Goal: Information Seeking & Learning: Learn about a topic

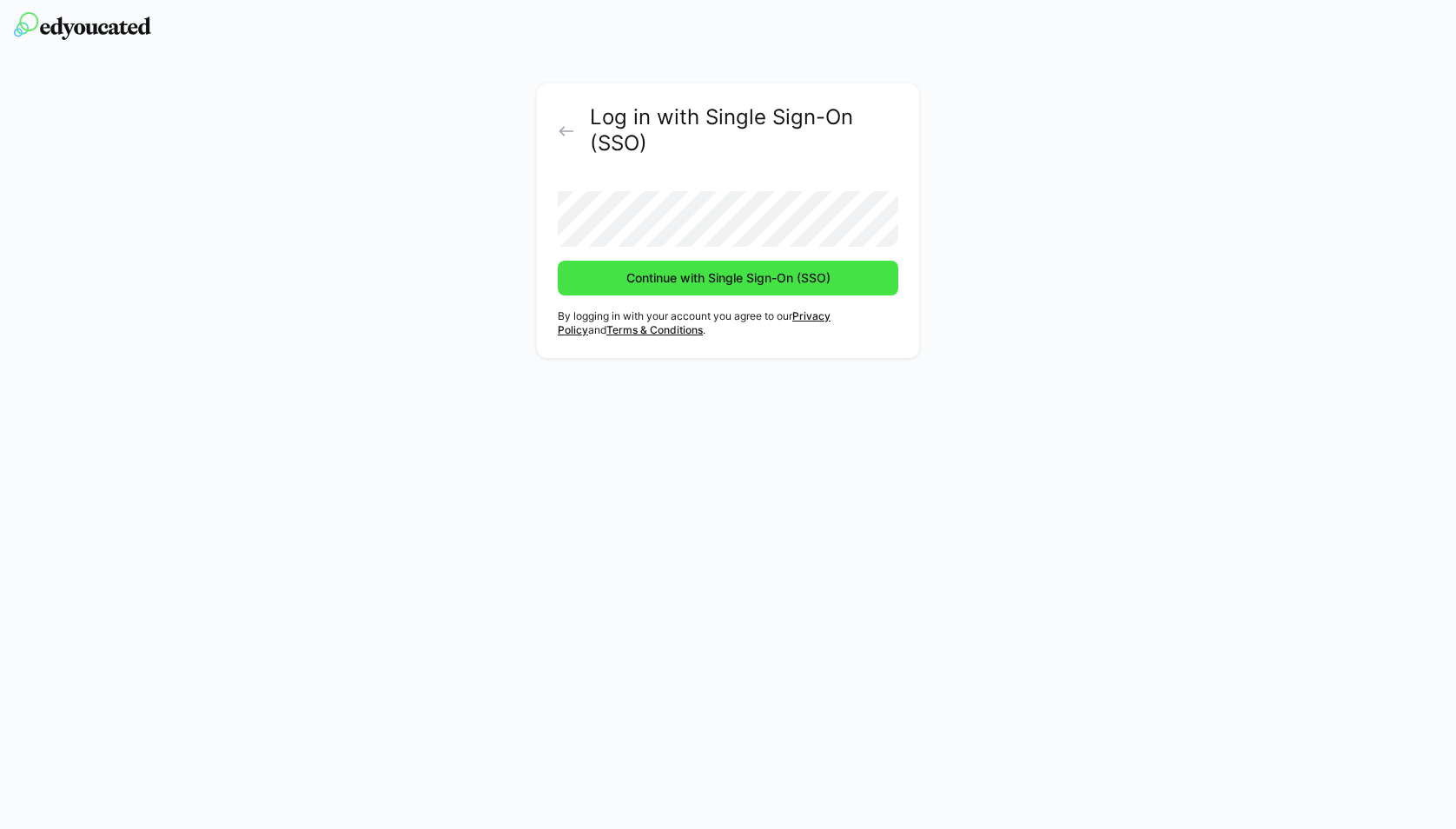
click at [732, 286] on span "Continue with Single Sign-On (SSO)" at bounding box center [728, 277] width 210 height 17
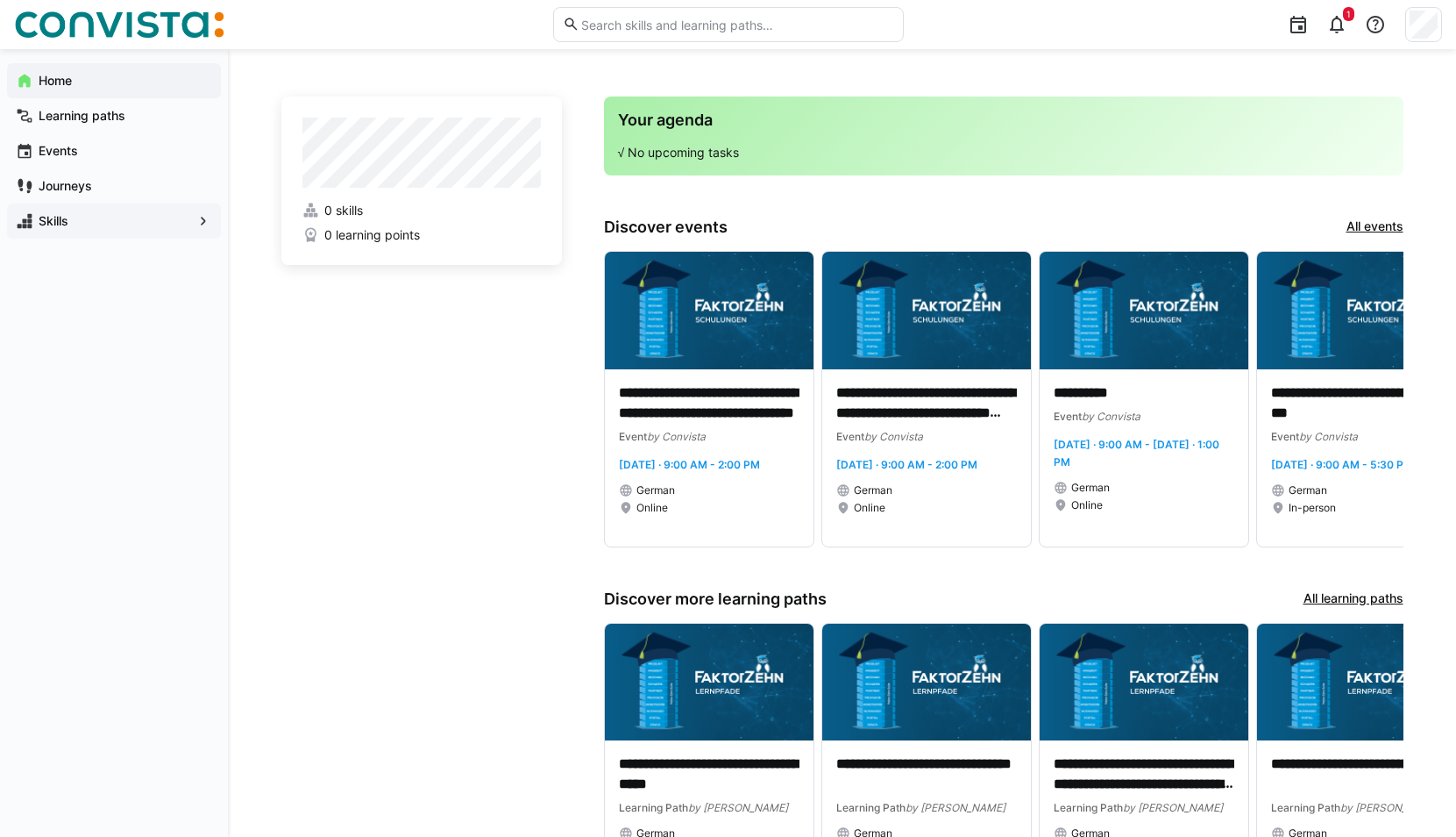
click at [79, 225] on span "Skills" at bounding box center [114, 221] width 156 height 17
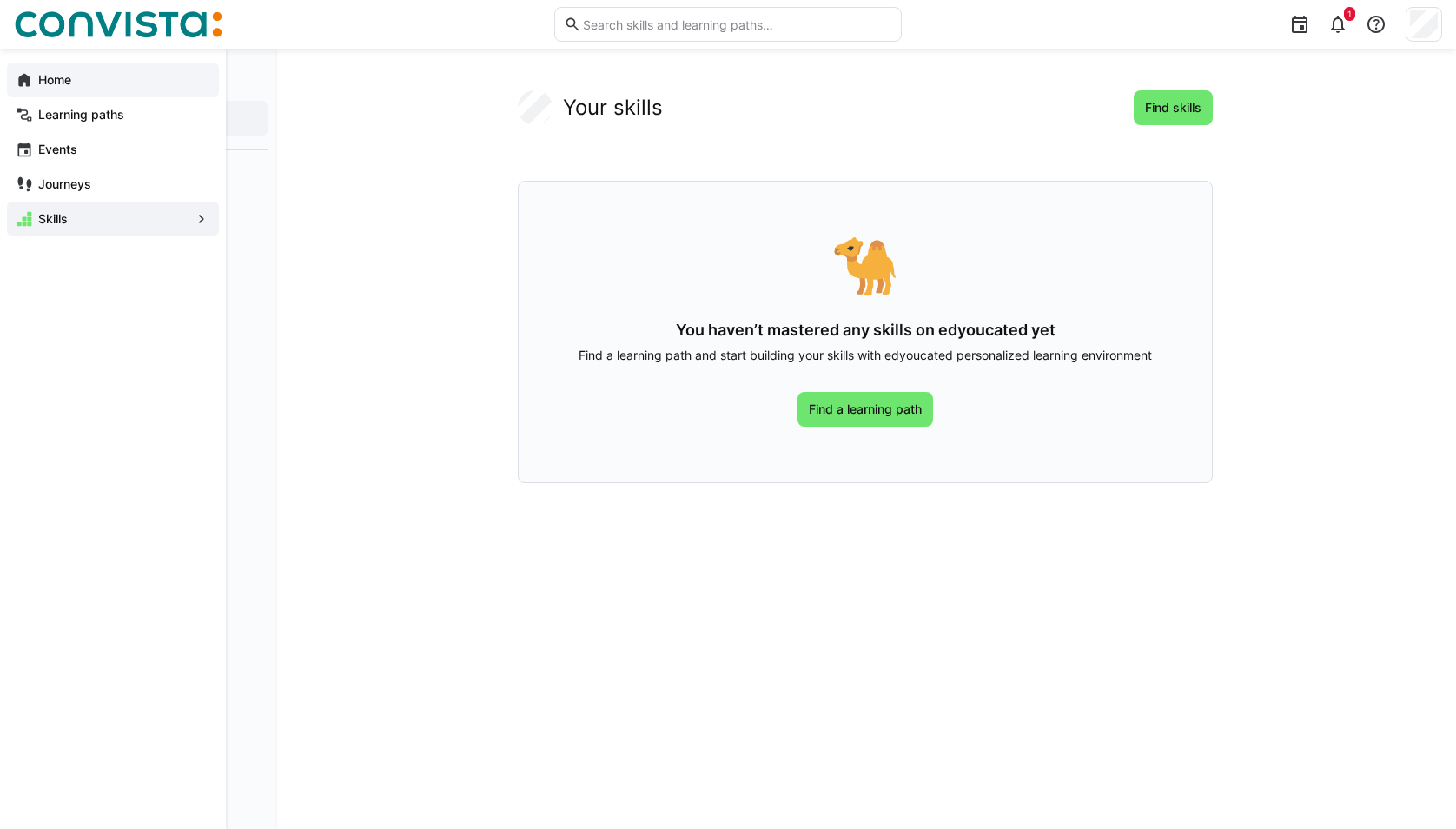
click at [89, 72] on span "Home" at bounding box center [123, 80] width 175 height 17
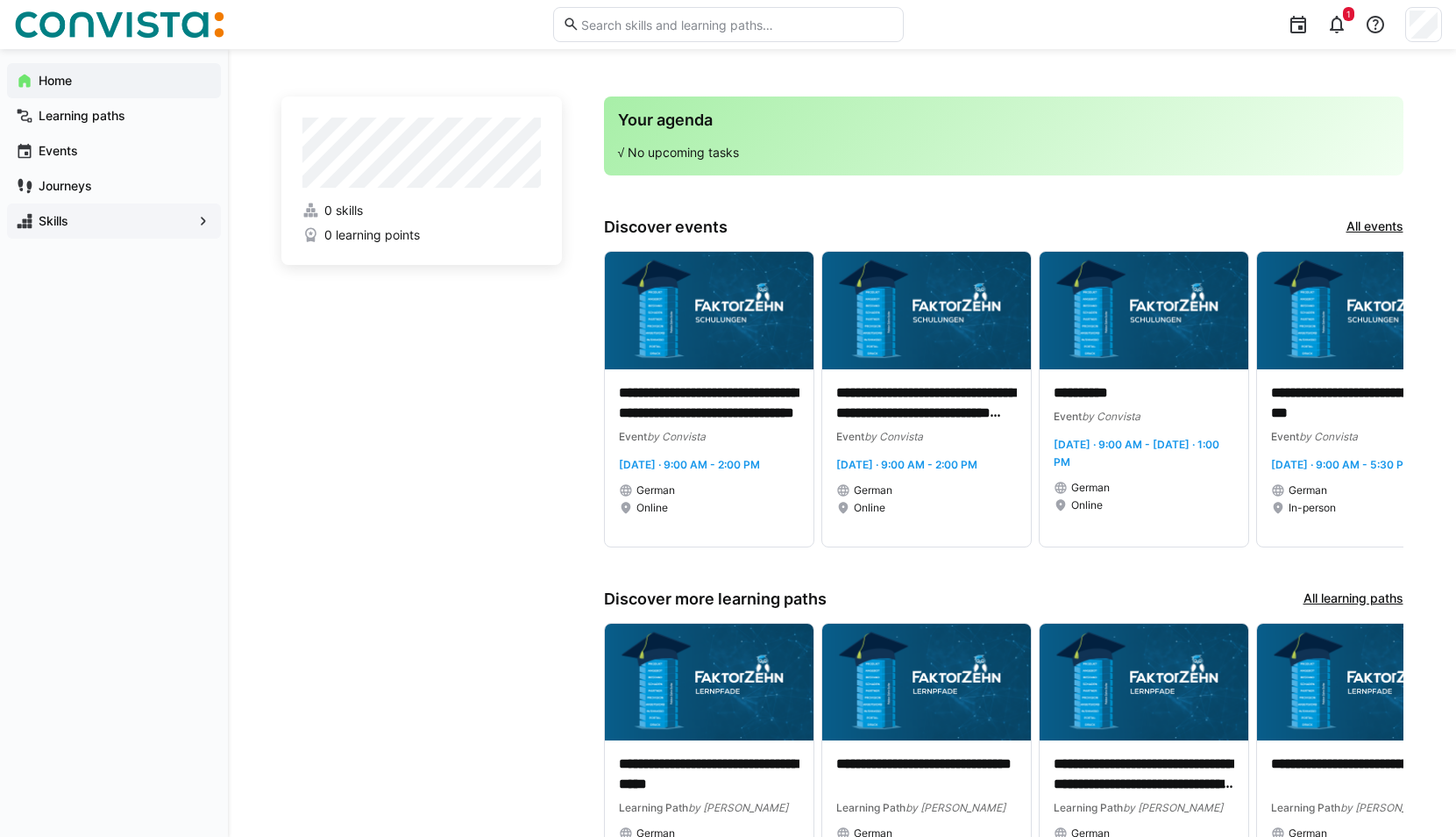
click at [80, 227] on span "Skills" at bounding box center [114, 221] width 156 height 17
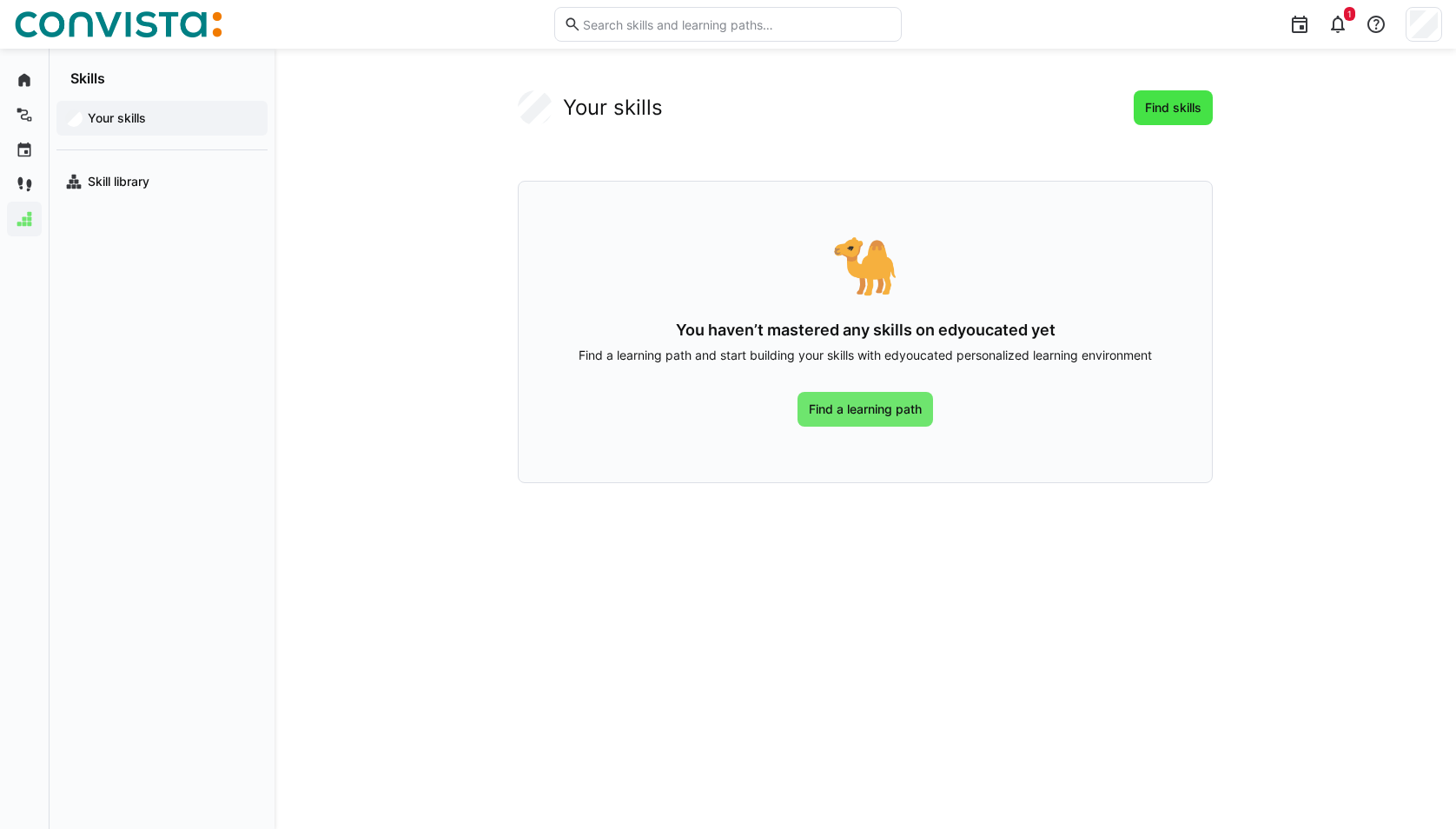
click at [1184, 93] on span "Find skills" at bounding box center [1173, 107] width 79 height 35
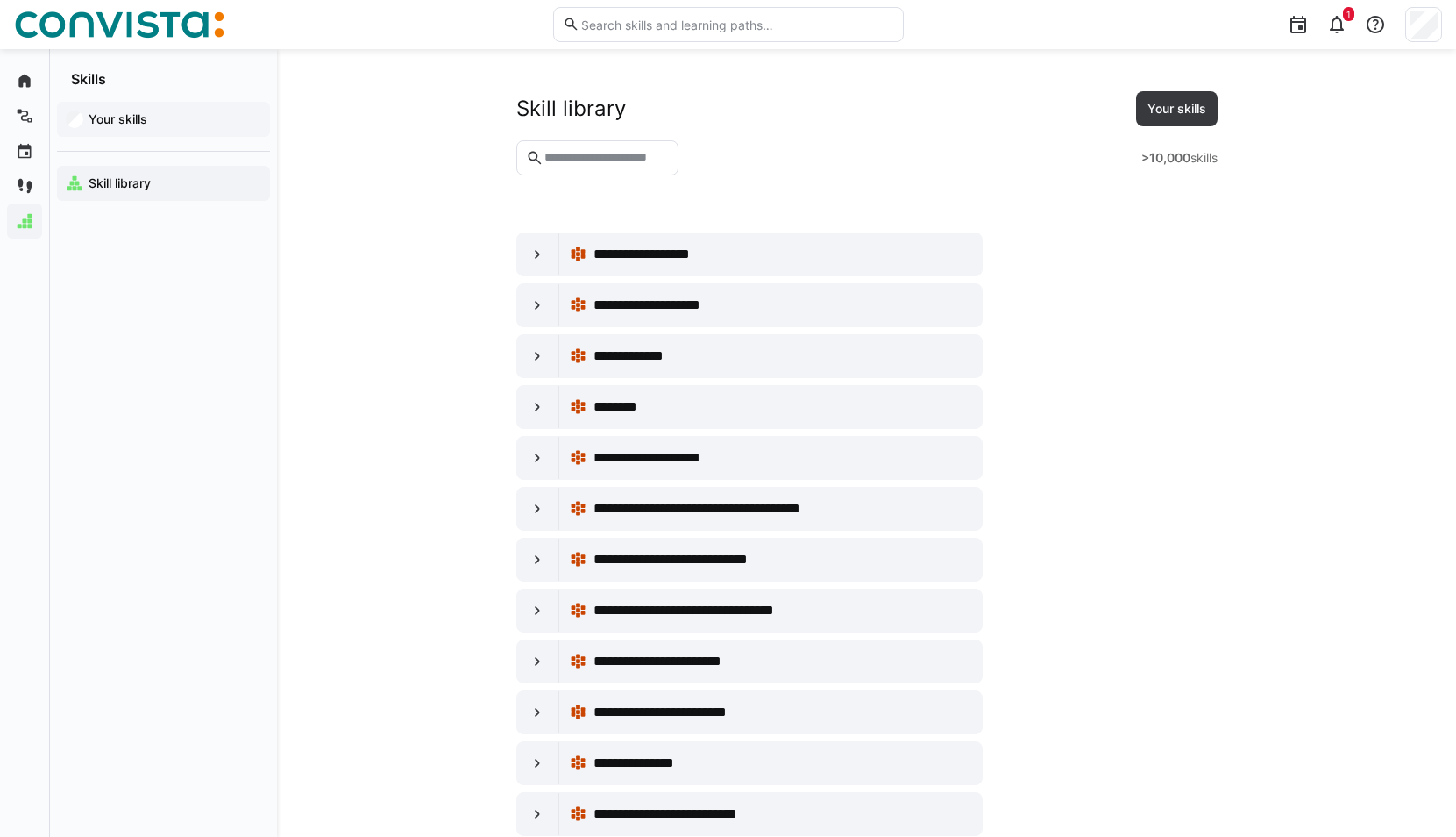
click at [0, 0] on app-navigation-label "Your skills" at bounding box center [0, 0] width 0 height 0
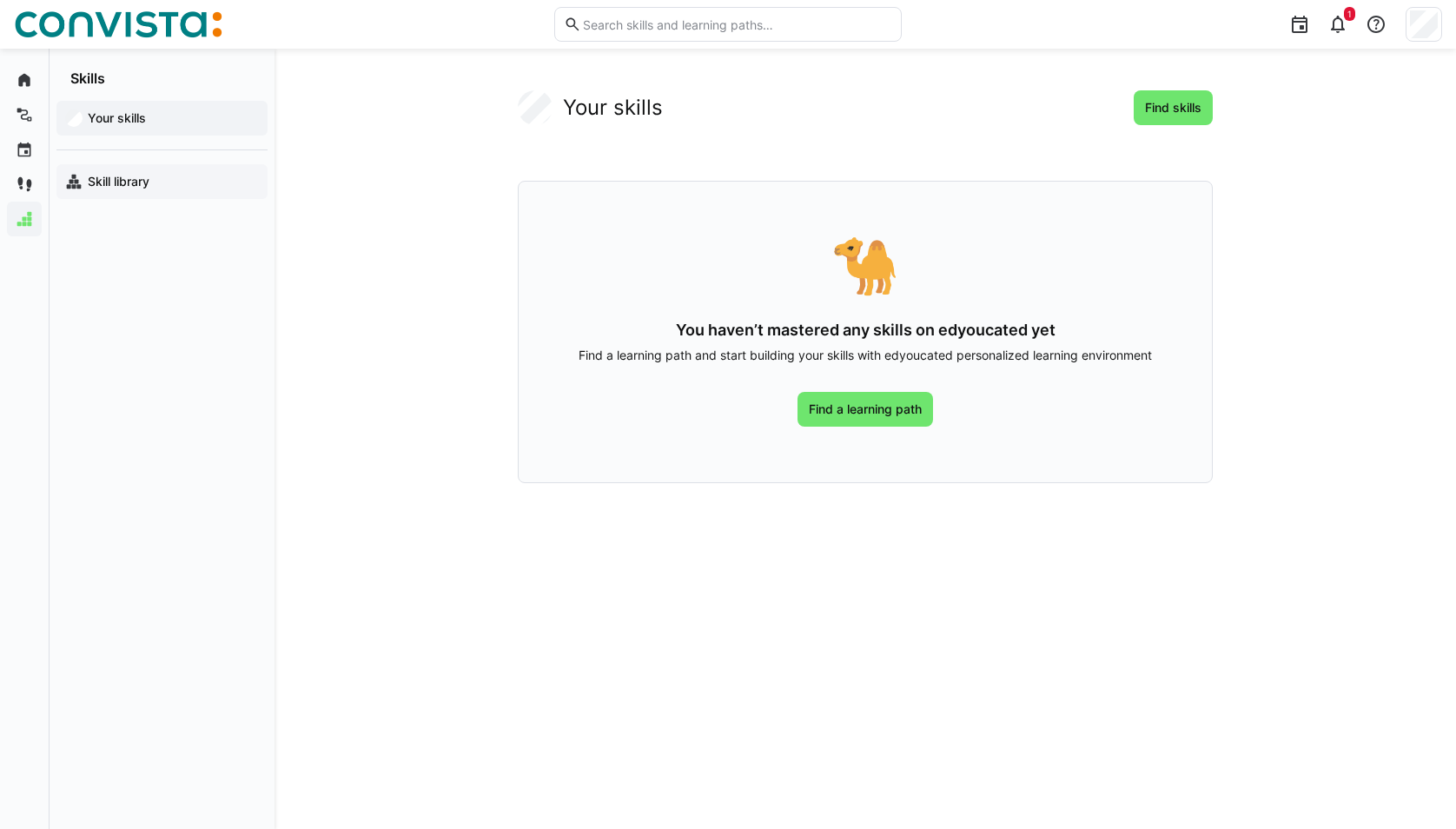
click at [123, 166] on div "Skill library" at bounding box center [162, 181] width 211 height 35
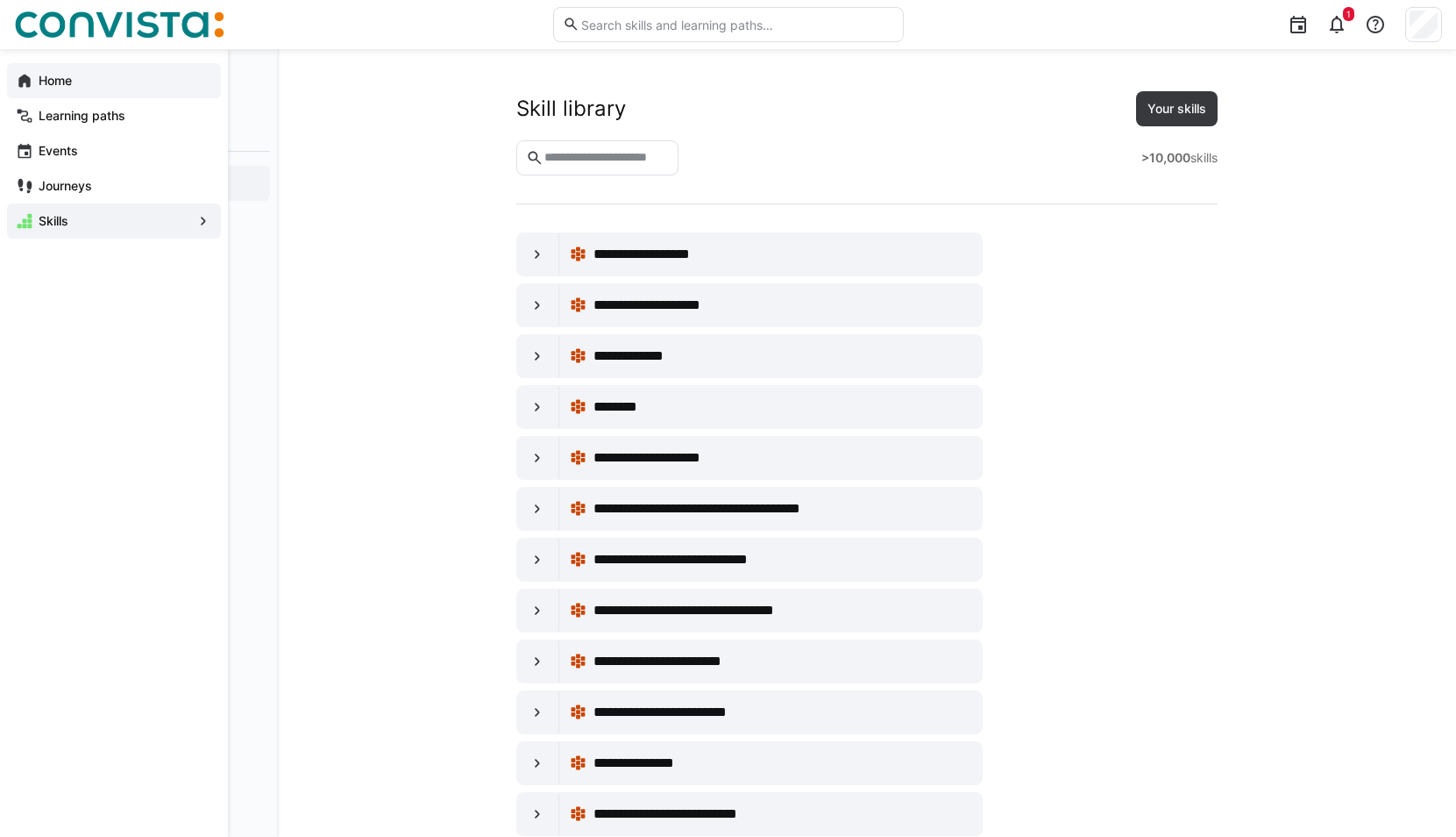
click at [35, 83] on div "Home" at bounding box center [113, 81] width 213 height 35
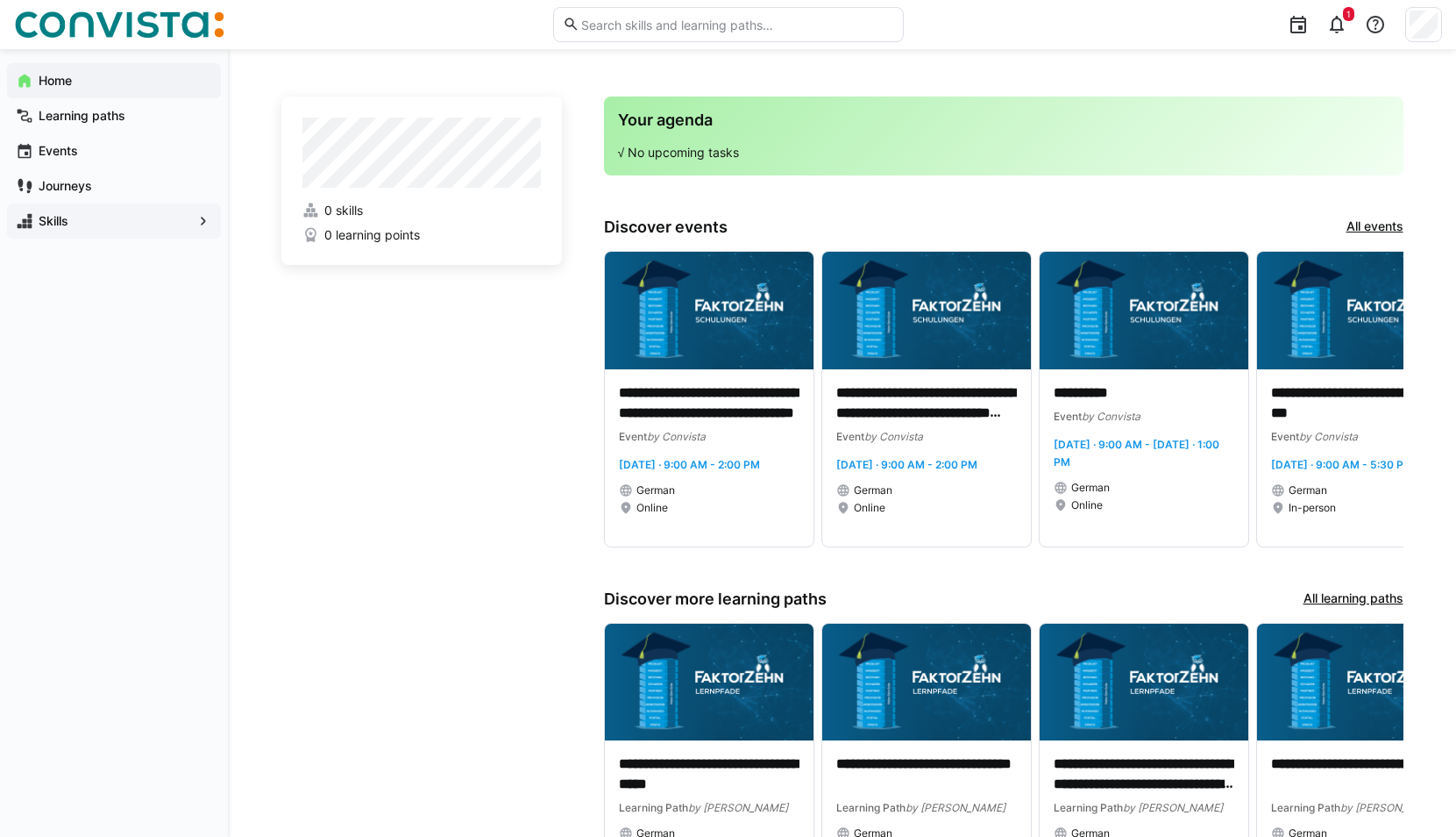
click at [105, 217] on span "Skills" at bounding box center [114, 221] width 156 height 17
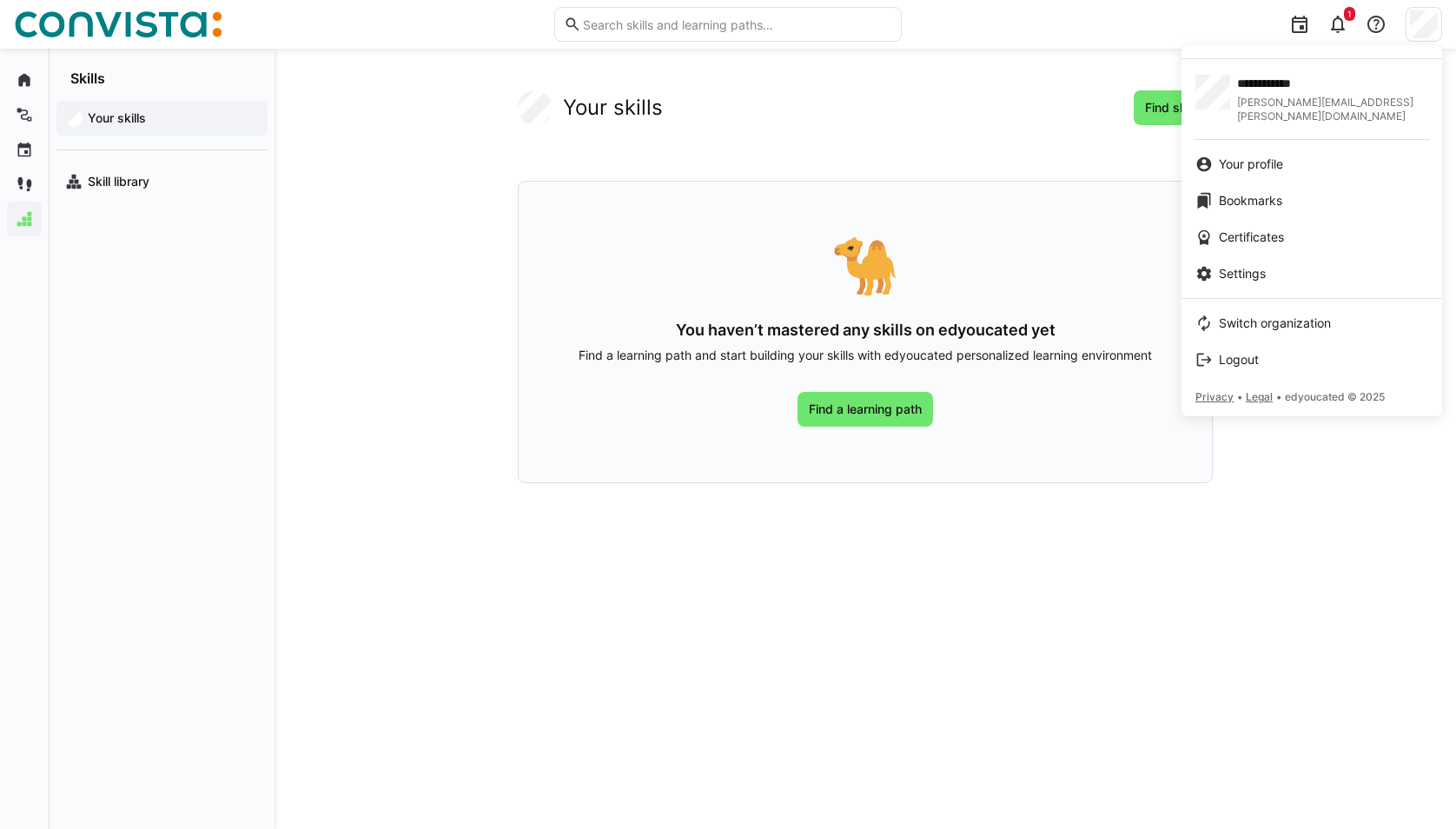
drag, startPoint x: 897, startPoint y: 211, endPoint x: 878, endPoint y: 281, distance: 72.5
click at [890, 212] on div at bounding box center [728, 414] width 1456 height 829
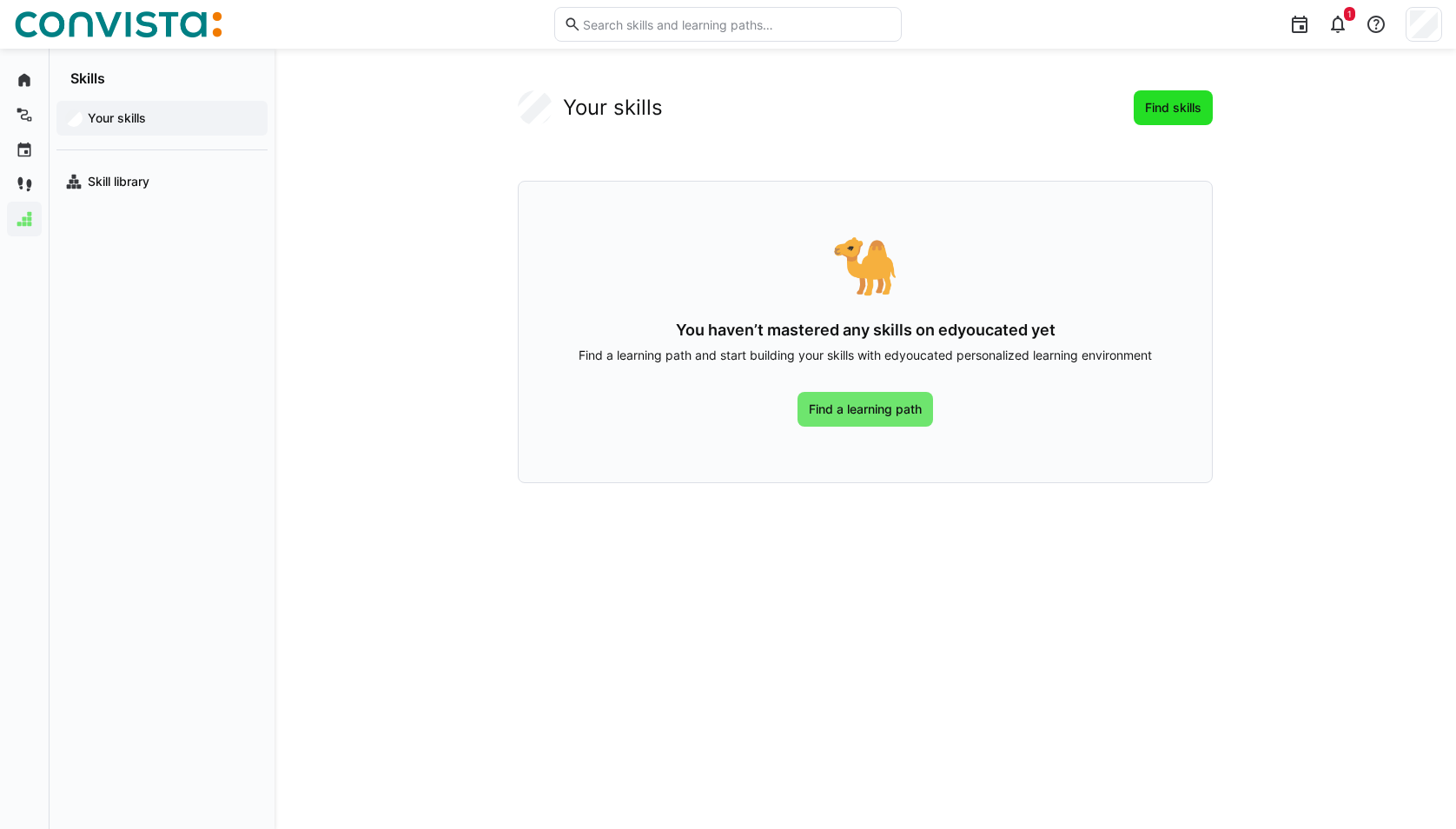
click at [1173, 102] on span "Find skills" at bounding box center [1173, 107] width 62 height 17
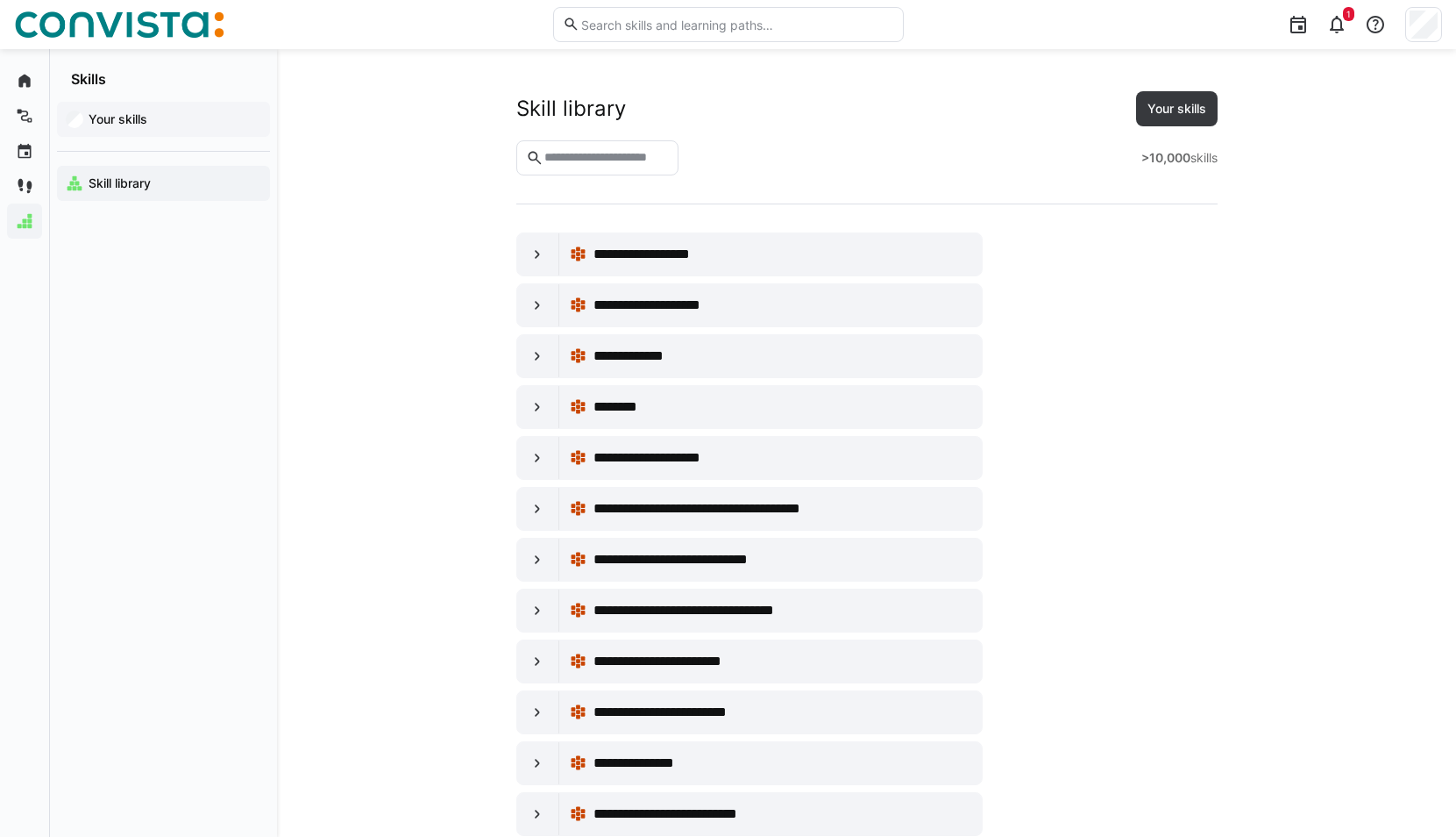
click at [194, 110] on span "Your skills" at bounding box center [174, 119] width 175 height 17
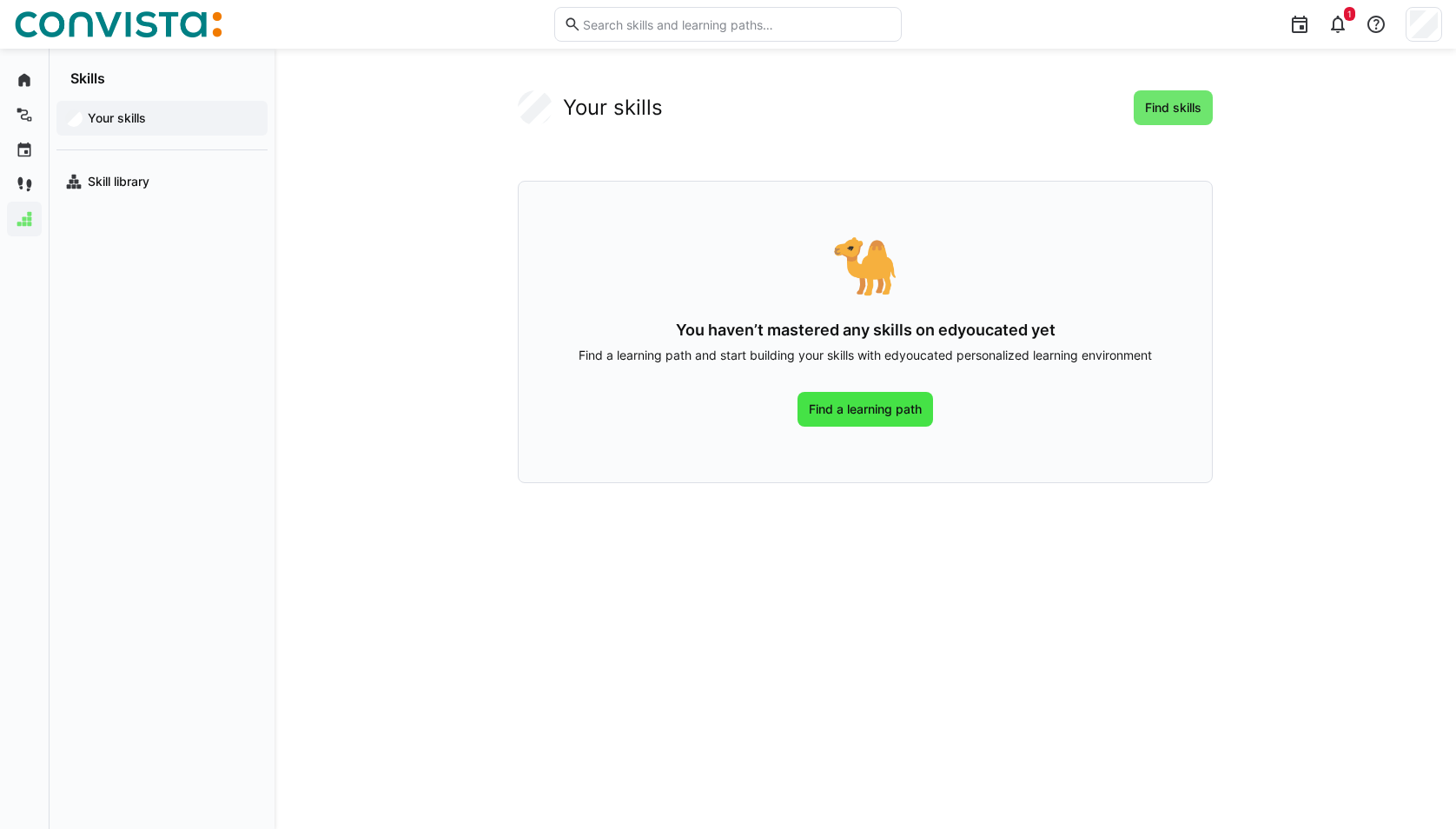
click at [853, 406] on span "Find a learning path" at bounding box center [866, 409] width 118 height 17
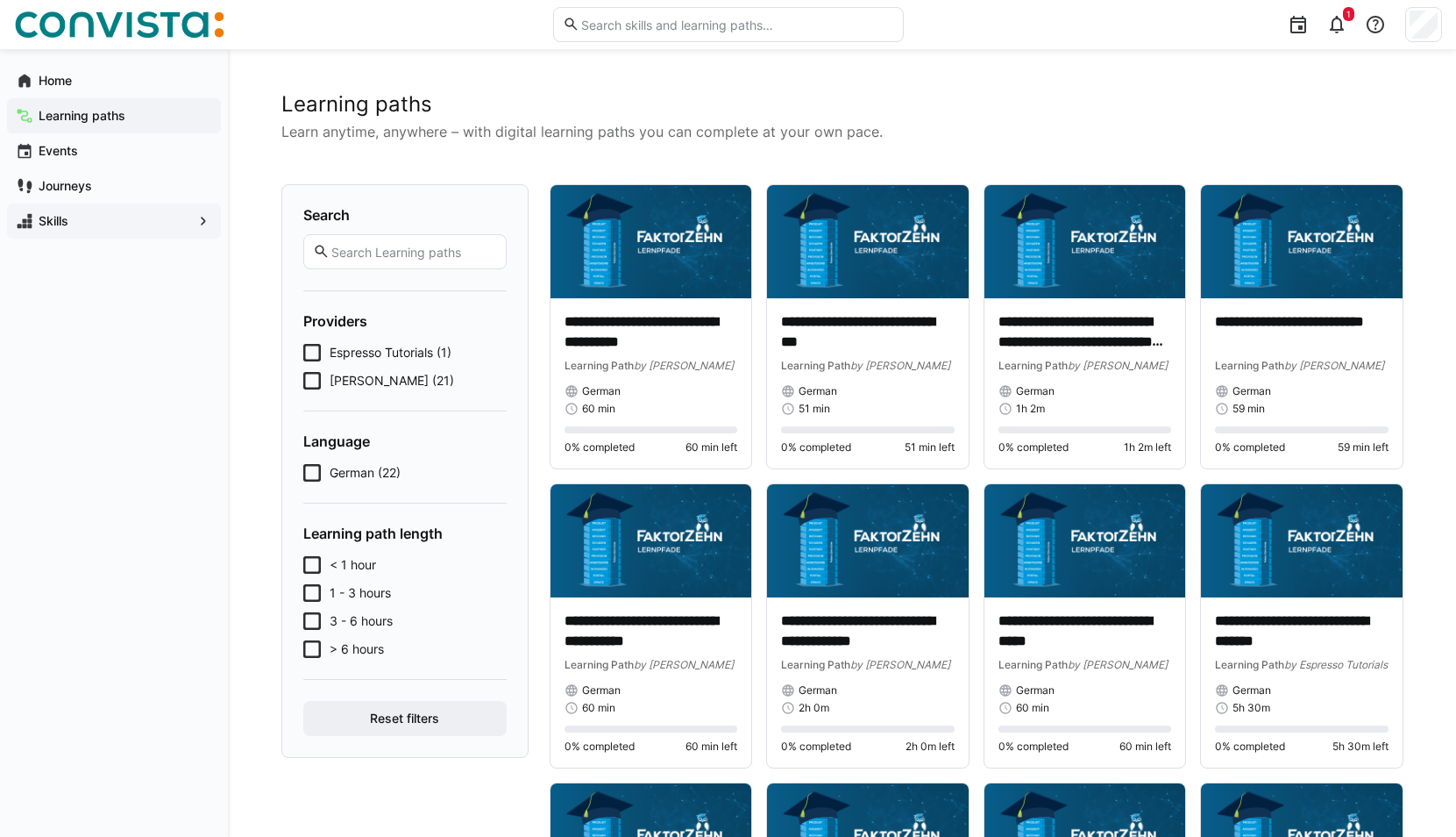
click at [382, 384] on span "[PERSON_NAME] (21)" at bounding box center [391, 381] width 124 height 17
click at [98, 86] on span "Home" at bounding box center [124, 81] width 176 height 17
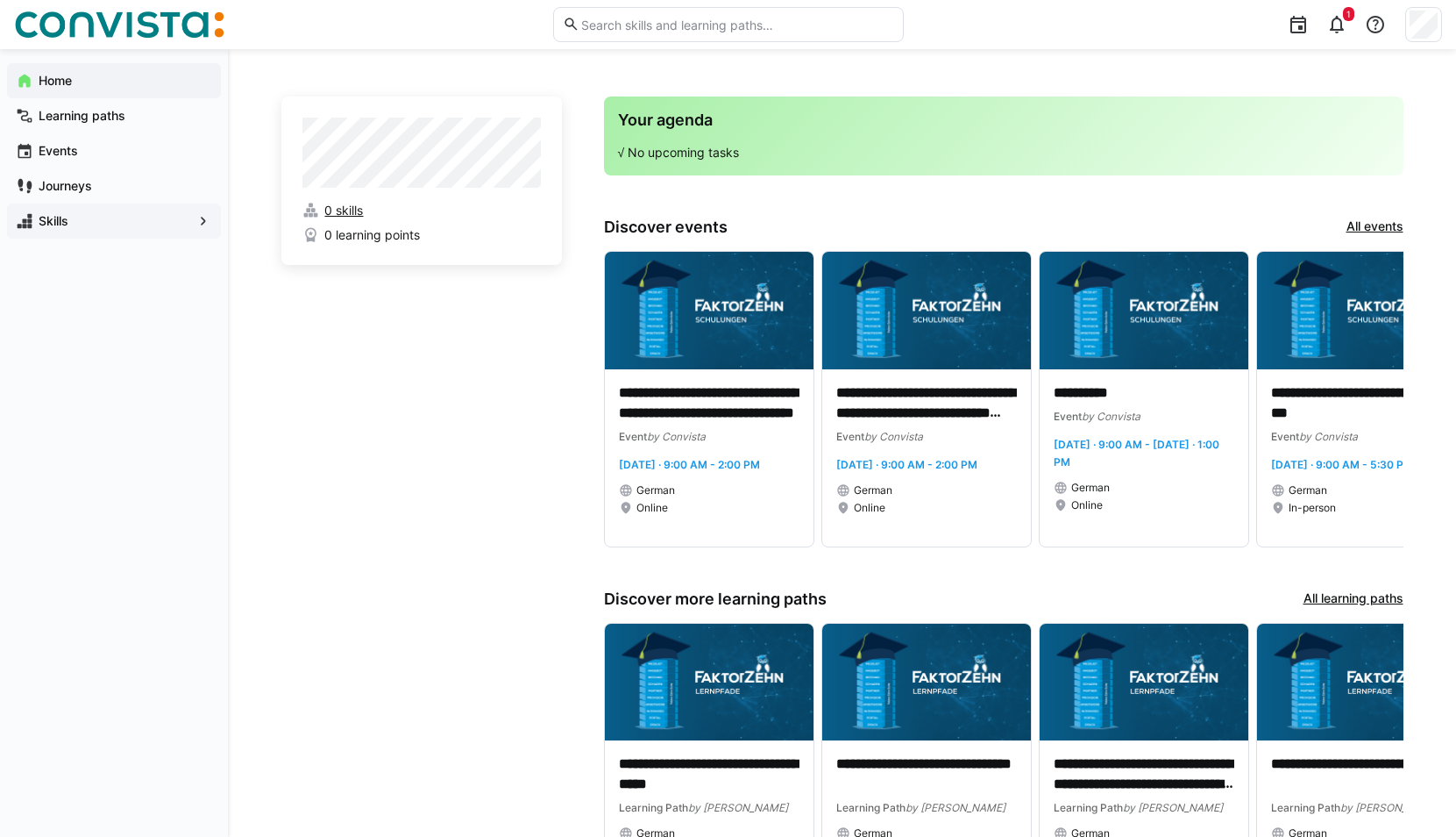
click at [349, 207] on span "0 skills" at bounding box center [343, 211] width 39 height 17
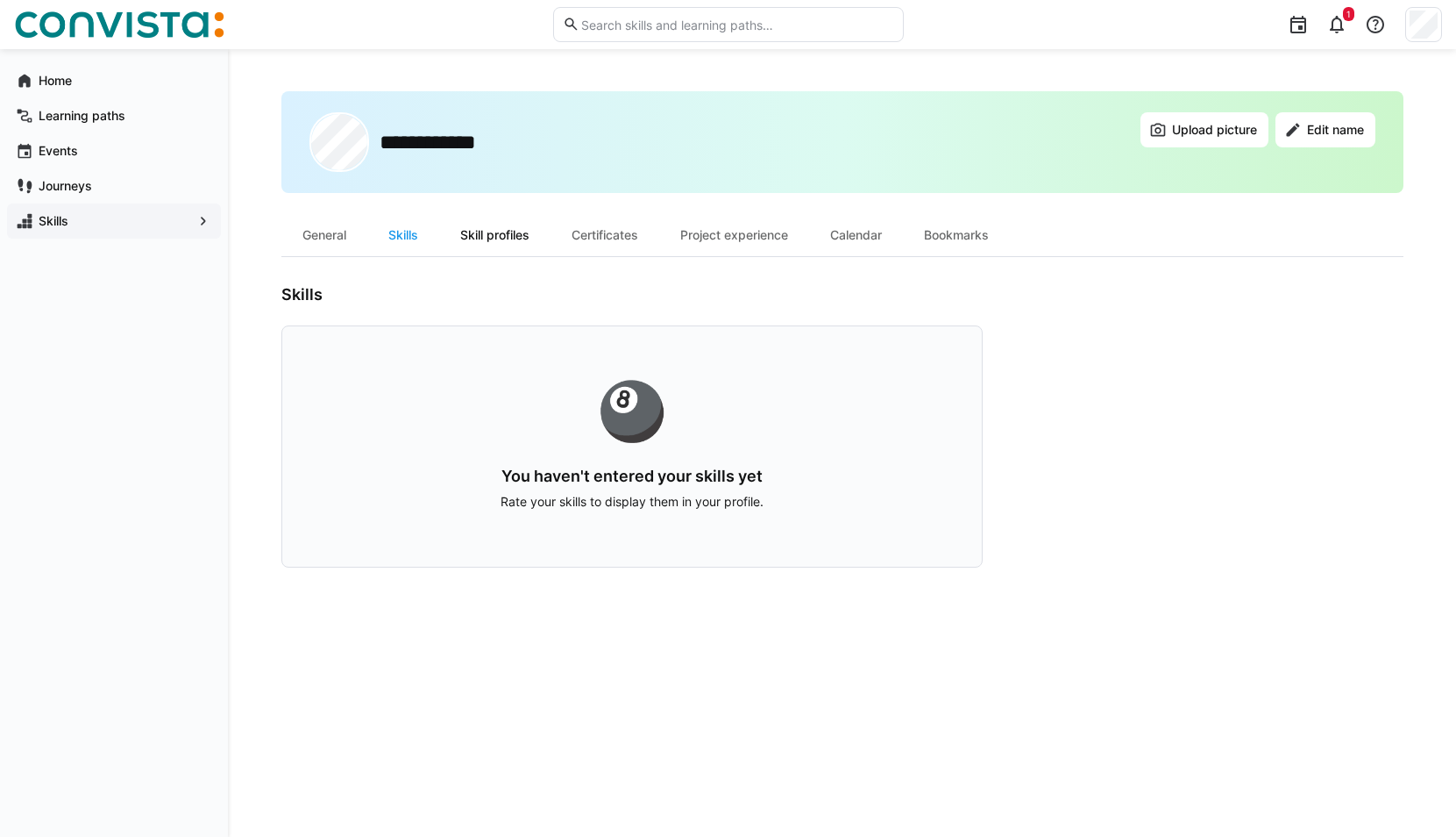
click at [472, 232] on div "Skill profiles" at bounding box center [494, 234] width 111 height 42
click at [627, 236] on div "Certificates" at bounding box center [604, 234] width 109 height 42
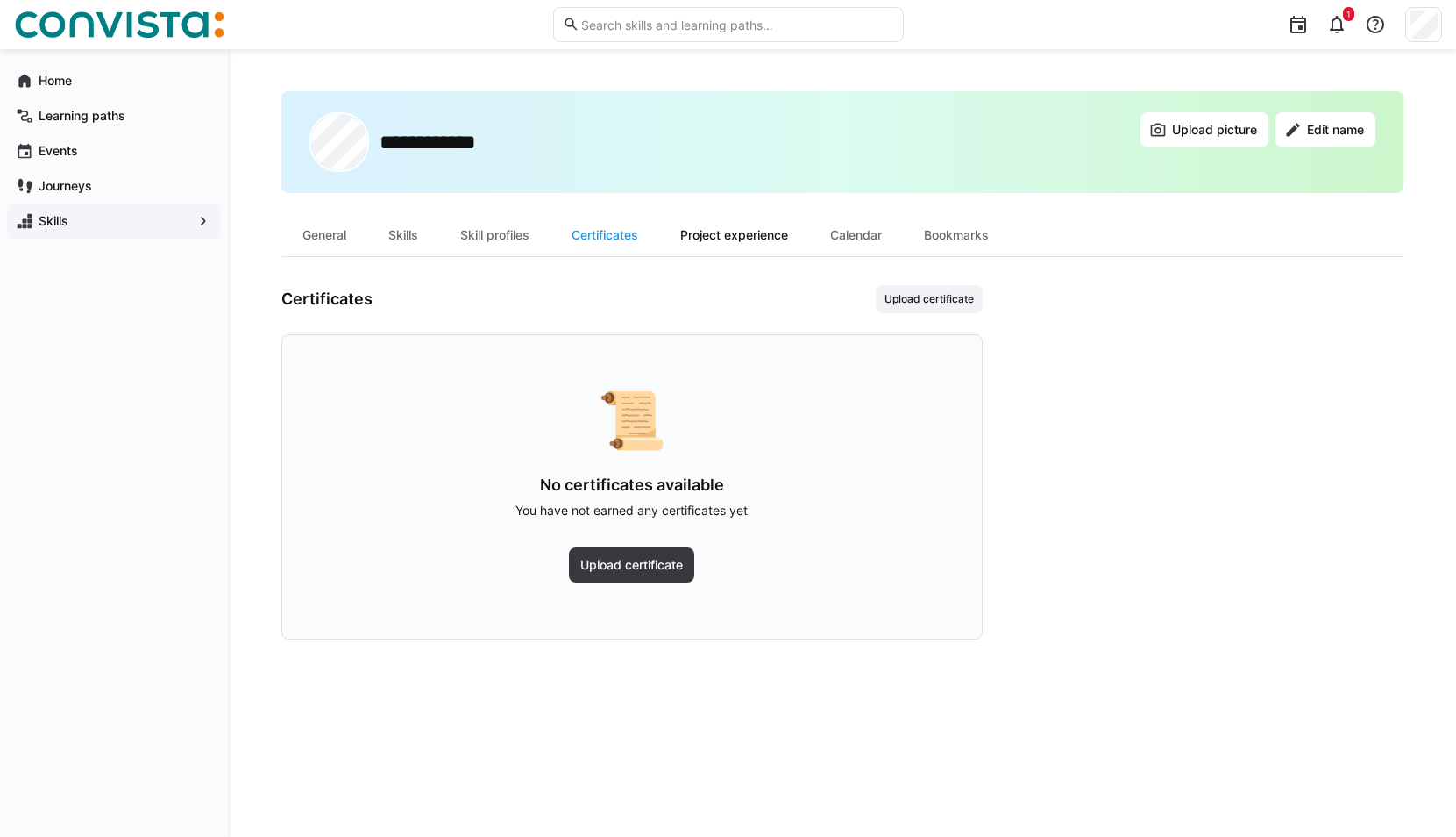
click at [726, 243] on div "Project experience" at bounding box center [734, 234] width 150 height 42
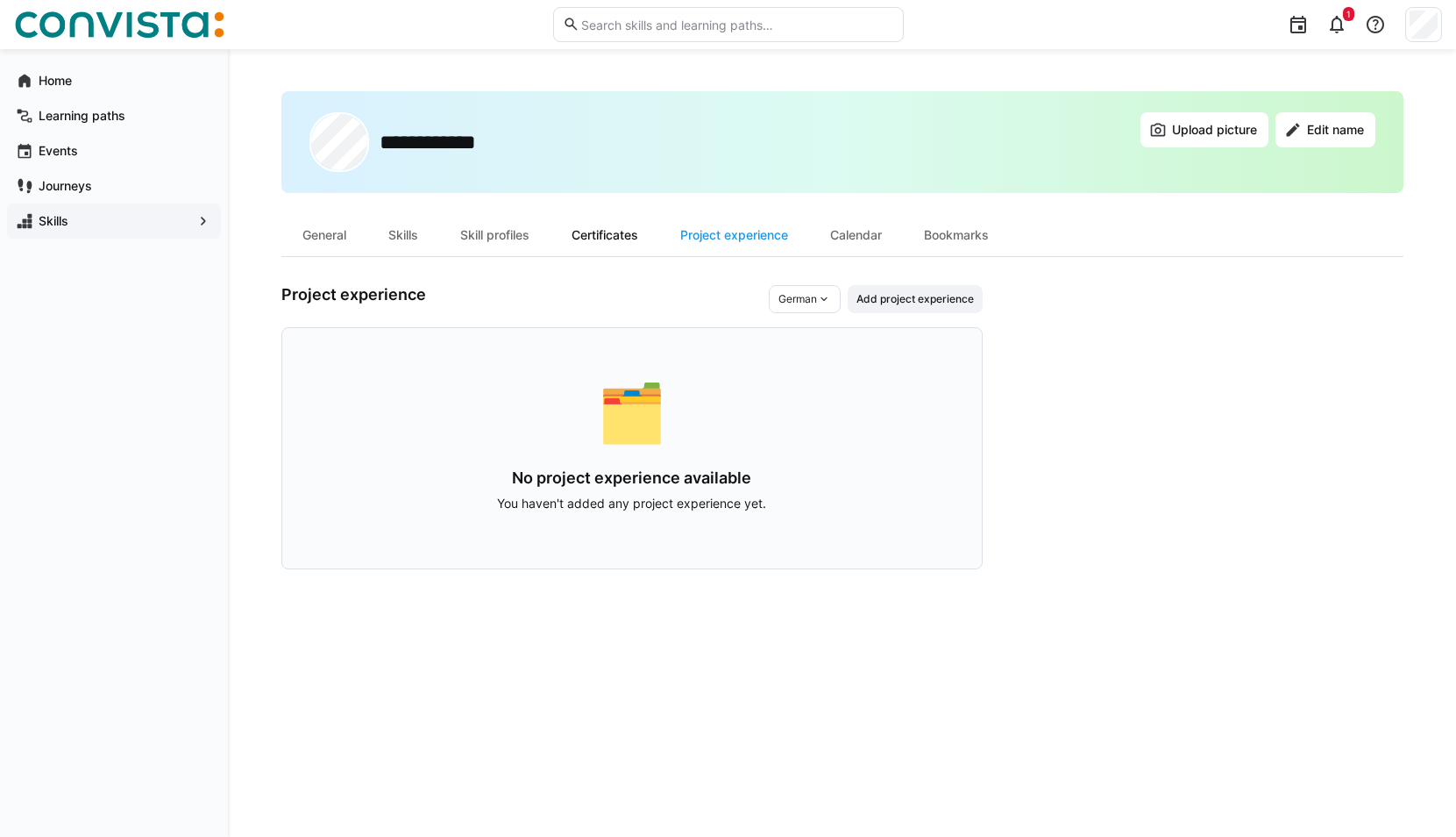
click at [640, 232] on div "Certificates" at bounding box center [604, 234] width 109 height 42
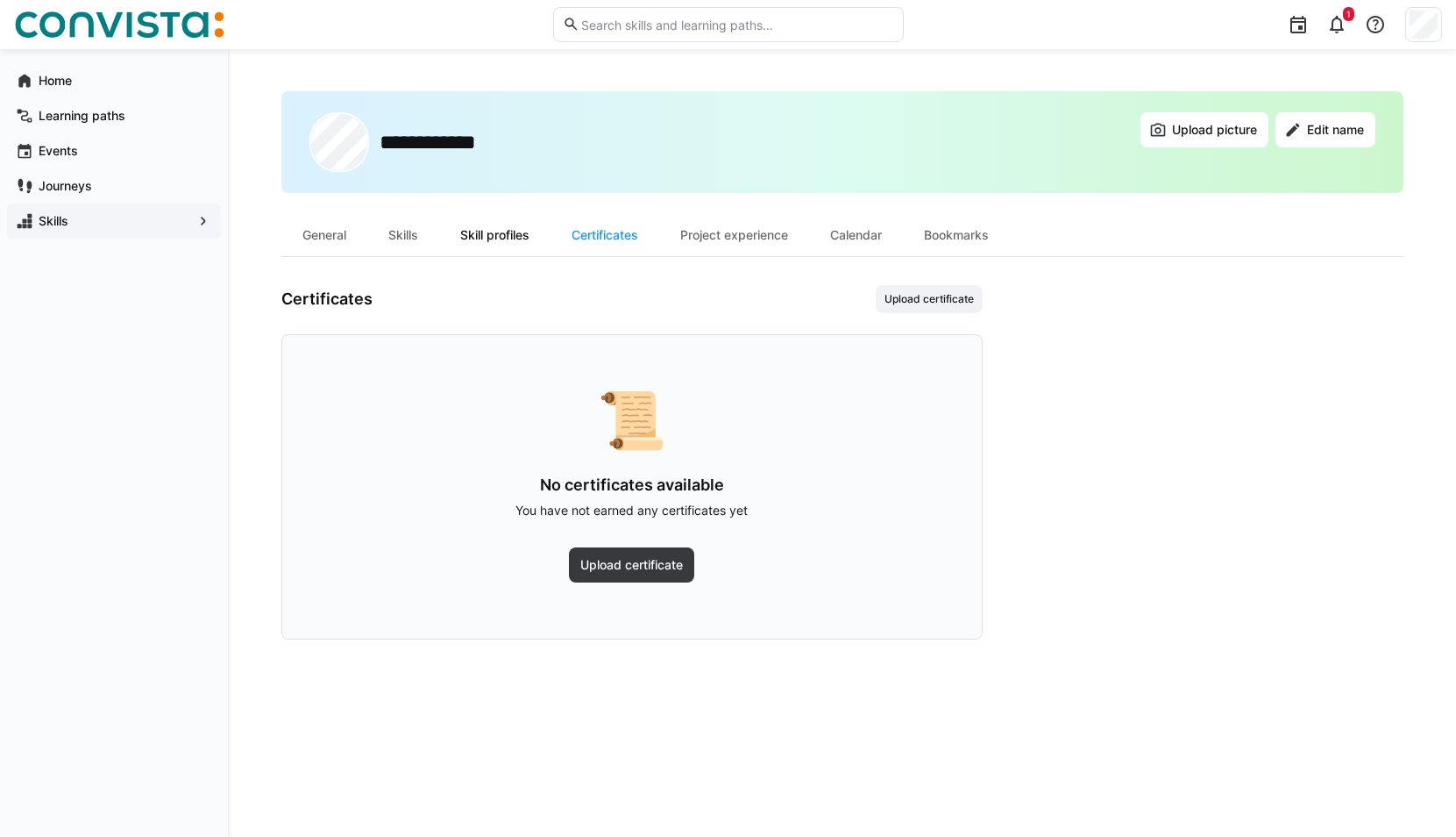
click at [513, 244] on div "Skill profiles" at bounding box center [494, 234] width 111 height 42
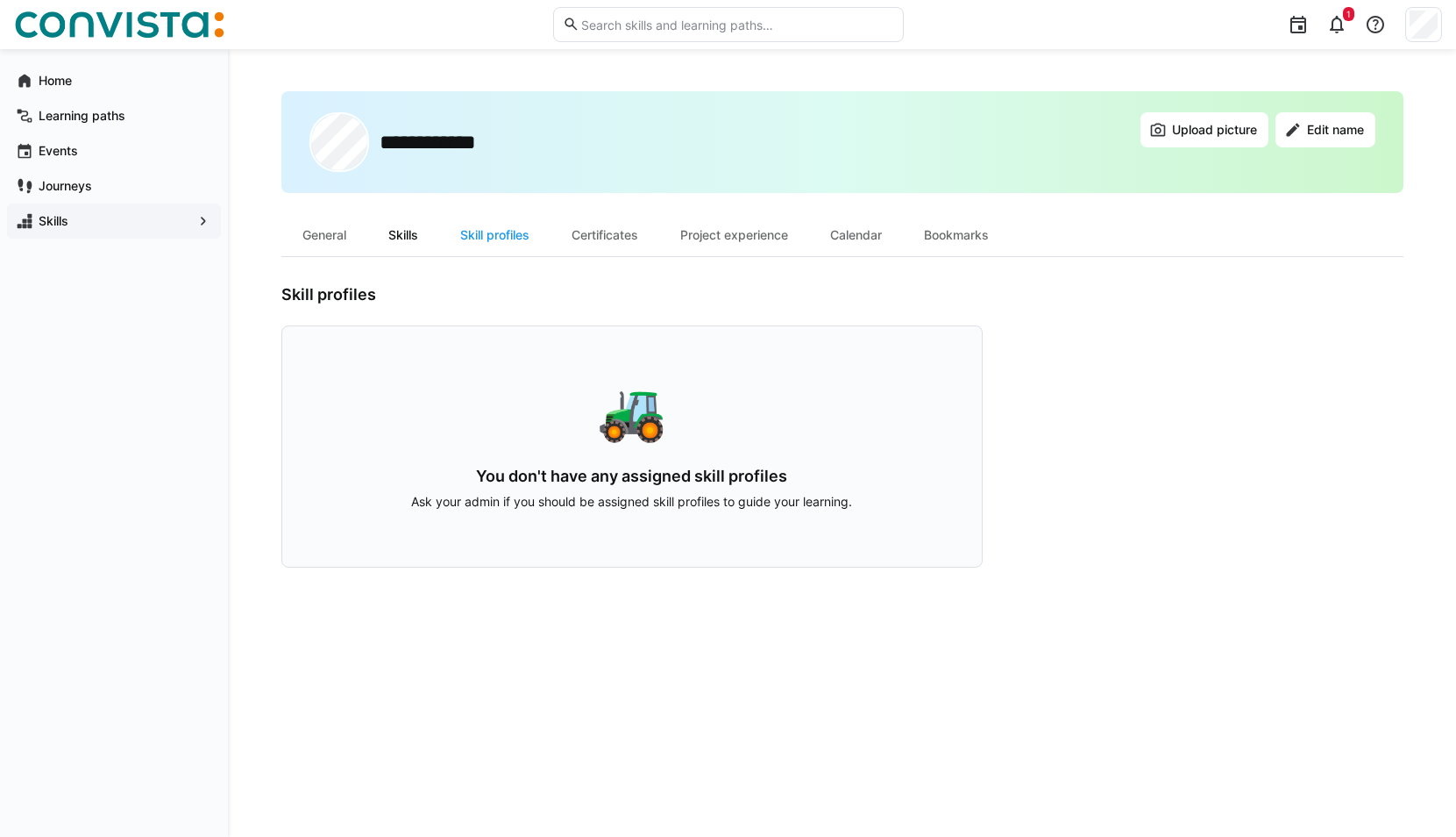
click at [389, 235] on div "Skills" at bounding box center [403, 234] width 72 height 42
click at [151, 176] on div "Journeys" at bounding box center [113, 185] width 213 height 35
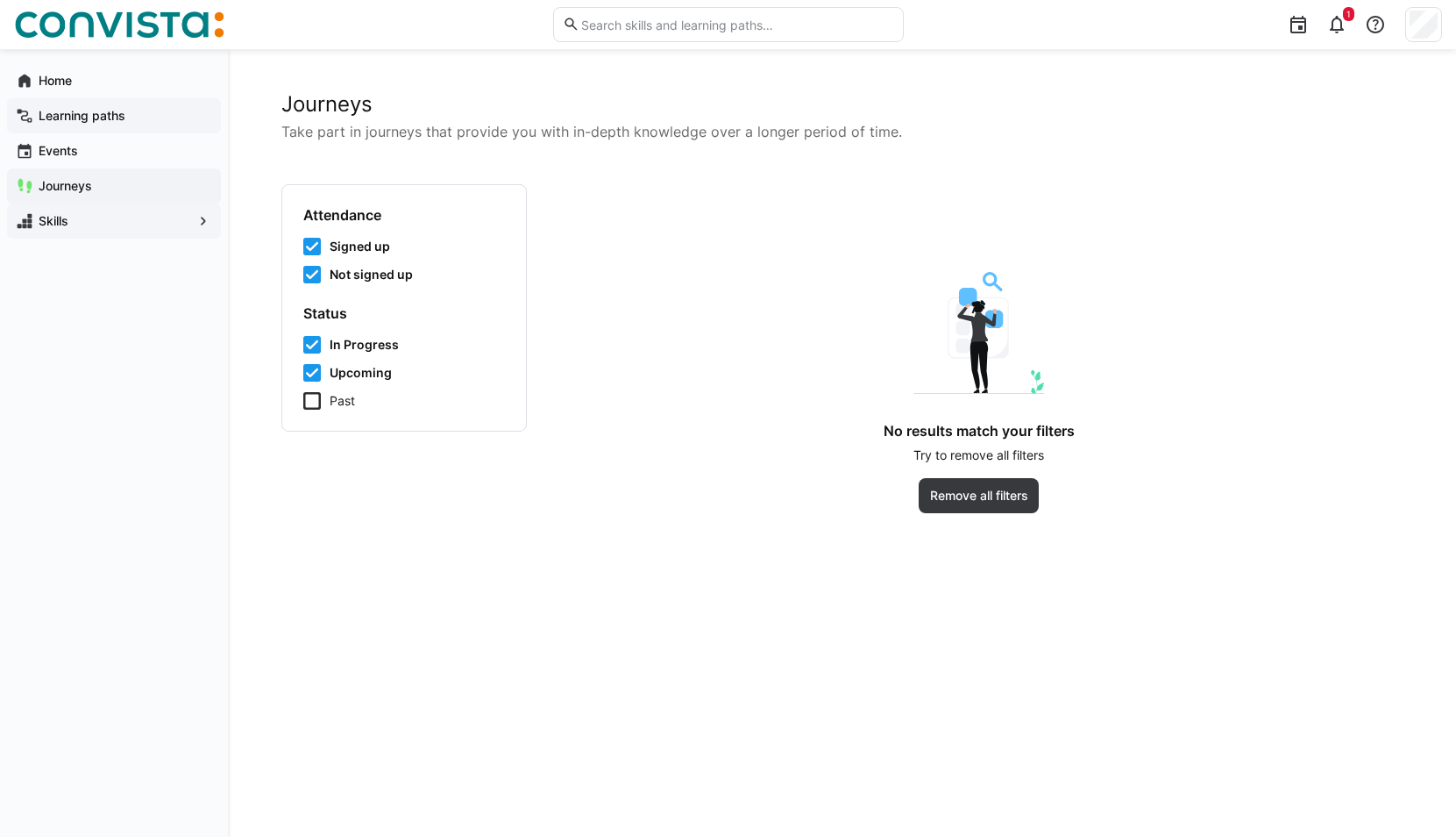
click at [117, 100] on div "Learning paths" at bounding box center [113, 115] width 213 height 35
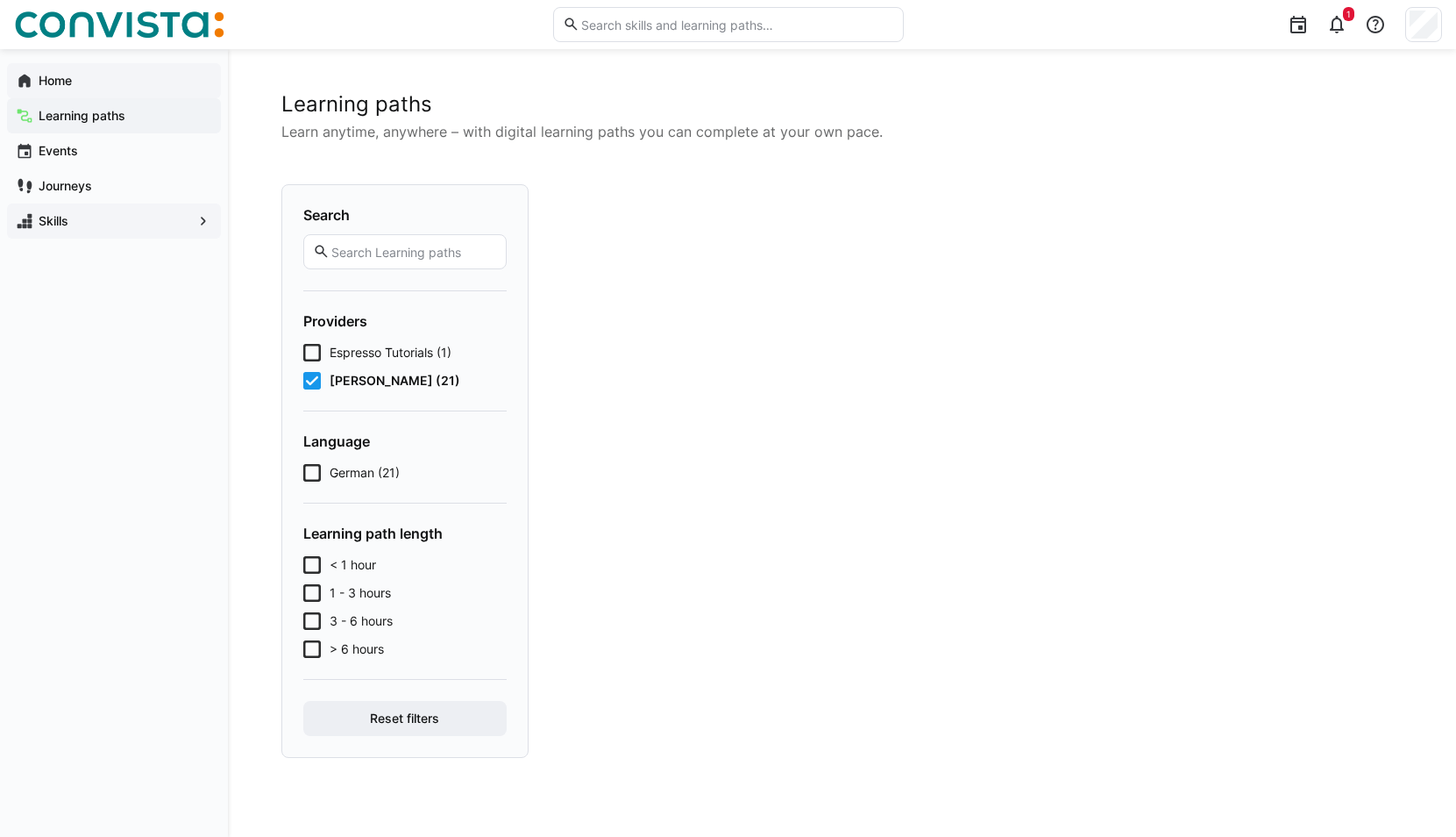
click at [117, 85] on span "Home" at bounding box center [124, 81] width 176 height 17
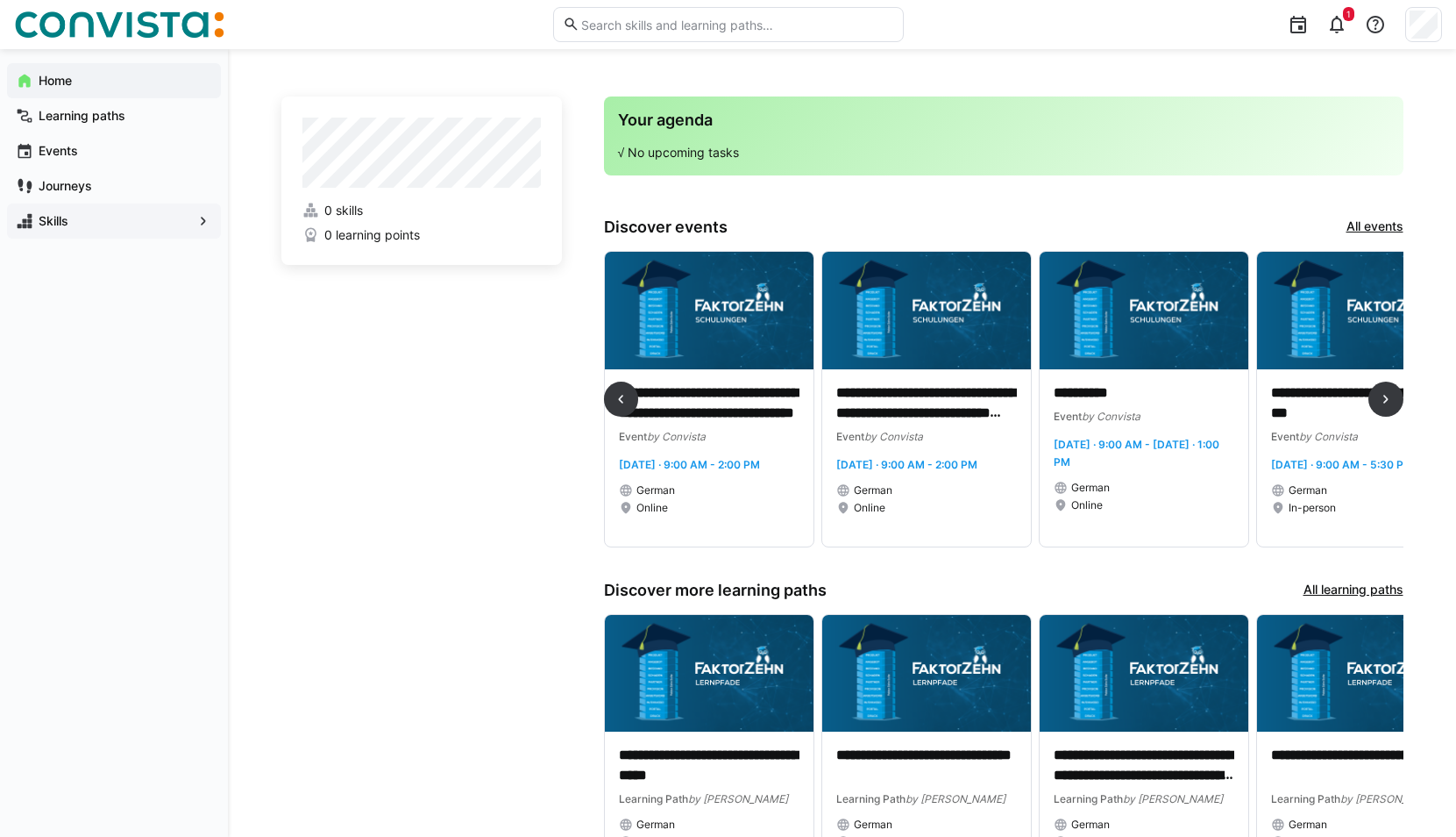
scroll to position [0, 290]
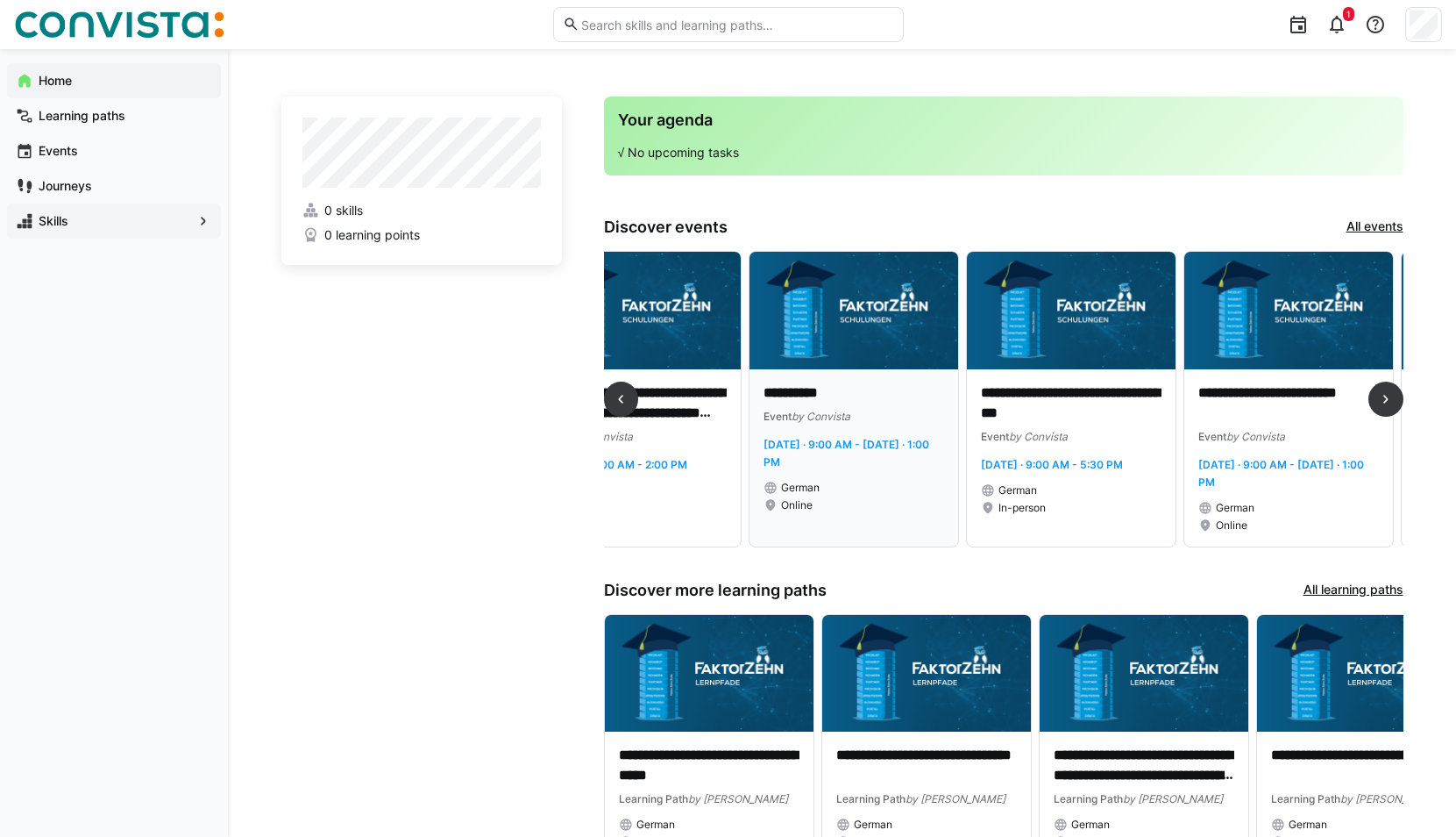
click at [860, 343] on img at bounding box center [854, 310] width 209 height 118
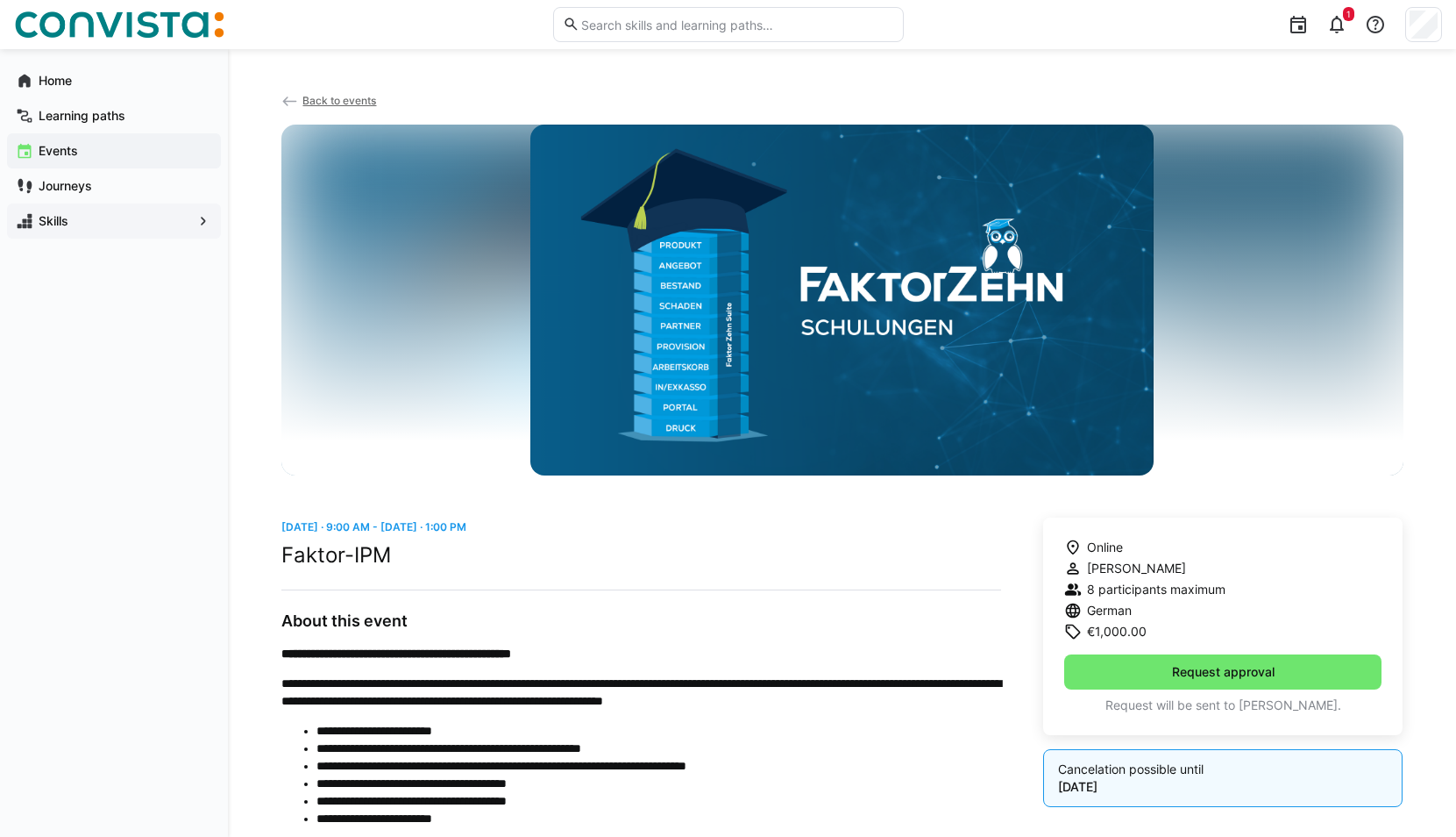
scroll to position [87, 0]
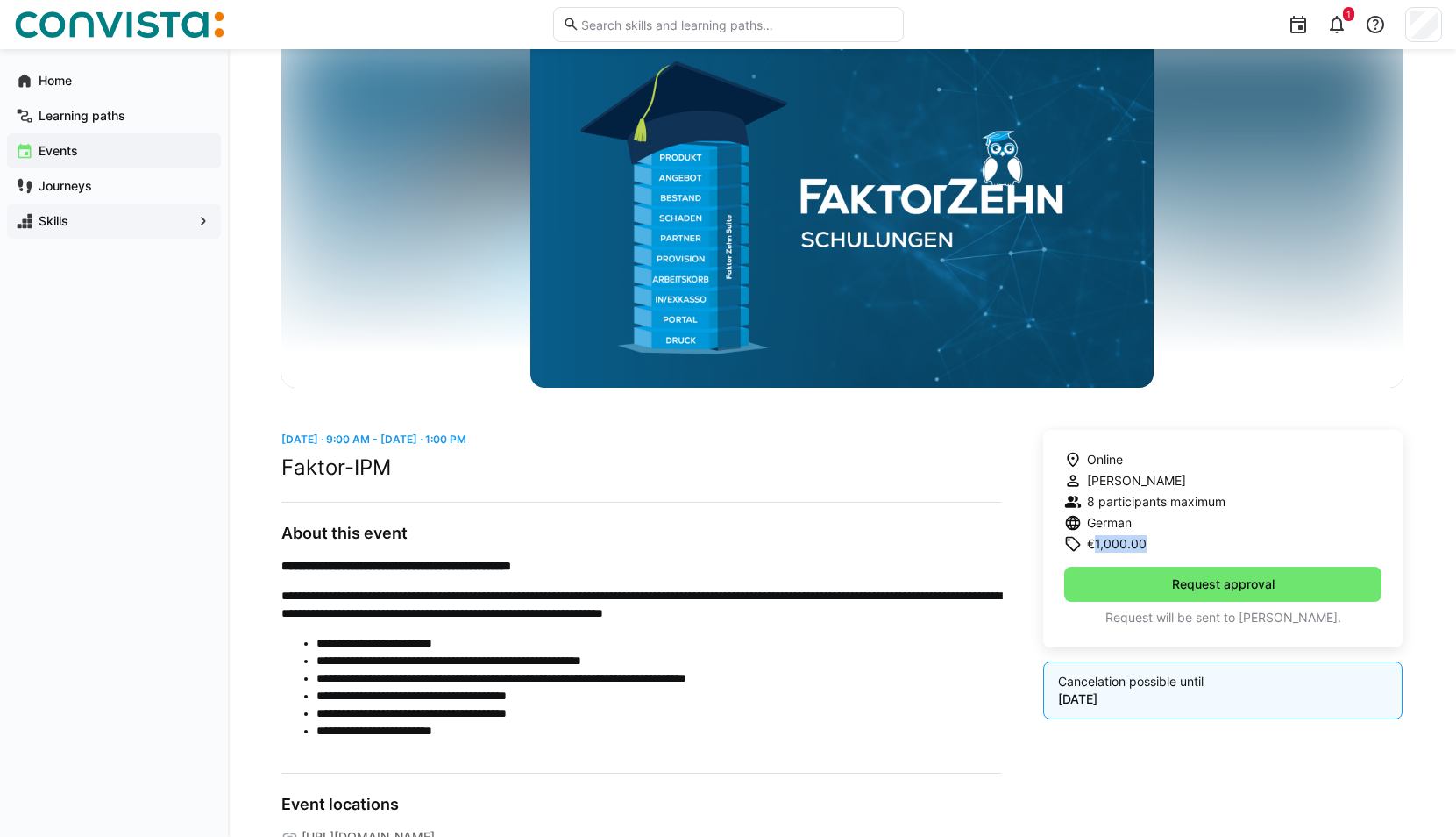
drag, startPoint x: 1093, startPoint y: 543, endPoint x: 1207, endPoint y: 537, distance: 114.2
click at [1207, 537] on div "€1,000.00" at bounding box center [1145, 544] width 161 height 17
drag, startPoint x: 1207, startPoint y: 537, endPoint x: 1122, endPoint y: 544, distance: 85.3
click at [1122, 544] on span "€1,000.00" at bounding box center [1116, 544] width 60 height 17
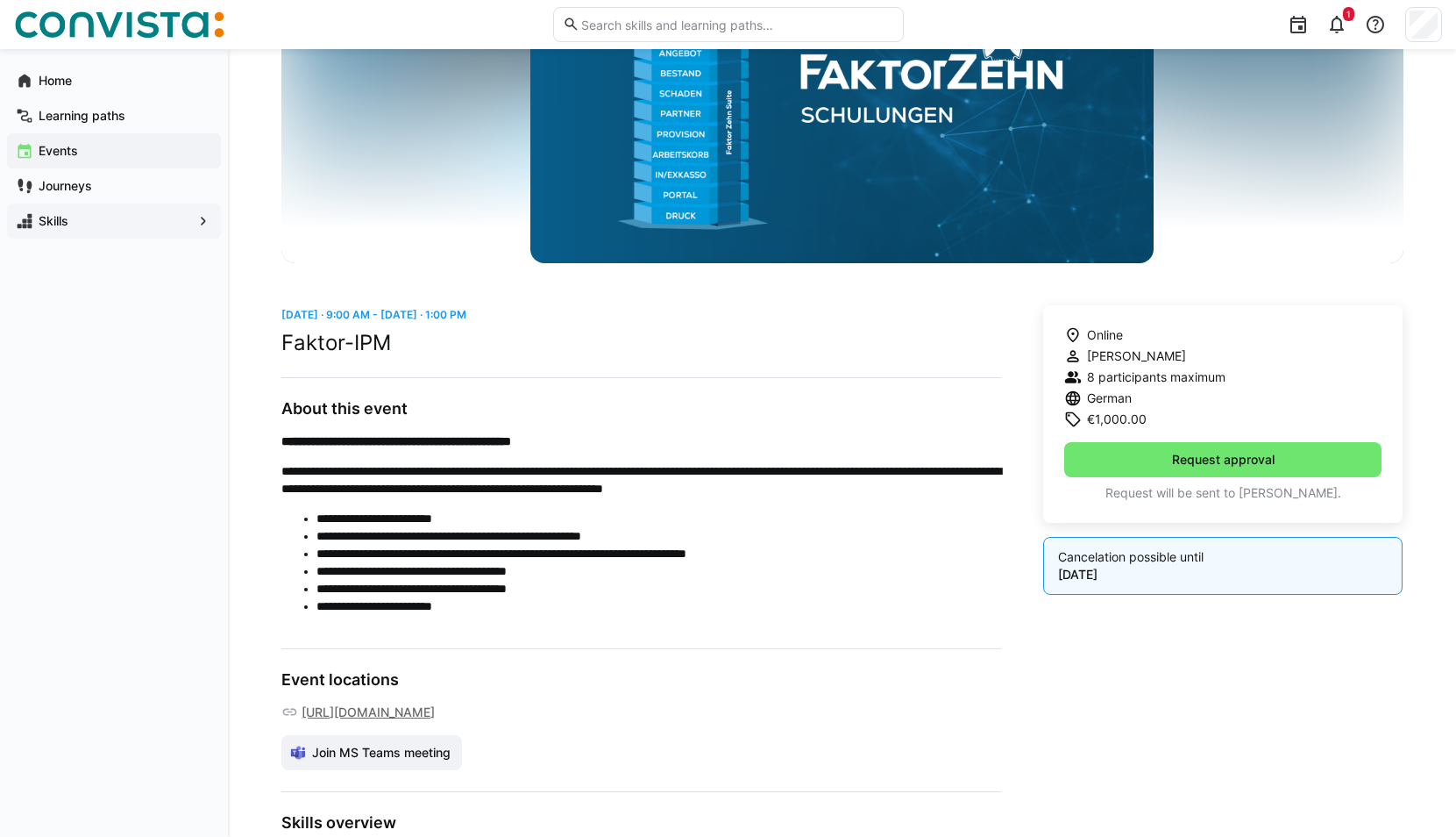
scroll to position [0, 0]
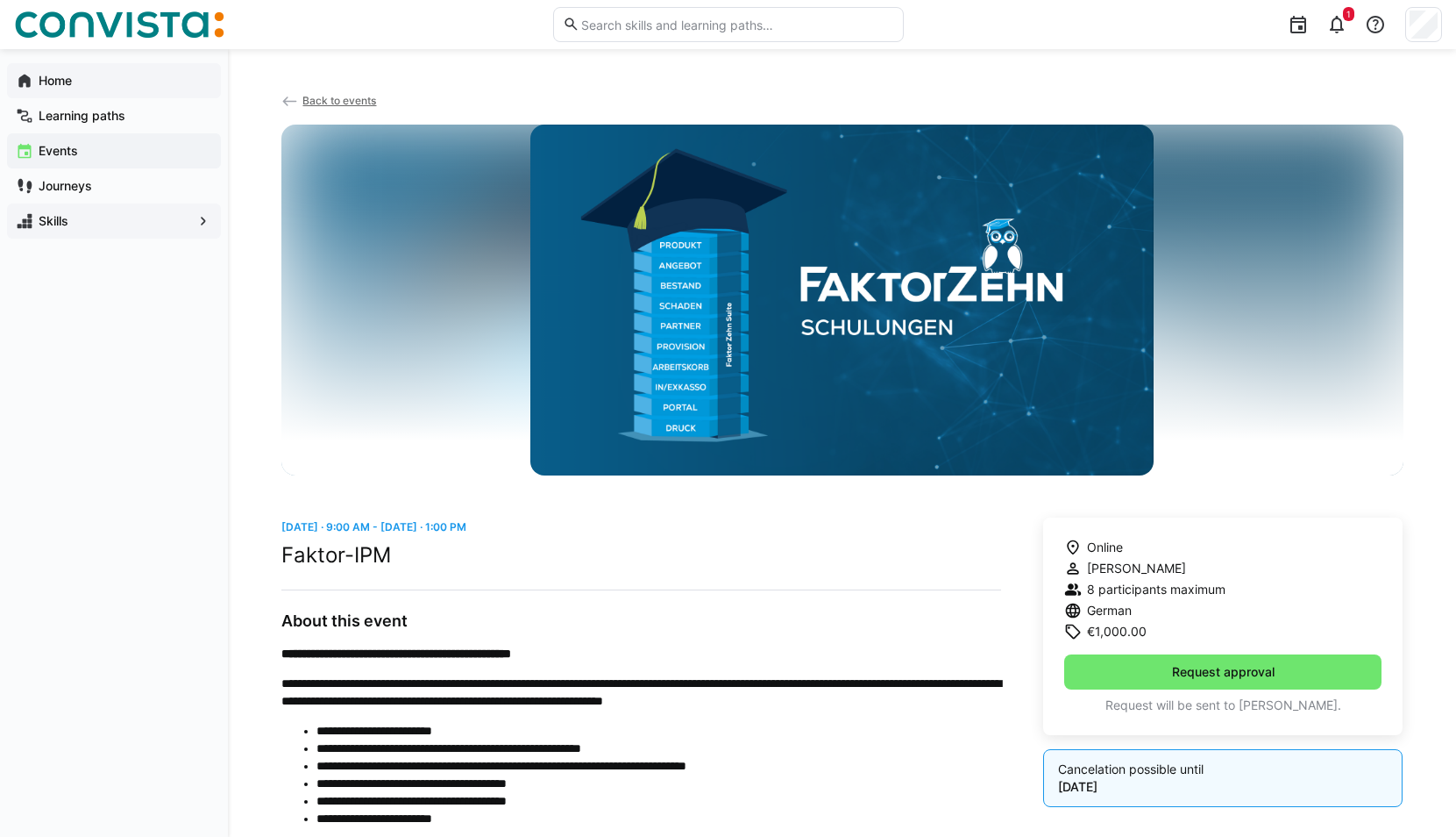
click at [82, 77] on span "Home" at bounding box center [124, 81] width 176 height 17
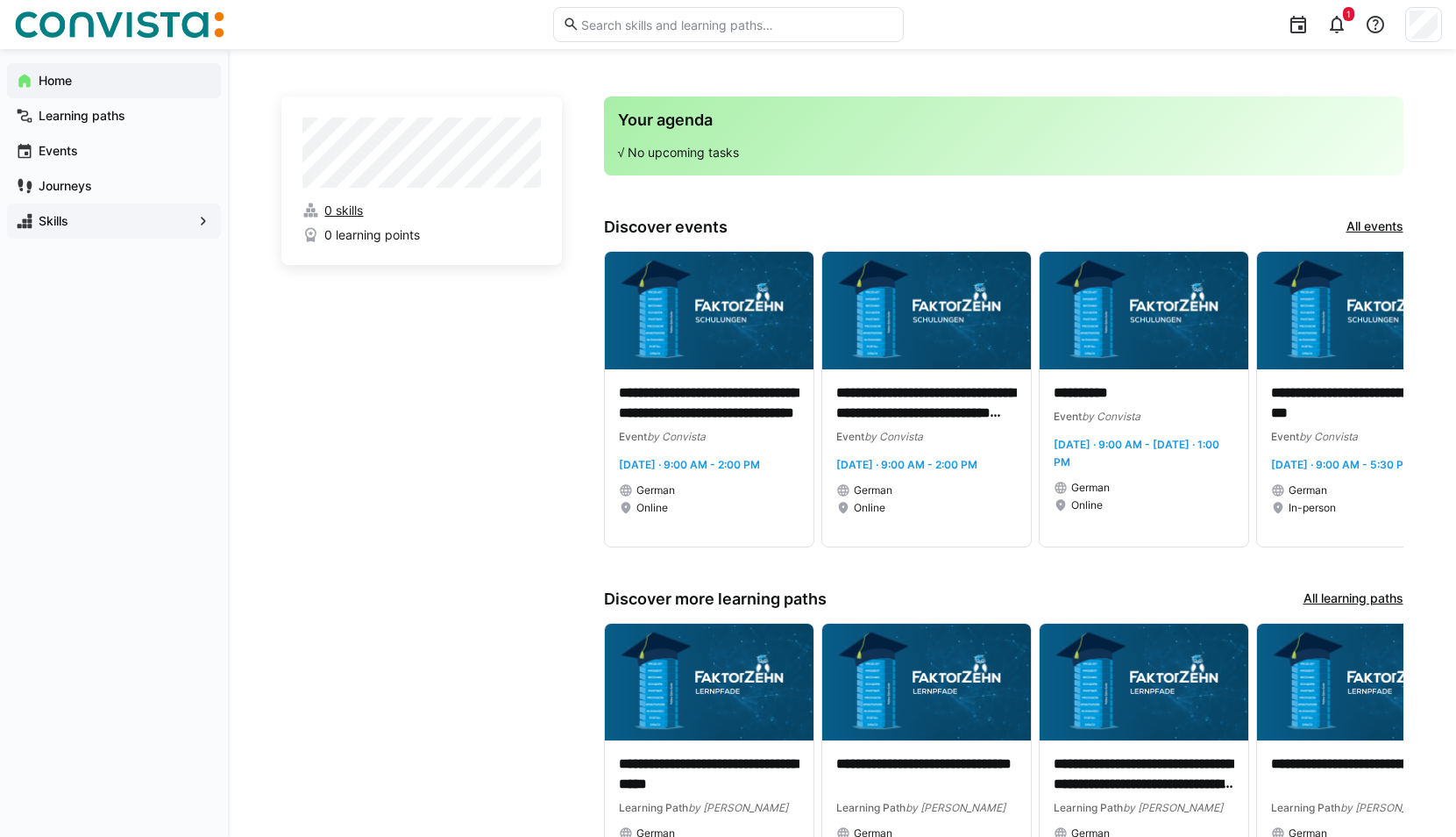
click at [341, 208] on span "0 skills" at bounding box center [343, 211] width 39 height 17
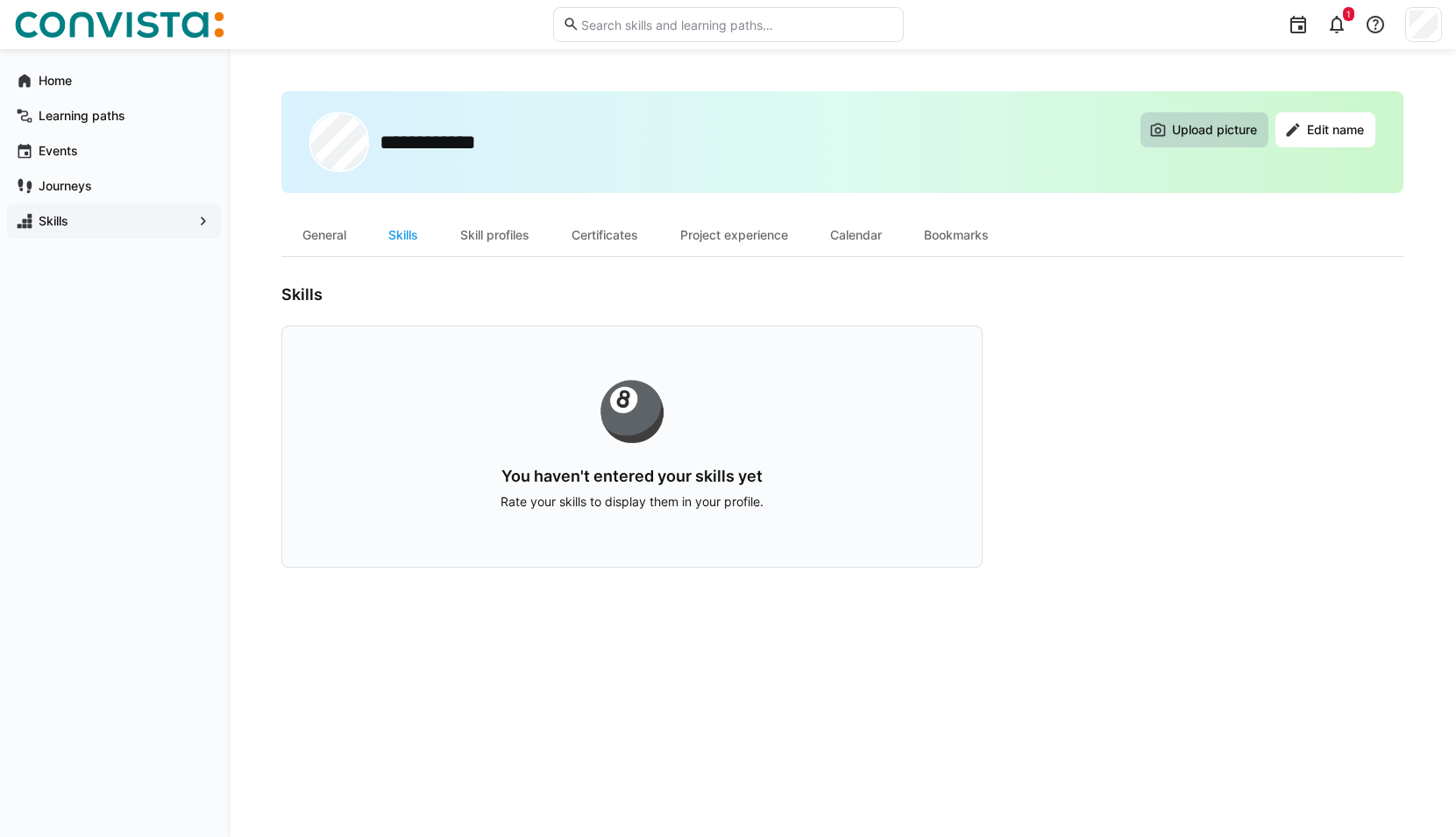
click at [1199, 133] on span "Upload picture" at bounding box center [1214, 130] width 90 height 17
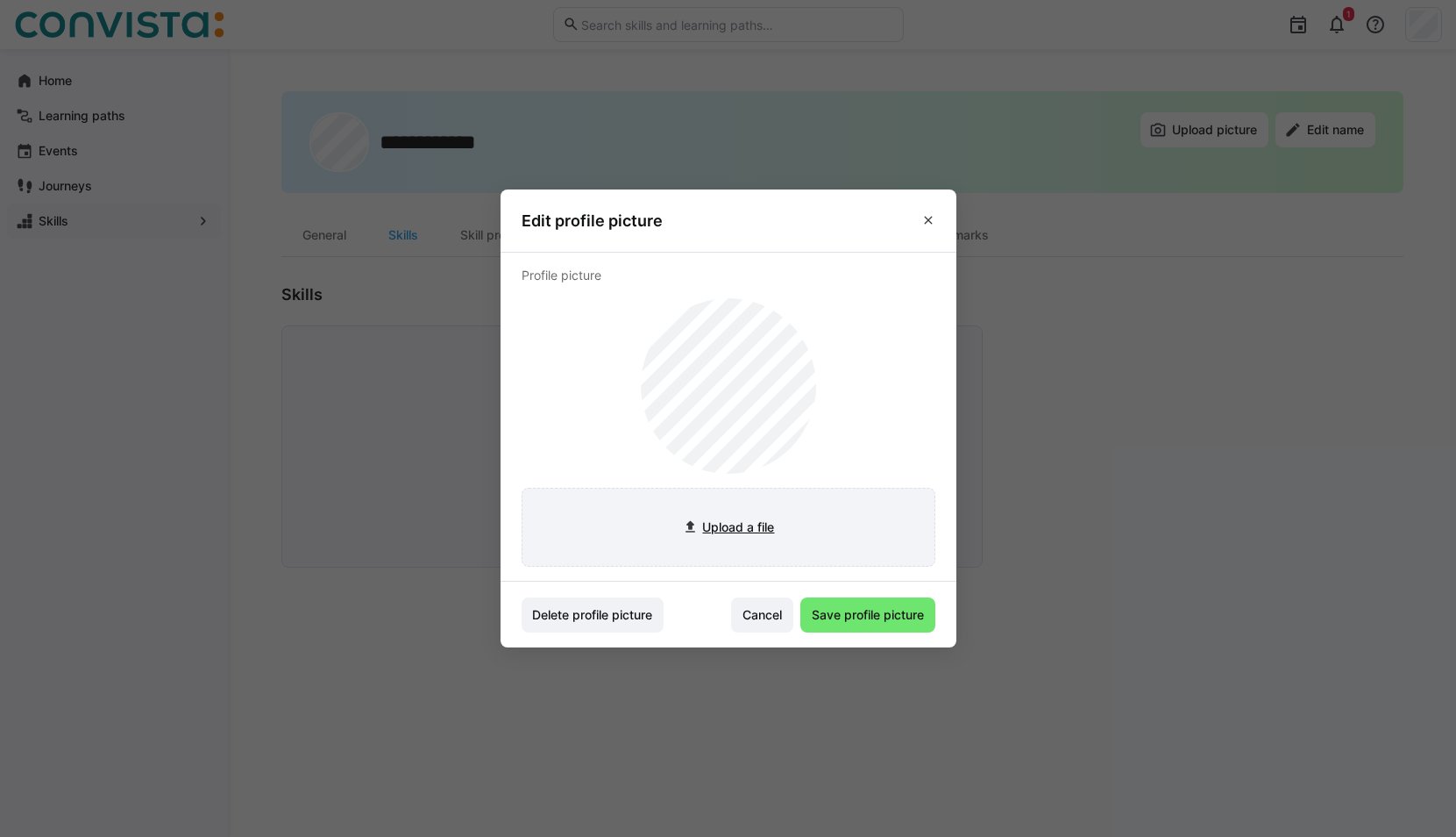
click at [741, 526] on input "file" at bounding box center [728, 527] width 412 height 77
click at [949, 223] on header "Edit profile picture" at bounding box center [728, 221] width 456 height 63
click at [935, 218] on eds-icon at bounding box center [928, 220] width 14 height 14
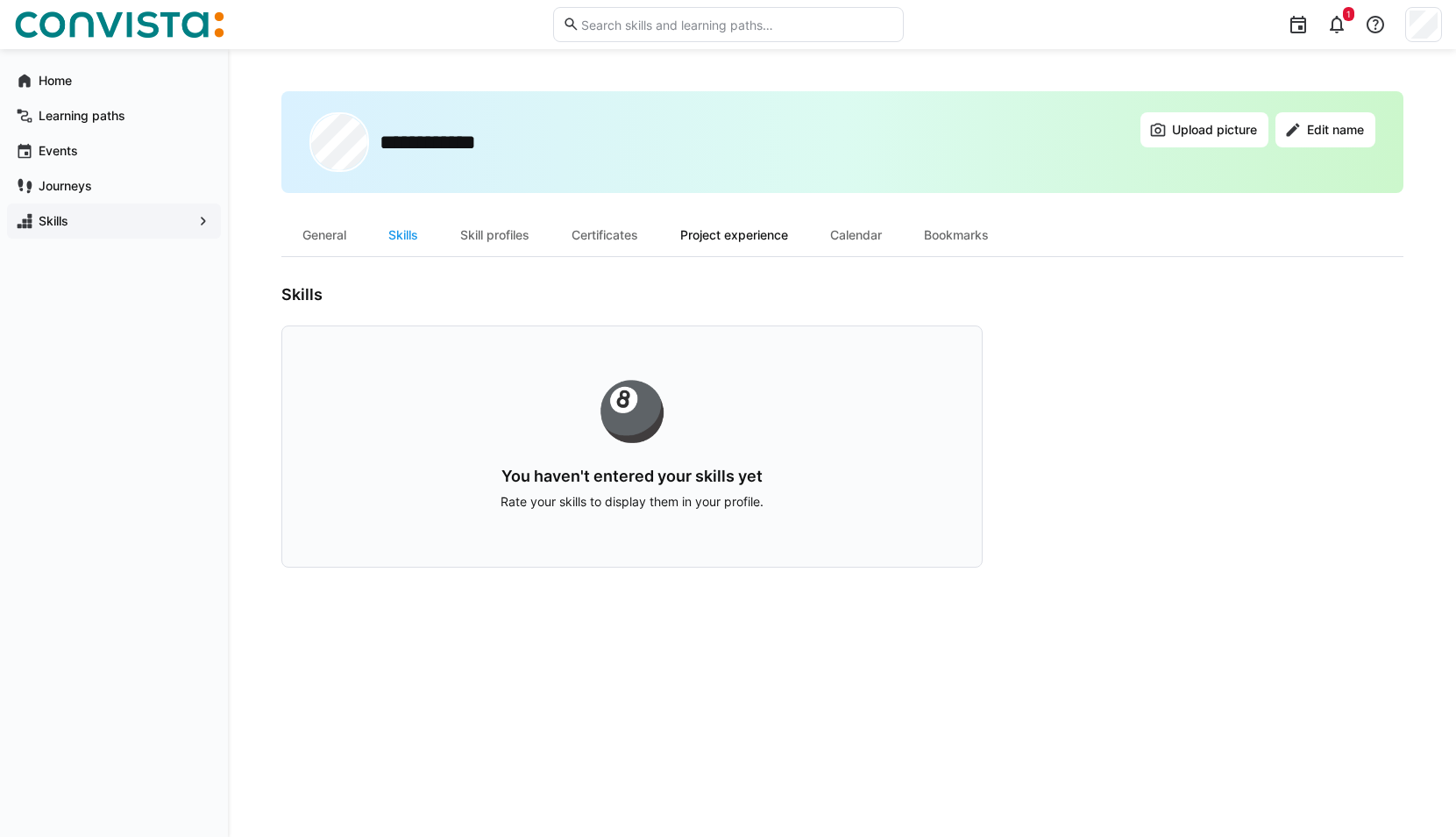
drag, startPoint x: 863, startPoint y: 232, endPoint x: 791, endPoint y: 234, distance: 72.0
click at [861, 233] on div "Calendar" at bounding box center [856, 234] width 94 height 42
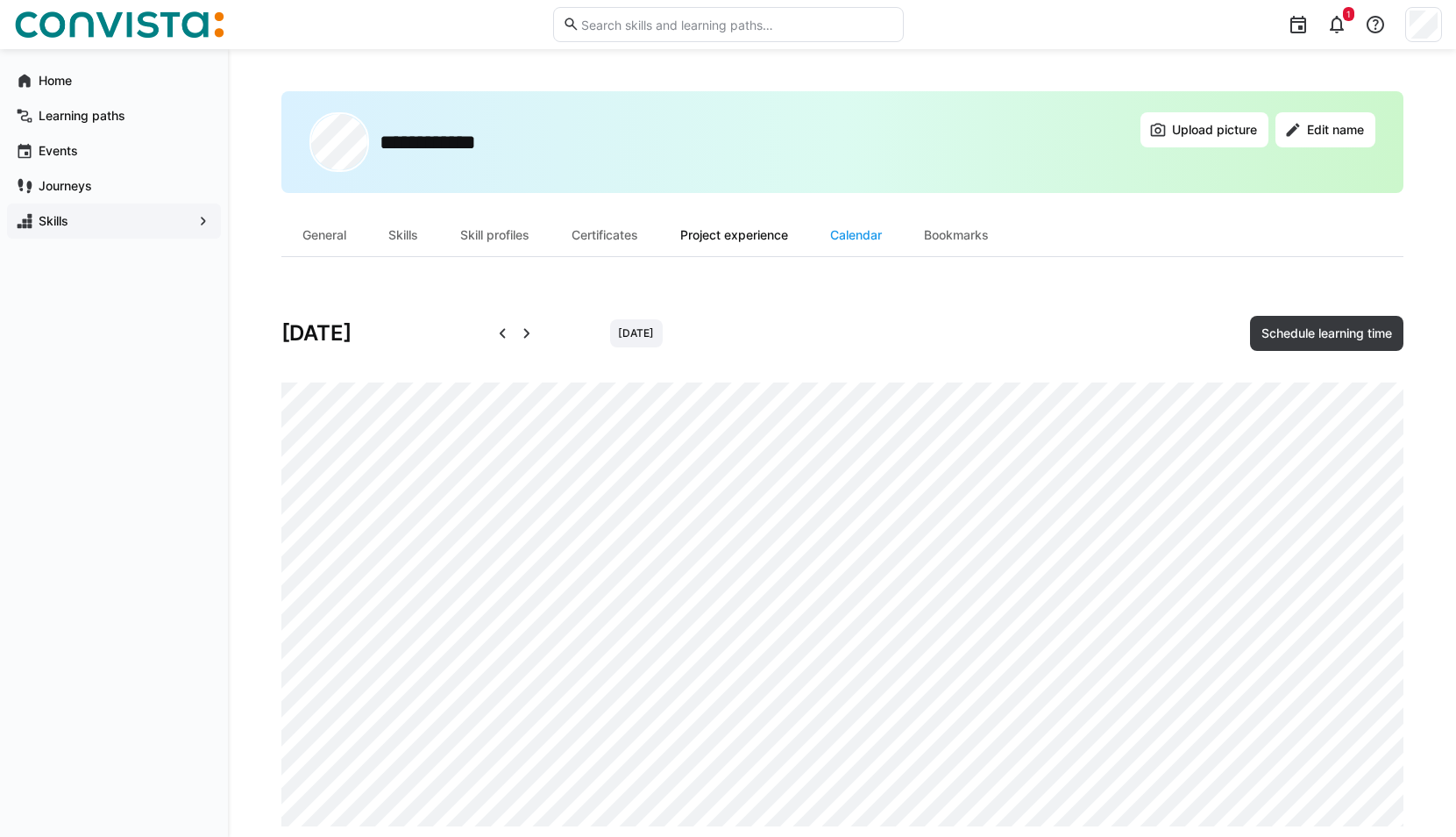
click at [756, 234] on div "Project experience" at bounding box center [734, 234] width 150 height 42
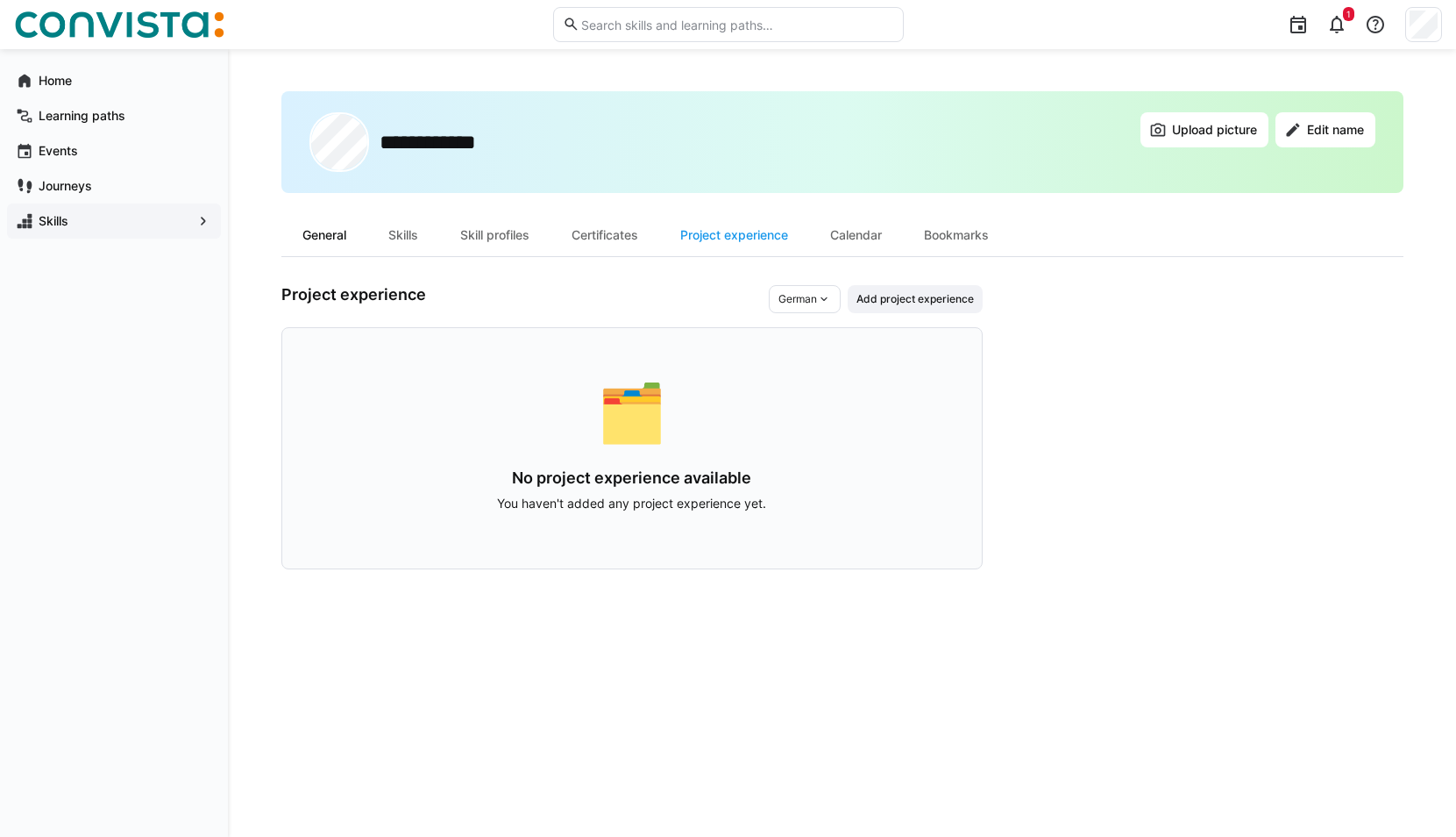
click at [359, 235] on div "General" at bounding box center [324, 234] width 86 height 42
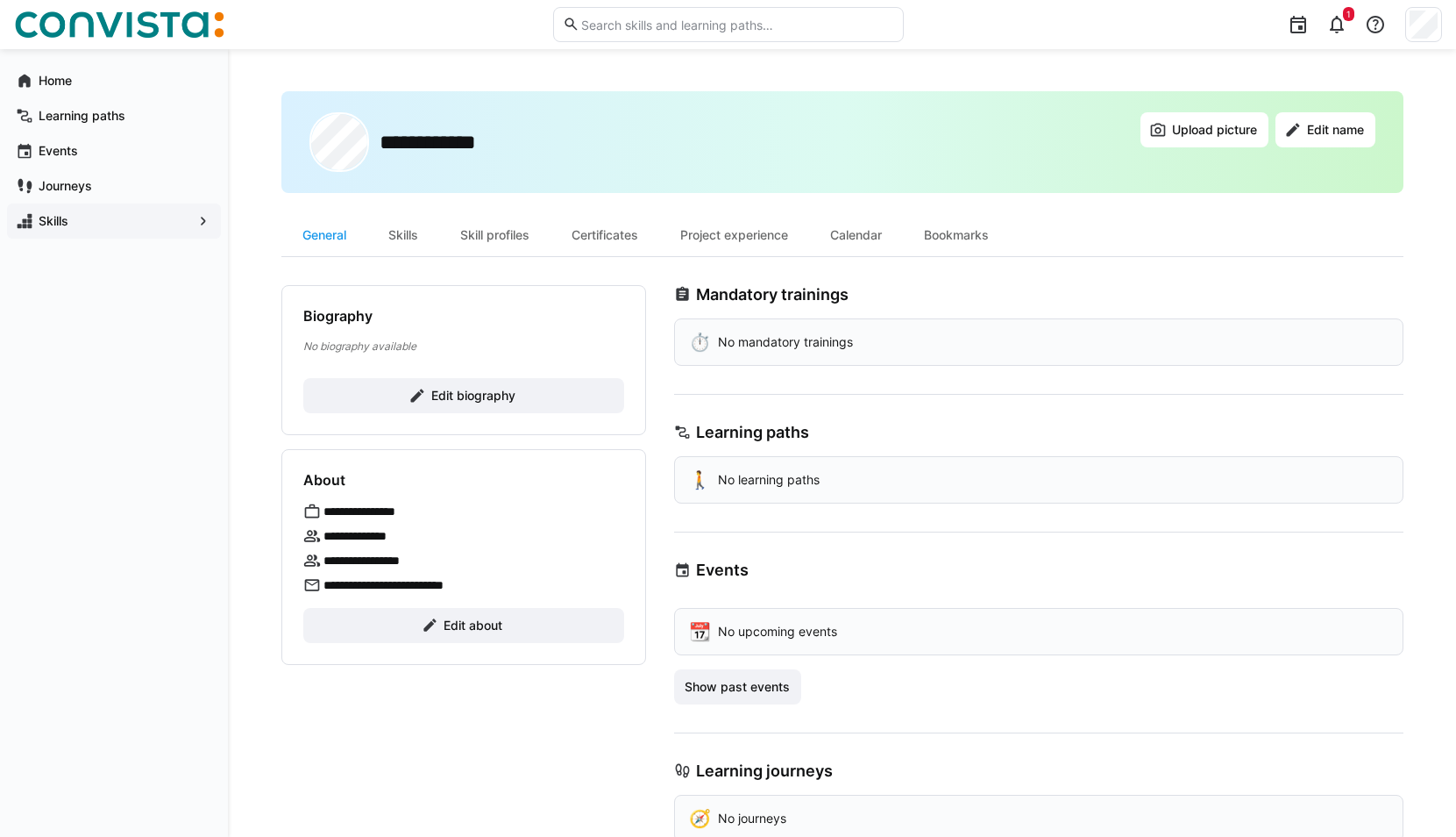
click at [89, 216] on span "Skills" at bounding box center [114, 221] width 156 height 17
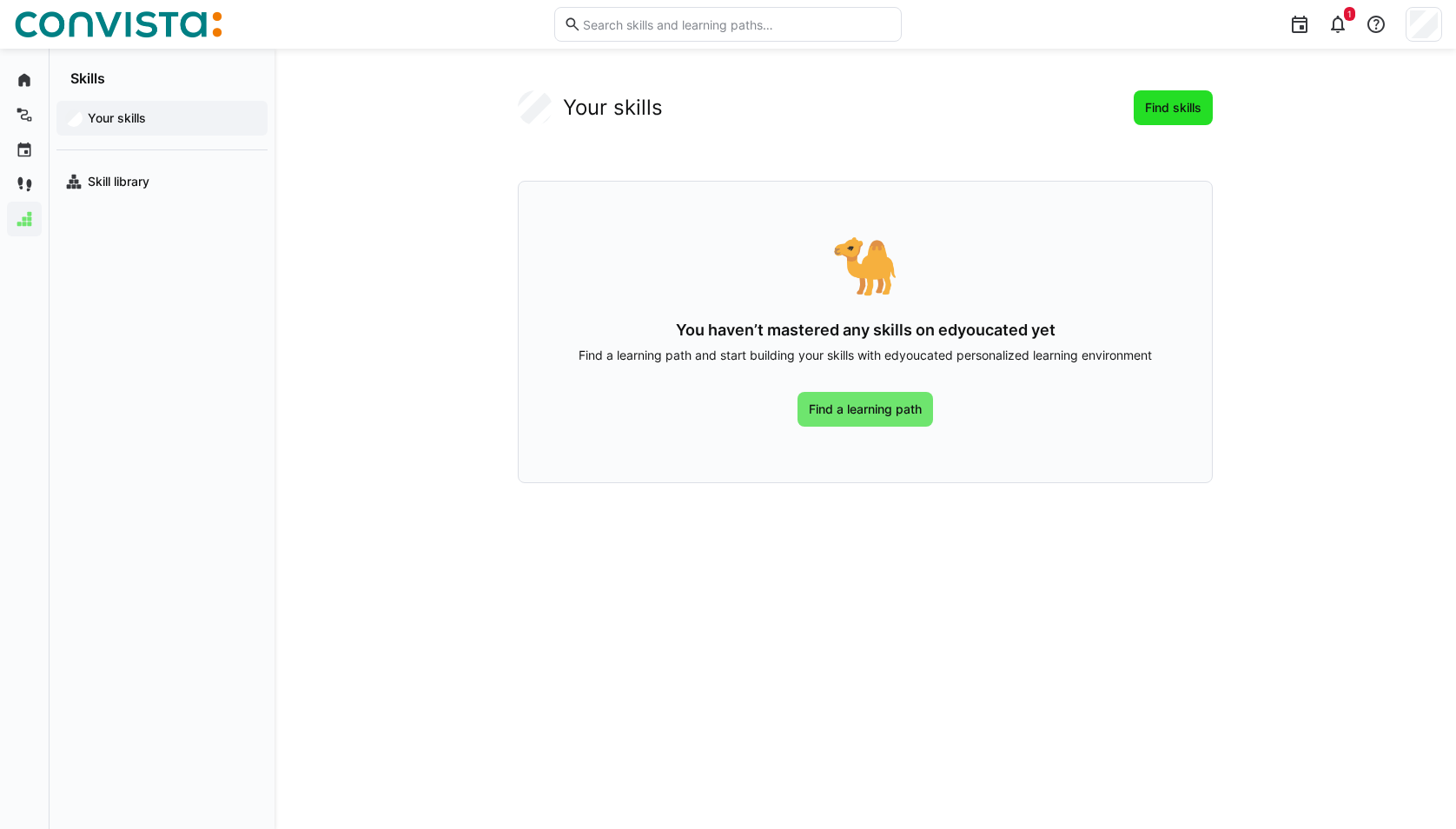
click at [1182, 109] on span "Find skills" at bounding box center [1173, 107] width 62 height 17
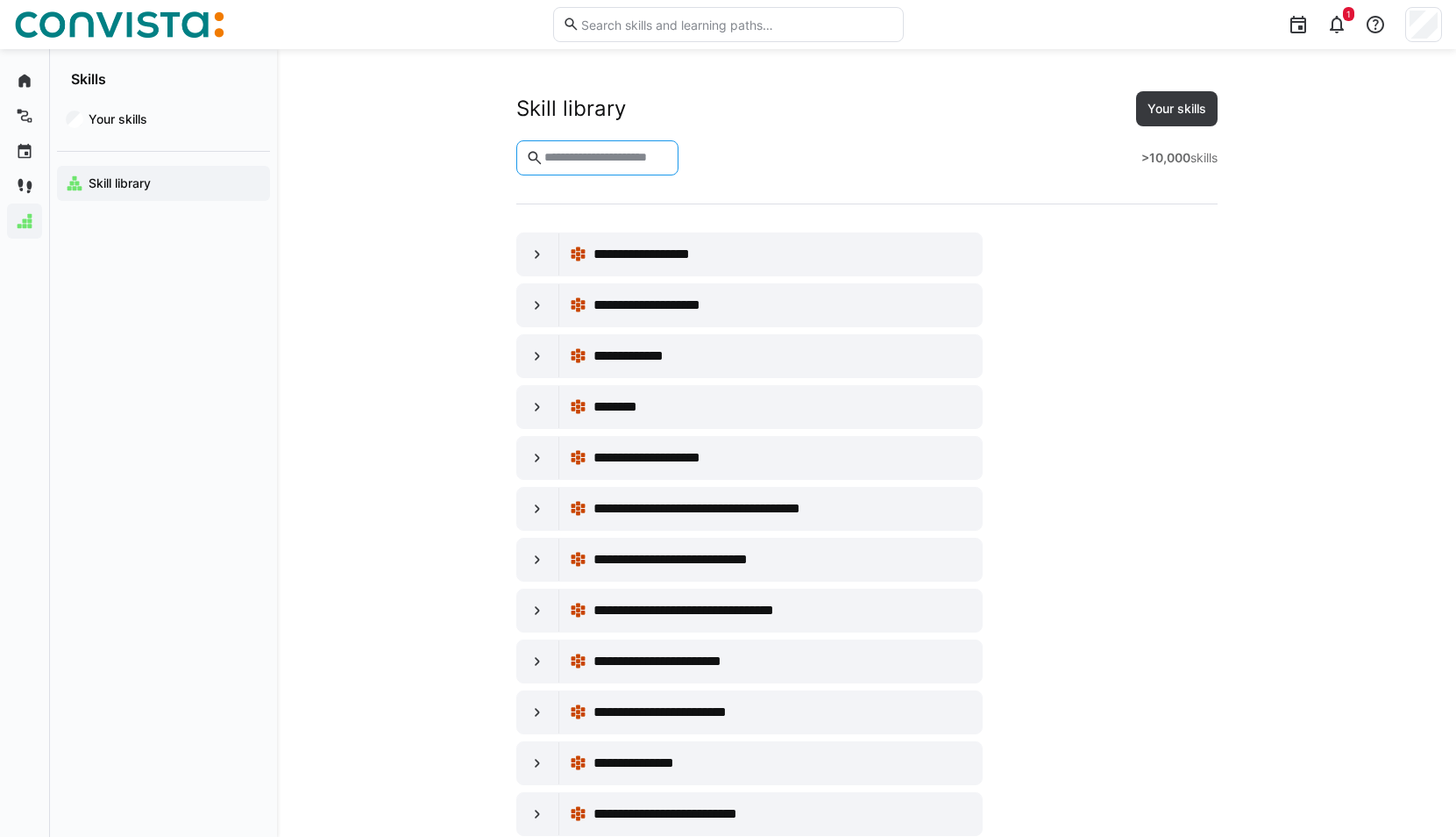
click at [669, 160] on input "text" at bounding box center [605, 158] width 126 height 16
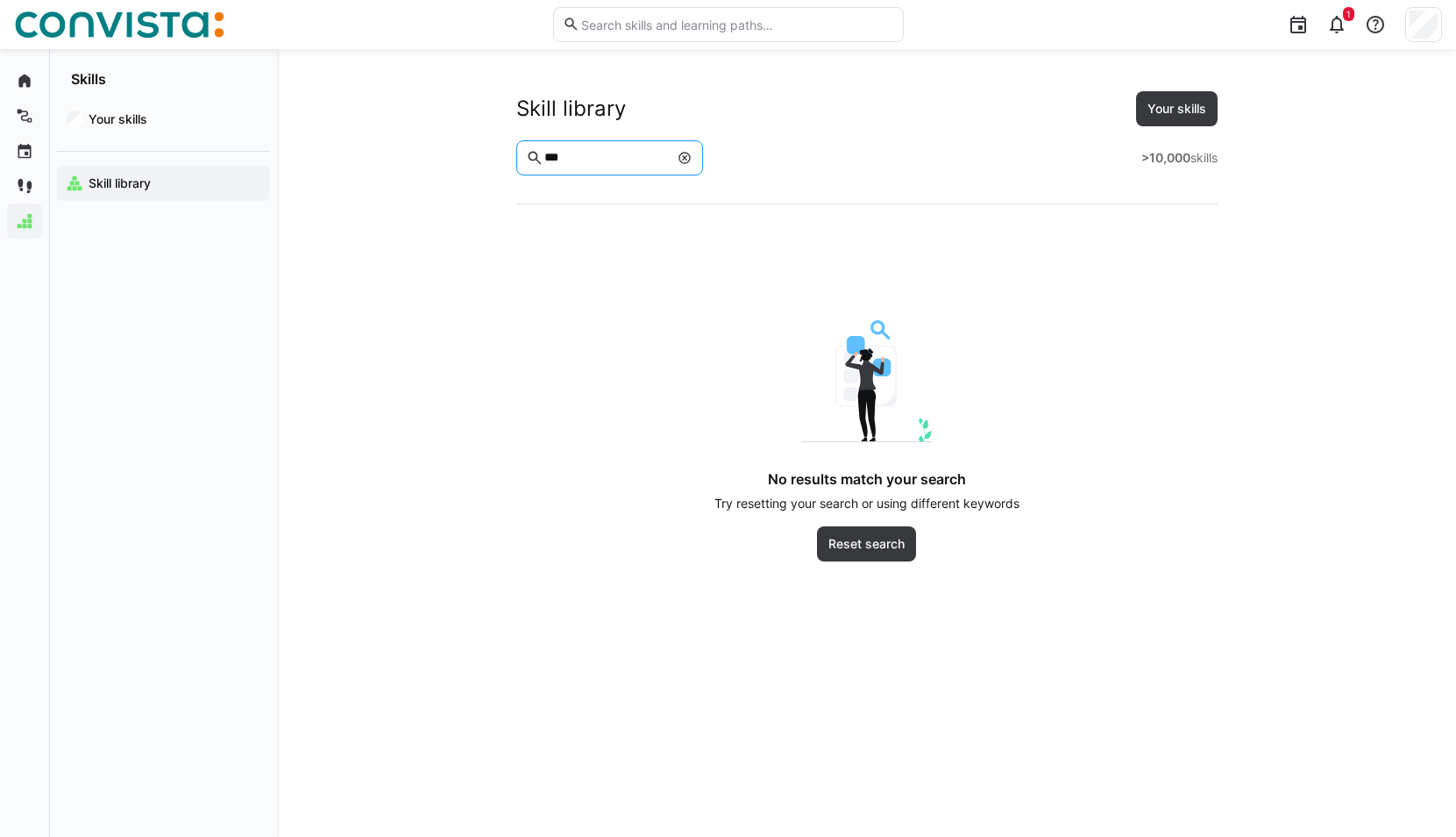
drag, startPoint x: 691, startPoint y: 160, endPoint x: 498, endPoint y: 144, distance: 193.7
click at [498, 144] on app-skills-library "Skill library Your skills *** >10,000 skills No results match your search Try r…" at bounding box center [866, 370] width 1095 height 558
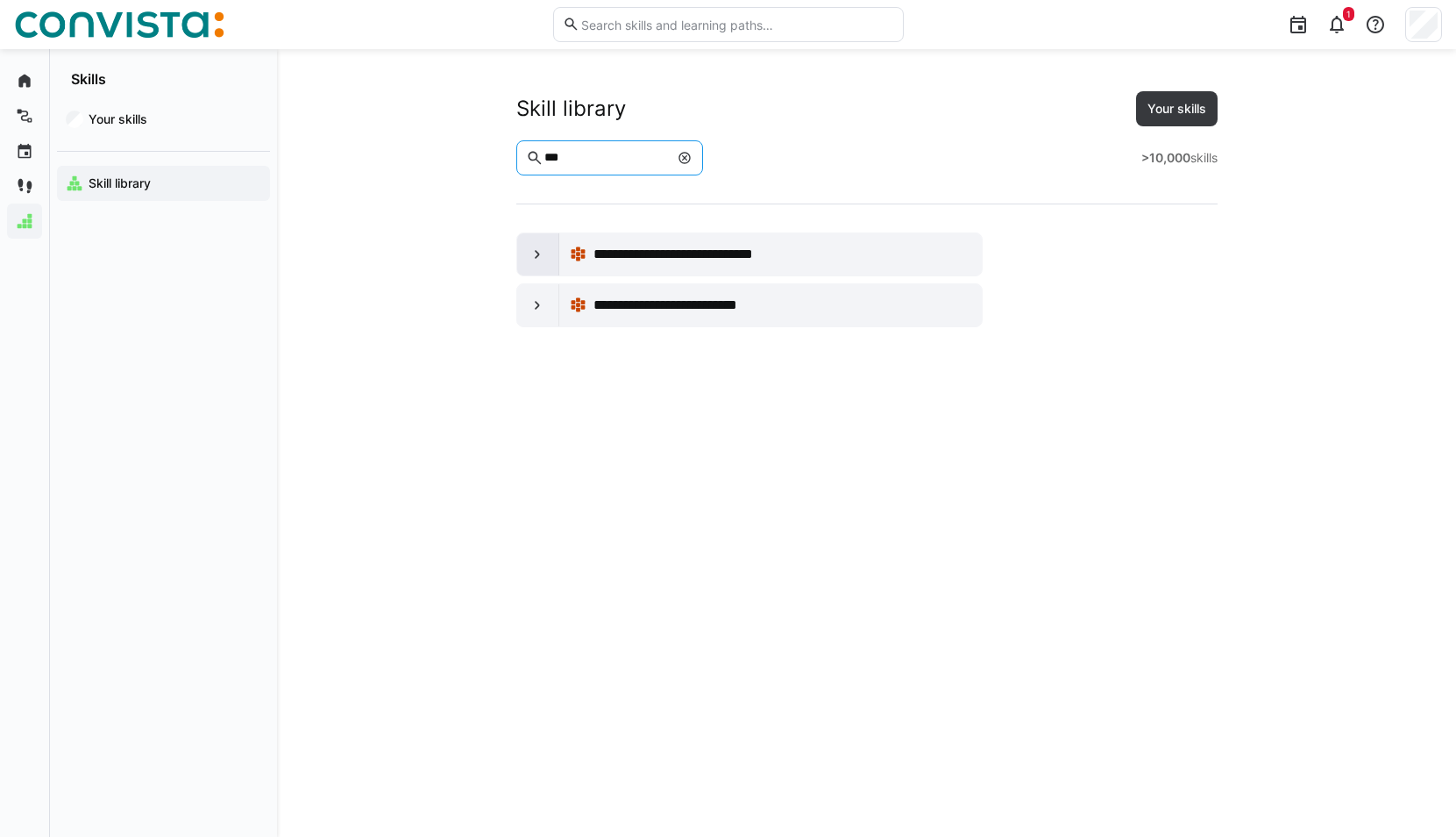
type input "***"
click at [526, 253] on div at bounding box center [538, 254] width 42 height 42
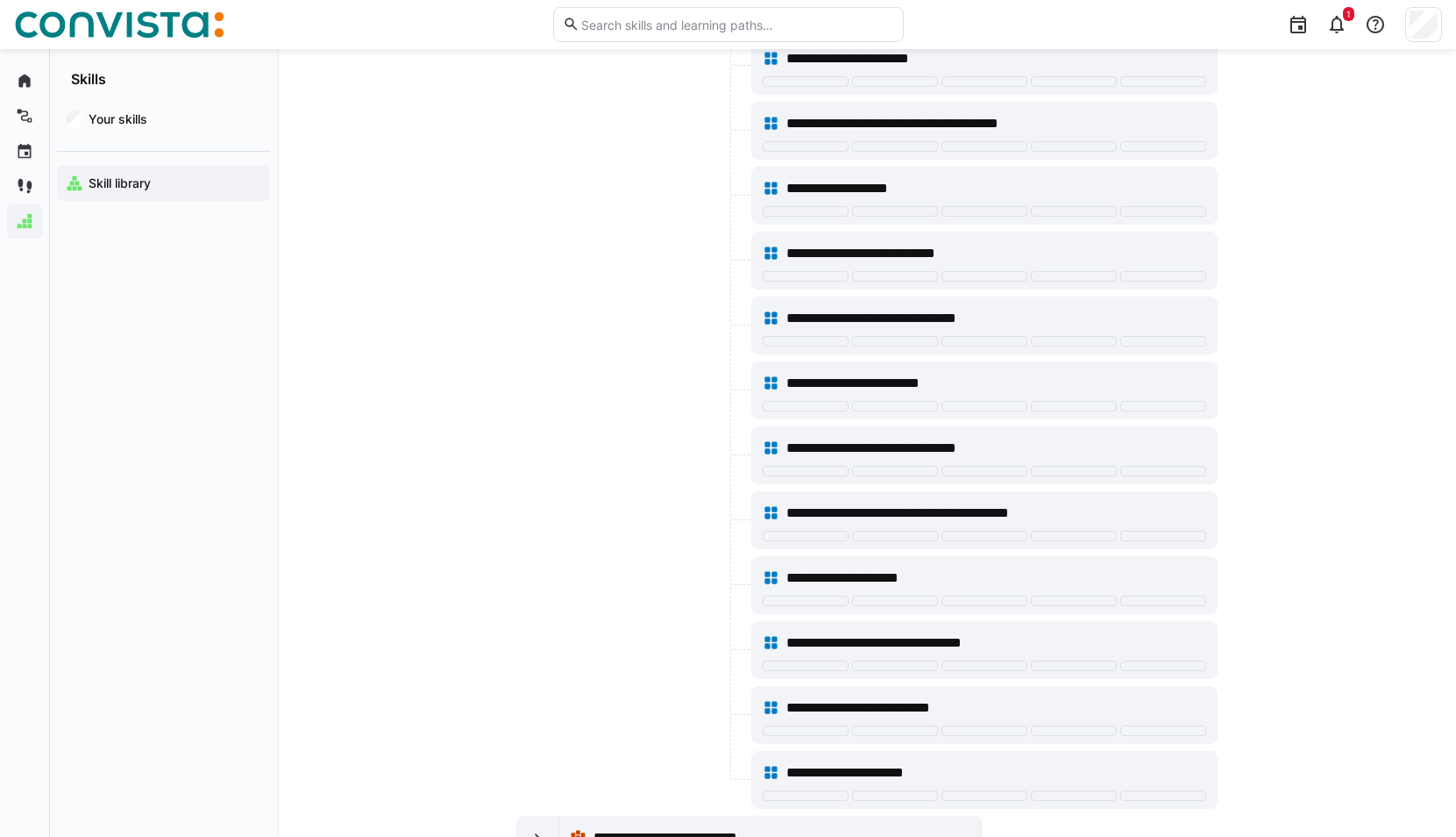
scroll to position [700, 0]
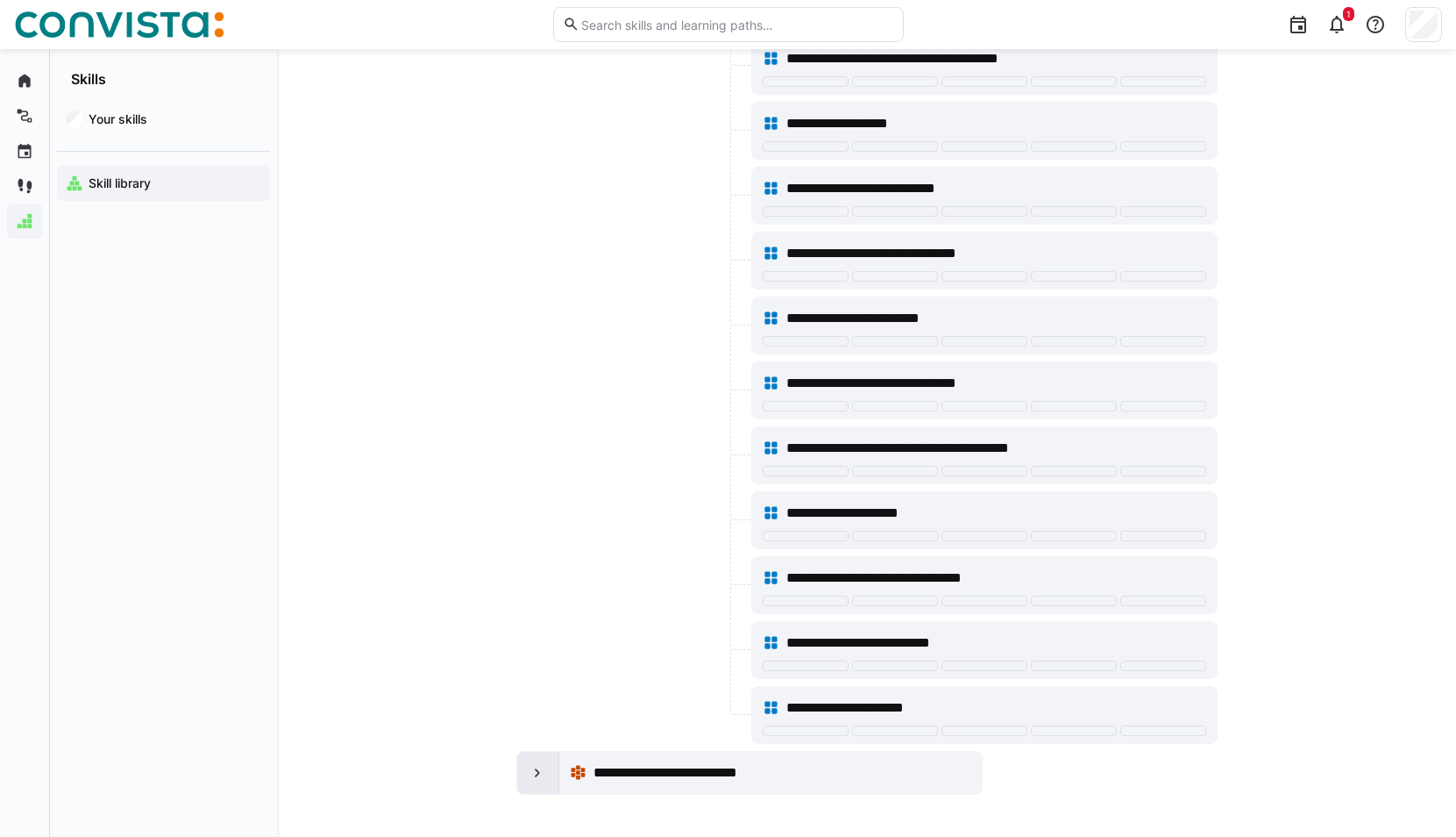
click at [534, 767] on eds-icon at bounding box center [537, 772] width 17 height 17
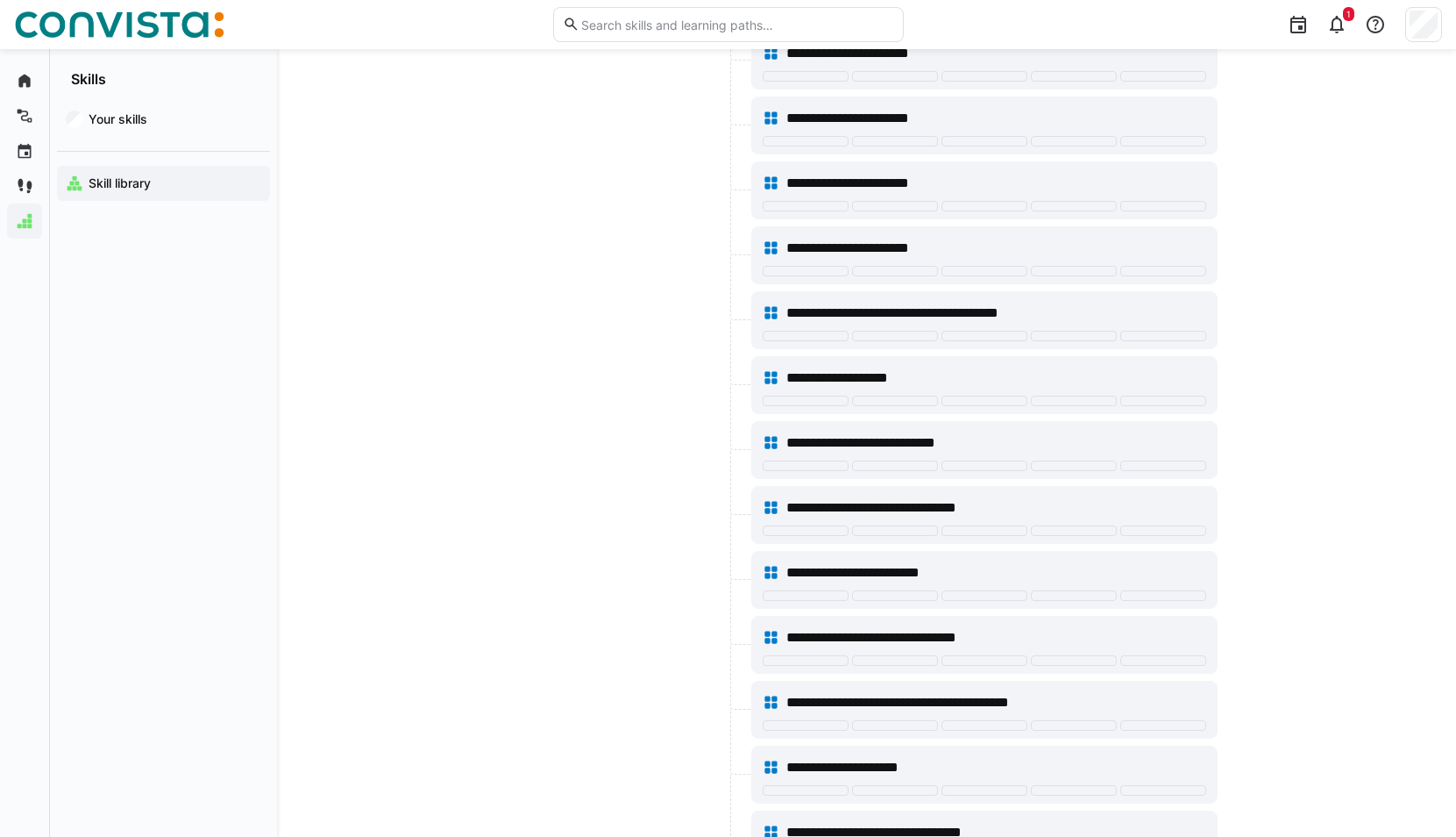
scroll to position [0, 0]
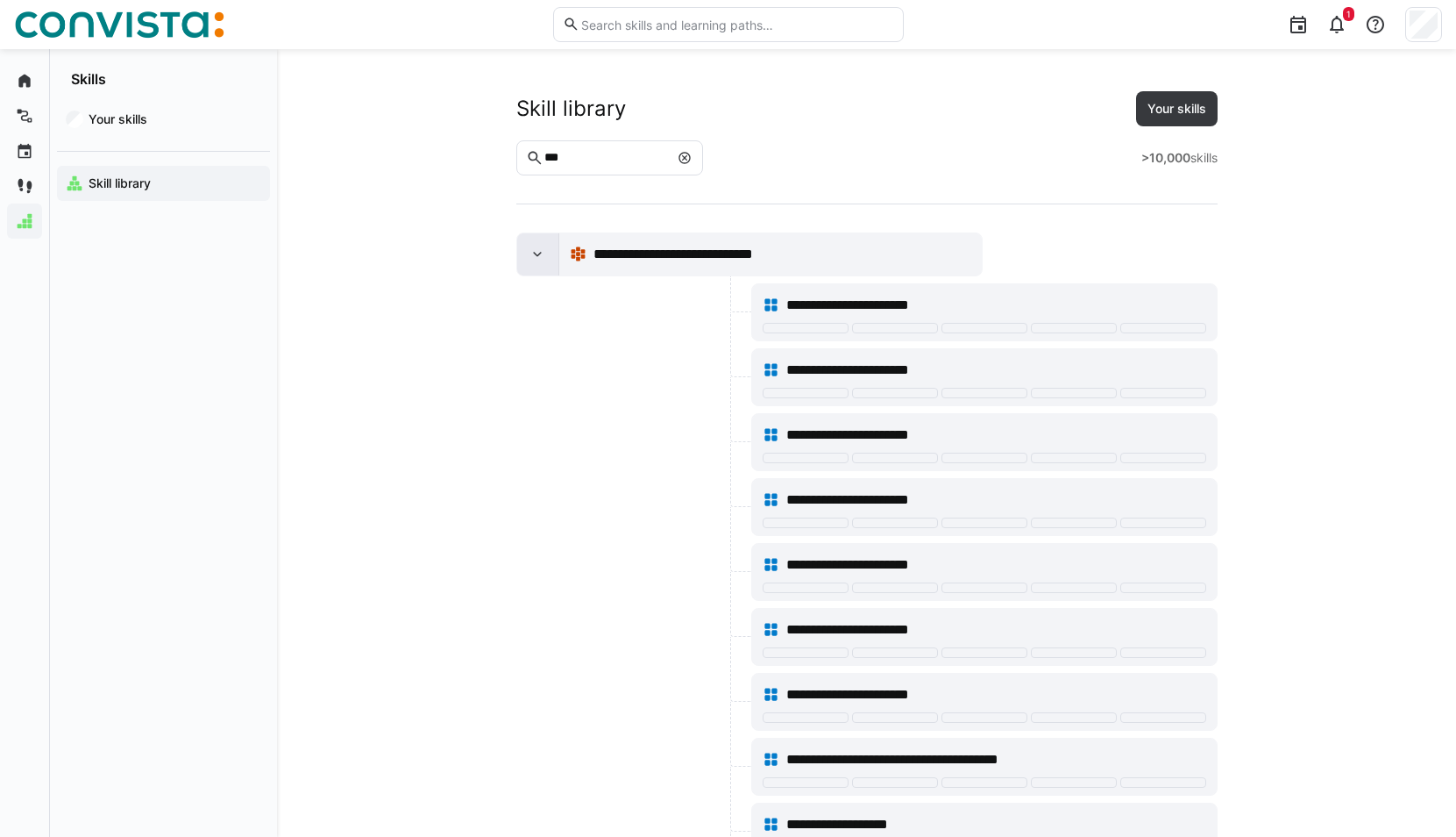
click at [537, 238] on div at bounding box center [538, 254] width 42 height 42
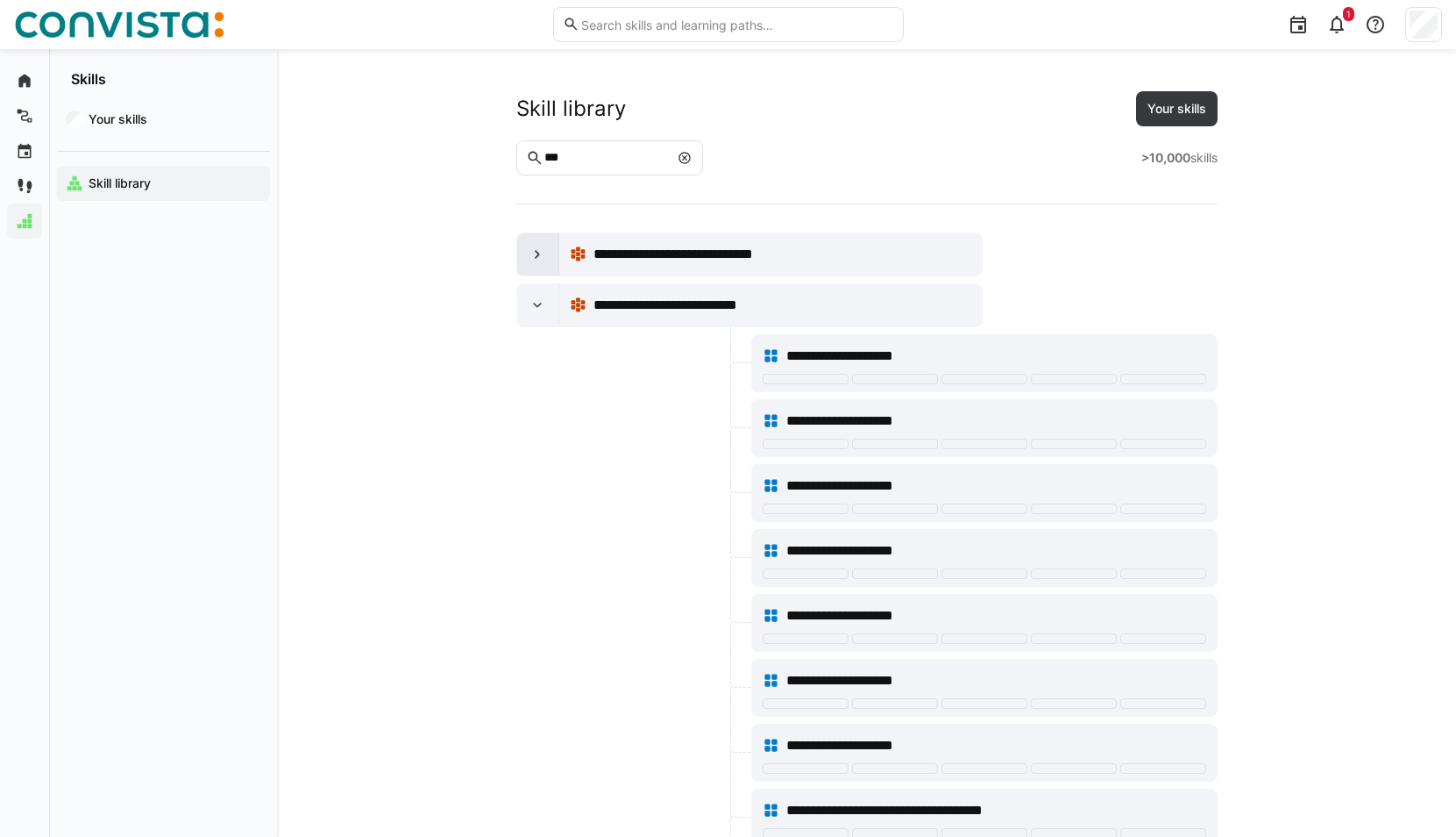
click at [534, 266] on div at bounding box center [538, 254] width 42 height 42
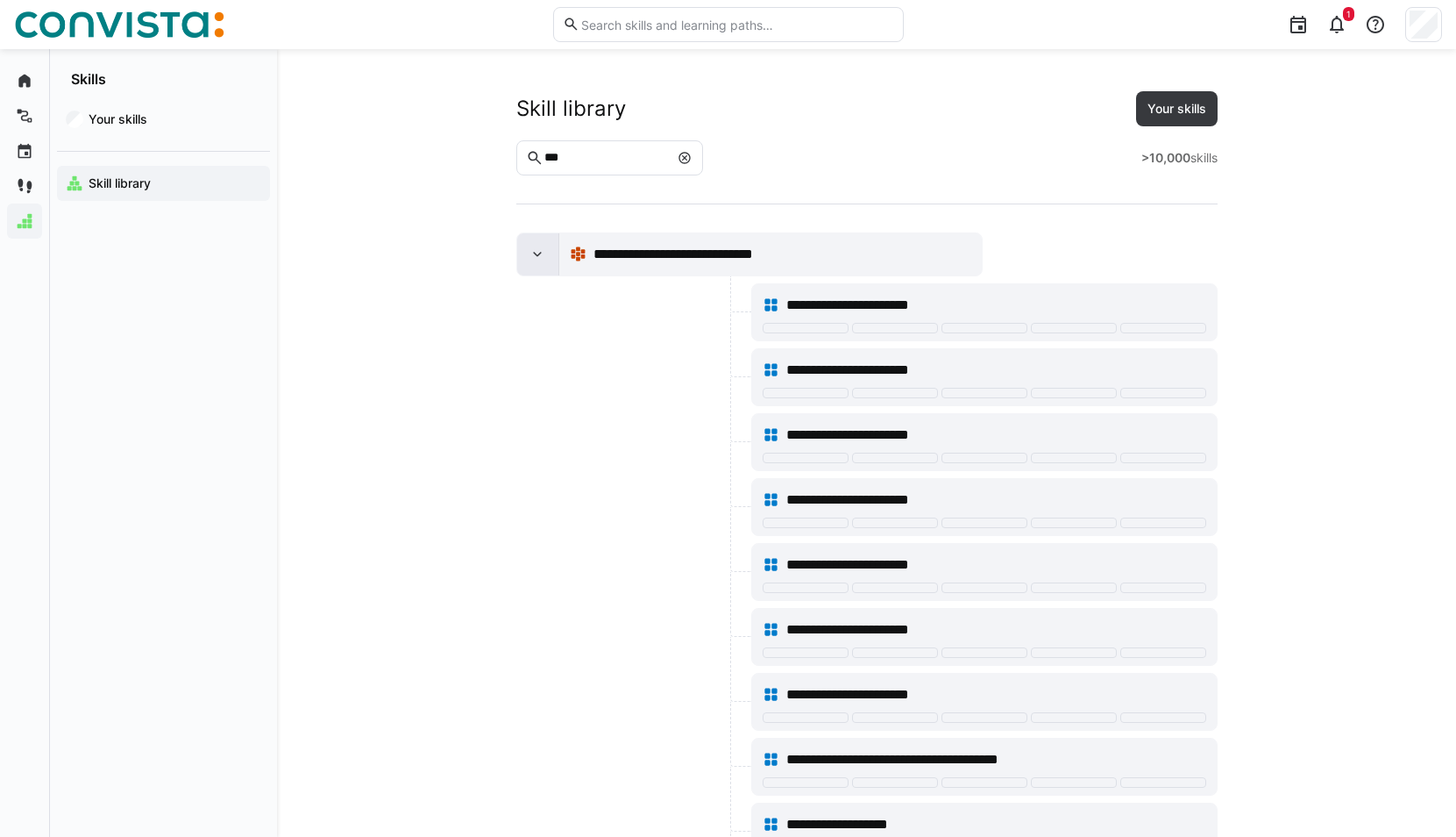
click at [550, 250] on div at bounding box center [538, 254] width 42 height 42
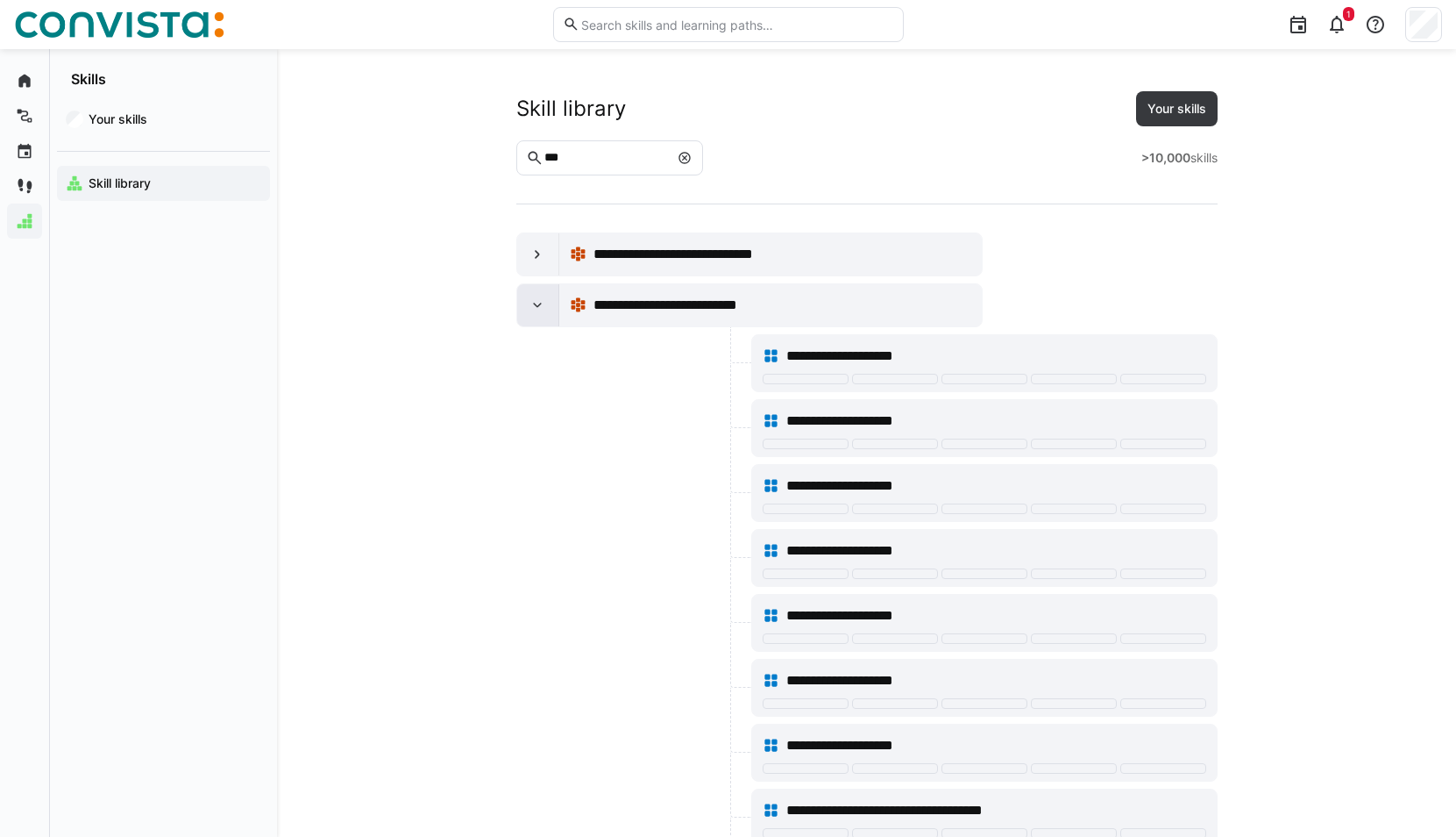
click at [544, 301] on eds-icon at bounding box center [537, 305] width 17 height 17
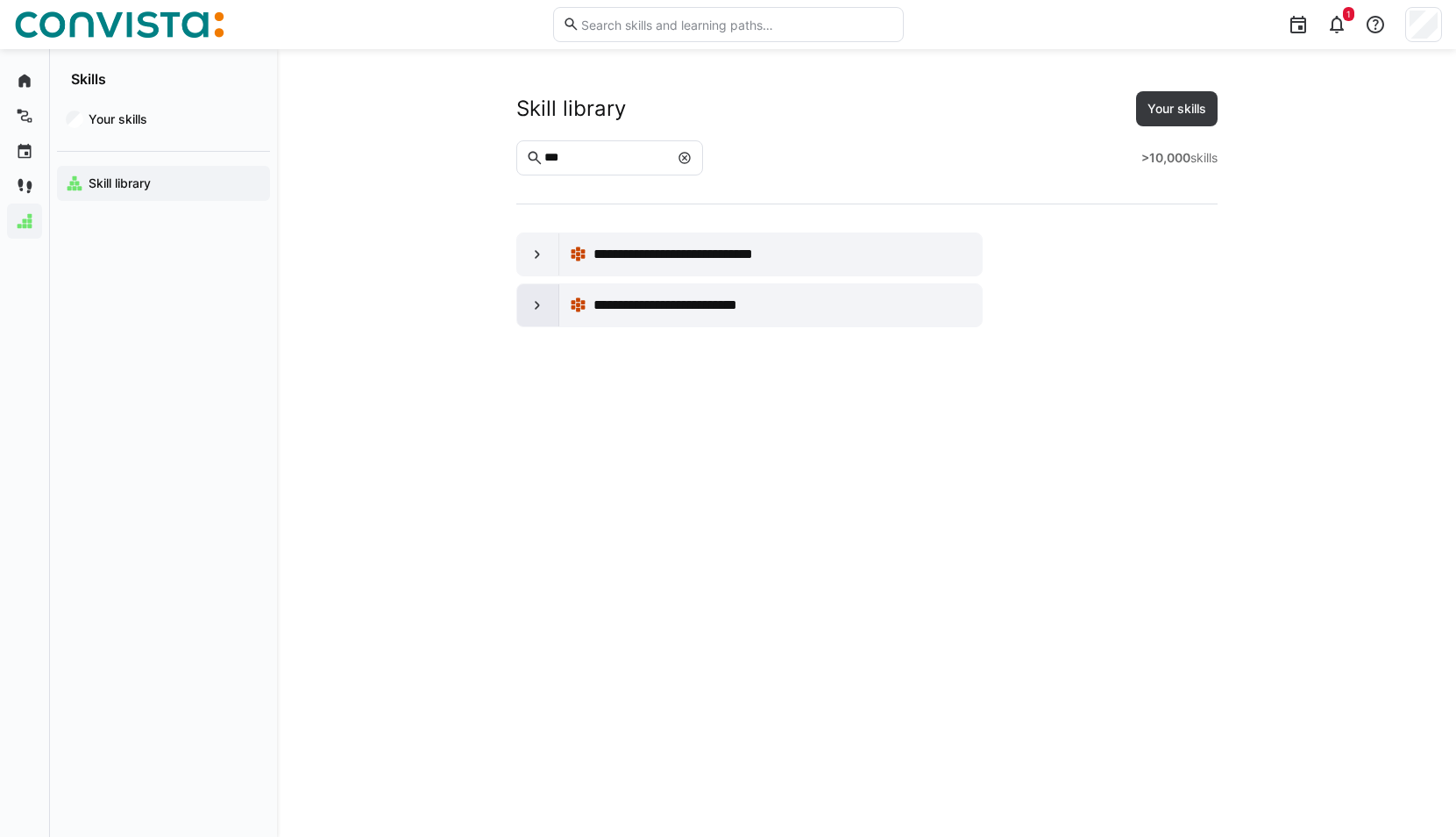
click at [544, 301] on eds-icon at bounding box center [537, 305] width 17 height 17
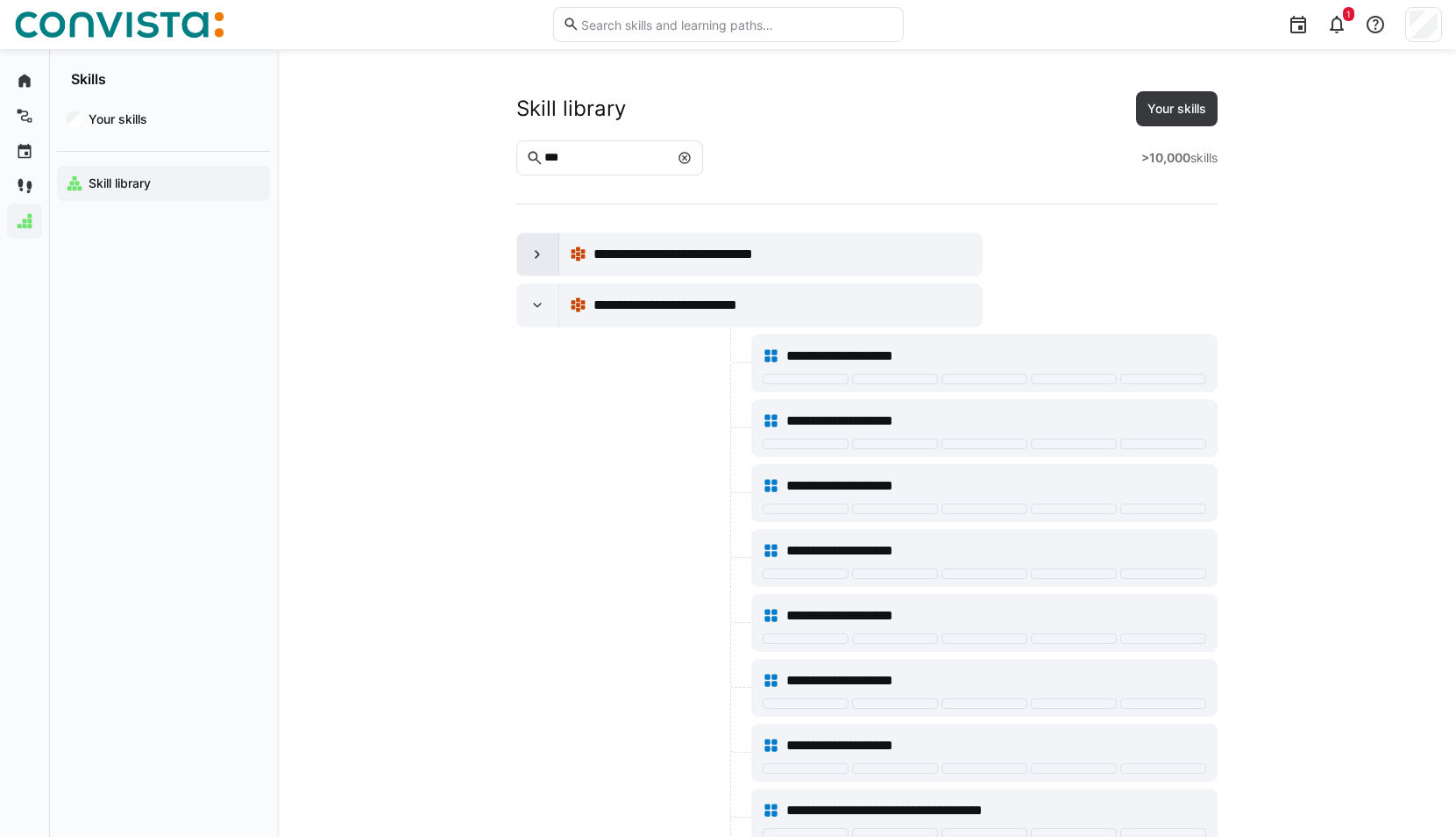
click at [525, 239] on div at bounding box center [538, 254] width 42 height 42
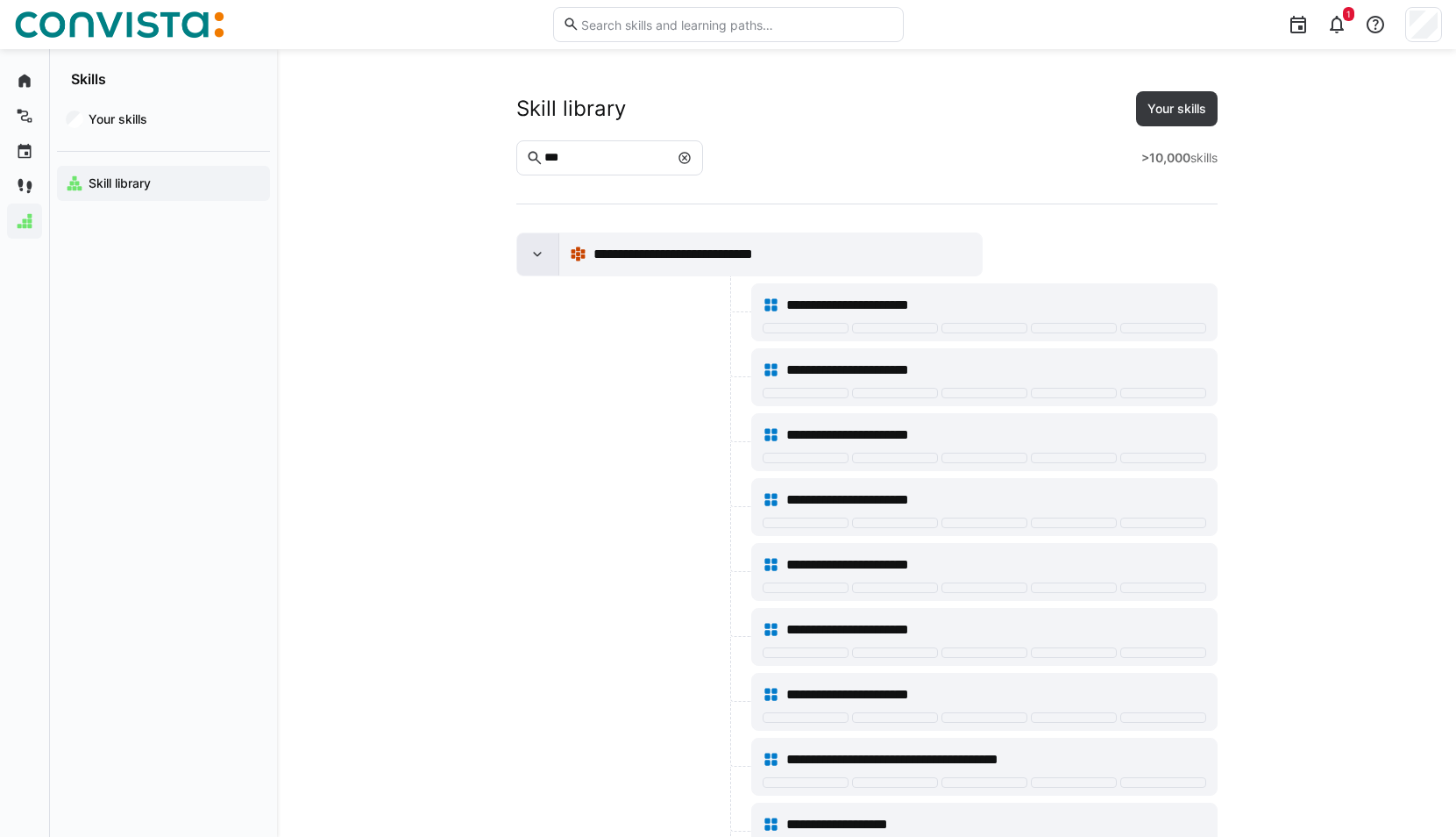
click at [536, 249] on eds-icon at bounding box center [537, 254] width 17 height 17
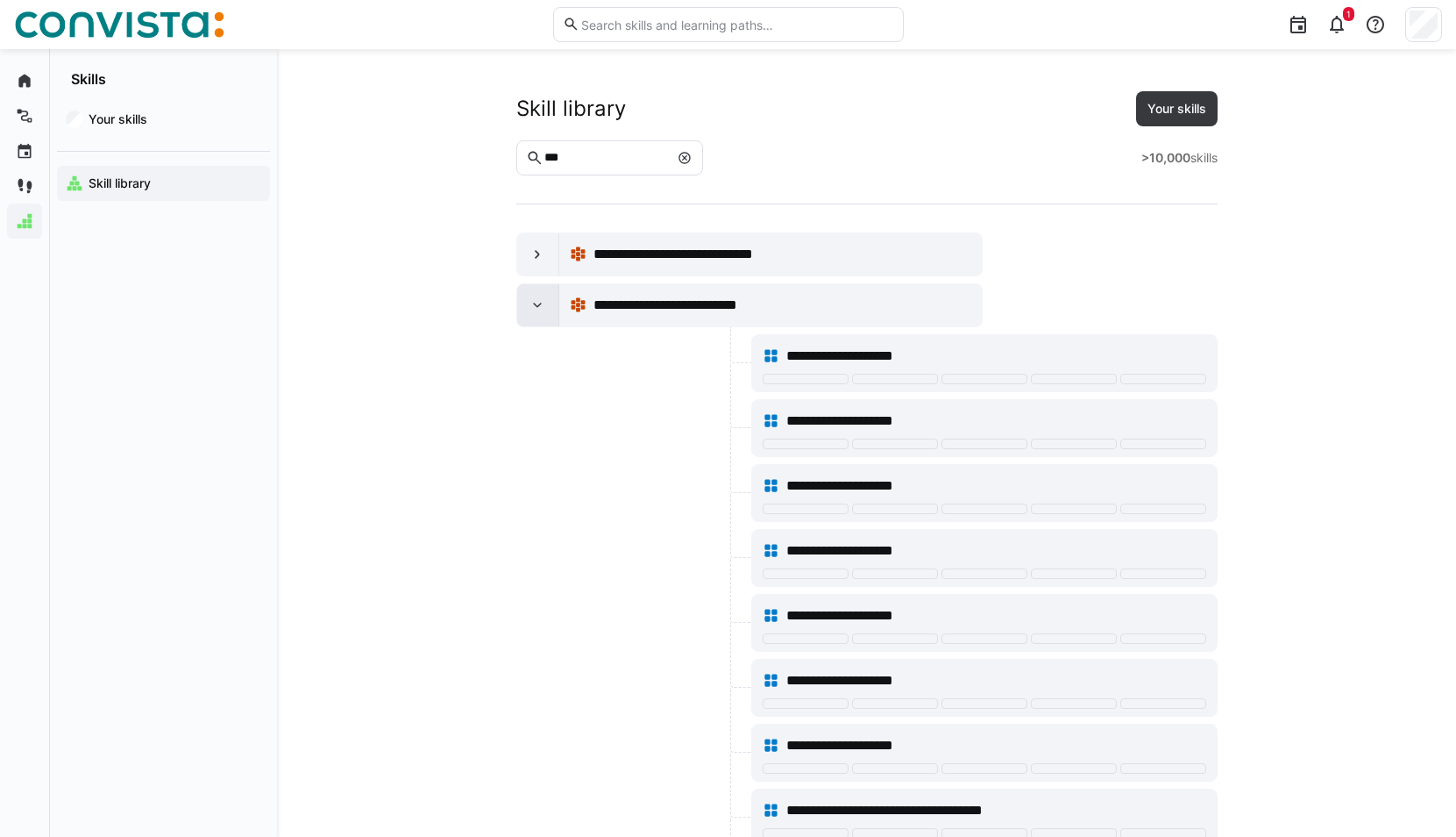
click at [540, 300] on eds-icon at bounding box center [537, 305] width 17 height 17
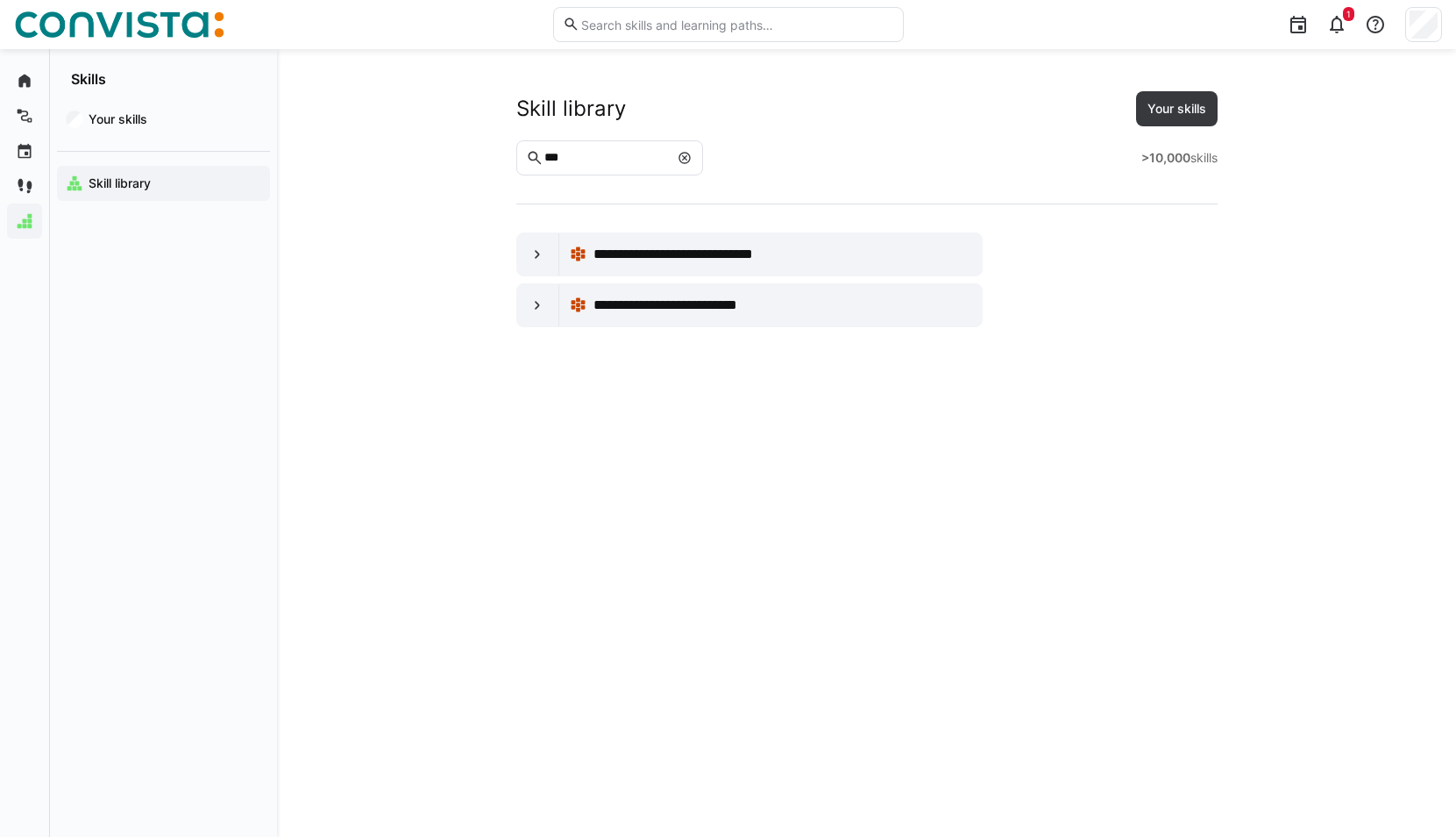
click at [0, 0] on app-navigation-label "Skill library" at bounding box center [0, 0] width 0 height 0
click at [26, 77] on eds-icon at bounding box center [25, 81] width 17 height 17
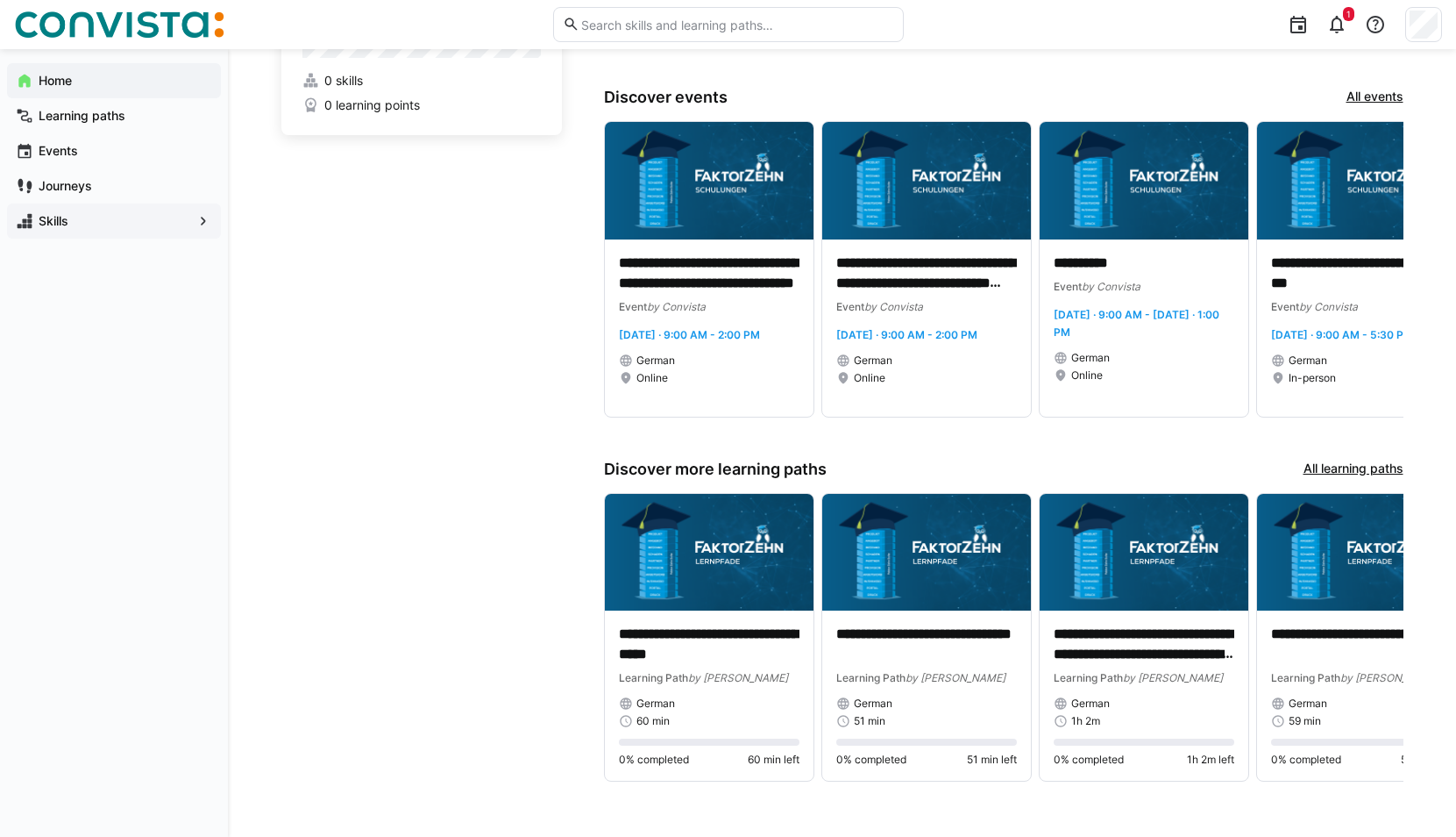
scroll to position [124, 0]
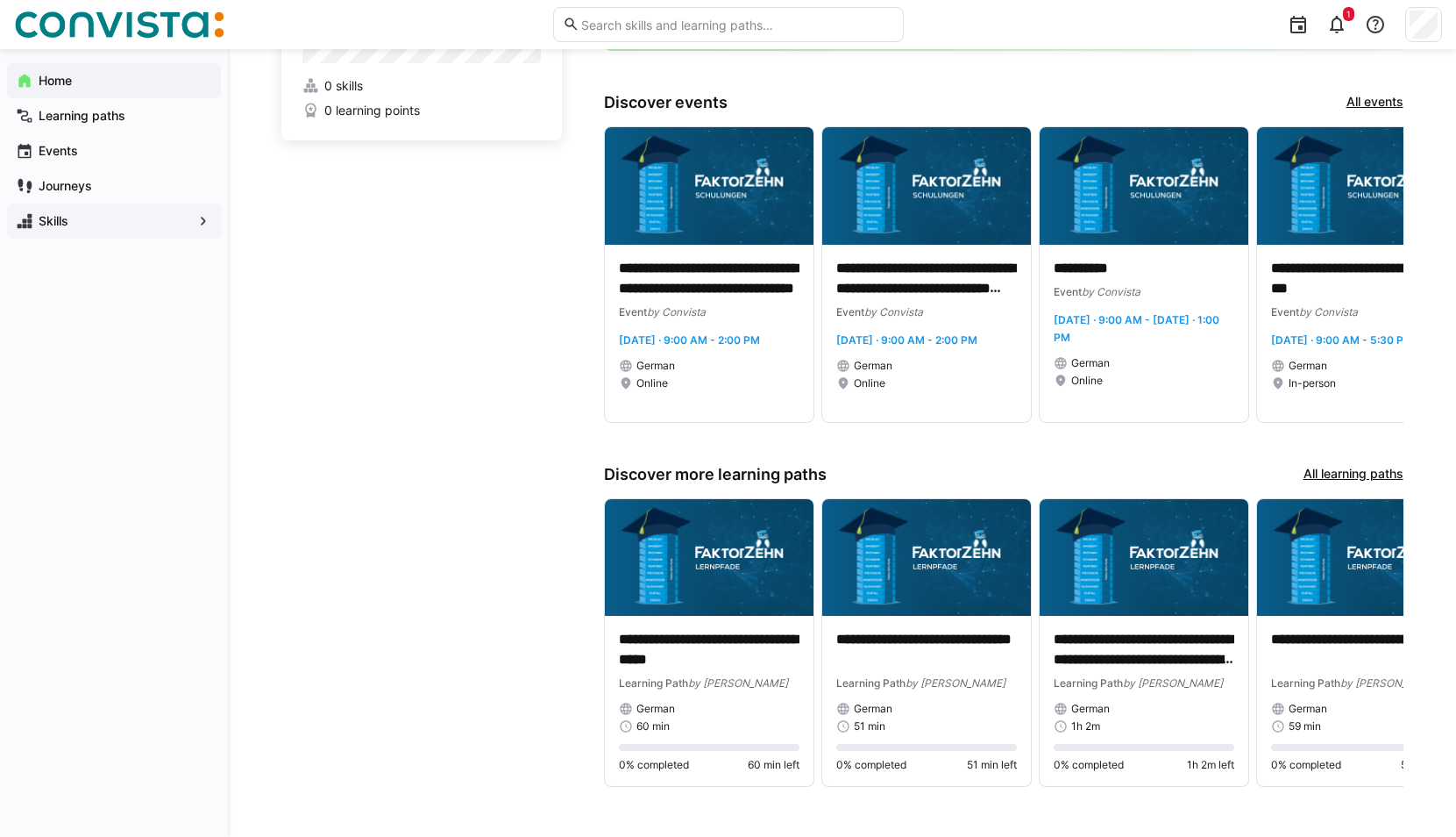
click at [143, 223] on span "Skills" at bounding box center [114, 221] width 156 height 17
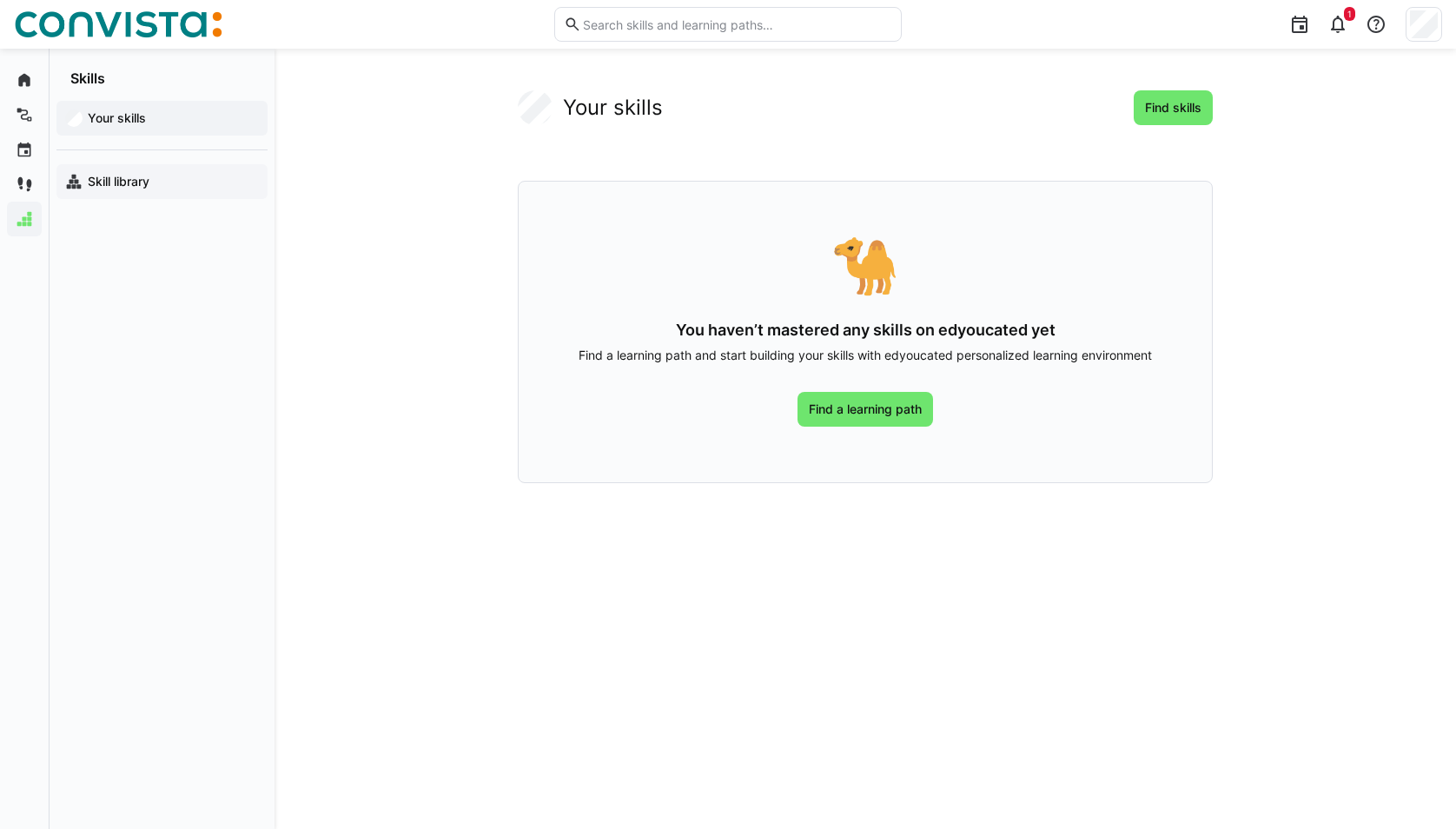
click at [0, 0] on app-navigation-label "Skill library" at bounding box center [0, 0] width 0 height 0
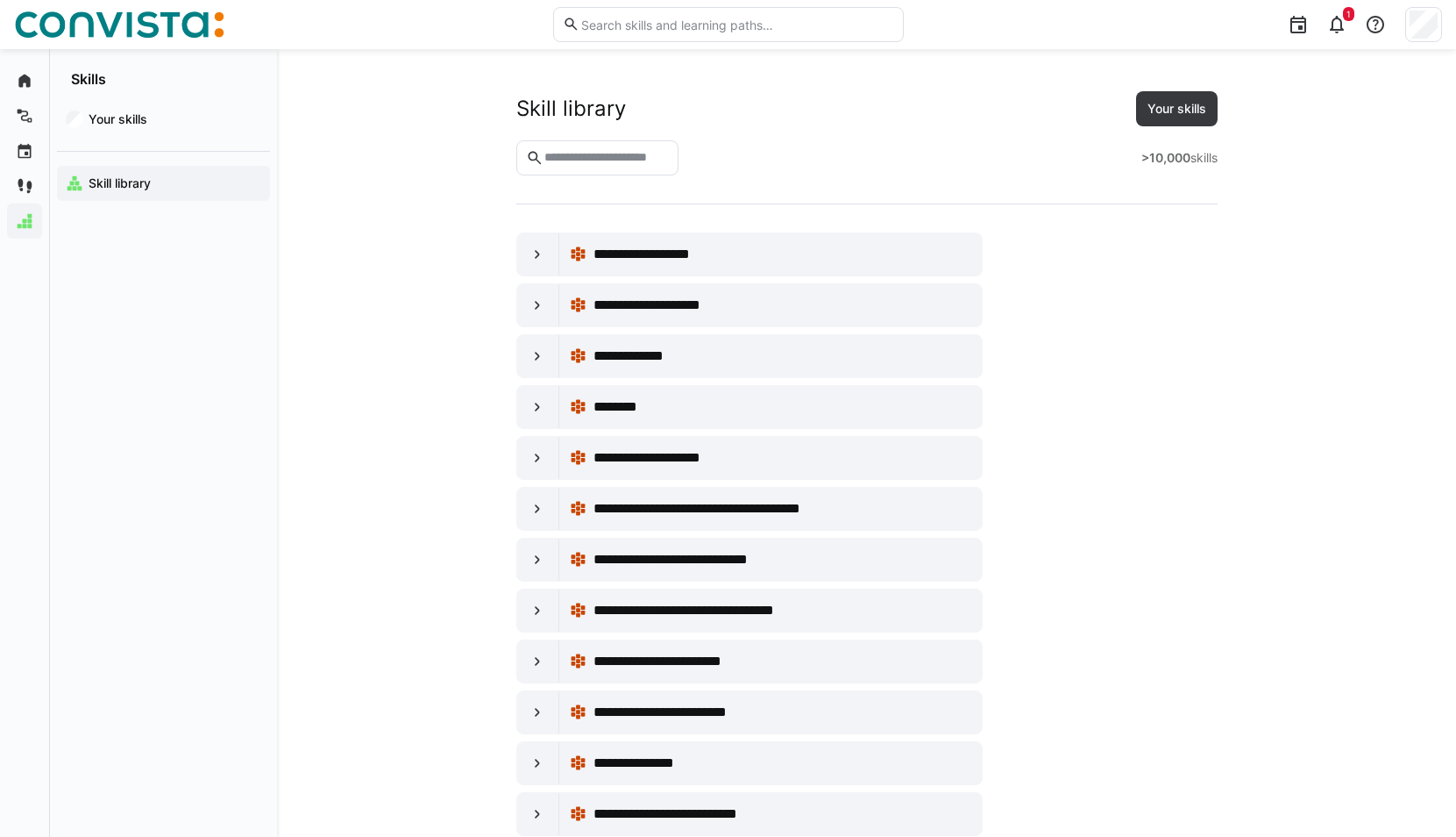
click at [669, 160] on input "text" at bounding box center [605, 158] width 126 height 16
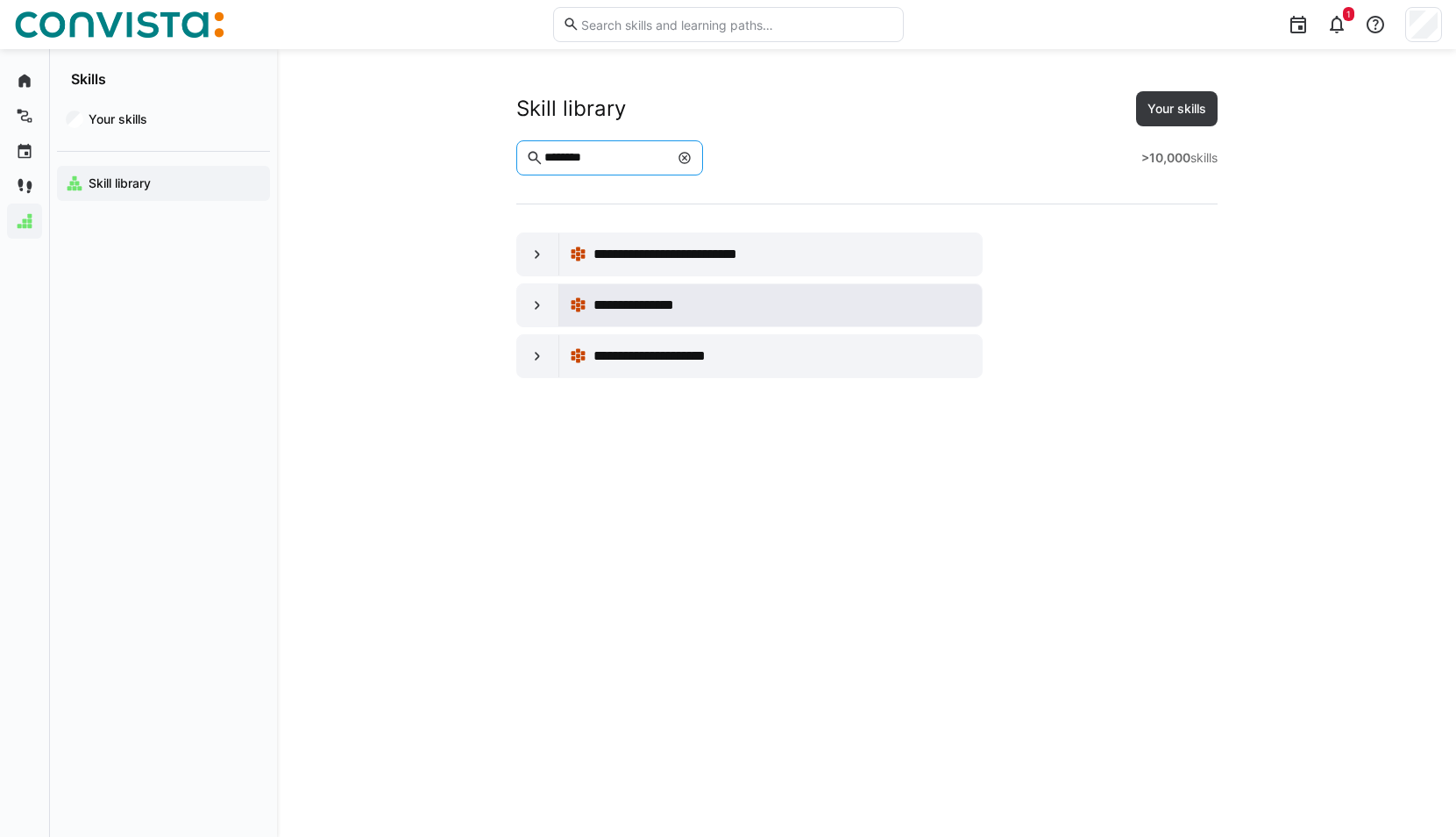
type input "********"
click at [657, 296] on span "**********" at bounding box center [645, 305] width 103 height 21
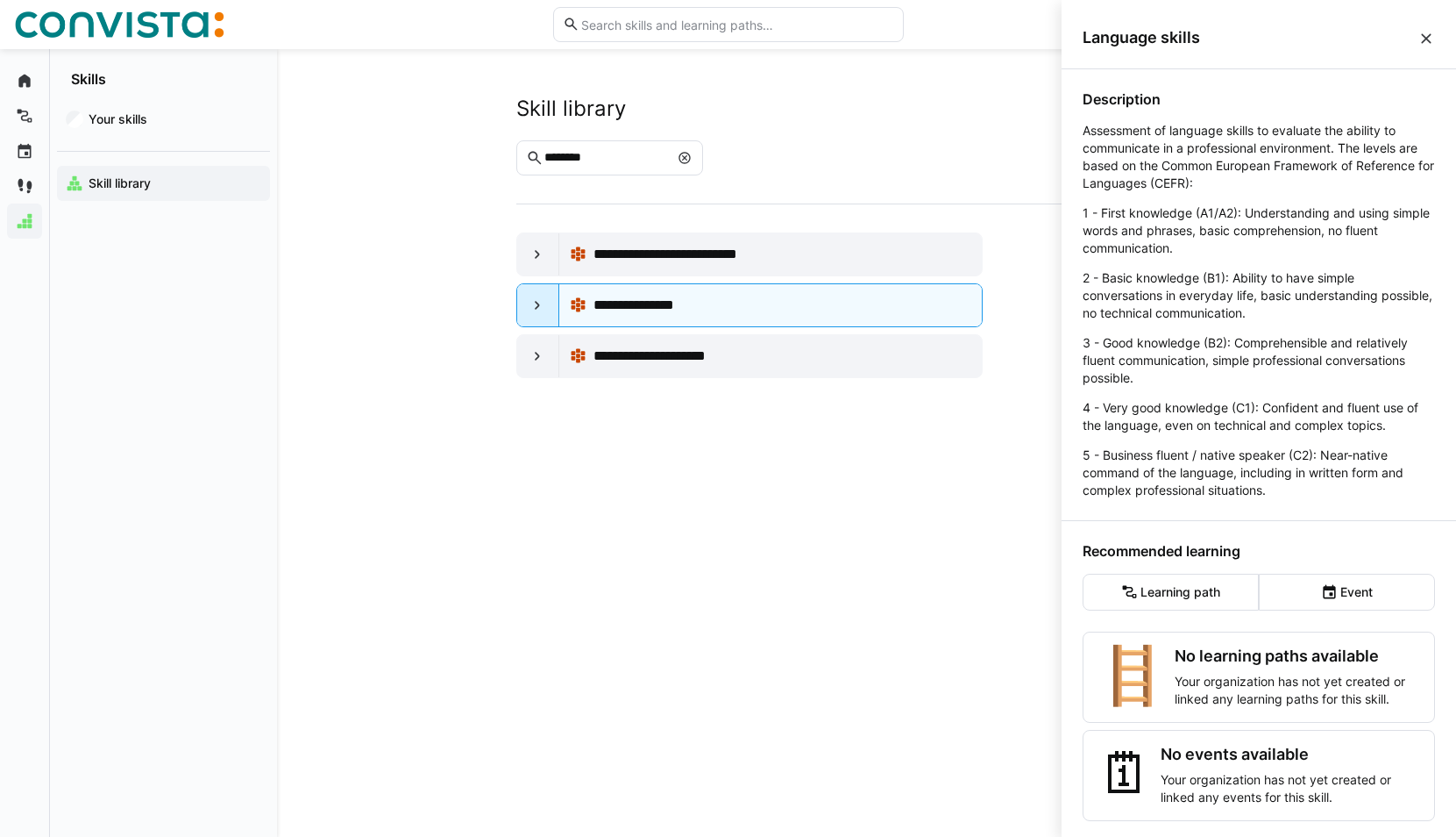
click at [556, 298] on div at bounding box center [538, 305] width 42 height 42
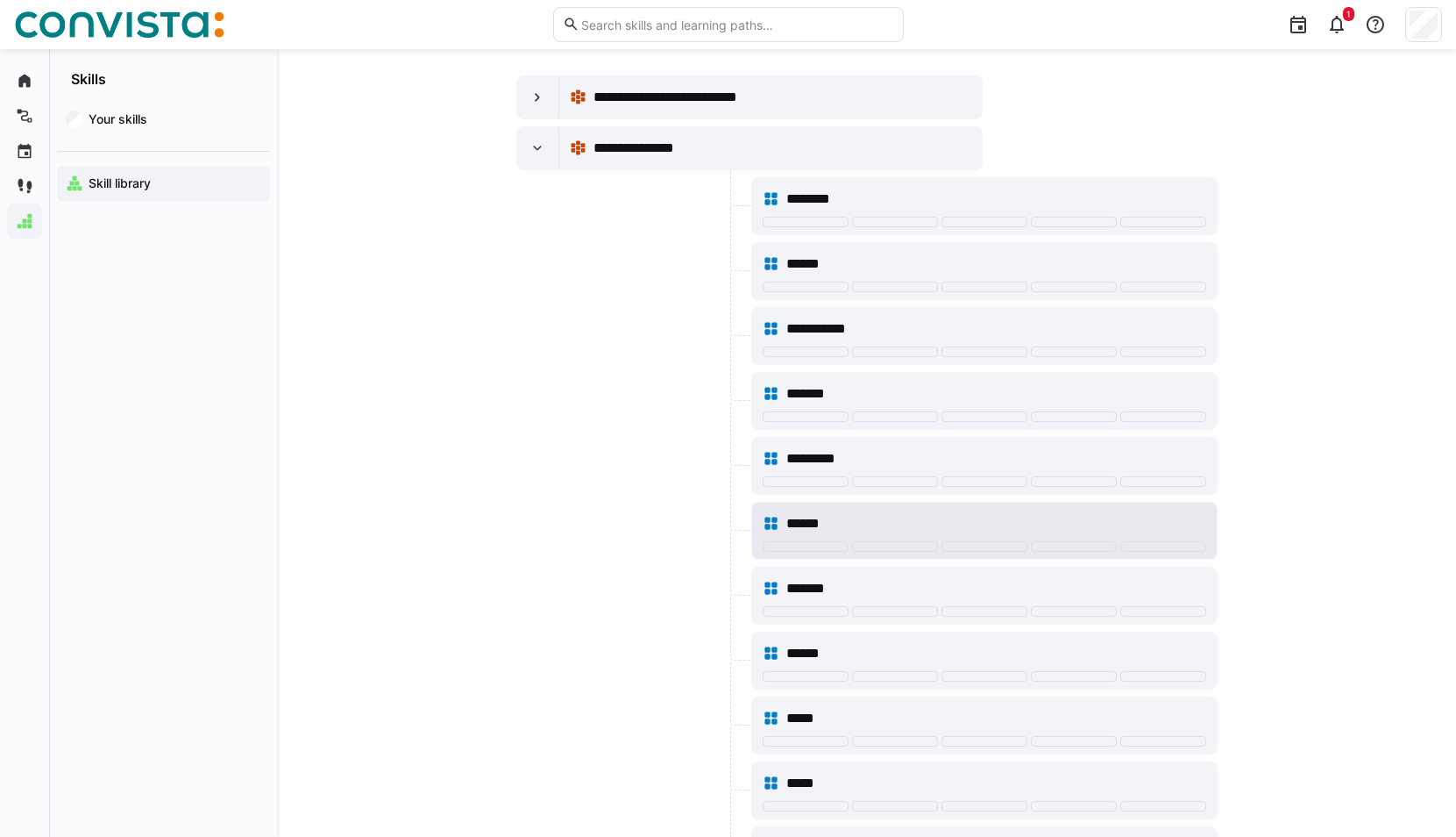
scroll to position [176, 0]
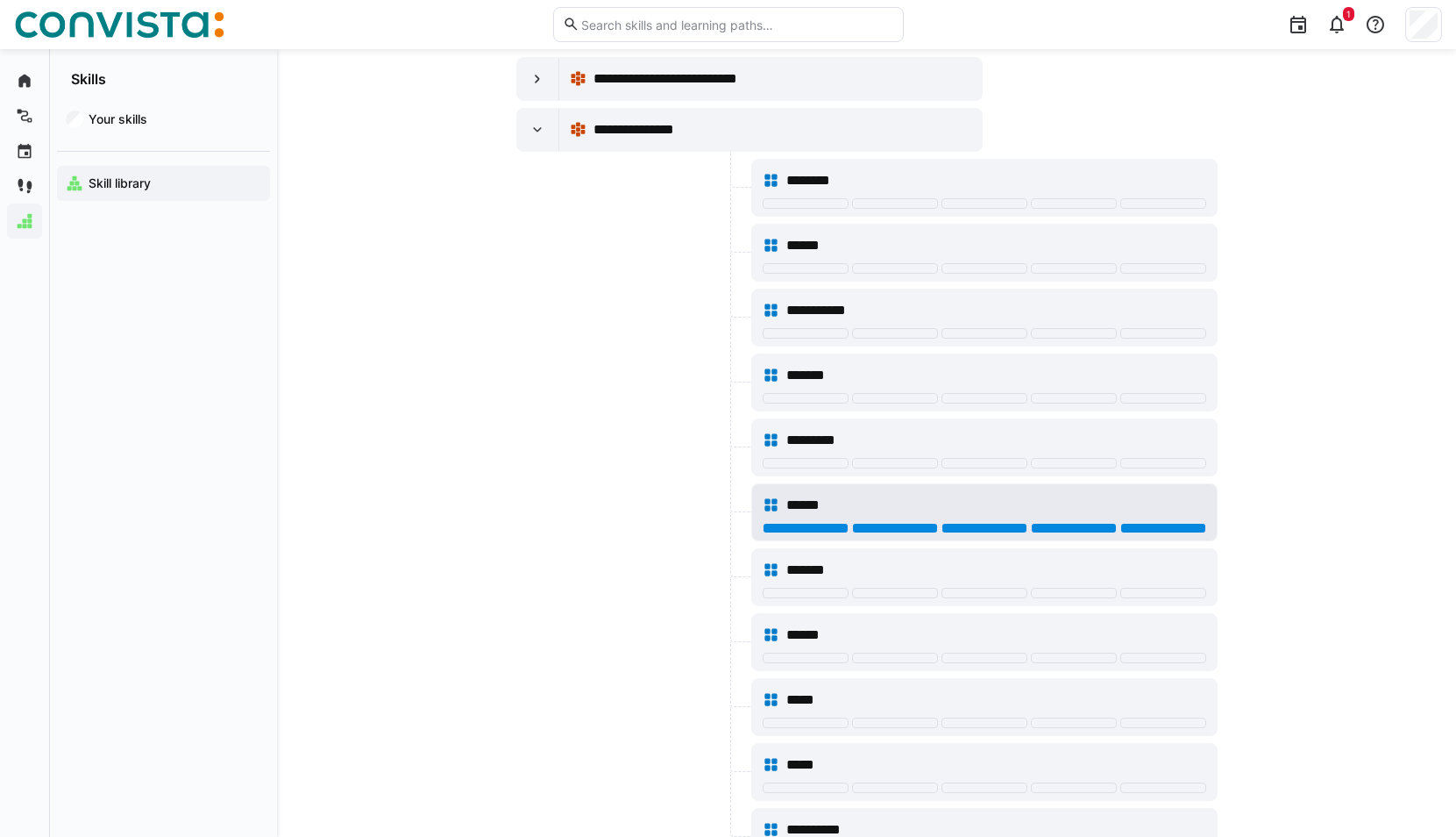
click at [1181, 523] on div at bounding box center [1163, 528] width 86 height 10
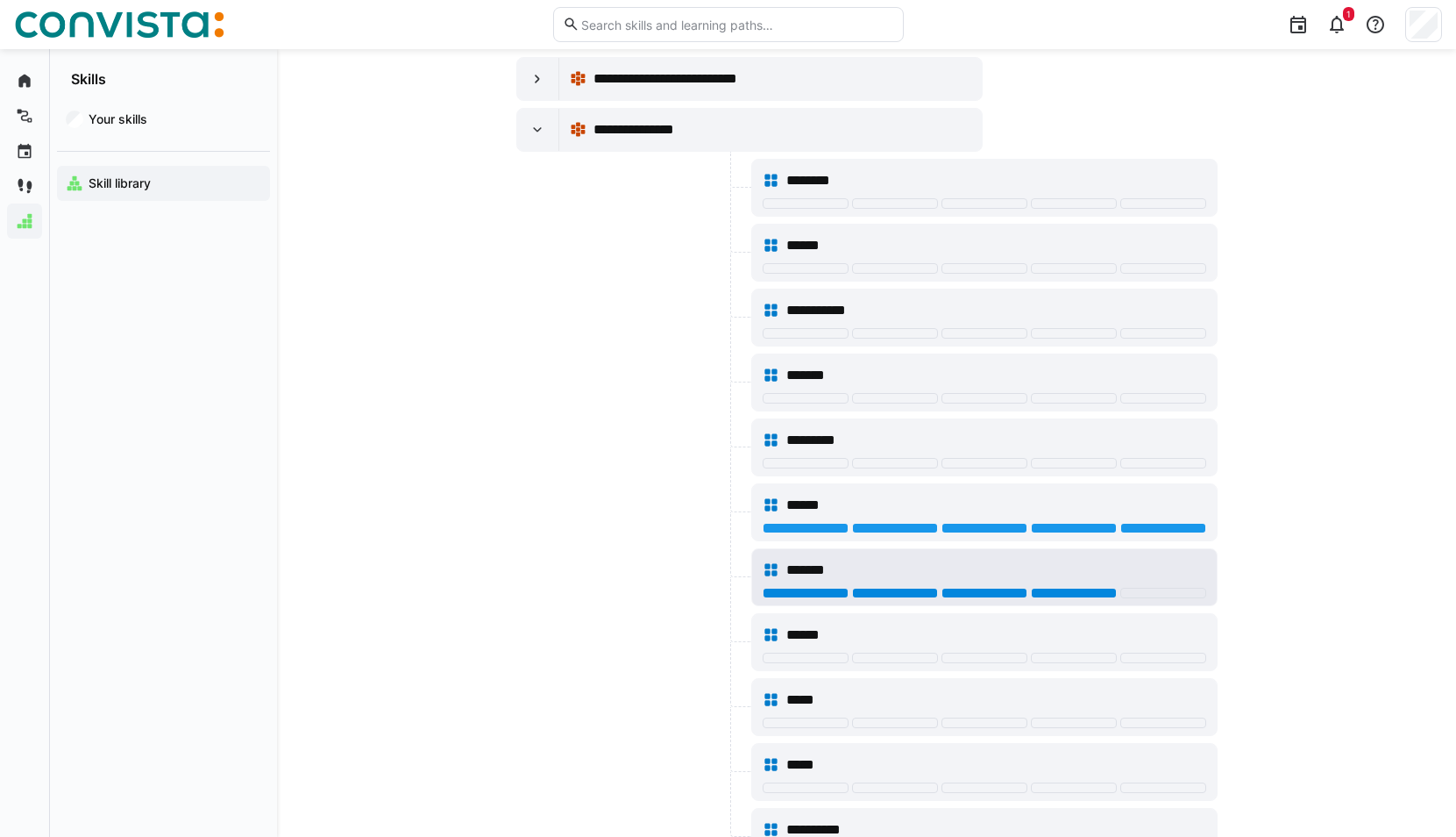
click at [1089, 593] on div at bounding box center [1074, 592] width 86 height 10
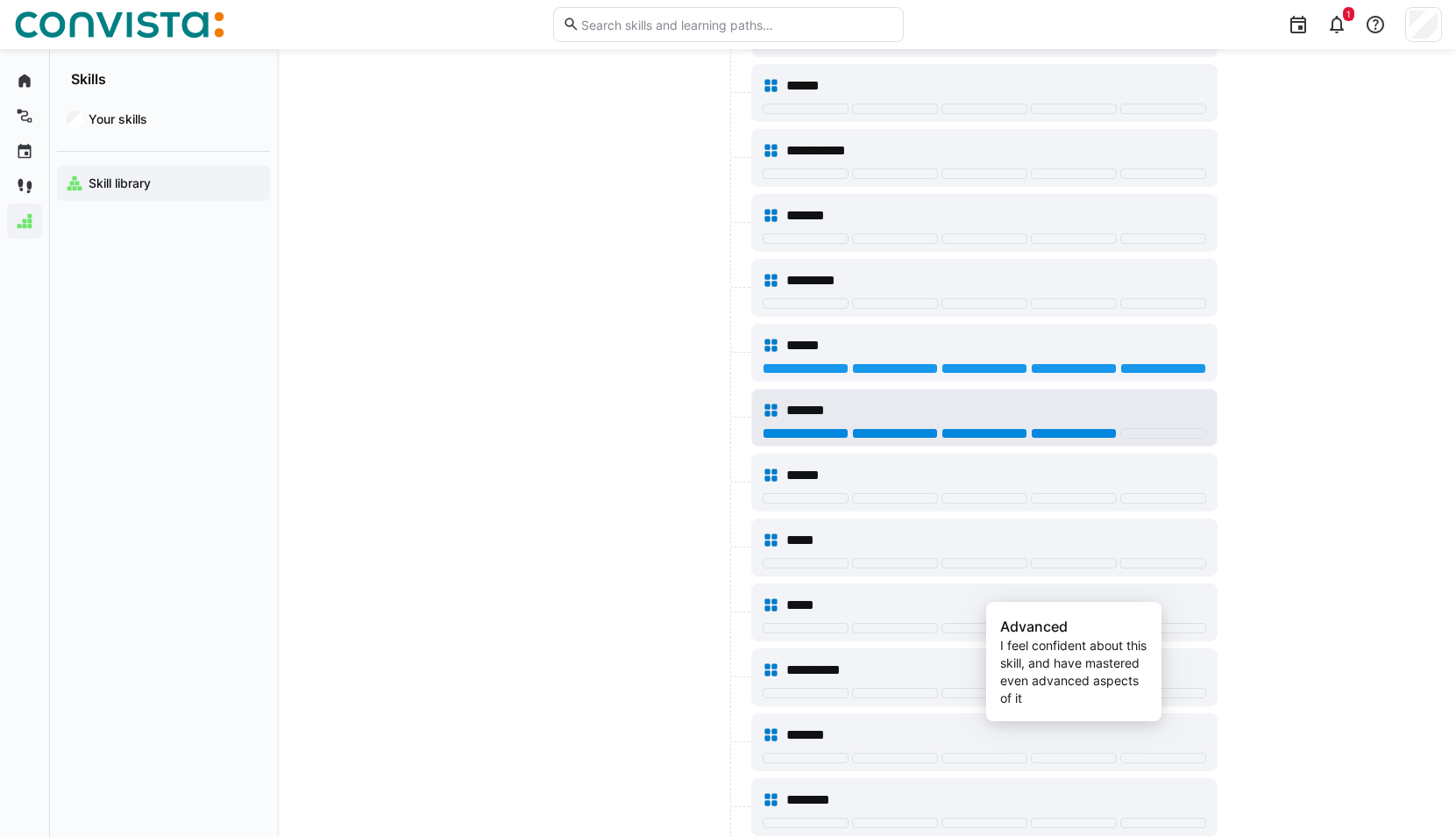
scroll to position [351, 0]
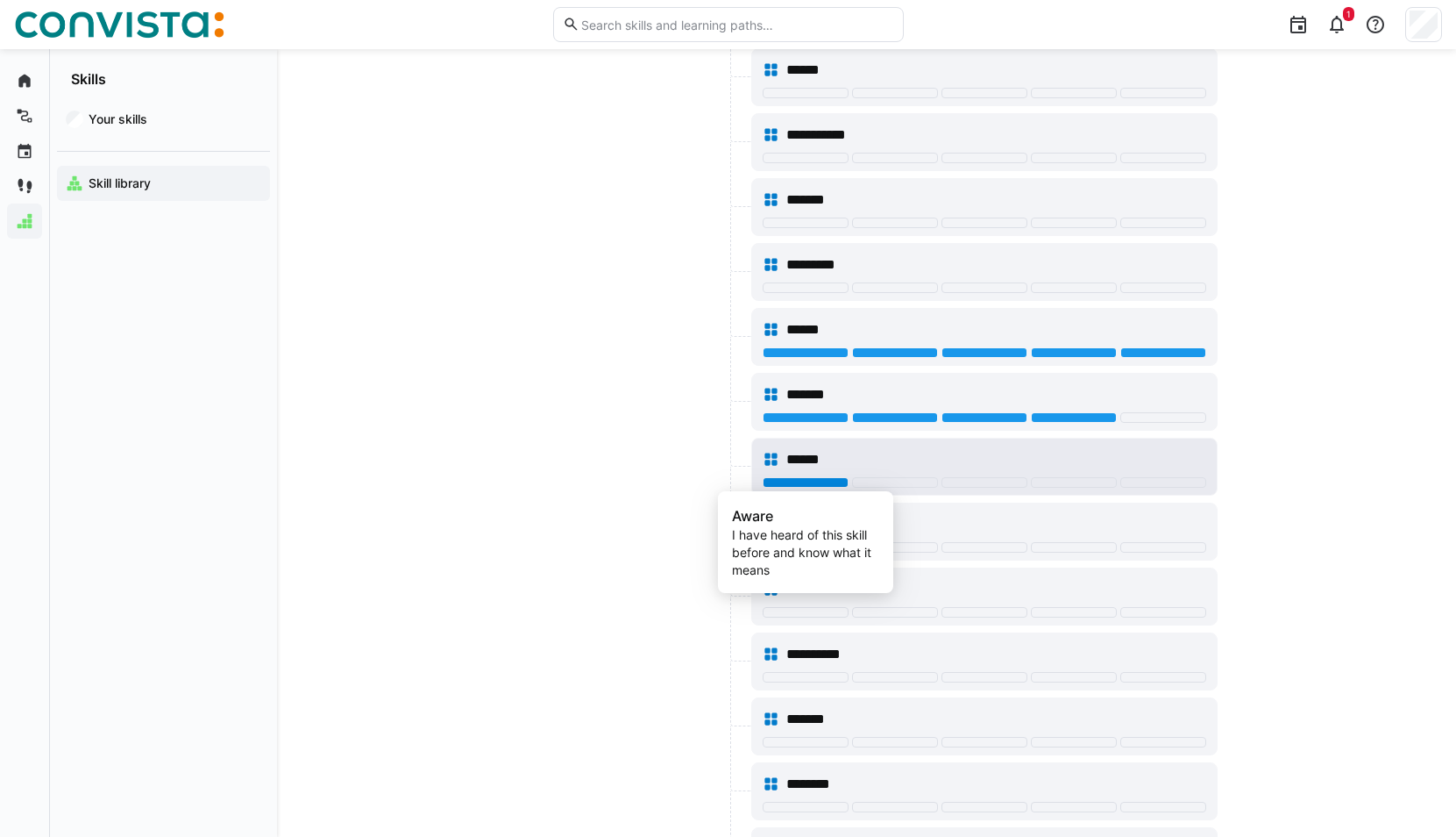
click at [828, 479] on div at bounding box center [805, 482] width 86 height 10
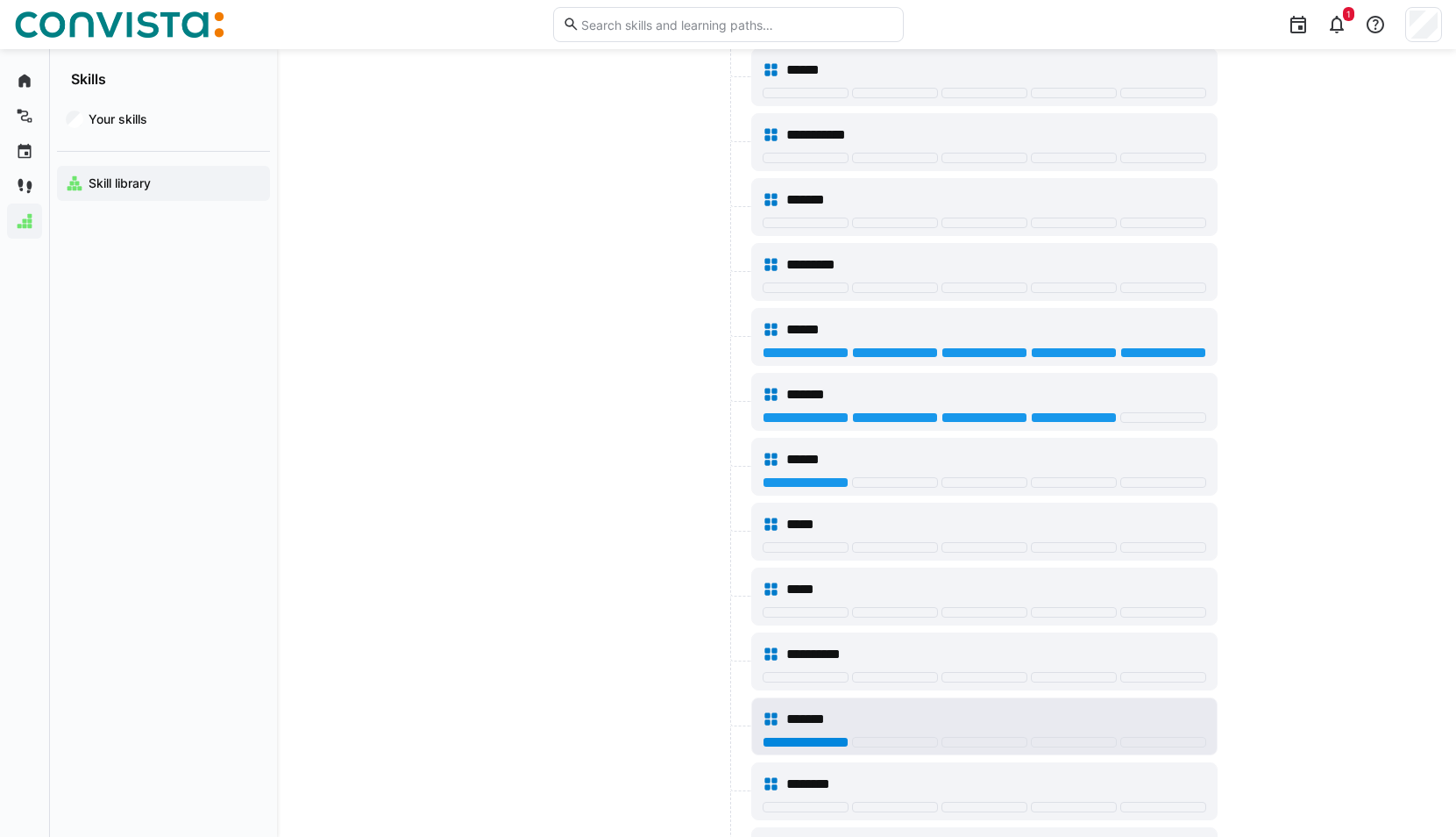
click at [820, 742] on div at bounding box center [805, 741] width 86 height 10
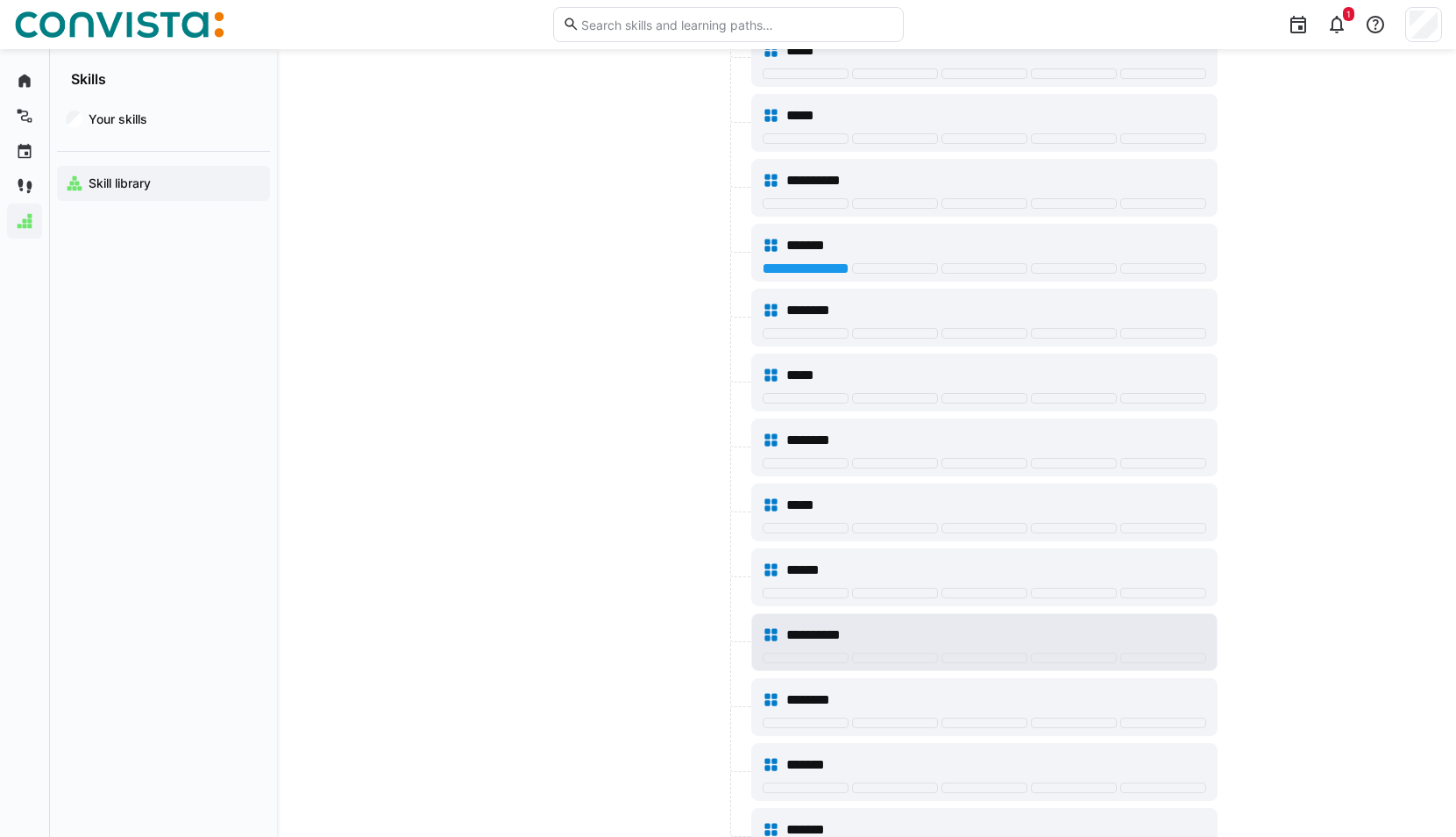
scroll to position [877, 0]
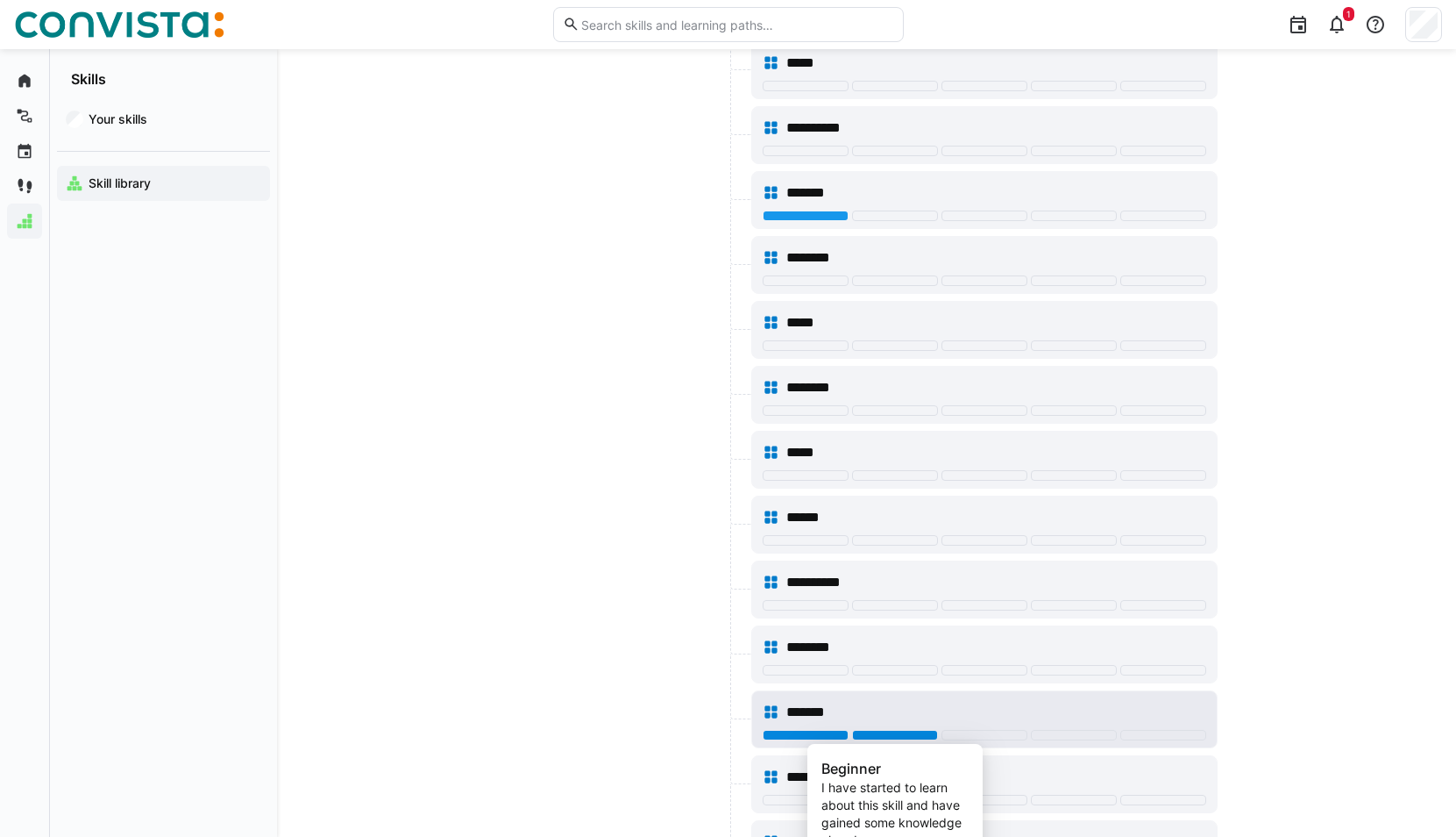
click at [924, 732] on div at bounding box center [894, 735] width 86 height 10
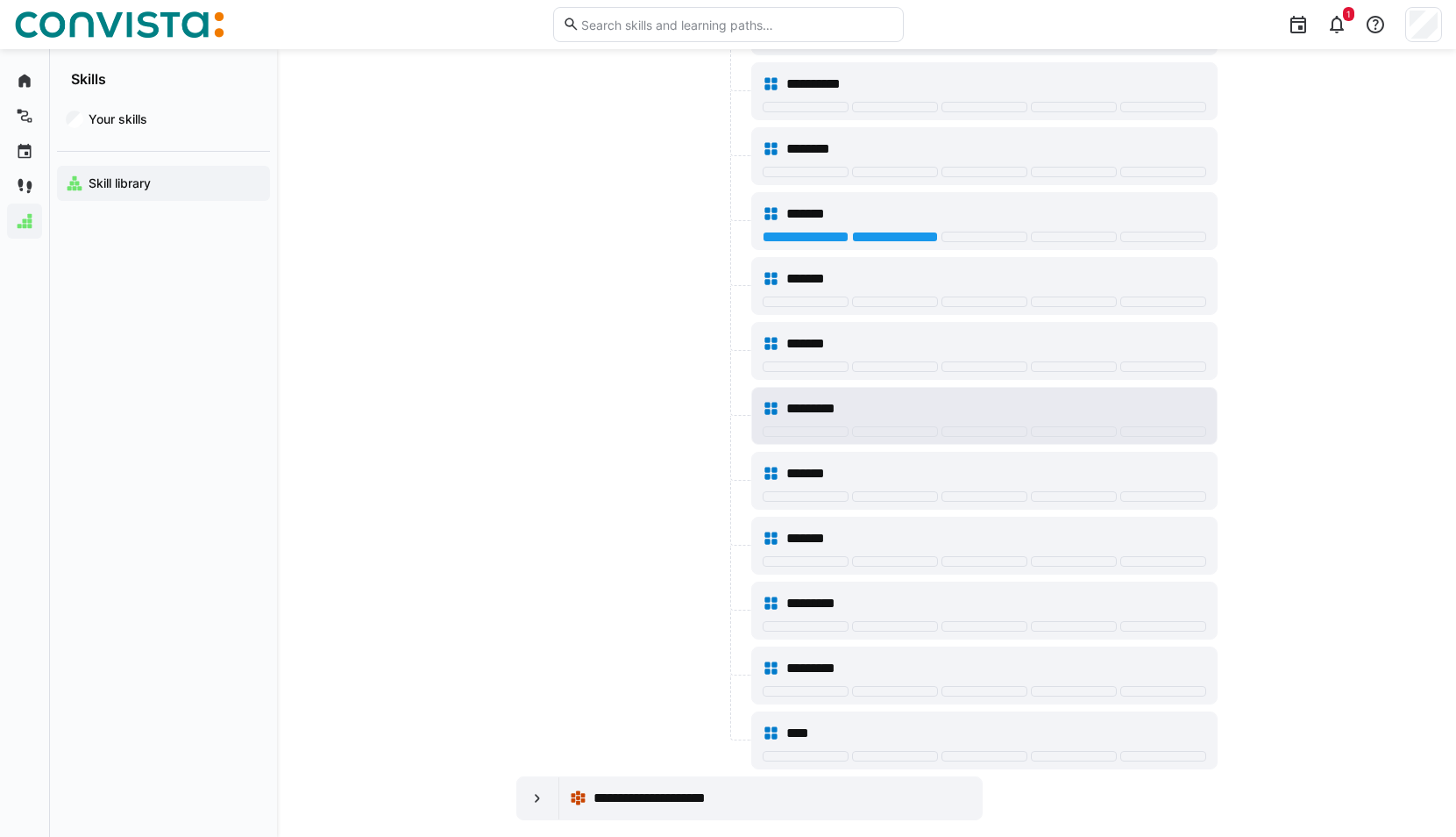
scroll to position [1401, 0]
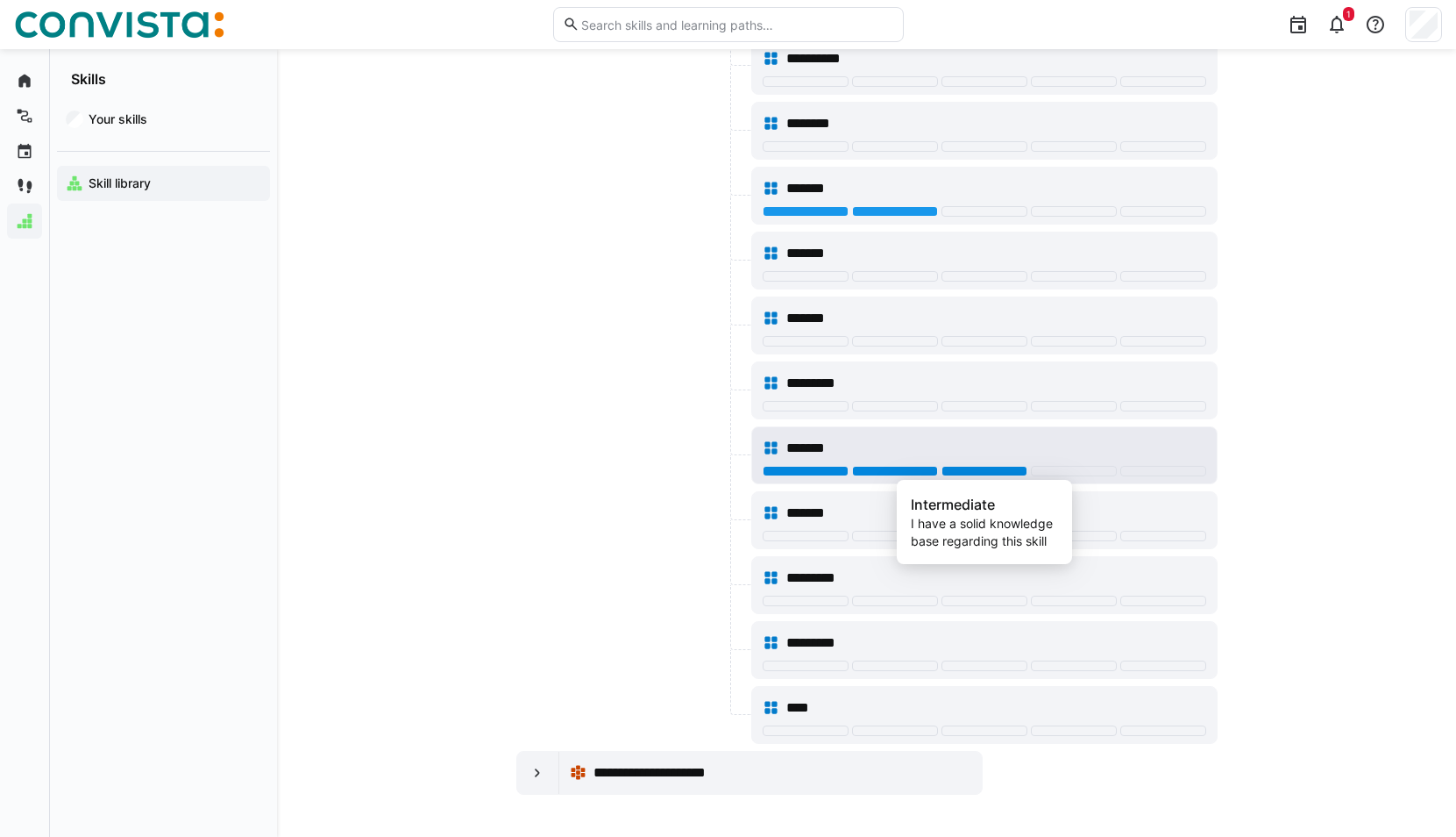
click at [1017, 469] on div at bounding box center [984, 471] width 86 height 10
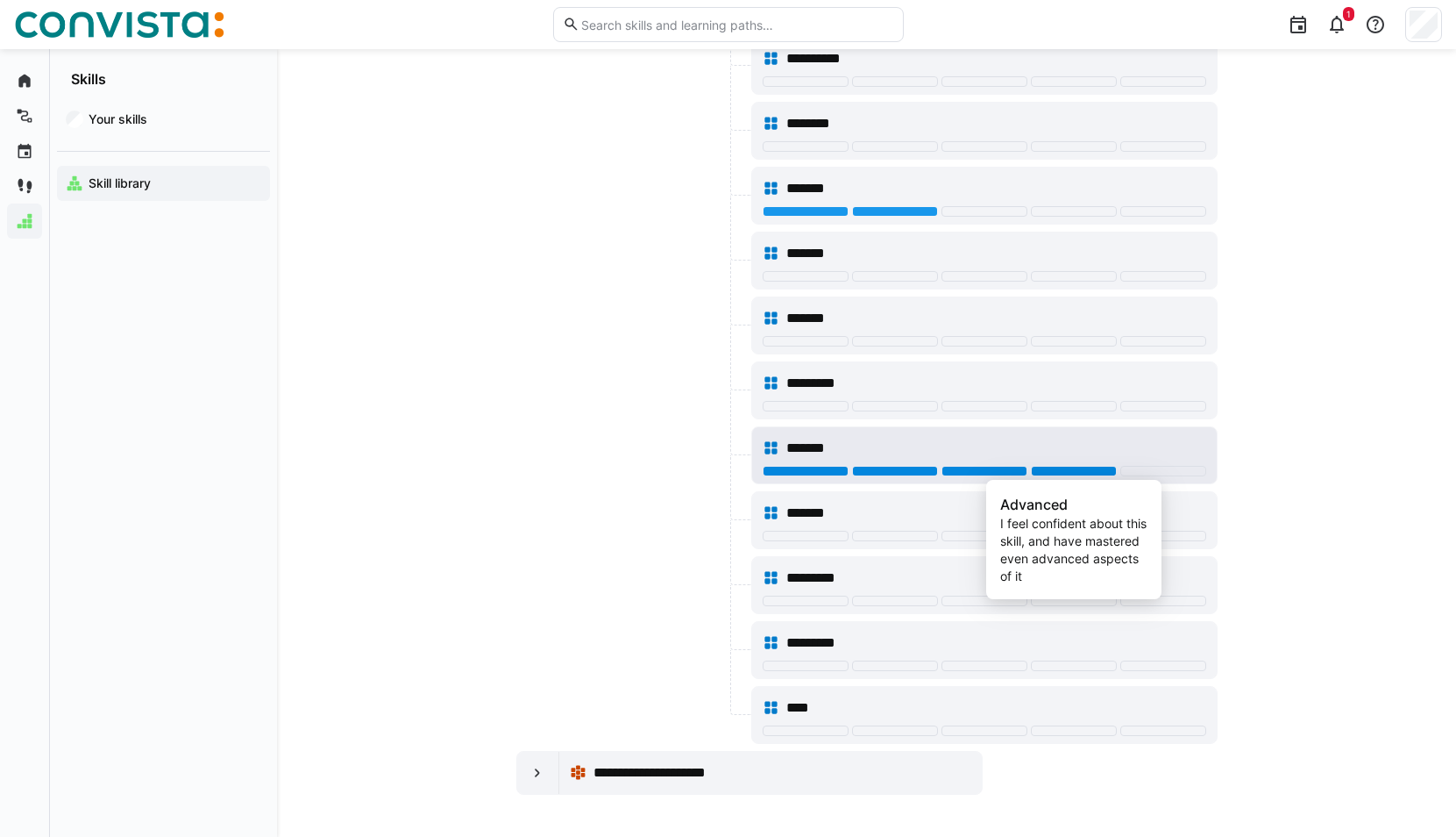
click at [1064, 471] on div at bounding box center [1074, 471] width 86 height 10
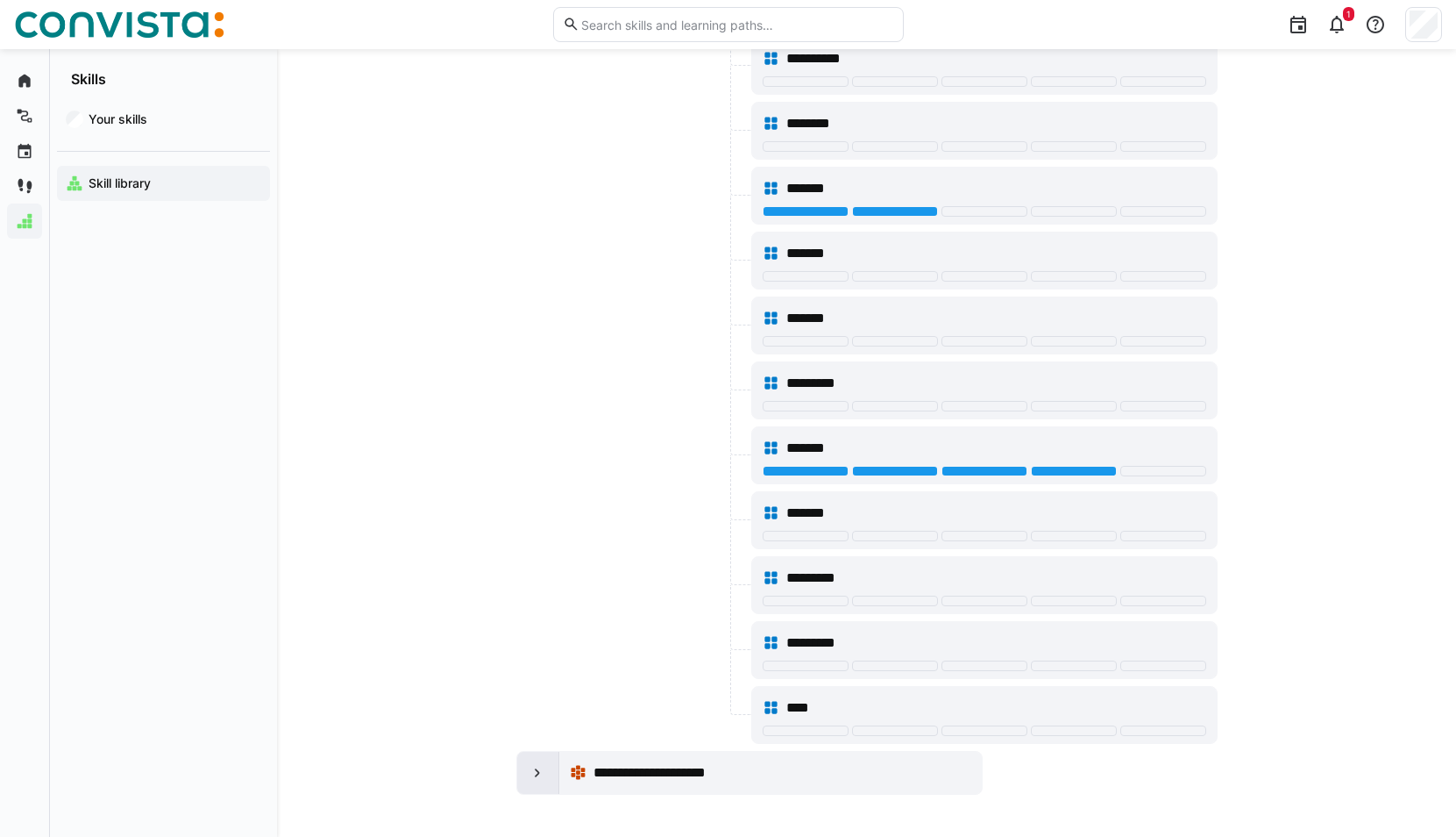
click at [548, 775] on div at bounding box center [538, 772] width 42 height 42
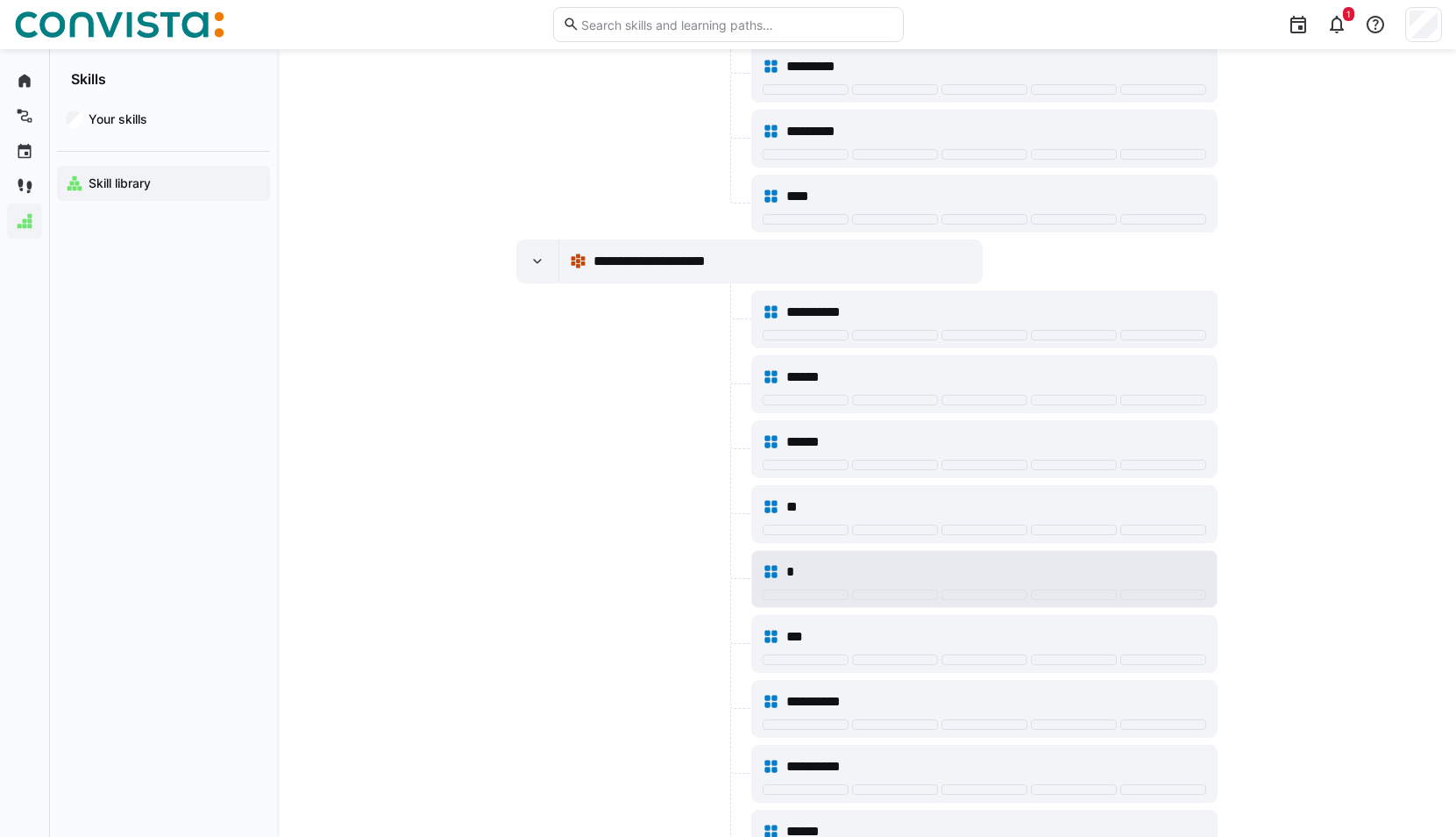
scroll to position [1926, 0]
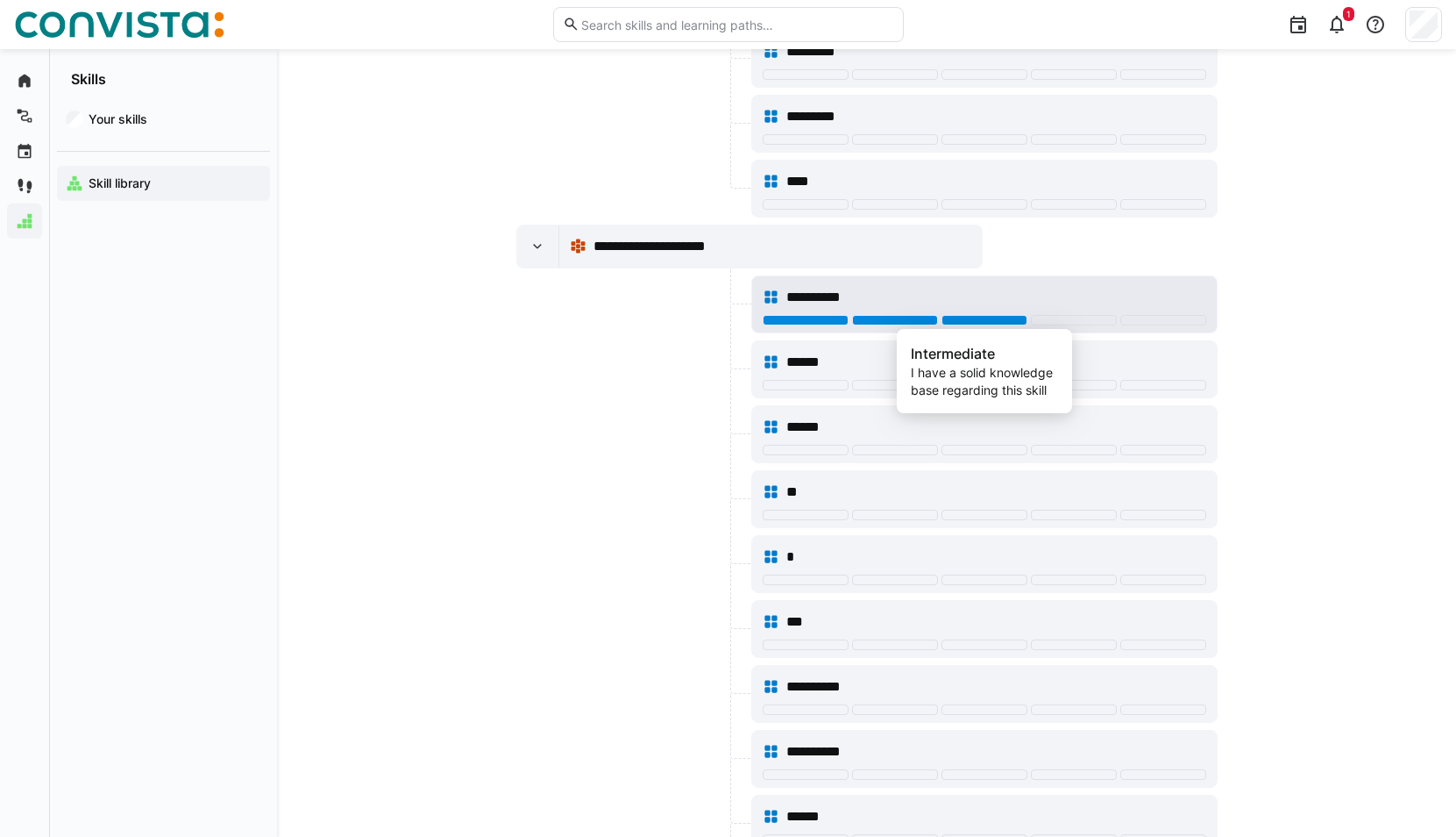
click at [1015, 318] on div at bounding box center [984, 320] width 86 height 10
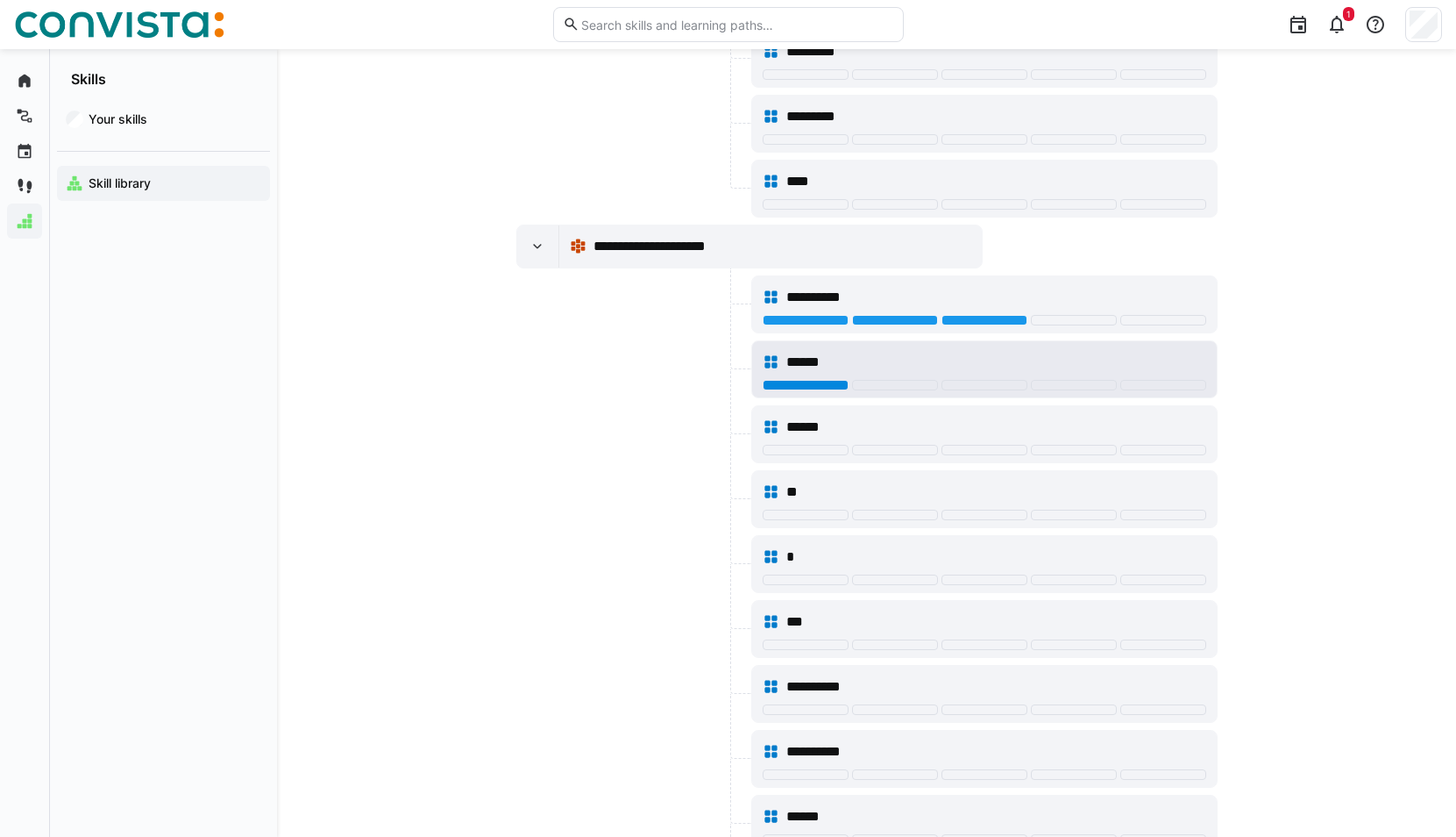
click at [828, 385] on div at bounding box center [805, 384] width 86 height 10
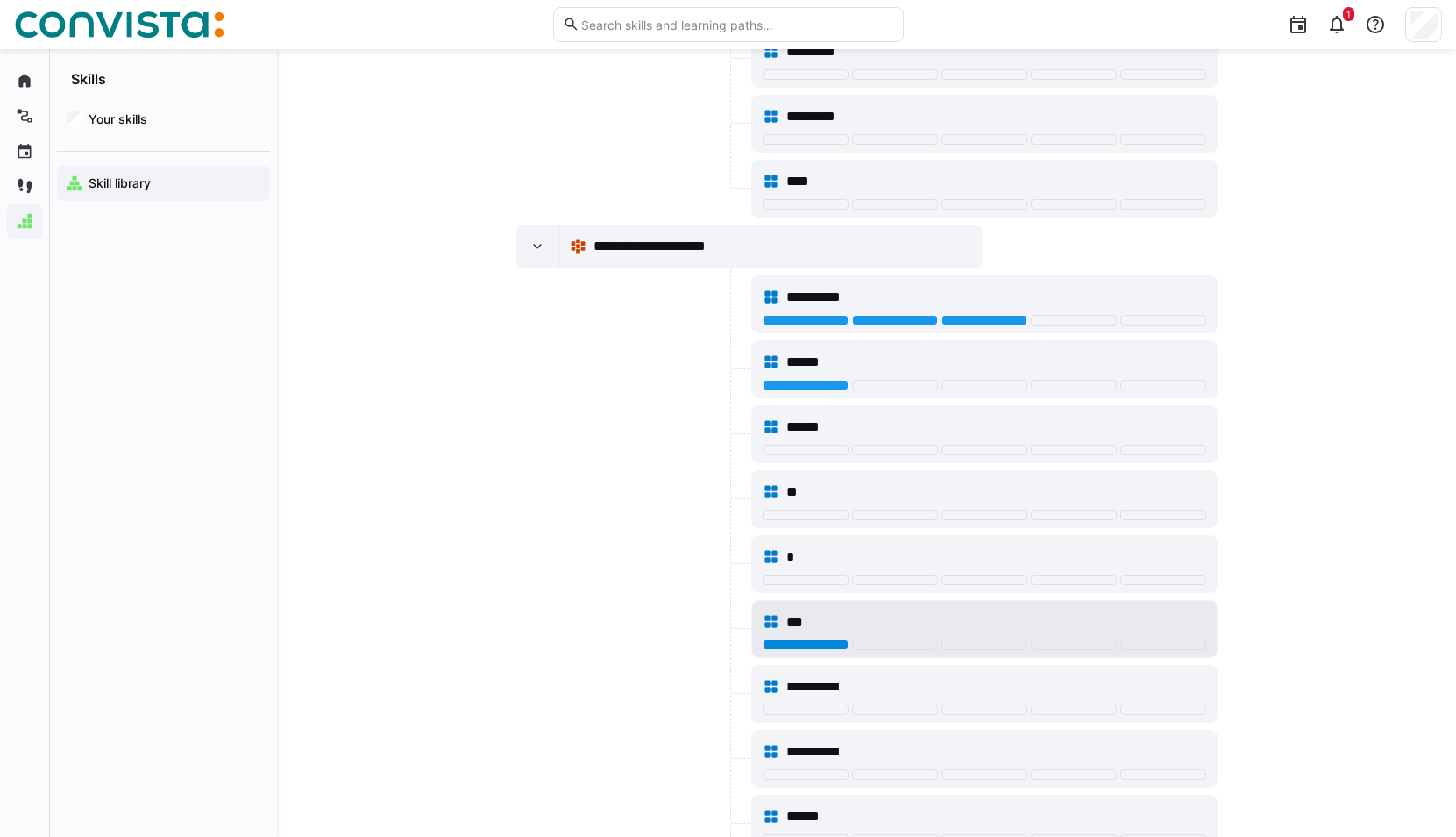
click at [832, 642] on div at bounding box center [805, 644] width 86 height 10
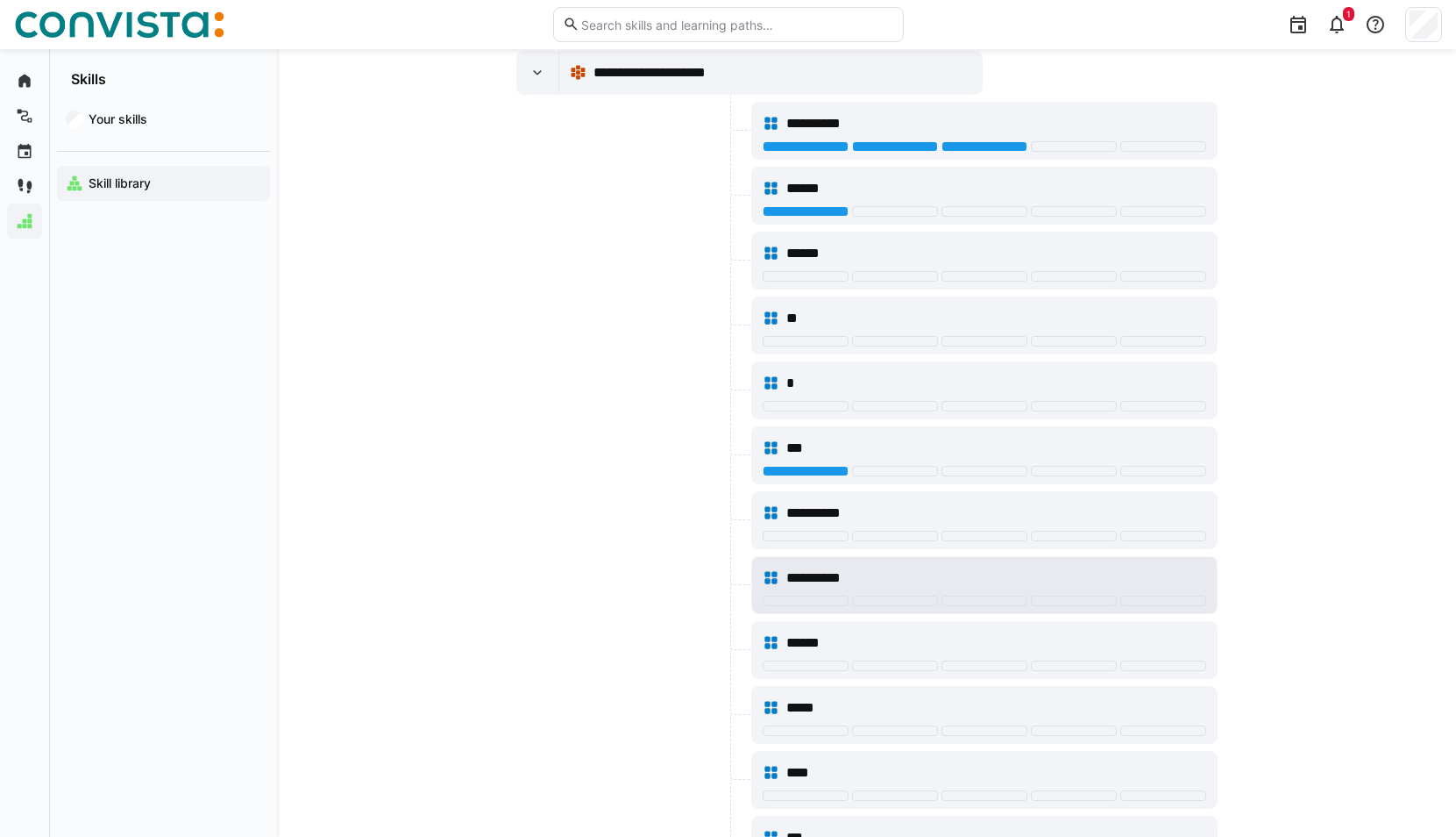
scroll to position [2102, 0]
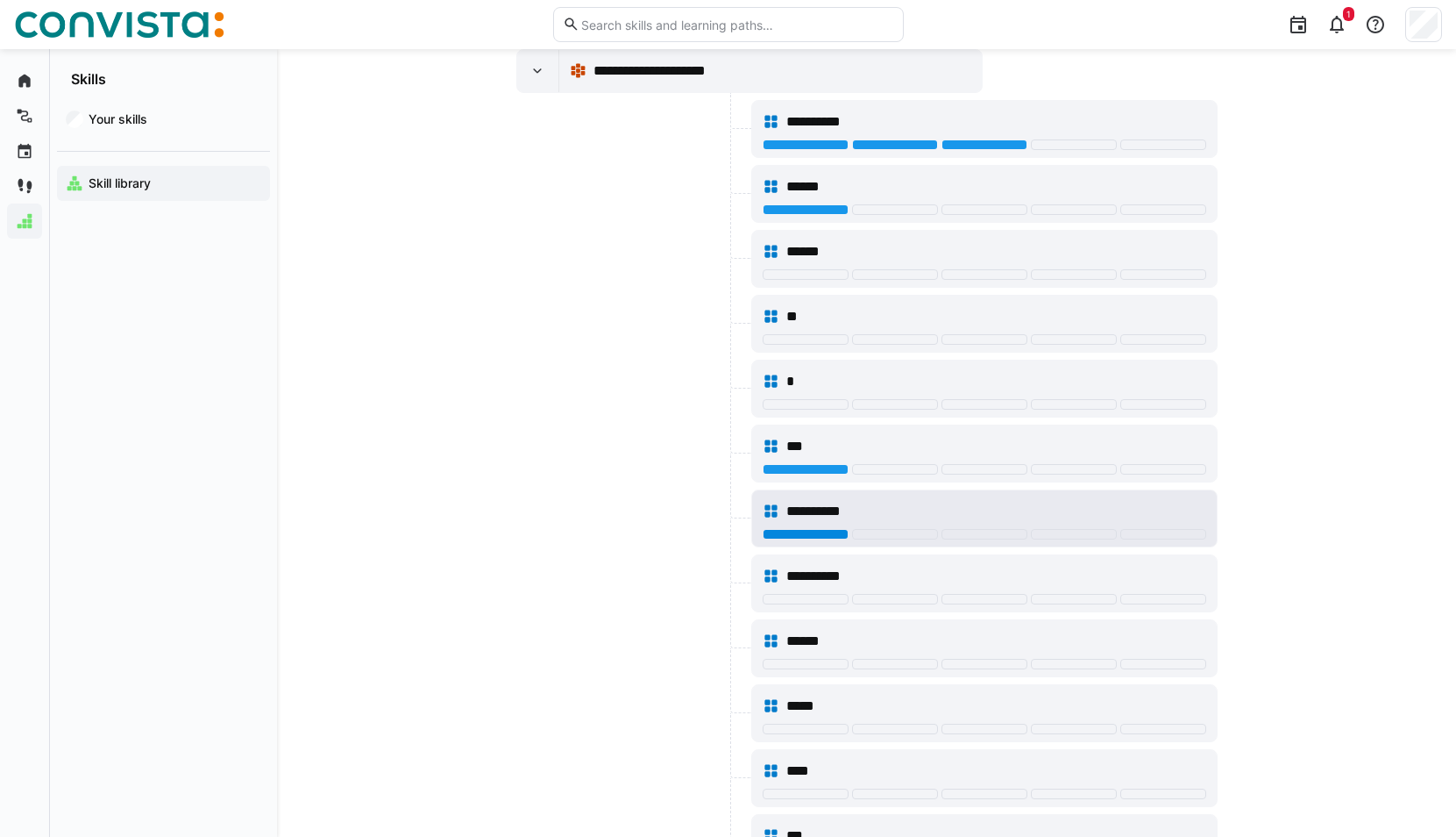
click at [824, 536] on div at bounding box center [805, 533] width 86 height 10
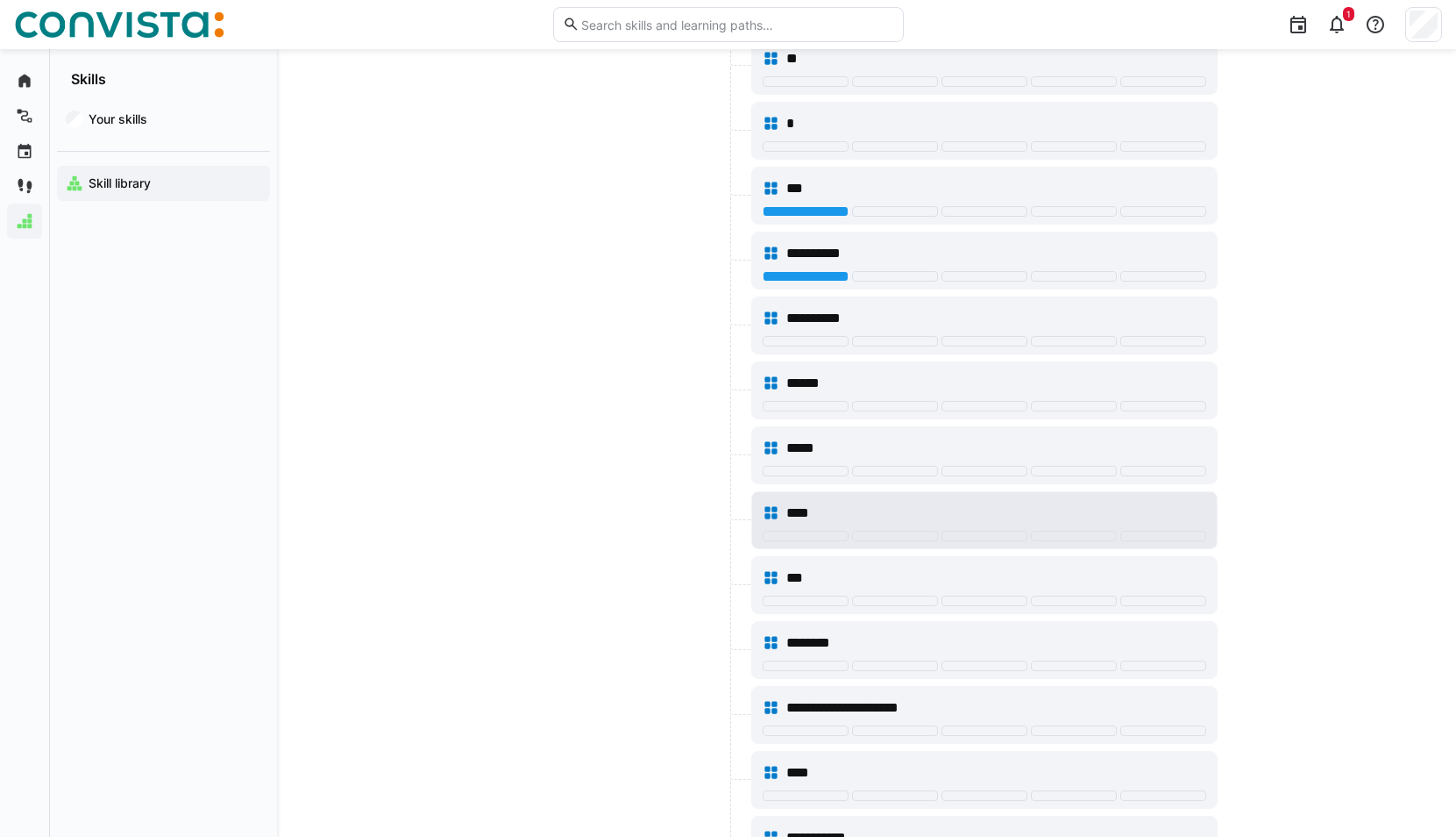
scroll to position [2365, 0]
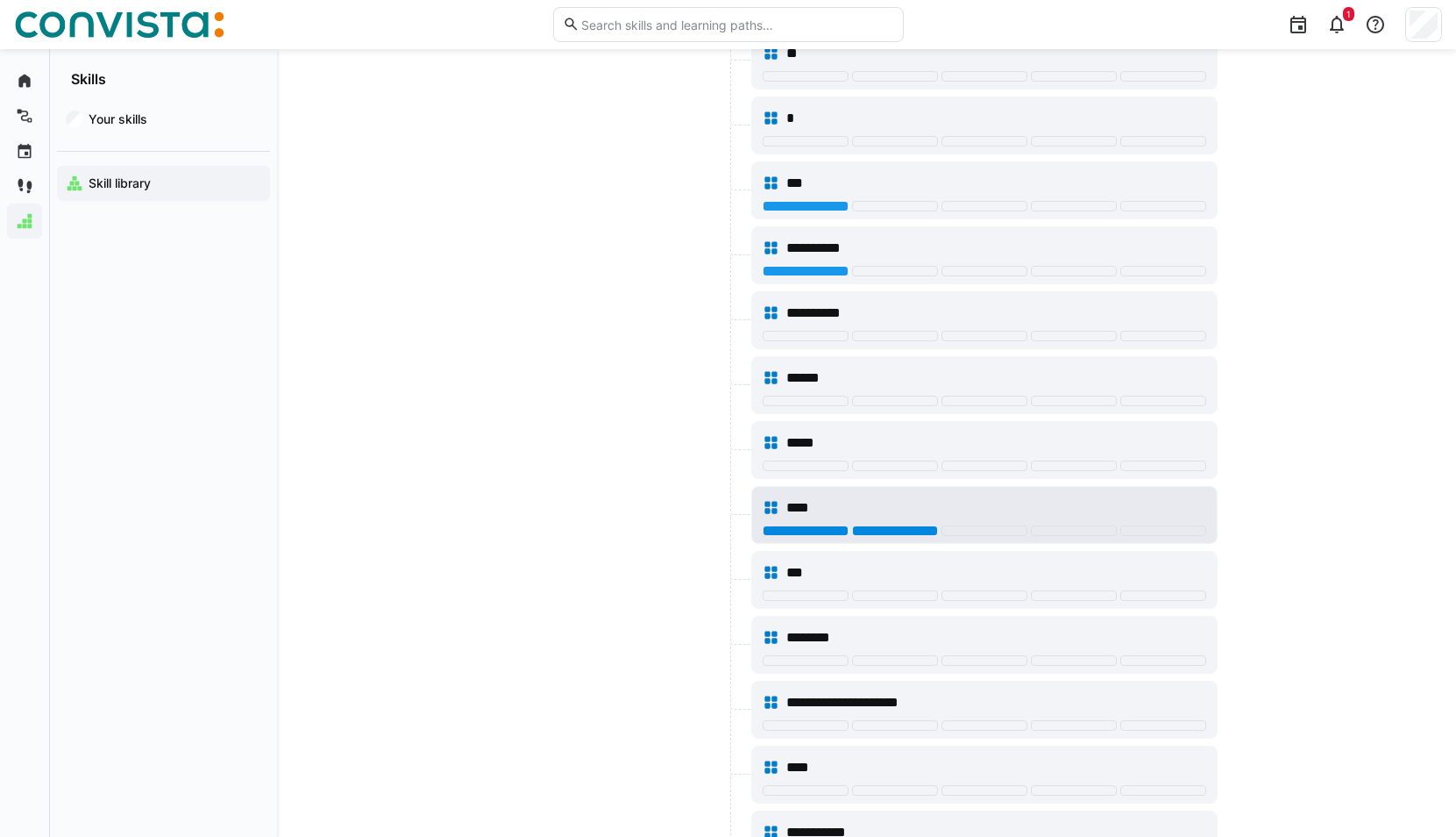
click at [901, 531] on div at bounding box center [894, 530] width 86 height 10
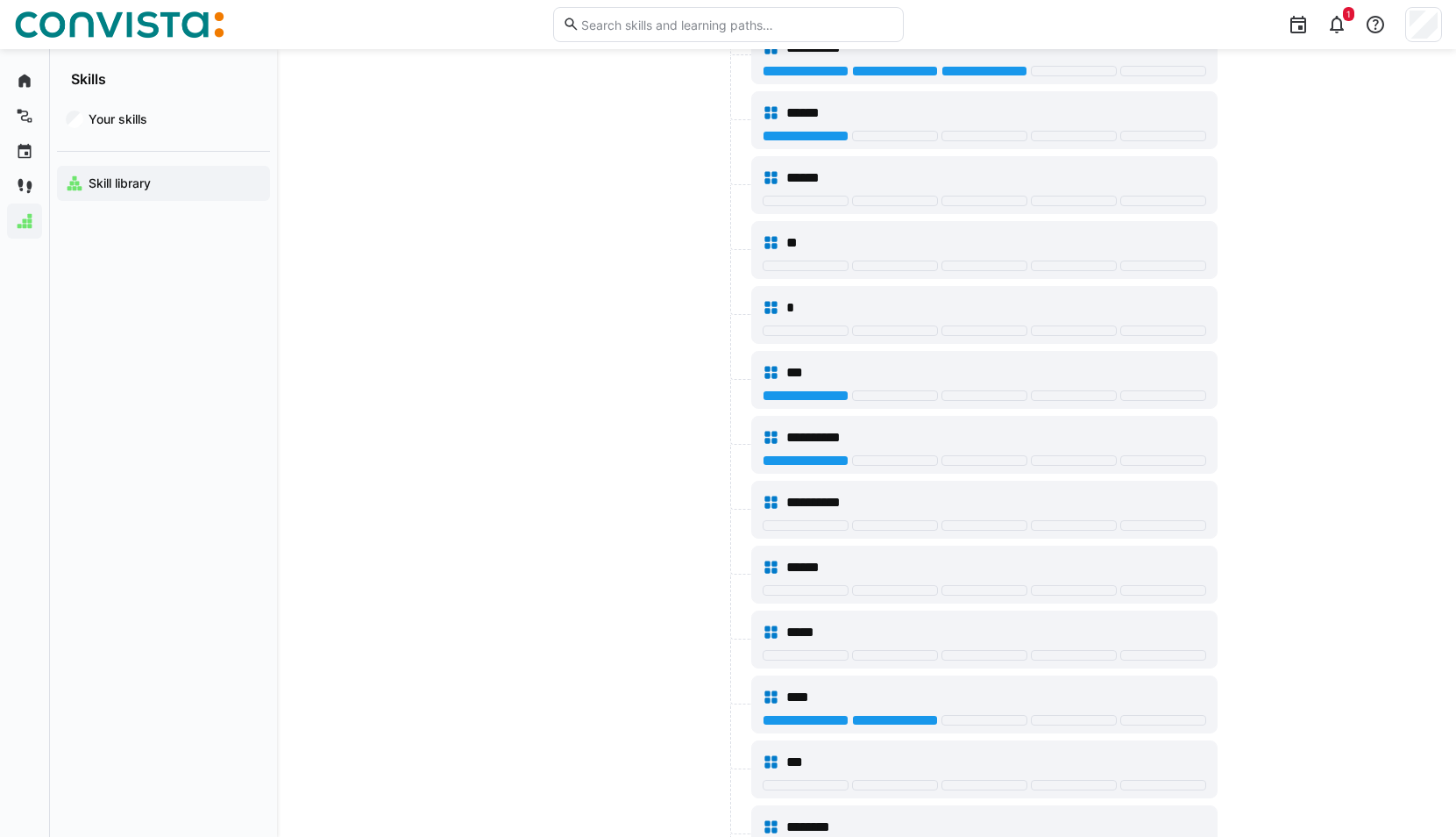
scroll to position [2088, 0]
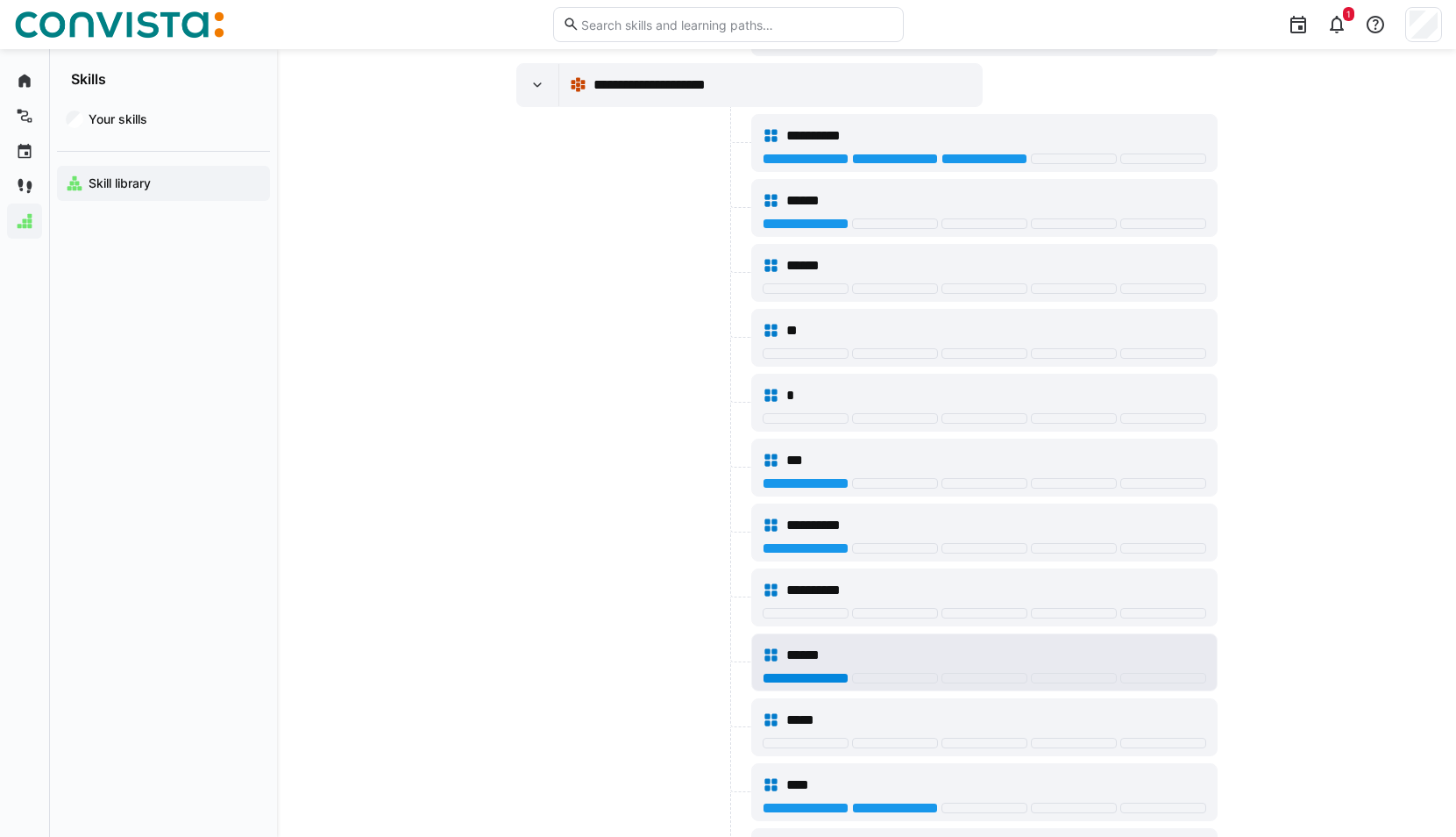
click at [822, 678] on div at bounding box center [805, 678] width 86 height 10
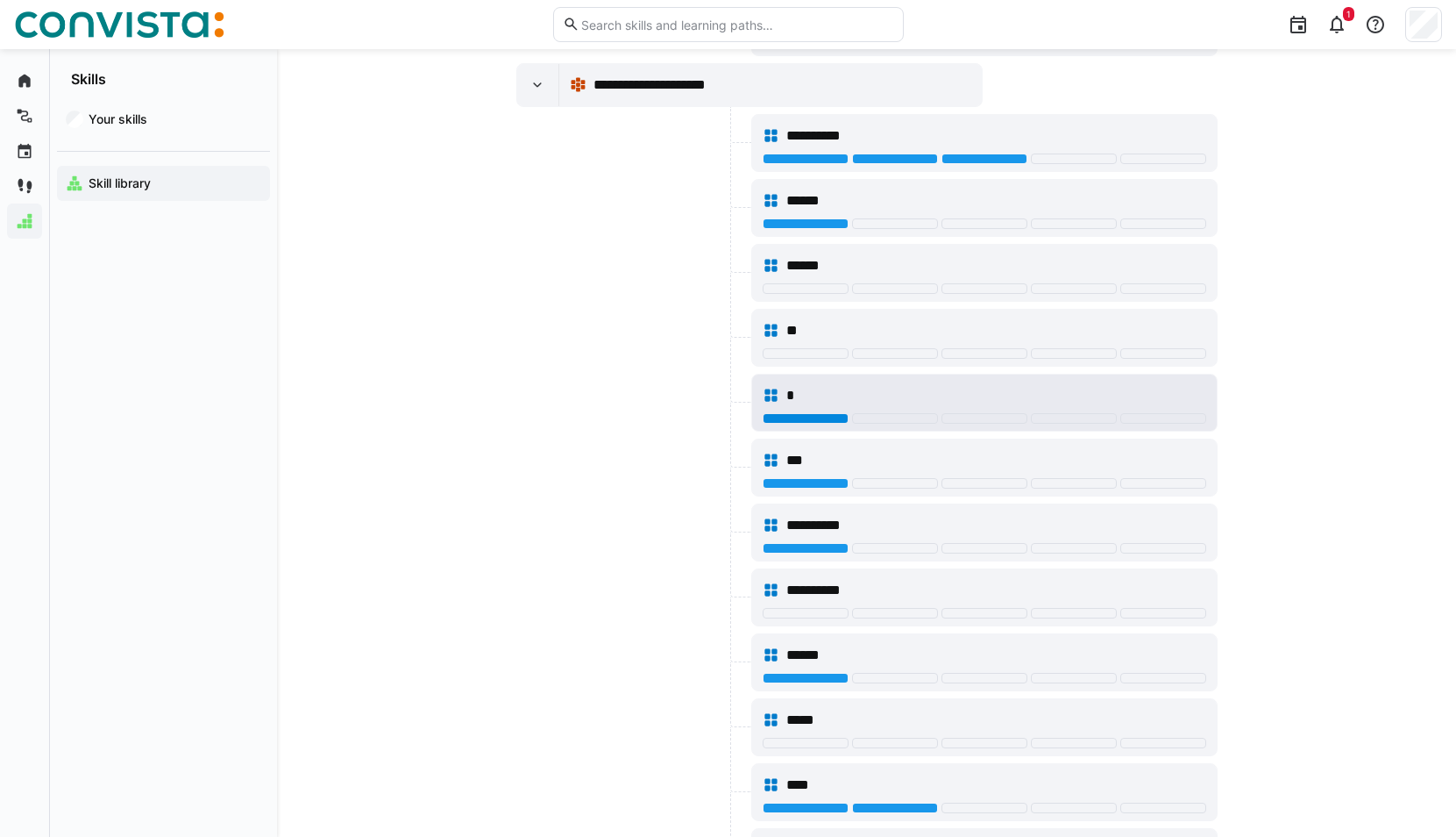
click at [820, 413] on div at bounding box center [805, 418] width 86 height 10
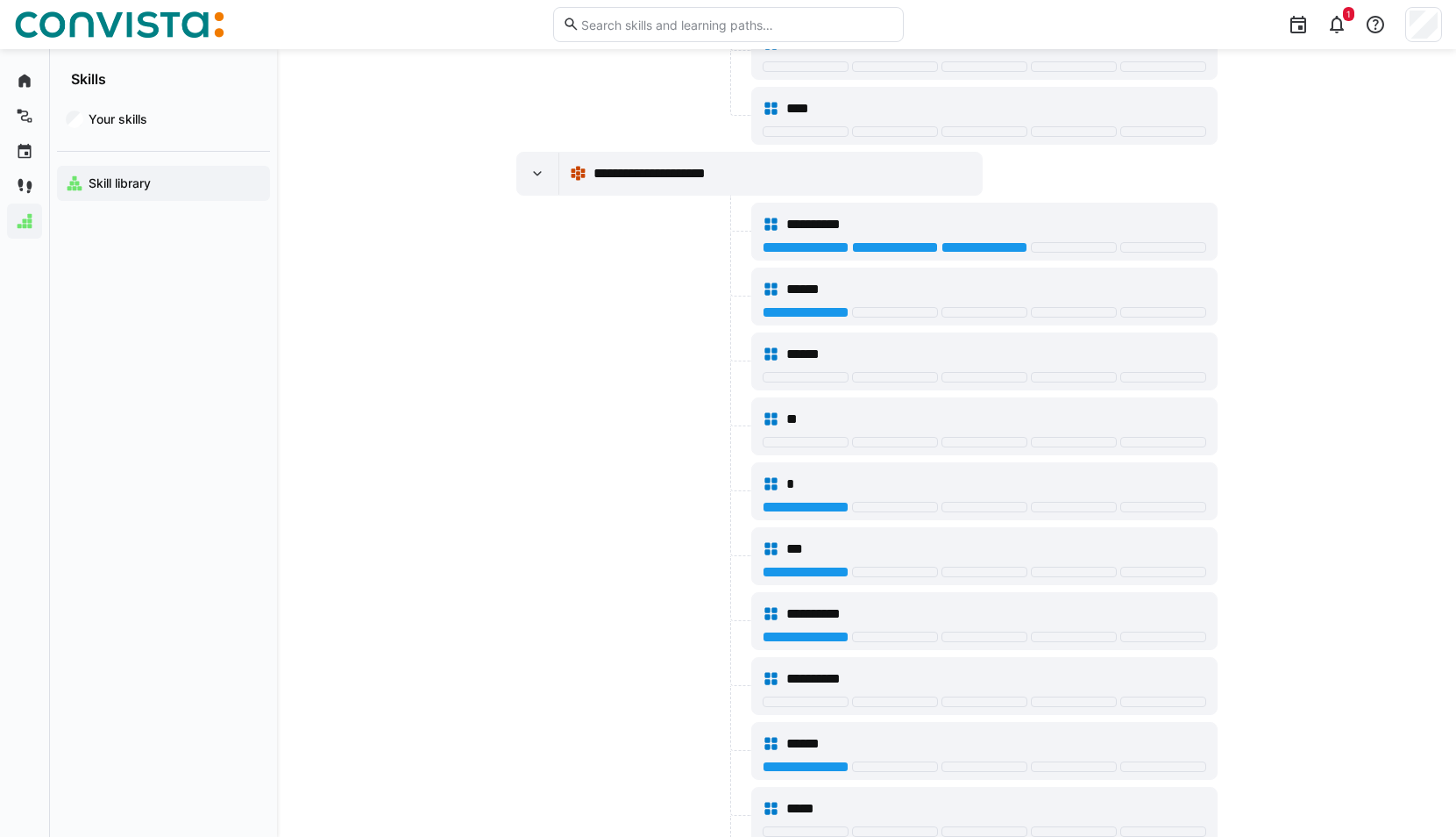
scroll to position [2000, 0]
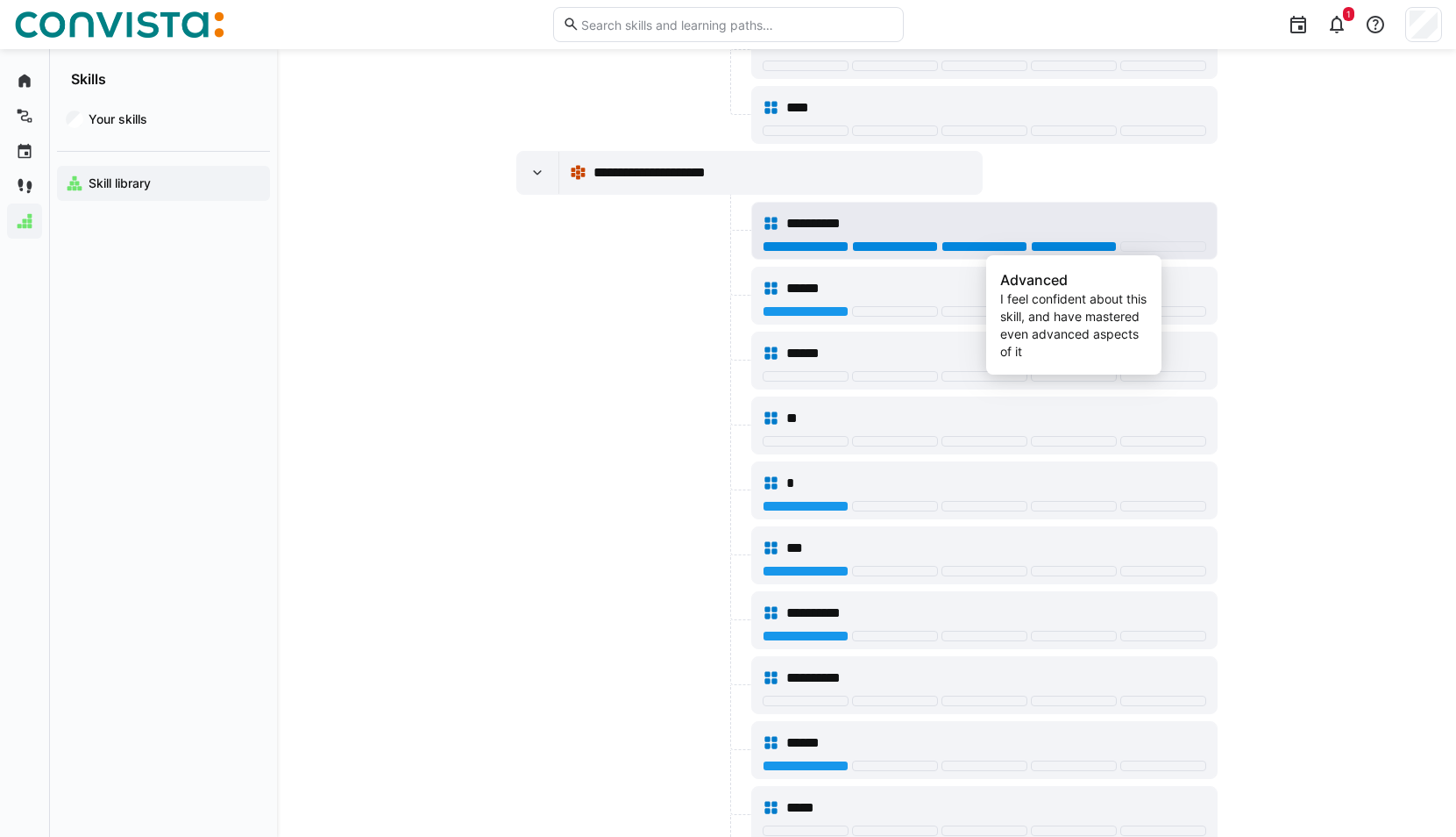
click at [1070, 246] on div at bounding box center [1074, 246] width 86 height 10
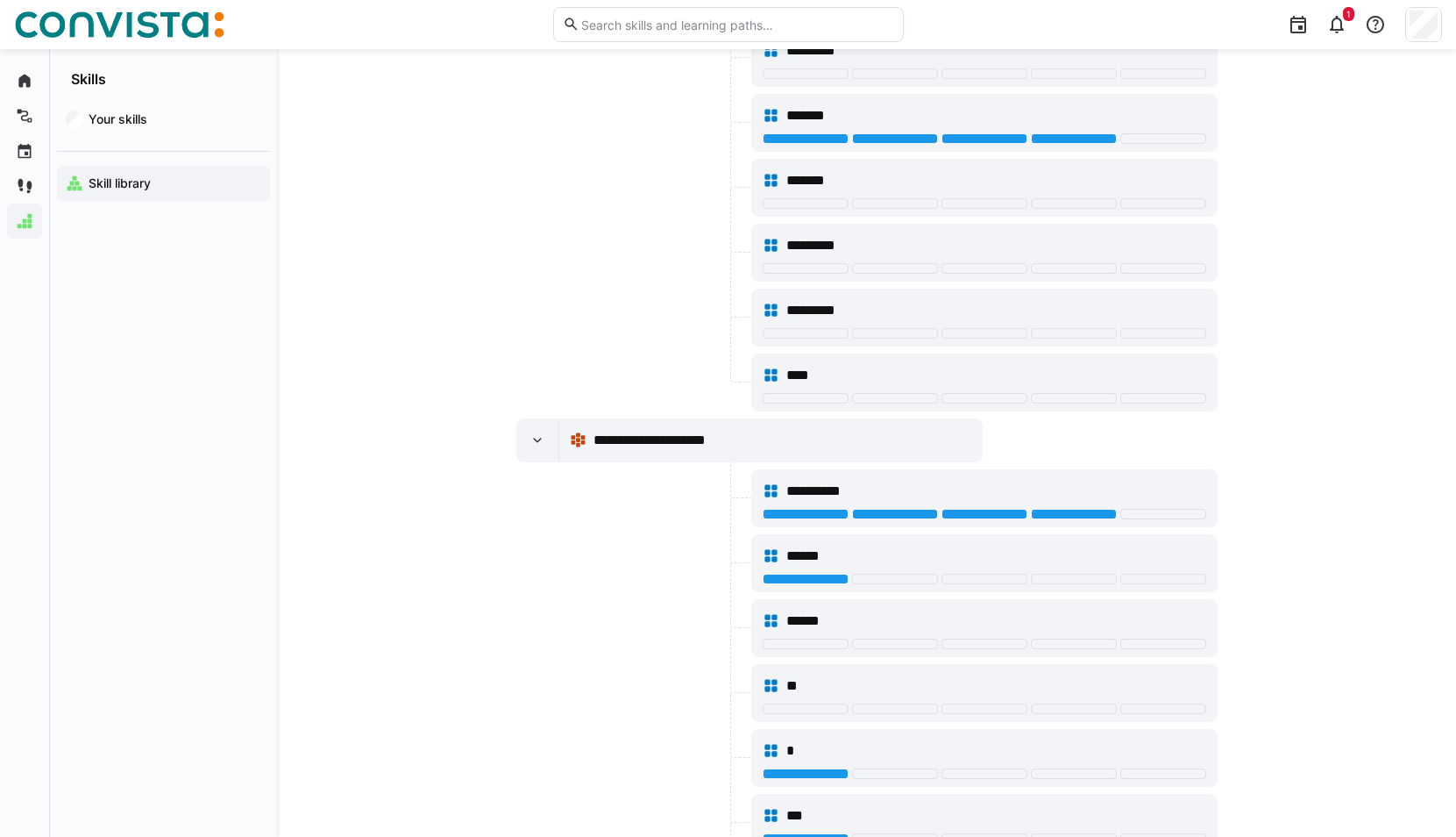
scroll to position [1825, 0]
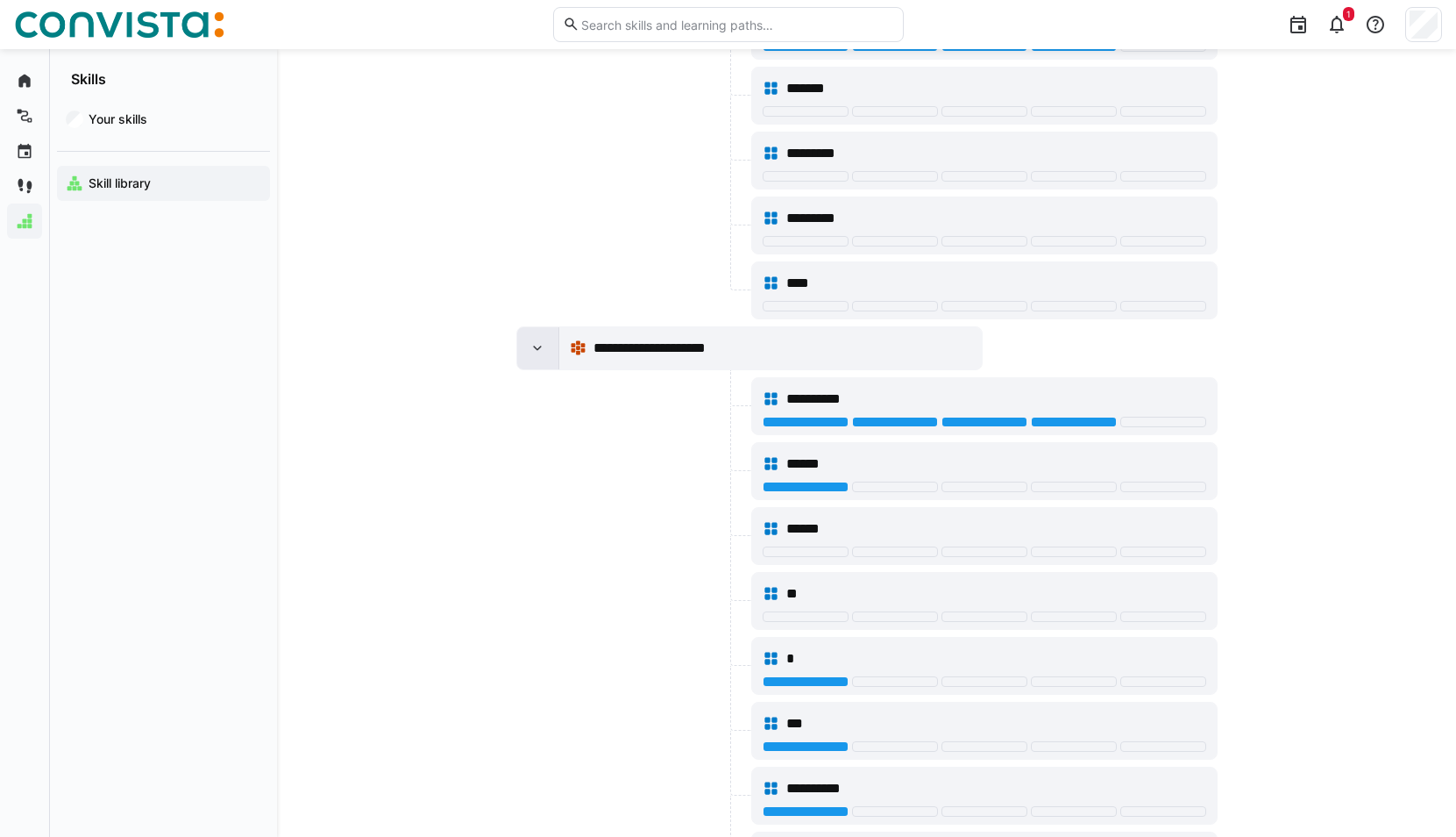
click at [537, 355] on eds-icon at bounding box center [537, 348] width 17 height 17
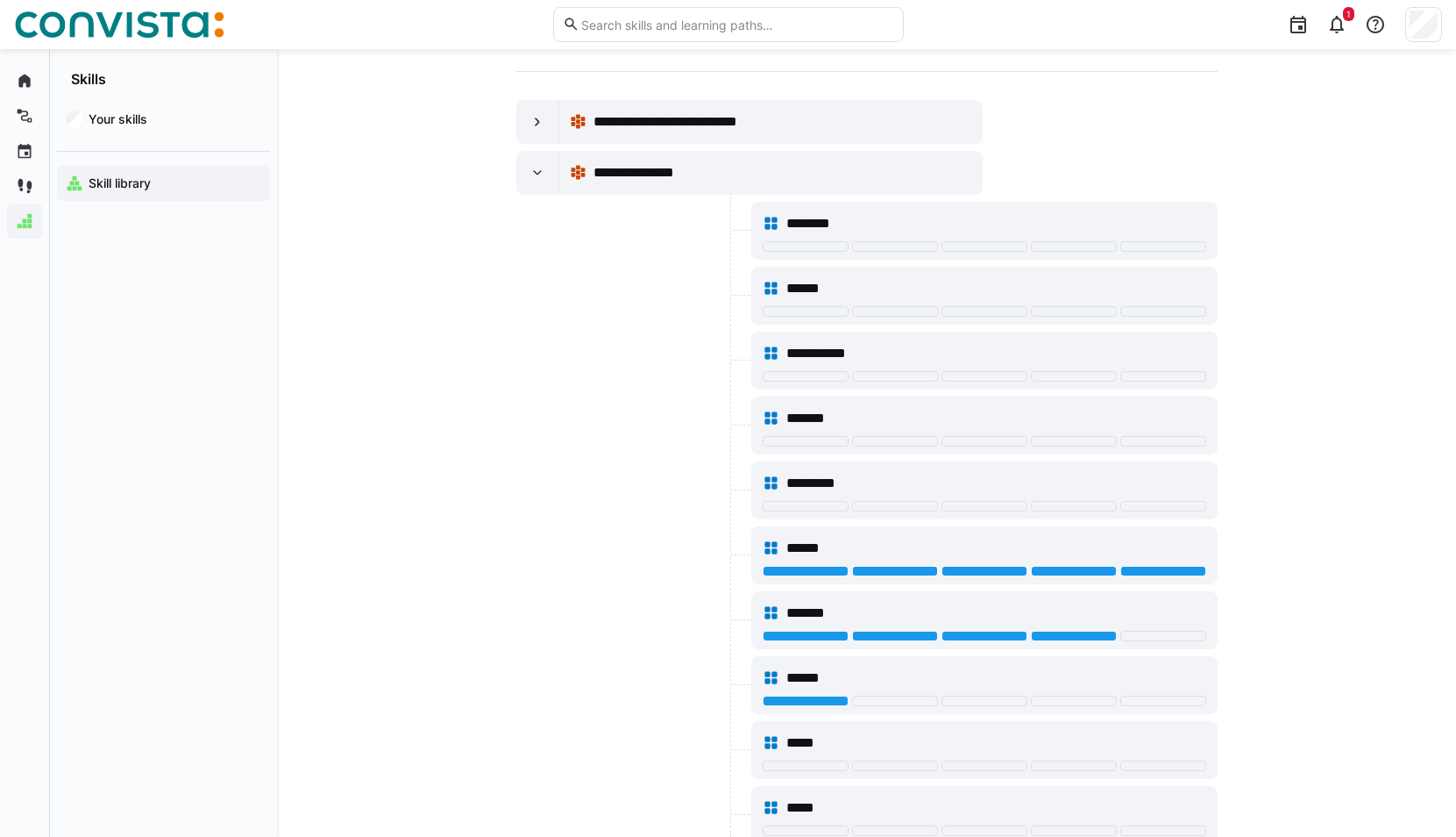
scroll to position [0, 0]
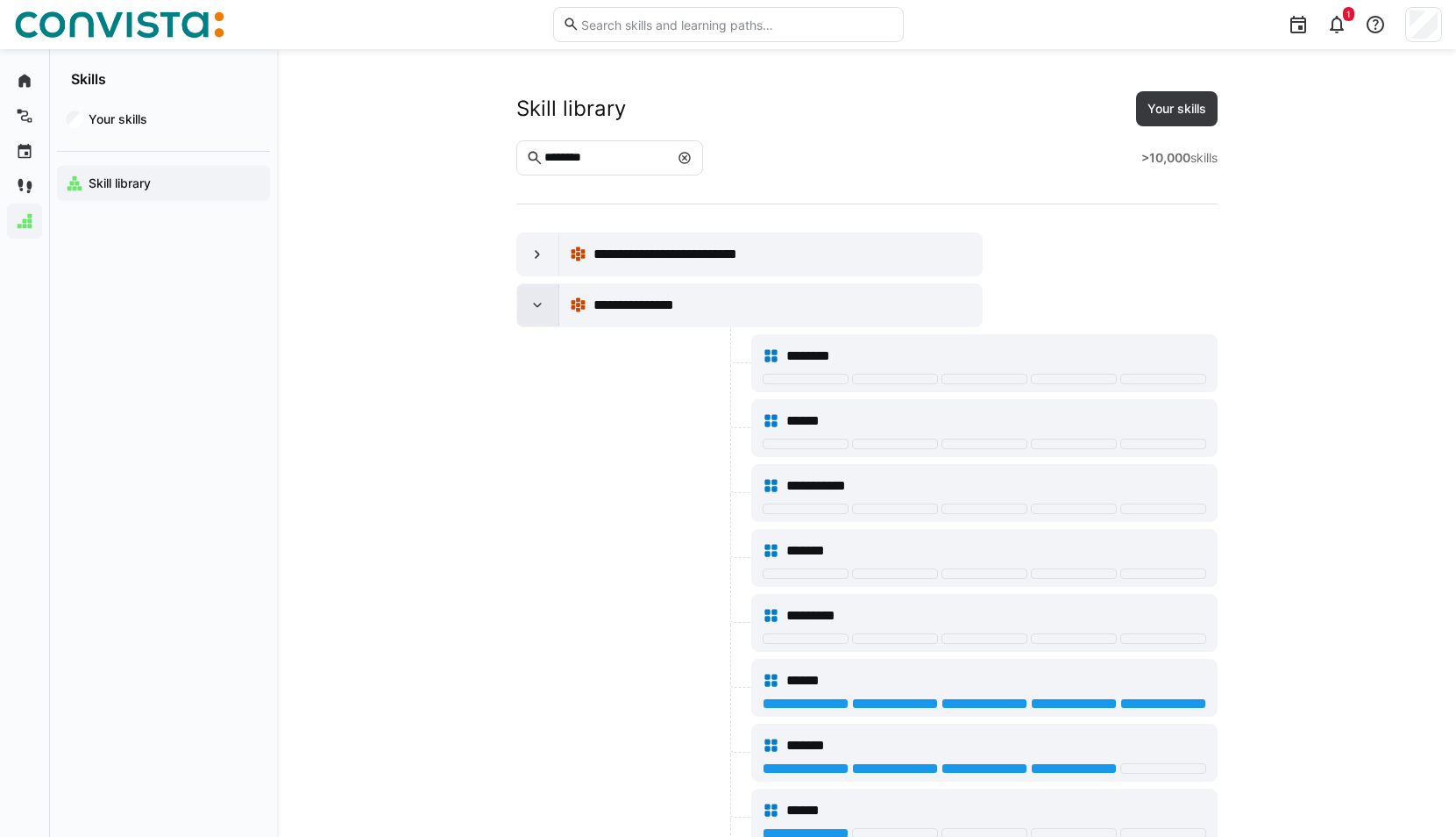
click at [535, 310] on eds-icon at bounding box center [537, 305] width 17 height 17
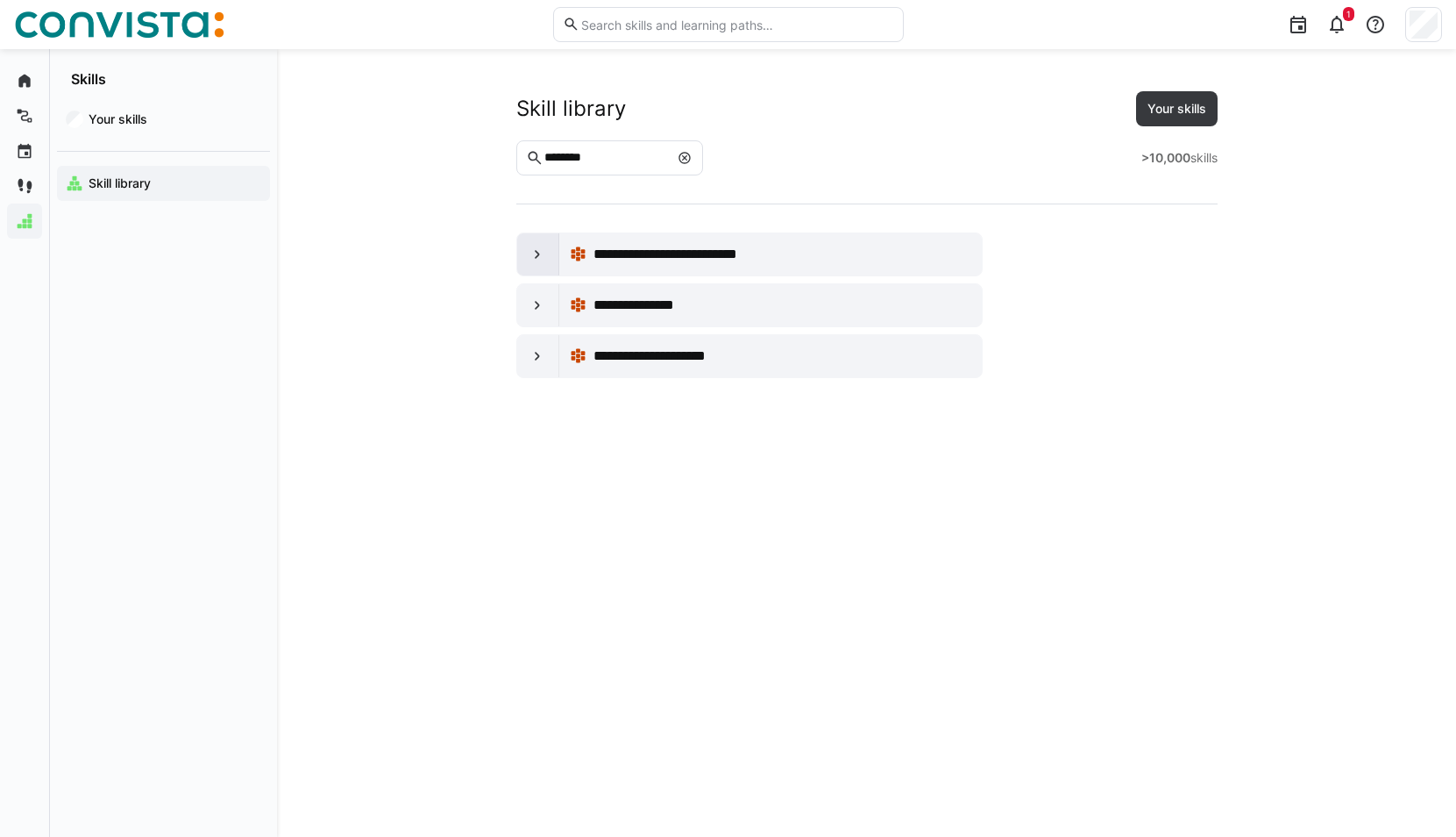
click at [536, 264] on div at bounding box center [538, 254] width 42 height 42
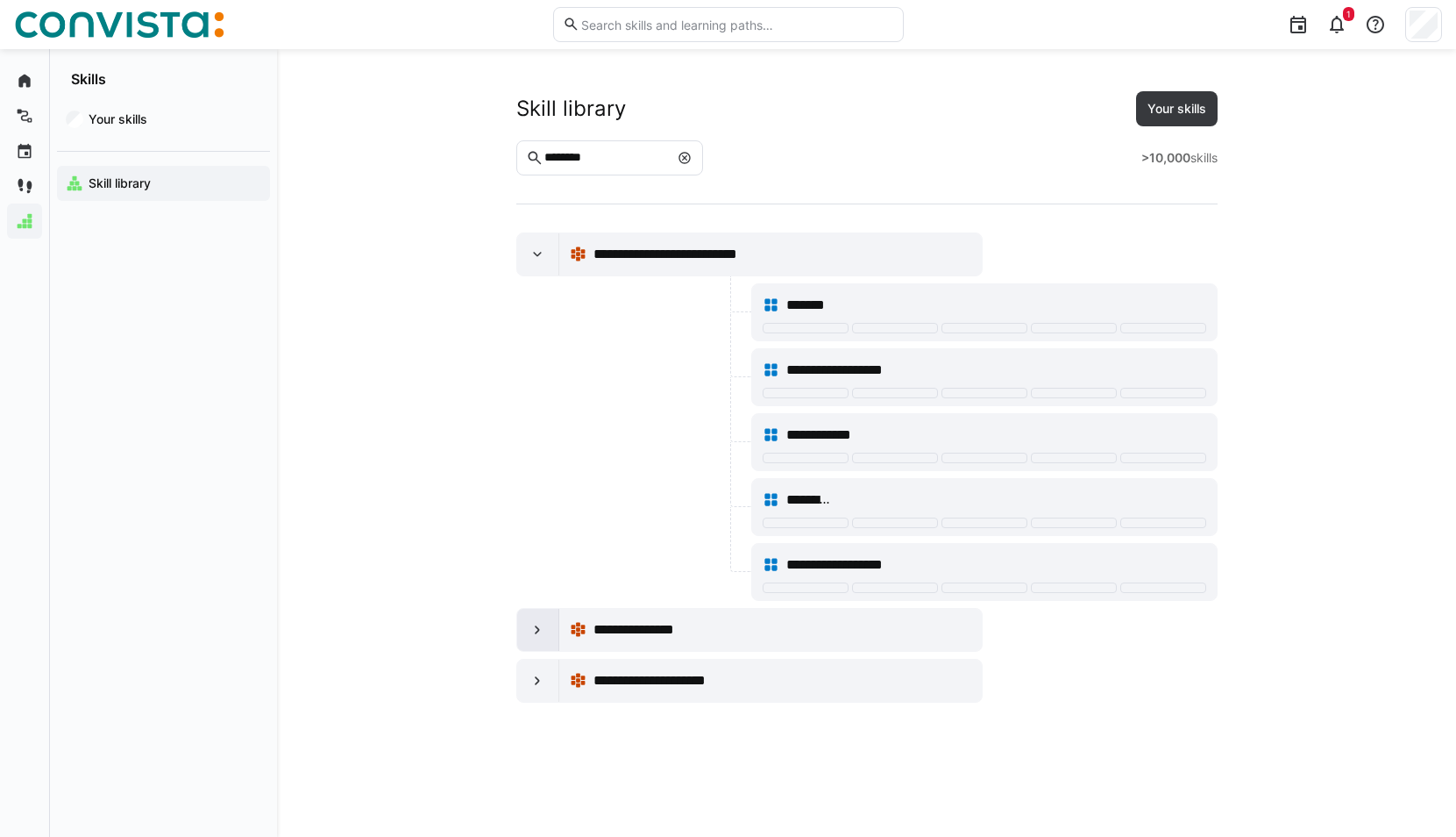
click at [541, 625] on eds-icon at bounding box center [537, 629] width 17 height 17
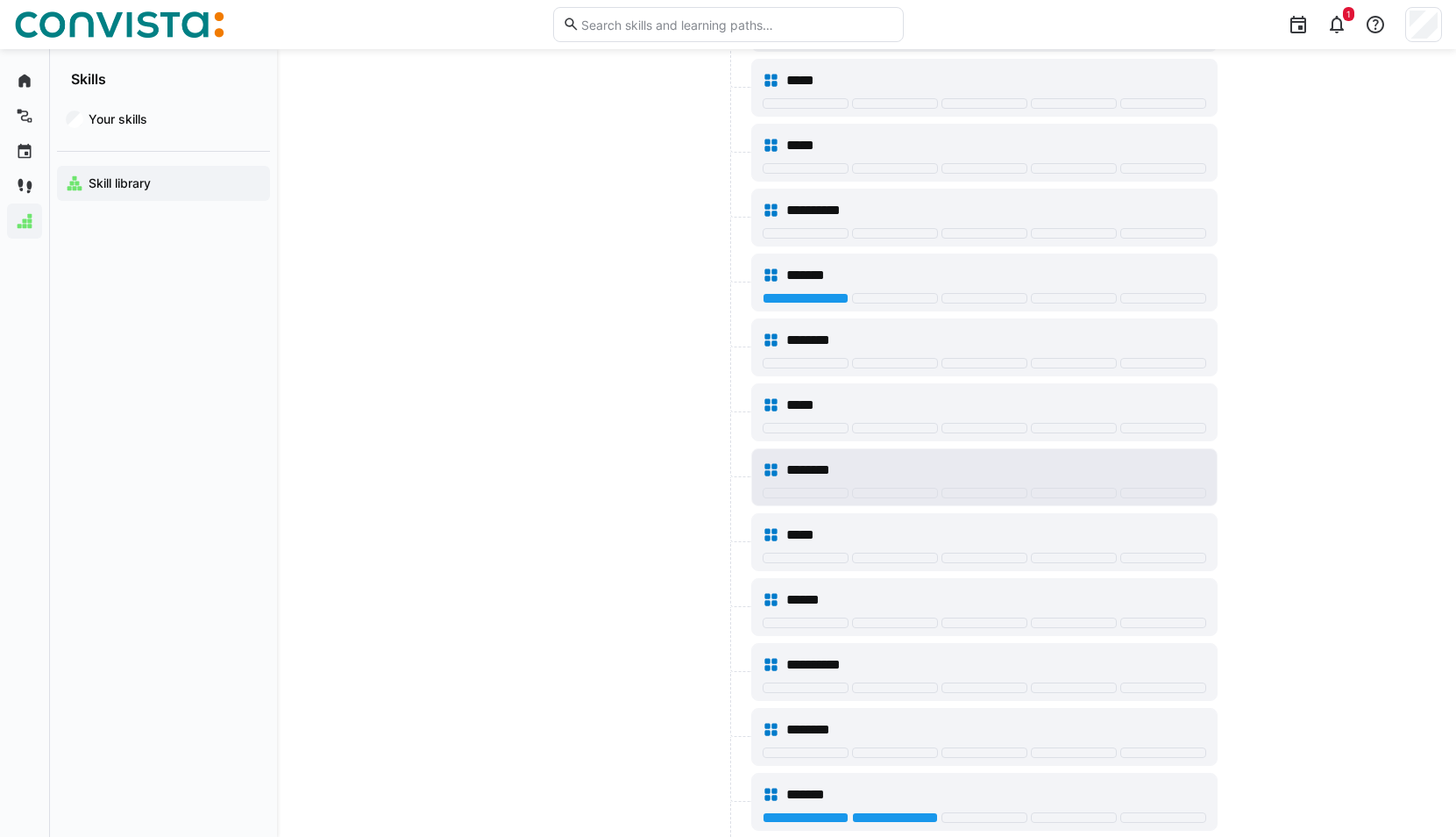
scroll to position [1199, 0]
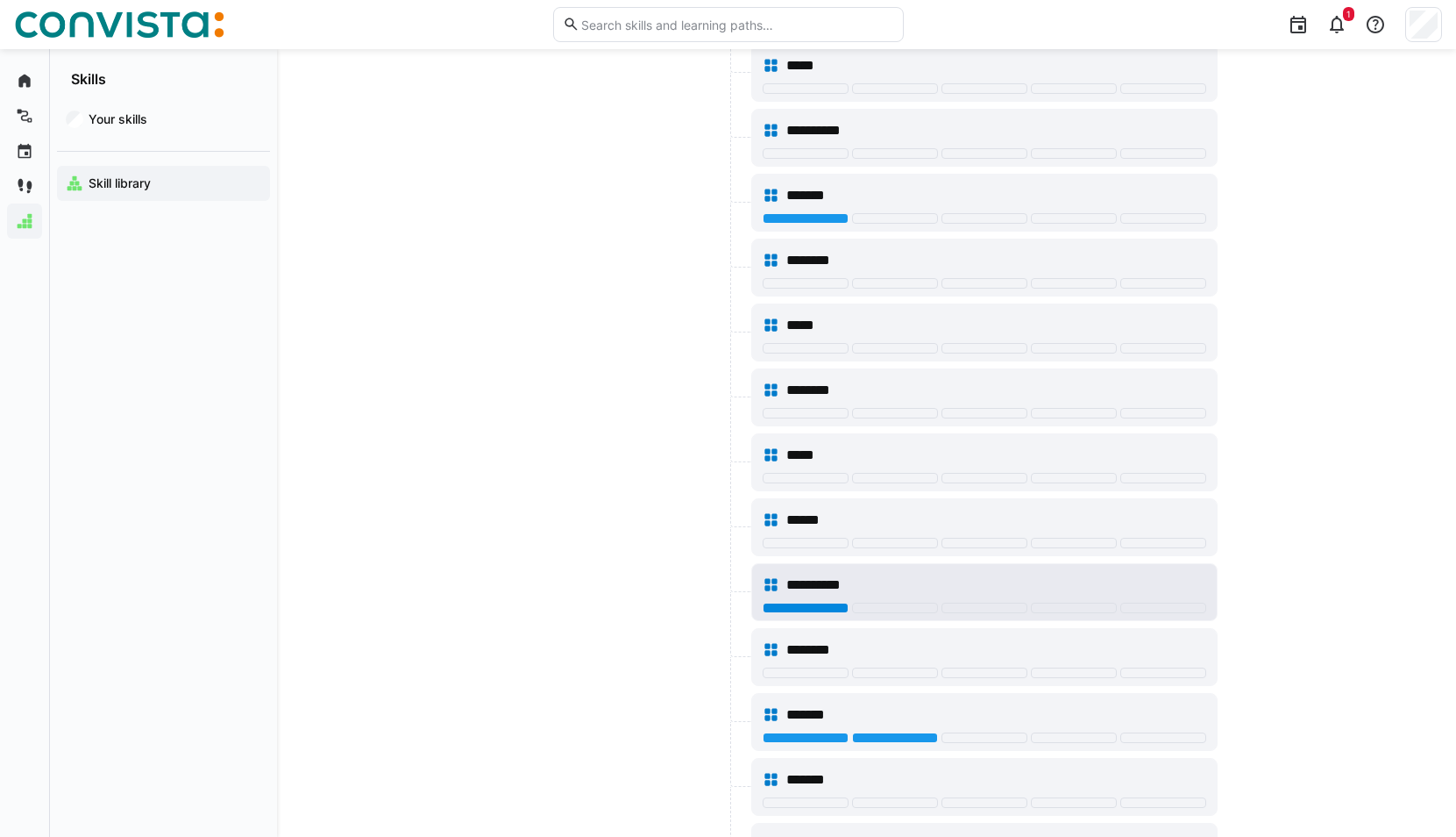
click at [774, 607] on div at bounding box center [805, 607] width 86 height 10
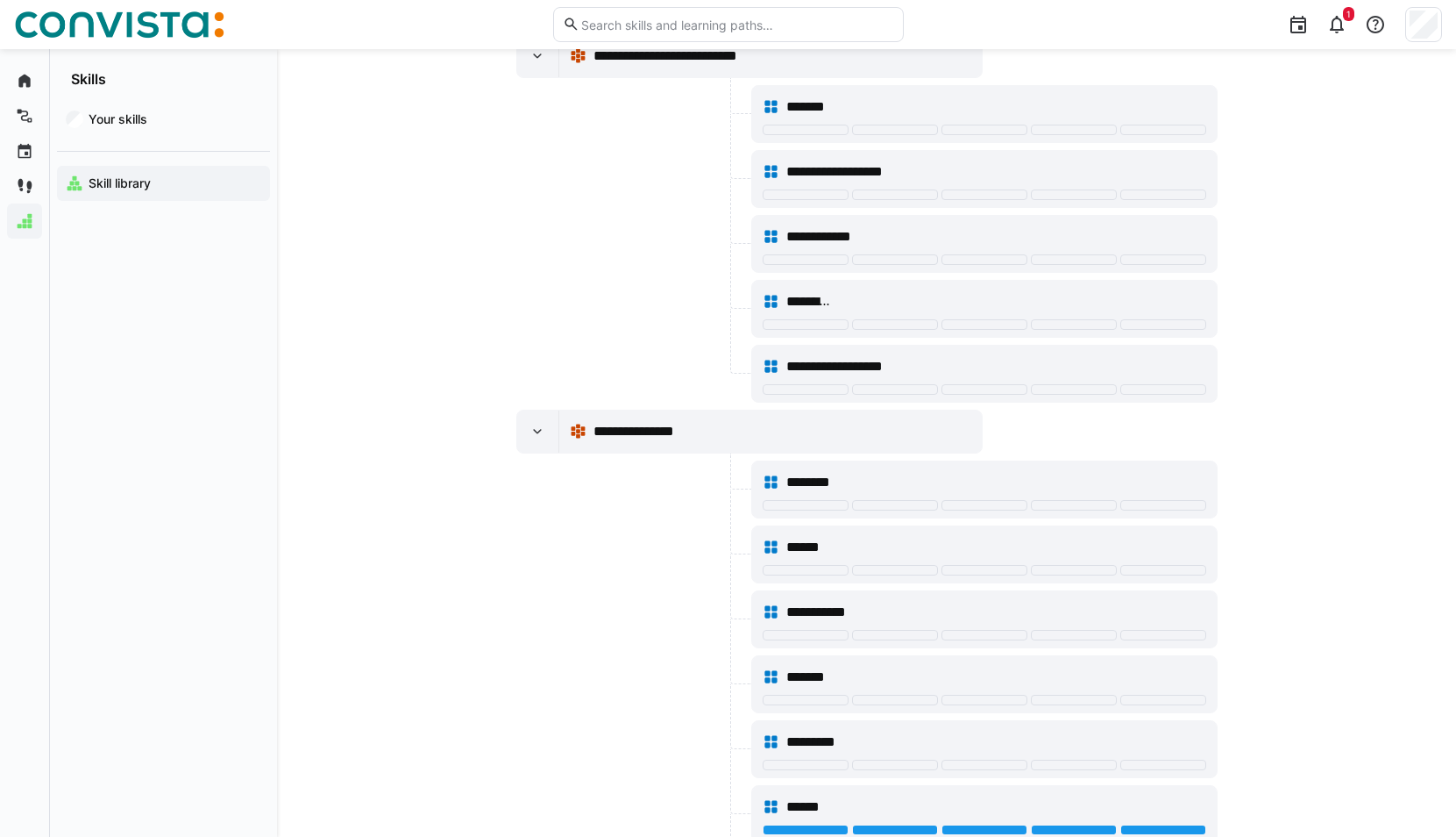
scroll to position [0, 0]
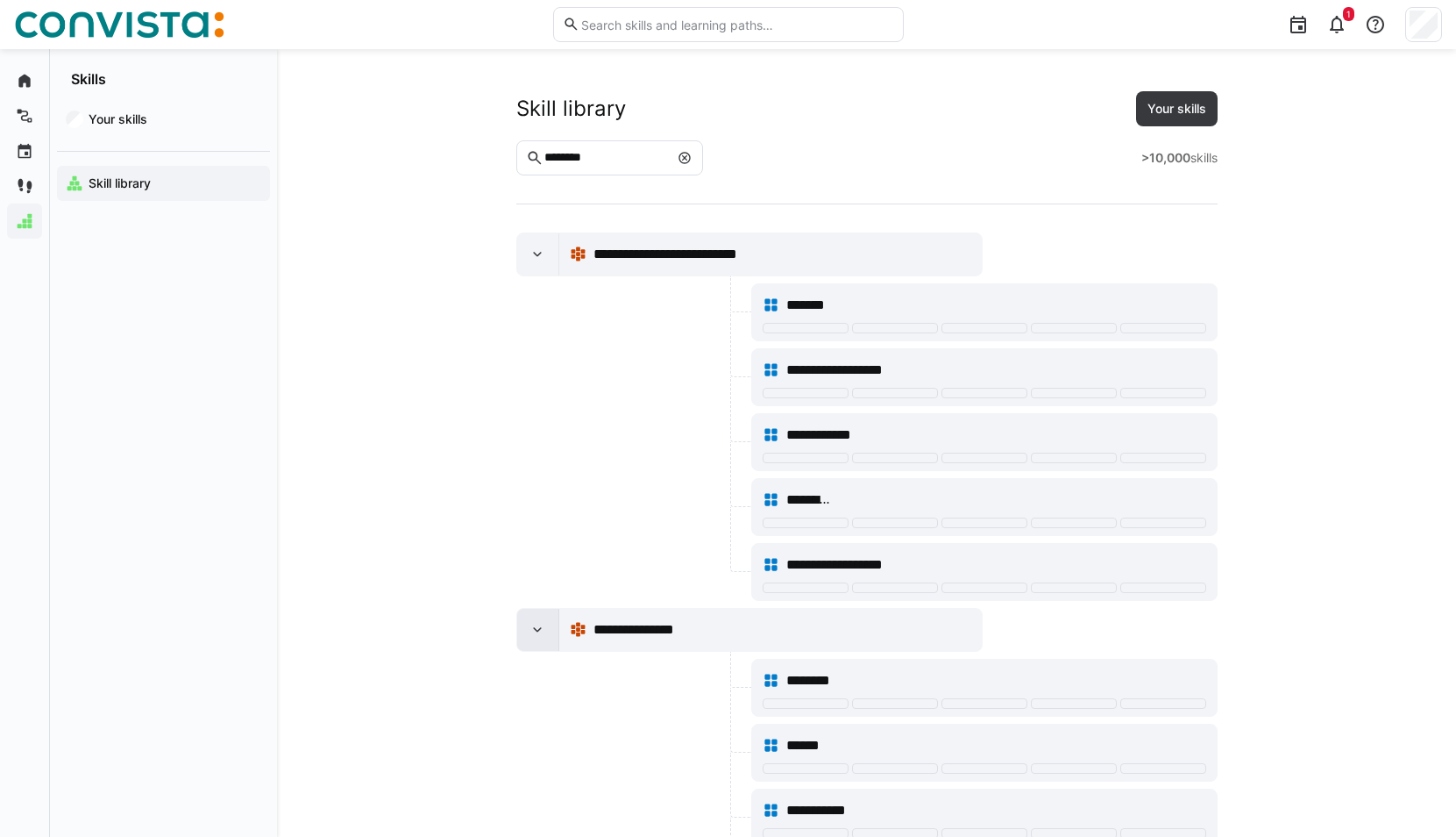
click at [546, 635] on div at bounding box center [538, 629] width 42 height 42
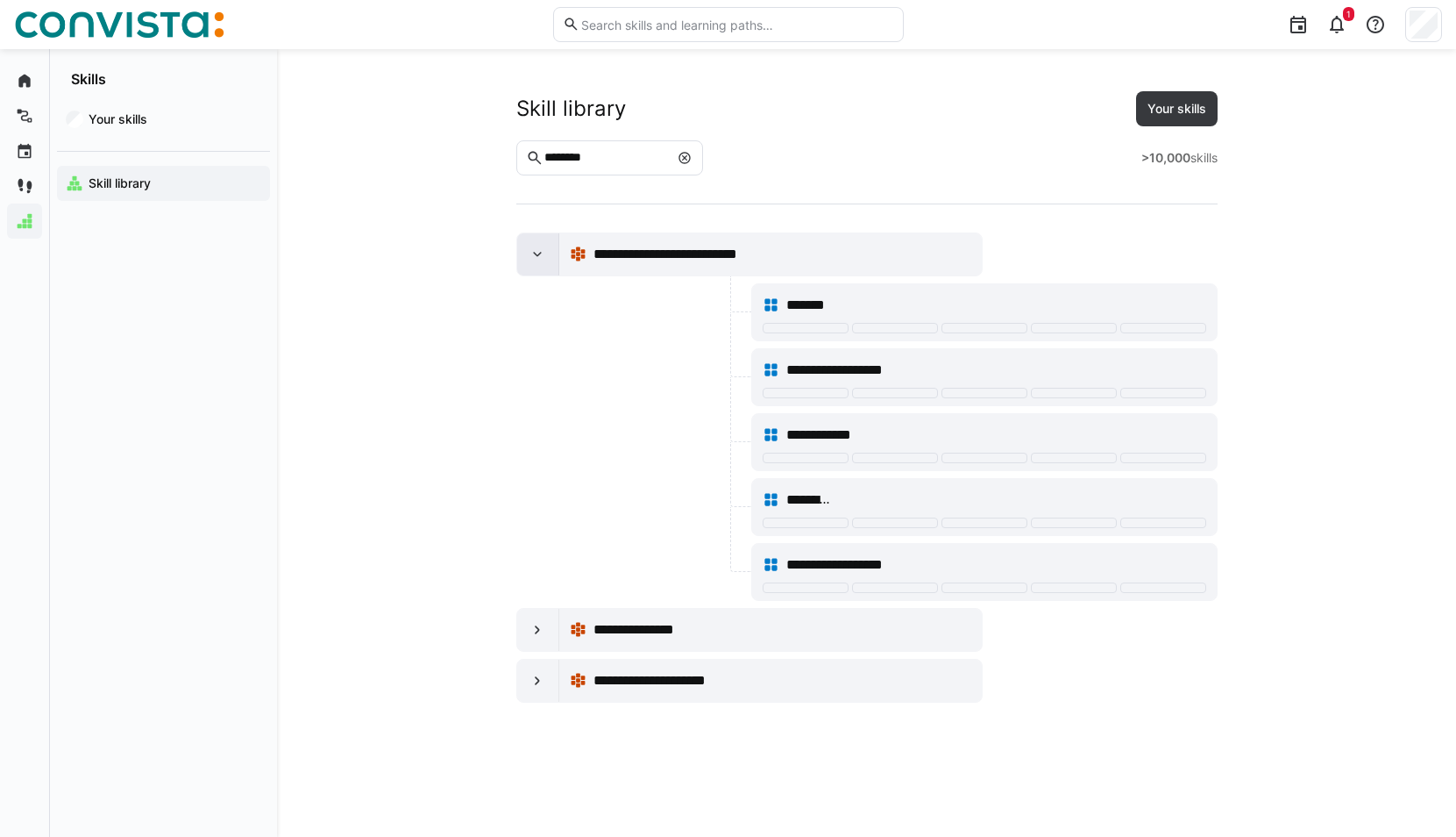
click at [540, 253] on eds-icon at bounding box center [537, 254] width 17 height 17
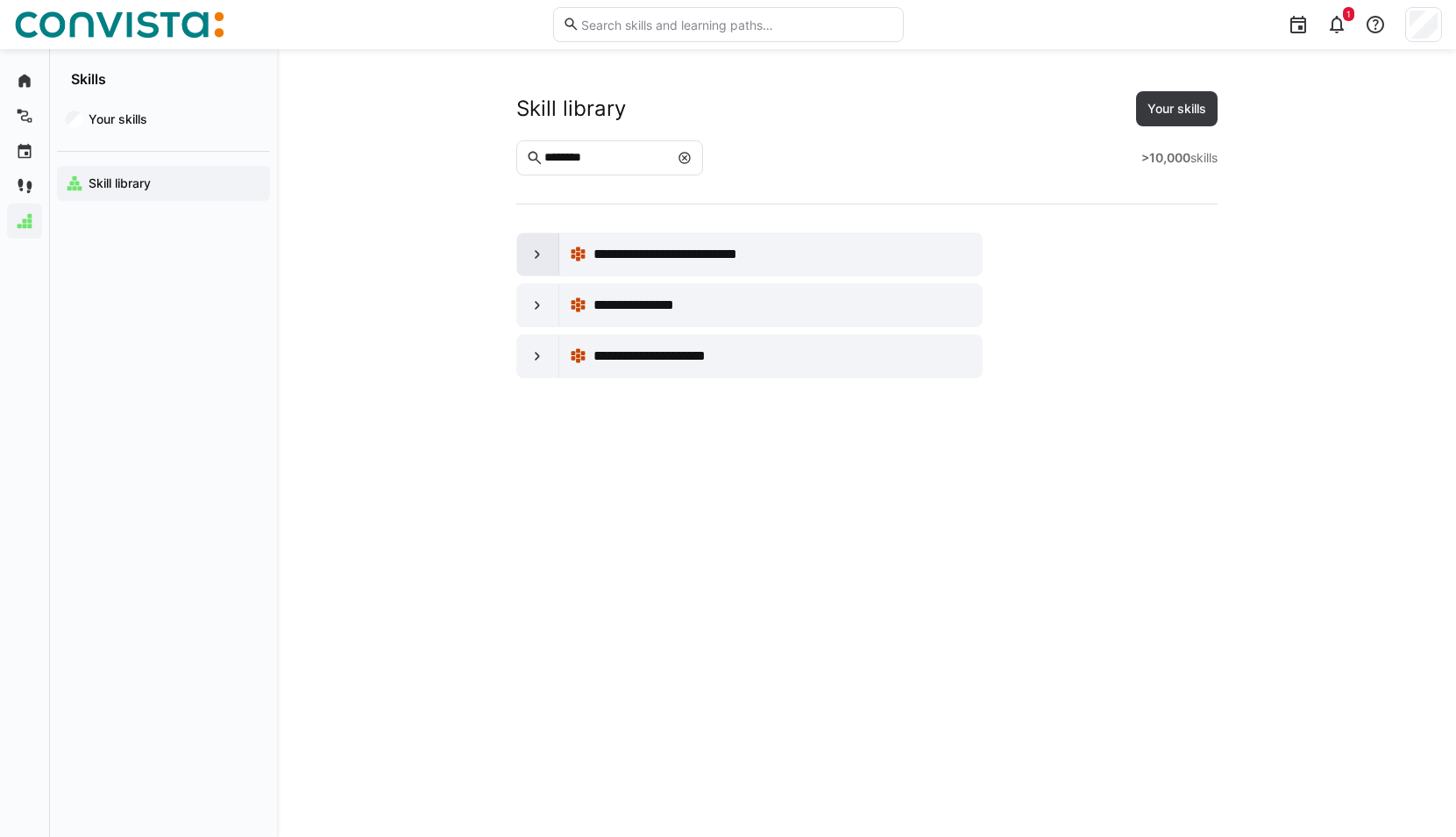
click at [536, 254] on eds-icon at bounding box center [537, 254] width 17 height 17
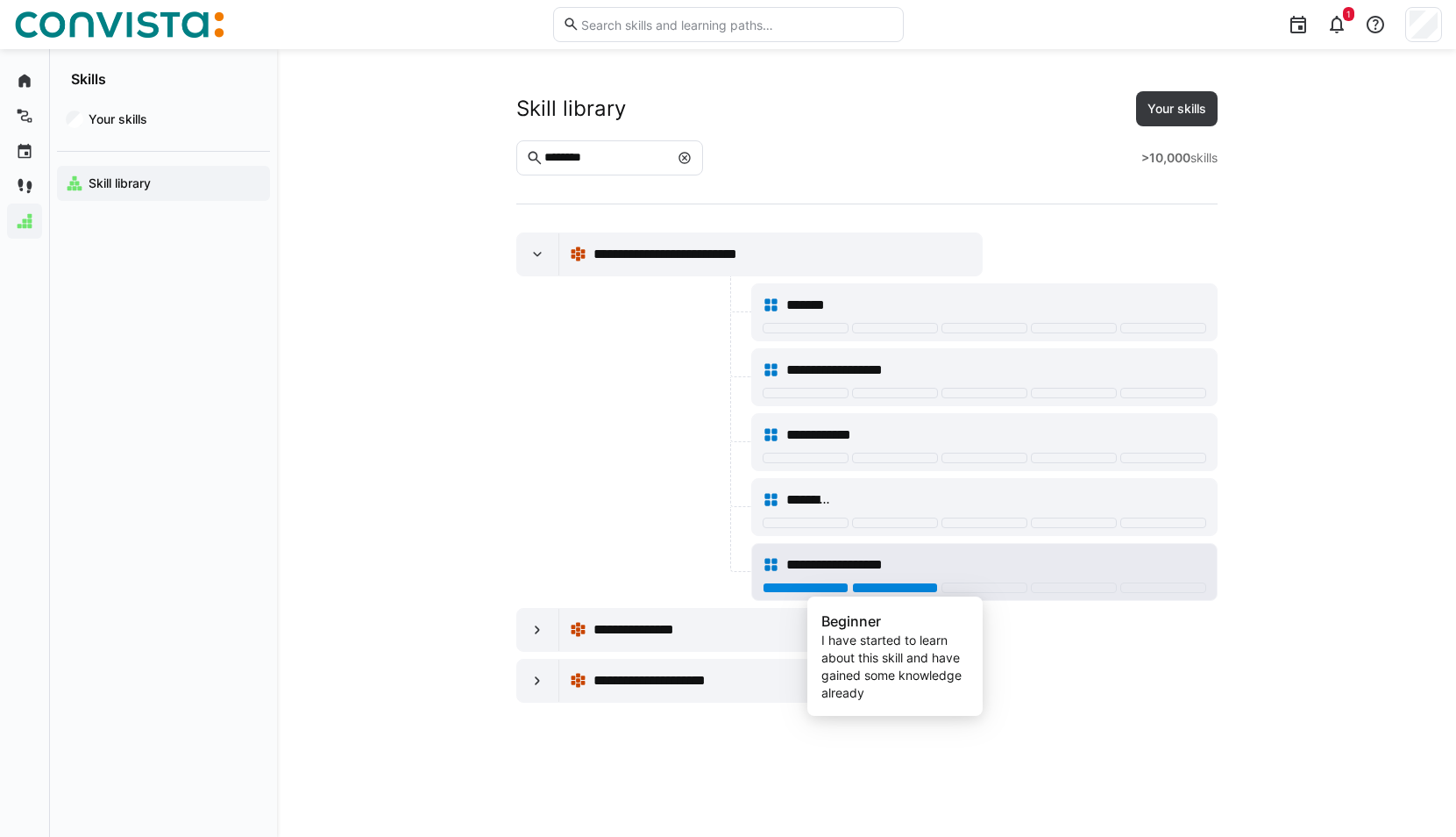
click at [880, 587] on div at bounding box center [894, 587] width 86 height 10
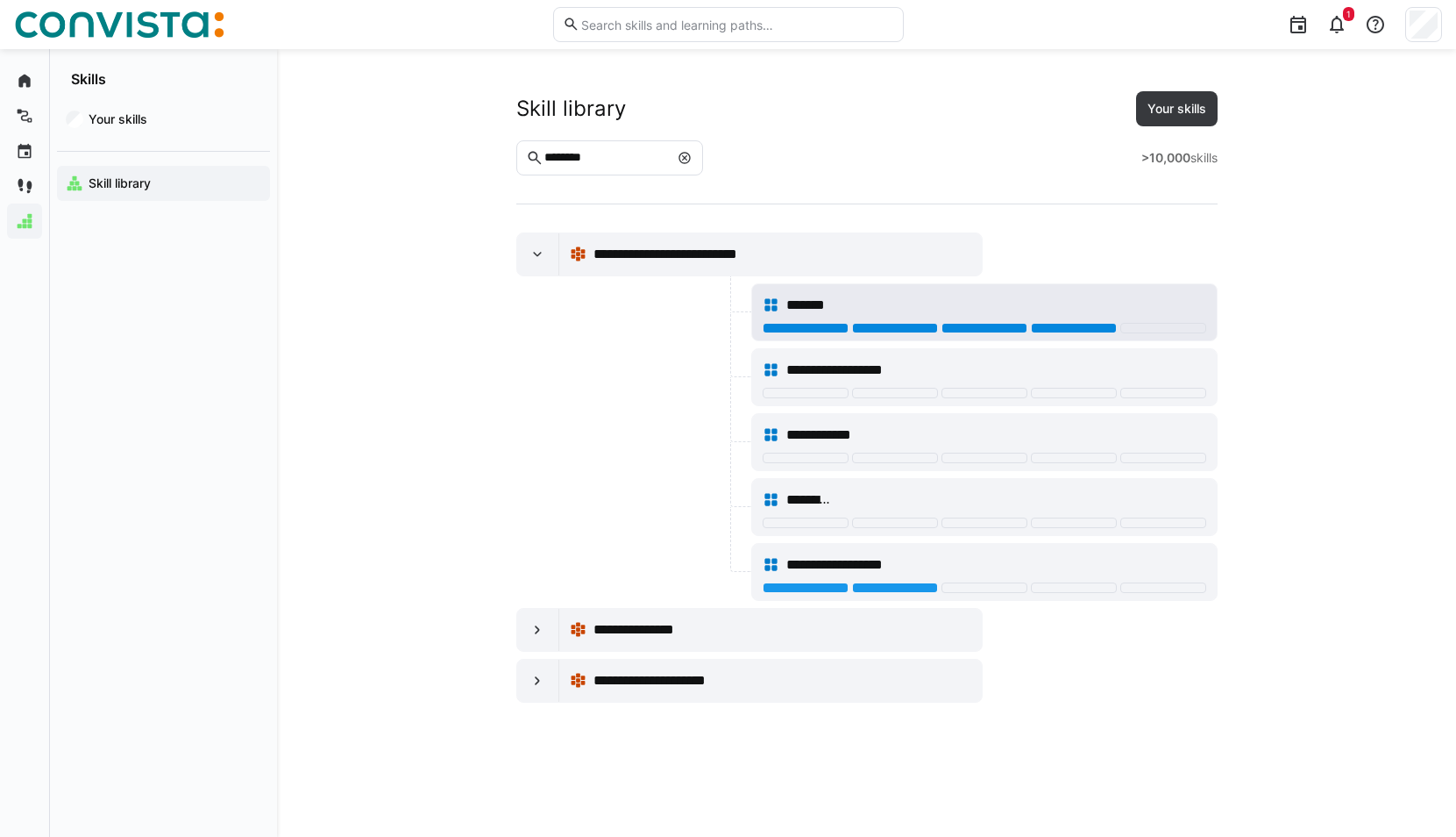
click at [1079, 327] on div at bounding box center [1074, 327] width 86 height 10
click at [1002, 328] on div at bounding box center [984, 327] width 86 height 10
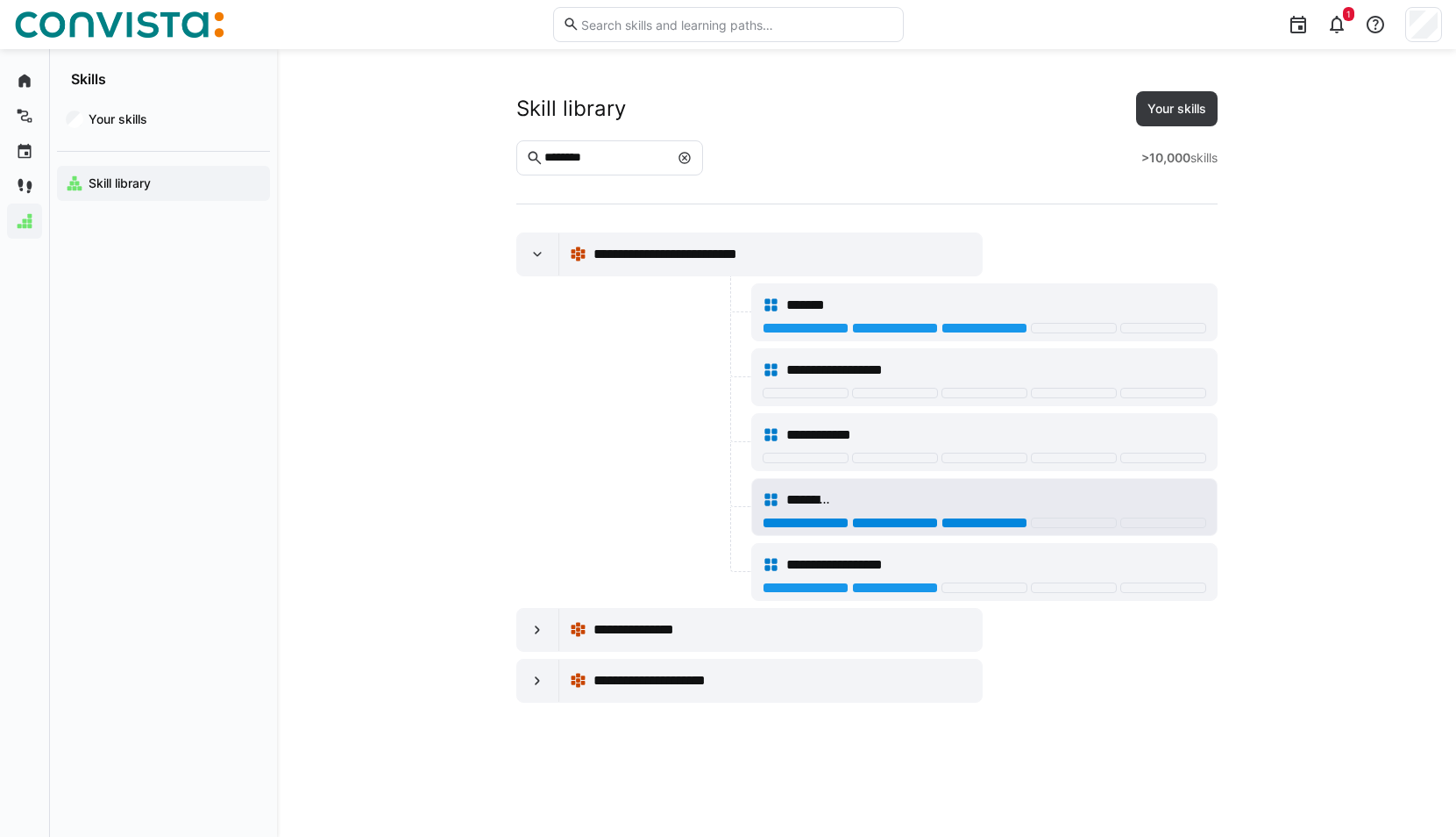
click at [1011, 526] on div at bounding box center [984, 522] width 86 height 10
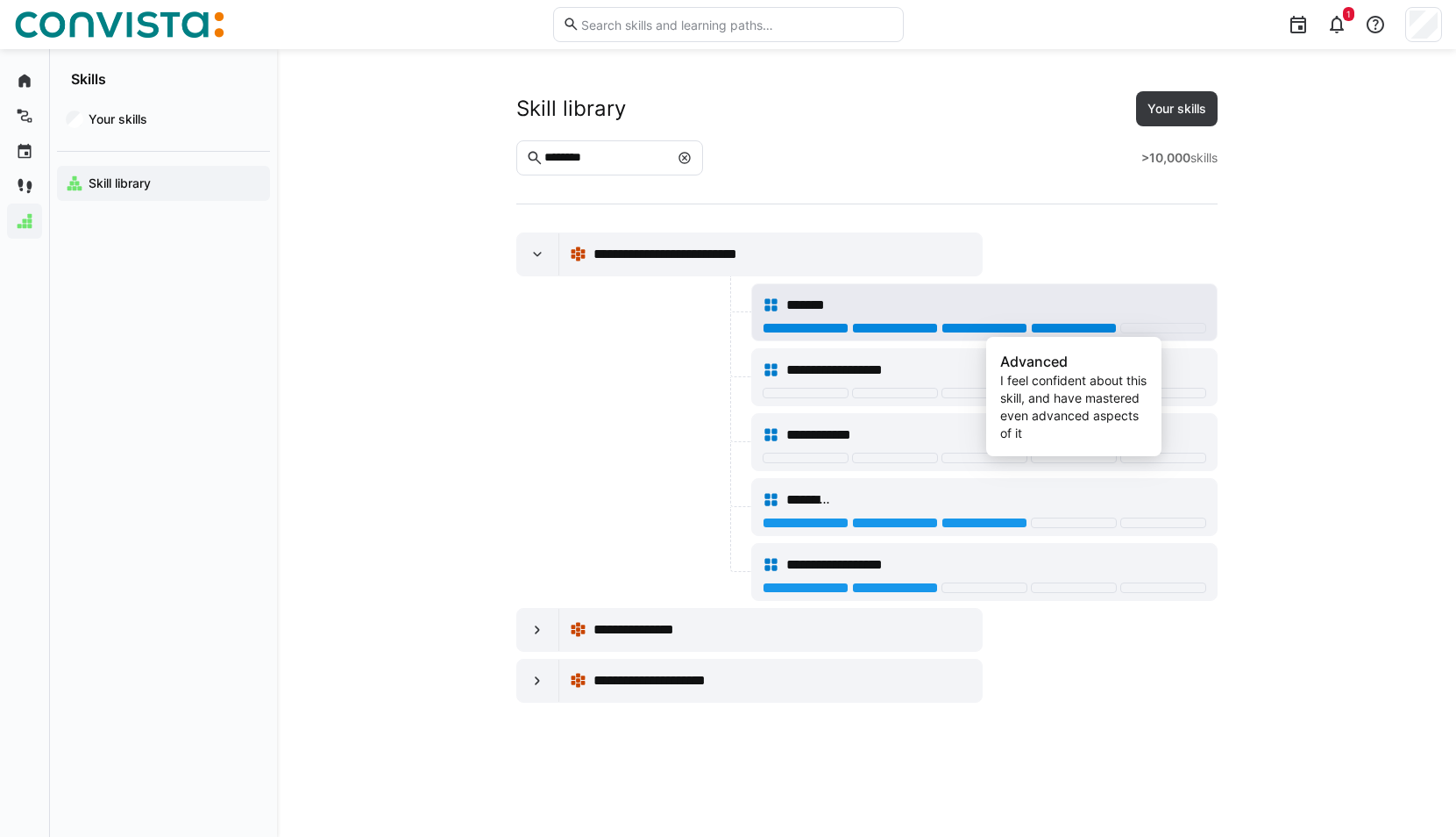
click at [1078, 326] on div at bounding box center [1074, 327] width 86 height 10
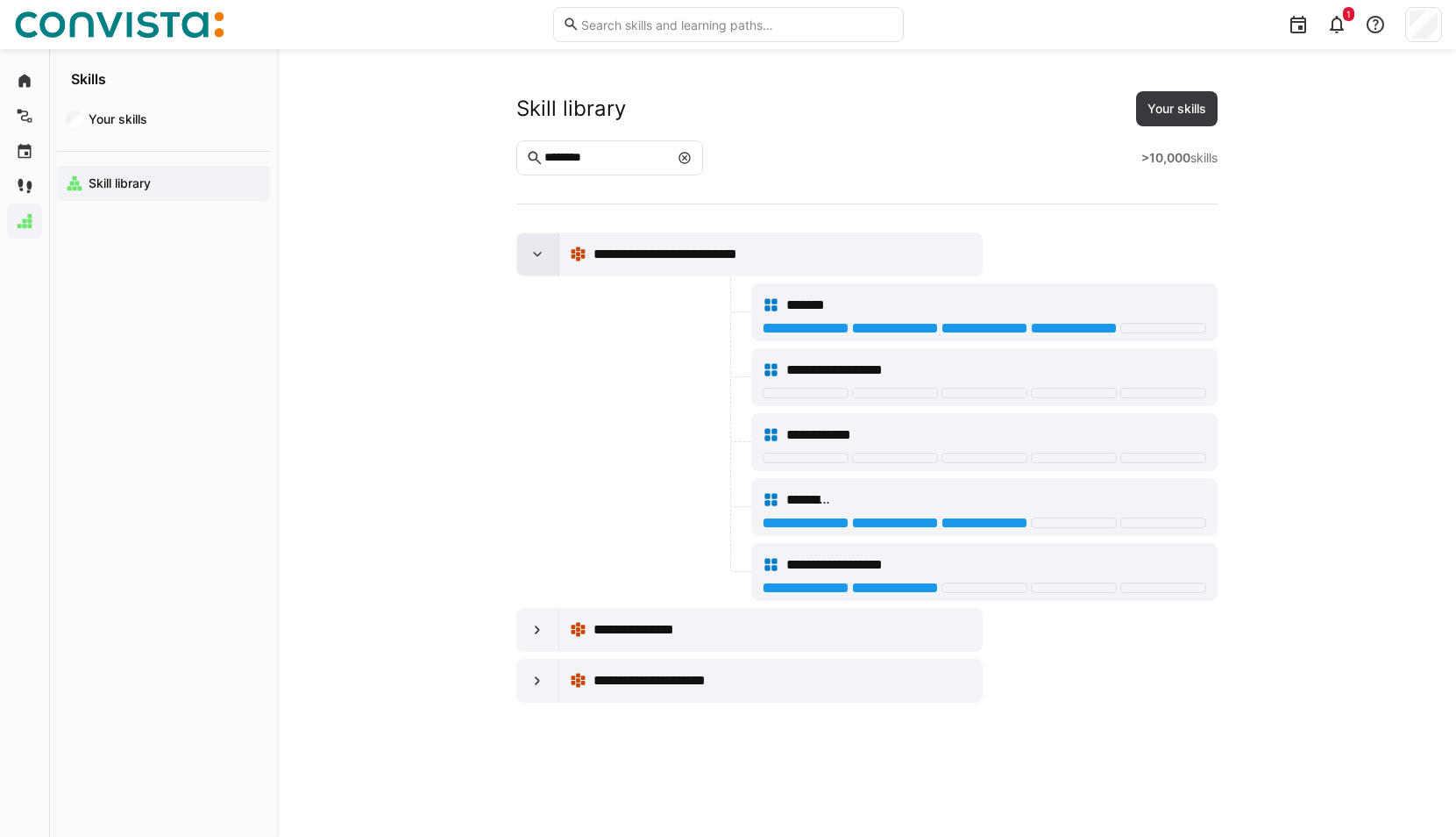
click at [525, 251] on div at bounding box center [538, 254] width 42 height 42
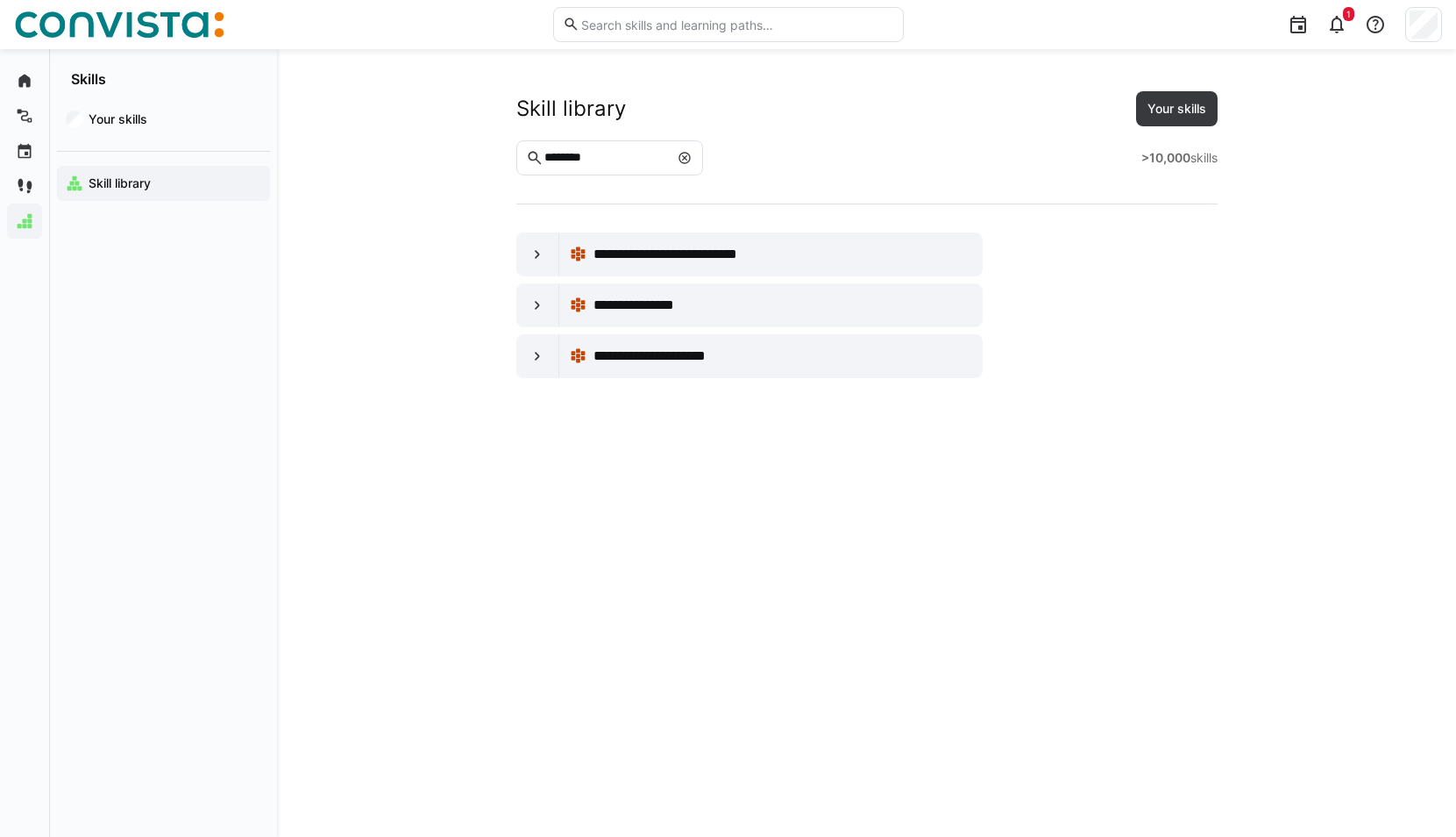
click at [693, 151] on div at bounding box center [684, 158] width 17 height 17
click at [691, 163] on eds-icon at bounding box center [684, 158] width 14 height 14
click at [636, 167] on eds-input "********" at bounding box center [598, 158] width 163 height 35
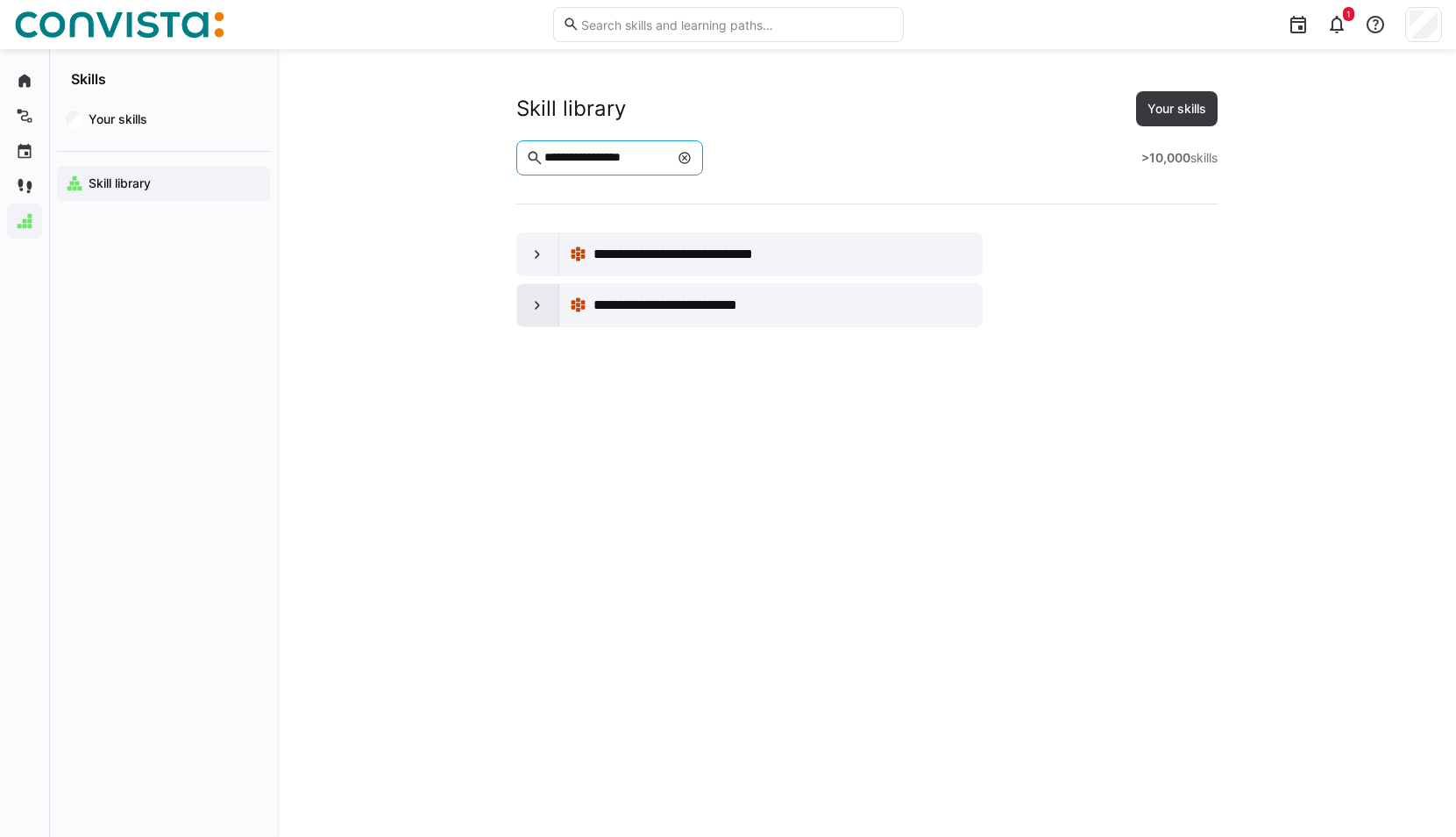
type input "**********"
click at [534, 307] on eds-icon at bounding box center [537, 305] width 17 height 17
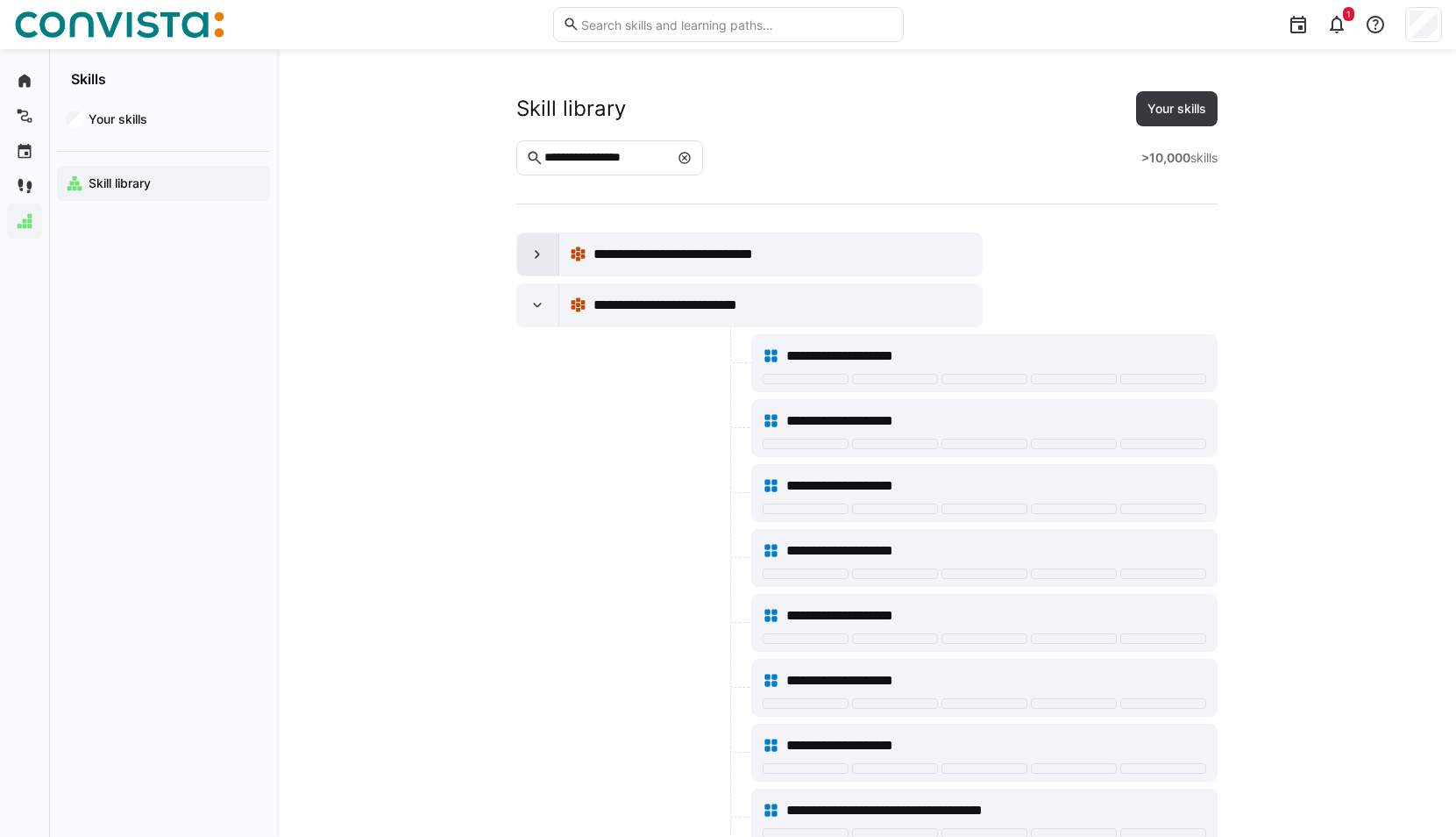
click at [537, 247] on eds-icon at bounding box center [537, 254] width 17 height 17
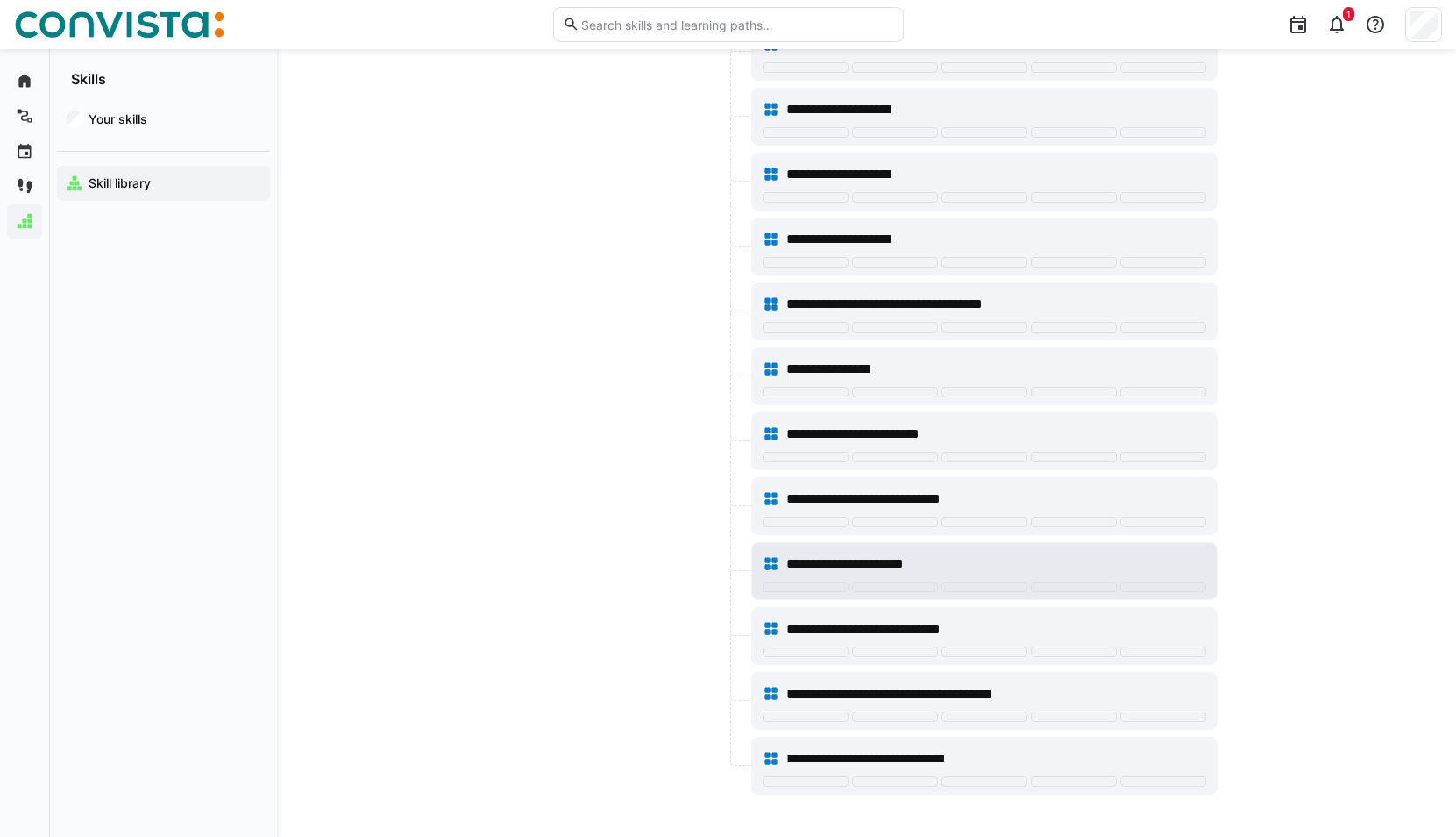
scroll to position [1236, 0]
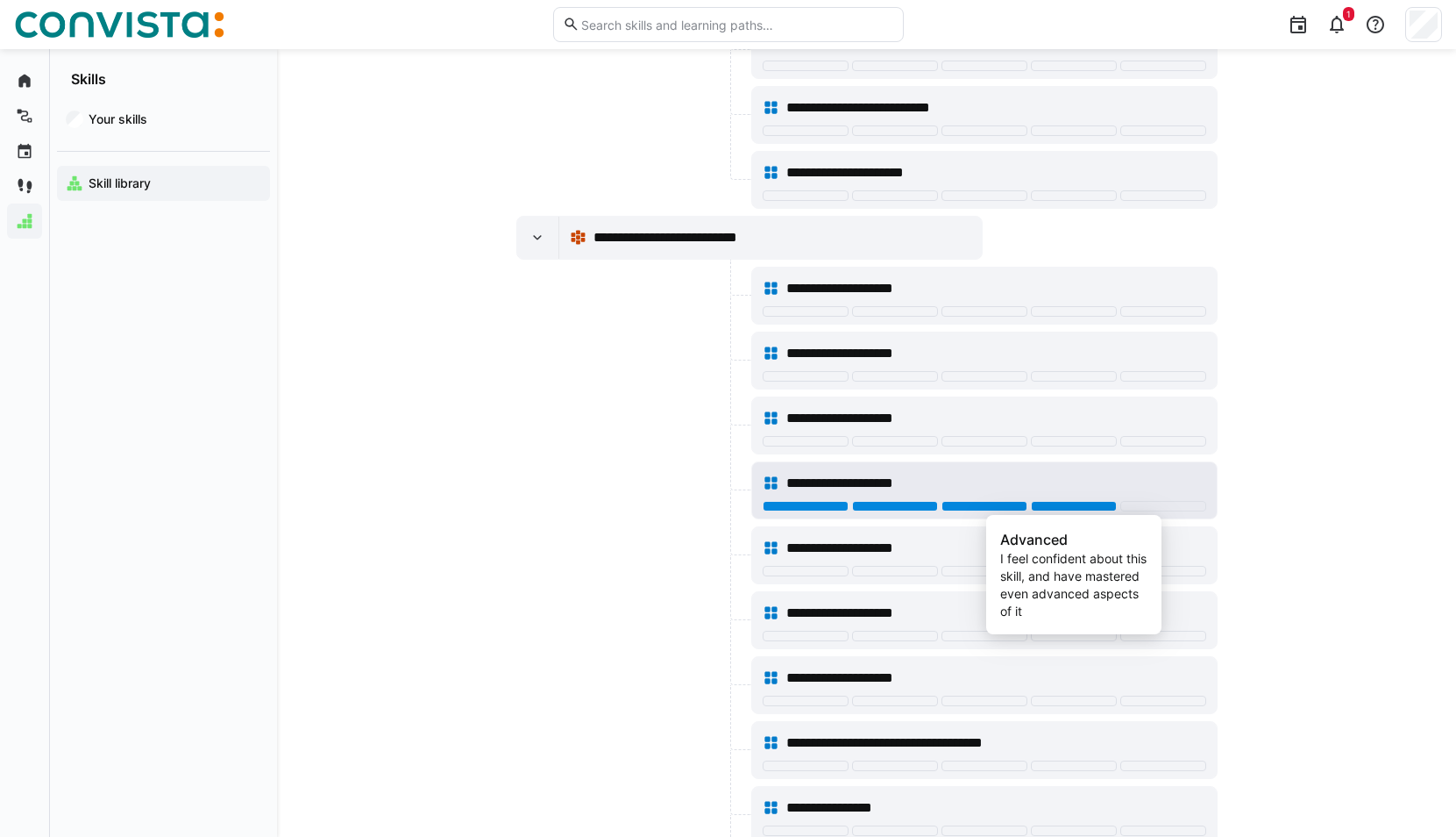
click at [1043, 508] on div at bounding box center [1074, 506] width 86 height 10
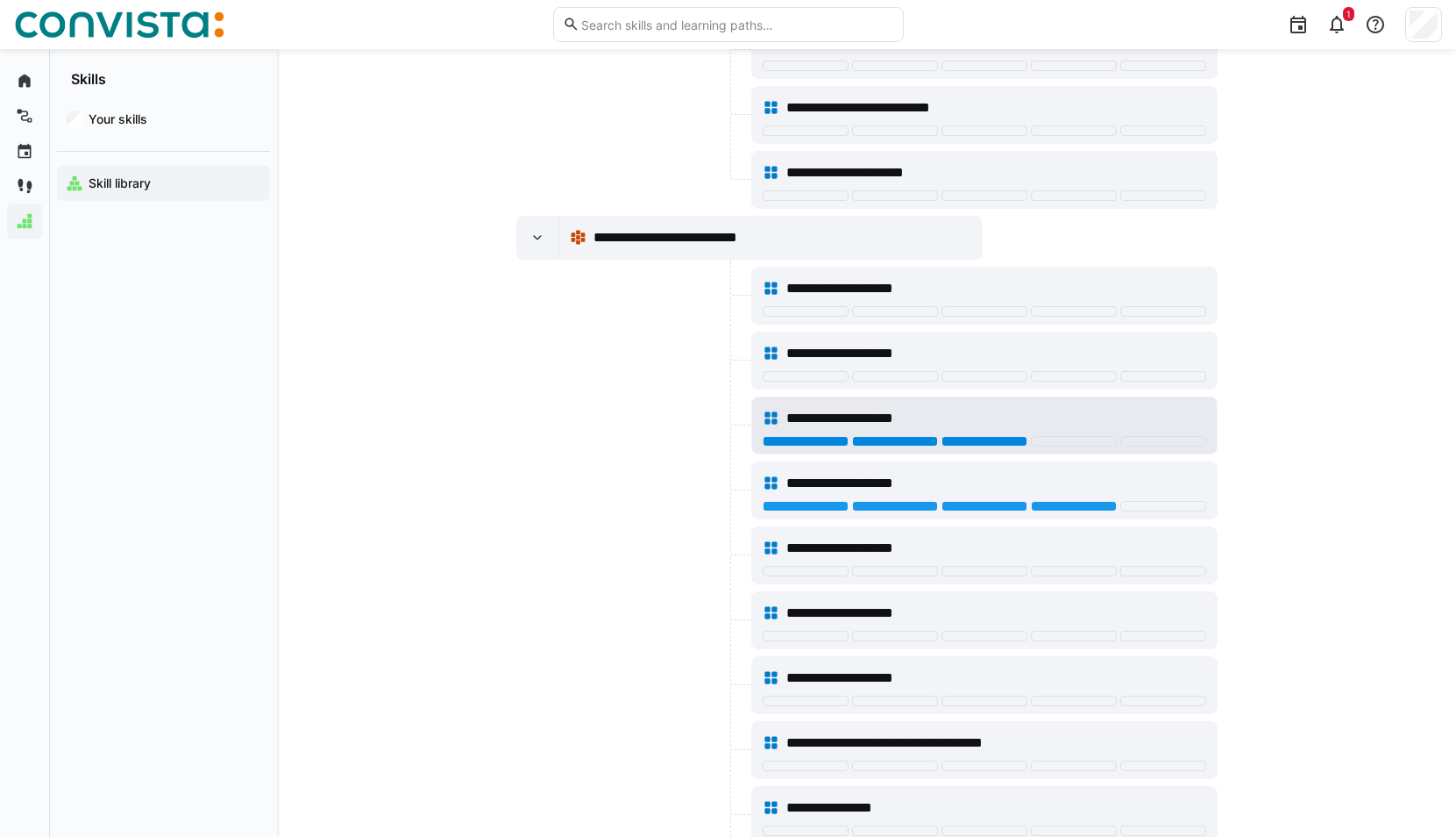
click at [988, 437] on div at bounding box center [984, 440] width 86 height 10
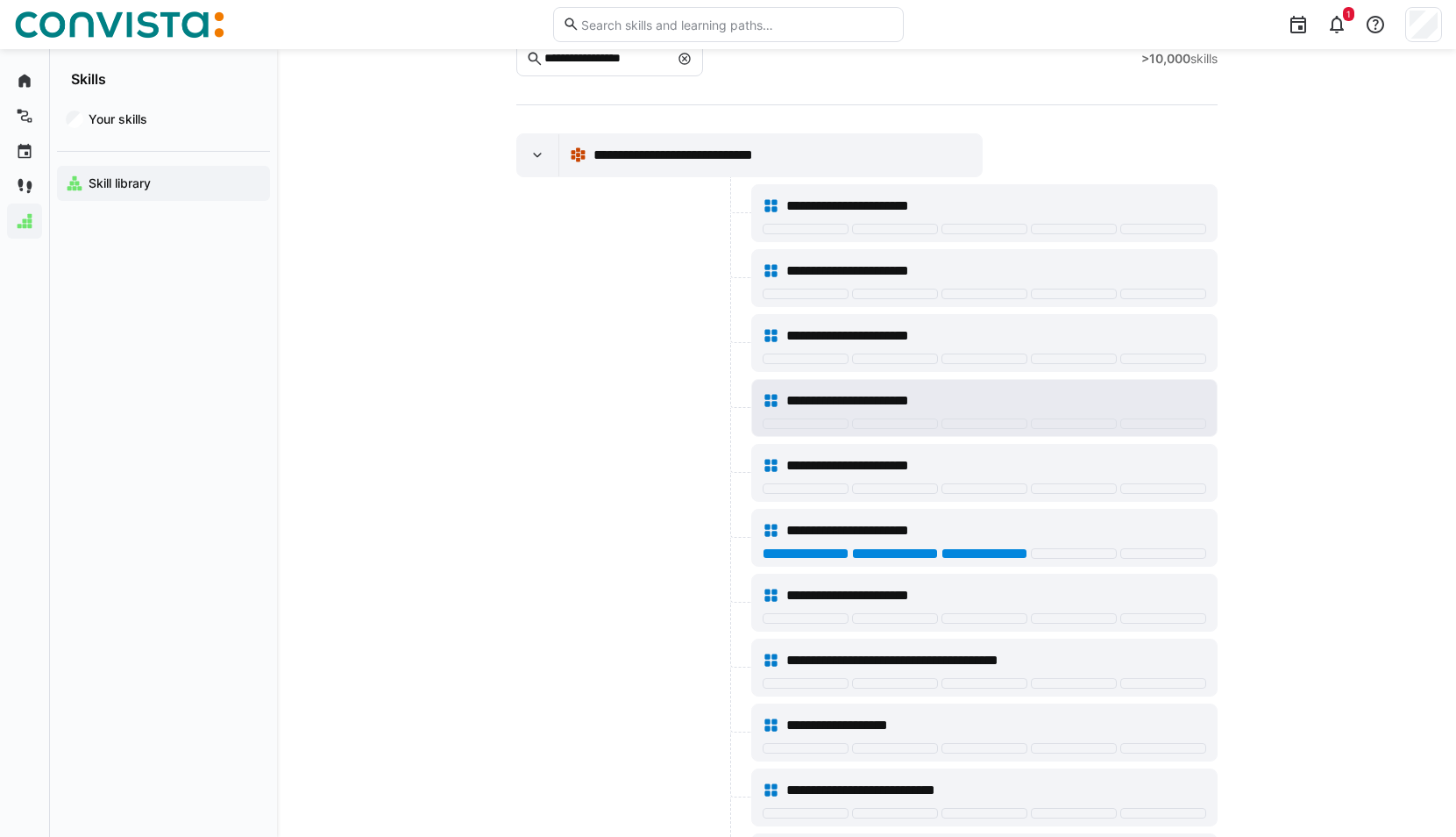
scroll to position [96, 0]
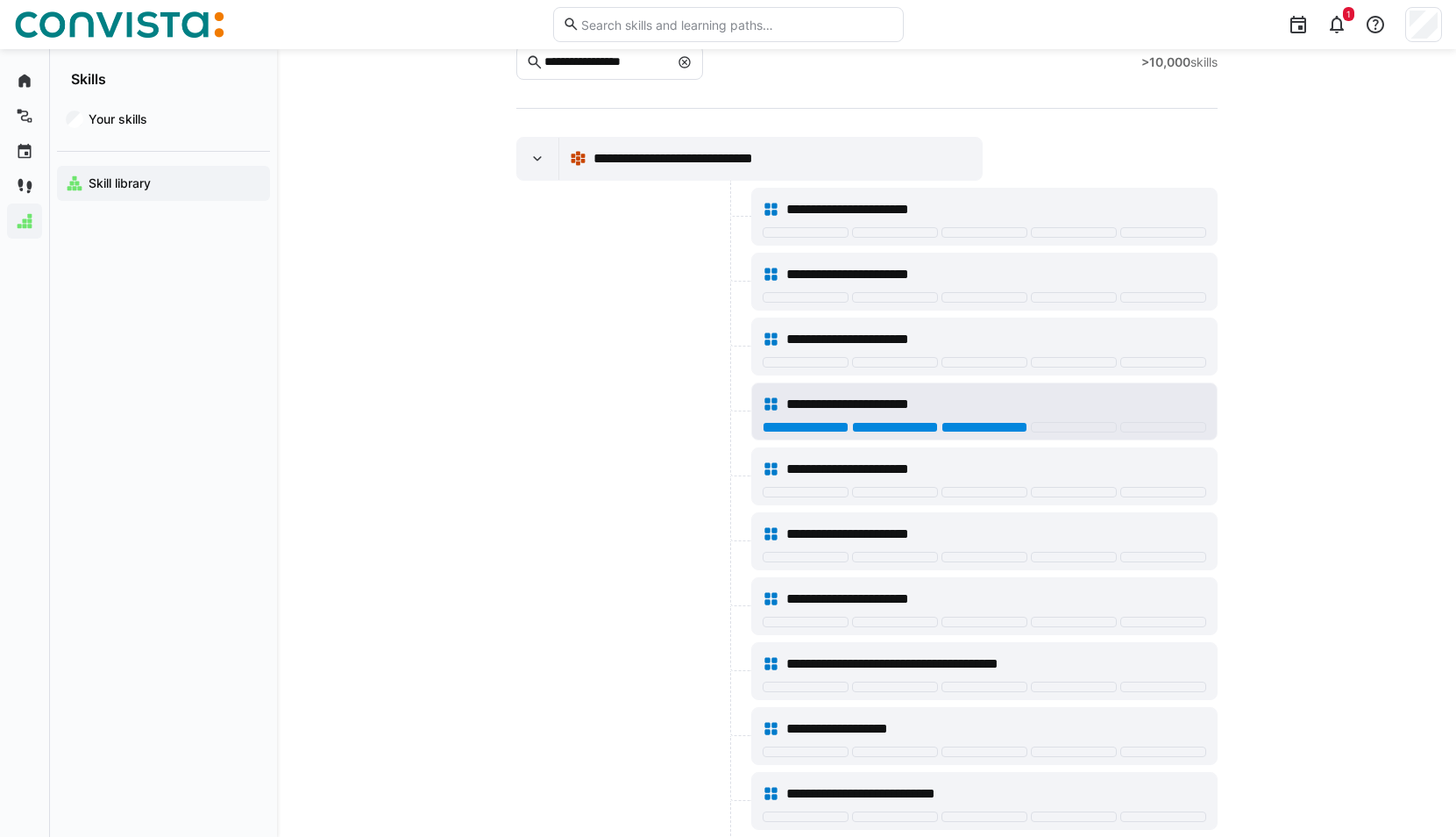
click at [969, 427] on div at bounding box center [984, 426] width 86 height 10
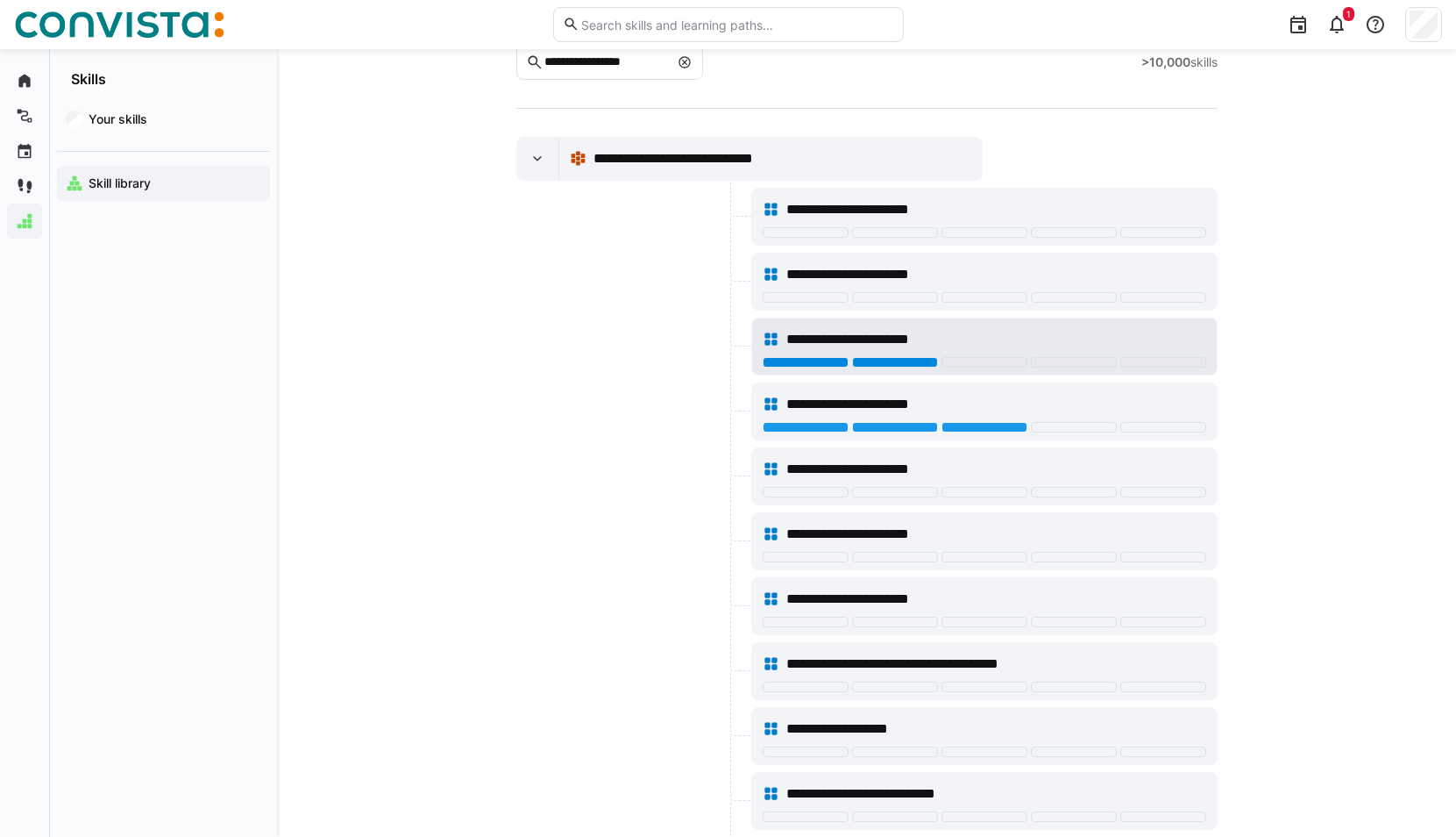
click at [902, 359] on div at bounding box center [894, 362] width 86 height 10
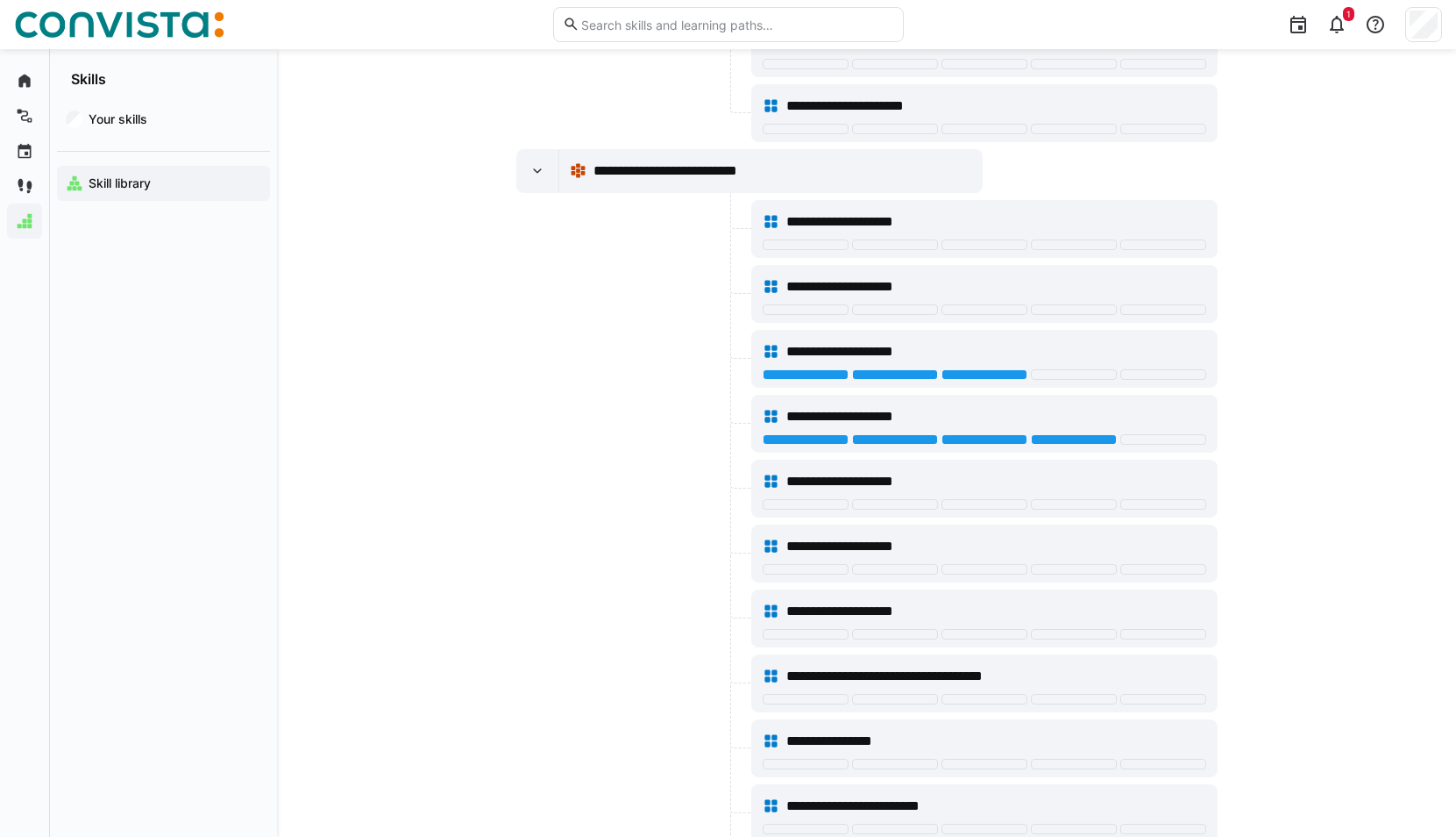
scroll to position [1323, 0]
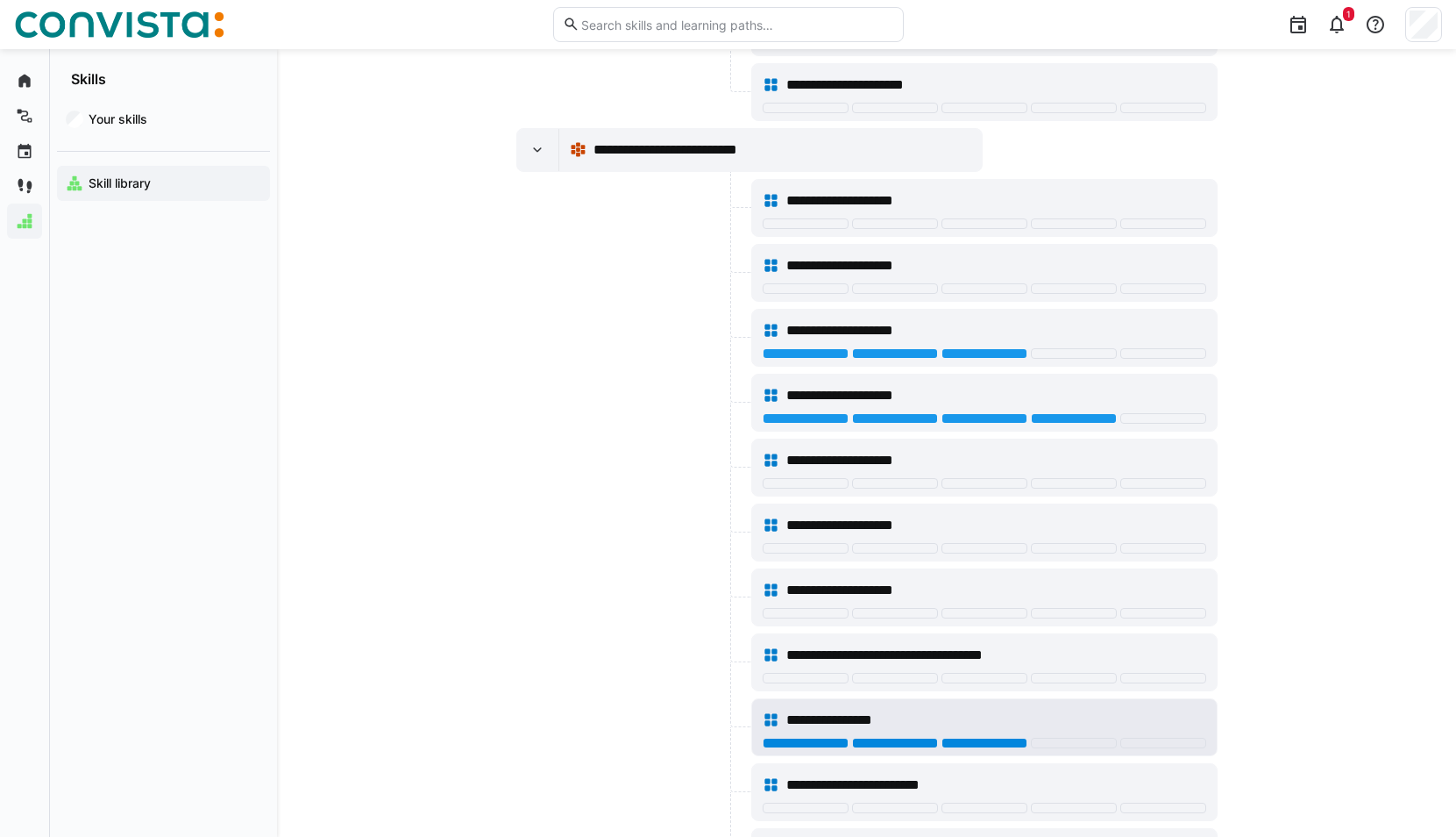
click at [972, 742] on div at bounding box center [984, 742] width 86 height 10
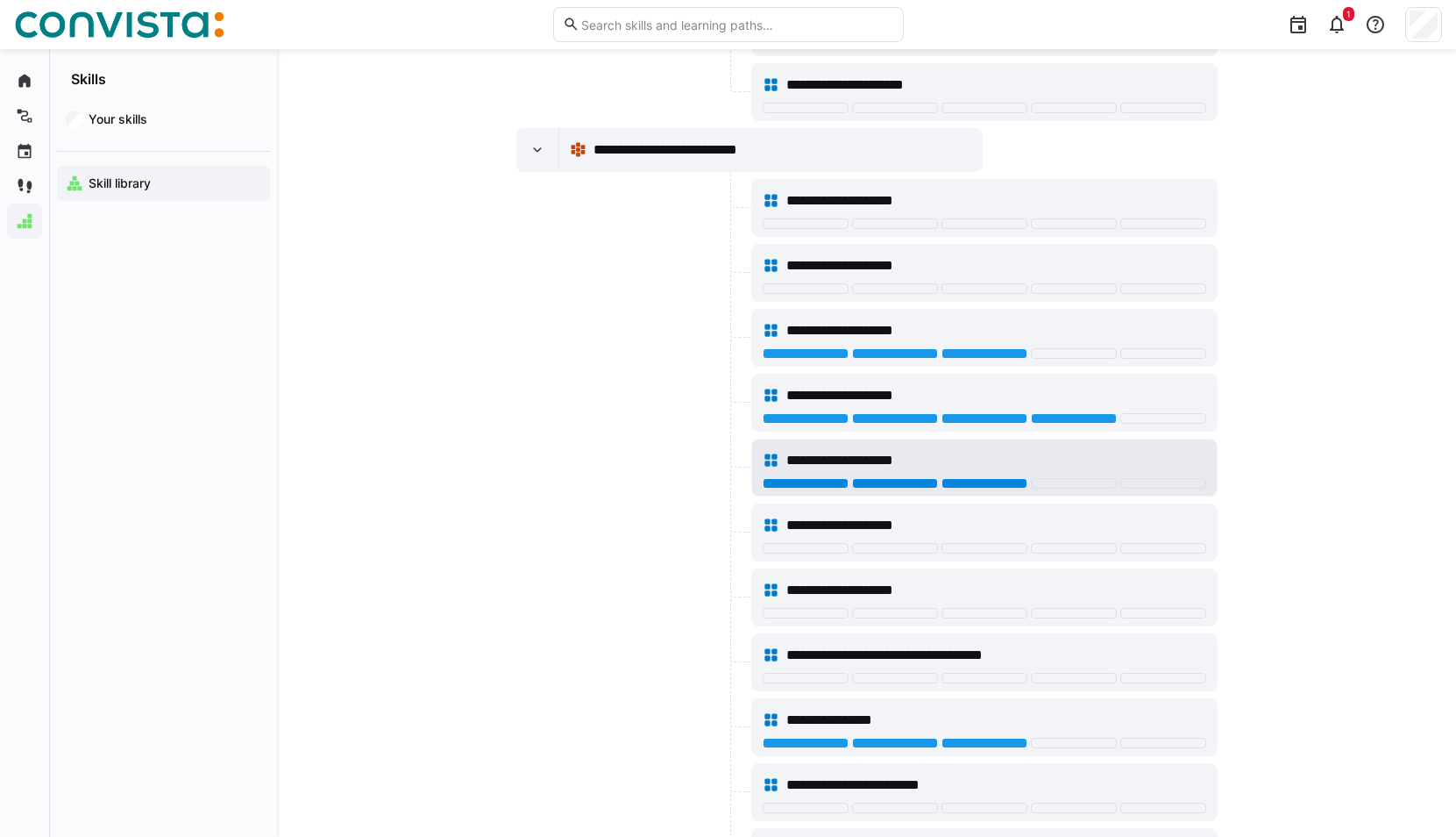
click at [962, 479] on div at bounding box center [984, 483] width 86 height 10
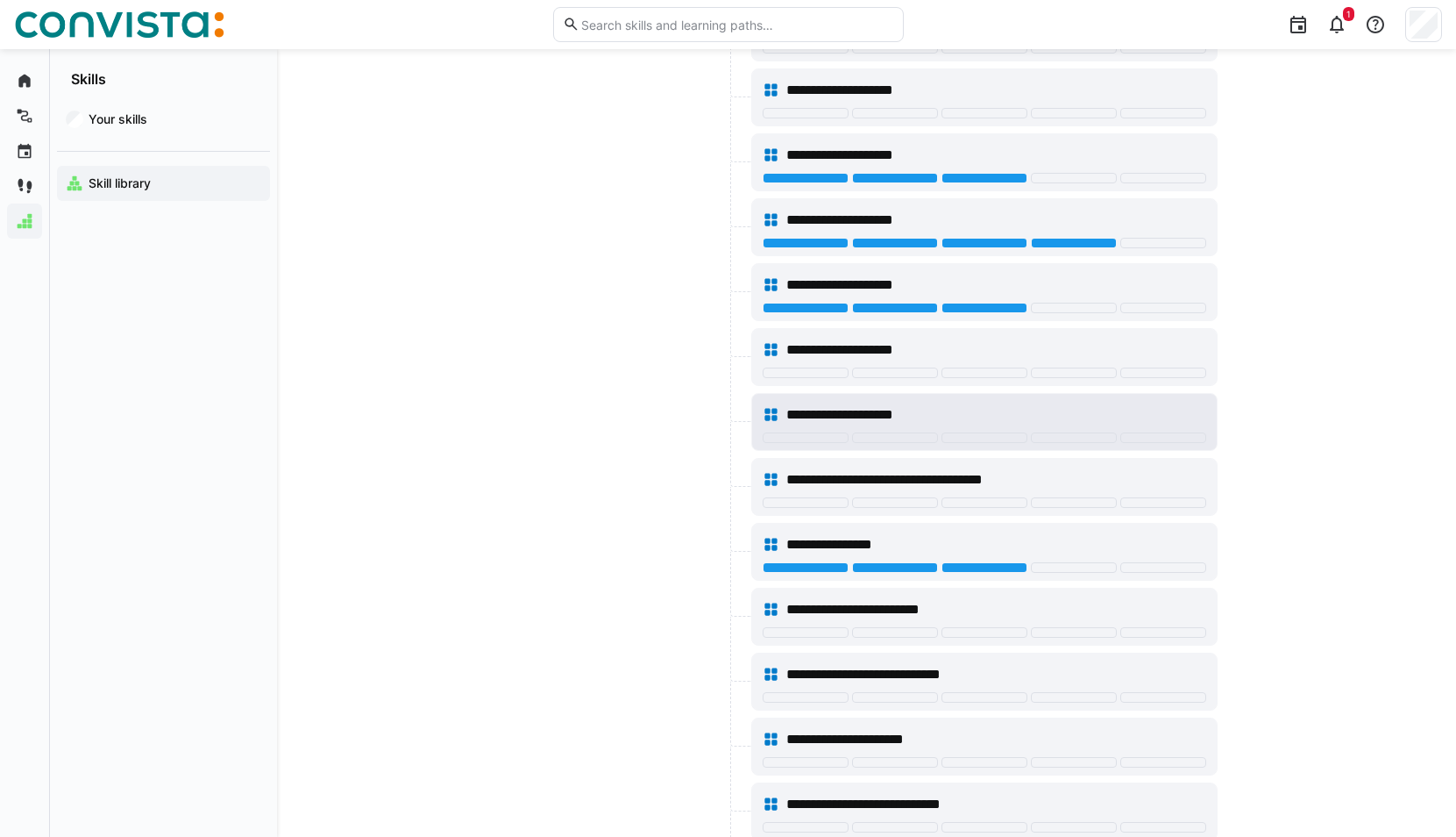
scroll to position [1411, 0]
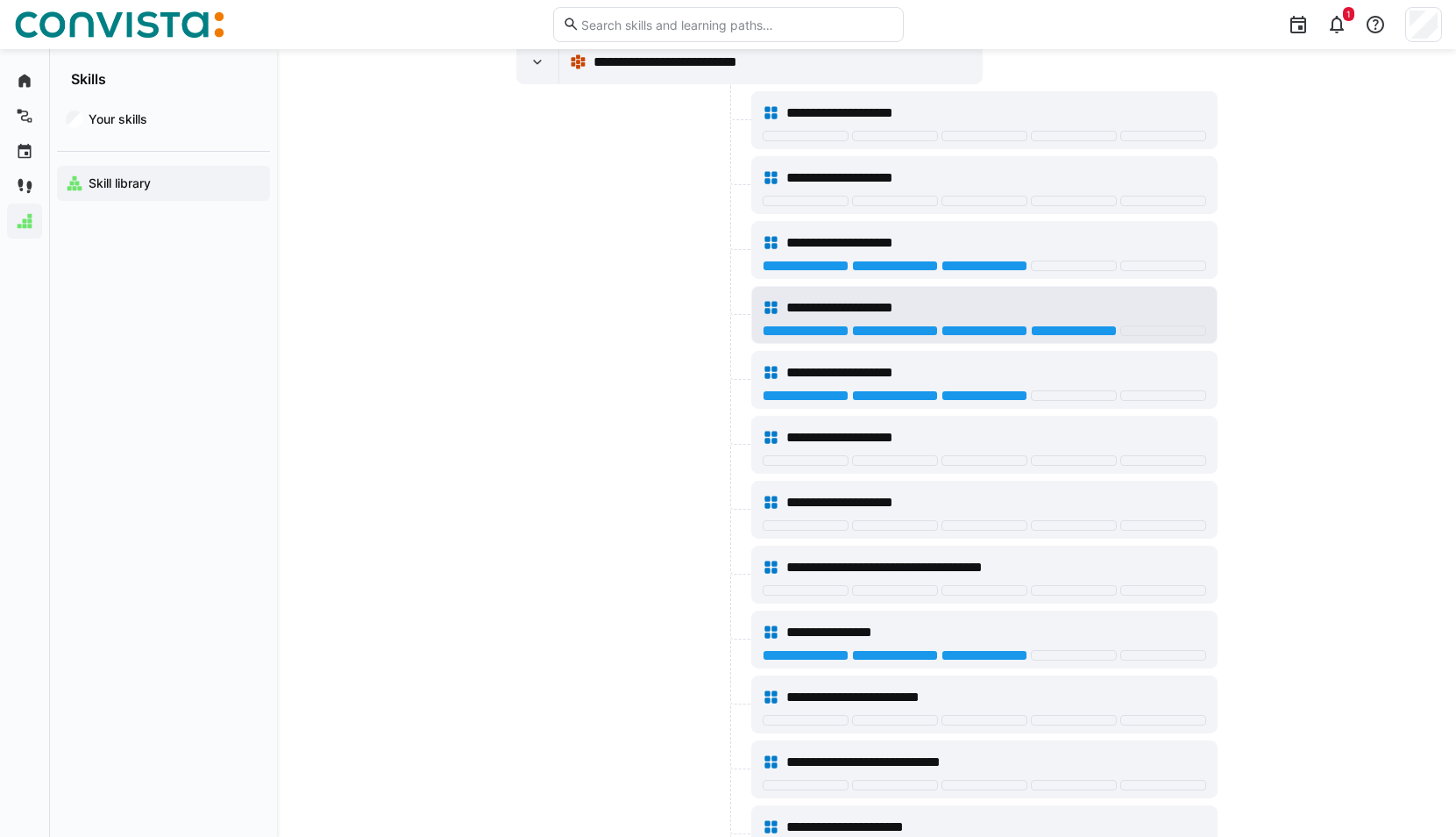
click at [931, 307] on div "**********" at bounding box center [996, 307] width 419 height 21
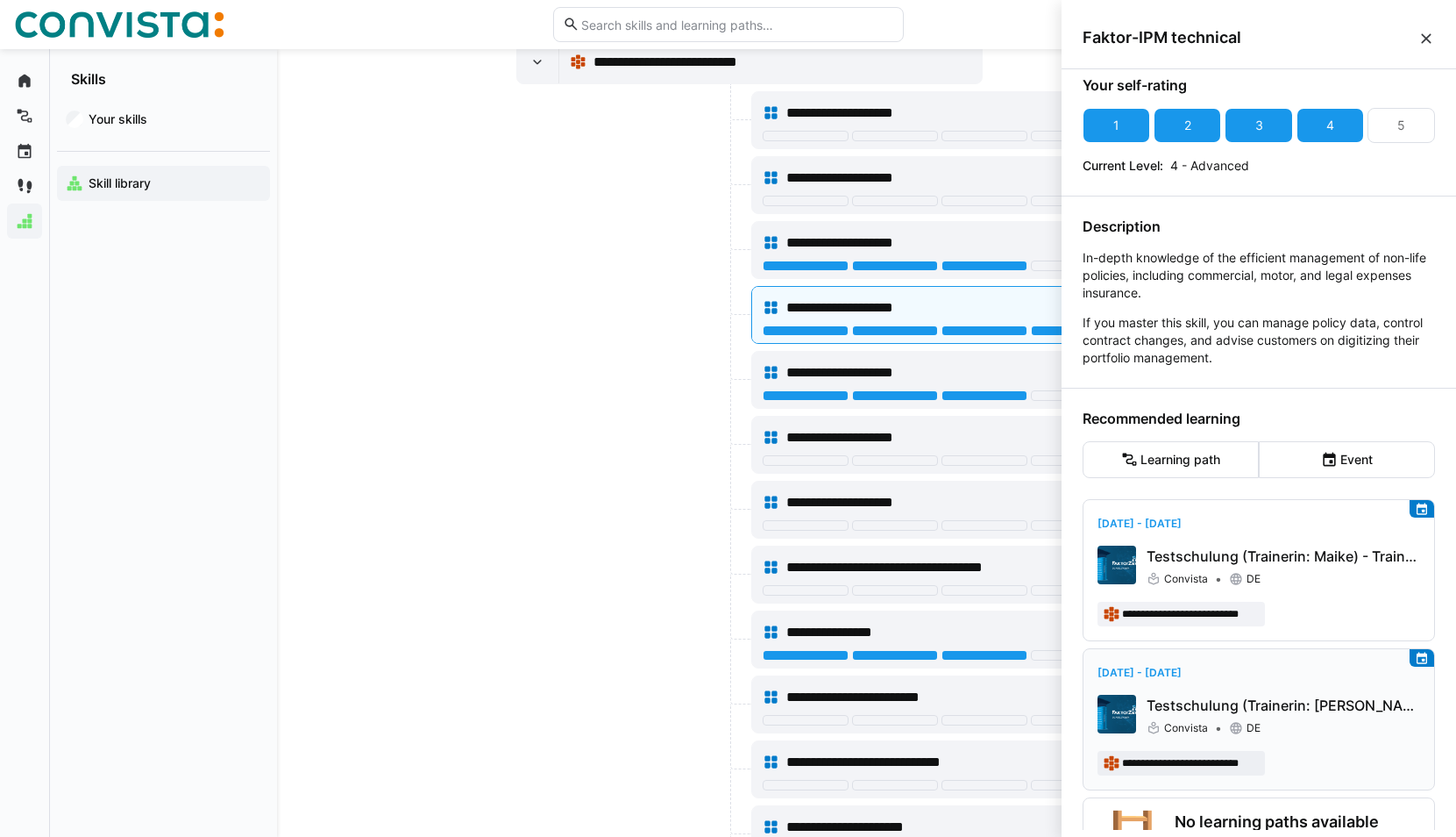
scroll to position [0, 0]
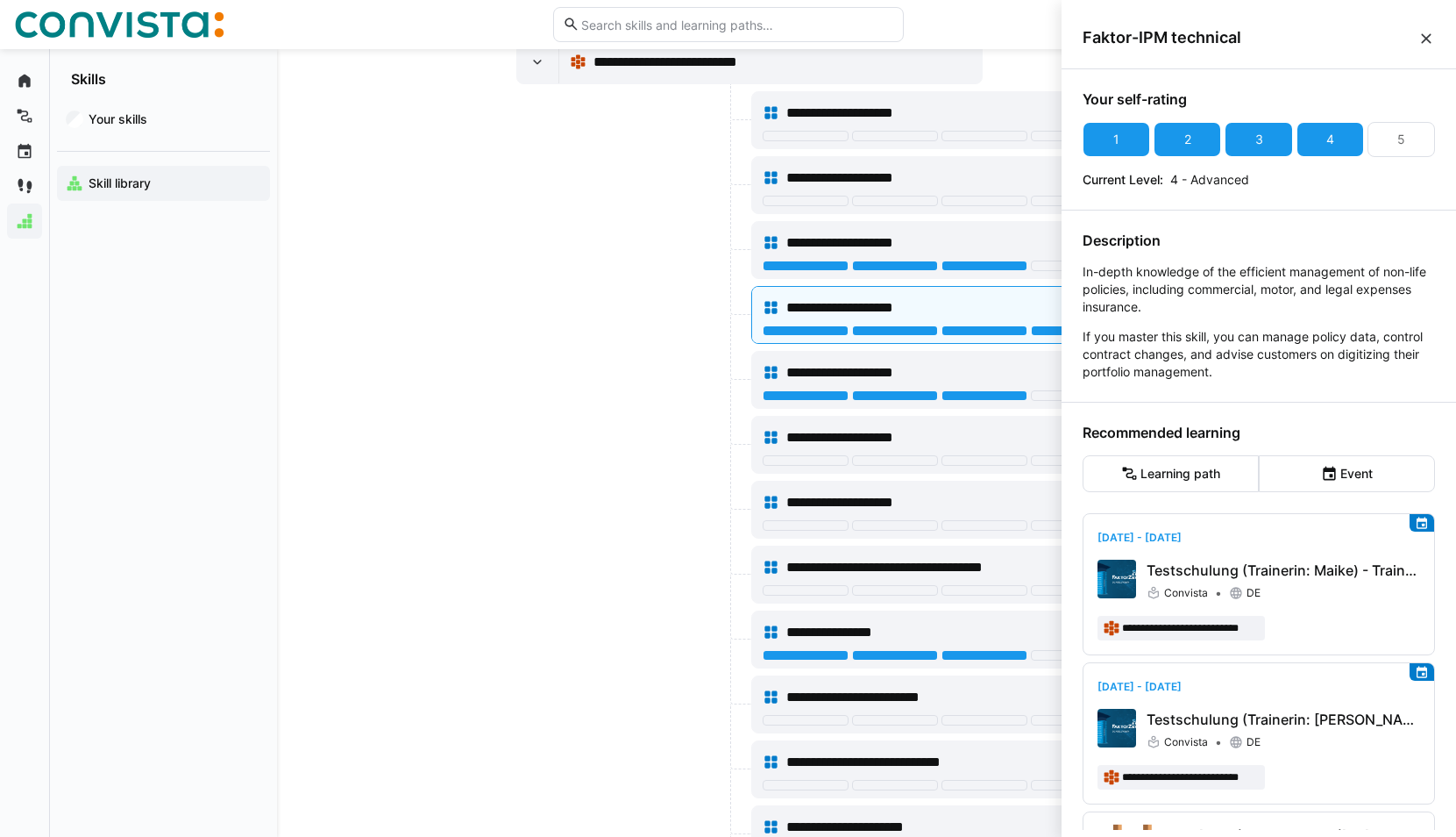
click at [1422, 38] on eds-icon at bounding box center [1426, 38] width 17 height 17
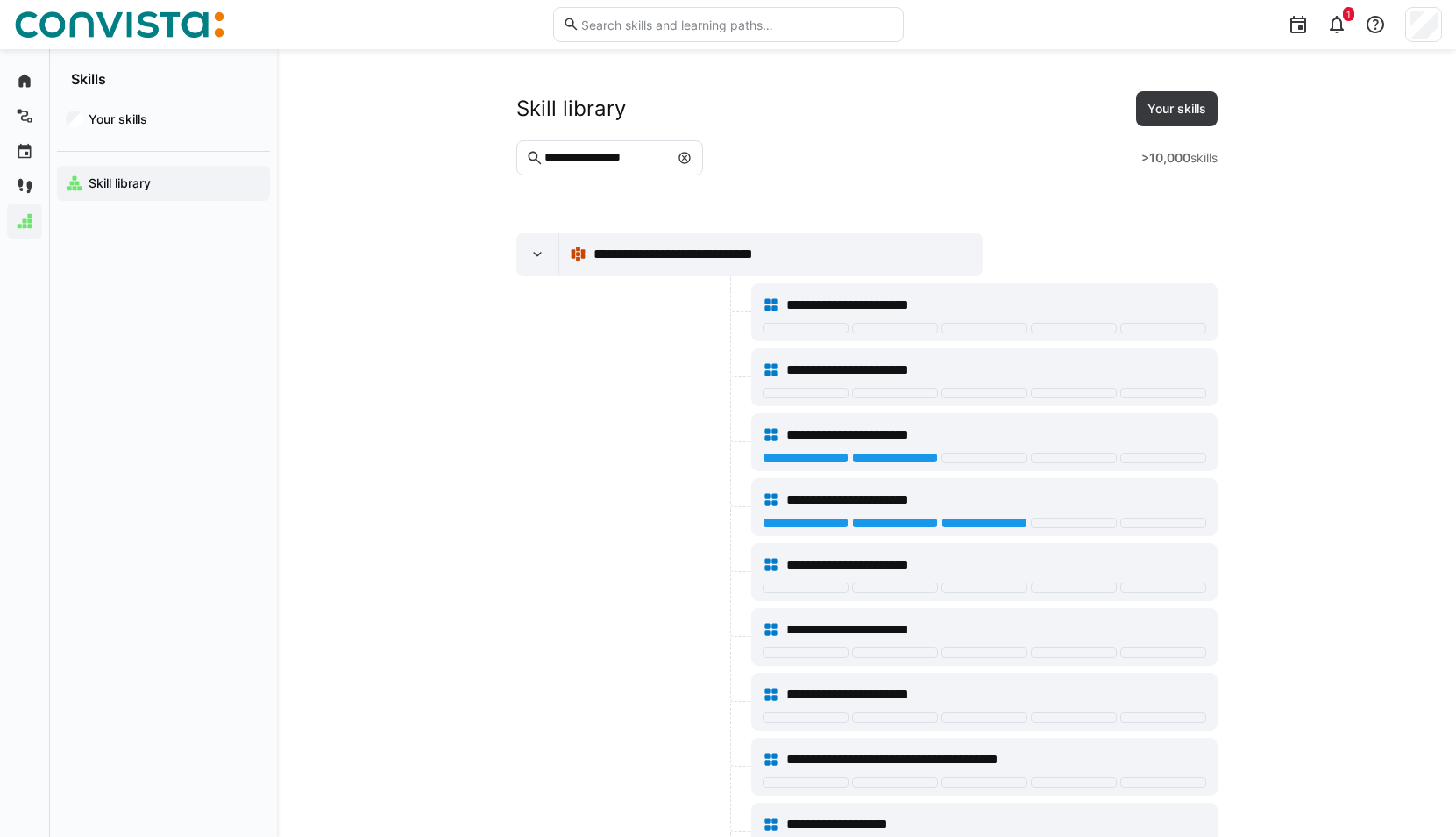
scroll to position [1411, 0]
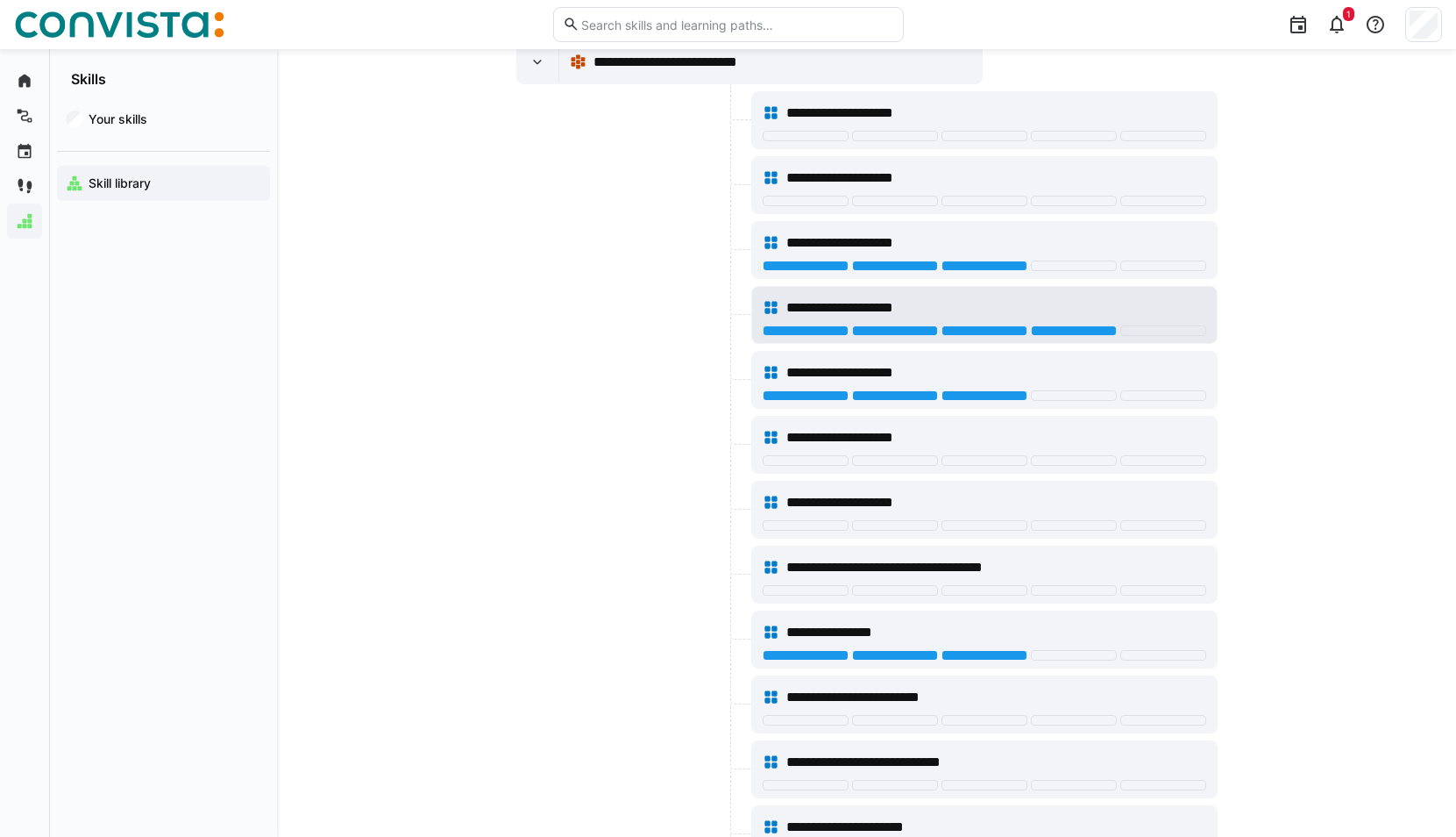
click at [1097, 328] on div at bounding box center [1074, 330] width 86 height 10
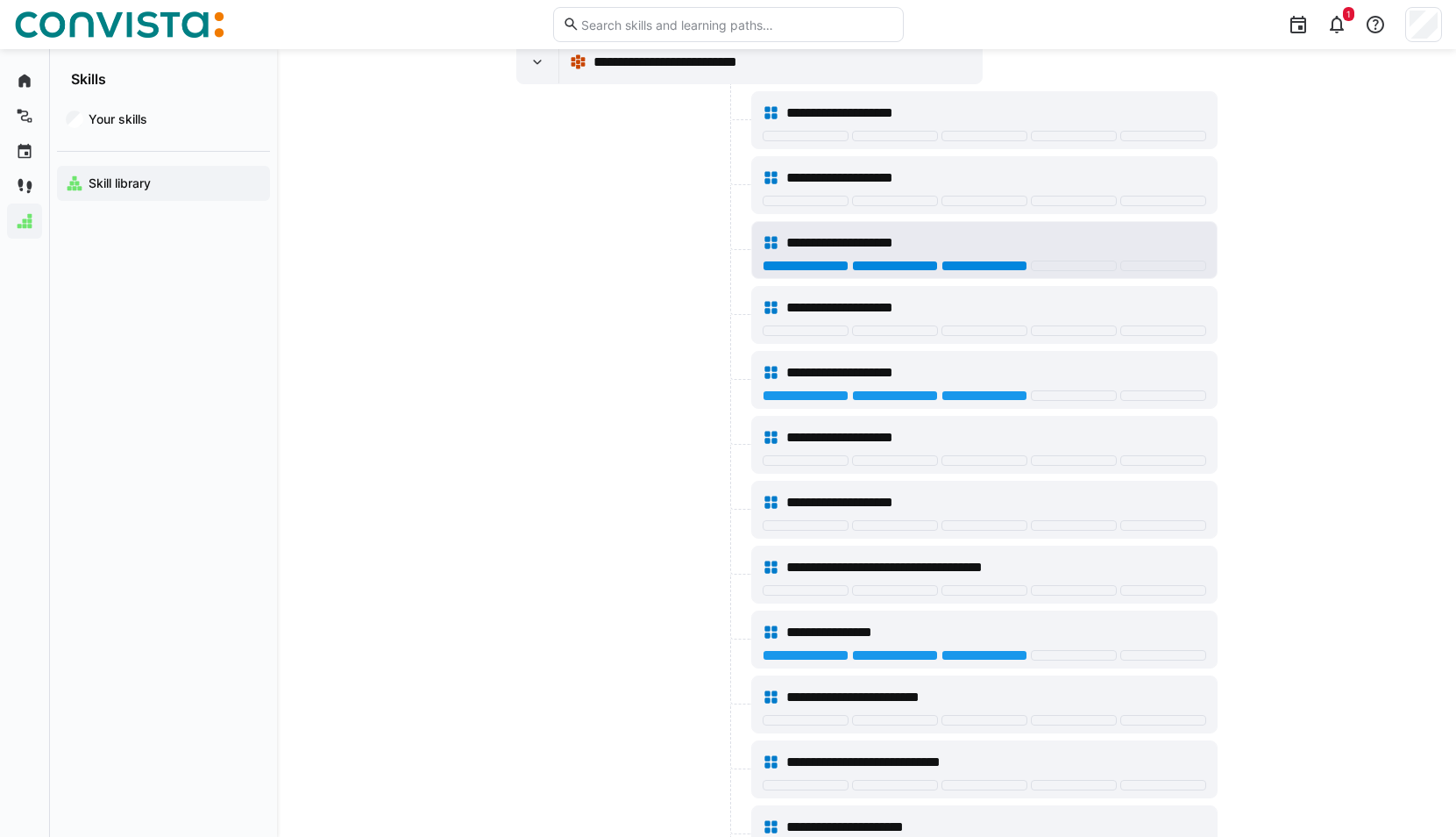
click at [972, 265] on div at bounding box center [984, 265] width 86 height 10
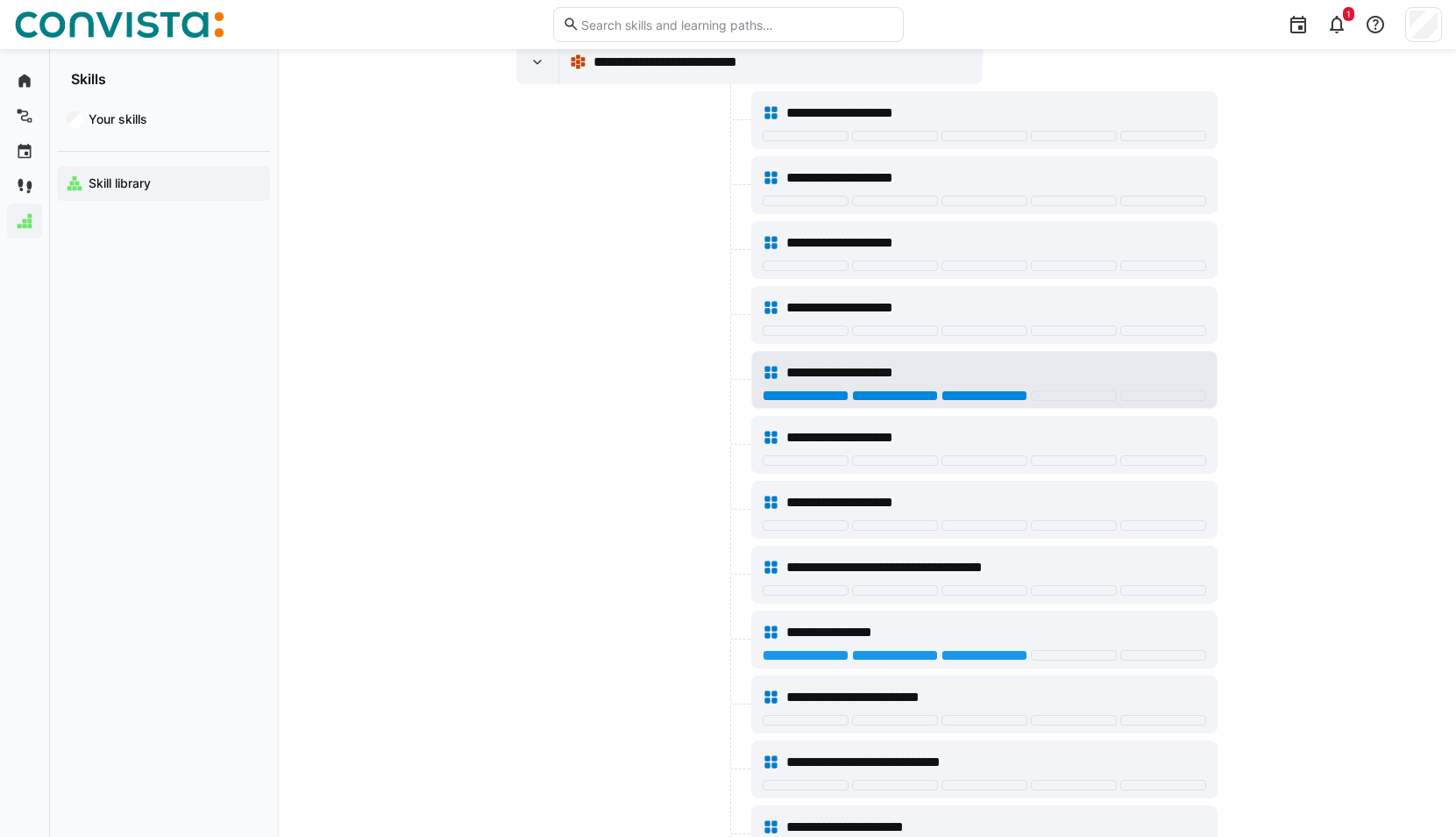
click at [973, 391] on div at bounding box center [984, 395] width 86 height 10
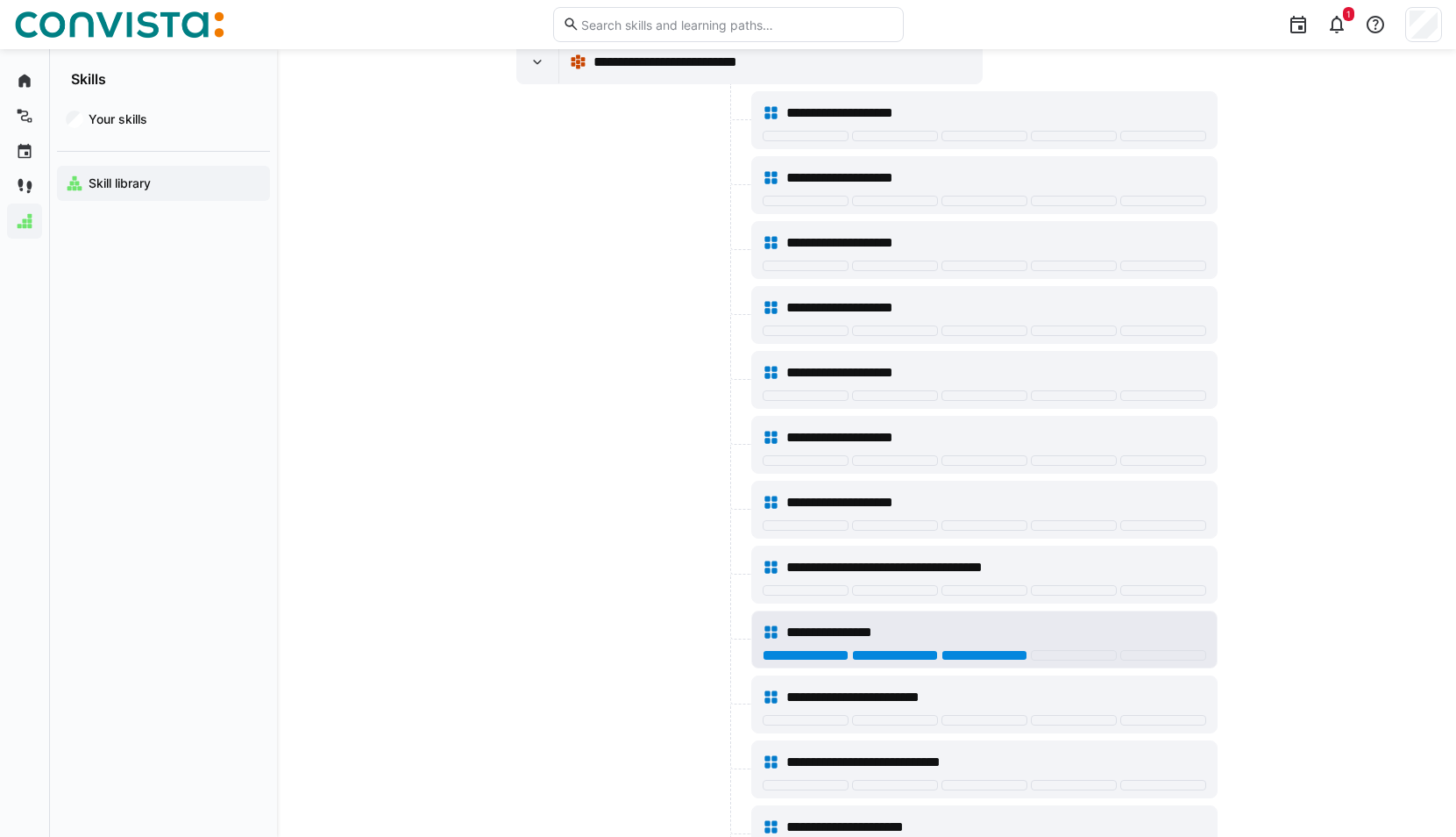
click at [988, 652] on div at bounding box center [984, 655] width 86 height 10
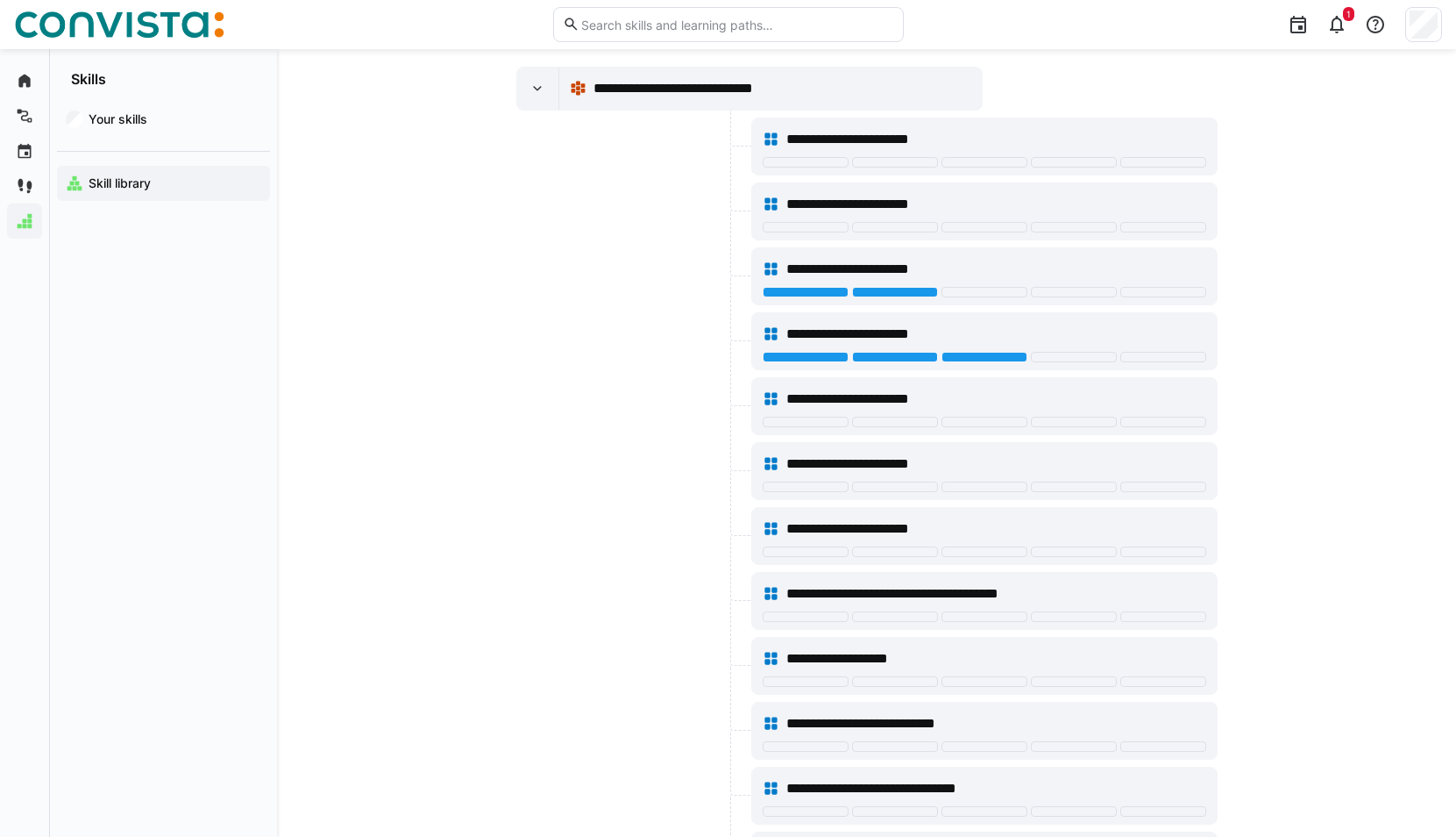
scroll to position [96, 0]
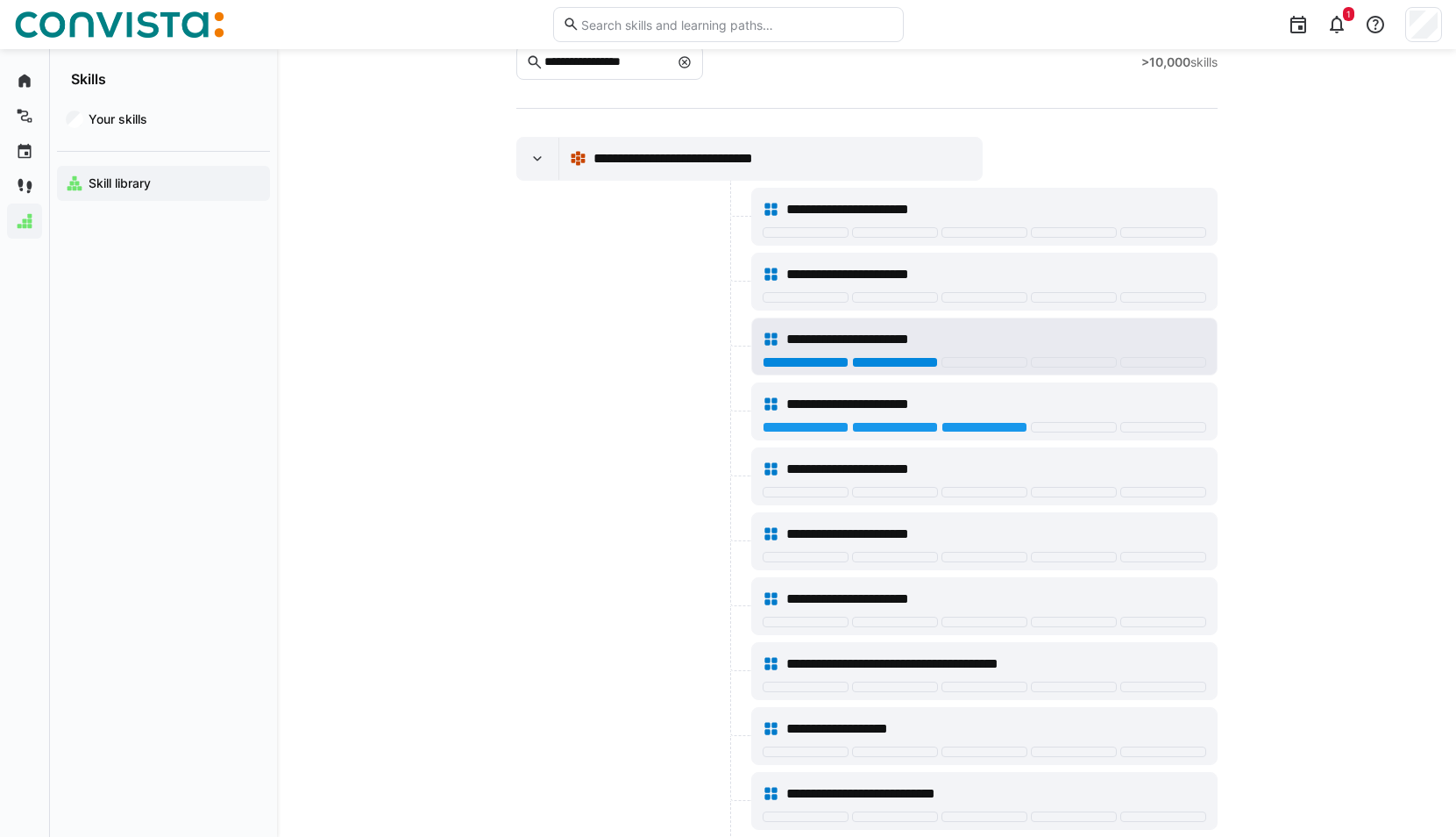
click at [890, 363] on div at bounding box center [894, 362] width 86 height 10
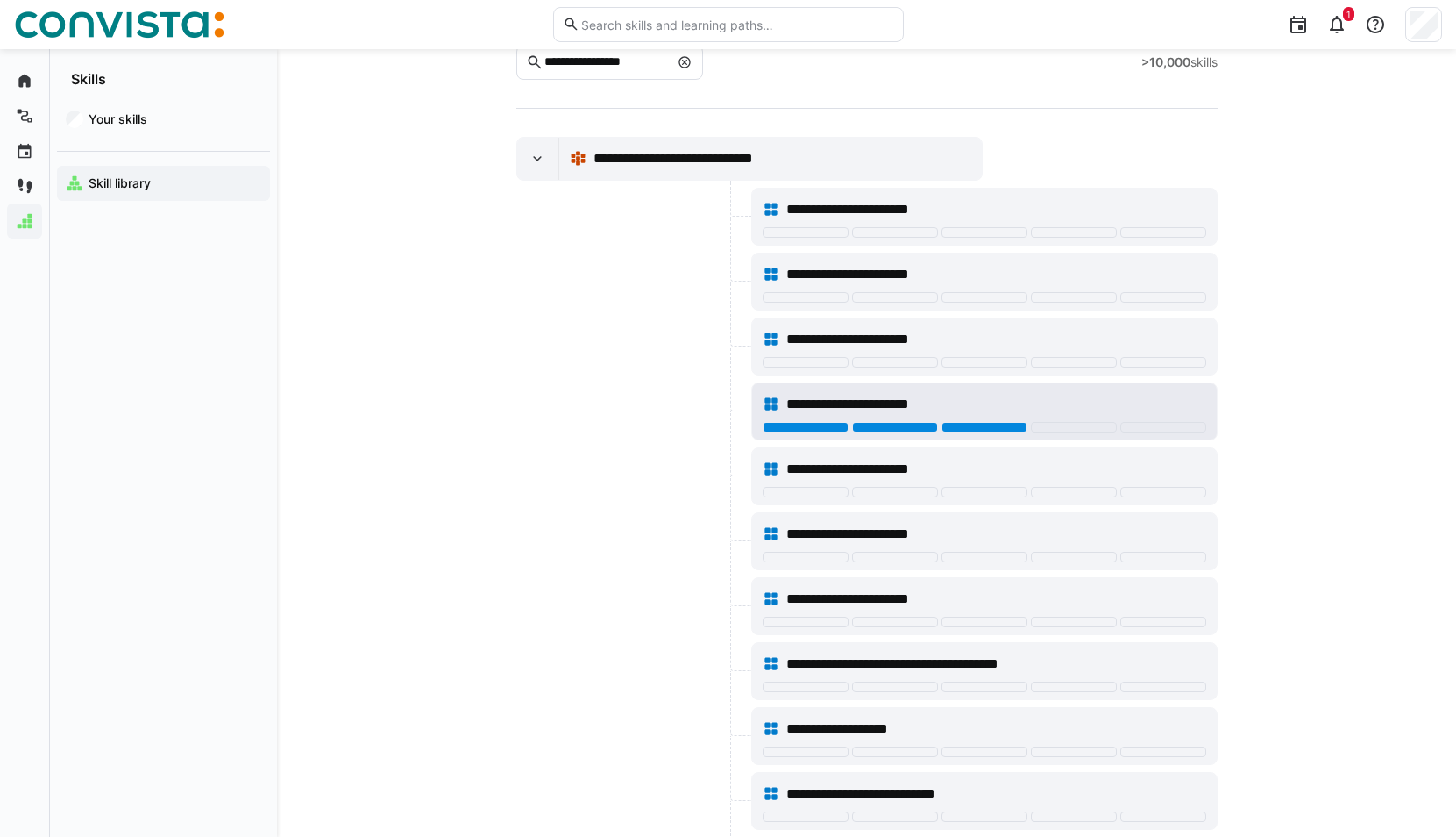
click at [977, 426] on div at bounding box center [984, 426] width 86 height 10
click at [544, 160] on eds-icon at bounding box center [537, 158] width 17 height 17
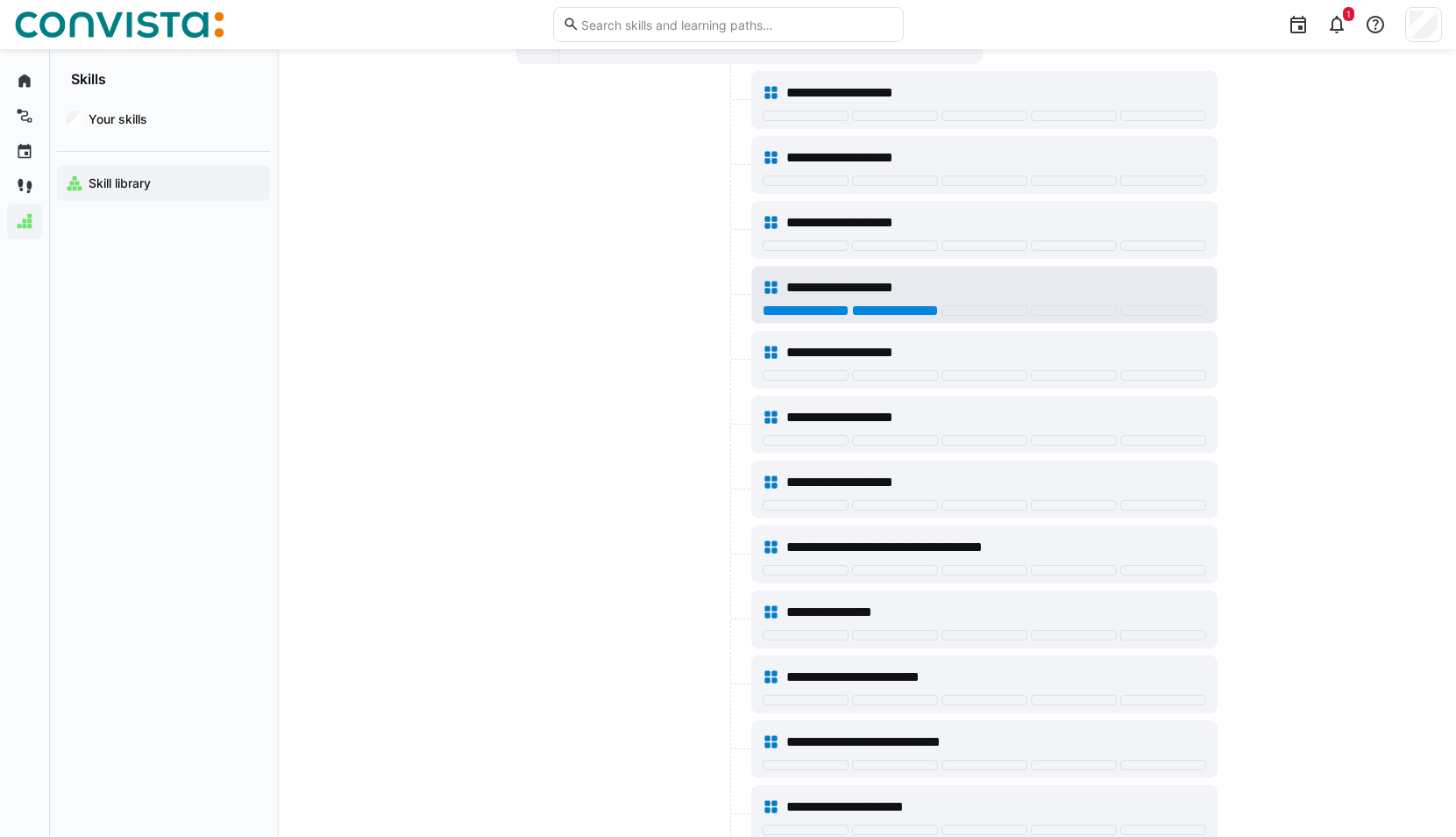
scroll to position [359, 0]
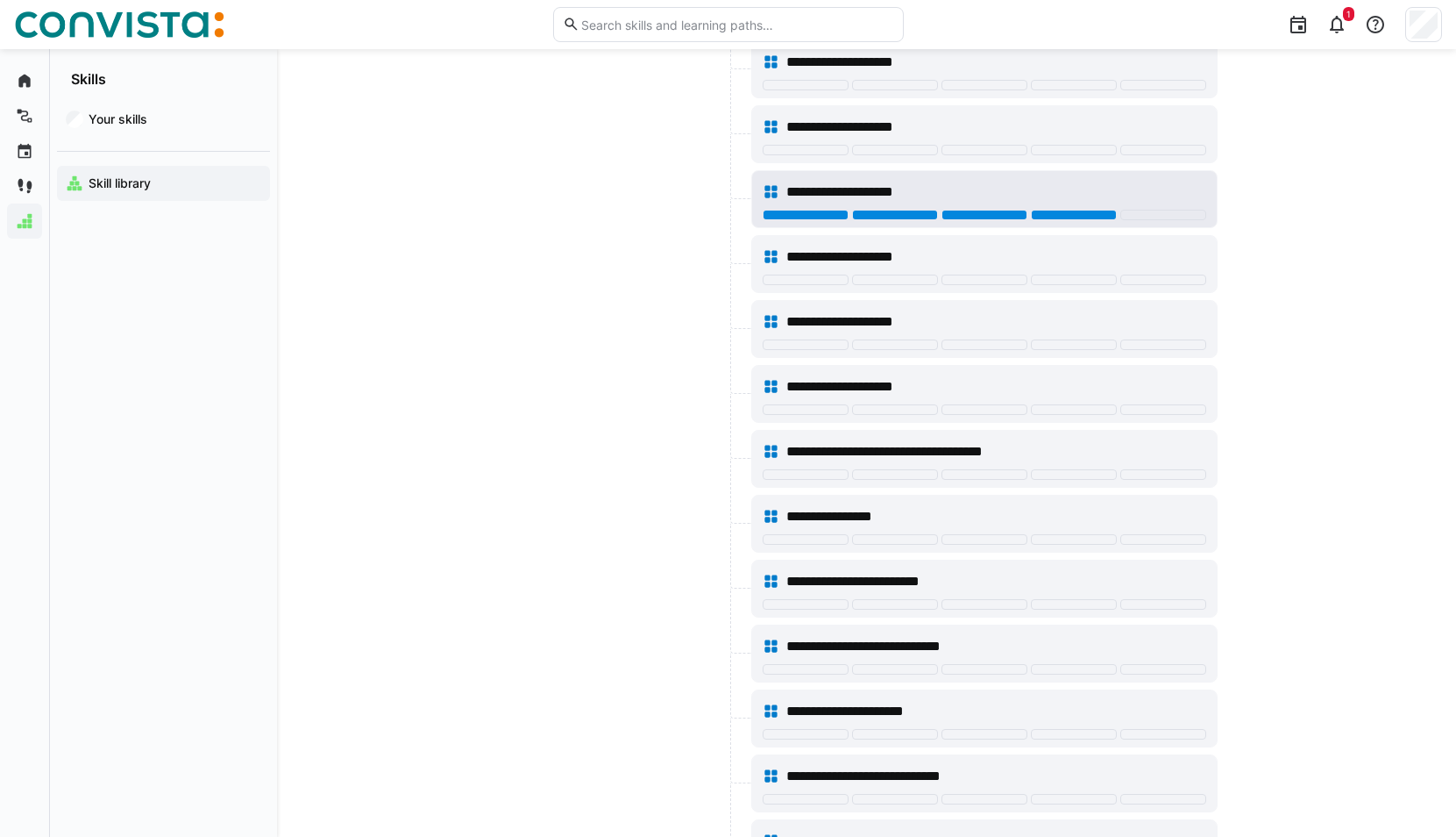
click at [1057, 214] on div at bounding box center [1074, 214] width 86 height 10
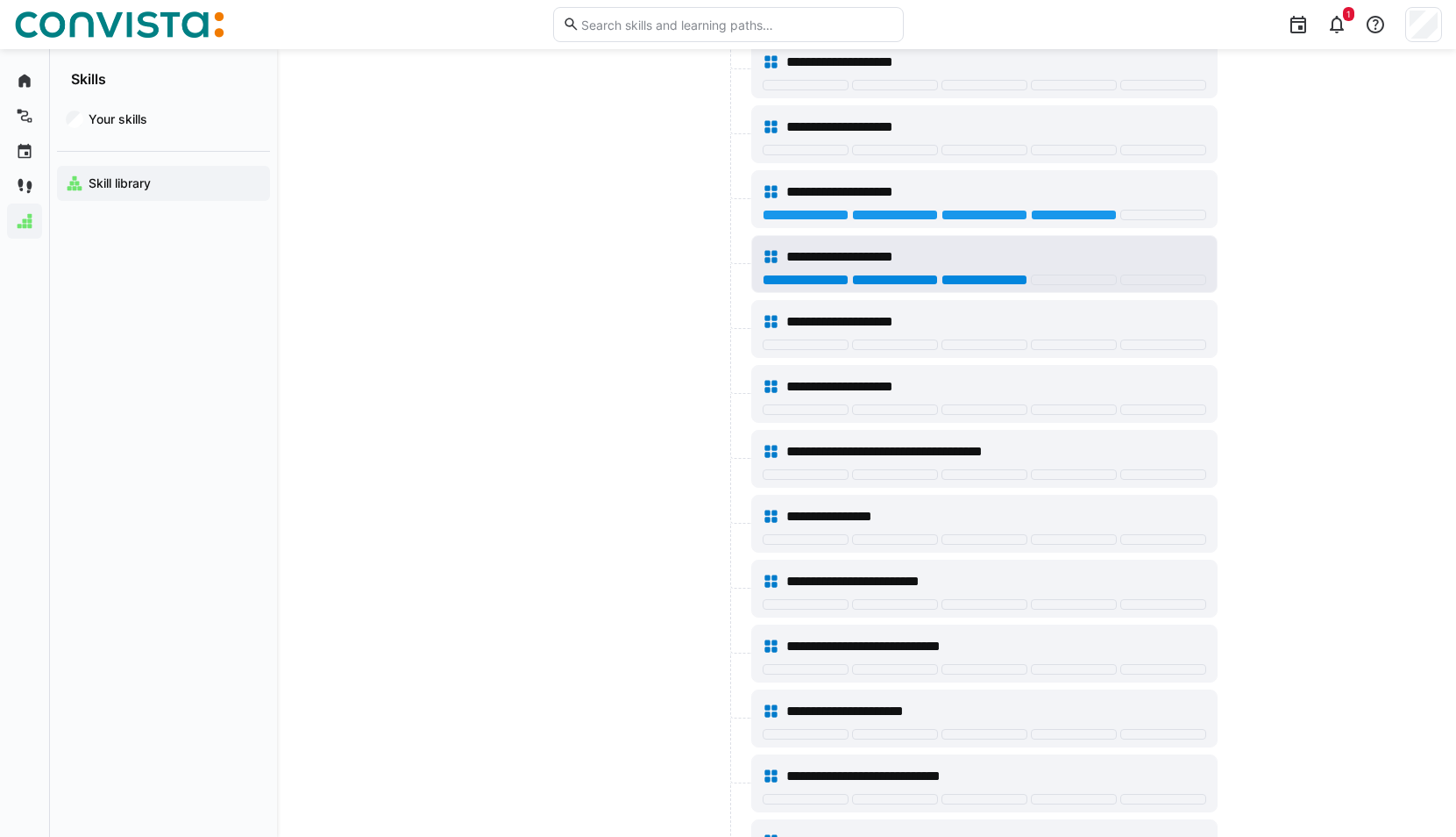
click at [984, 275] on div at bounding box center [984, 279] width 86 height 10
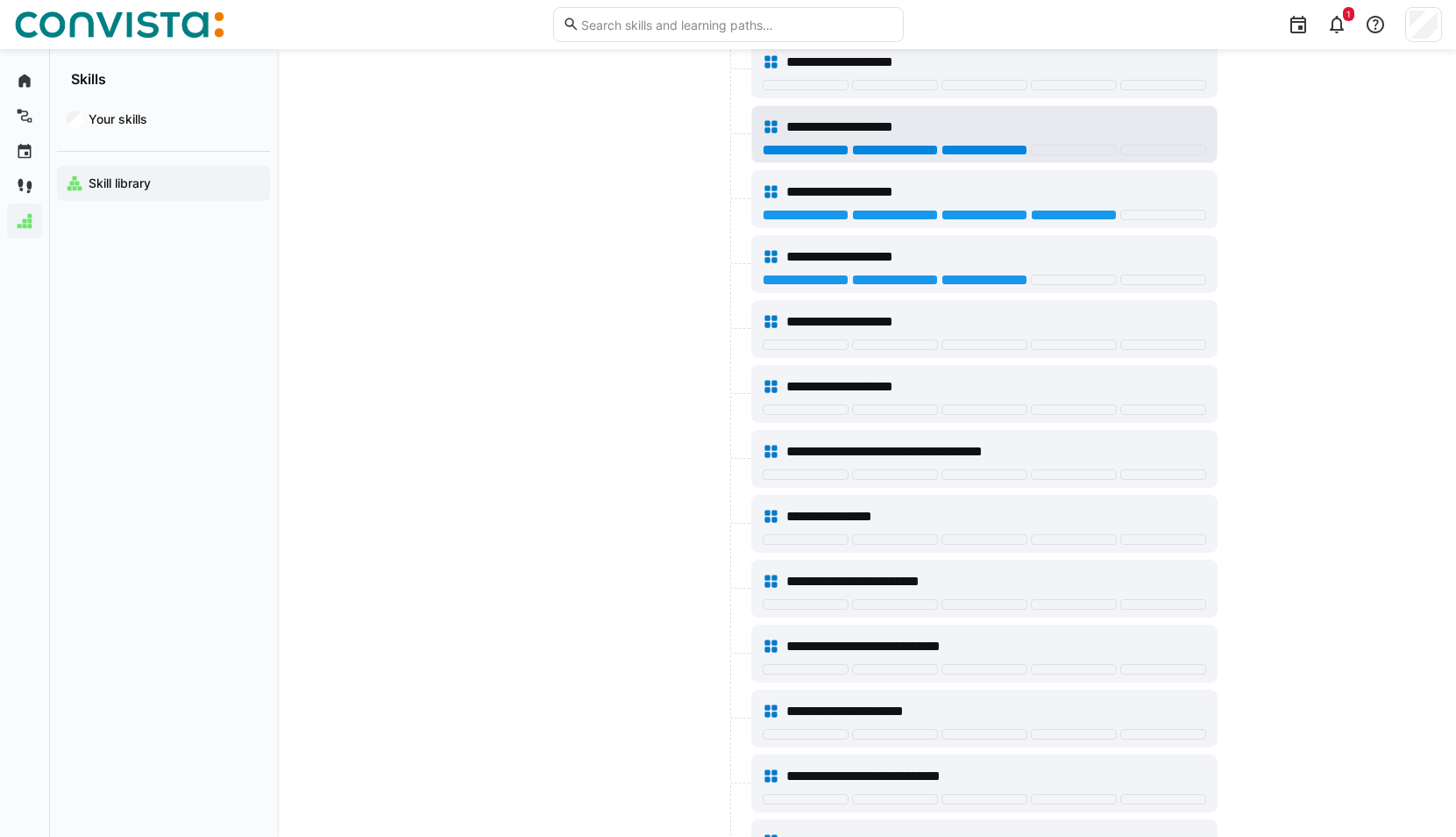
click at [965, 144] on div at bounding box center [984, 149] width 86 height 10
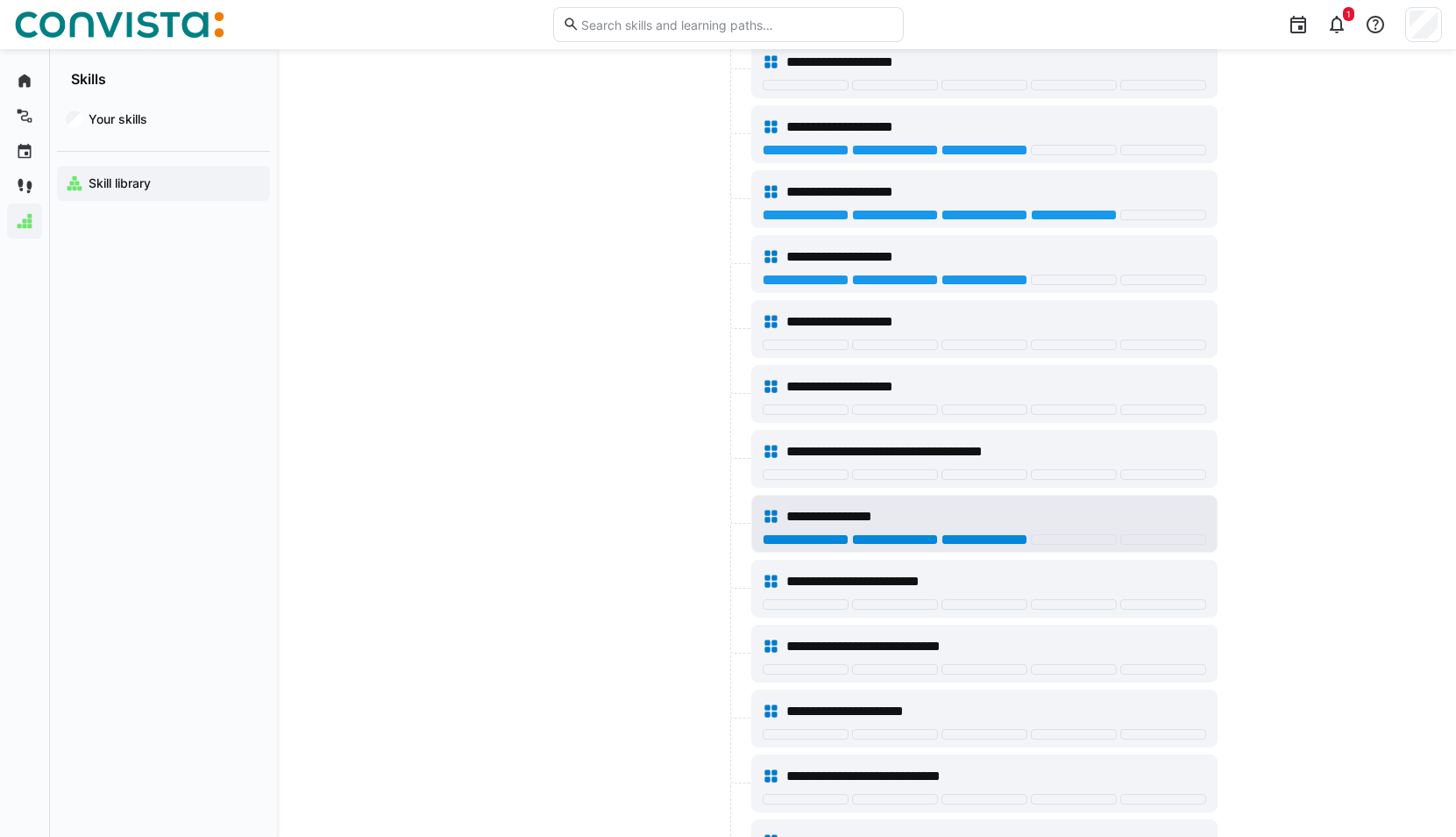
click at [975, 540] on div at bounding box center [984, 539] width 86 height 10
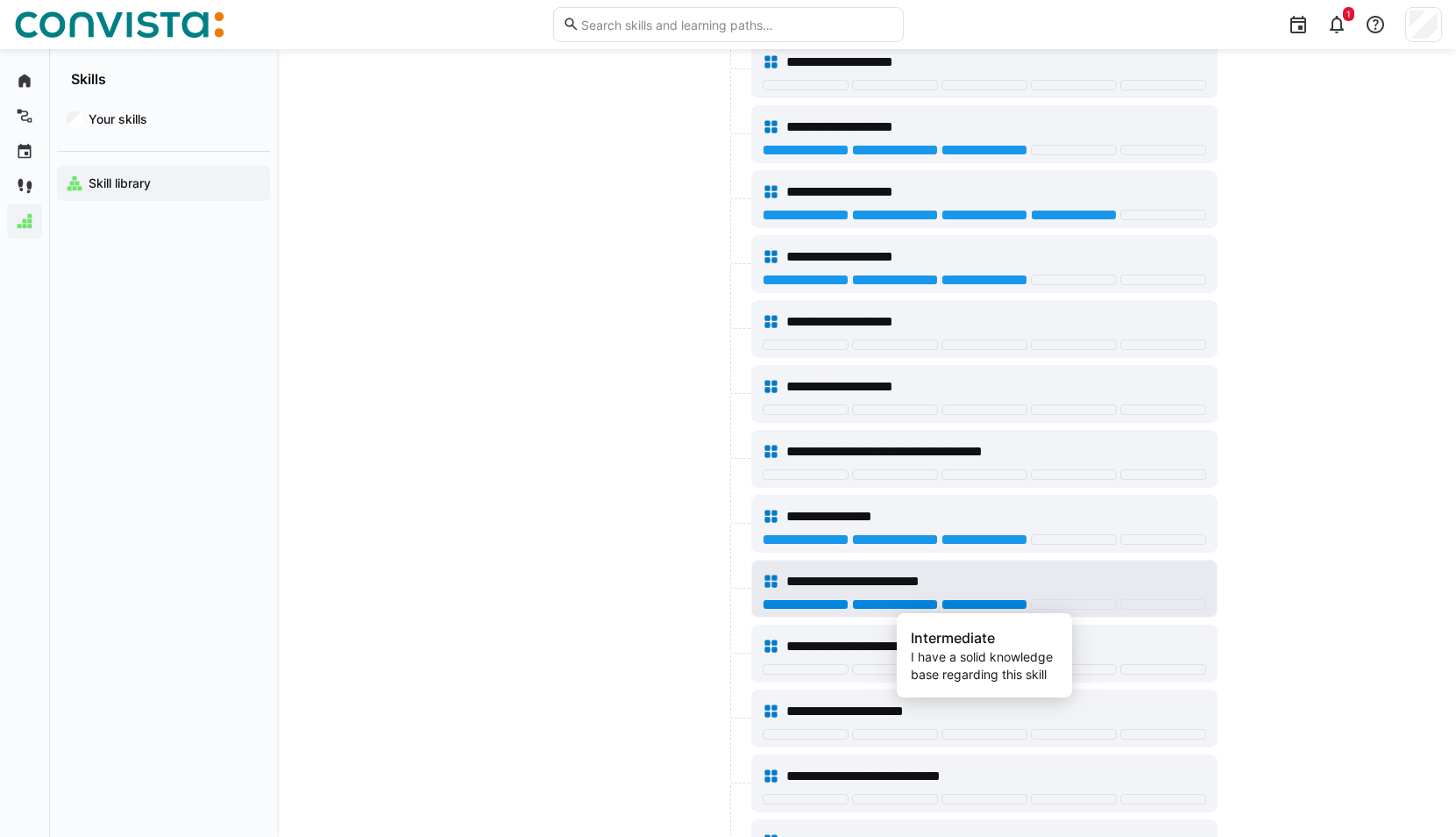
click at [986, 602] on div at bounding box center [984, 604] width 86 height 10
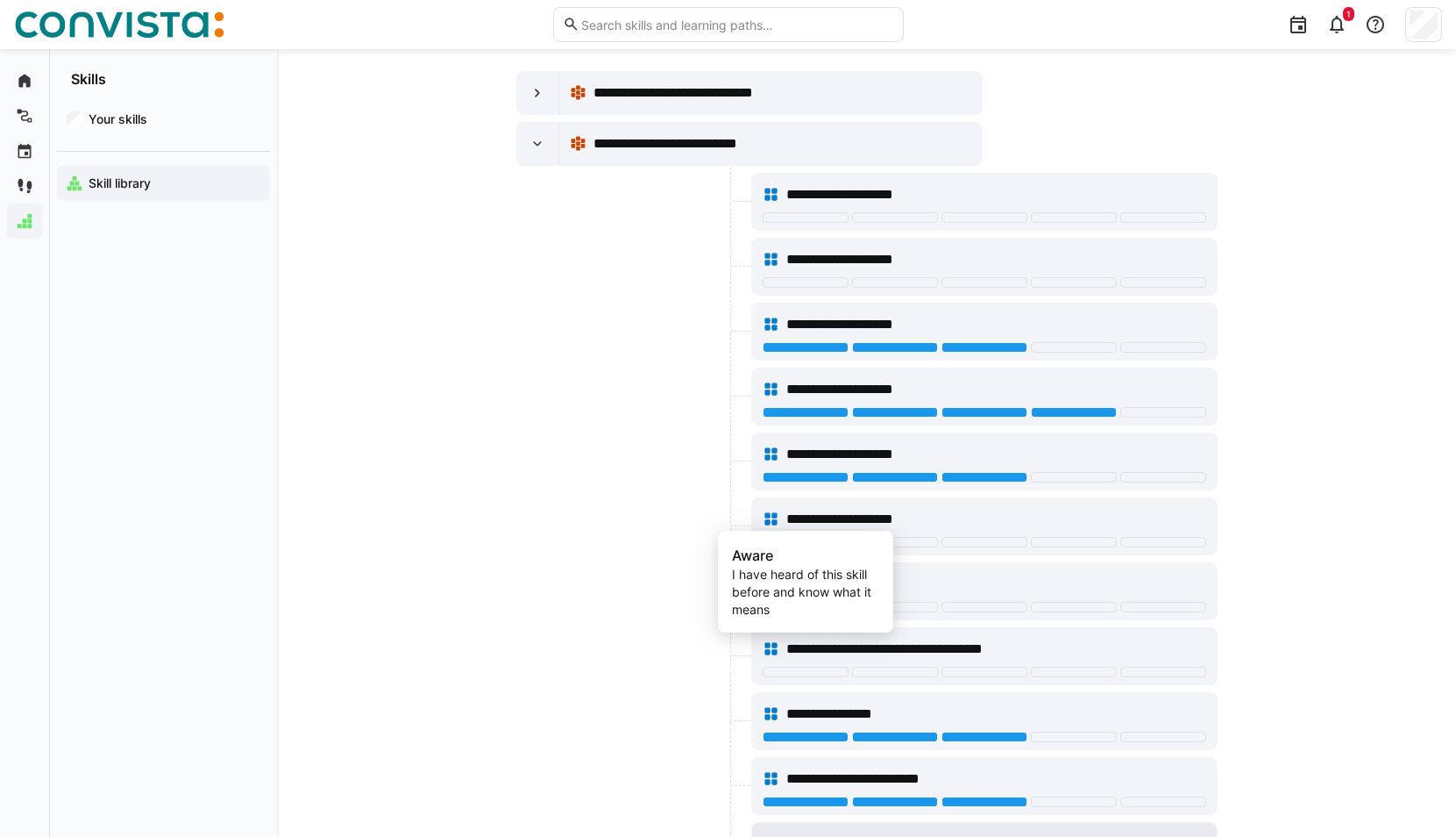
scroll to position [156, 0]
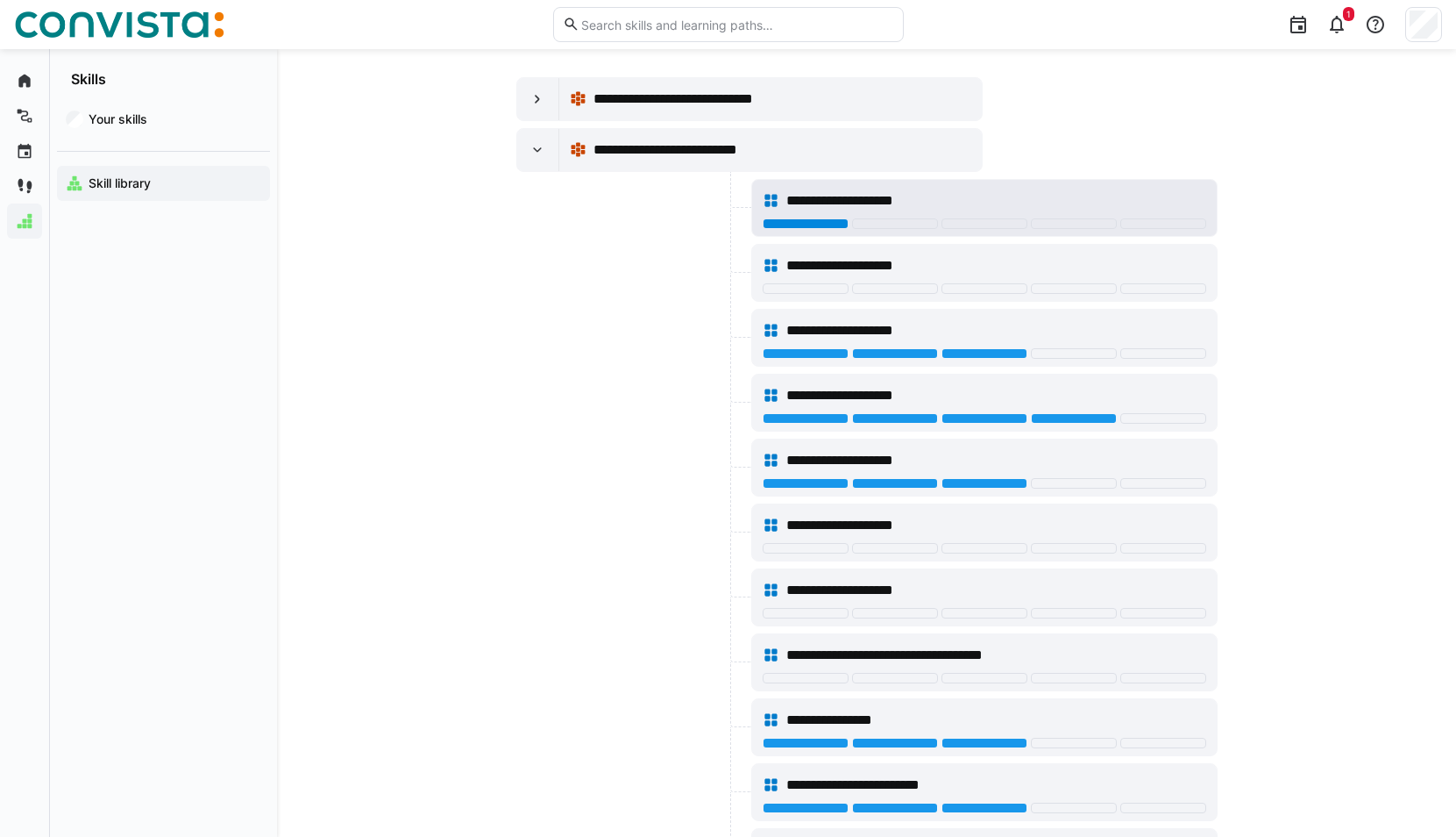
click at [822, 220] on div at bounding box center [805, 223] width 86 height 10
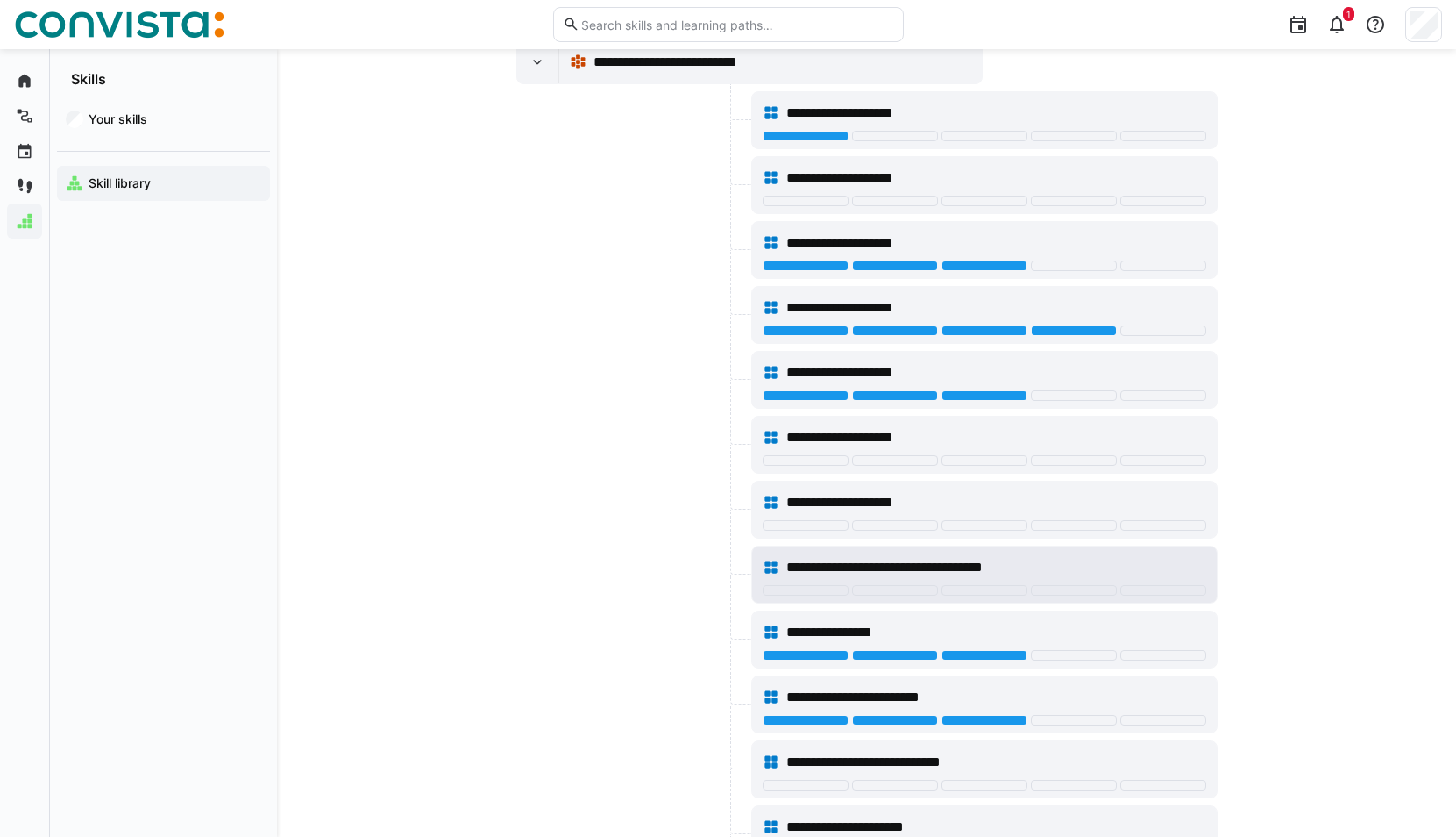
click at [972, 563] on span "**********" at bounding box center [916, 567] width 260 height 21
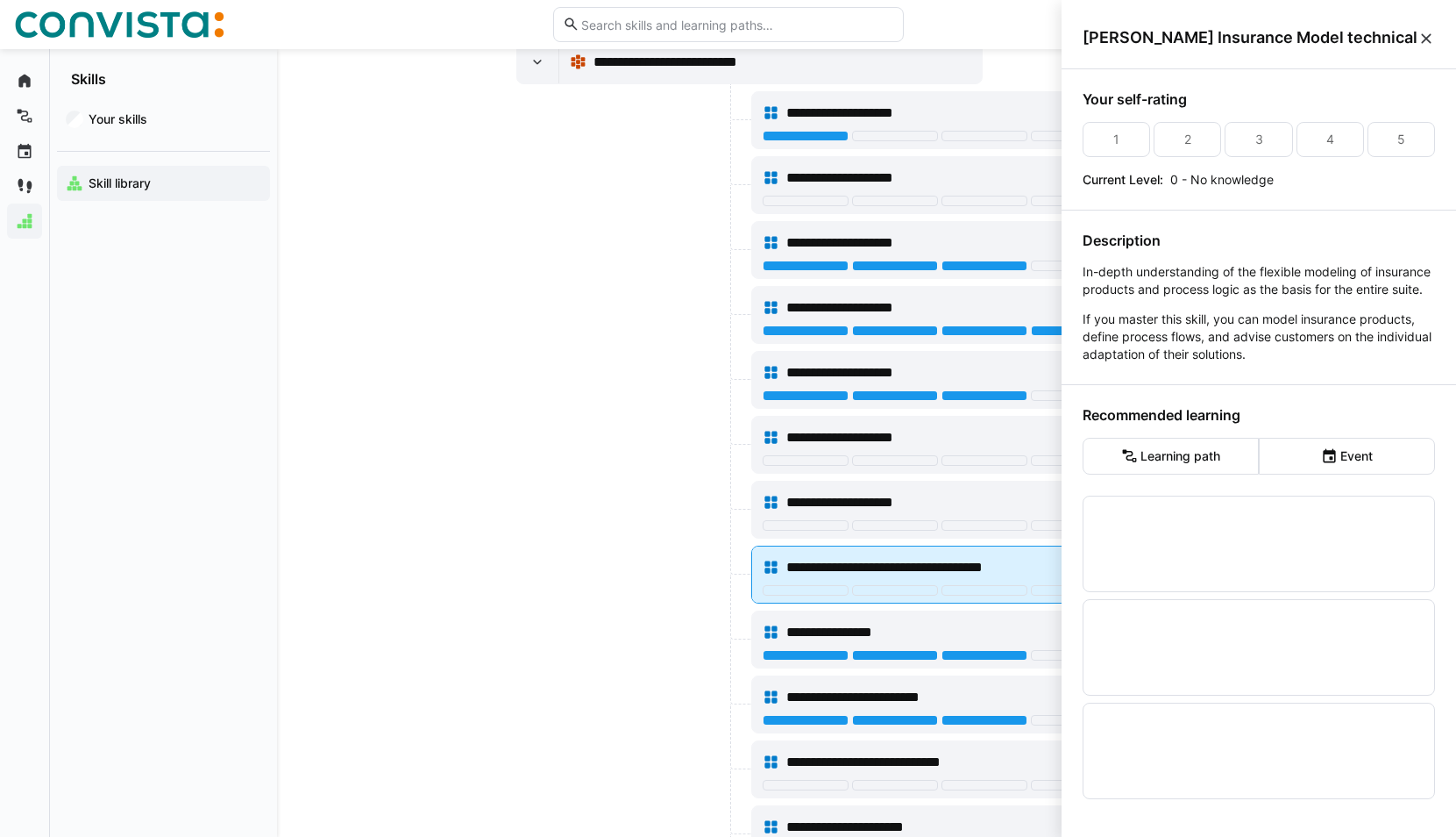
scroll to position [0, 0]
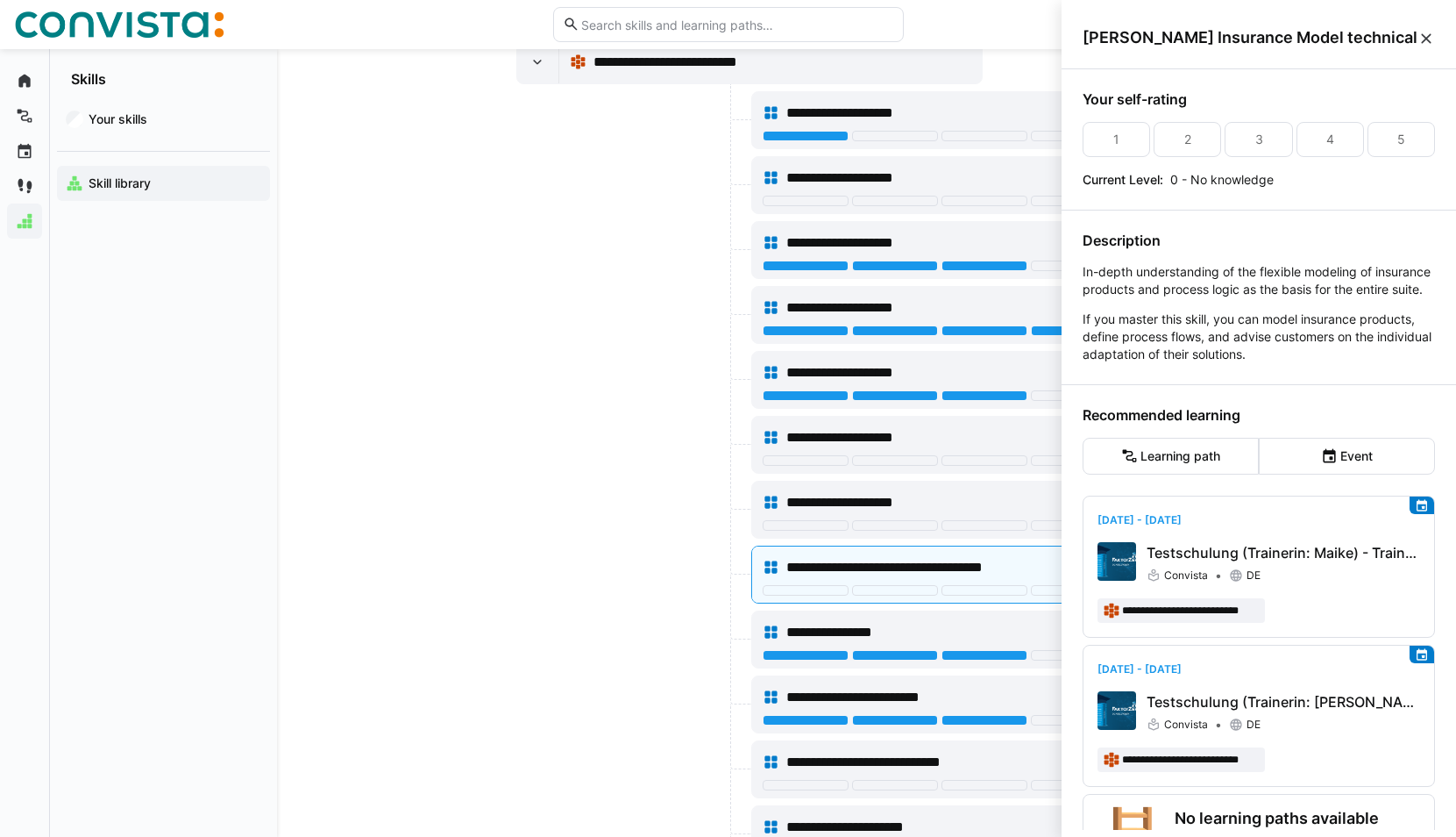
click at [1431, 35] on eds-icon at bounding box center [1426, 38] width 17 height 17
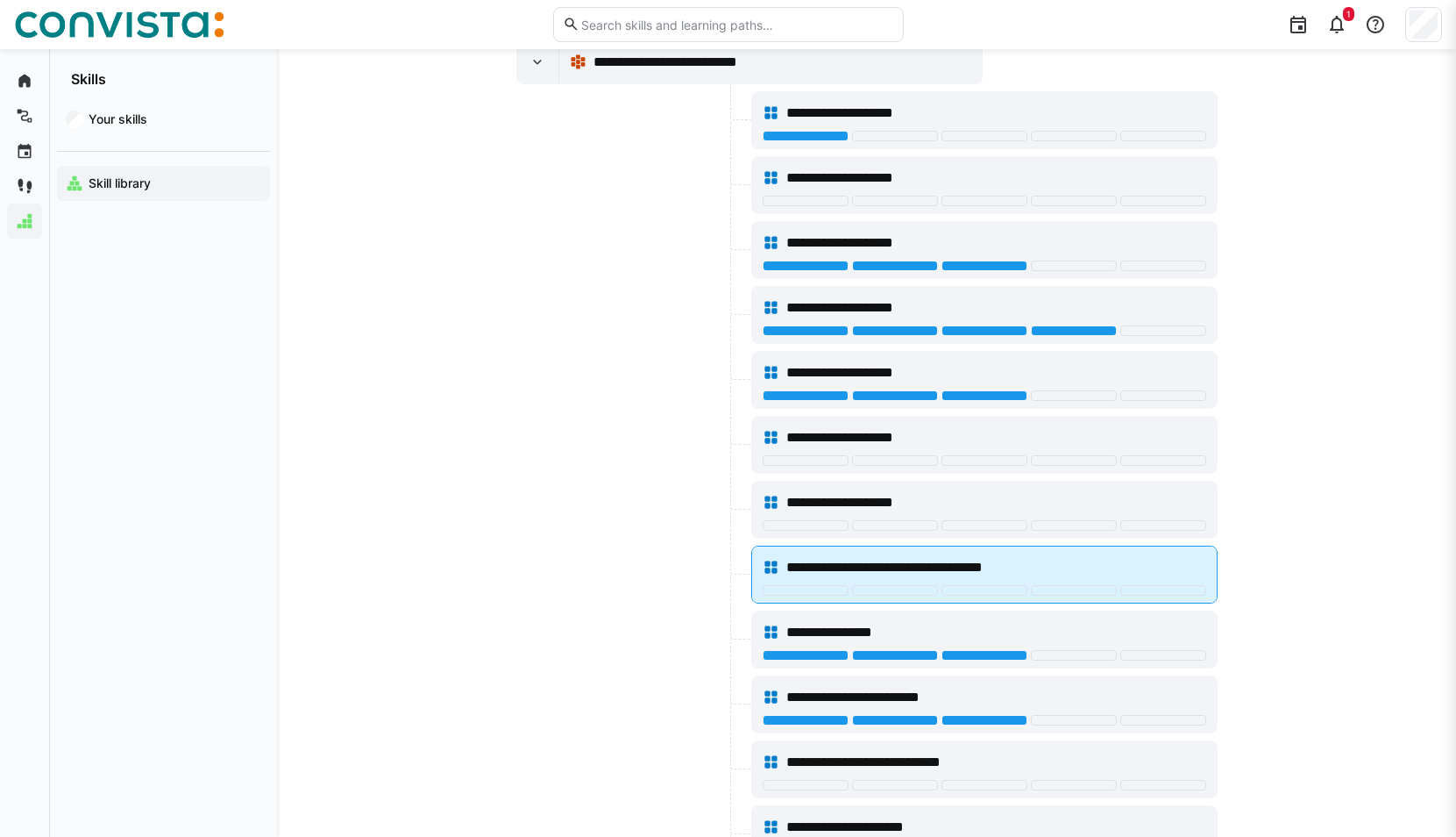
scroll to position [243, 0]
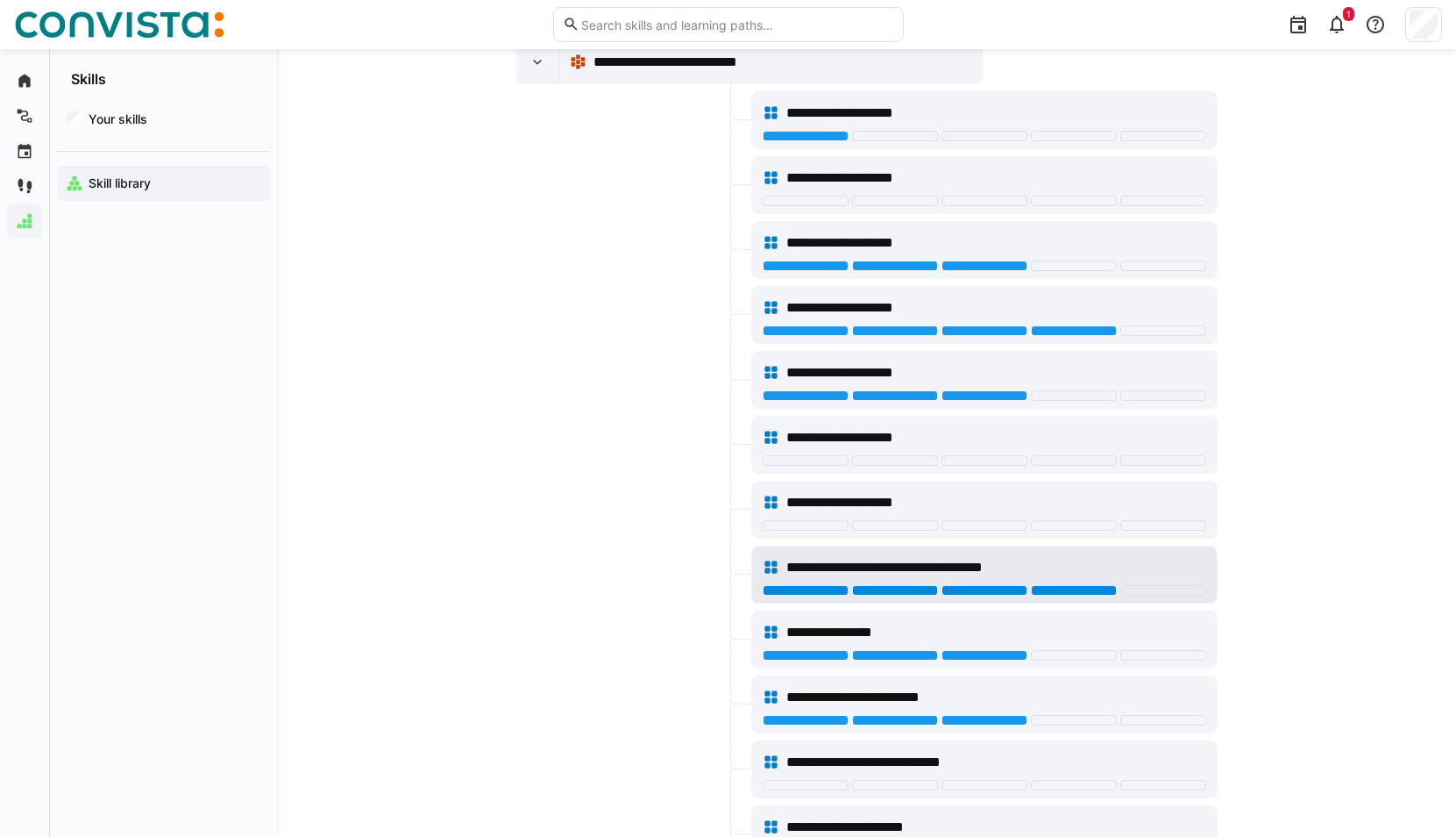
click at [1045, 590] on div at bounding box center [1074, 589] width 86 height 10
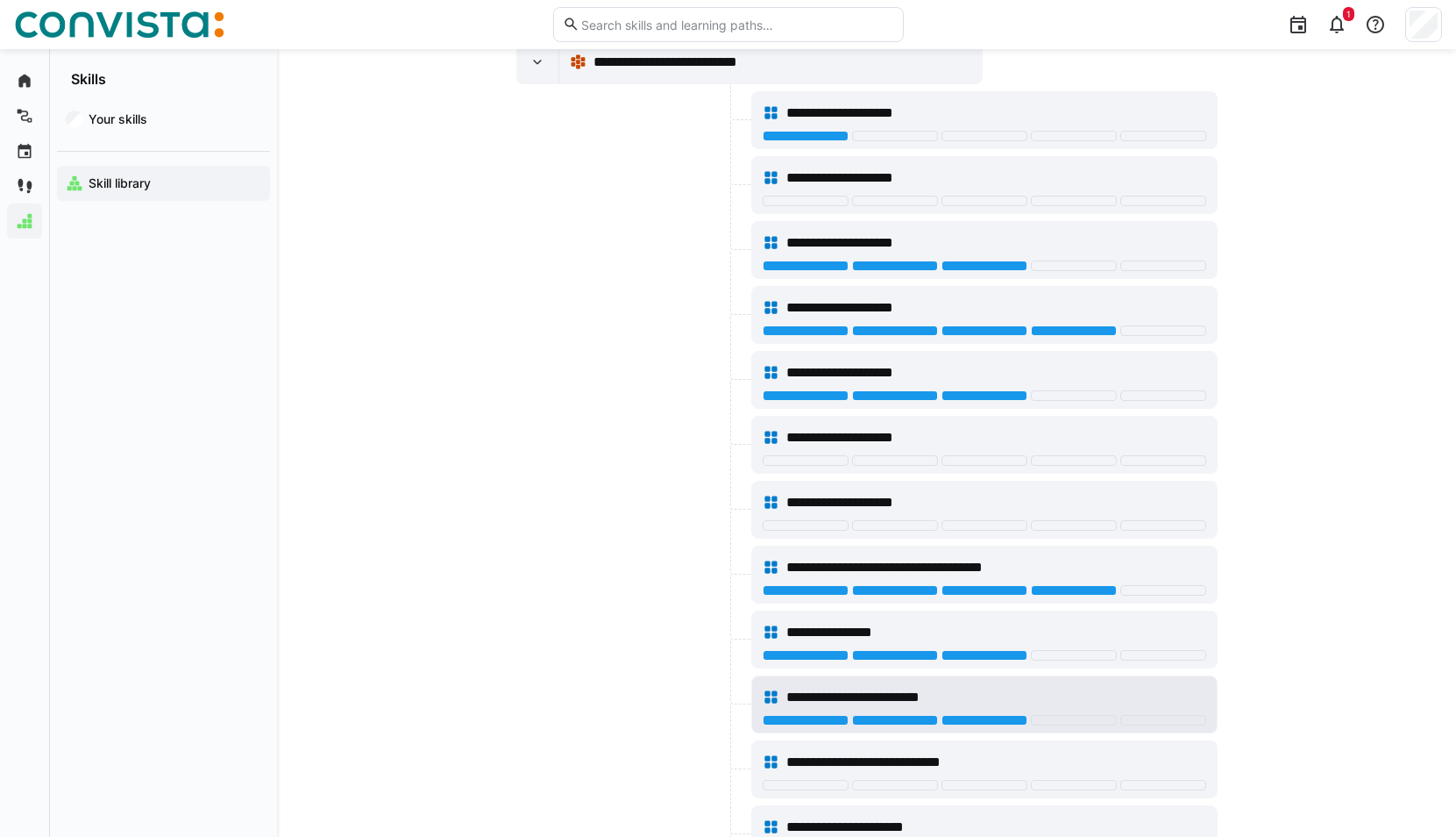
click at [982, 695] on div "**********" at bounding box center [996, 698] width 419 height 21
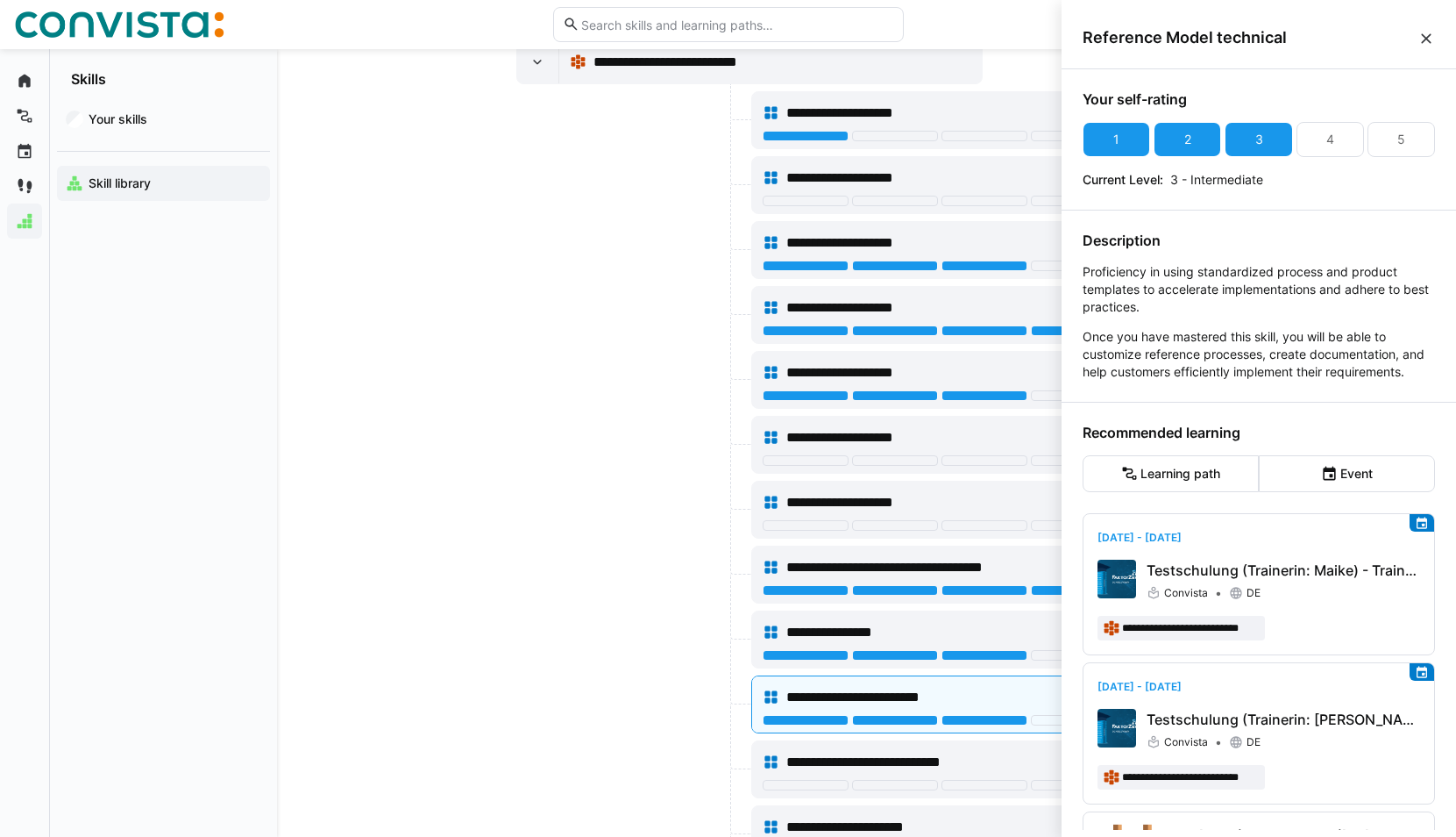
click at [1425, 44] on eds-icon at bounding box center [1426, 38] width 17 height 17
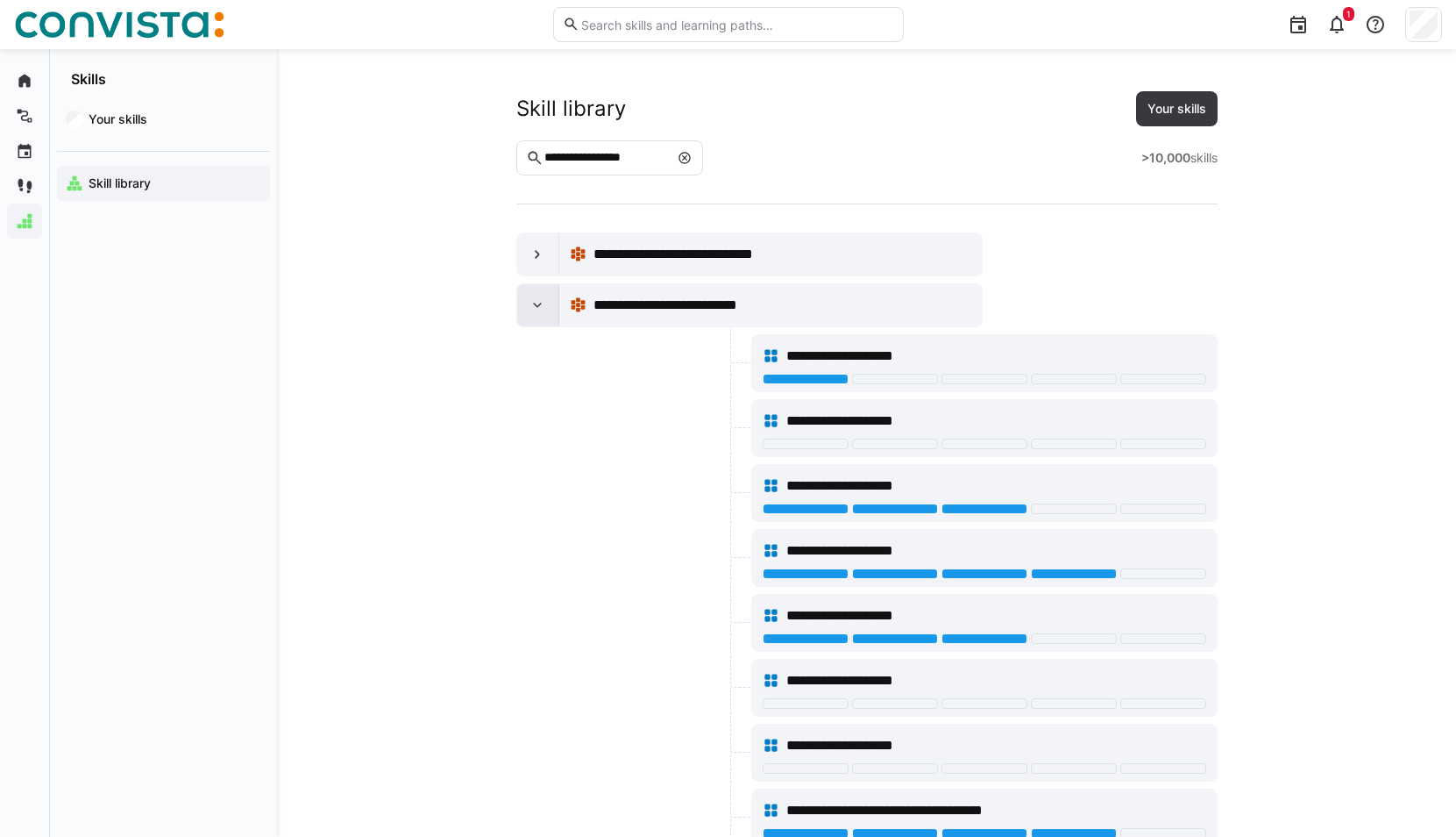
click at [537, 307] on eds-icon at bounding box center [537, 305] width 17 height 17
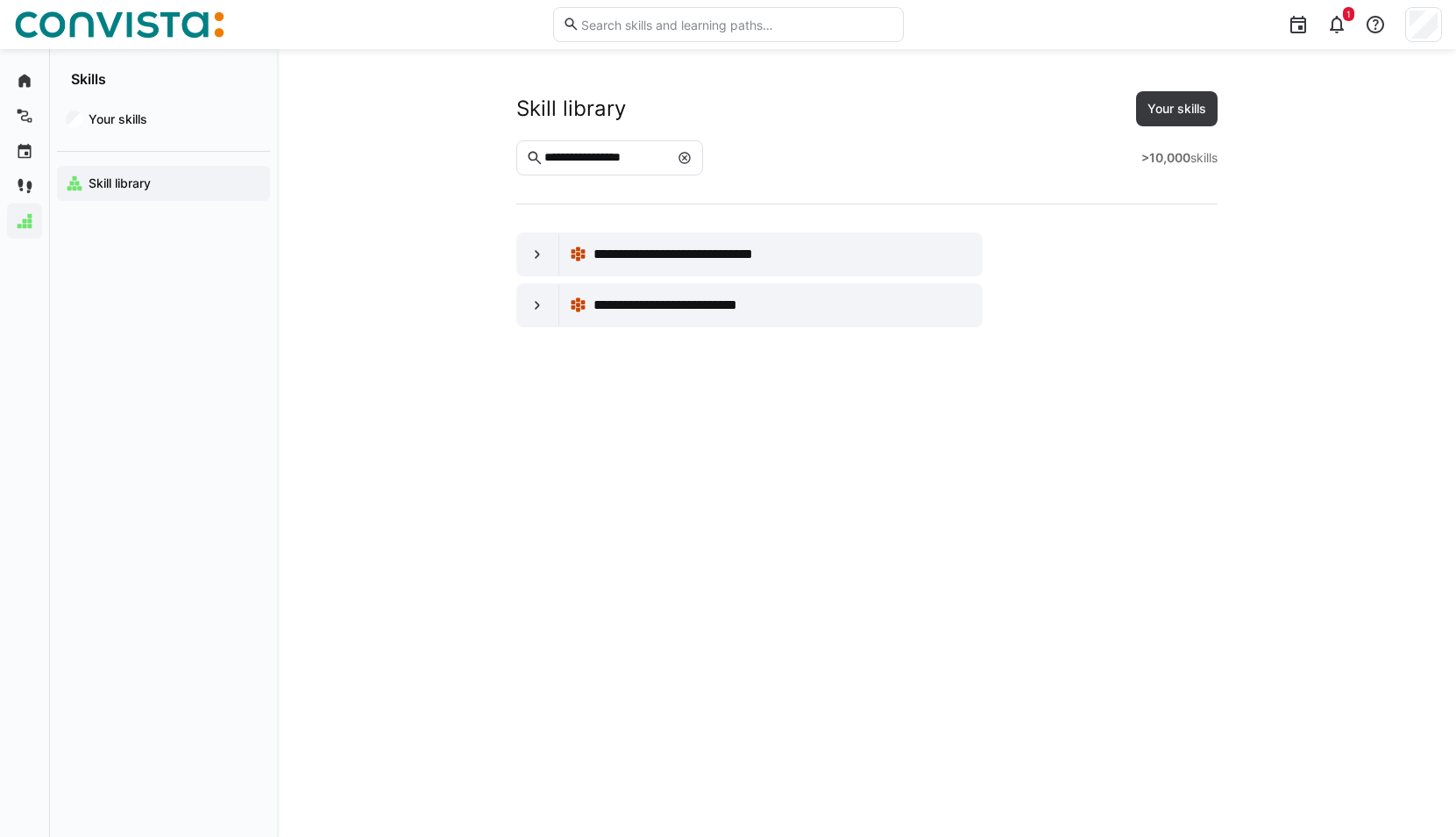
click at [691, 158] on eds-icon at bounding box center [684, 158] width 14 height 14
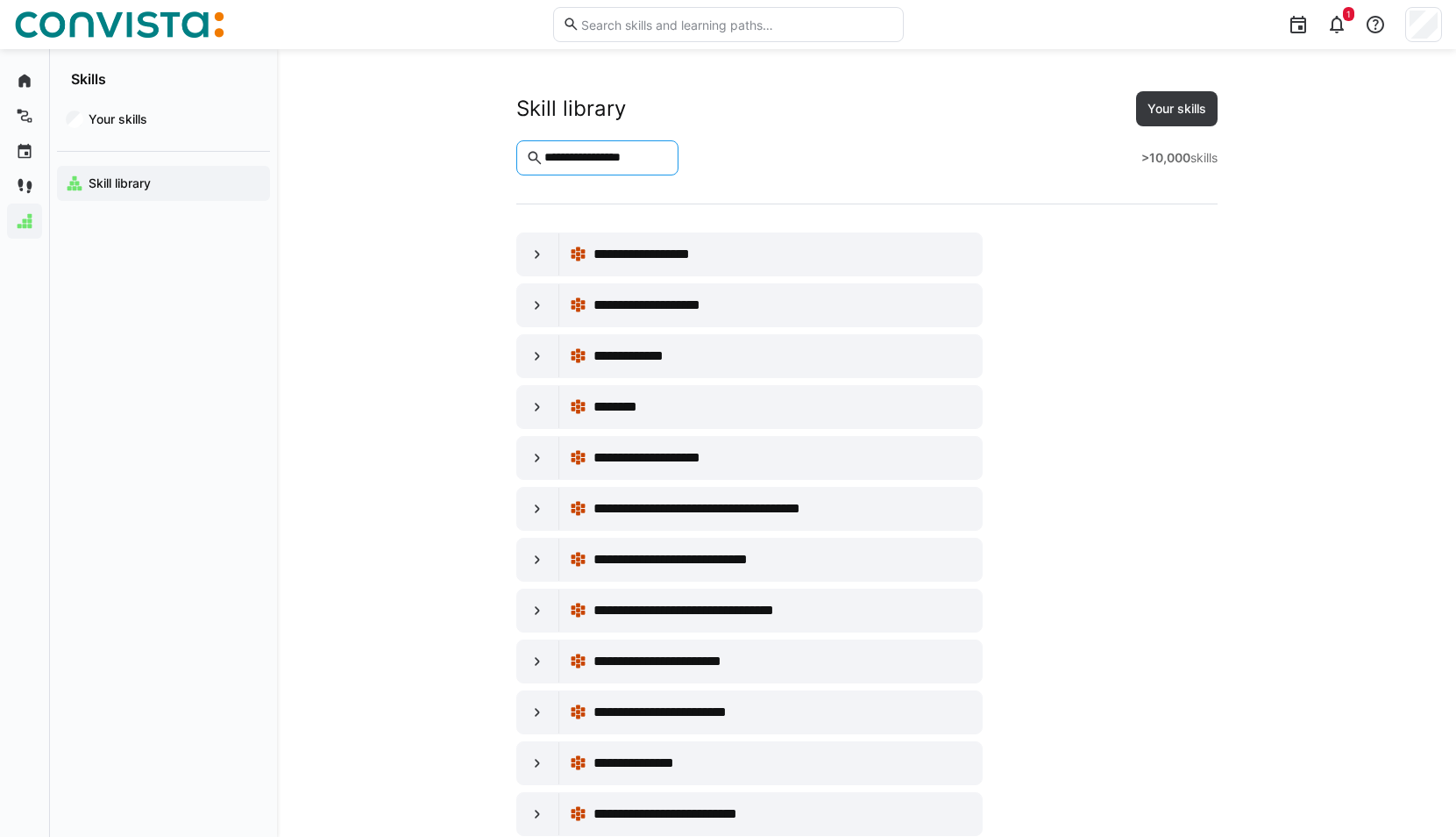
click at [669, 167] on eds-input "**********" at bounding box center [598, 158] width 163 height 35
click at [542, 249] on eds-icon at bounding box center [537, 254] width 17 height 17
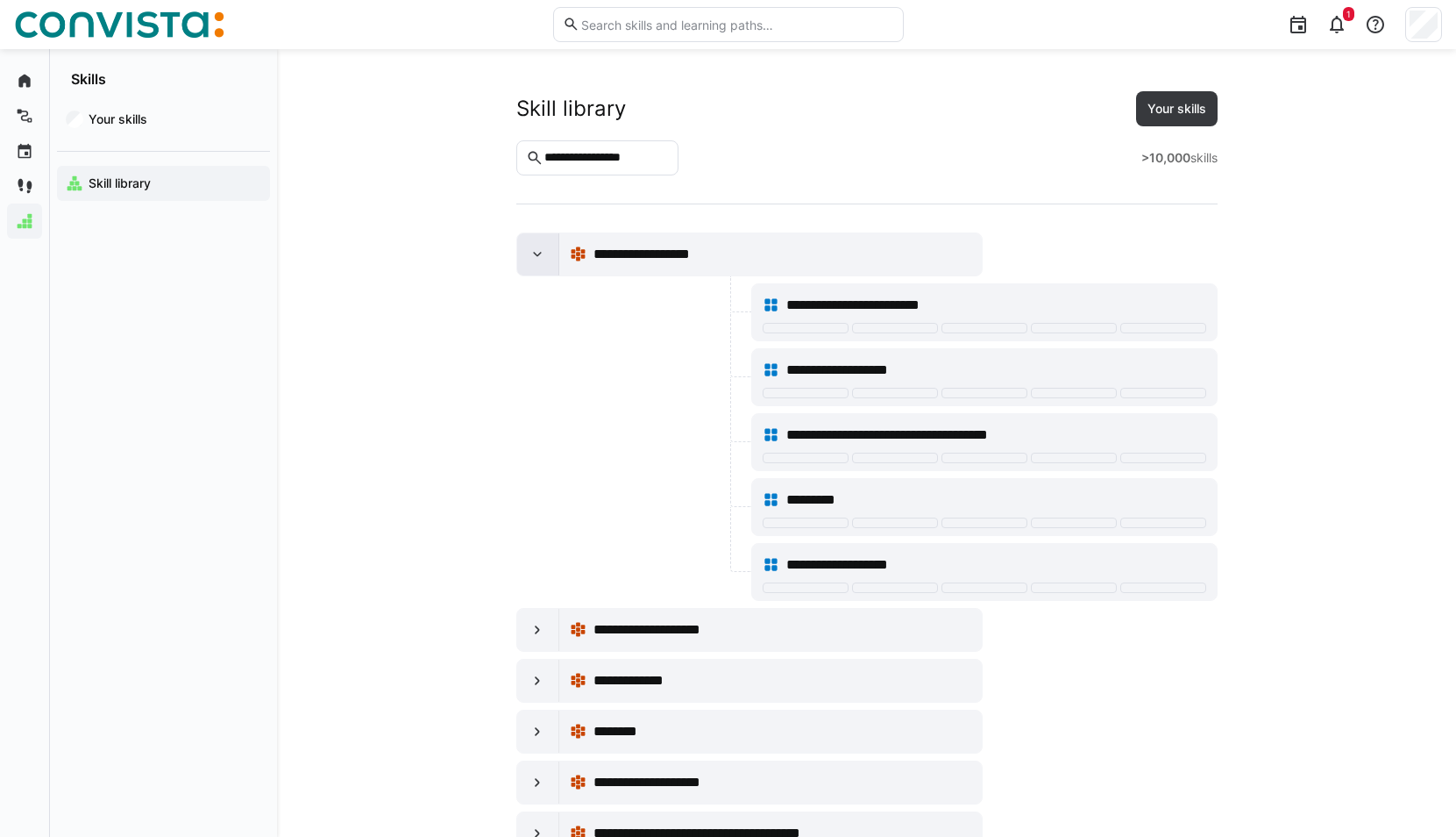
click at [542, 249] on eds-icon at bounding box center [537, 254] width 17 height 17
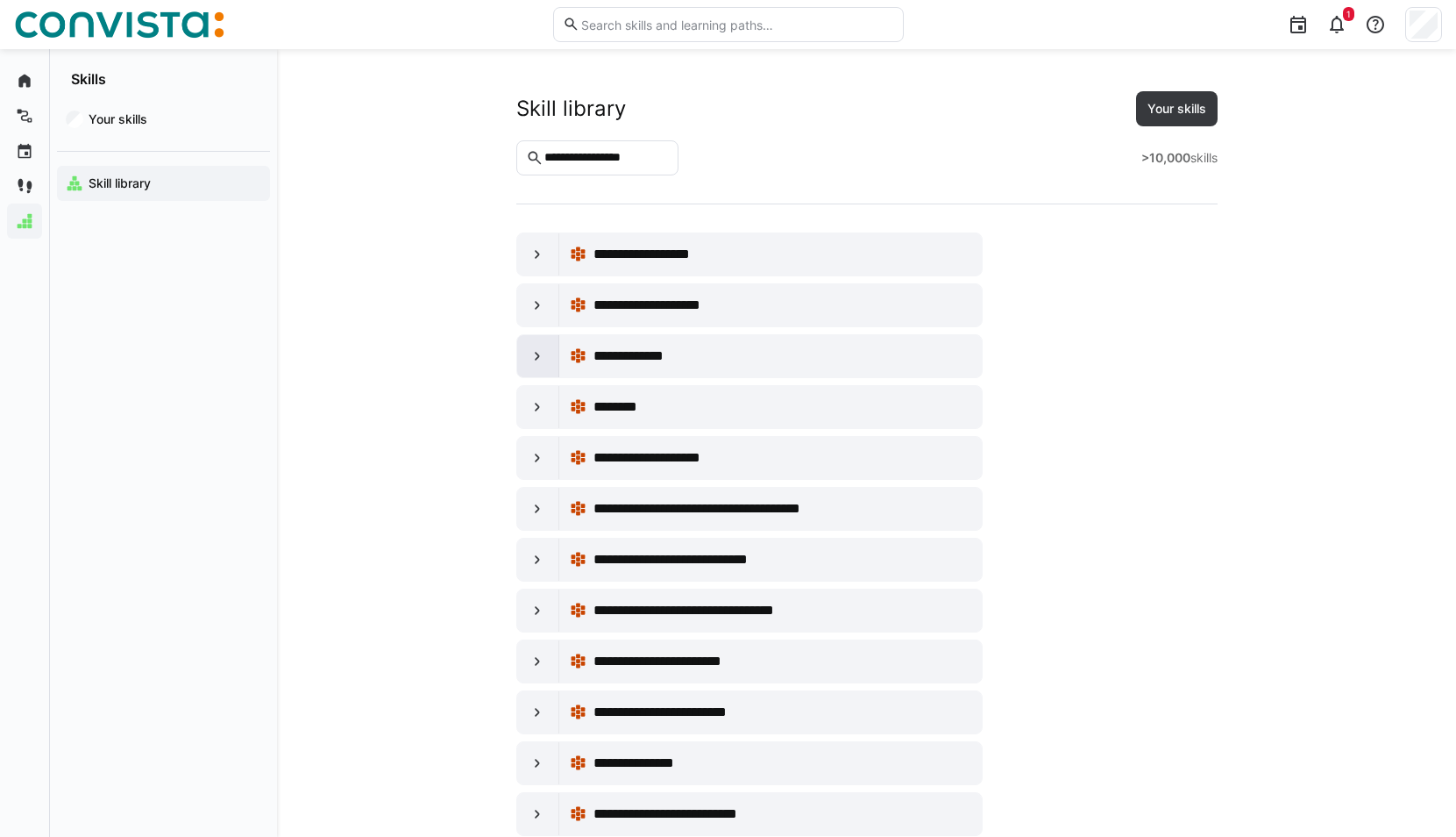
click at [547, 359] on div at bounding box center [538, 356] width 42 height 42
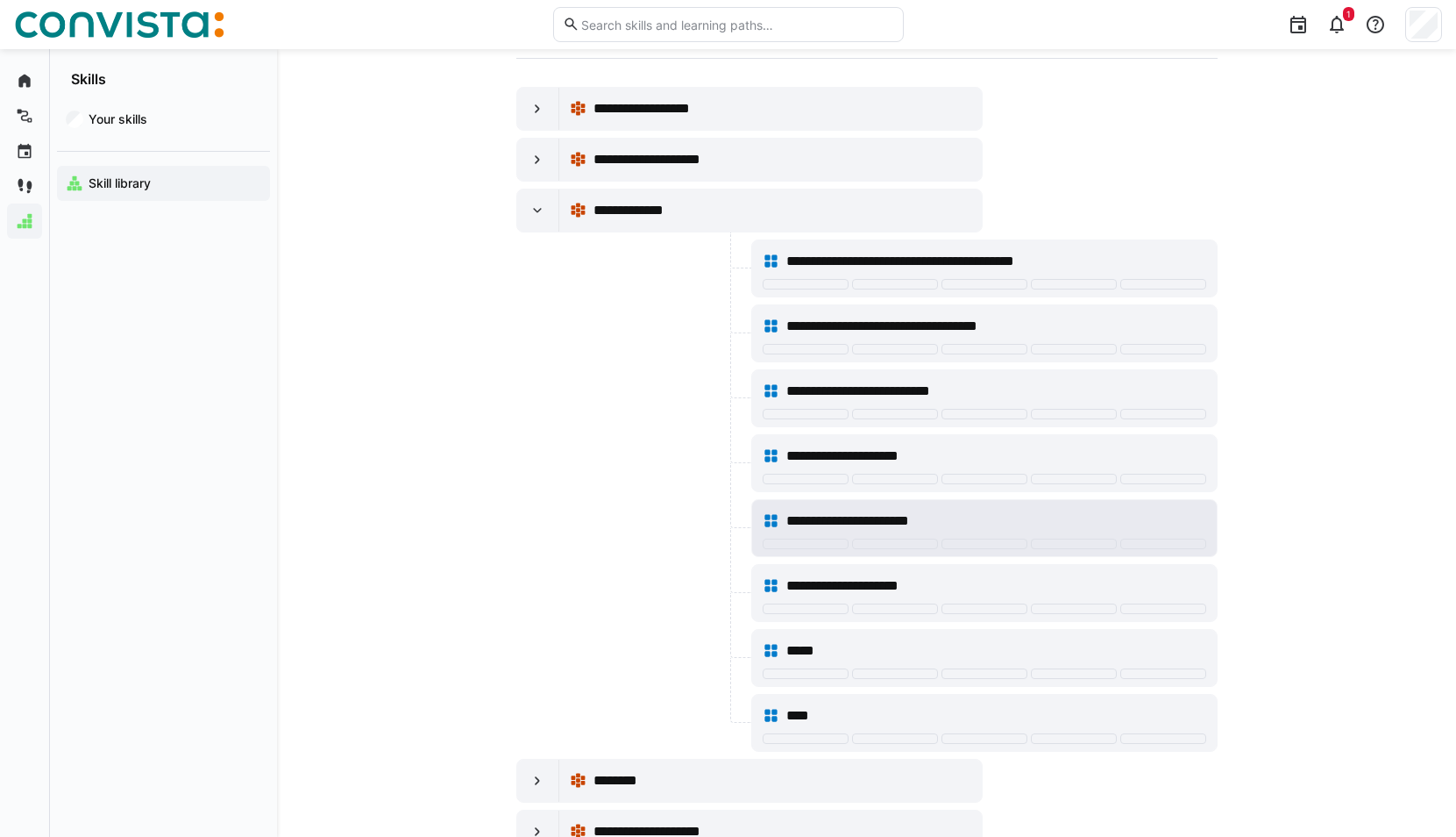
scroll to position [176, 0]
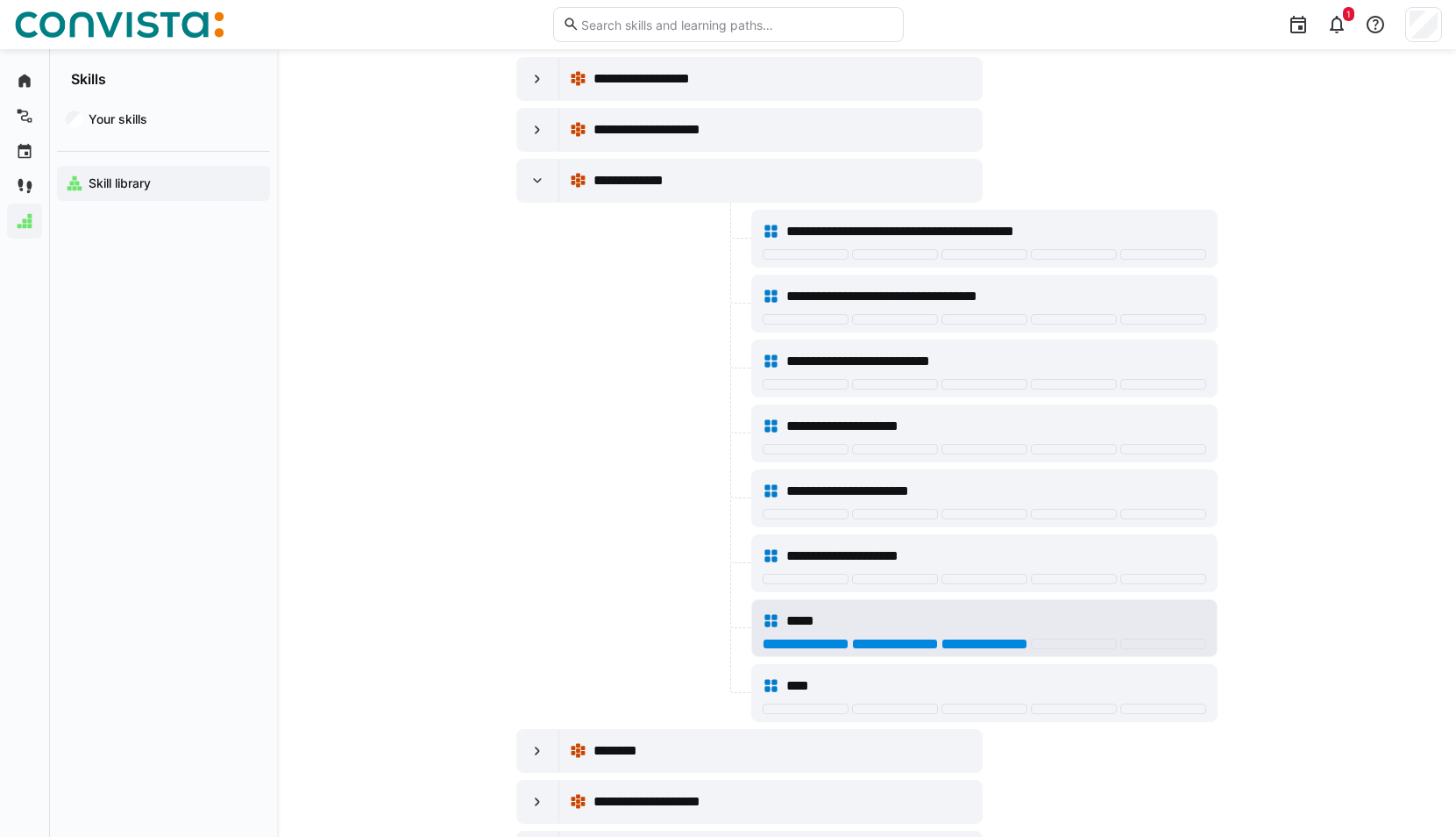
click at [1014, 646] on div at bounding box center [984, 643] width 86 height 10
click at [1037, 645] on div at bounding box center [1074, 643] width 86 height 10
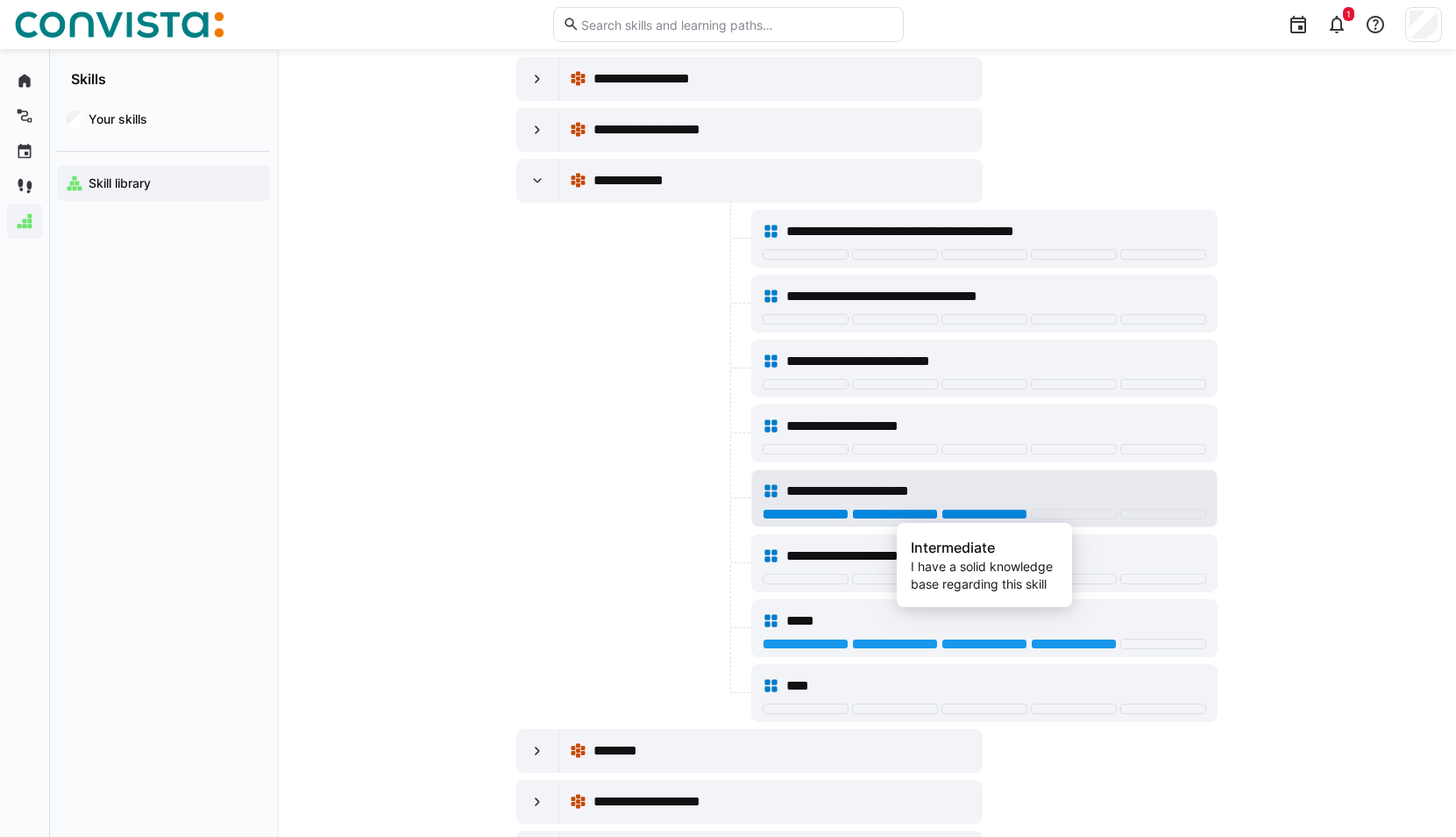
click at [994, 514] on div at bounding box center [984, 513] width 86 height 10
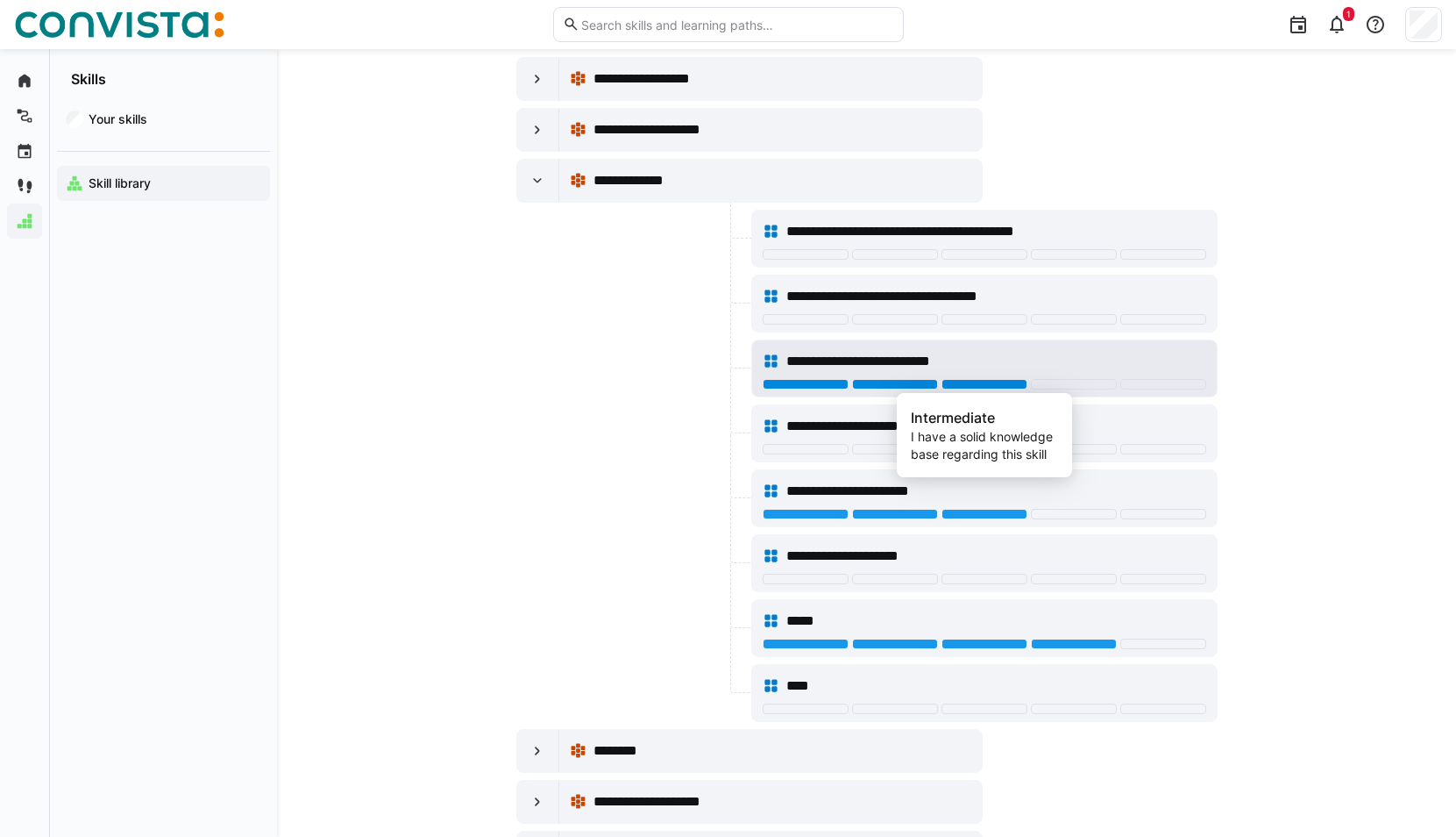
click at [976, 381] on div at bounding box center [984, 383] width 86 height 10
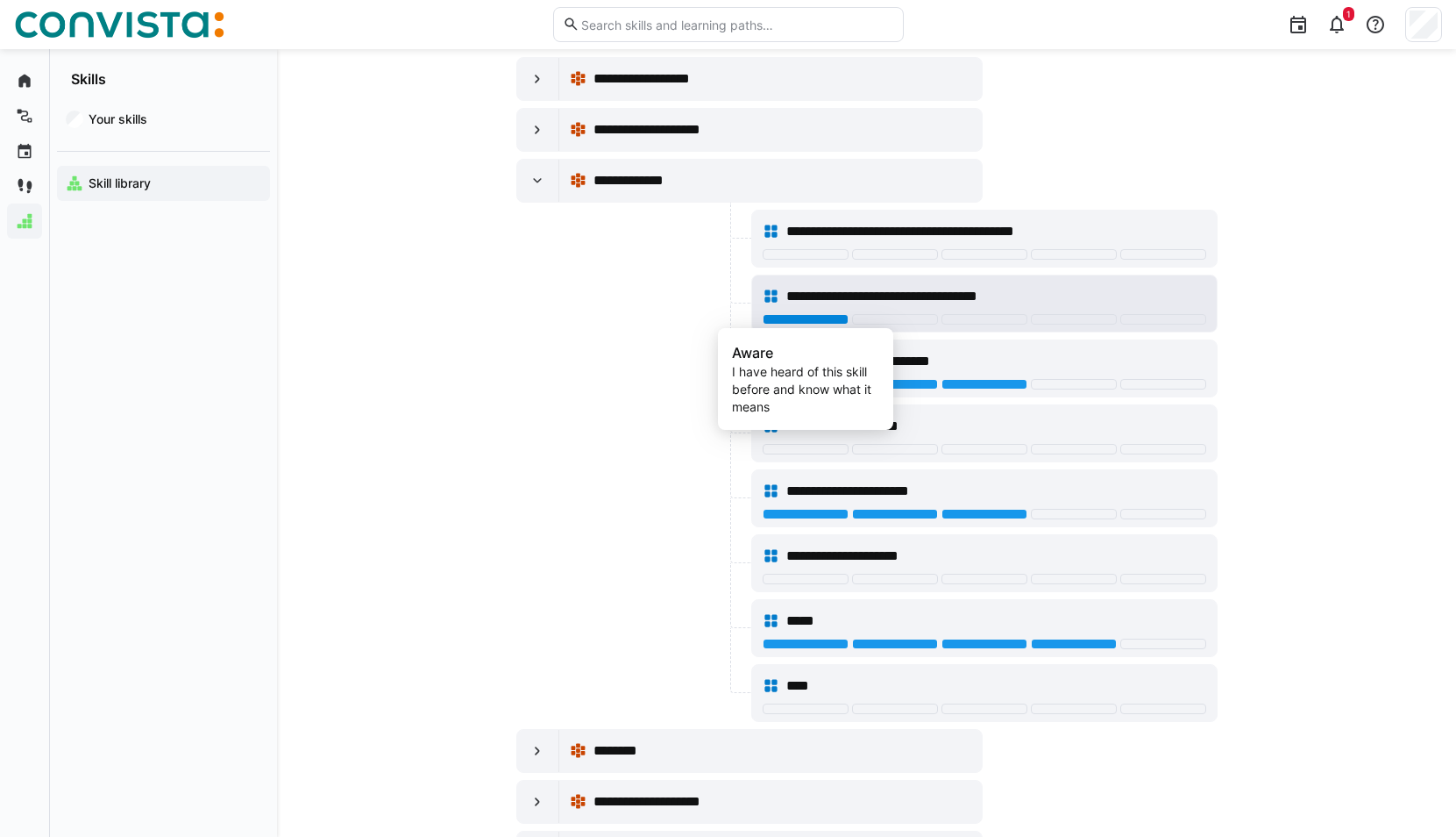
click at [845, 323] on div at bounding box center [805, 319] width 86 height 10
drag, startPoint x: 907, startPoint y: 295, endPoint x: 1027, endPoint y: 294, distance: 120.0
click at [1027, 294] on span "**********" at bounding box center [909, 296] width 246 height 21
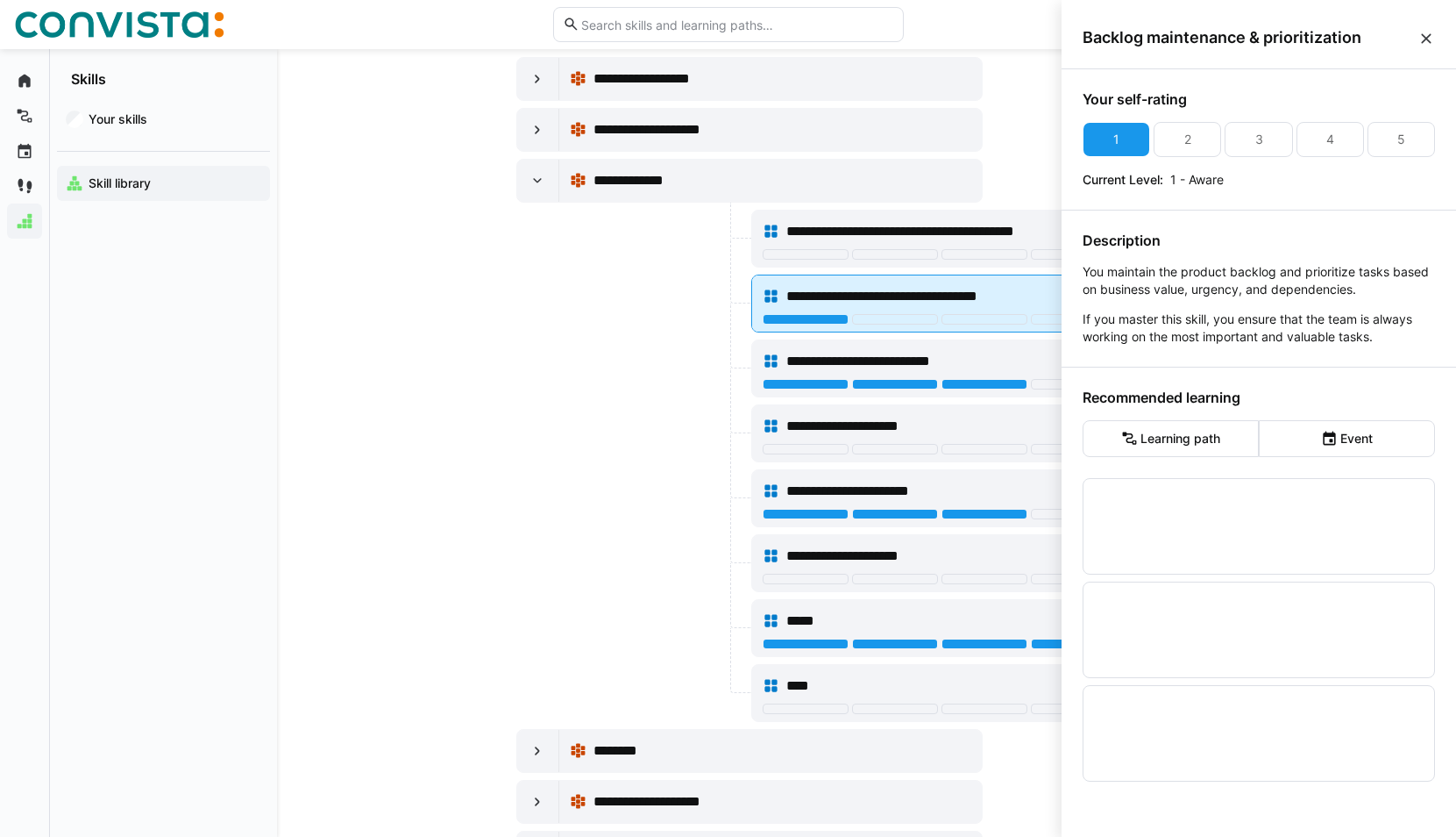
scroll to position [0, 0]
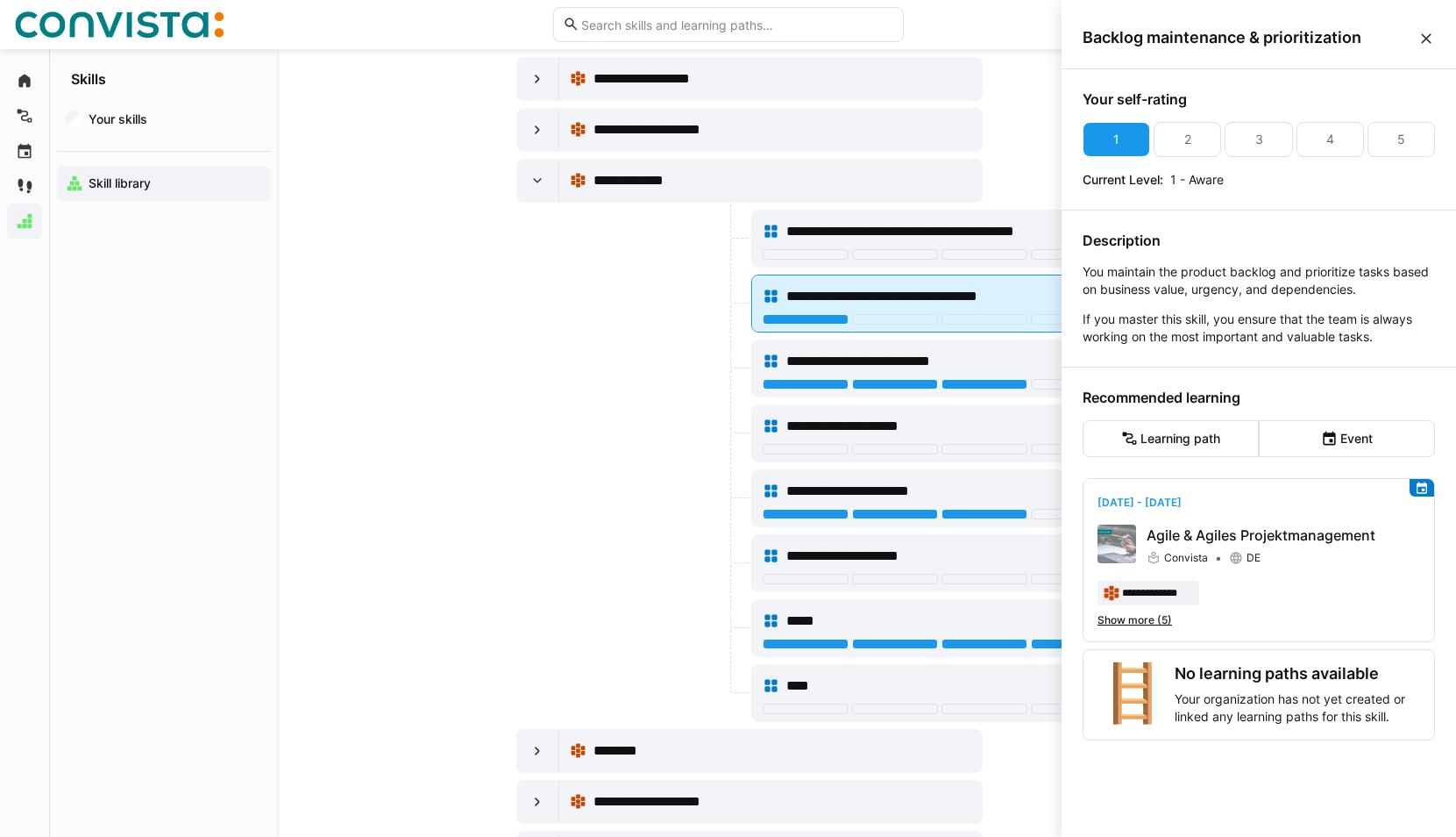
click at [1011, 302] on span "**********" at bounding box center [909, 296] width 246 height 21
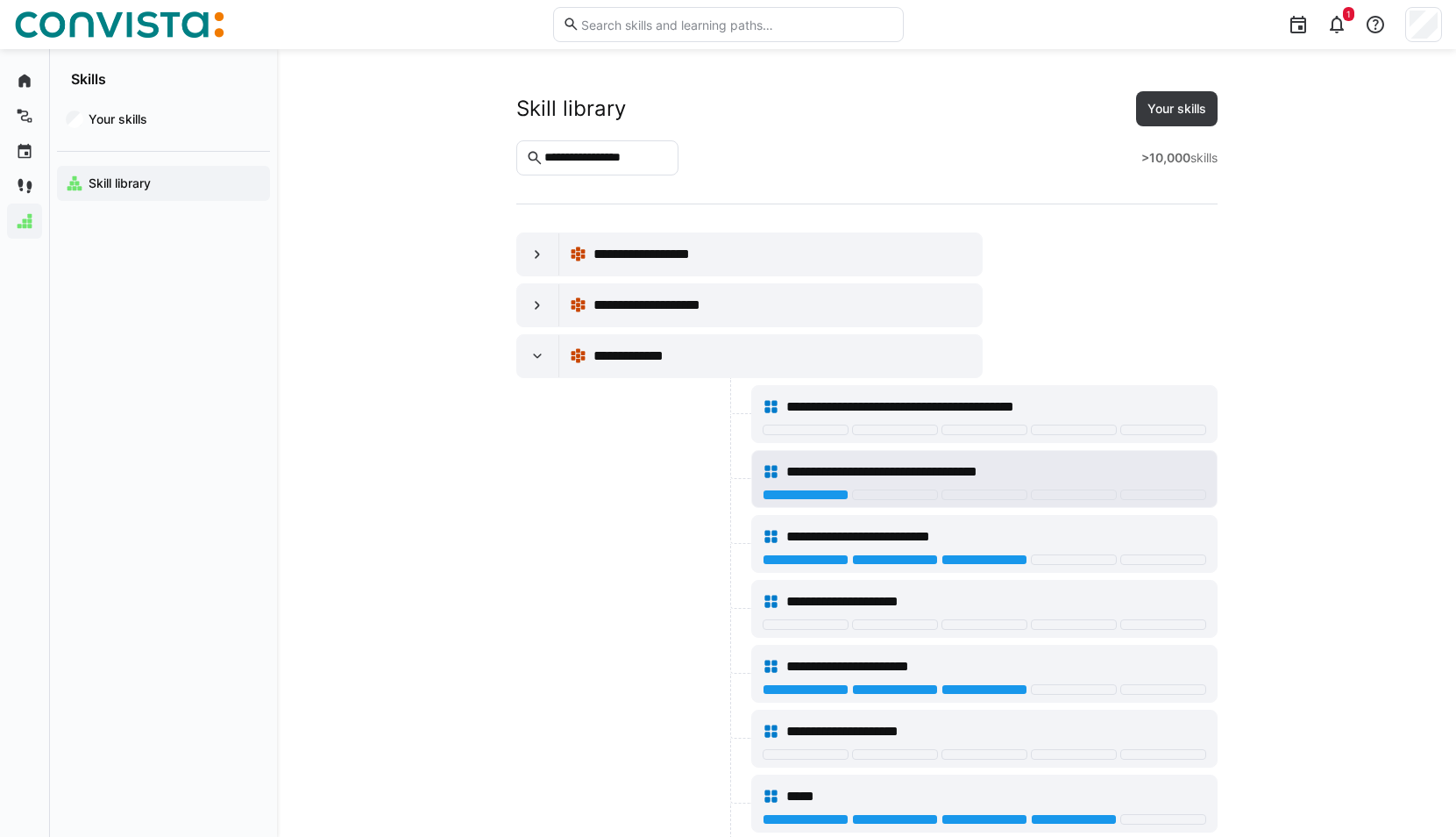
scroll to position [176, 0]
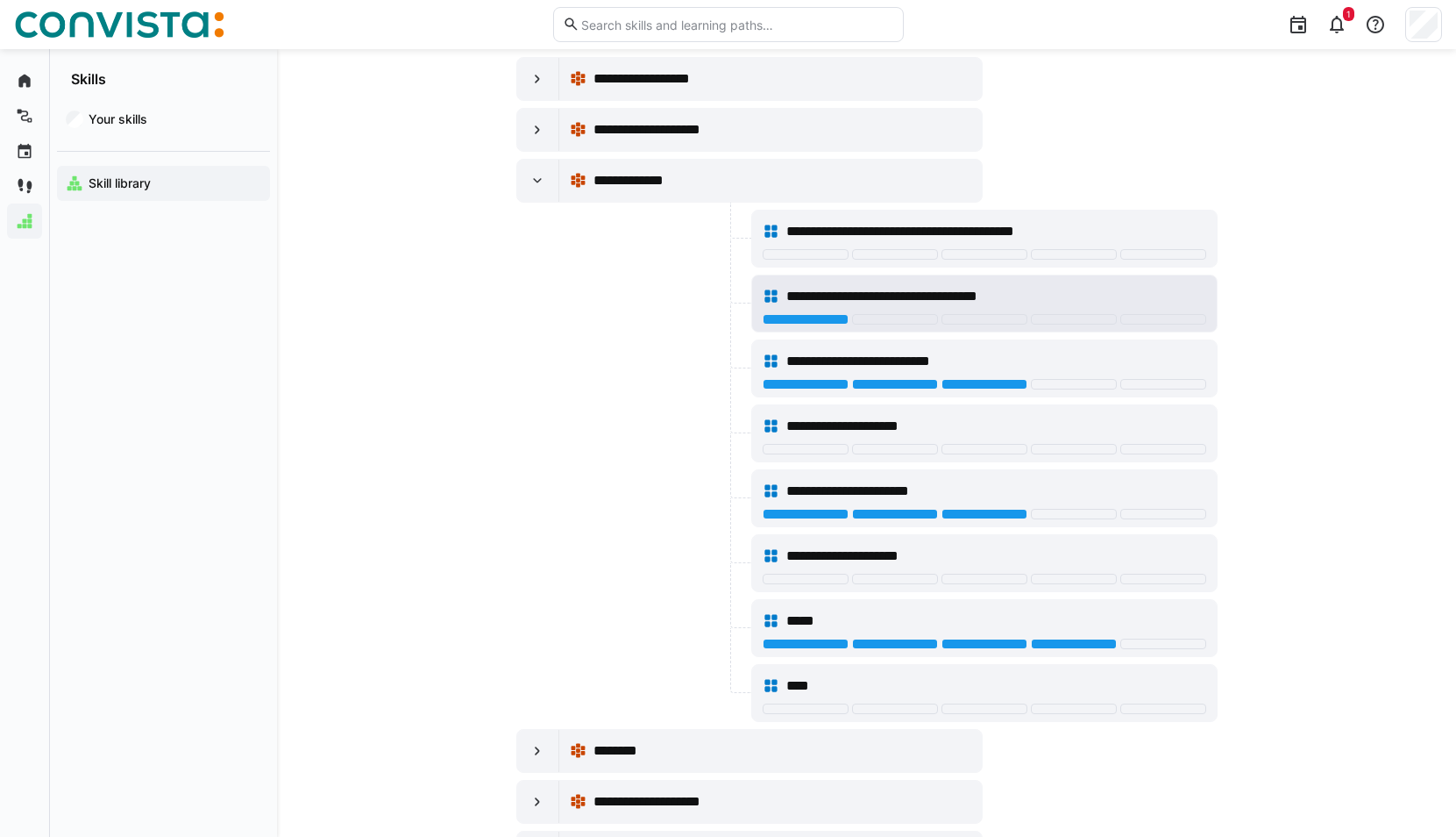
click at [1011, 302] on span "**********" at bounding box center [909, 296] width 246 height 21
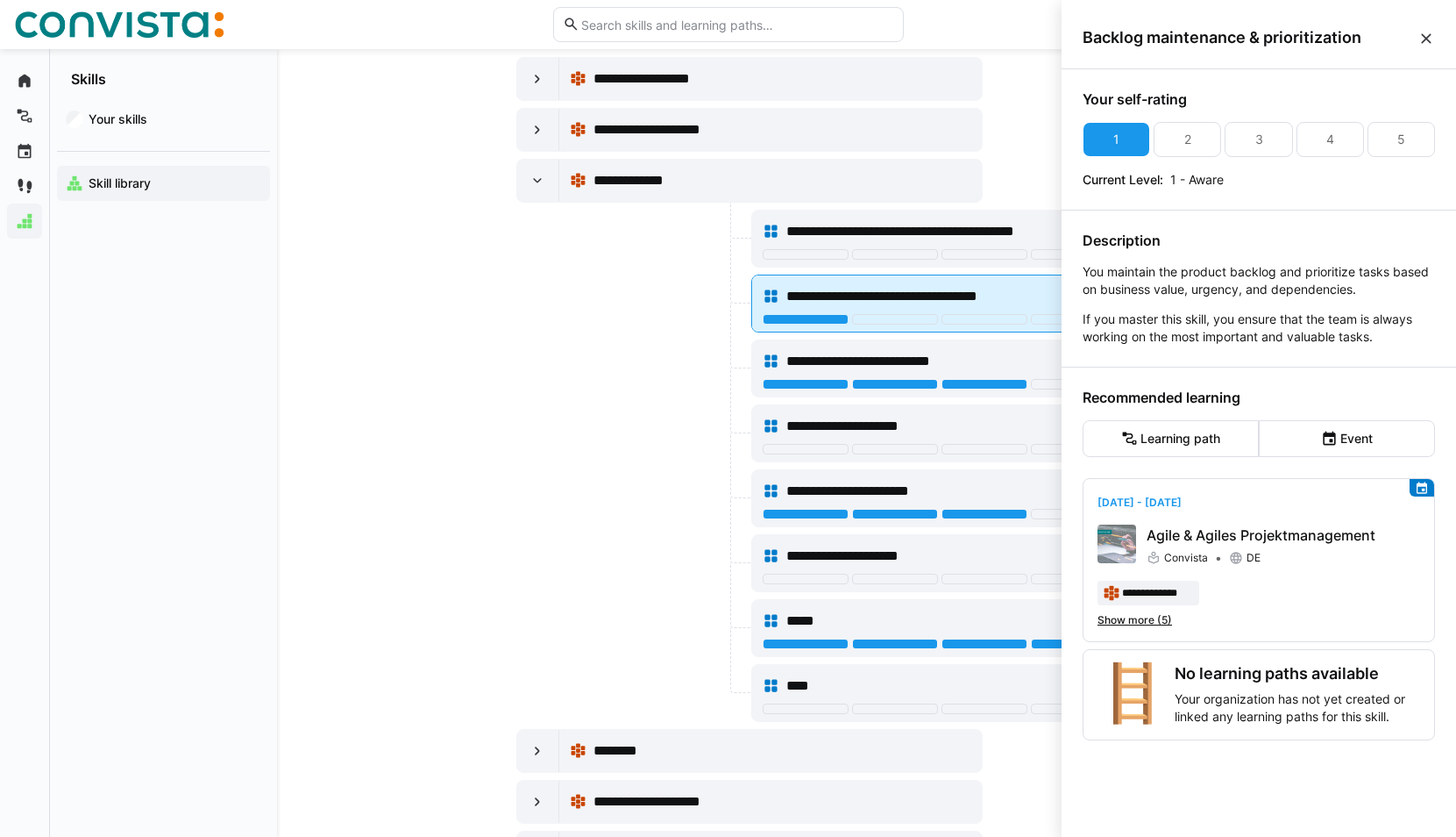
click at [1011, 302] on span "**********" at bounding box center [909, 296] width 246 height 21
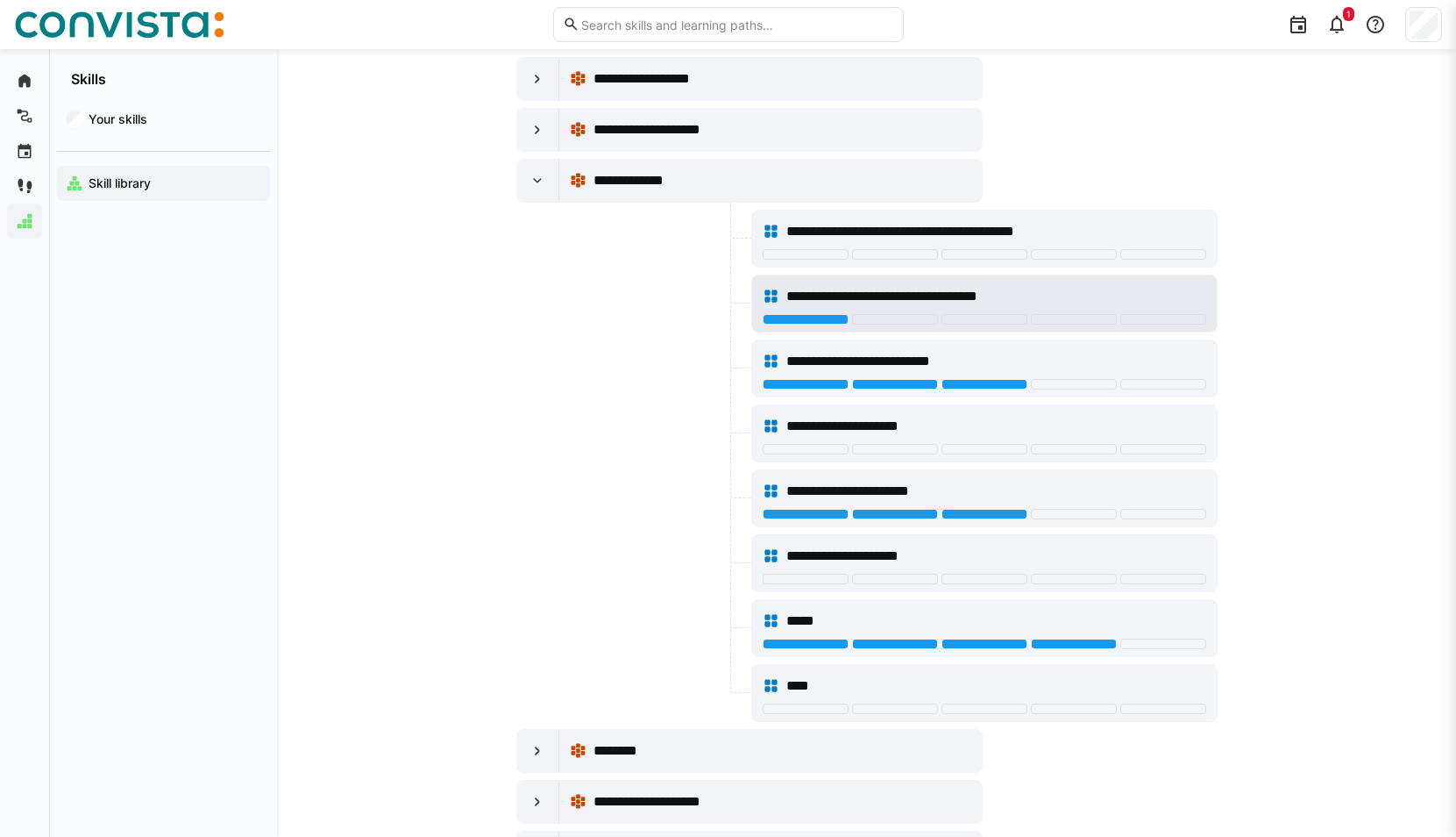
scroll to position [176, 0]
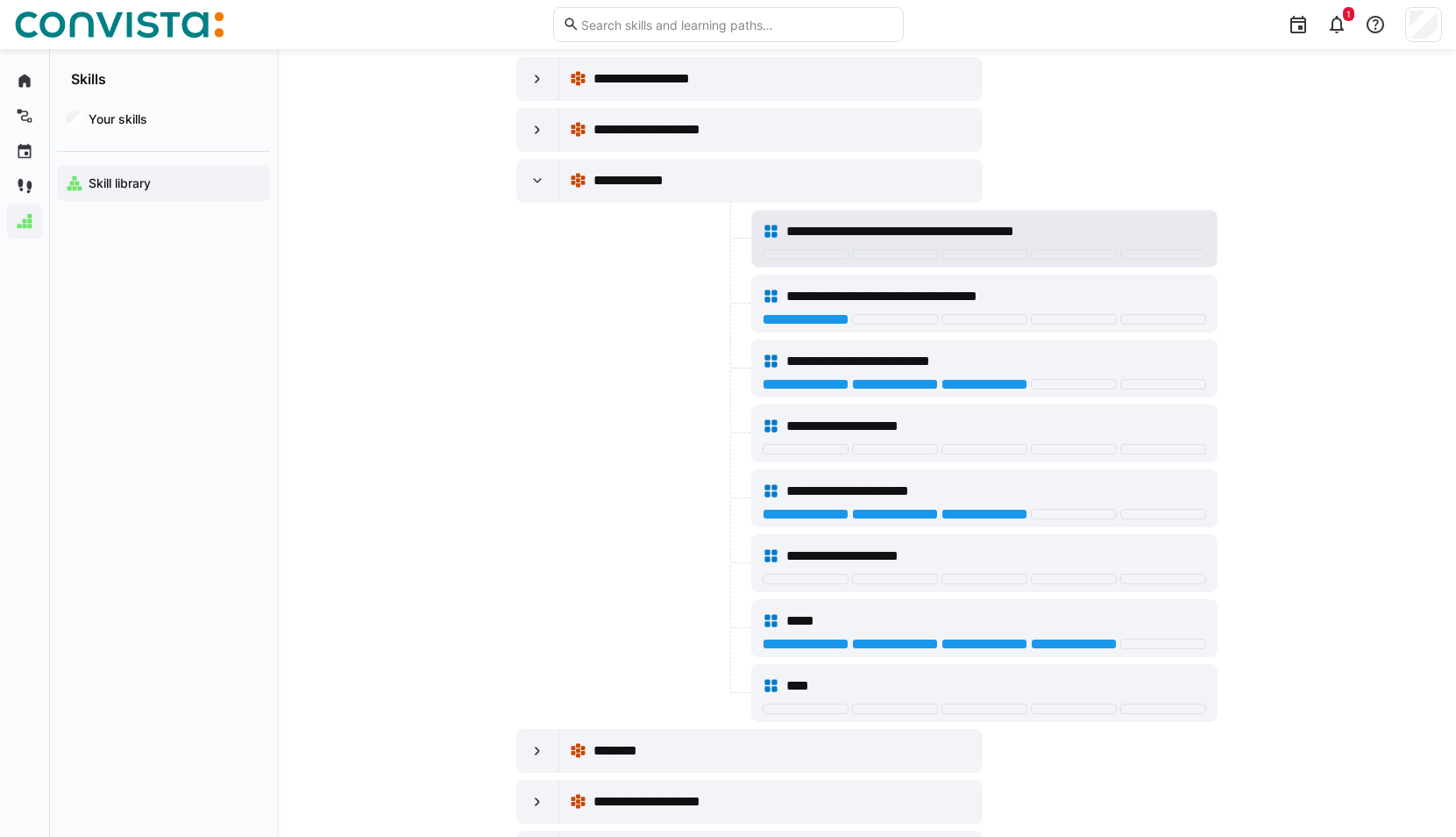
click at [851, 231] on span "**********" at bounding box center [929, 232] width 285 height 21
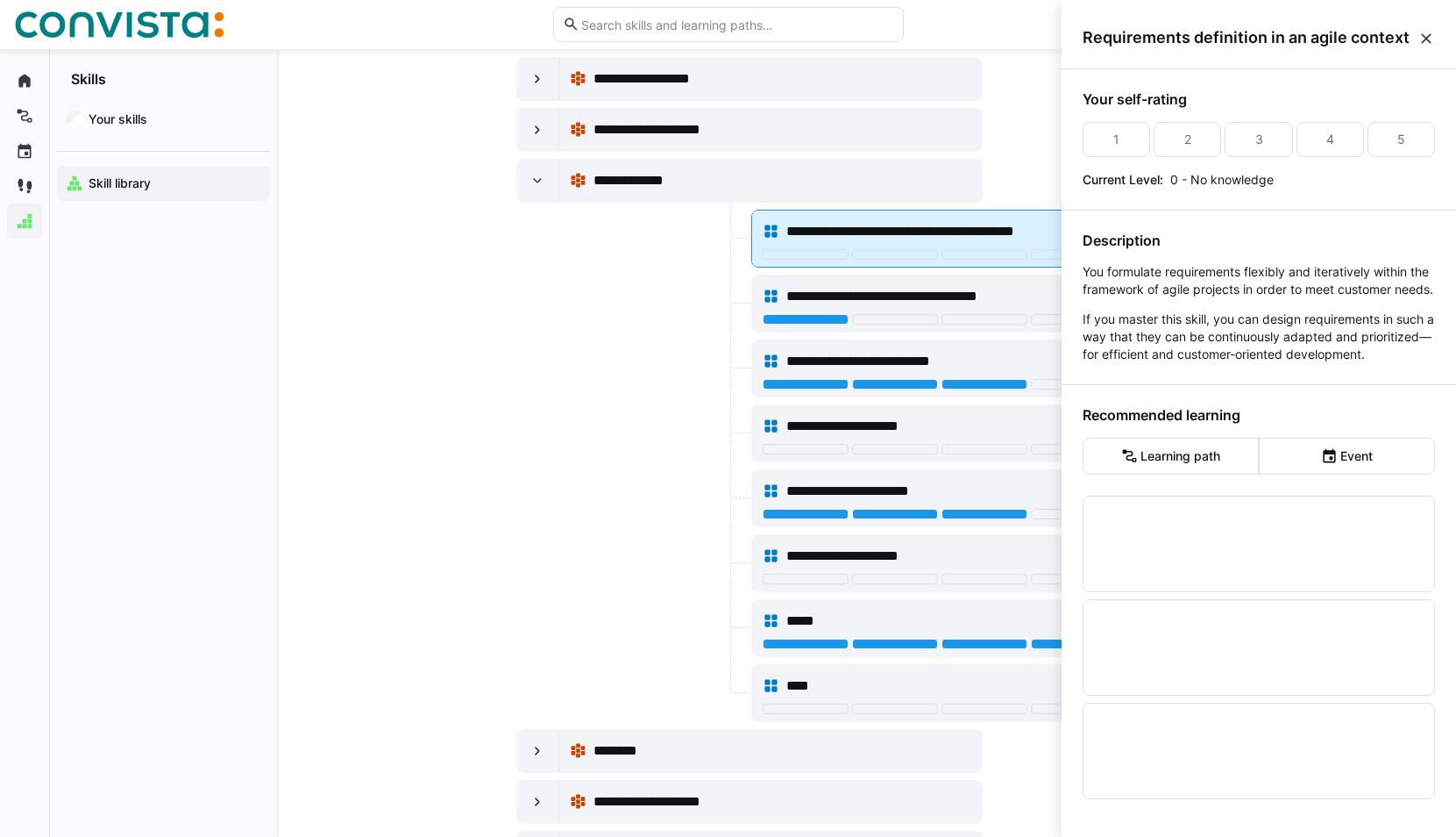
scroll to position [0, 0]
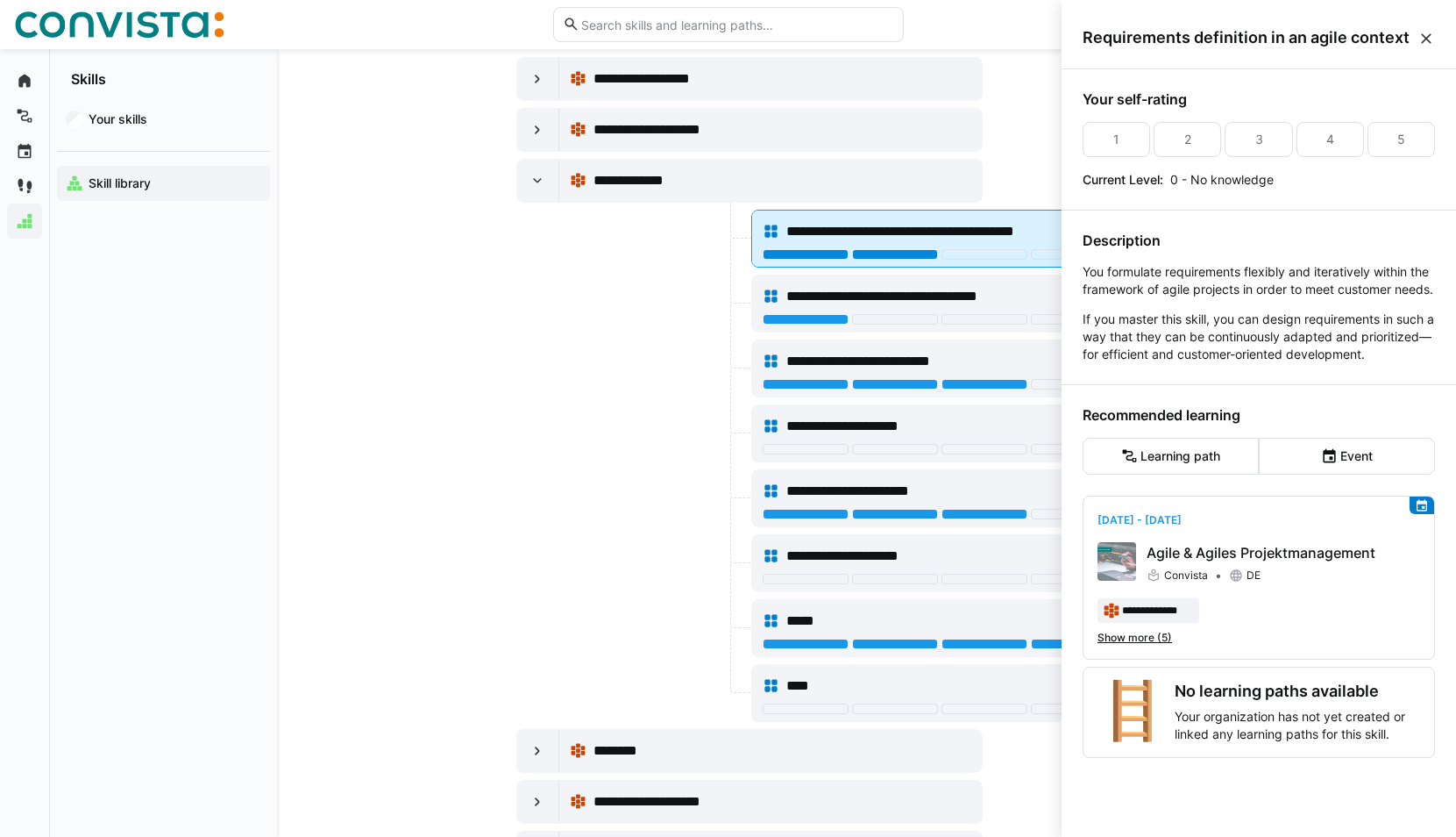
click at [909, 254] on div at bounding box center [894, 253] width 86 height 10
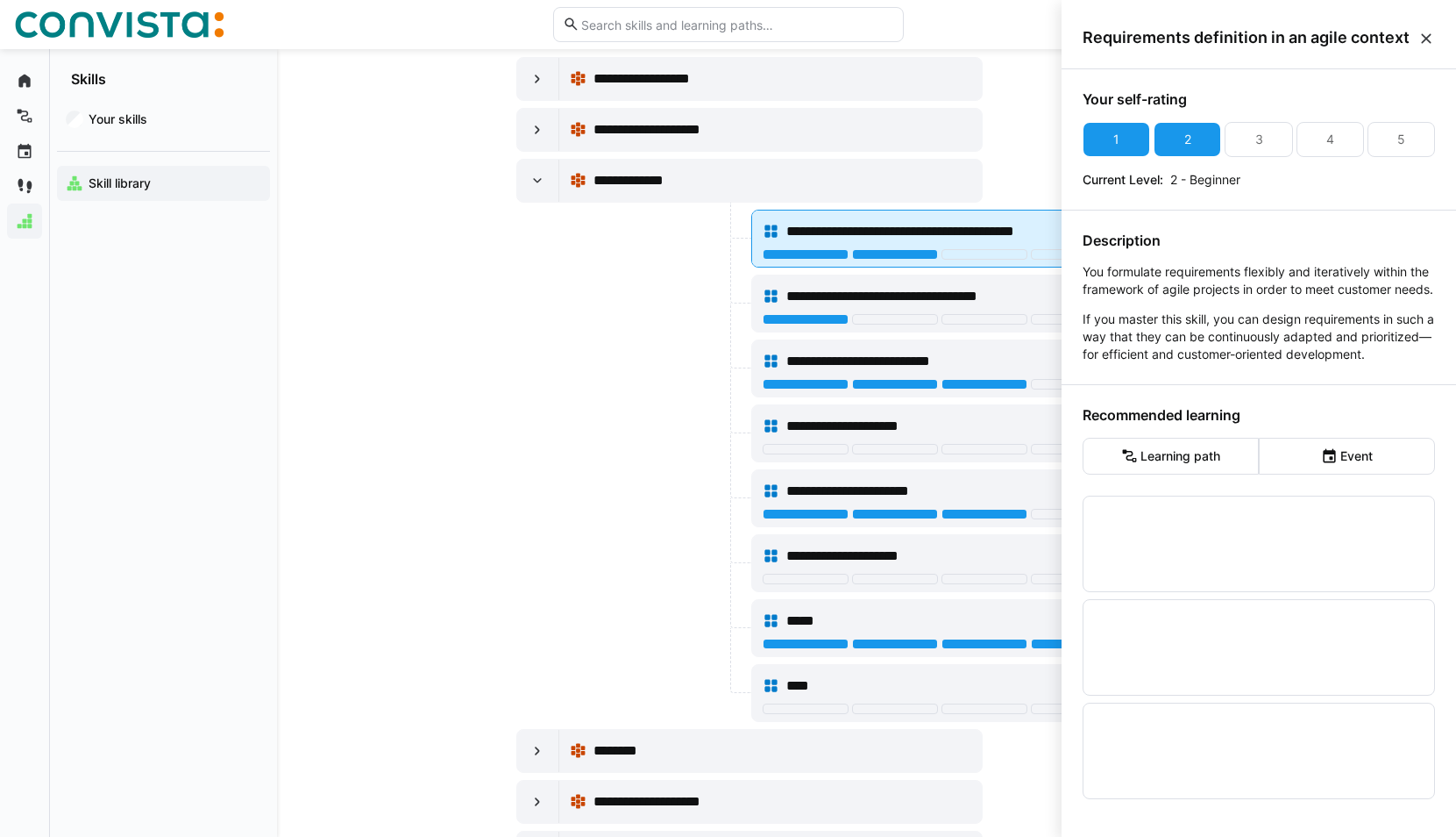
click at [995, 225] on span "**********" at bounding box center [929, 232] width 285 height 21
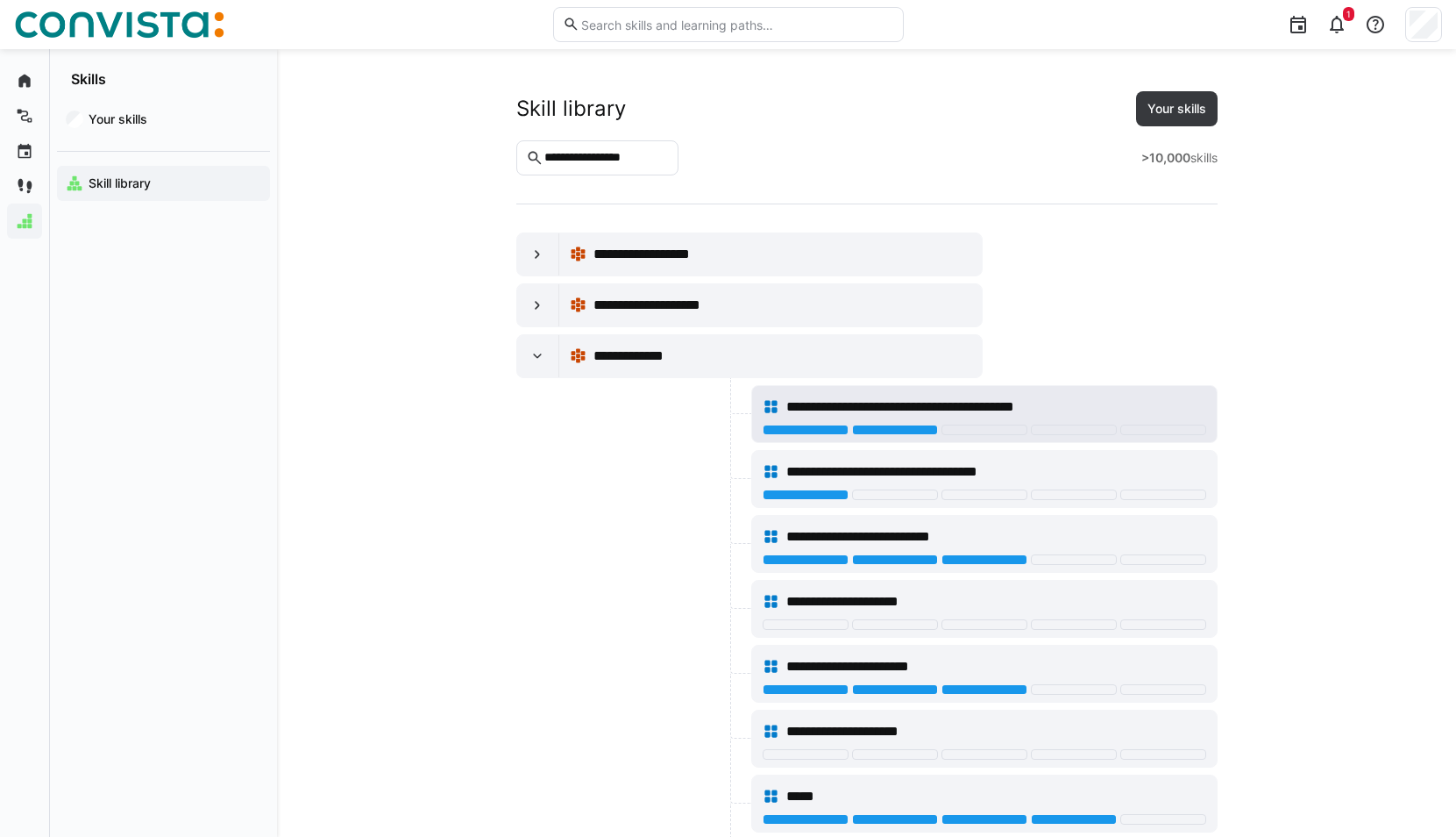
scroll to position [176, 0]
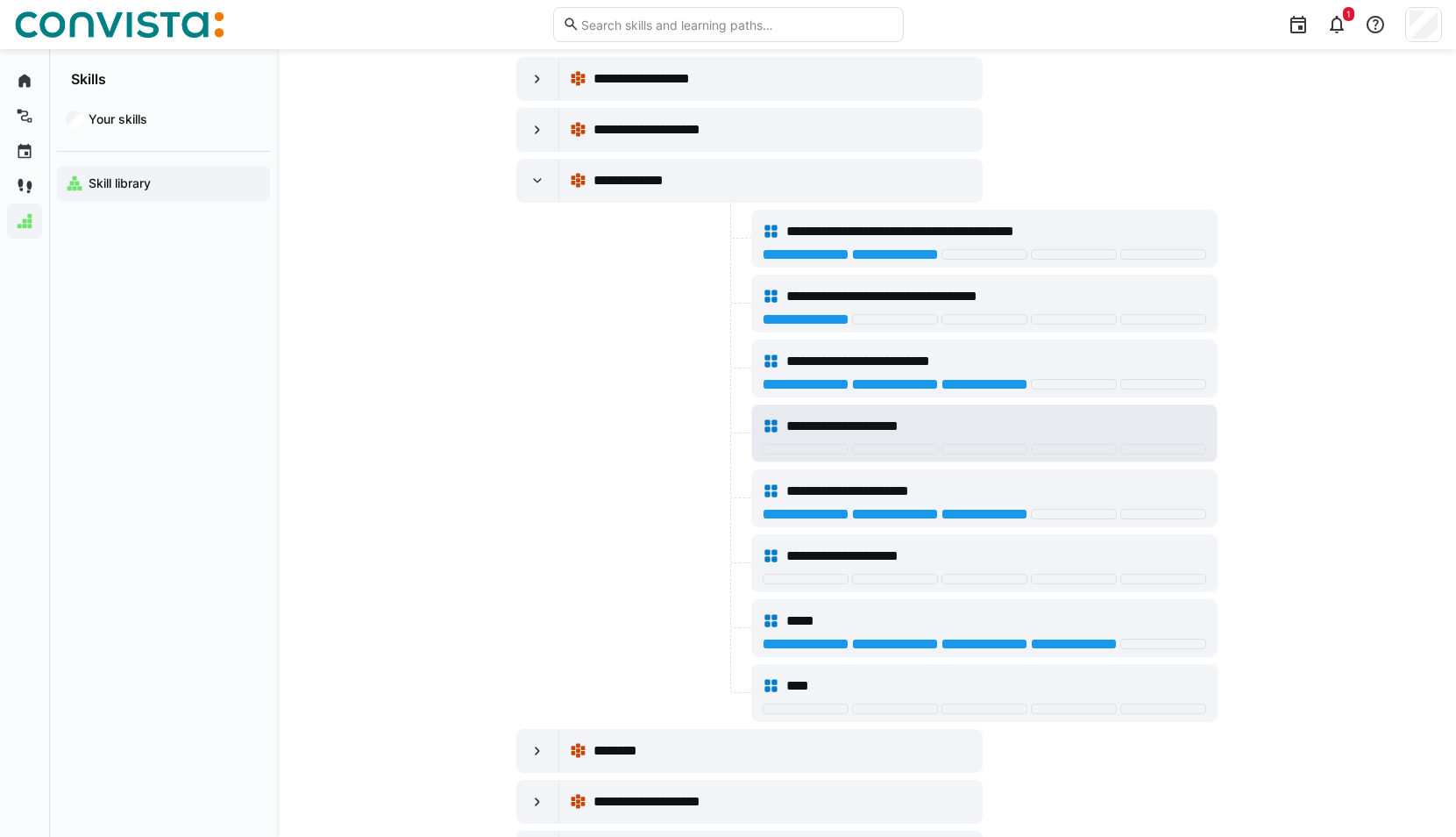
click at [919, 427] on span "**********" at bounding box center [872, 426] width 171 height 21
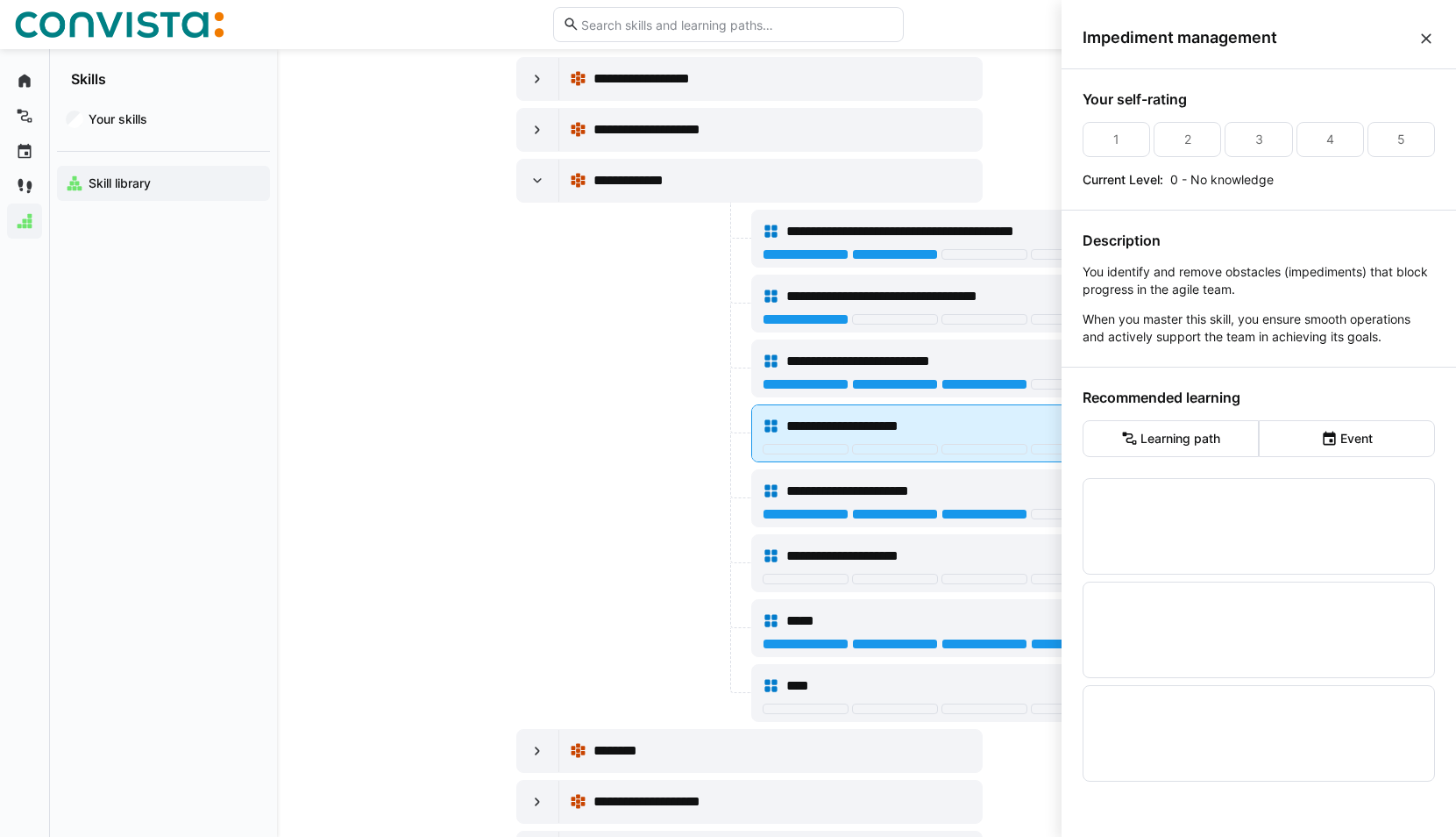
scroll to position [0, 0]
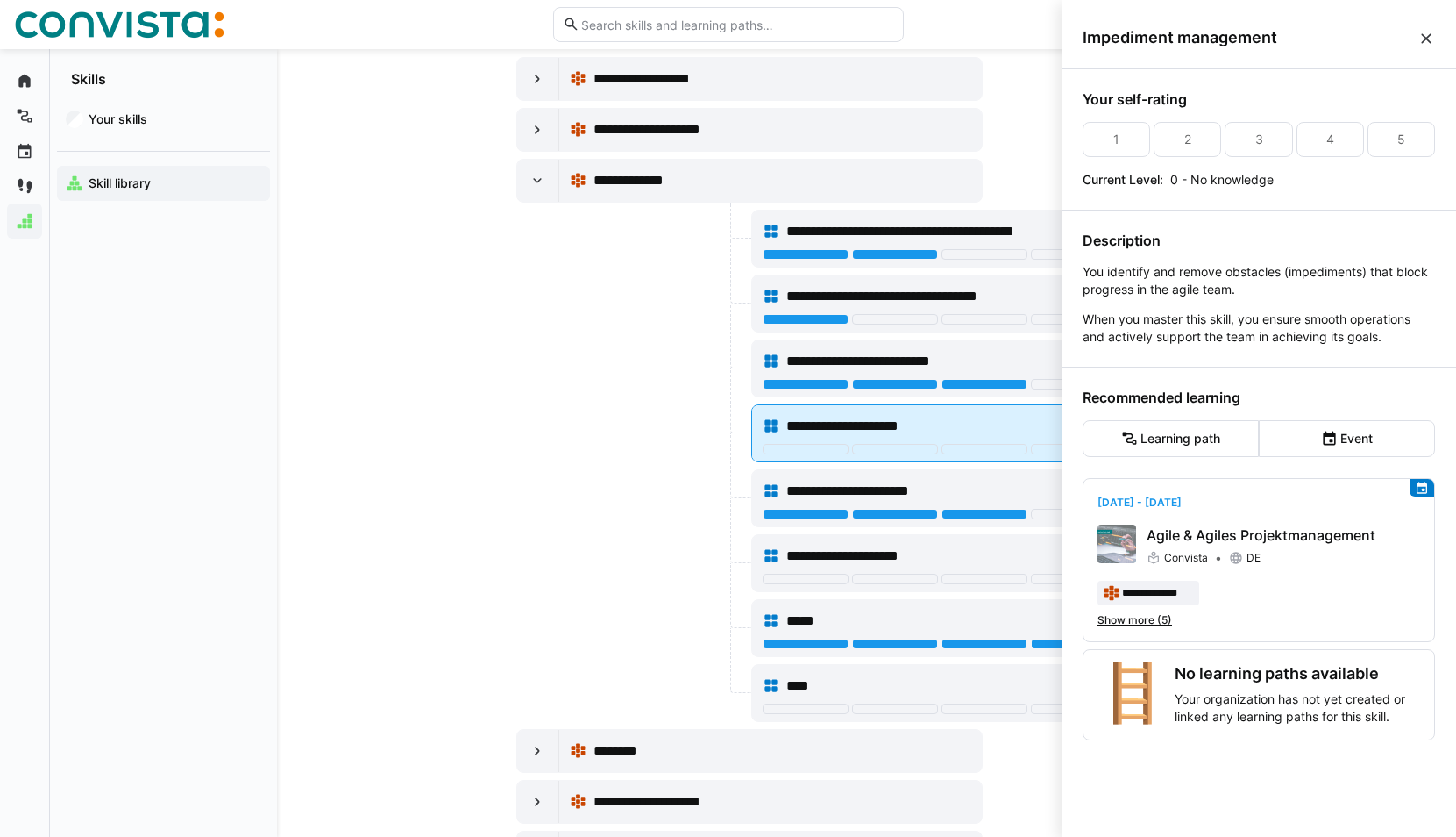
click at [919, 427] on span "**********" at bounding box center [872, 426] width 171 height 21
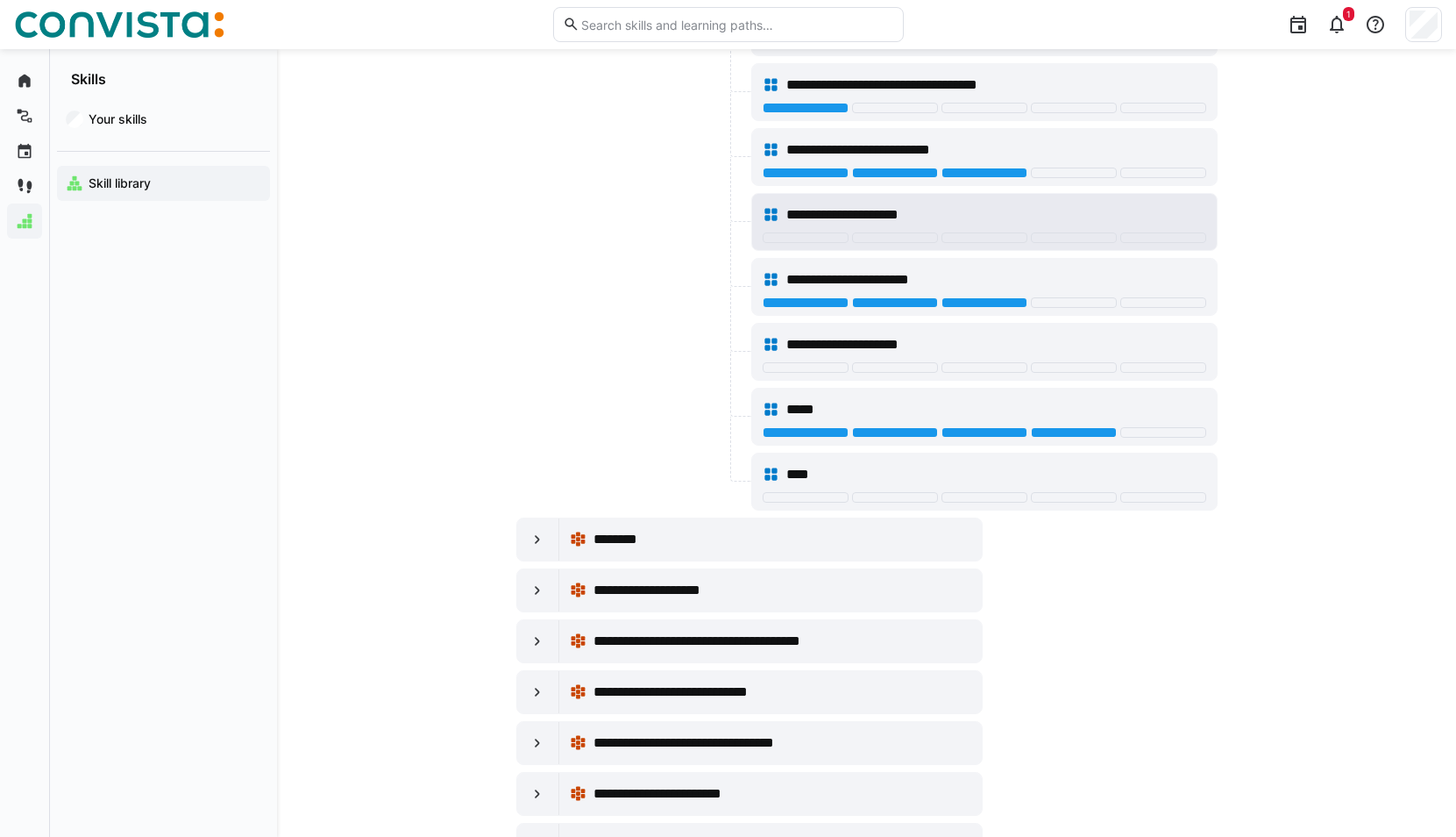
scroll to position [438, 0]
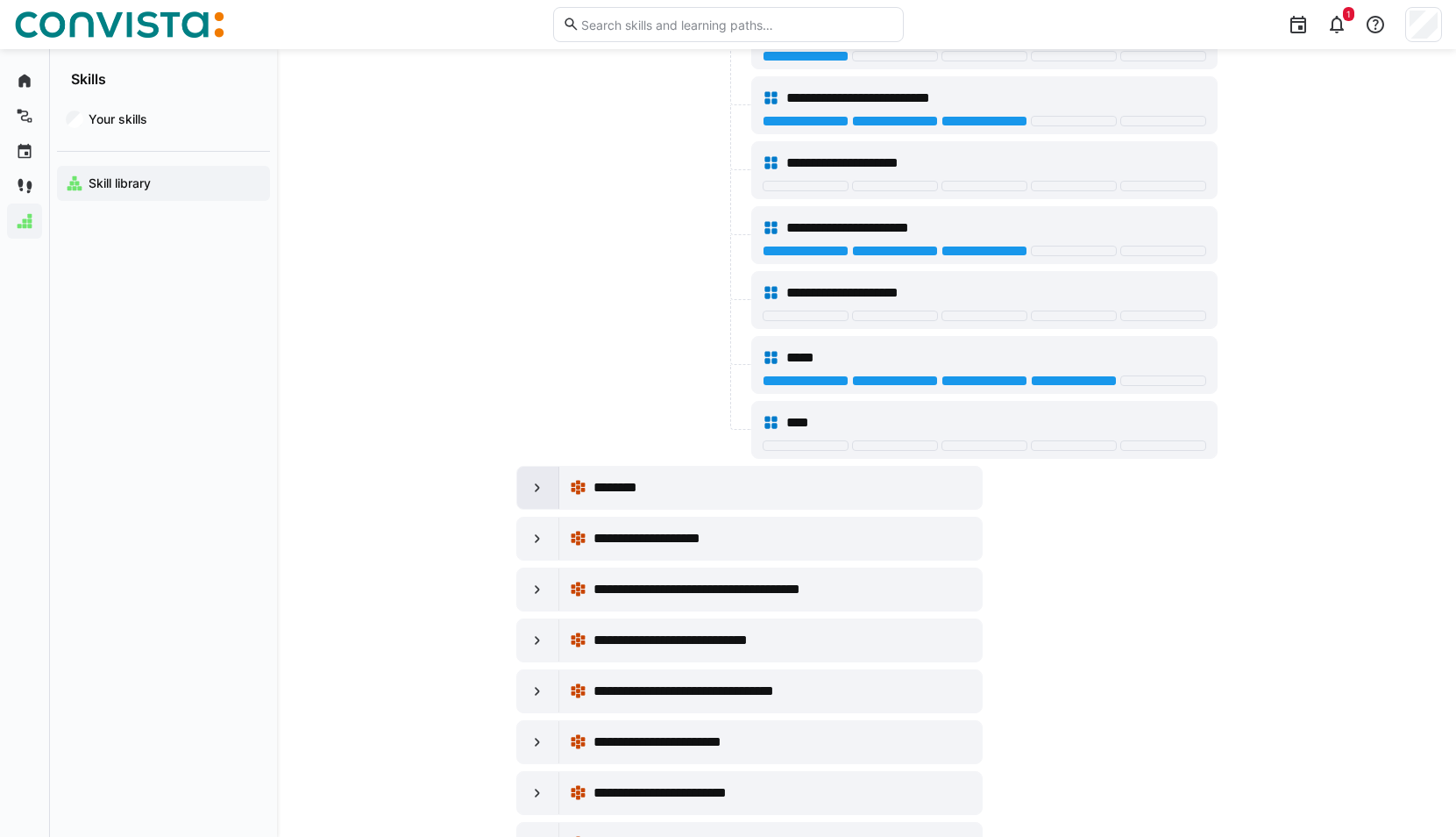
click at [523, 493] on div at bounding box center [538, 488] width 42 height 42
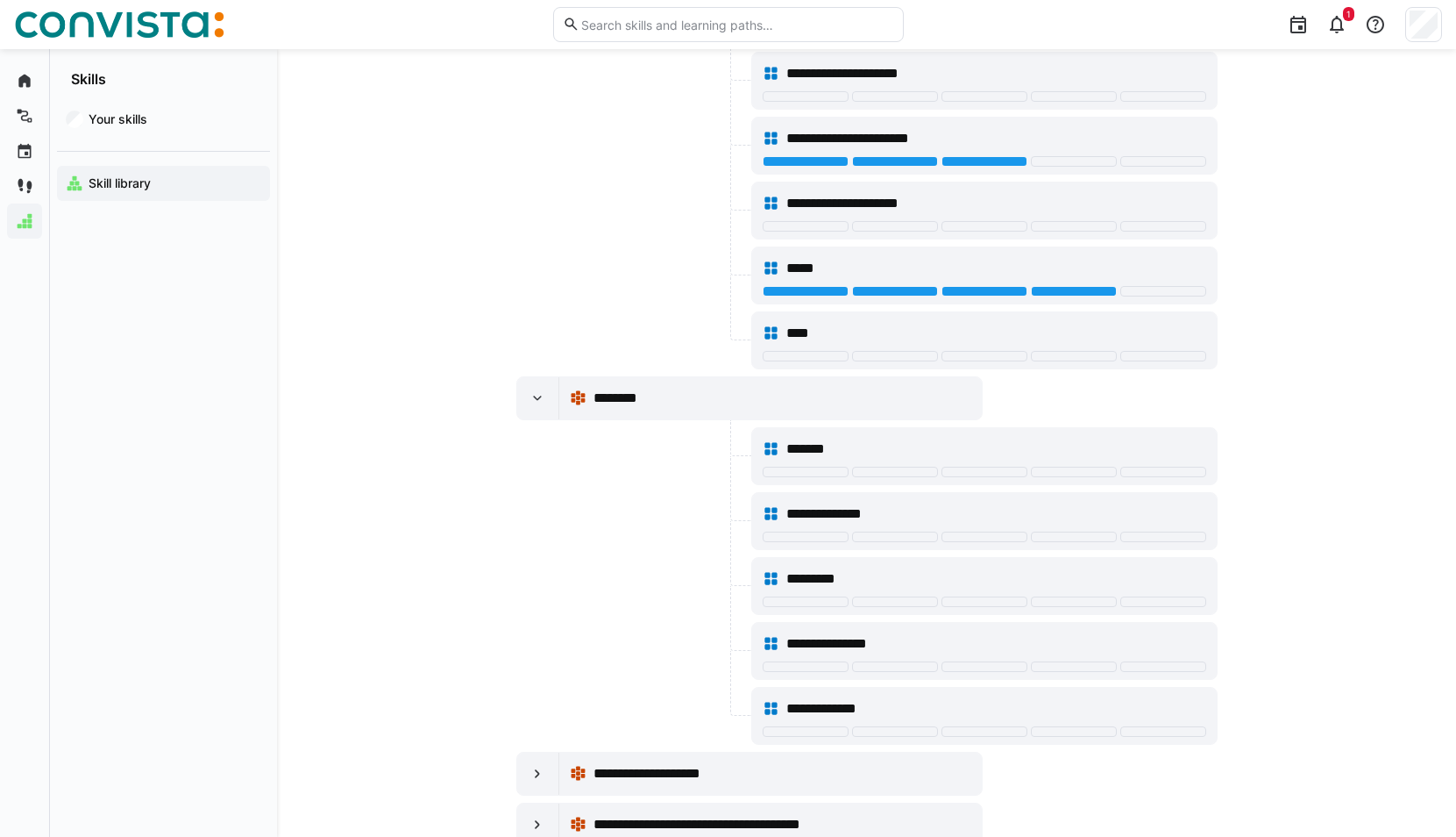
scroll to position [614, 0]
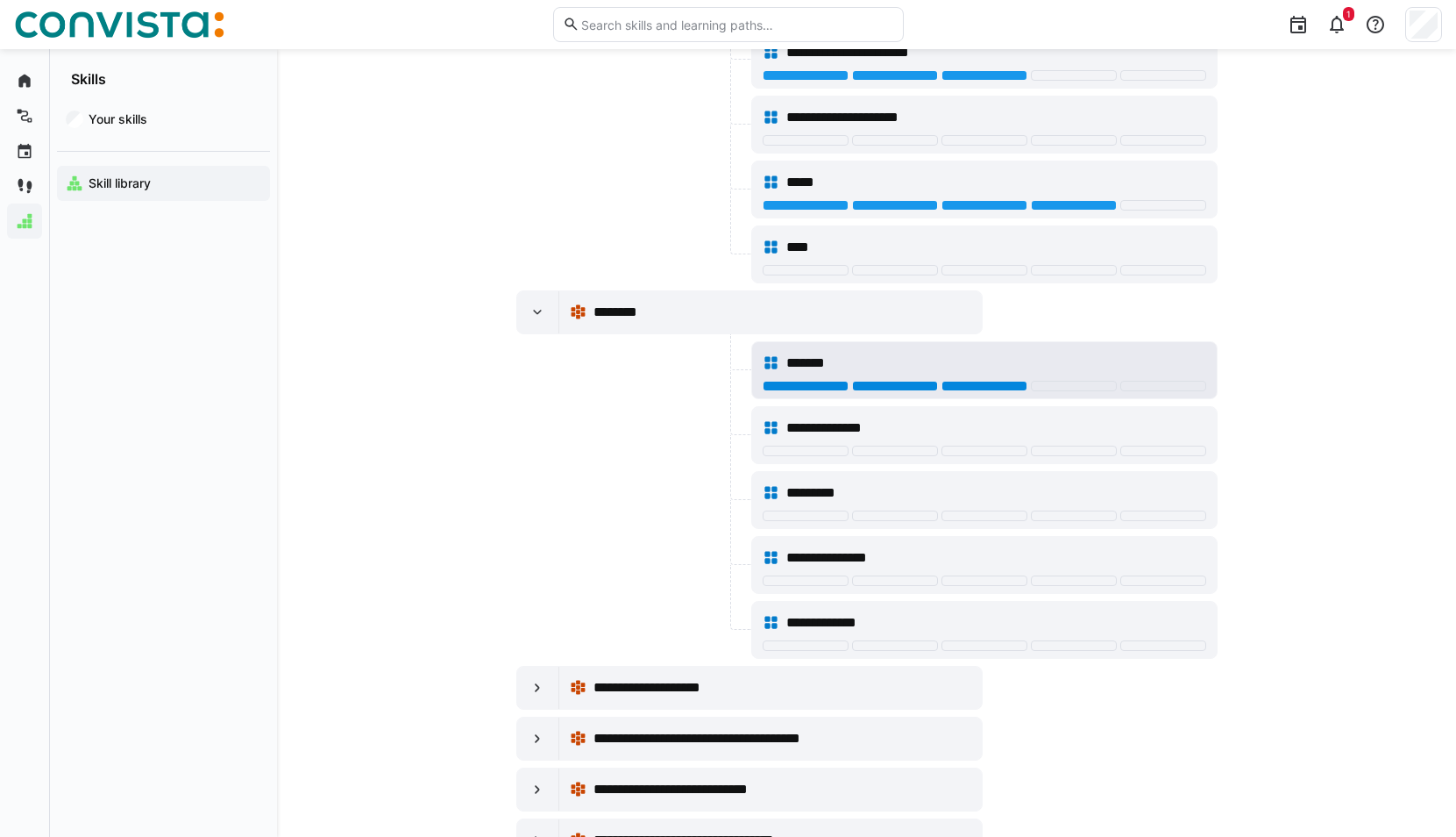
click at [1010, 389] on div at bounding box center [984, 385] width 86 height 10
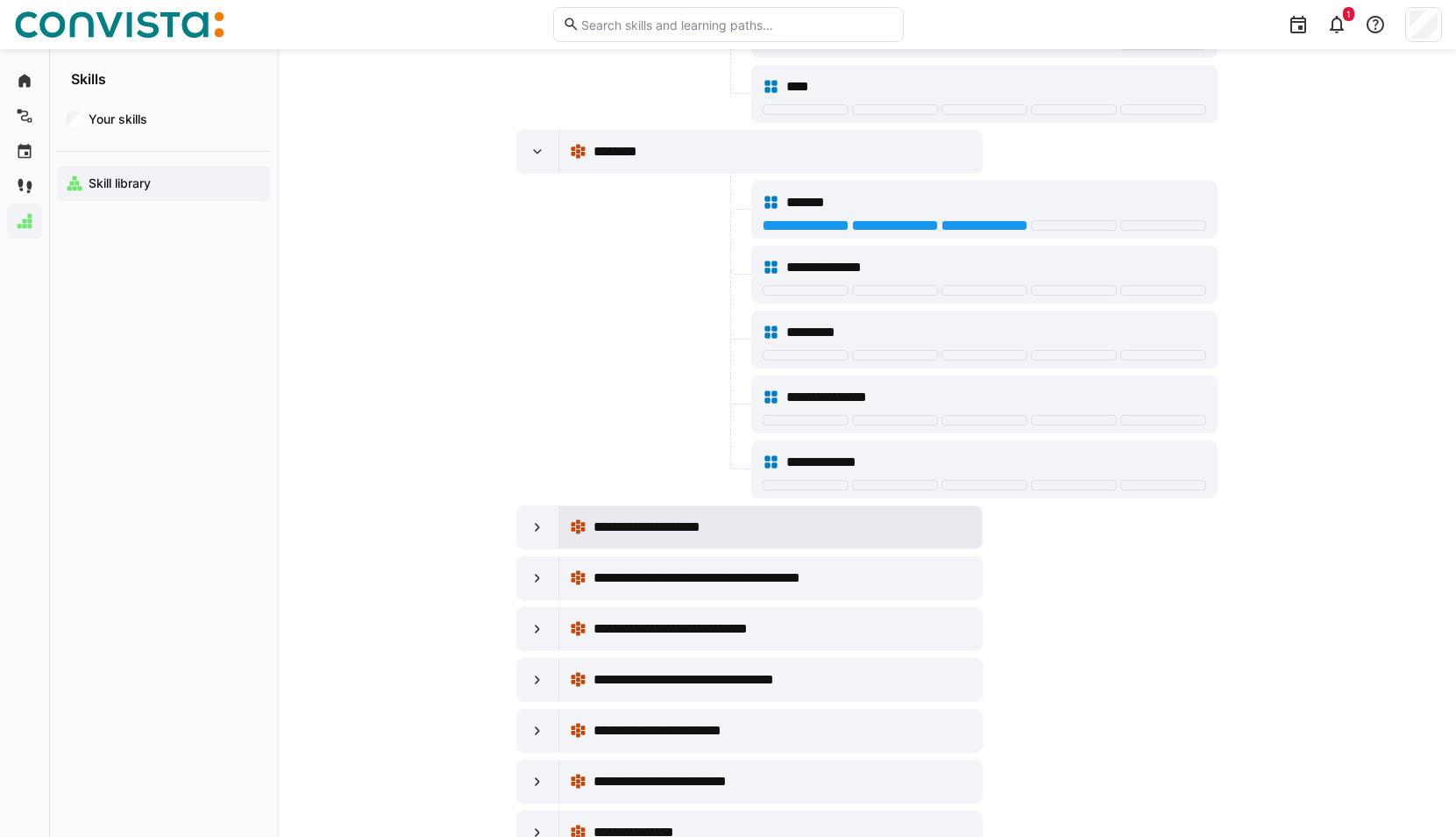
scroll to position [790, 0]
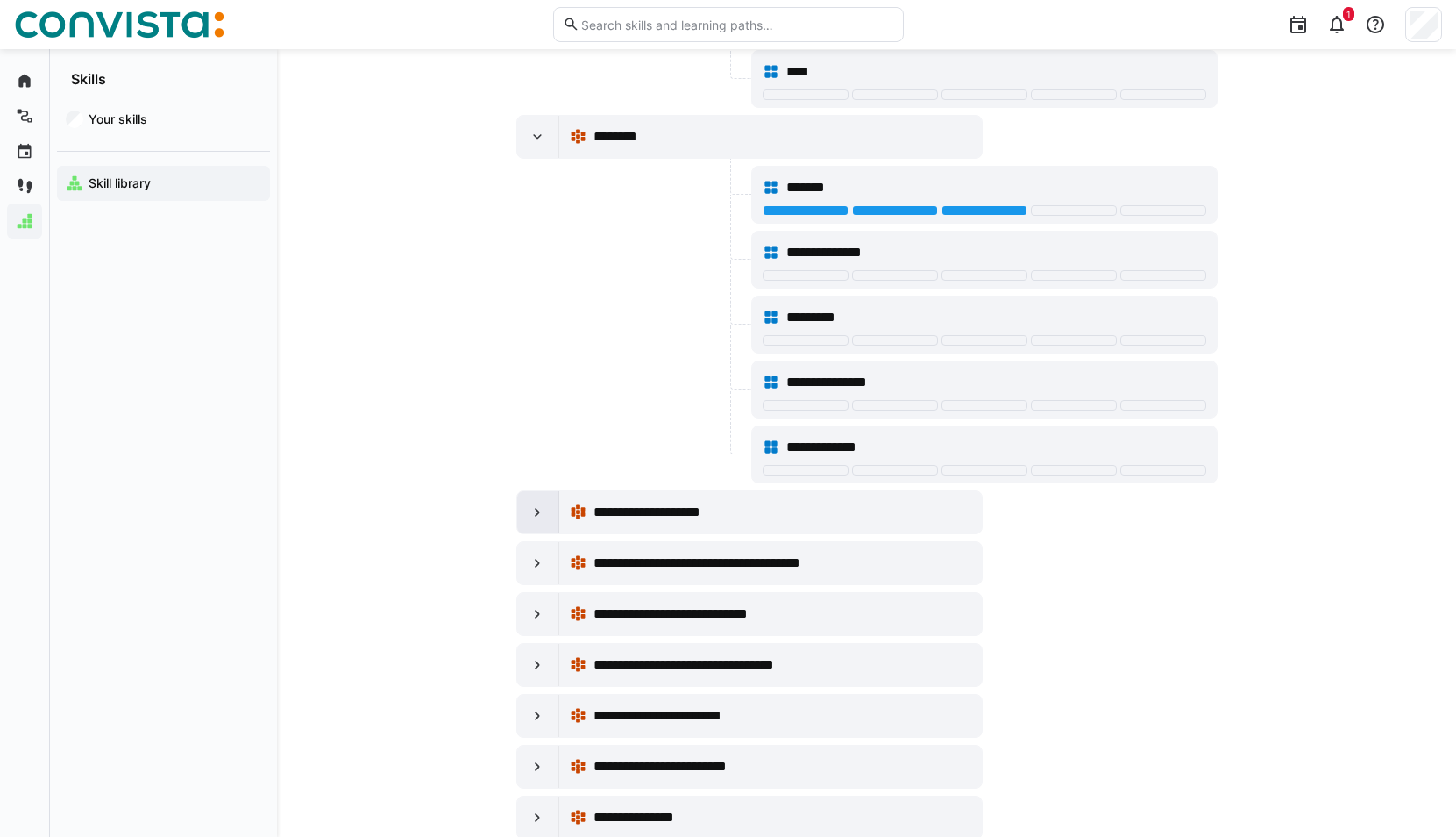
click at [537, 519] on eds-icon at bounding box center [537, 512] width 17 height 17
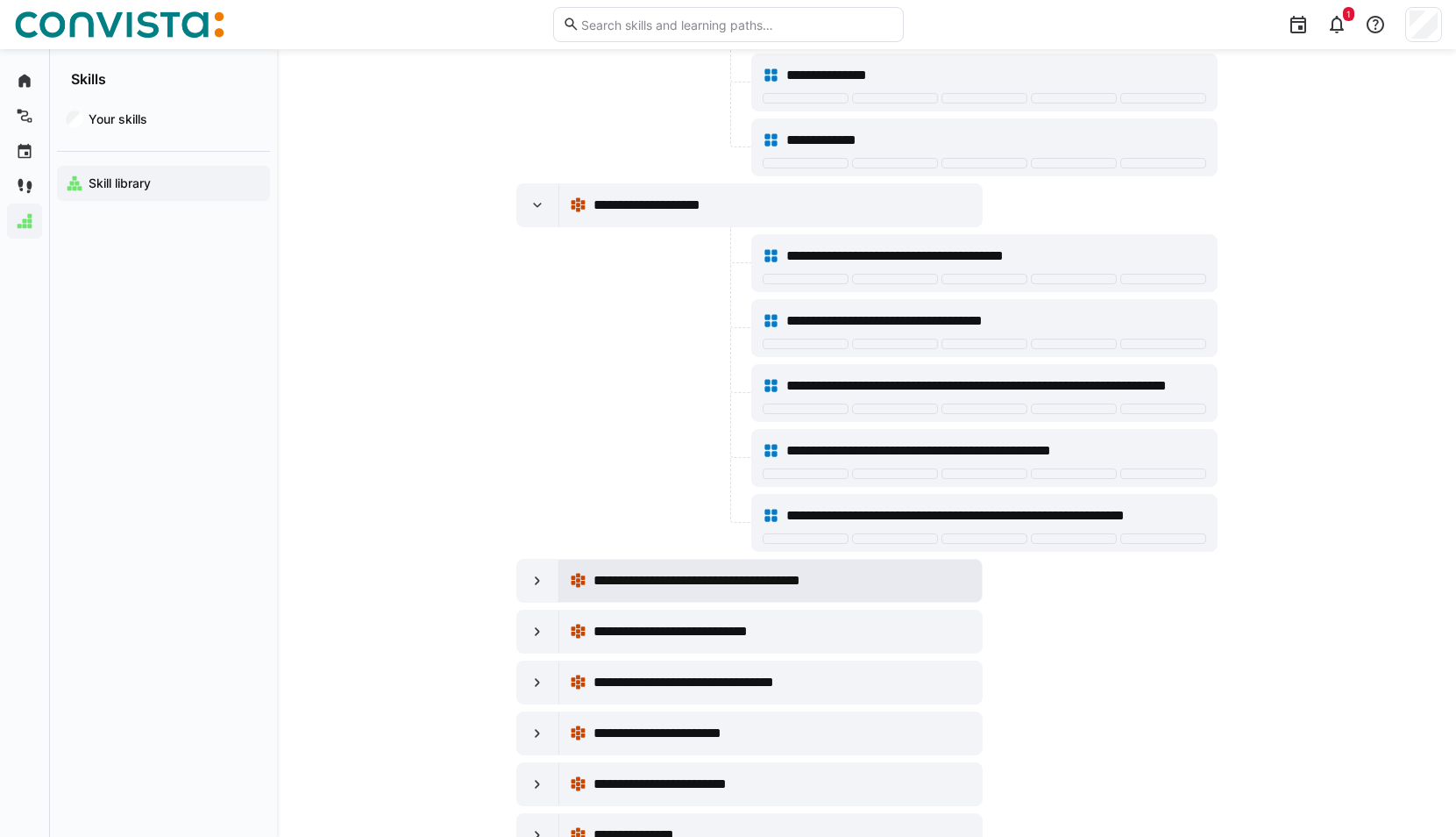
scroll to position [1140, 0]
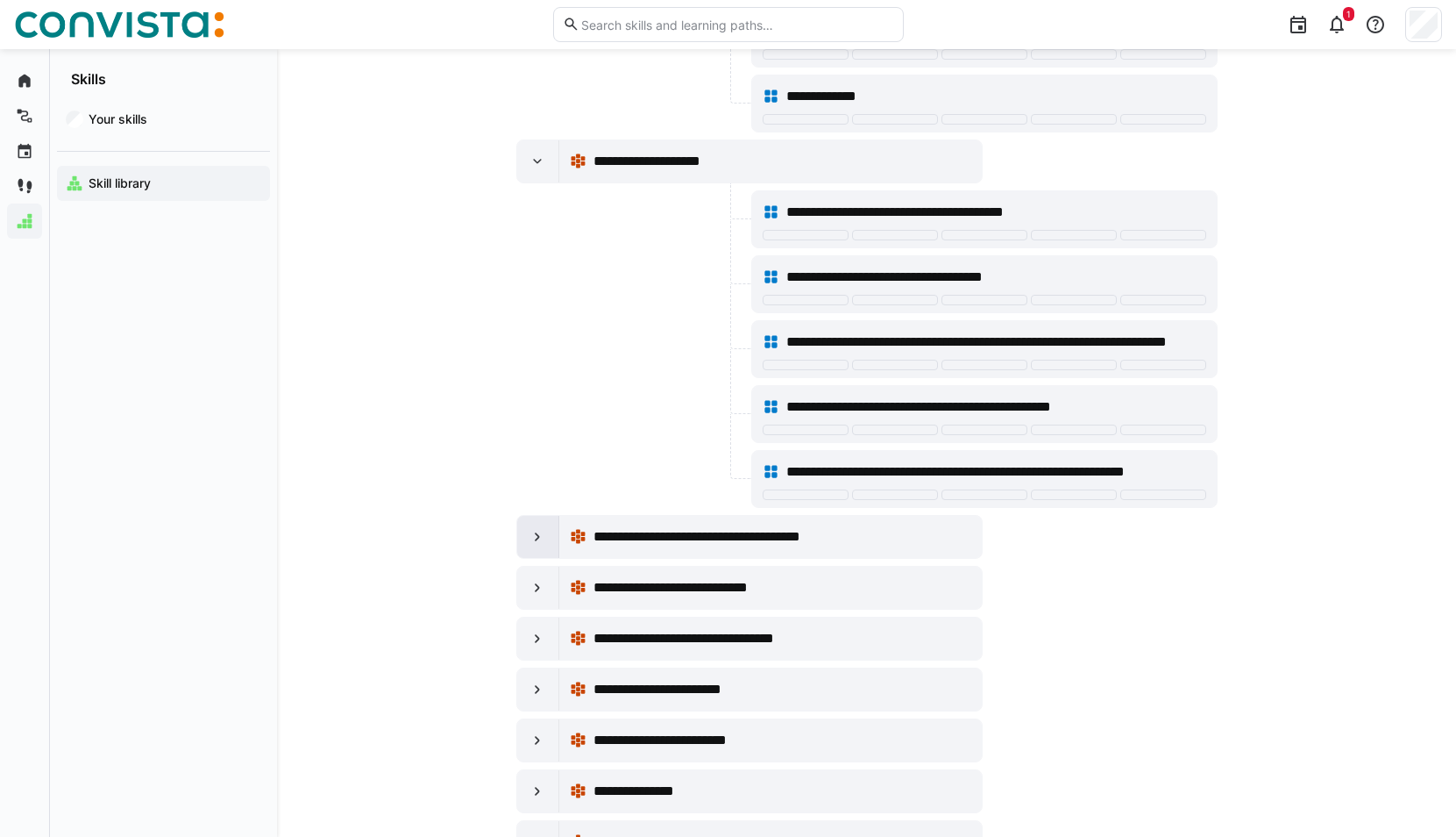
click at [546, 530] on div at bounding box center [538, 536] width 42 height 42
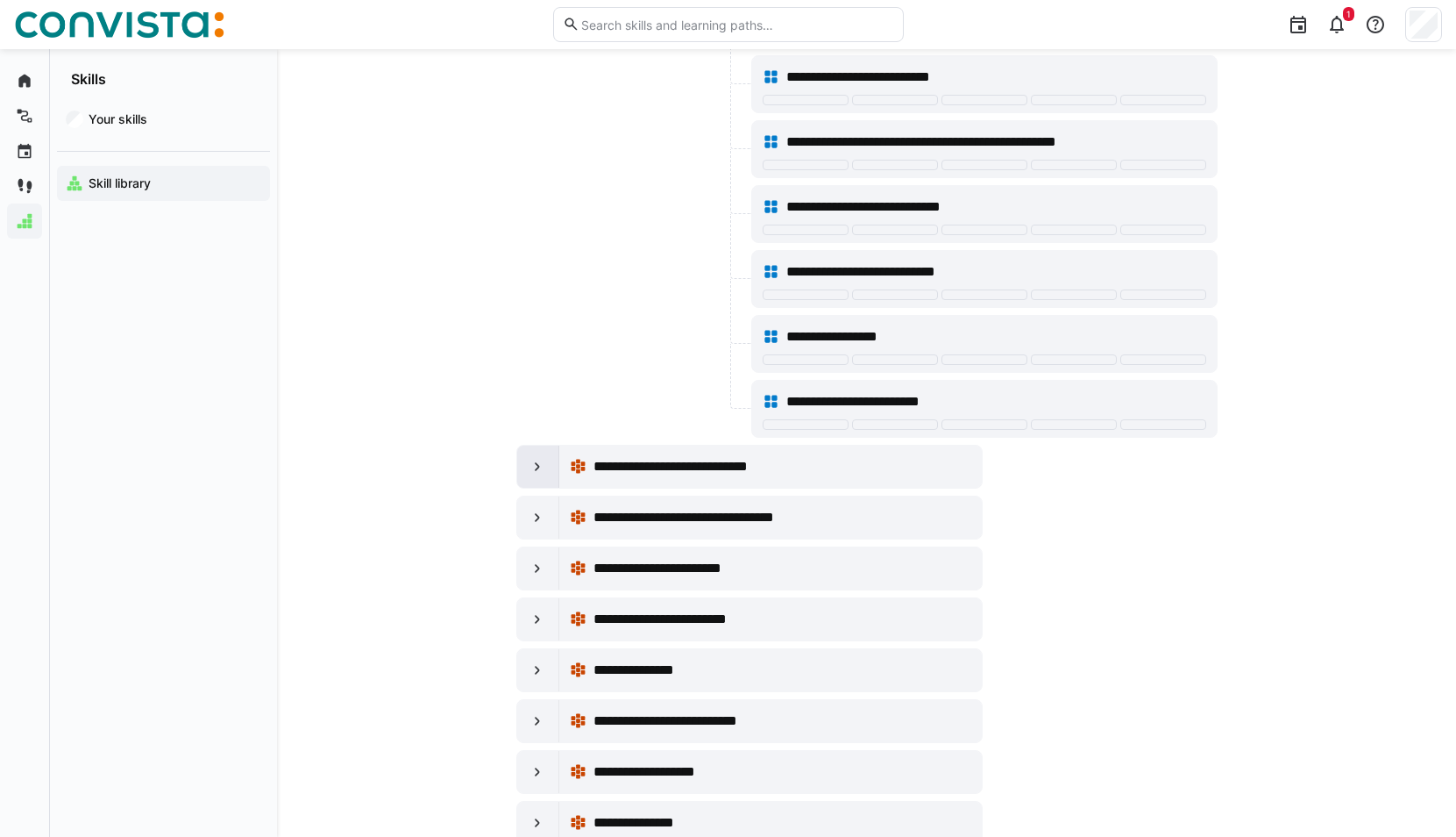
click at [549, 475] on div at bounding box center [538, 466] width 42 height 42
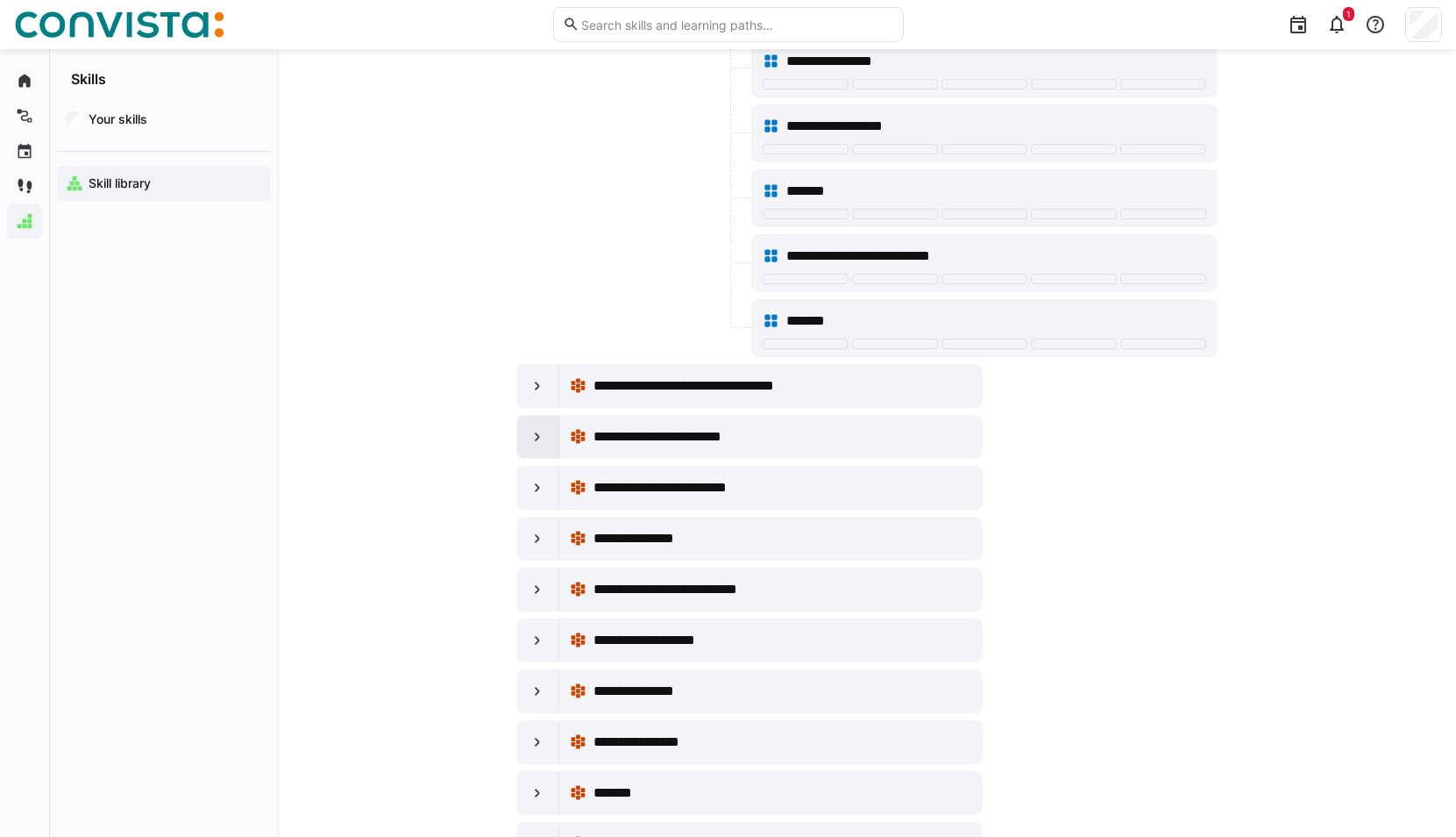
scroll to position [3420, 0]
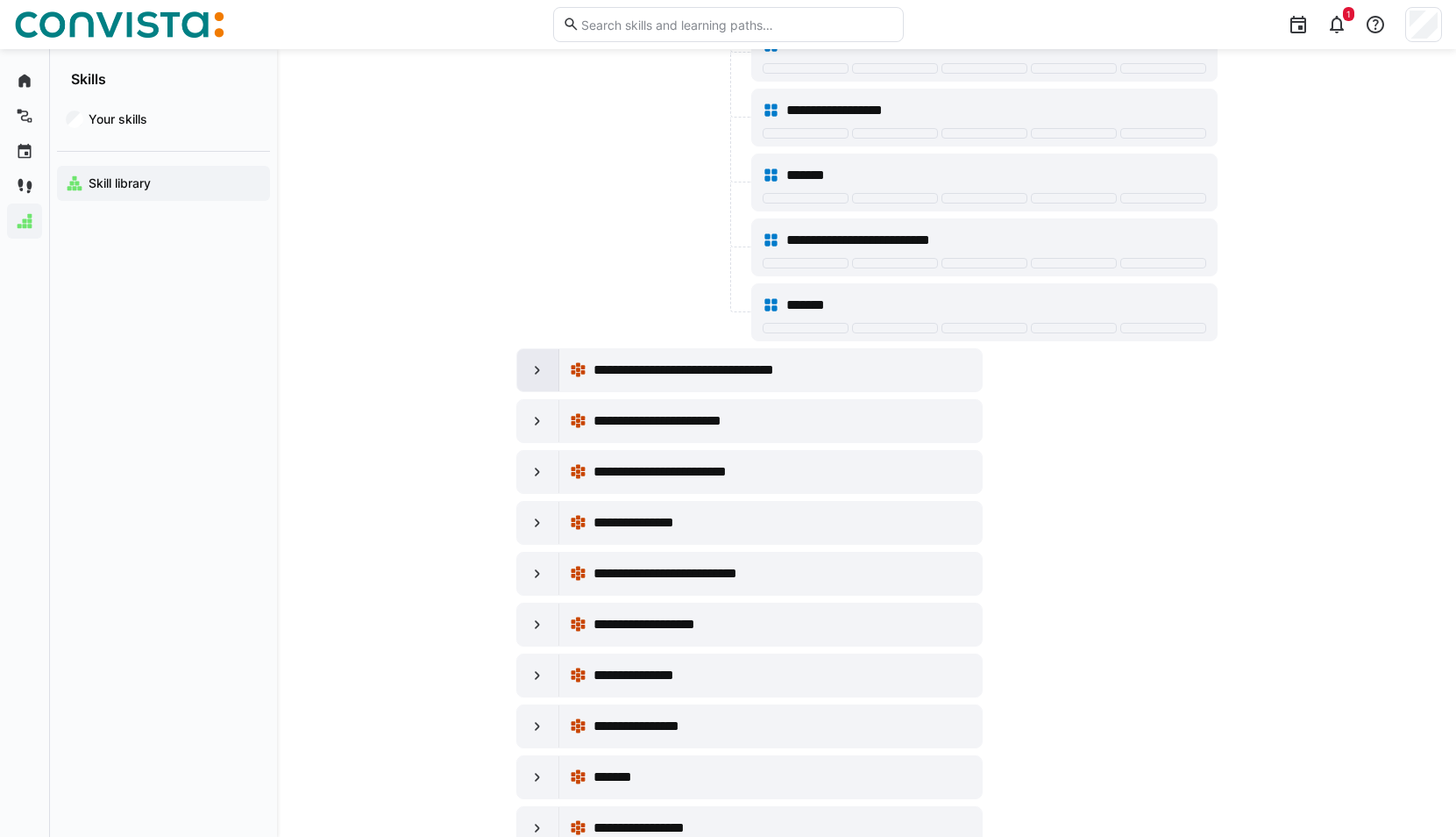
click at [530, 366] on eds-icon at bounding box center [537, 370] width 17 height 17
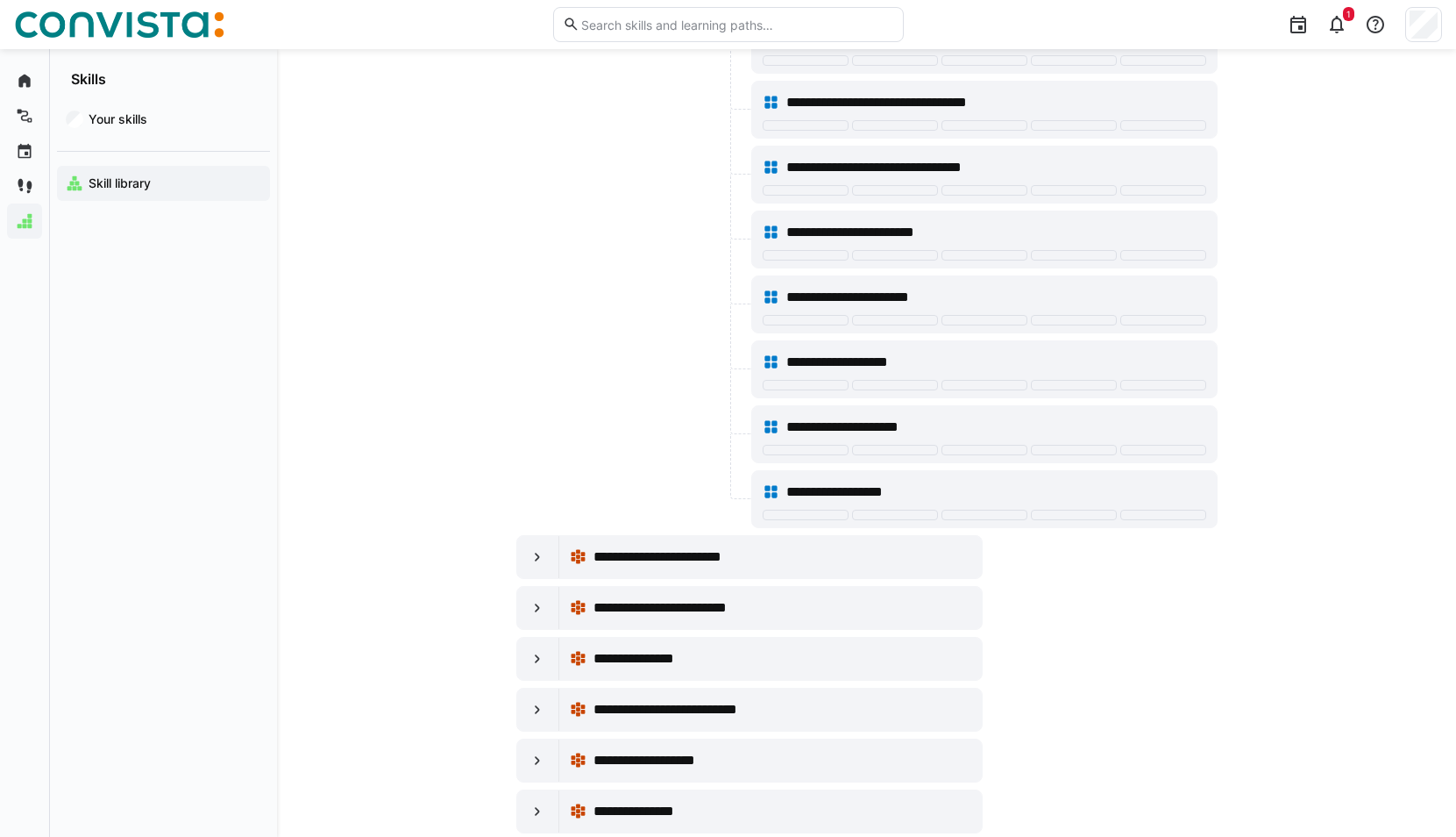
scroll to position [3859, 0]
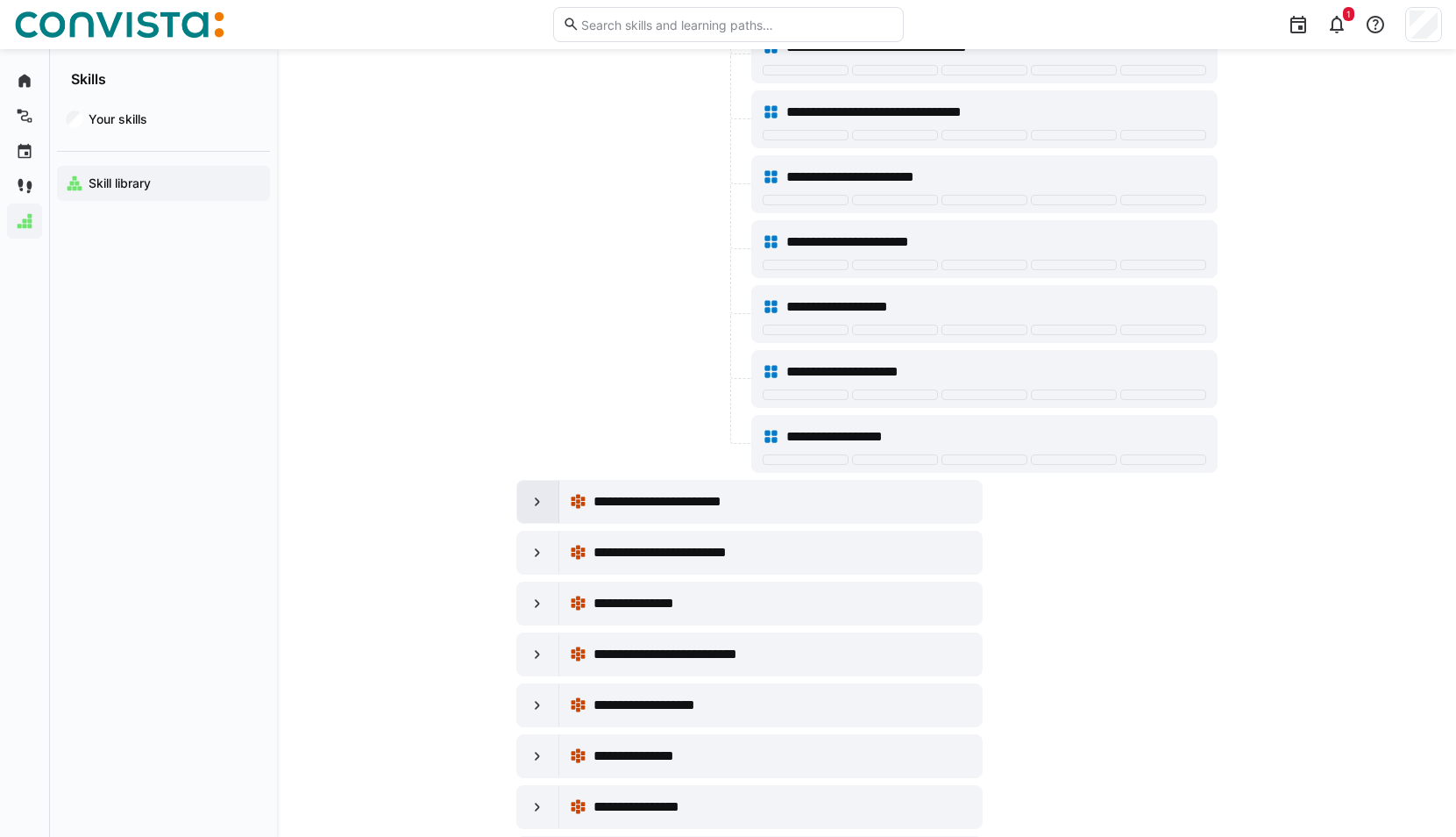
click at [534, 498] on eds-icon at bounding box center [537, 501] width 17 height 17
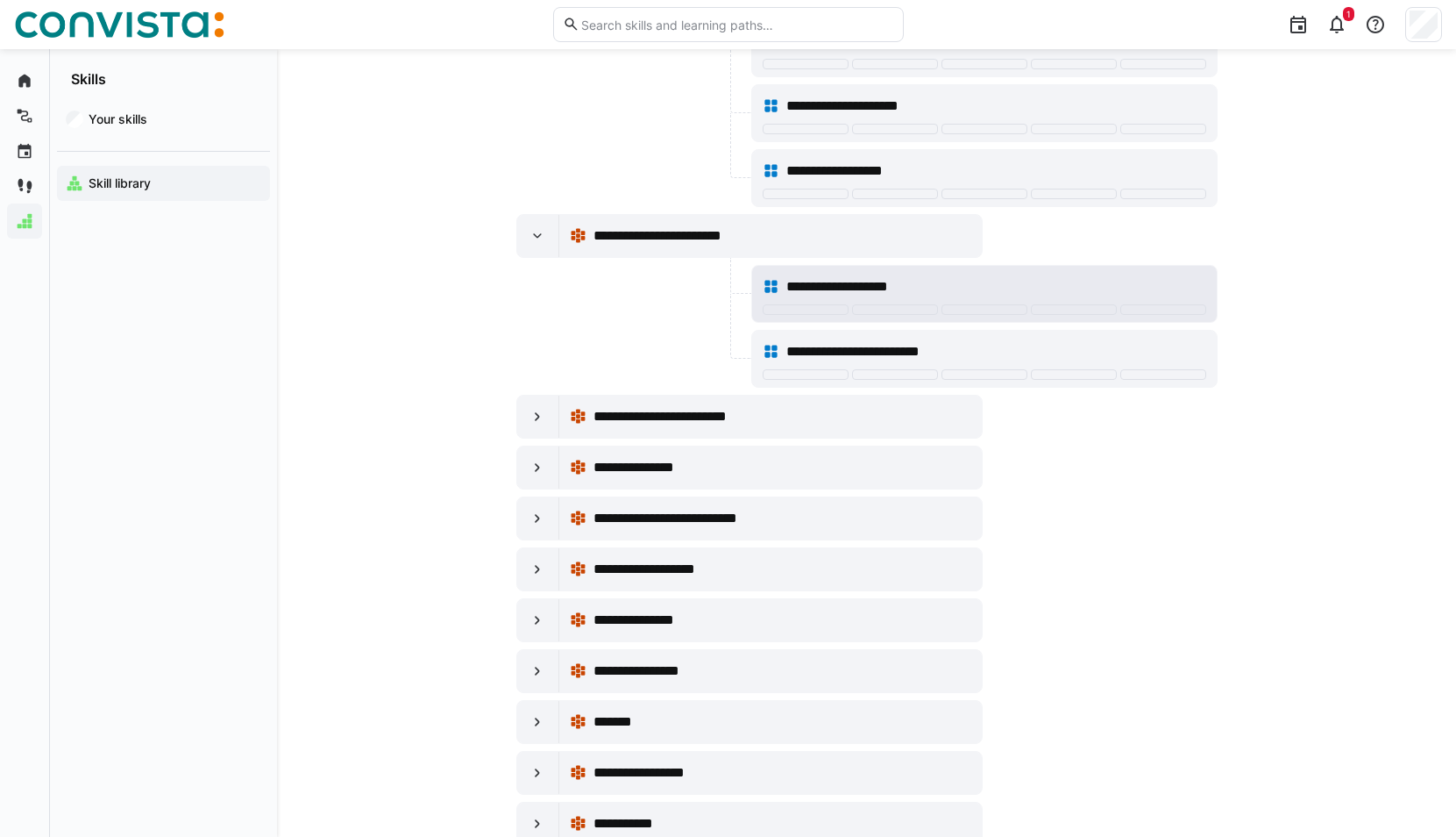
scroll to position [4121, 0]
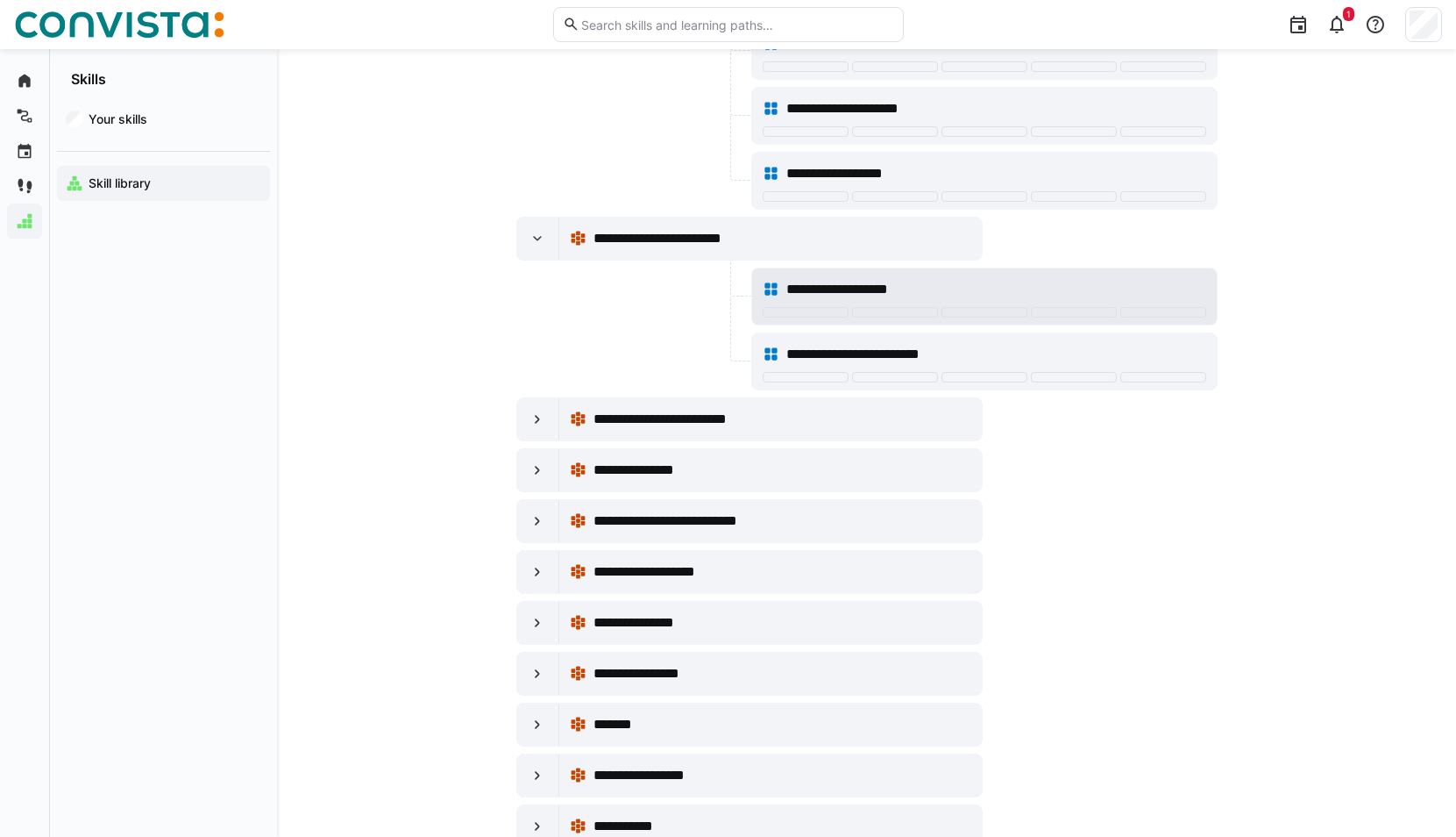
click at [901, 288] on span "**********" at bounding box center [849, 289] width 126 height 21
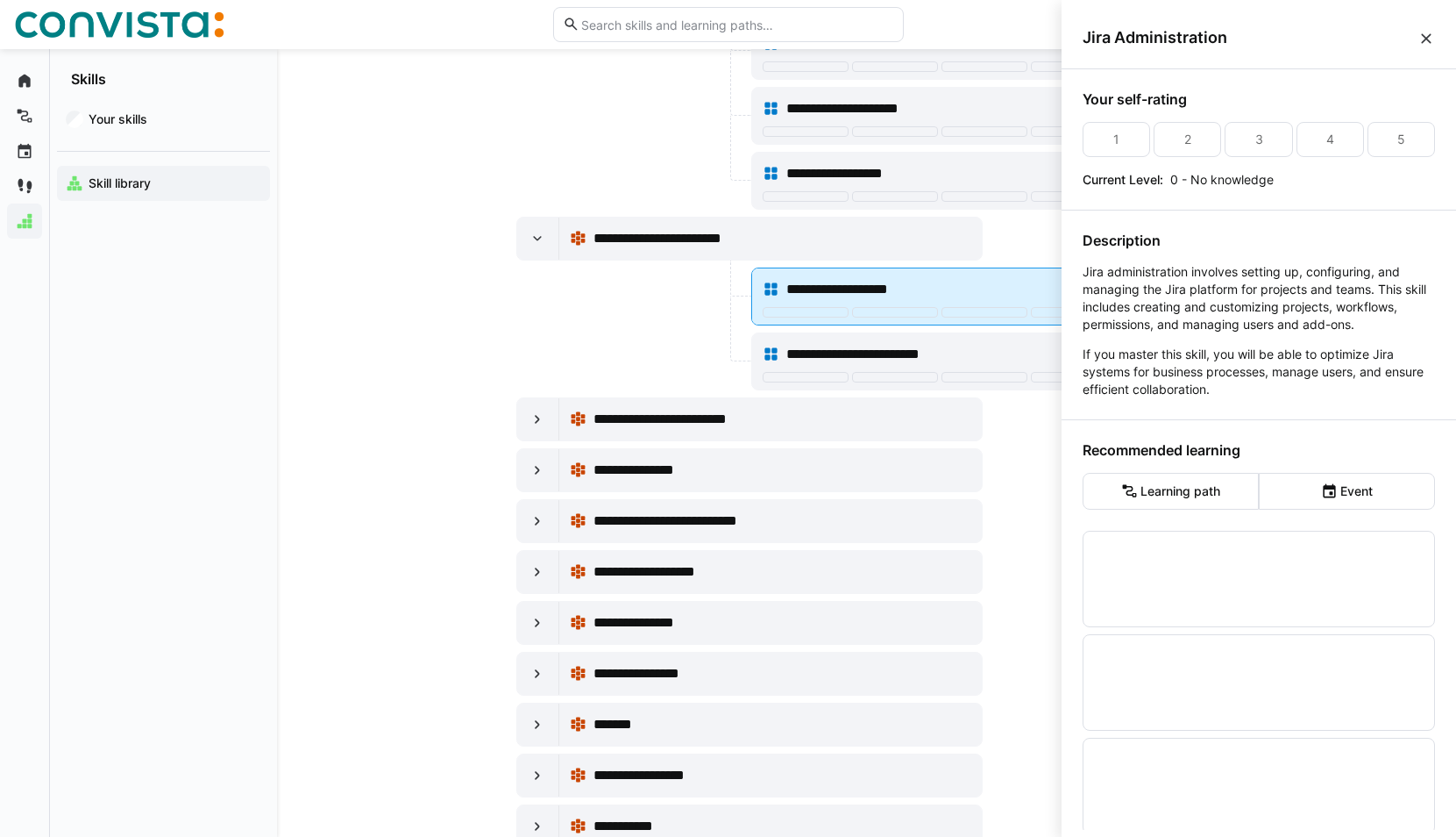
scroll to position [0, 0]
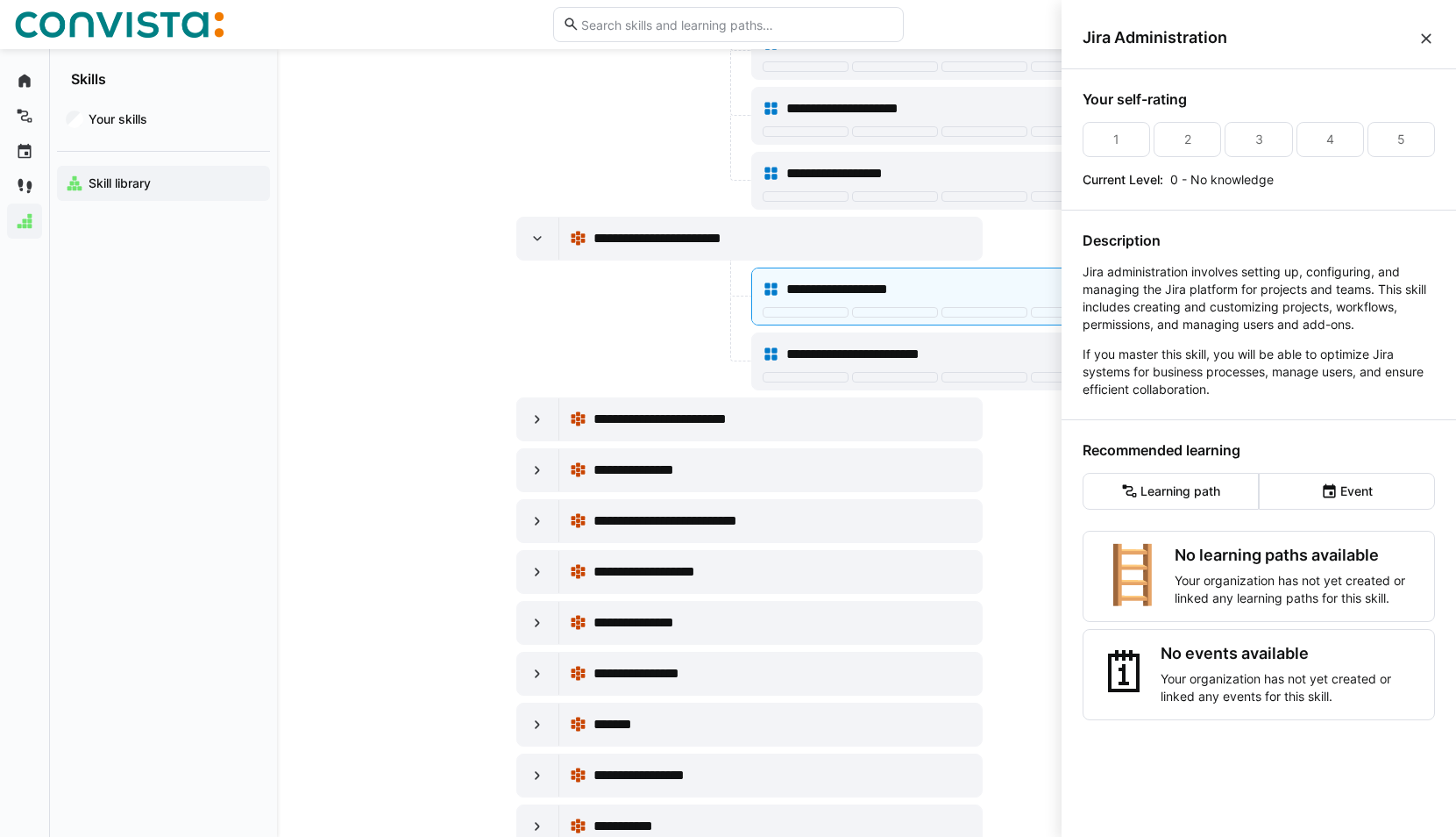
click at [1426, 43] on eds-icon at bounding box center [1426, 38] width 17 height 17
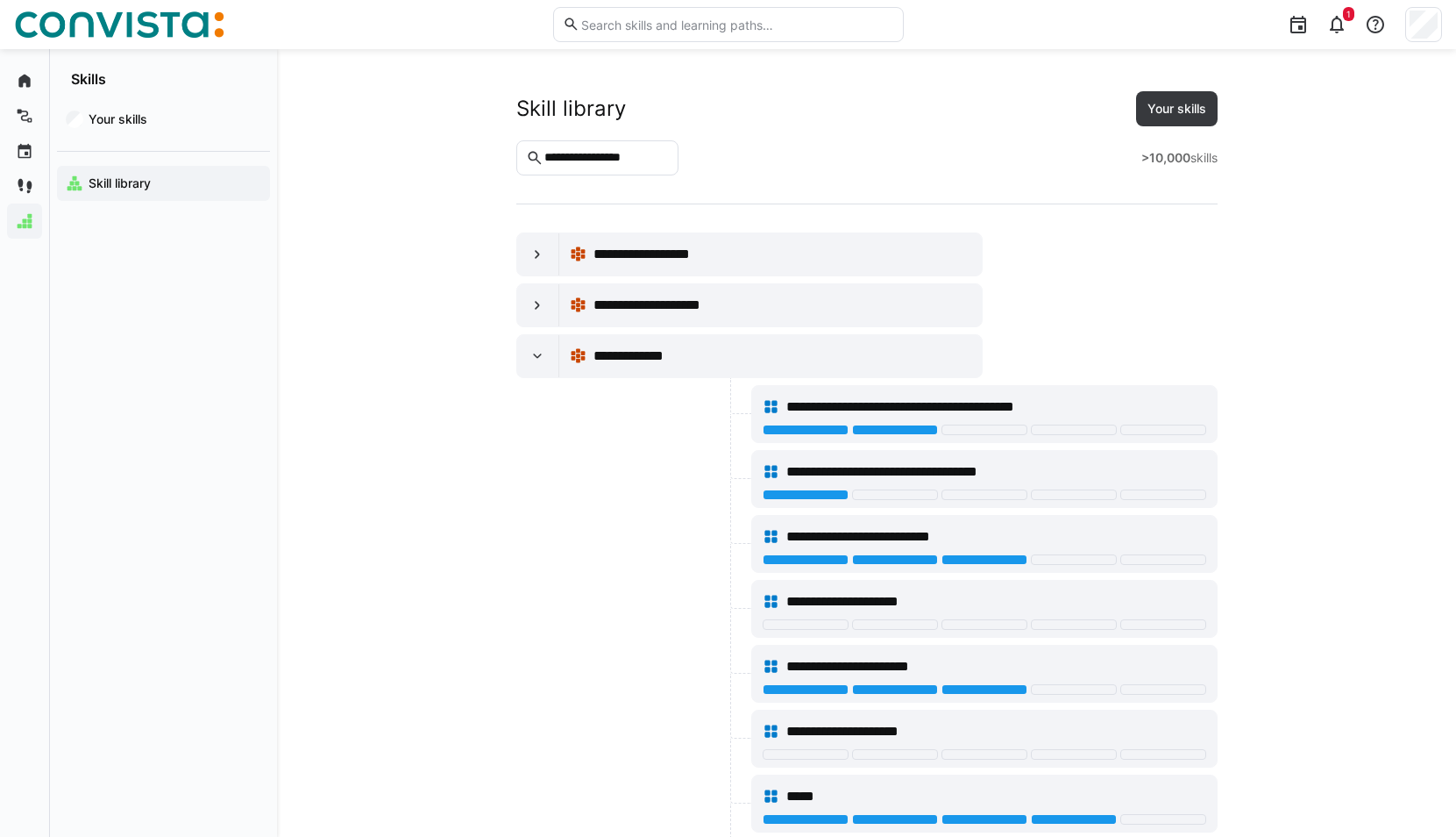
scroll to position [4121, 0]
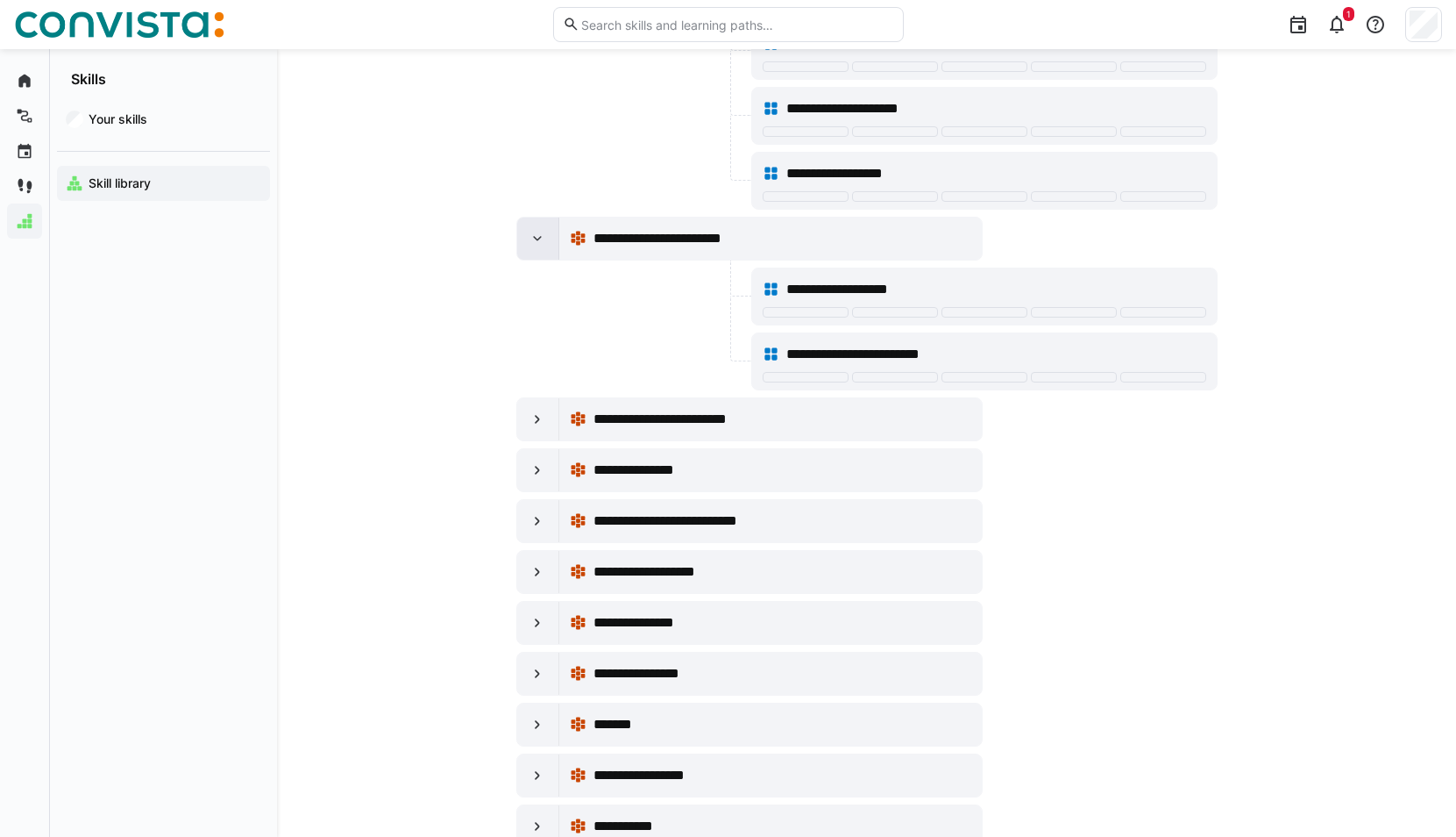
click at [539, 251] on div at bounding box center [538, 238] width 42 height 42
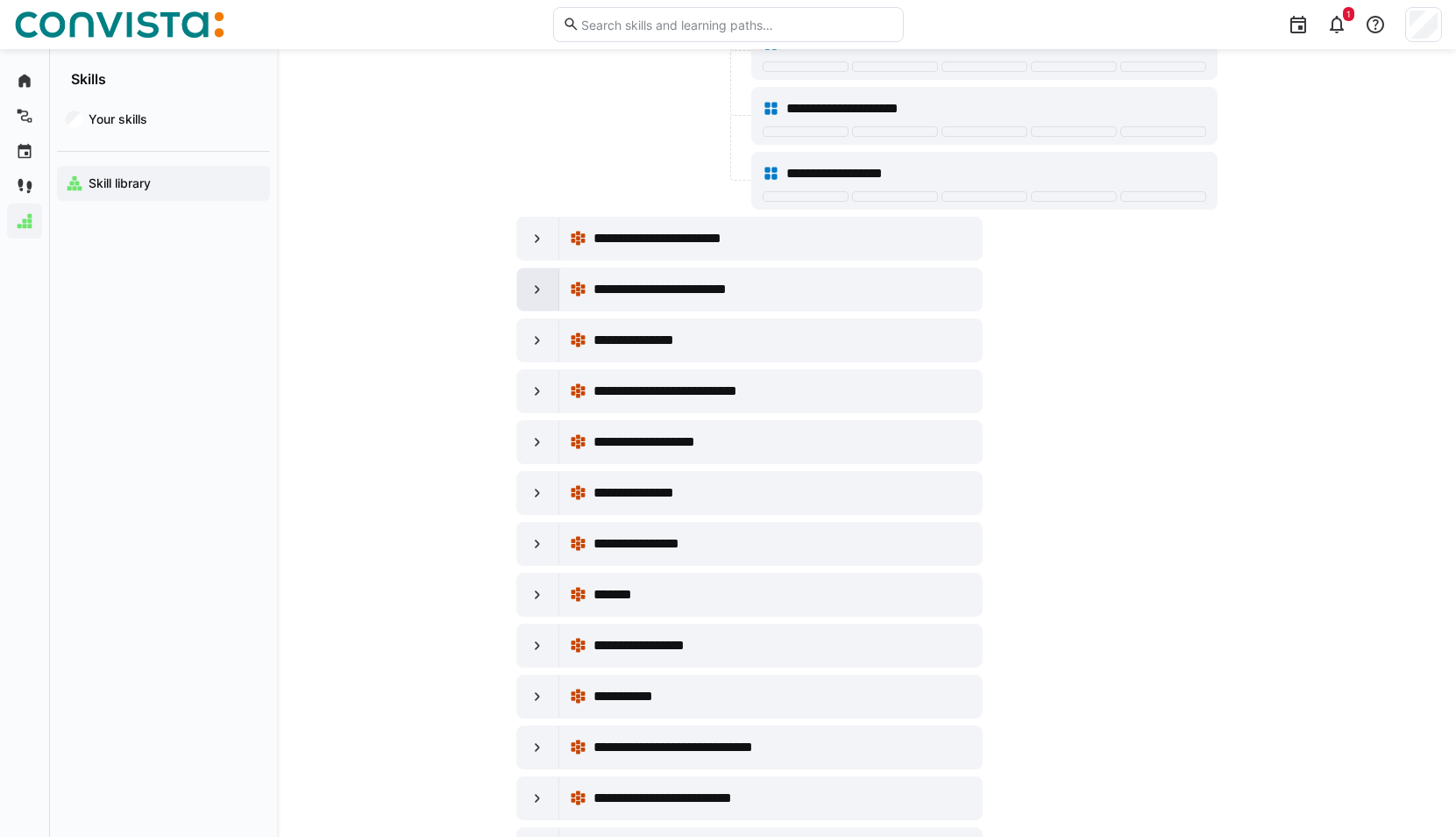
click at [544, 289] on eds-icon at bounding box center [537, 289] width 17 height 17
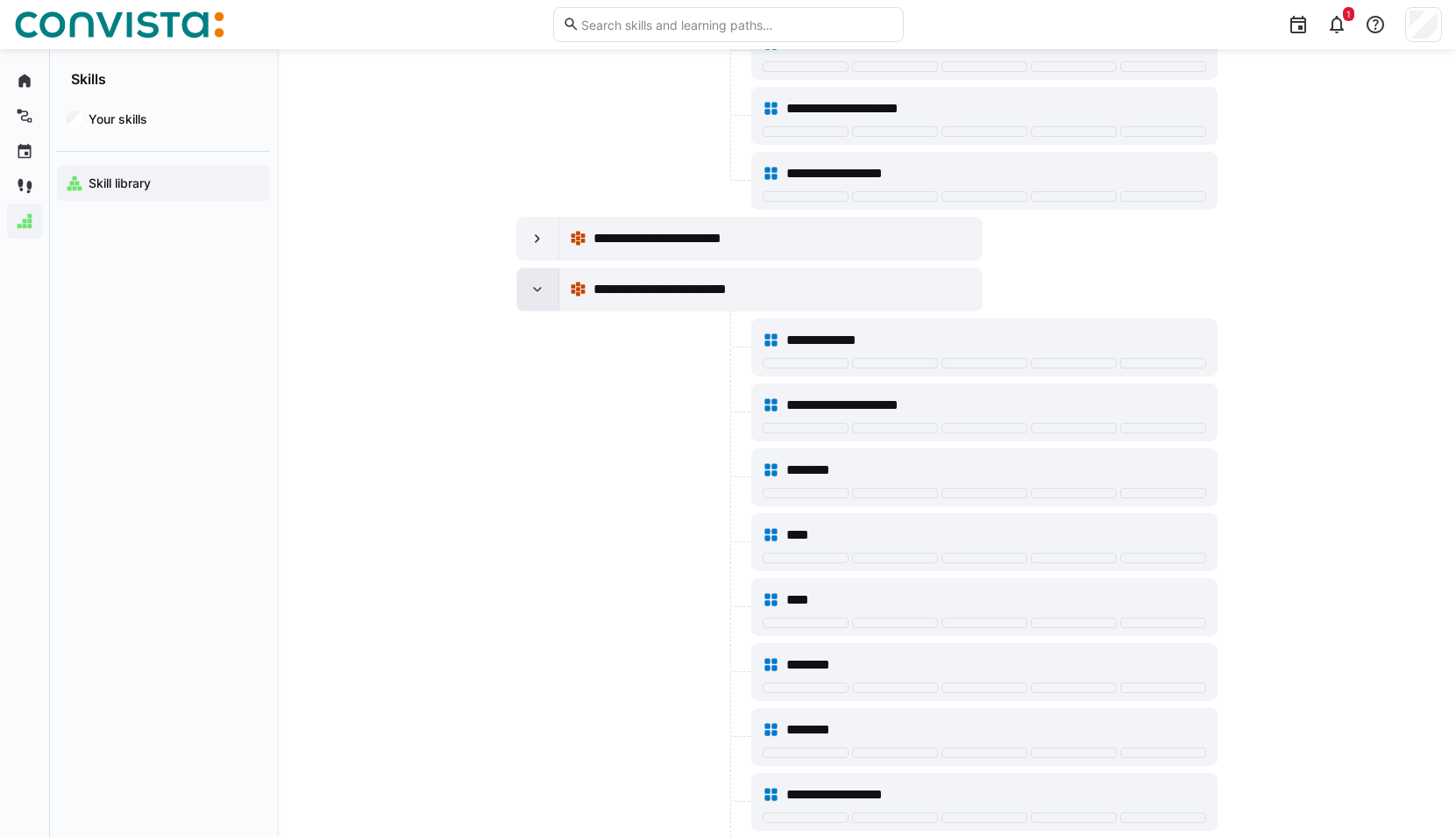
click at [544, 289] on eds-icon at bounding box center [537, 289] width 17 height 17
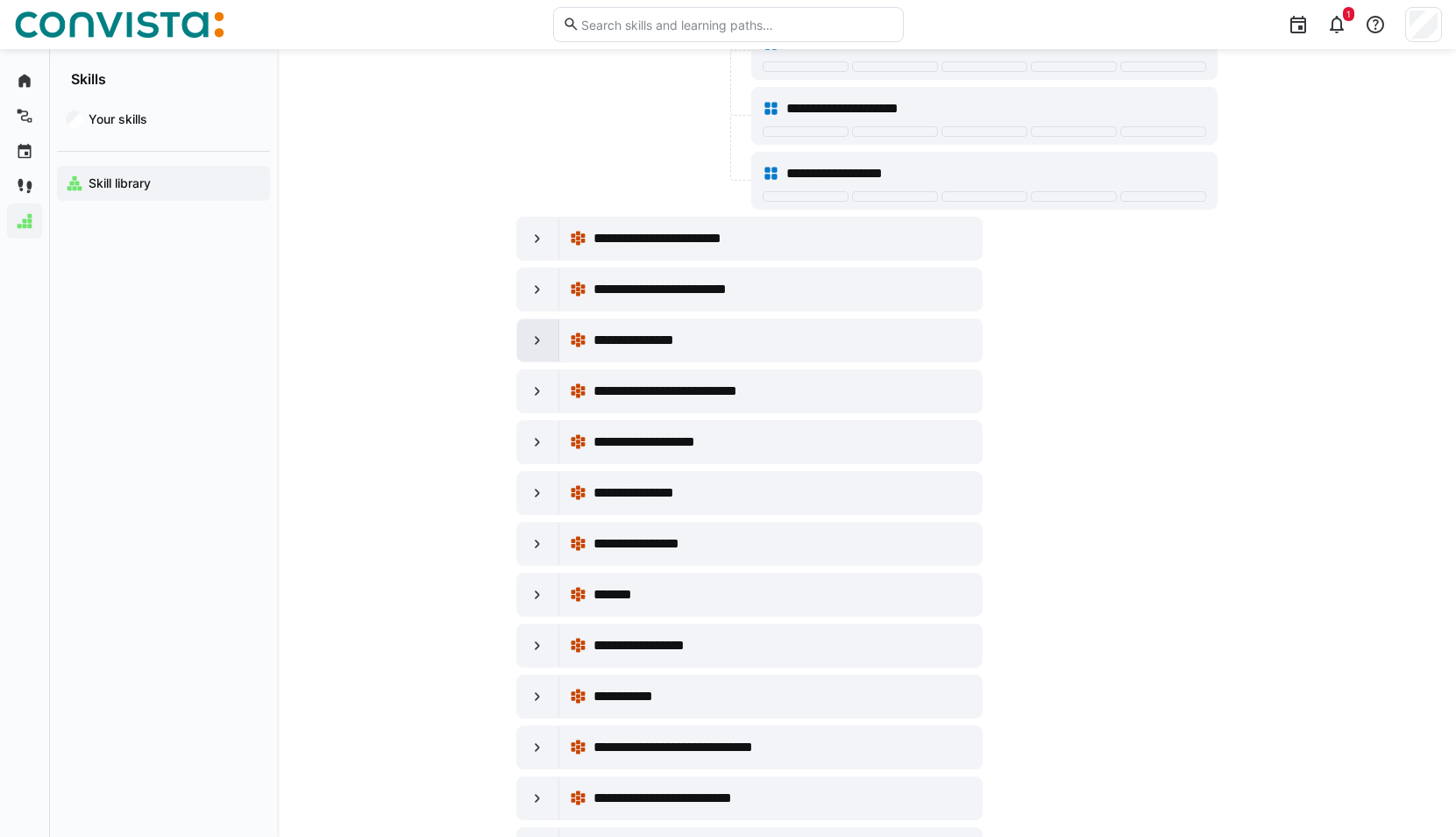
click at [533, 341] on eds-icon at bounding box center [537, 340] width 17 height 17
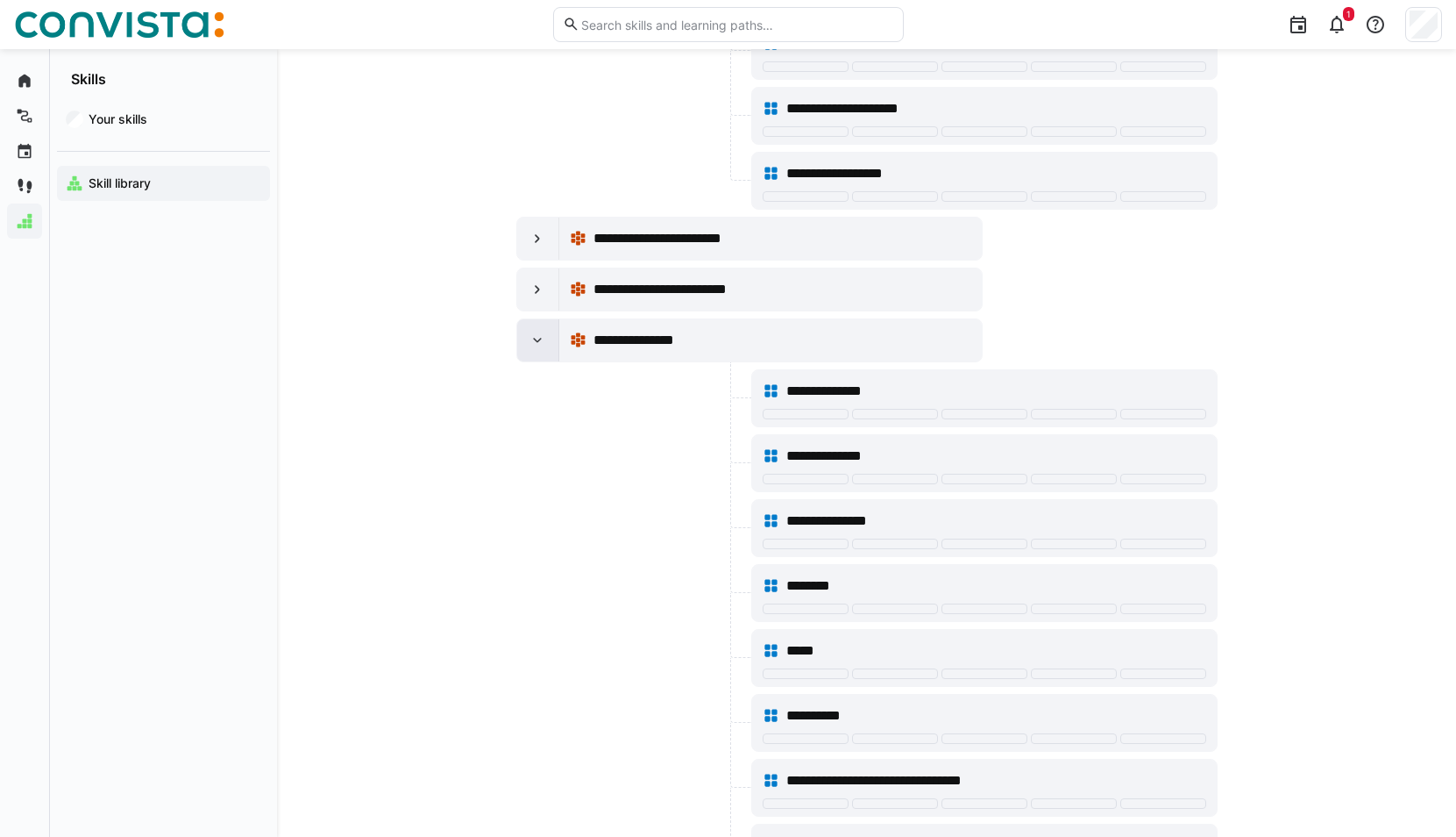
click at [533, 341] on eds-icon at bounding box center [537, 340] width 17 height 17
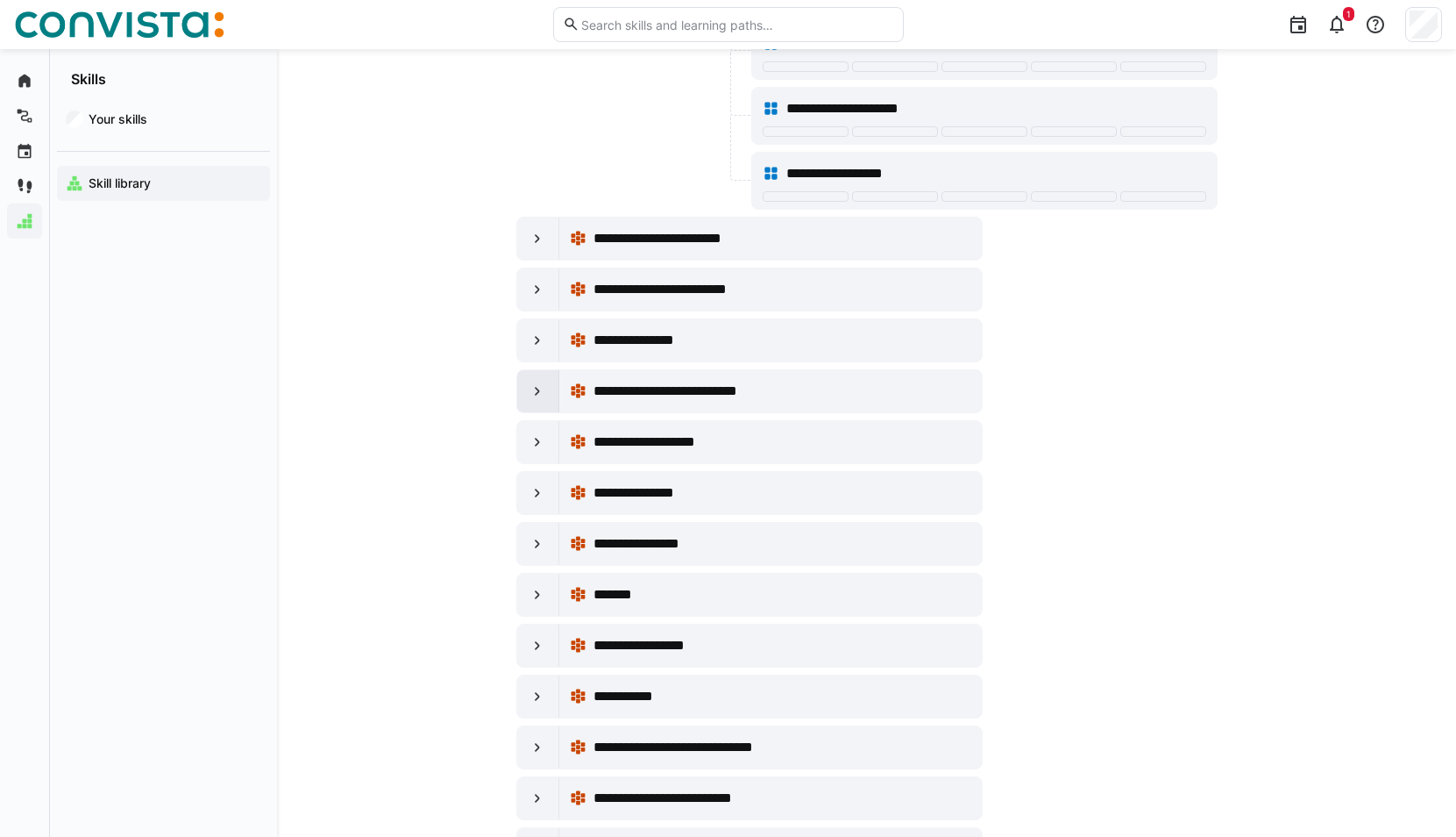
click at [541, 401] on div at bounding box center [538, 391] width 42 height 42
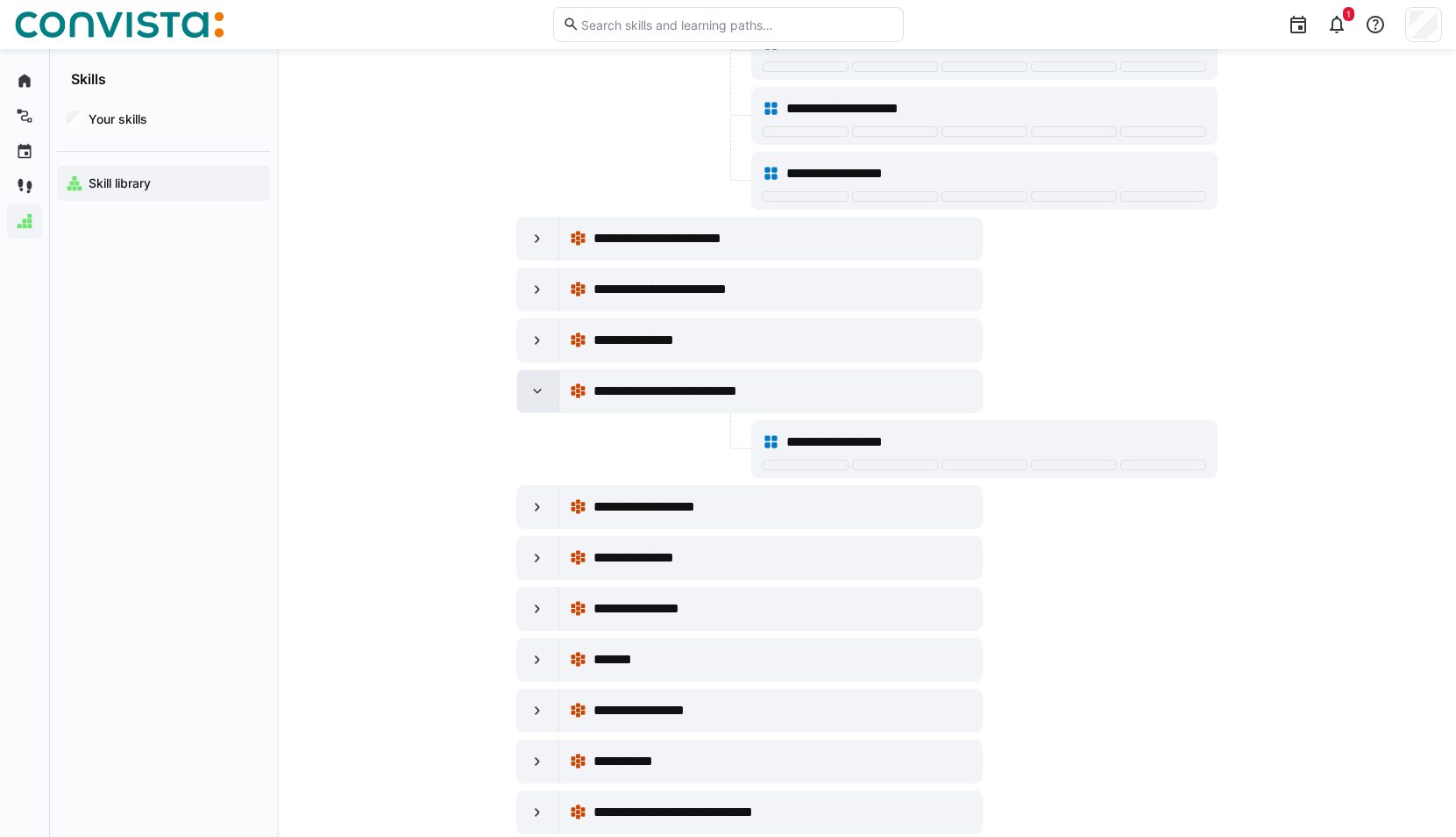
click at [541, 401] on div at bounding box center [538, 391] width 42 height 42
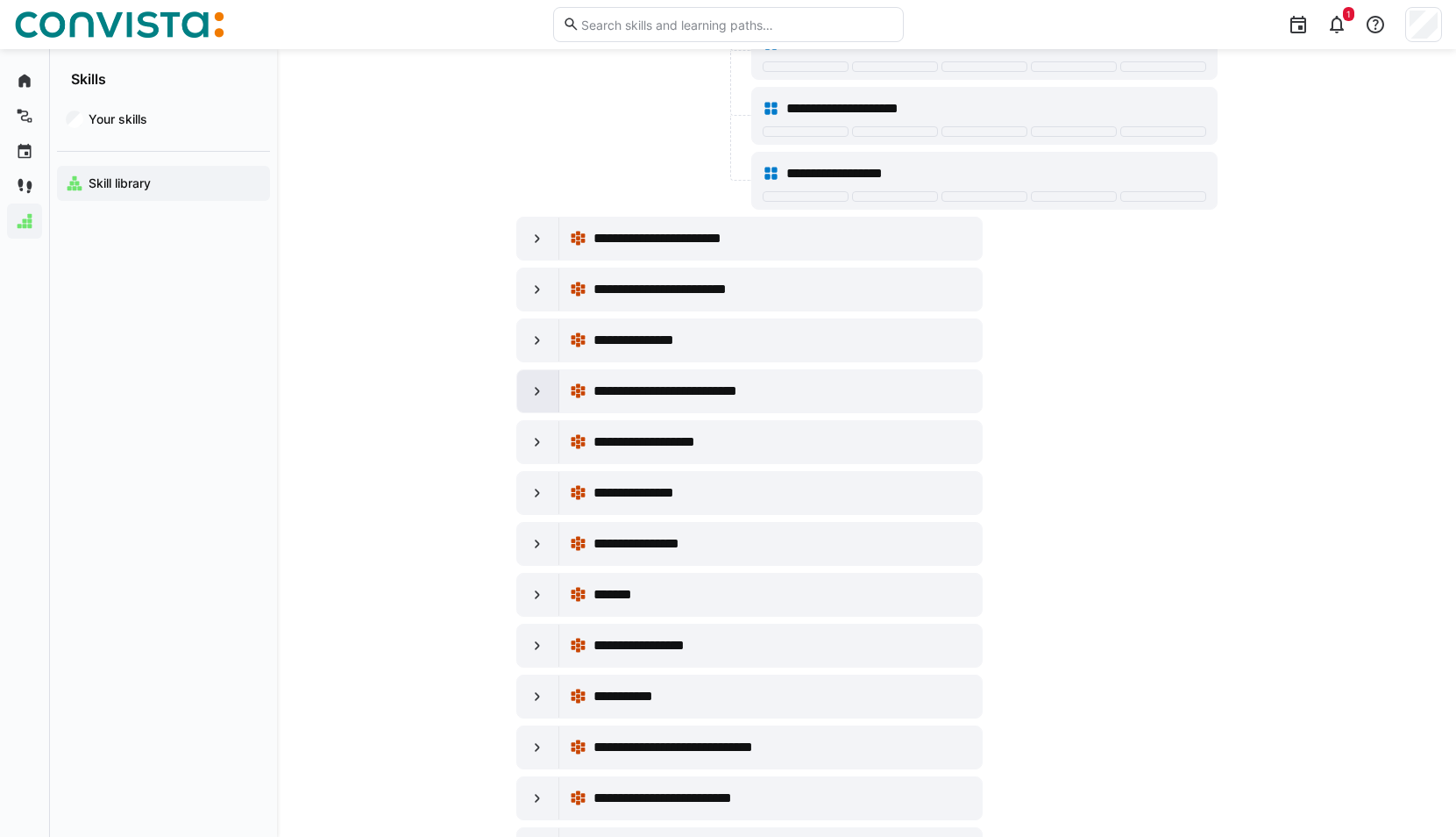
click at [527, 398] on div at bounding box center [538, 391] width 42 height 42
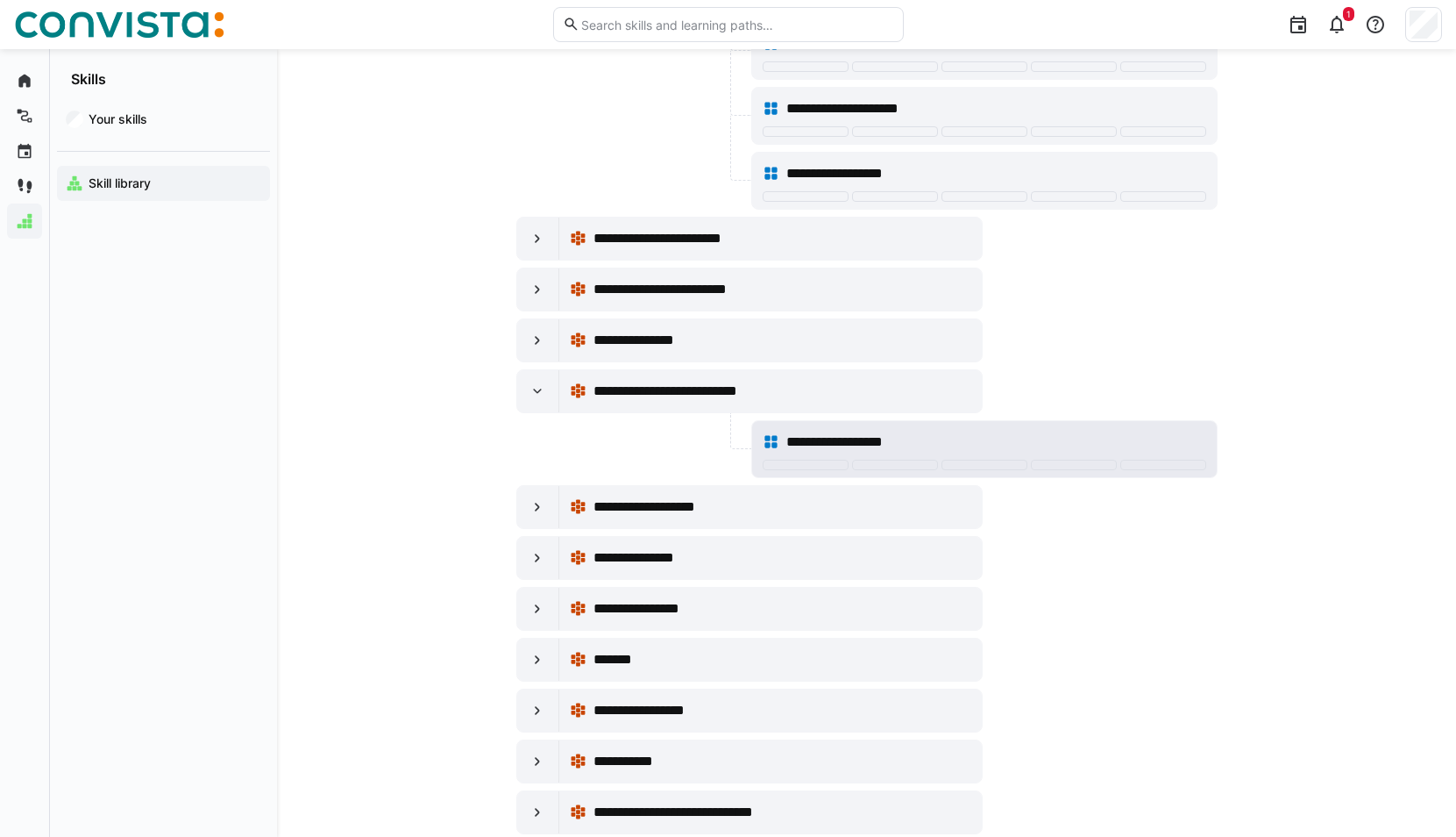
click at [1066, 431] on div "**********" at bounding box center [985, 441] width 444 height 35
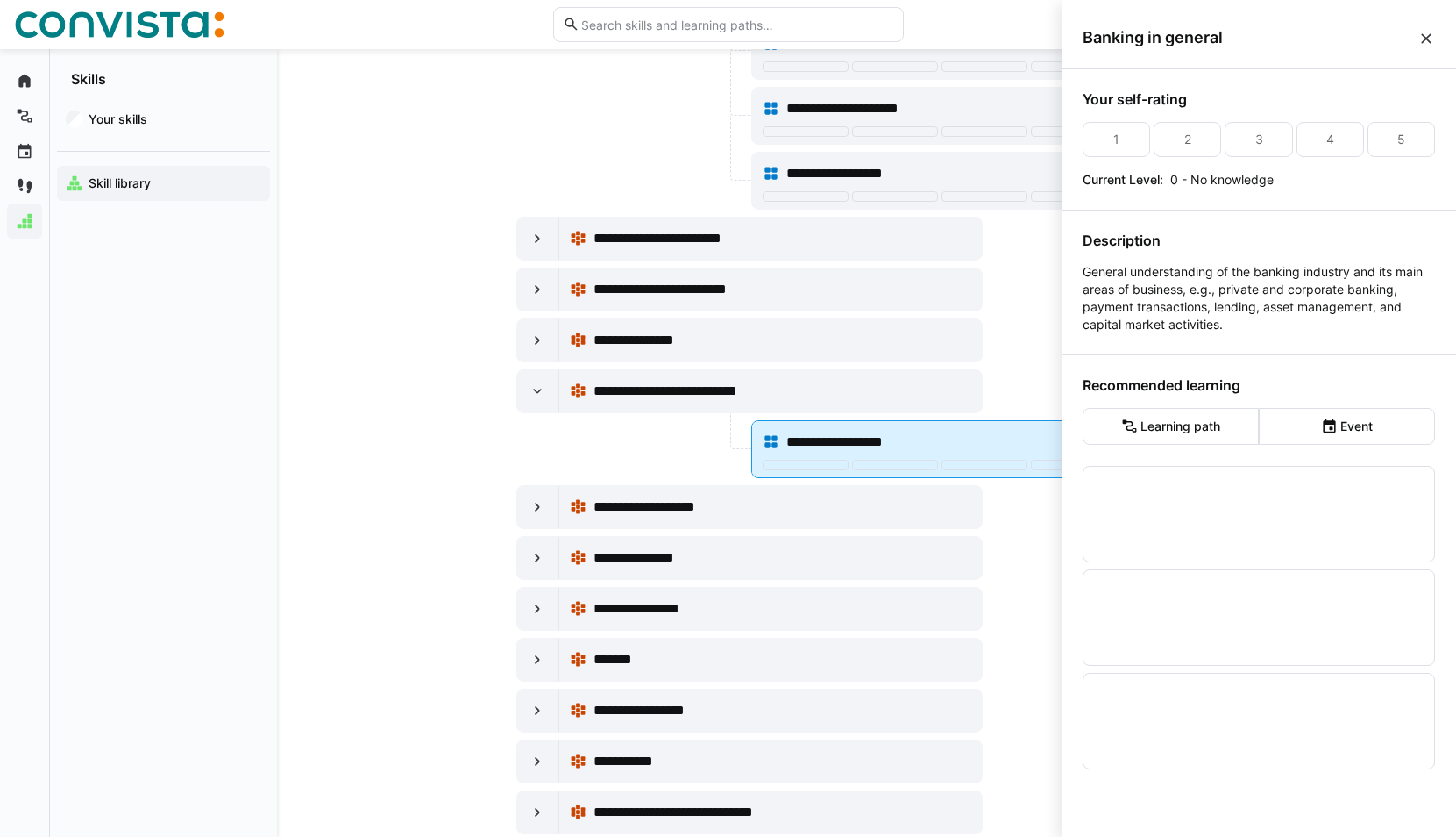
scroll to position [0, 0]
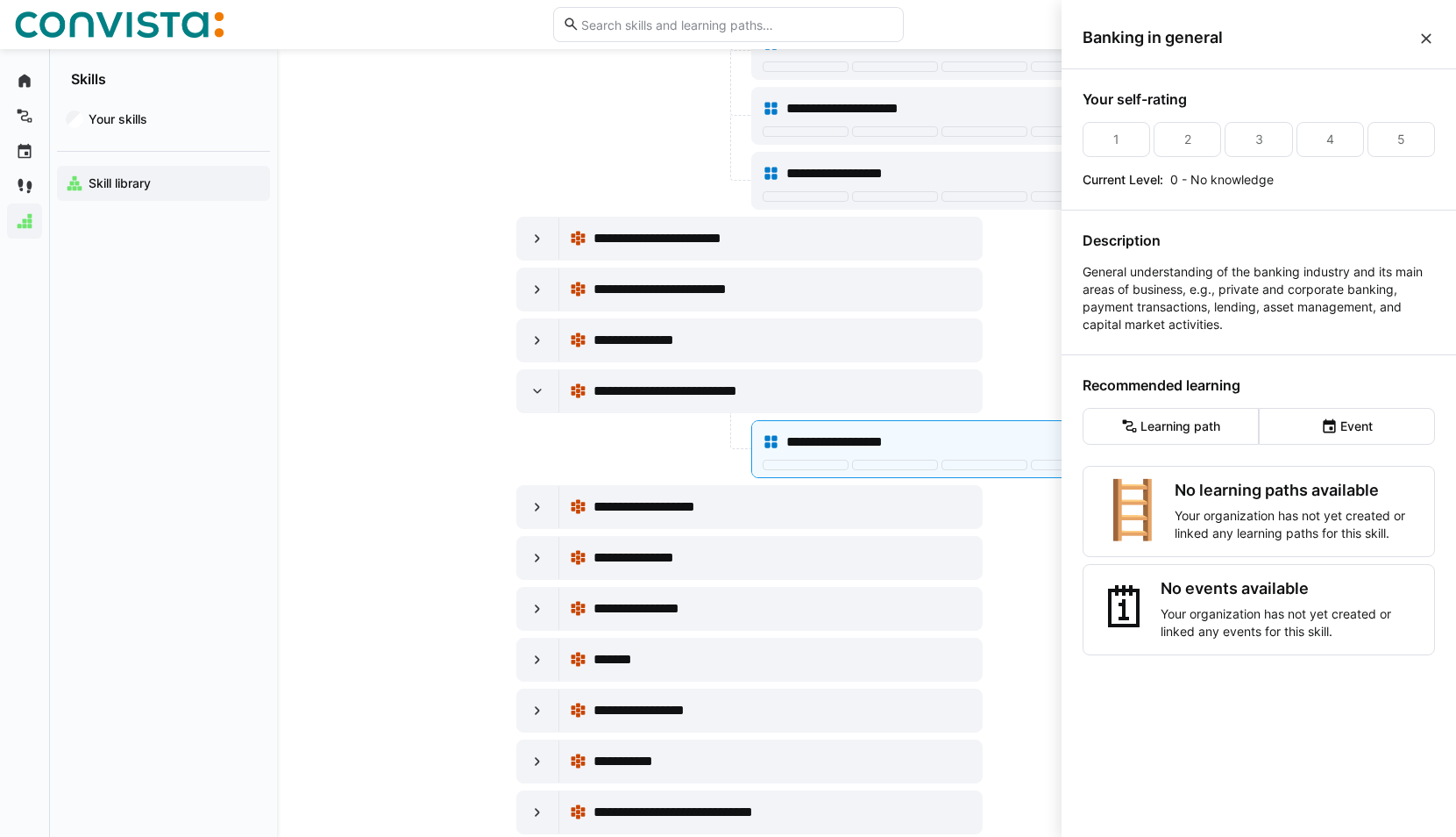
click at [1428, 35] on eds-icon at bounding box center [1426, 38] width 17 height 17
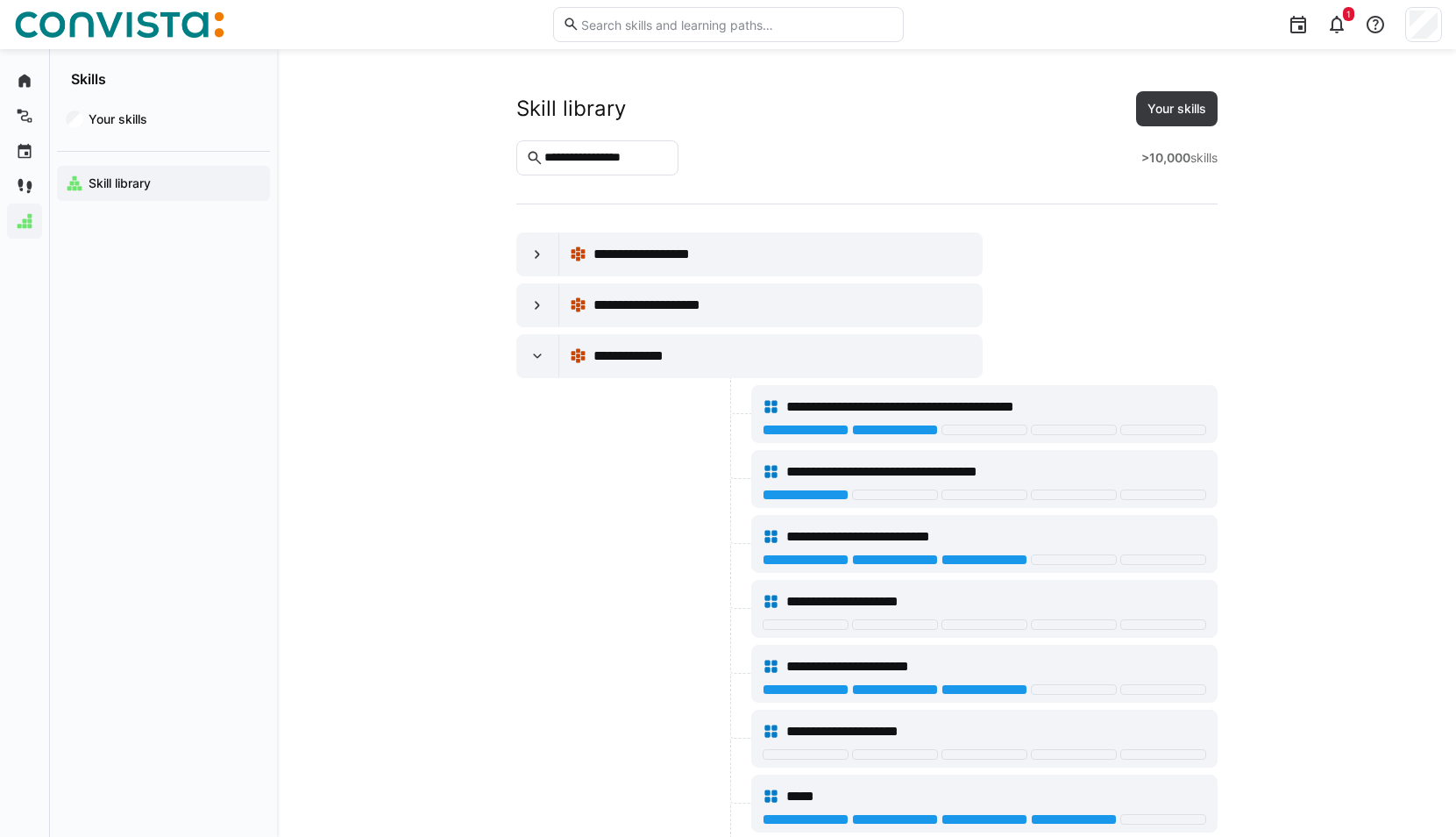
scroll to position [4121, 0]
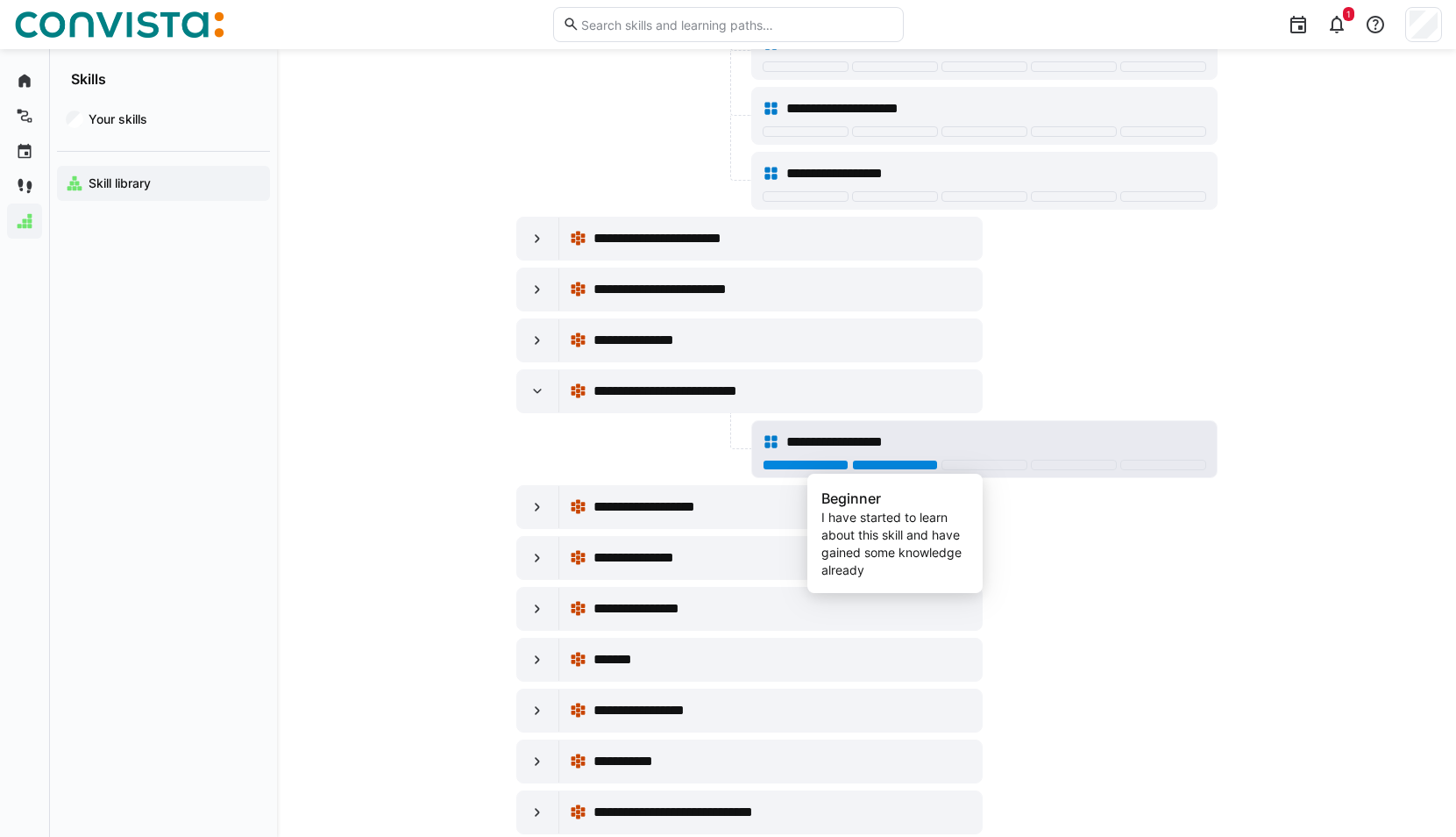
click at [903, 462] on div at bounding box center [894, 464] width 86 height 10
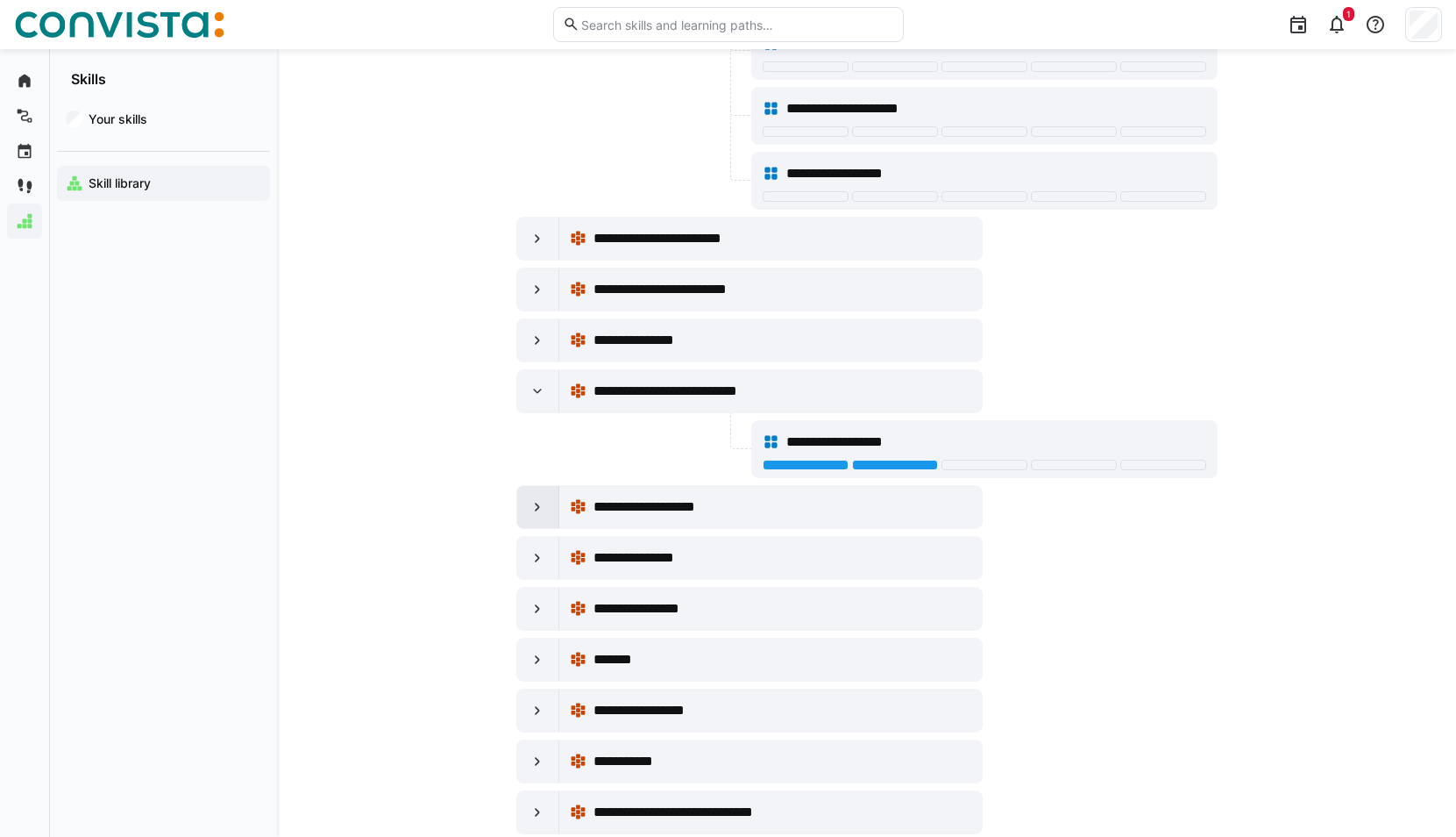
click at [531, 500] on eds-icon at bounding box center [537, 507] width 17 height 17
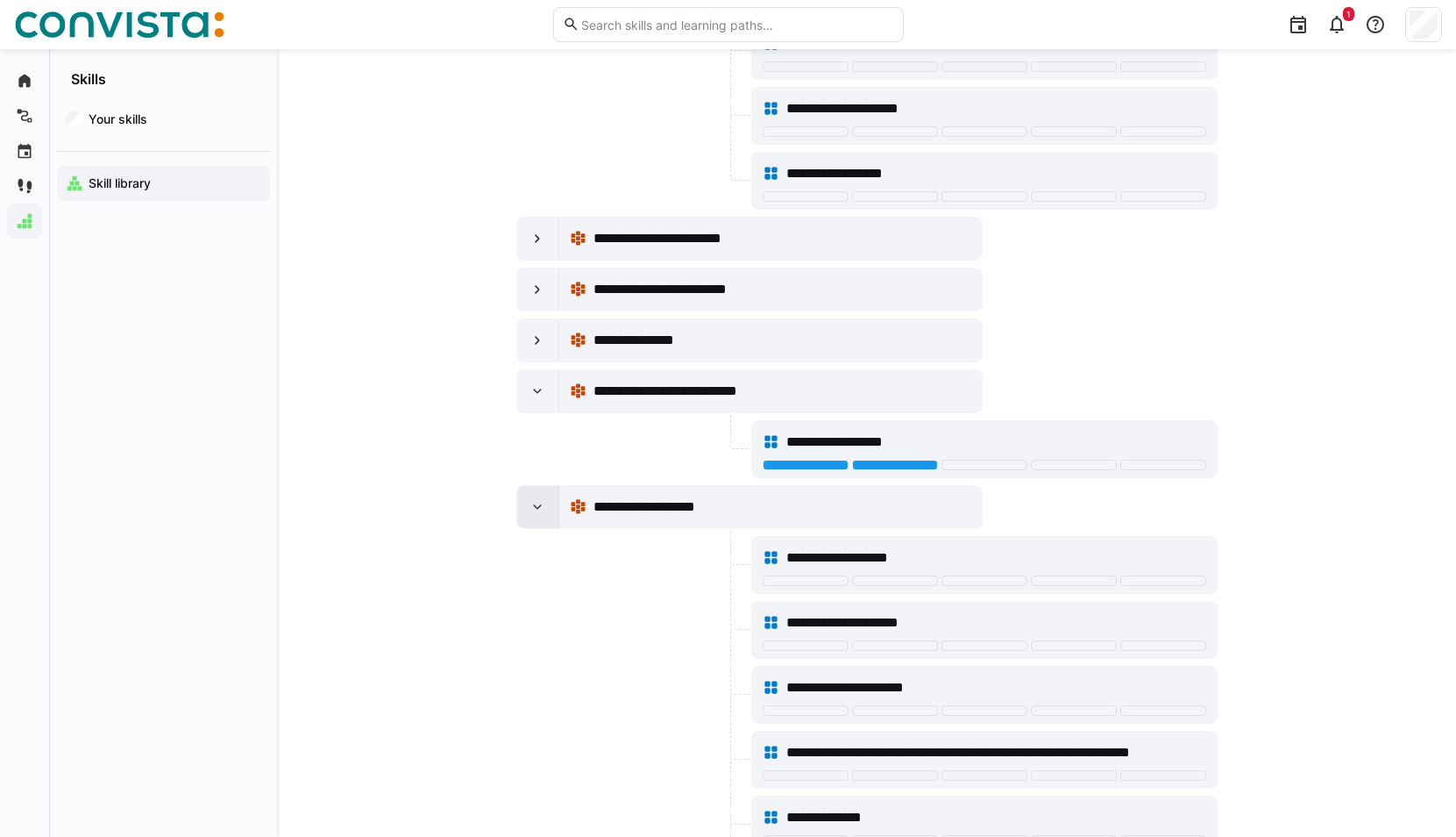
click at [531, 500] on eds-icon at bounding box center [537, 507] width 17 height 17
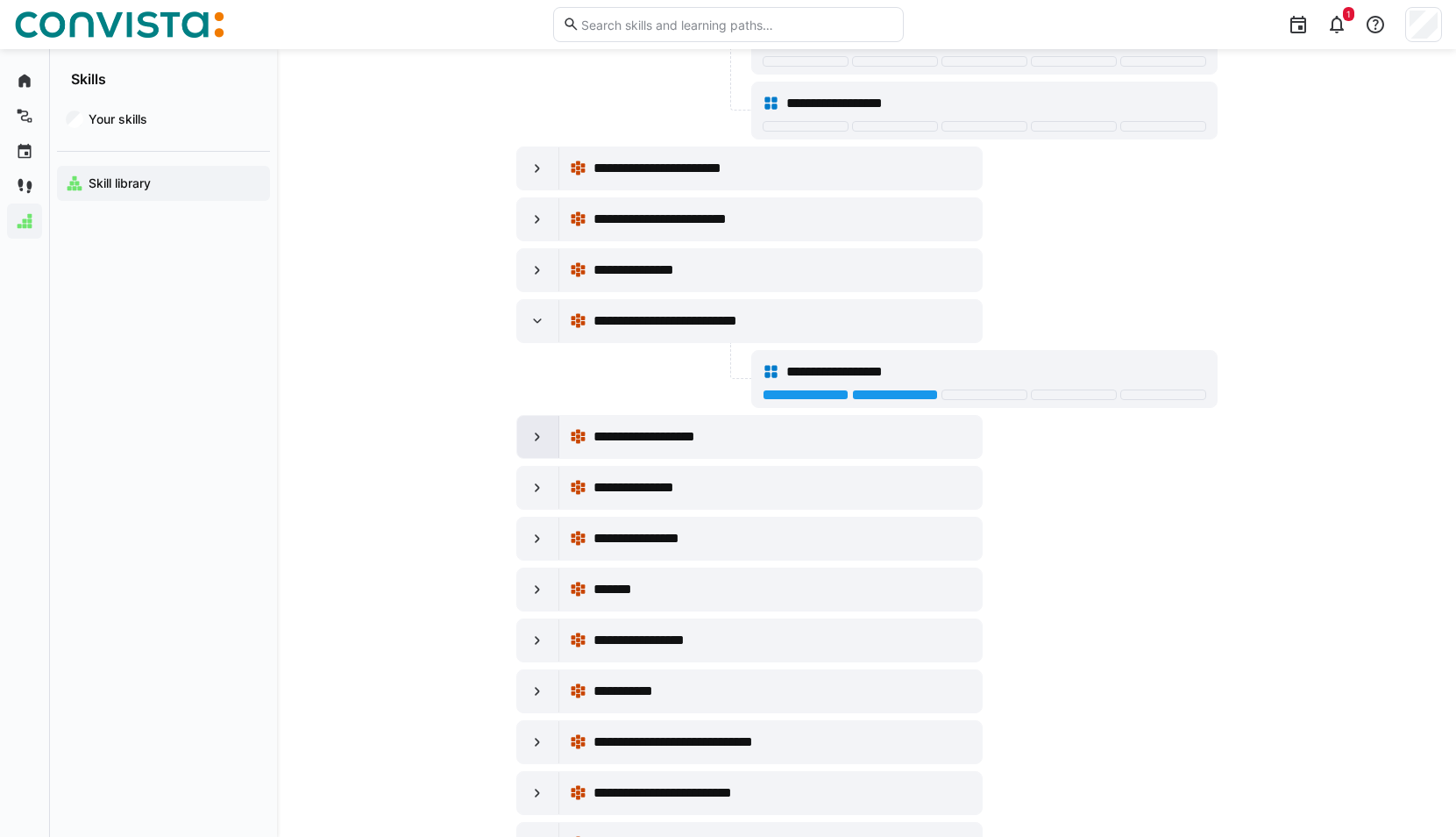
scroll to position [4297, 0]
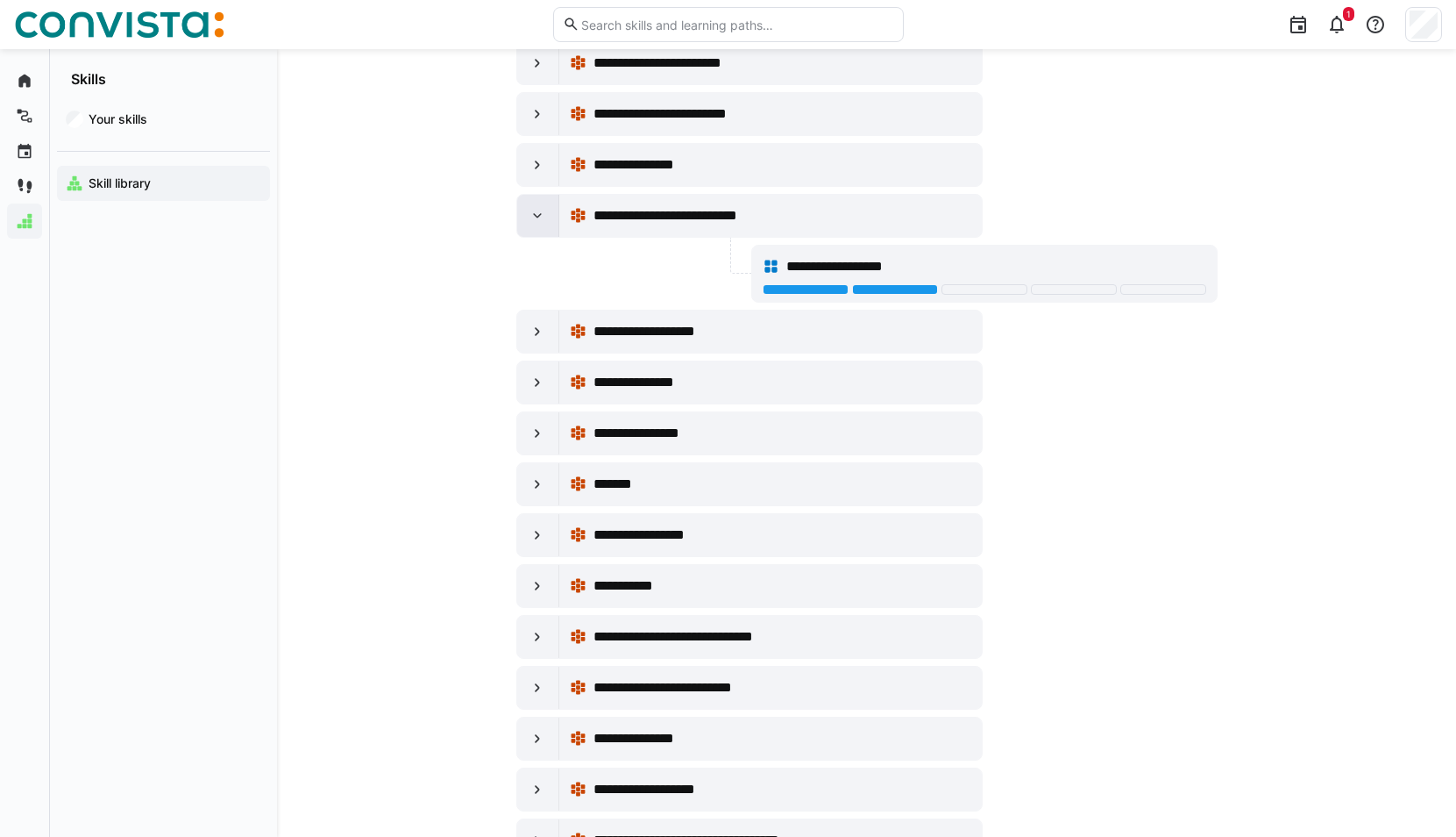
click at [527, 213] on div at bounding box center [538, 215] width 42 height 42
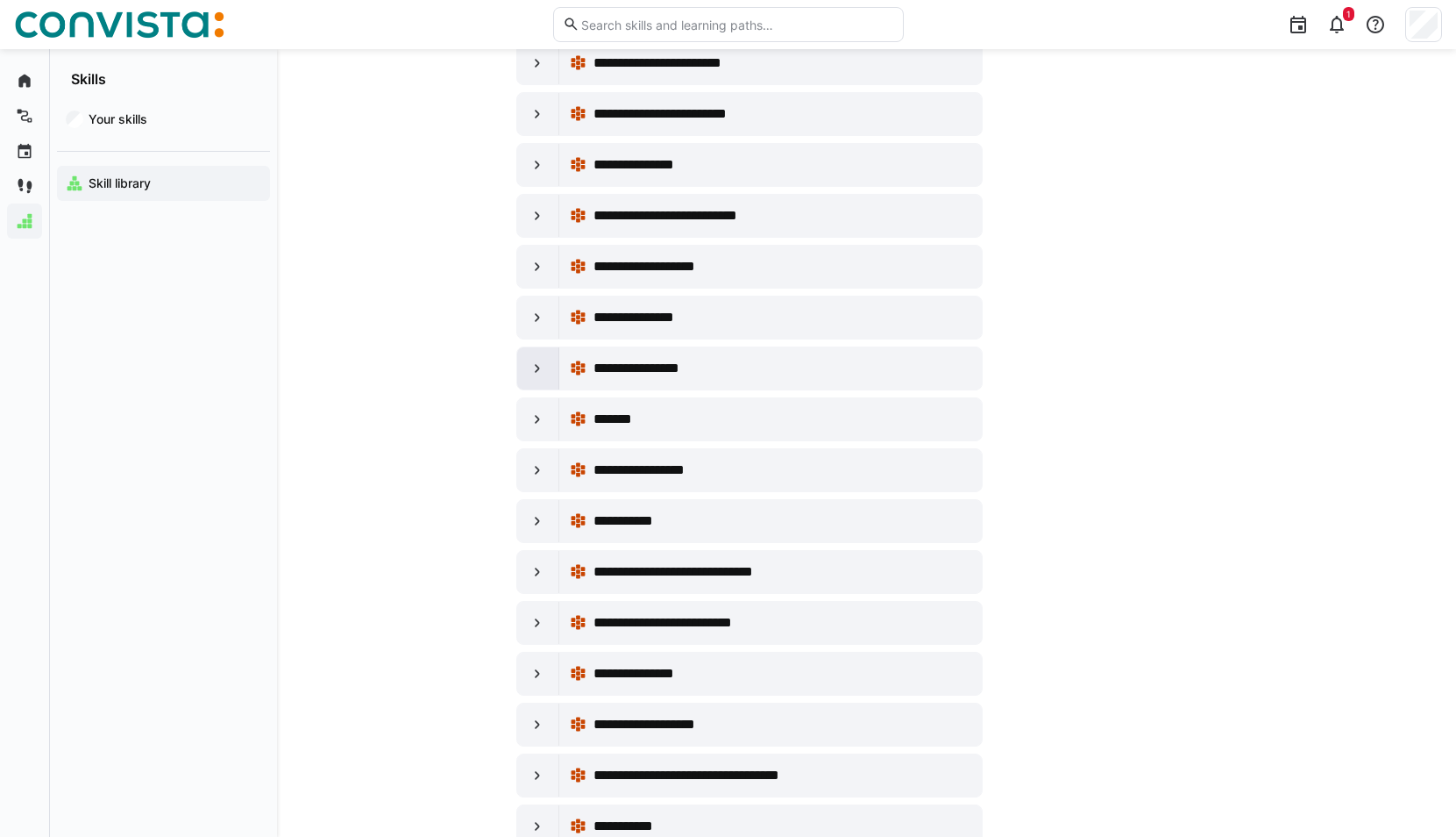
click at [534, 368] on eds-icon at bounding box center [537, 368] width 17 height 17
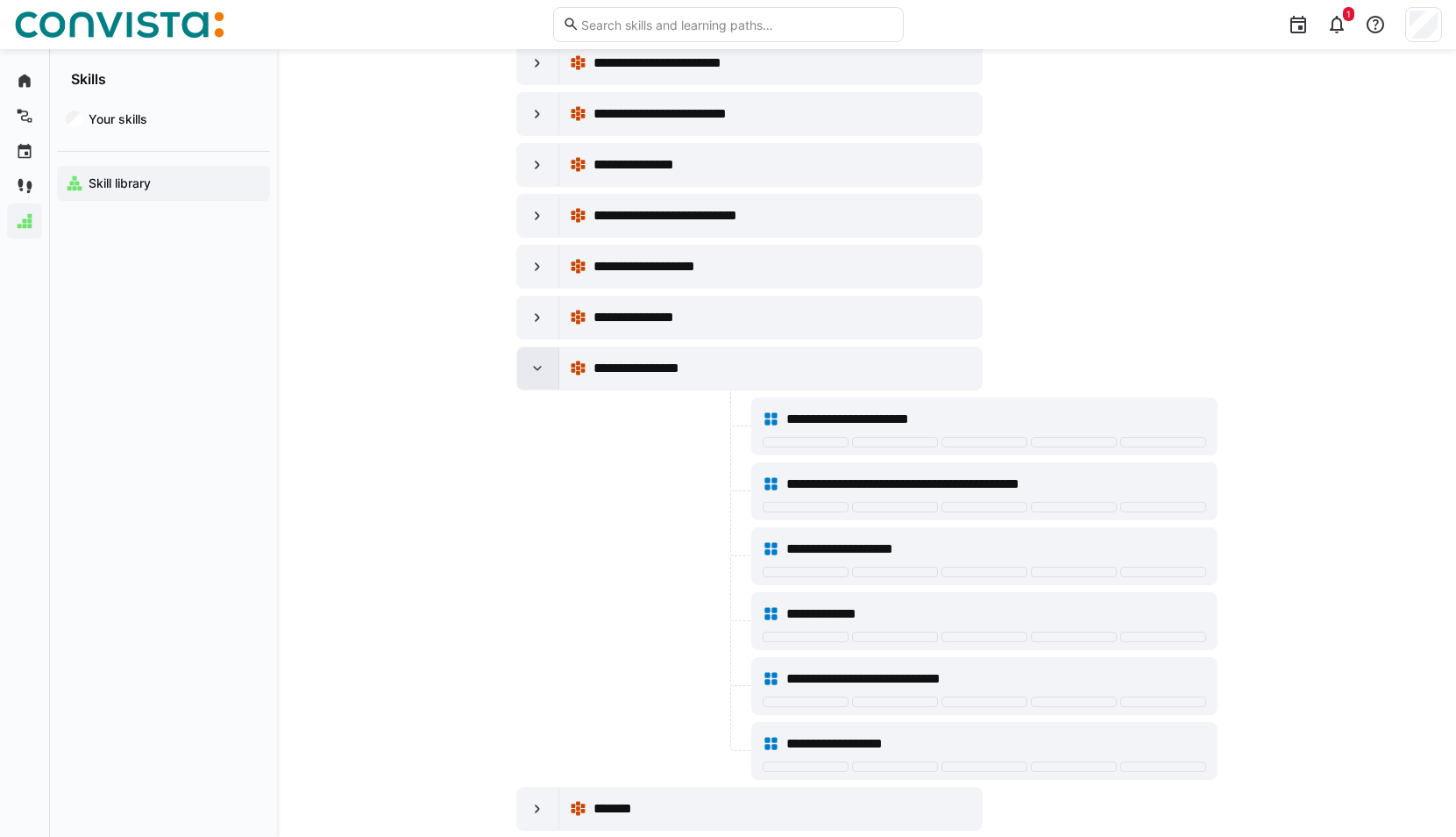
click at [534, 368] on eds-icon at bounding box center [537, 368] width 17 height 17
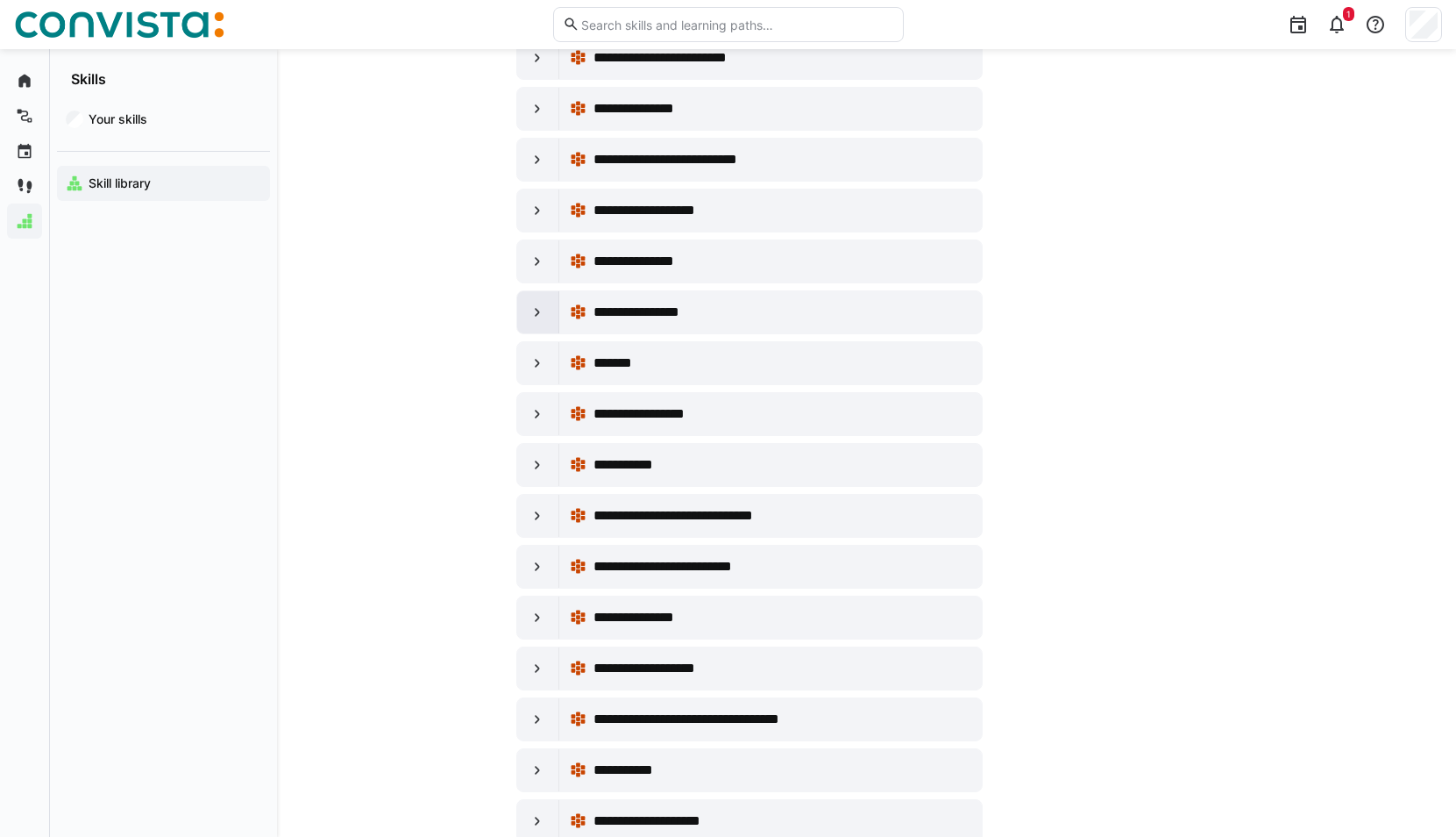
scroll to position [4384, 0]
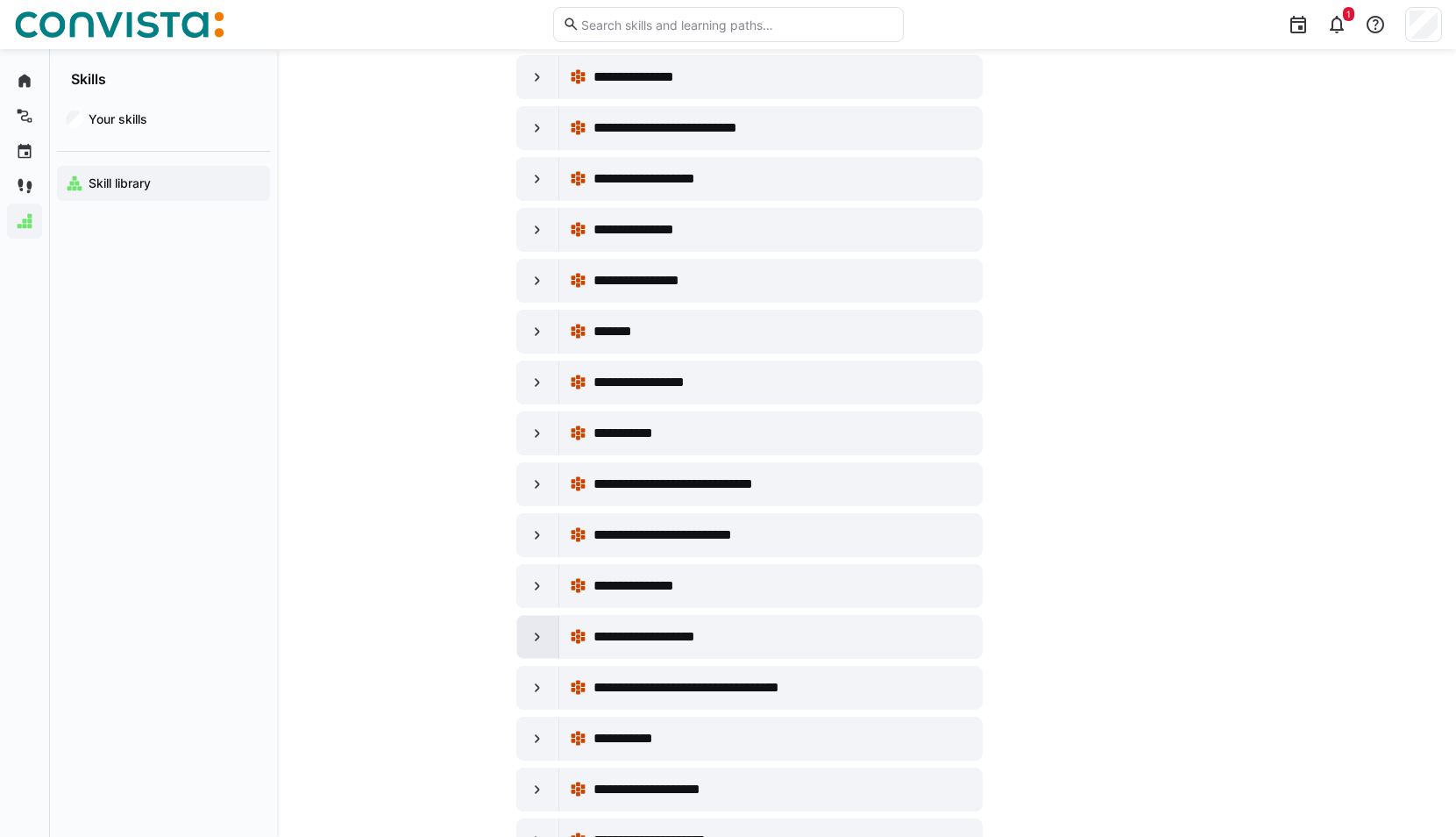
click at [537, 642] on eds-icon at bounding box center [537, 637] width 17 height 17
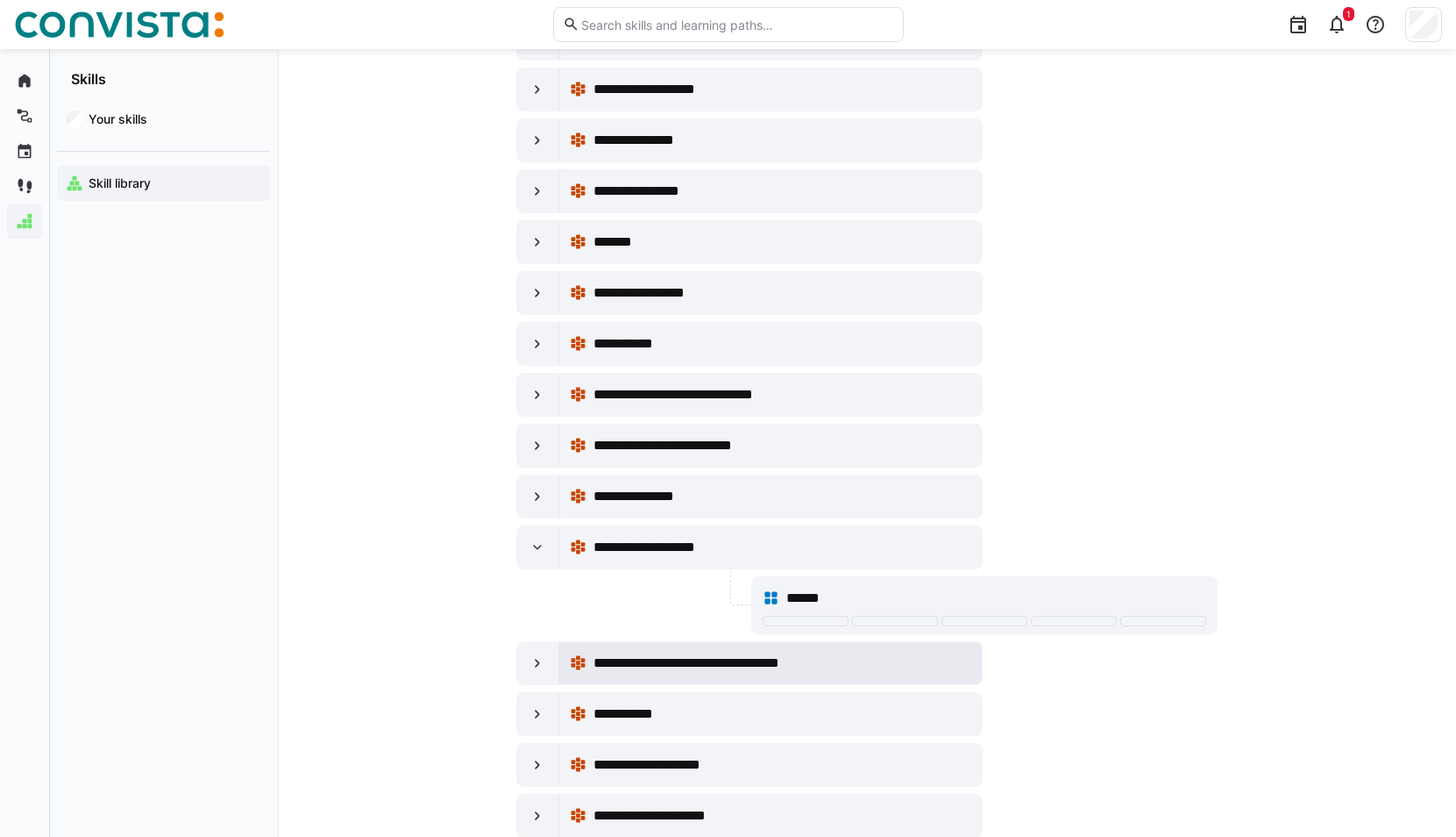
scroll to position [4560, 0]
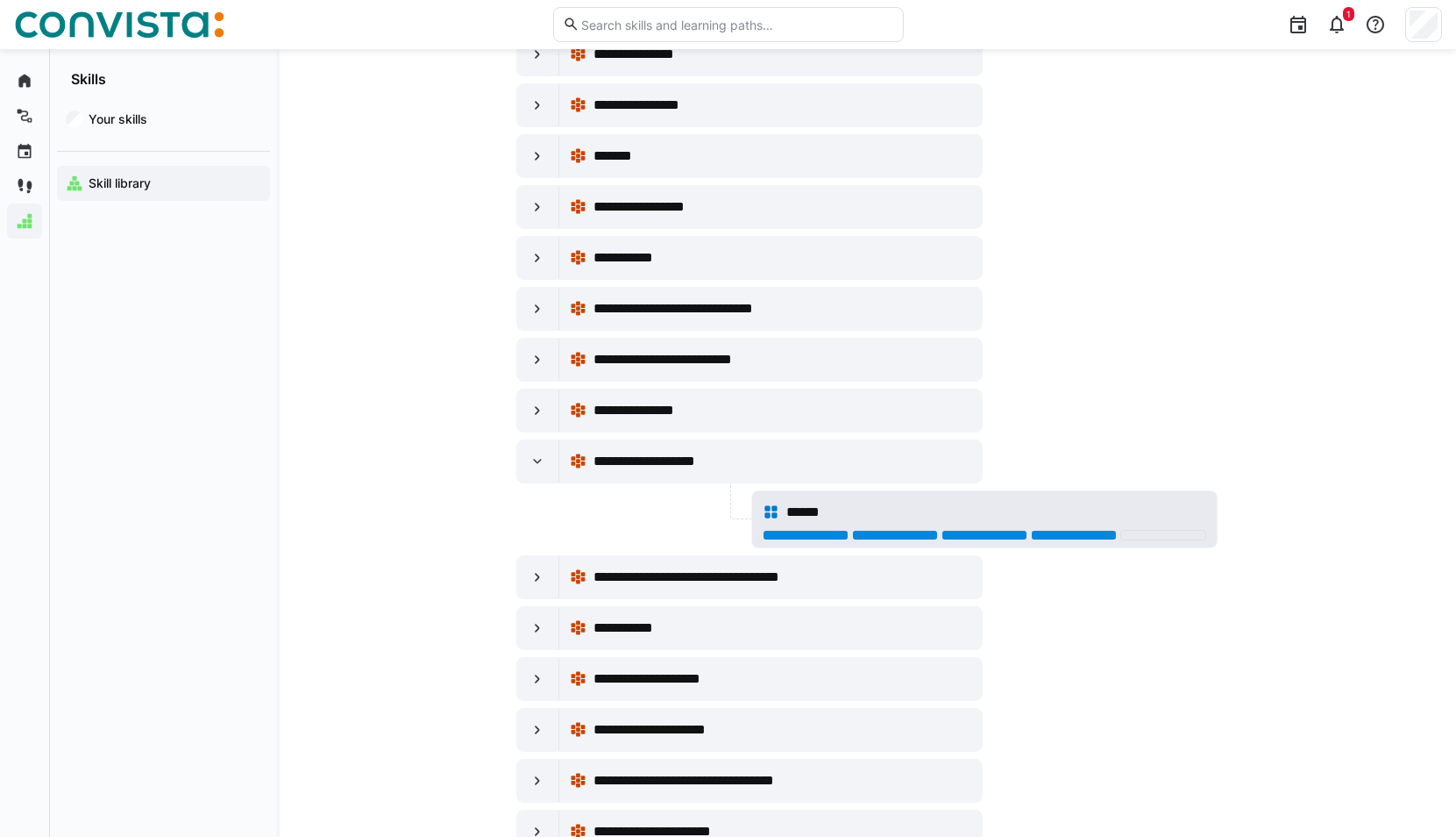
click at [1073, 530] on div at bounding box center [1074, 534] width 86 height 10
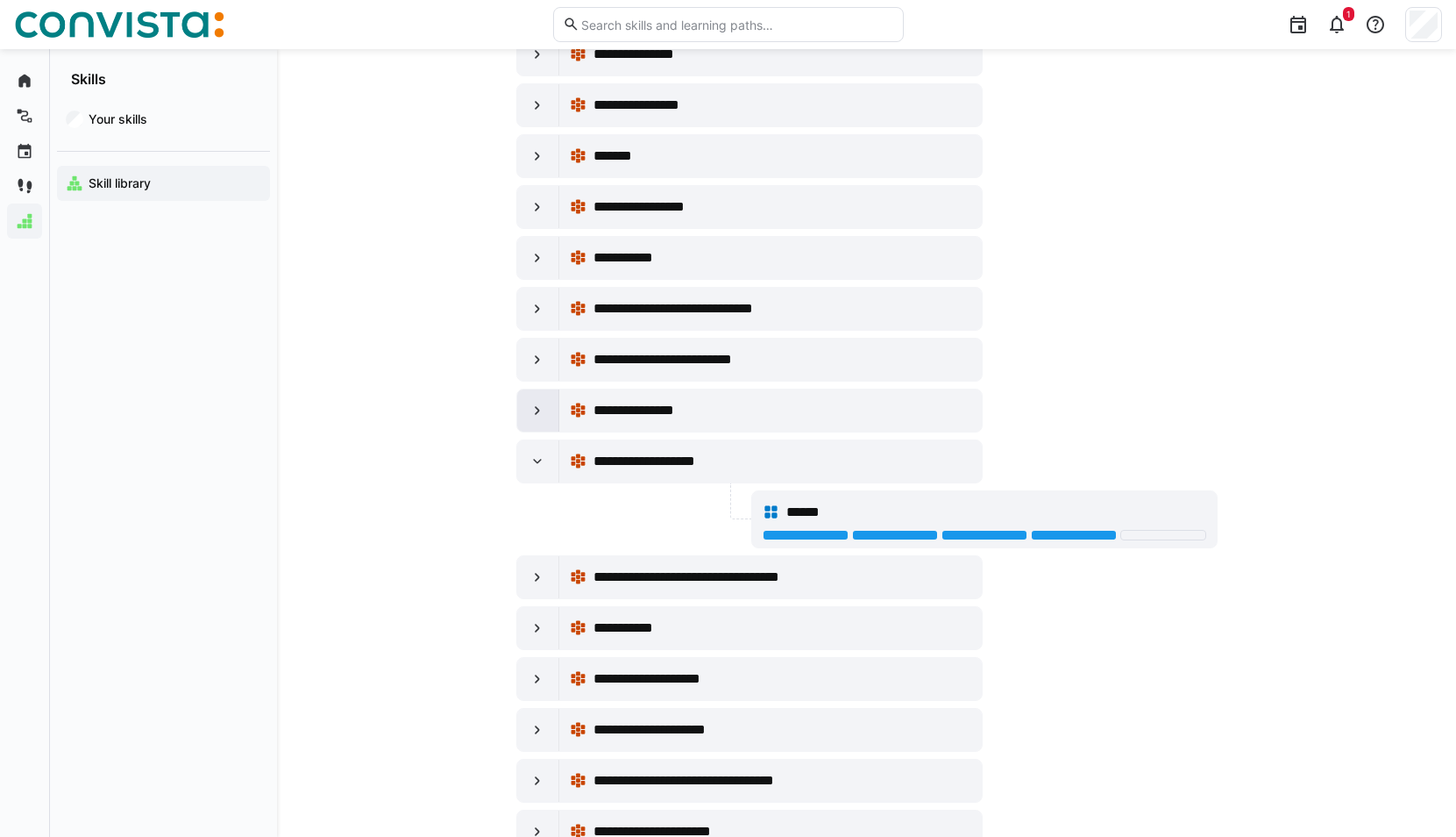
click at [534, 410] on eds-icon at bounding box center [537, 410] width 17 height 17
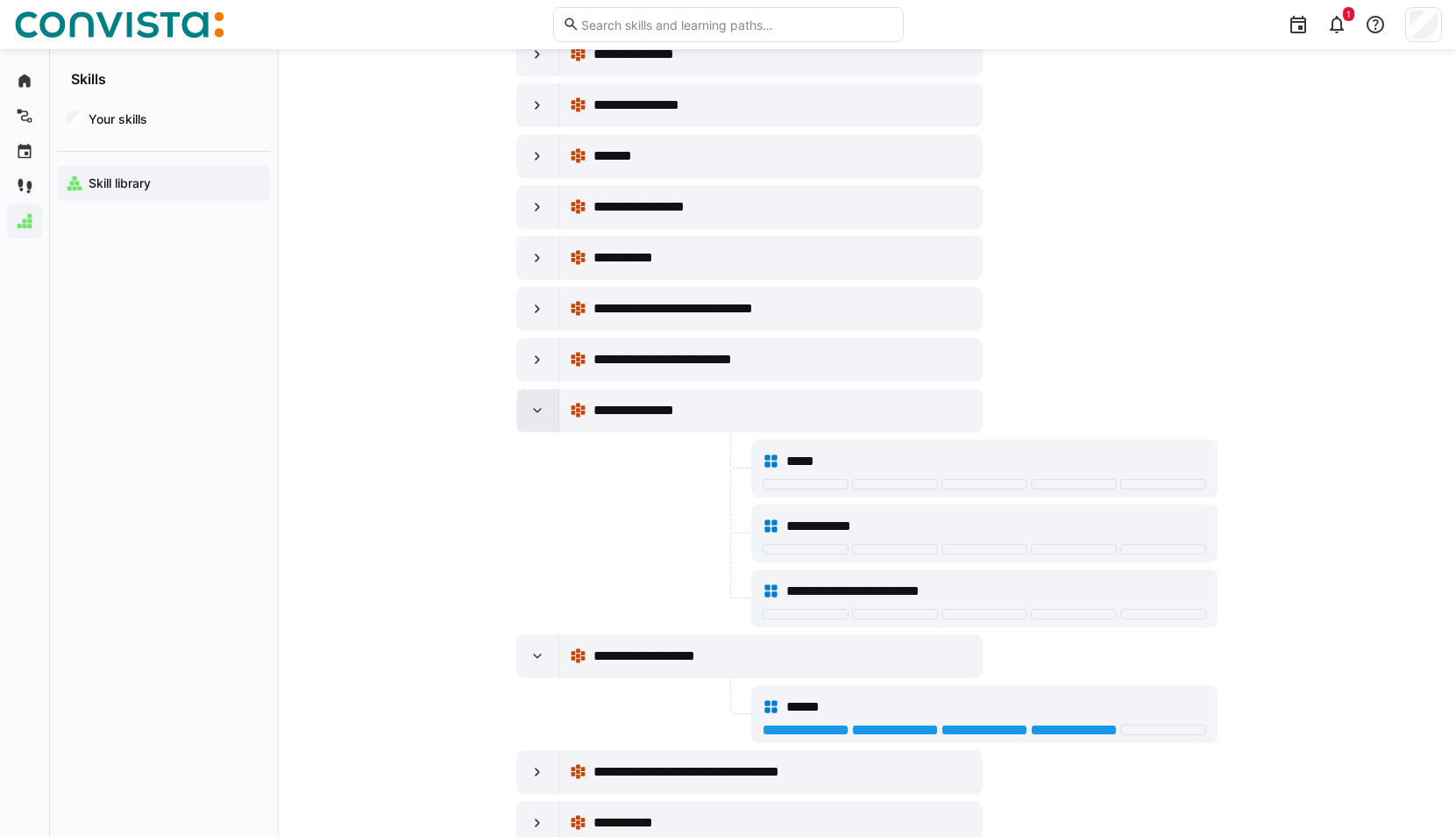
click at [534, 410] on eds-icon at bounding box center [537, 410] width 17 height 17
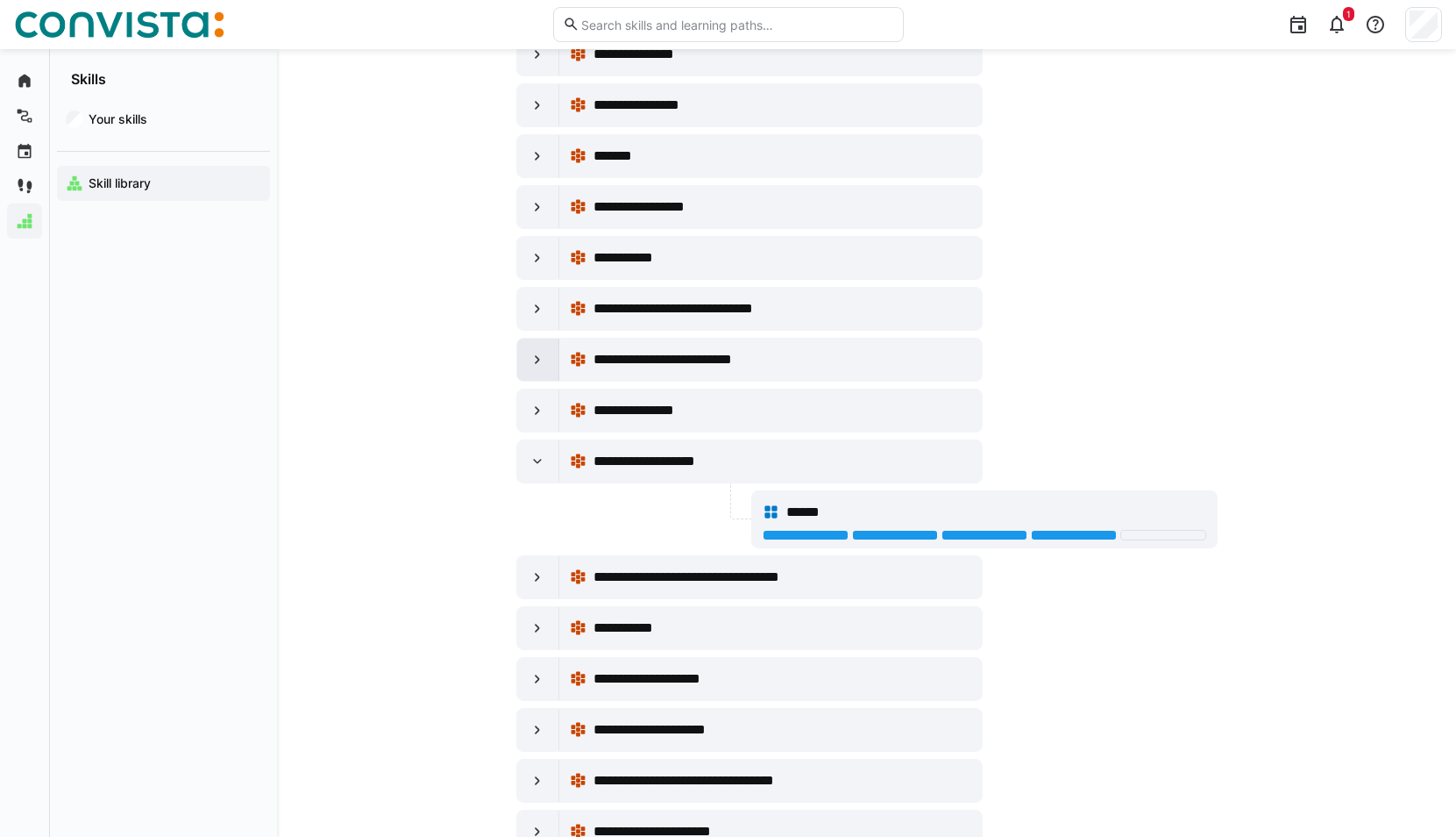
click at [540, 358] on eds-icon at bounding box center [537, 360] width 17 height 17
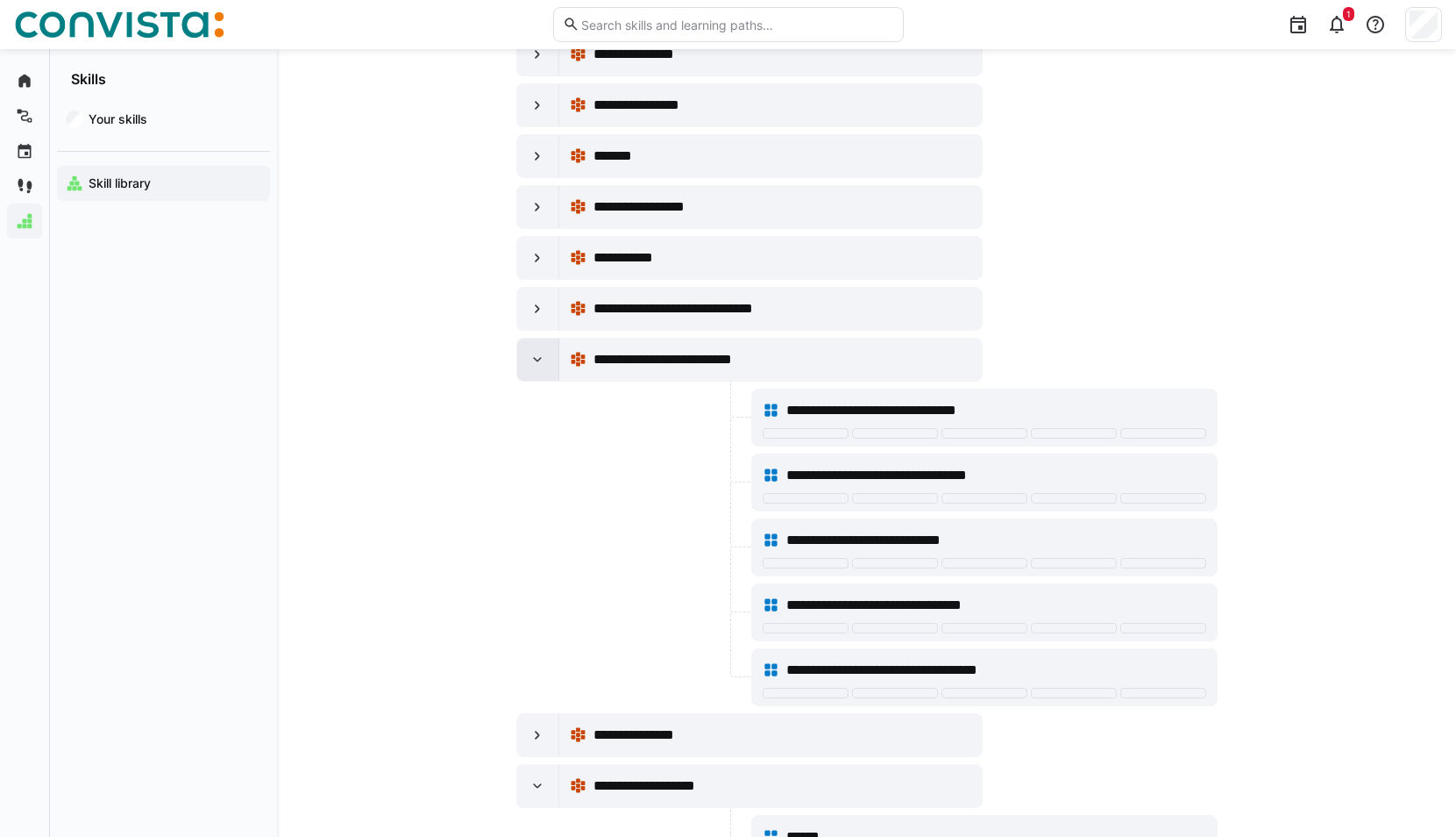
click at [540, 358] on eds-icon at bounding box center [537, 360] width 17 height 17
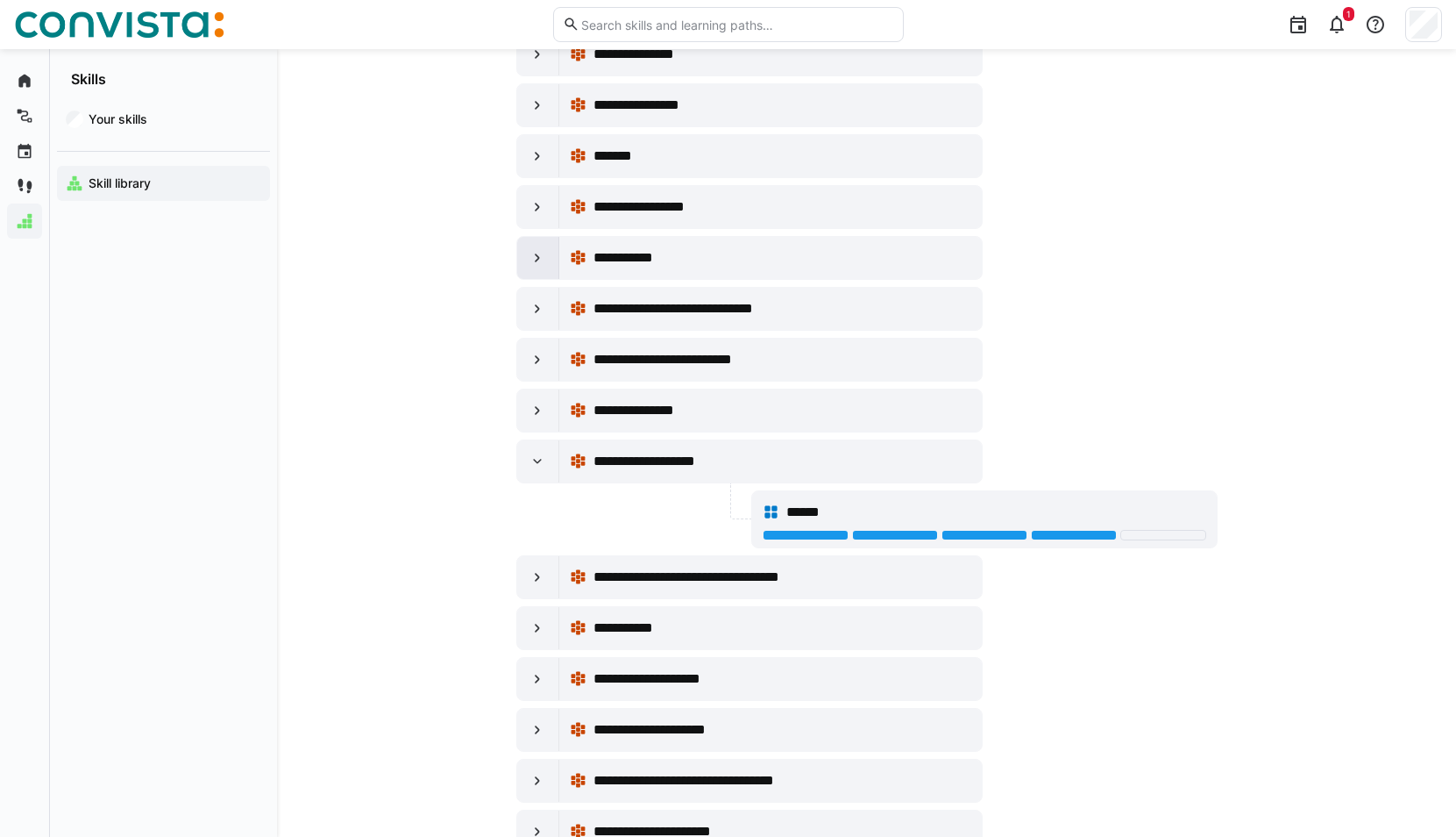
click at [536, 261] on eds-icon at bounding box center [537, 257] width 17 height 17
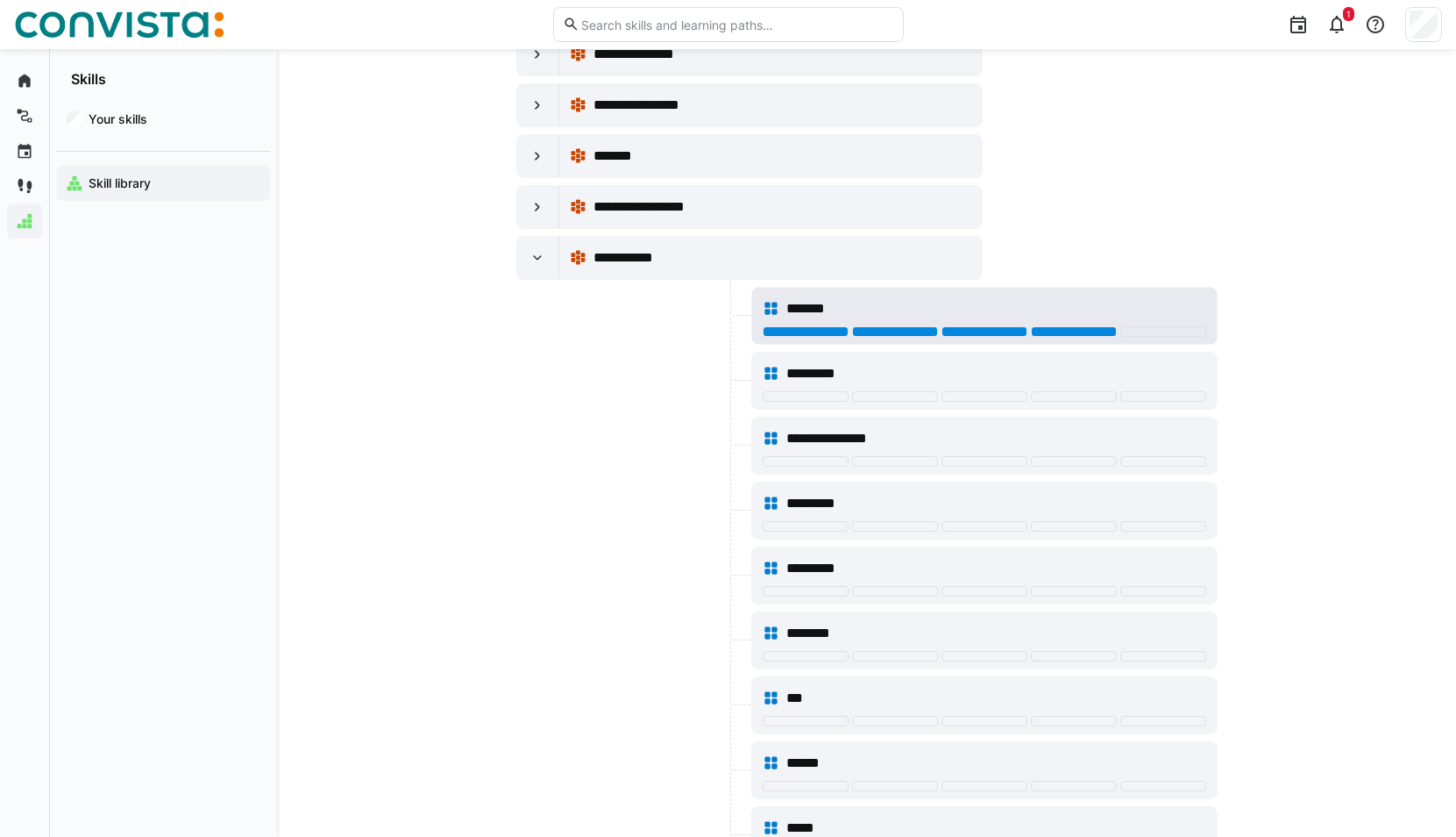
click at [1068, 326] on div at bounding box center [1074, 331] width 86 height 10
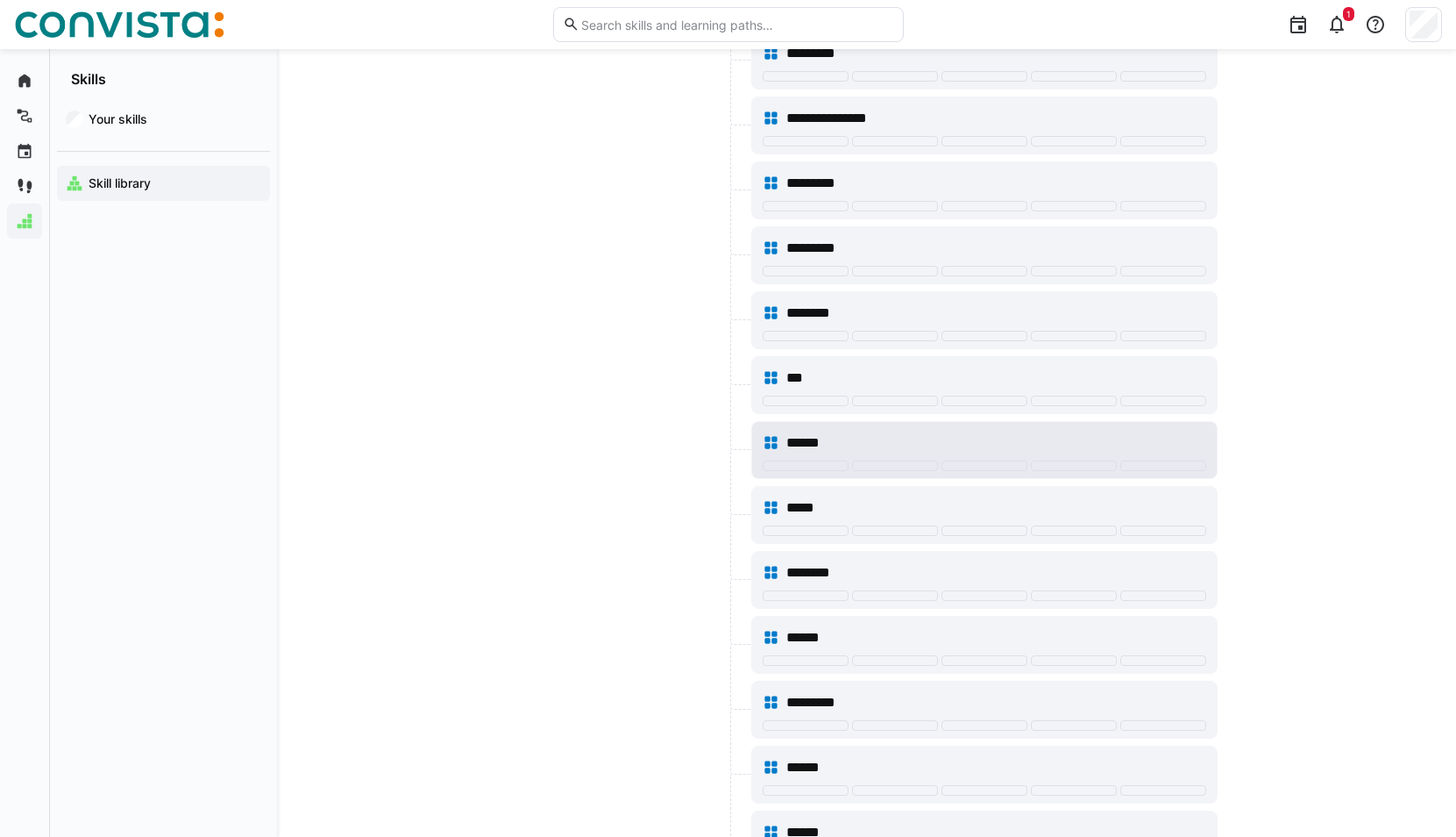
scroll to position [4911, 0]
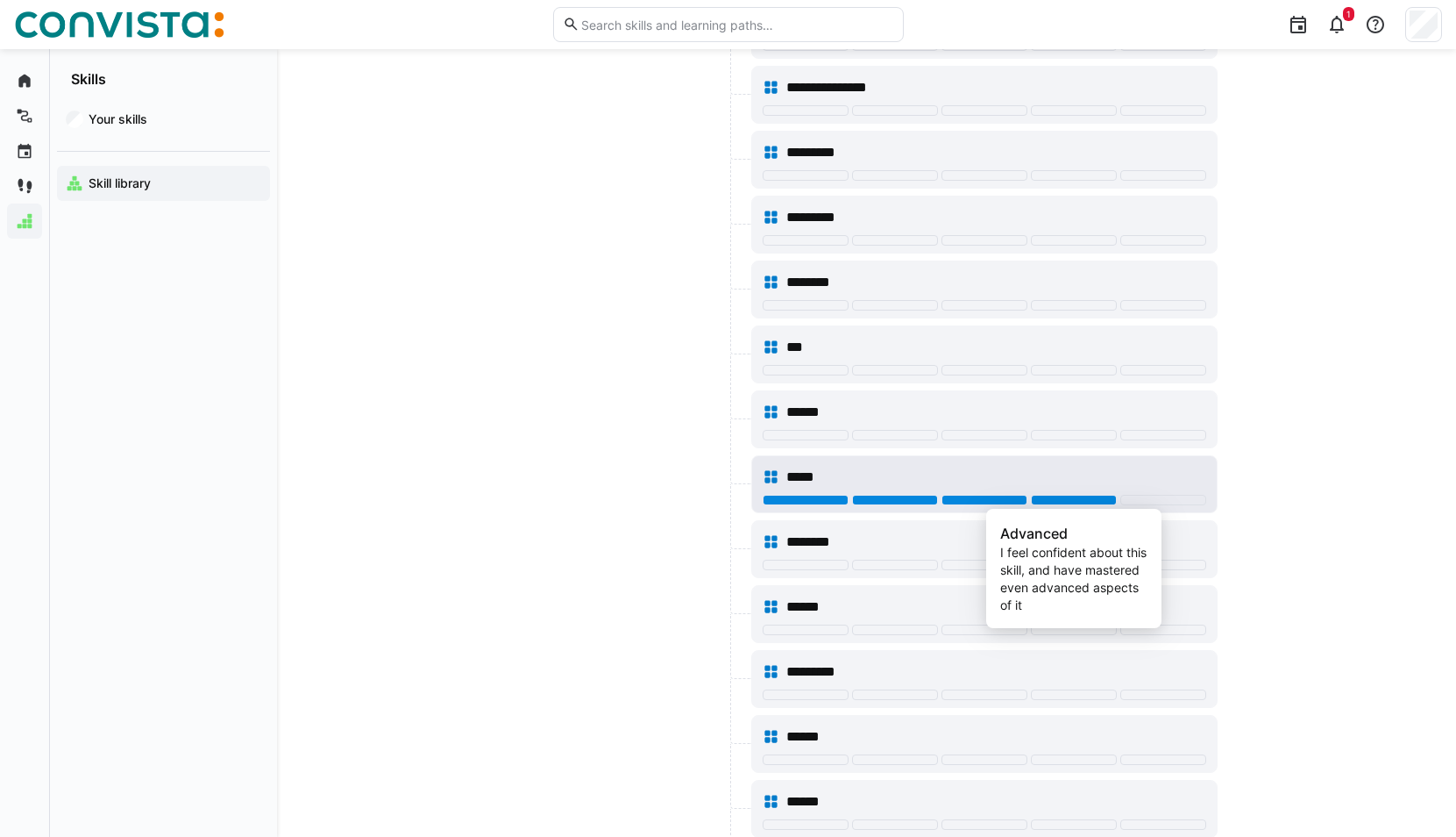
click at [1036, 494] on div at bounding box center [1074, 499] width 86 height 10
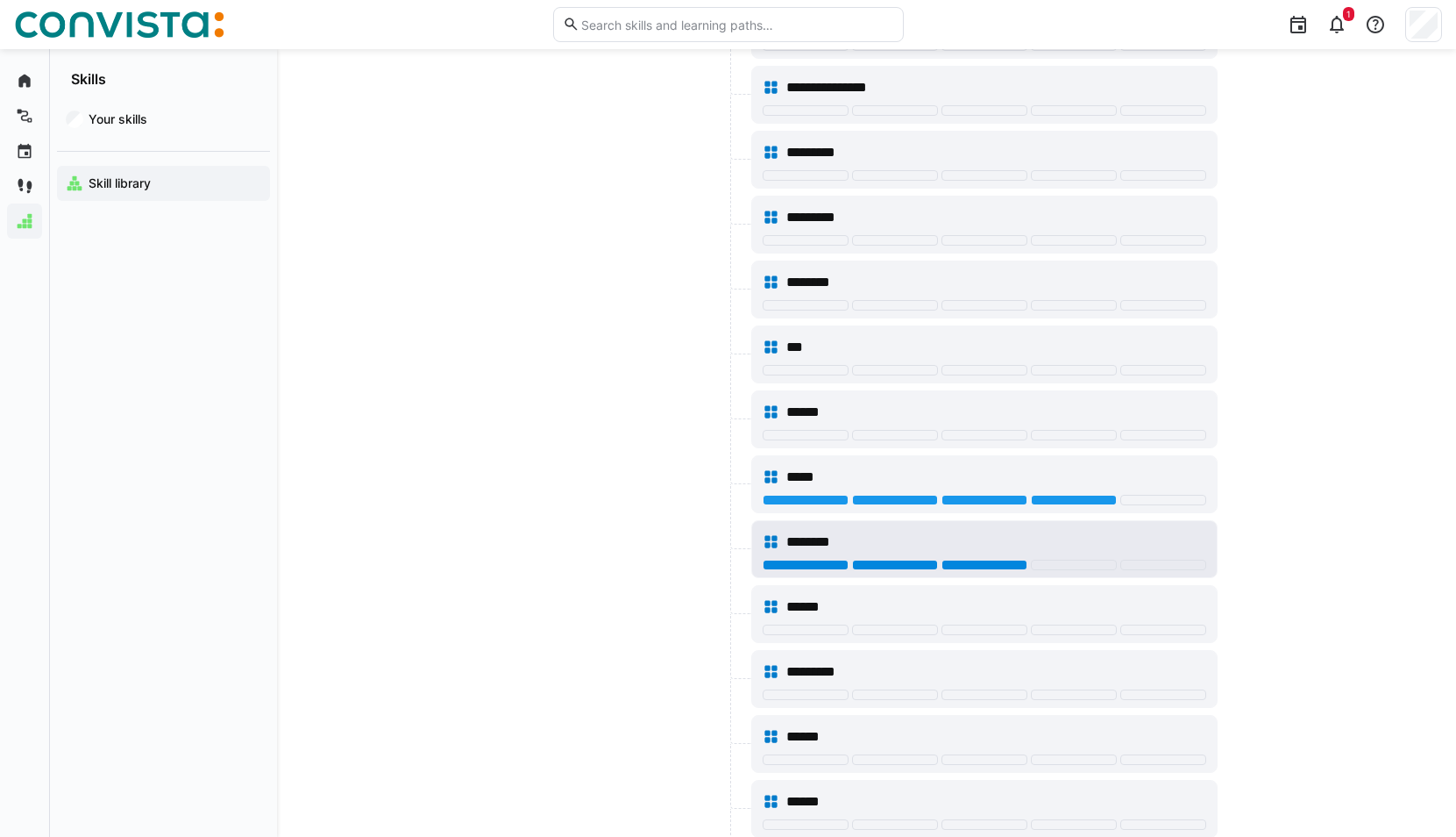
click at [988, 565] on div at bounding box center [984, 565] width 86 height 10
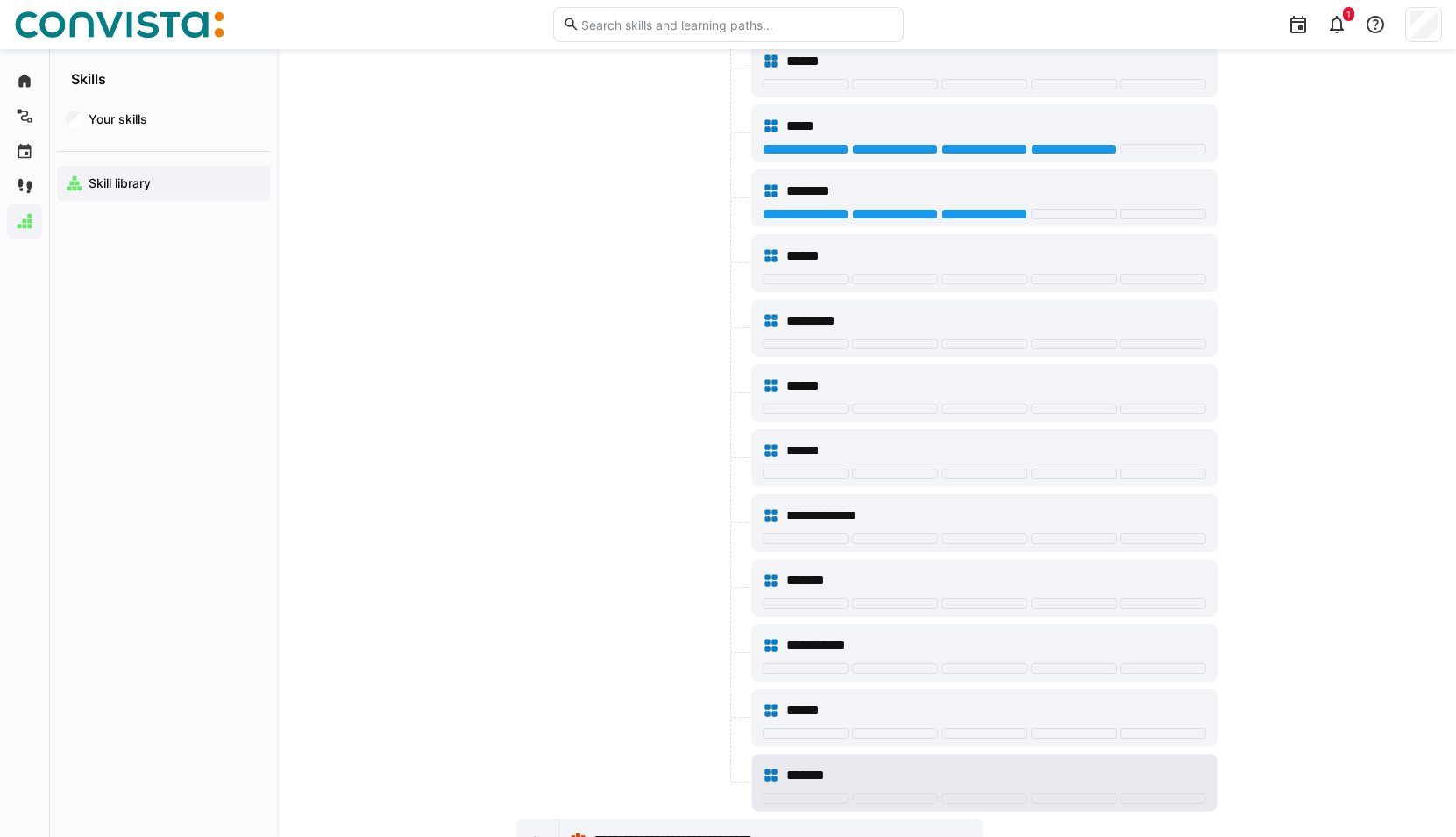
scroll to position [5437, 0]
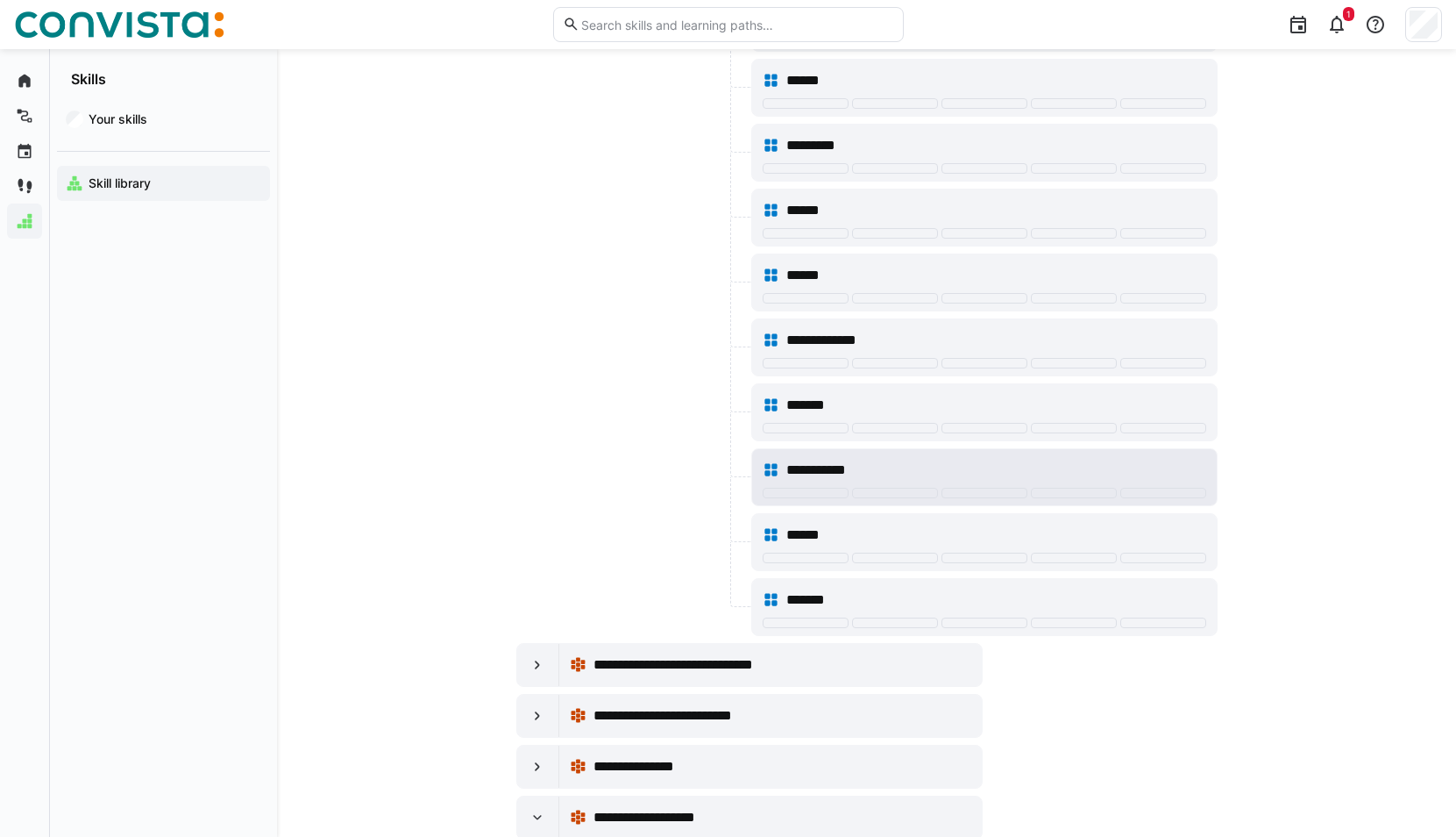
click at [921, 485] on div "**********" at bounding box center [985, 470] width 444 height 35
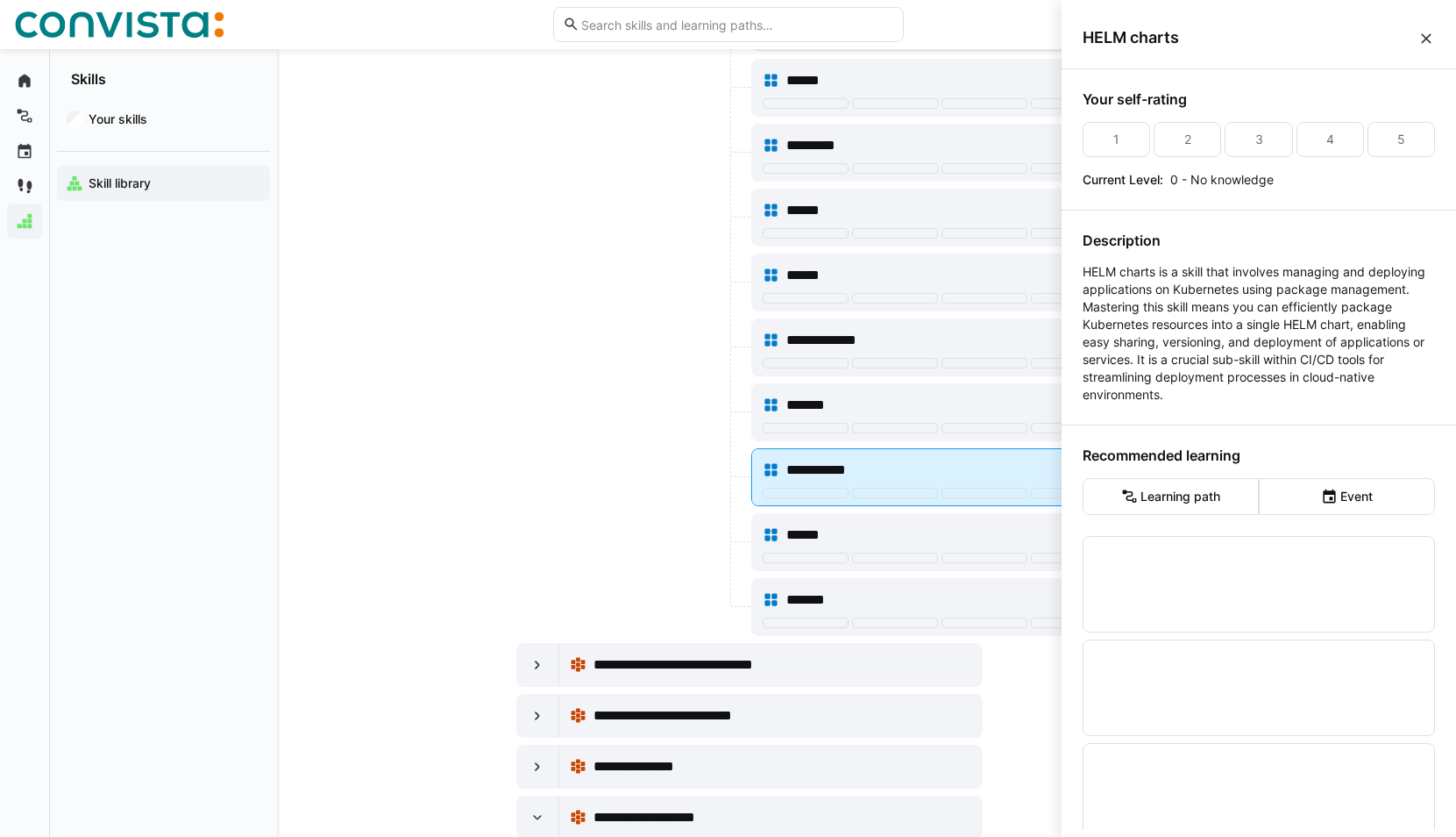
scroll to position [0, 0]
click at [909, 493] on div at bounding box center [894, 493] width 86 height 10
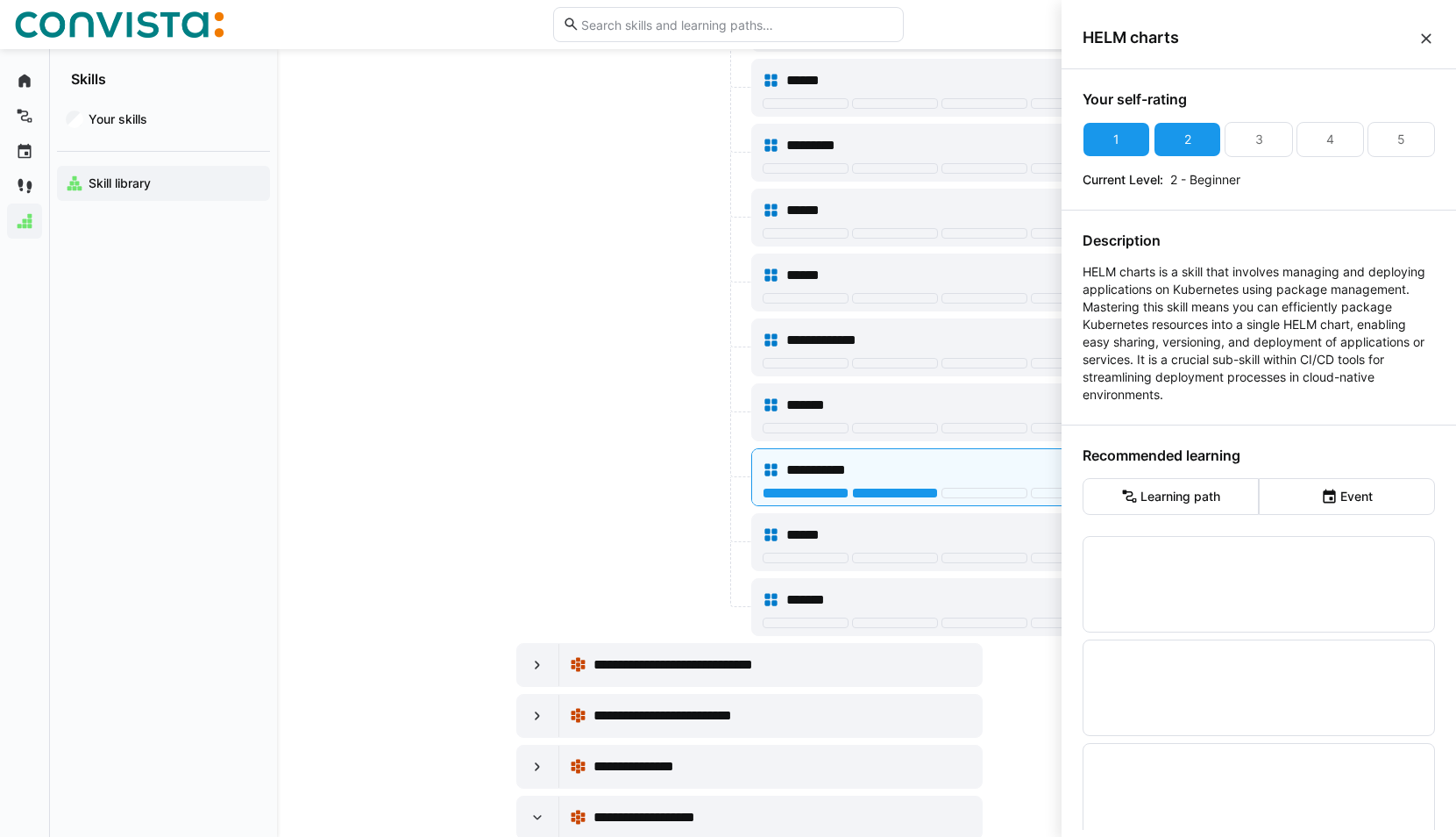
click at [1426, 38] on eds-icon at bounding box center [1426, 38] width 17 height 17
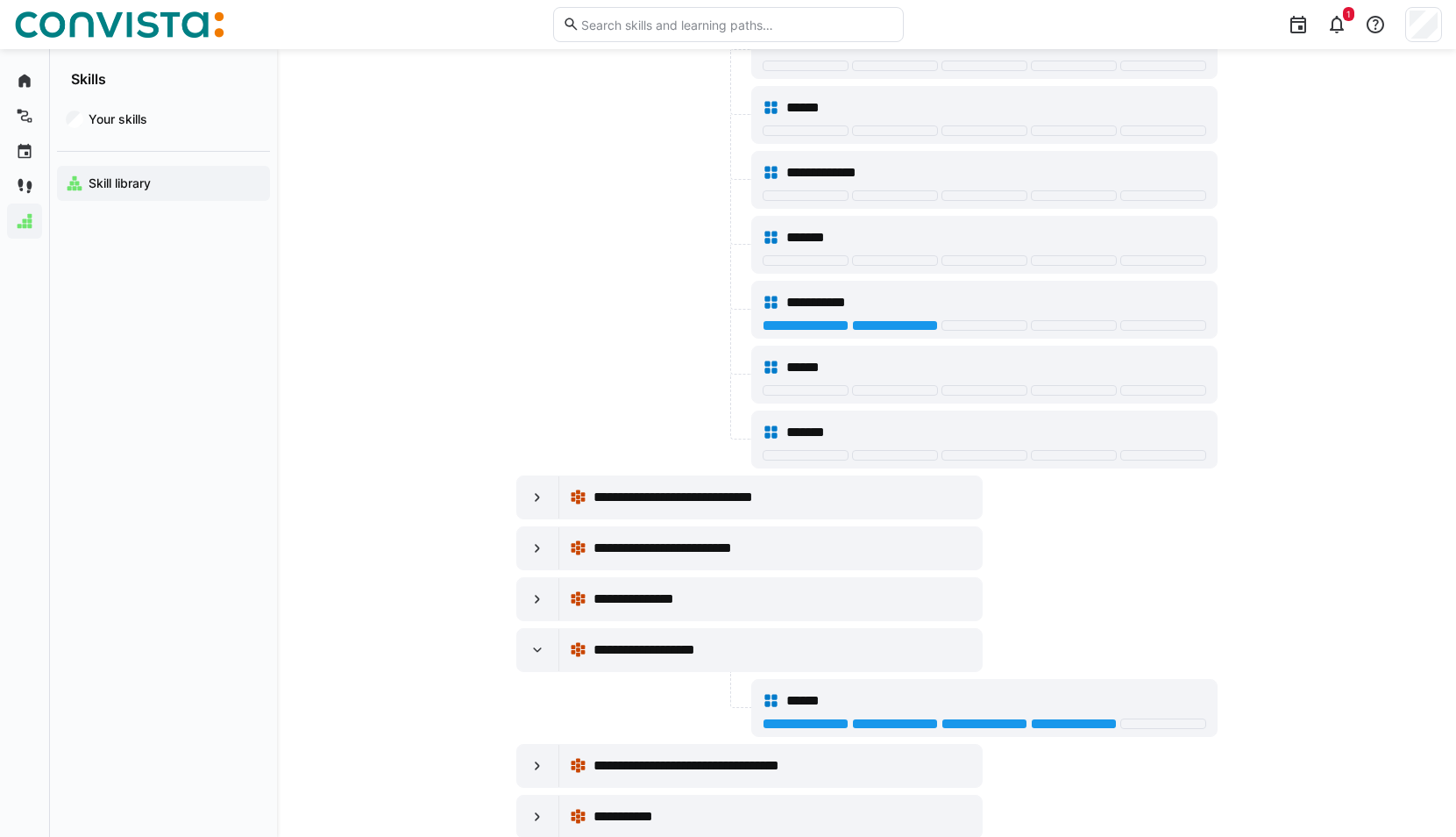
scroll to position [5612, 0]
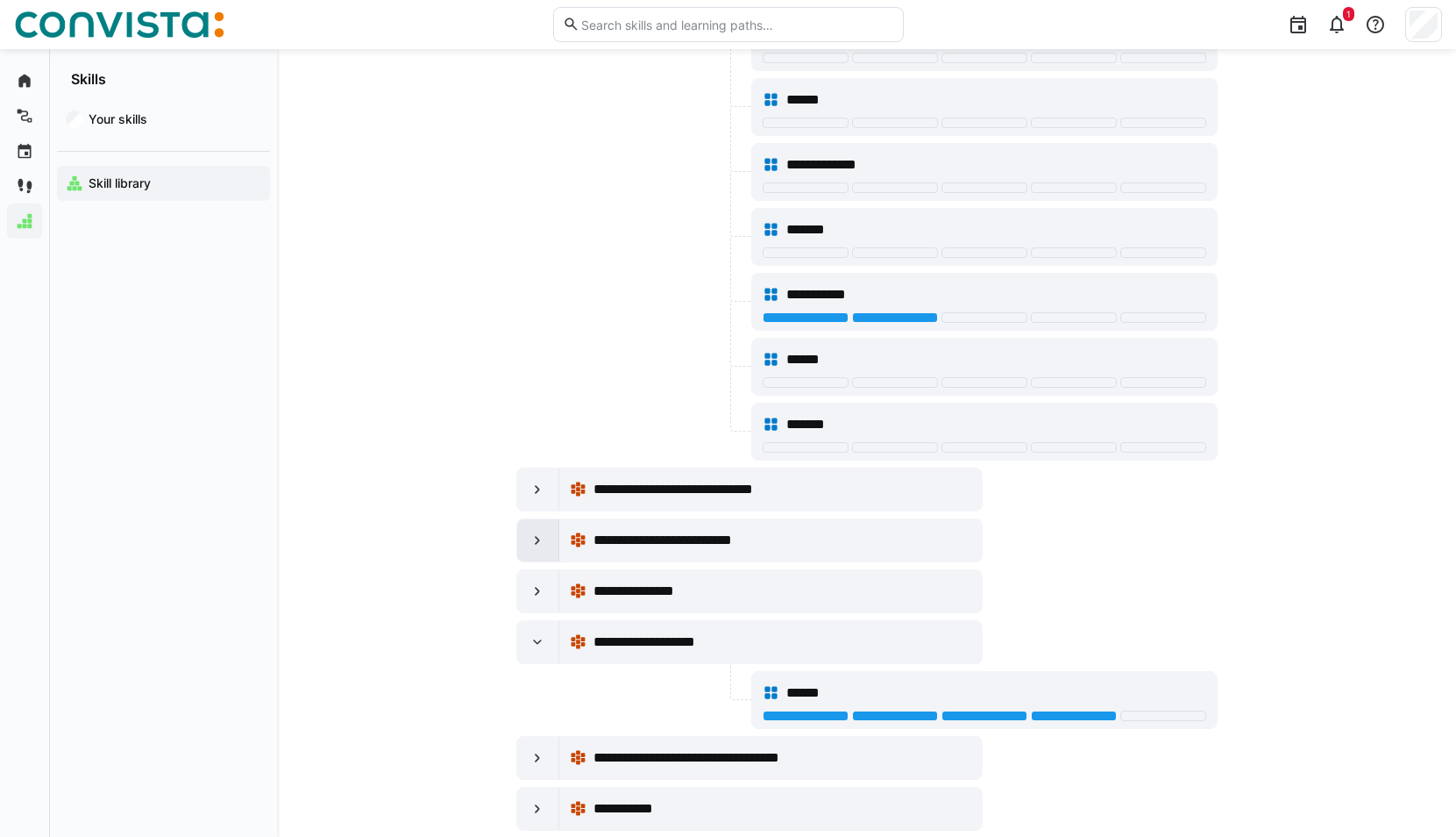
click at [528, 533] on eds-icon at bounding box center [537, 540] width 17 height 17
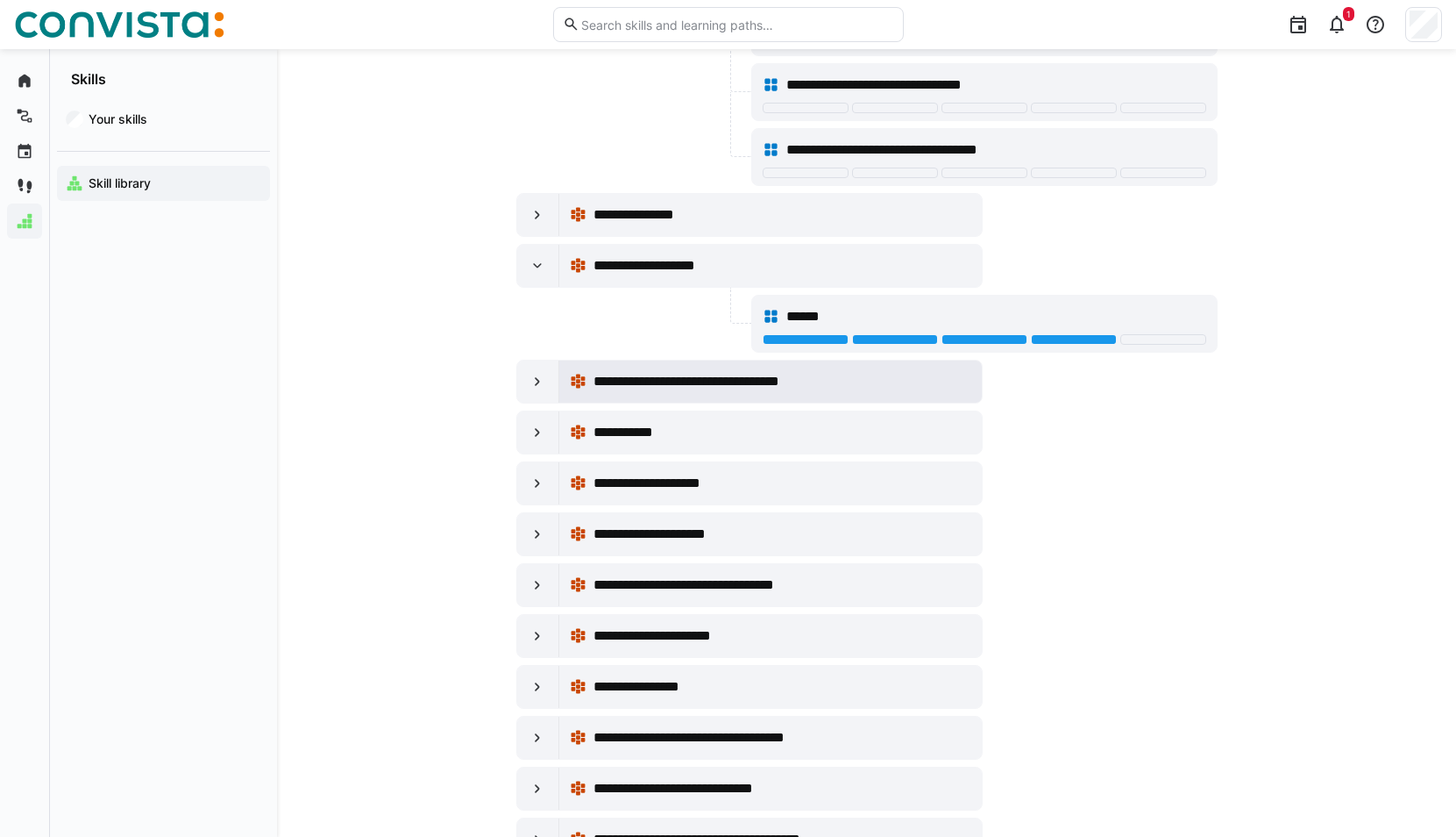
scroll to position [6315, 0]
click at [538, 381] on eds-icon at bounding box center [537, 381] width 17 height 17
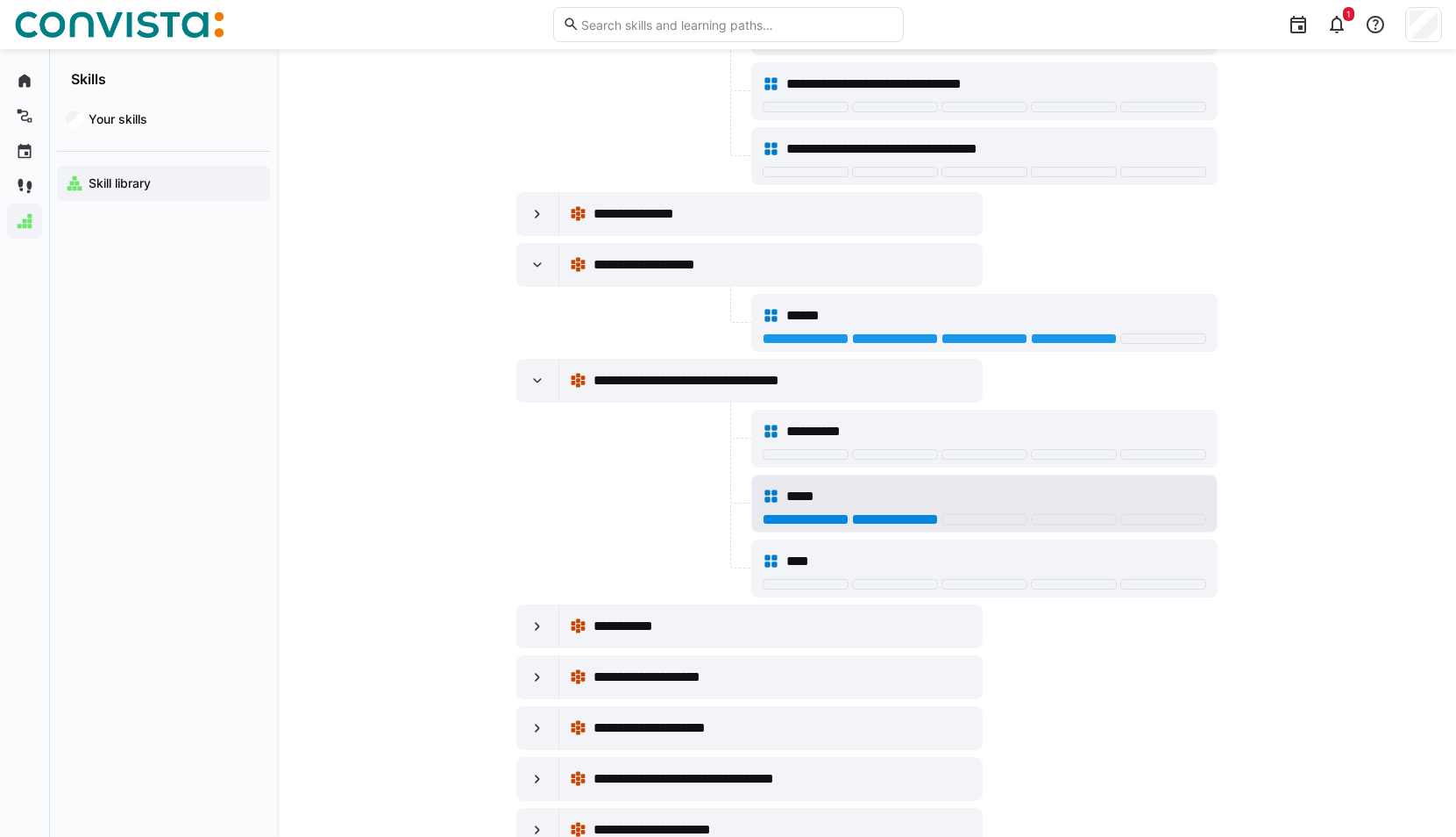
click at [899, 524] on div at bounding box center [894, 519] width 86 height 10
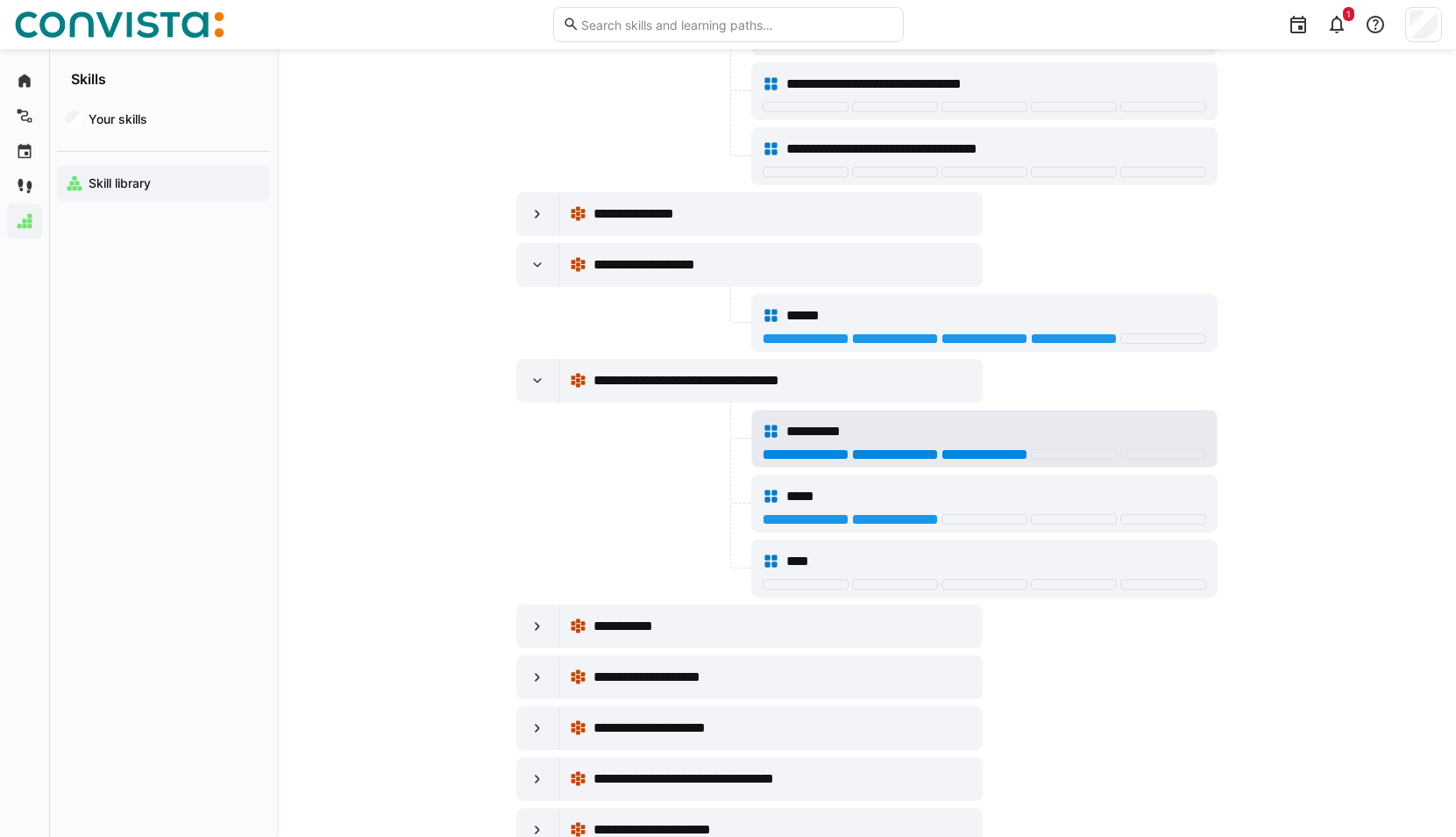
click at [943, 455] on div at bounding box center [984, 454] width 86 height 10
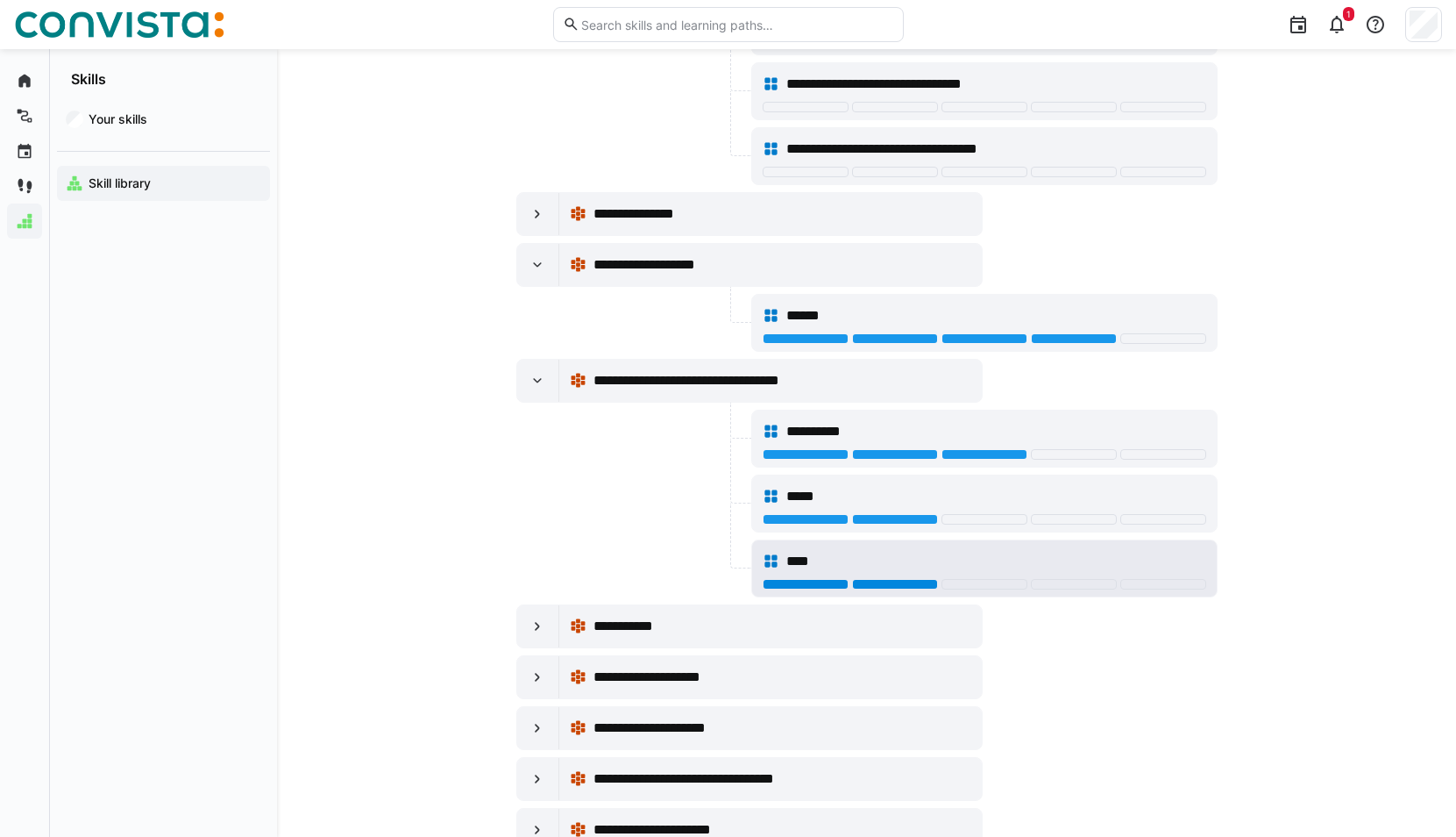
click at [912, 583] on div at bounding box center [894, 584] width 86 height 10
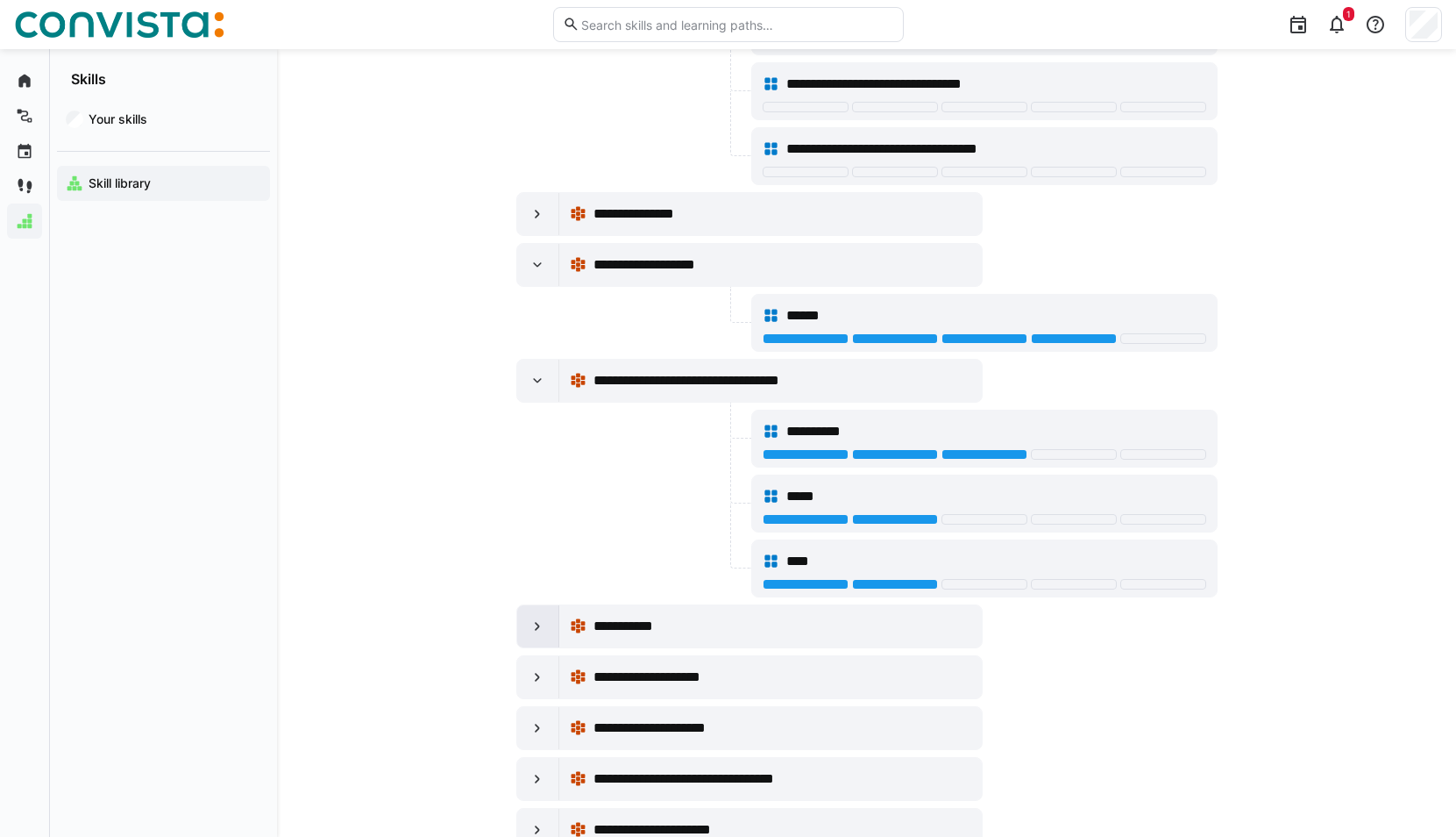
click at [541, 637] on div at bounding box center [538, 626] width 42 height 42
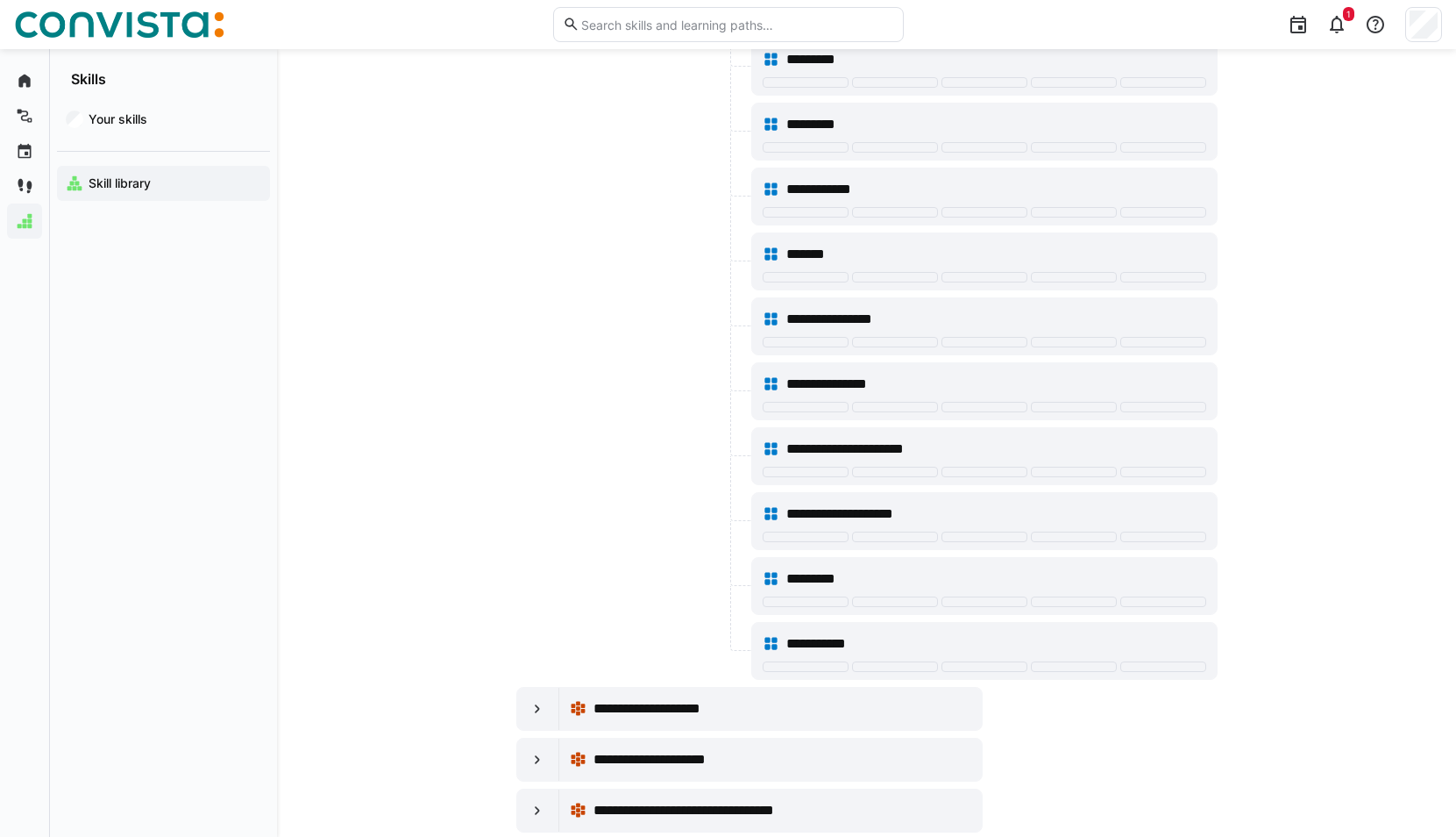
scroll to position [7279, 0]
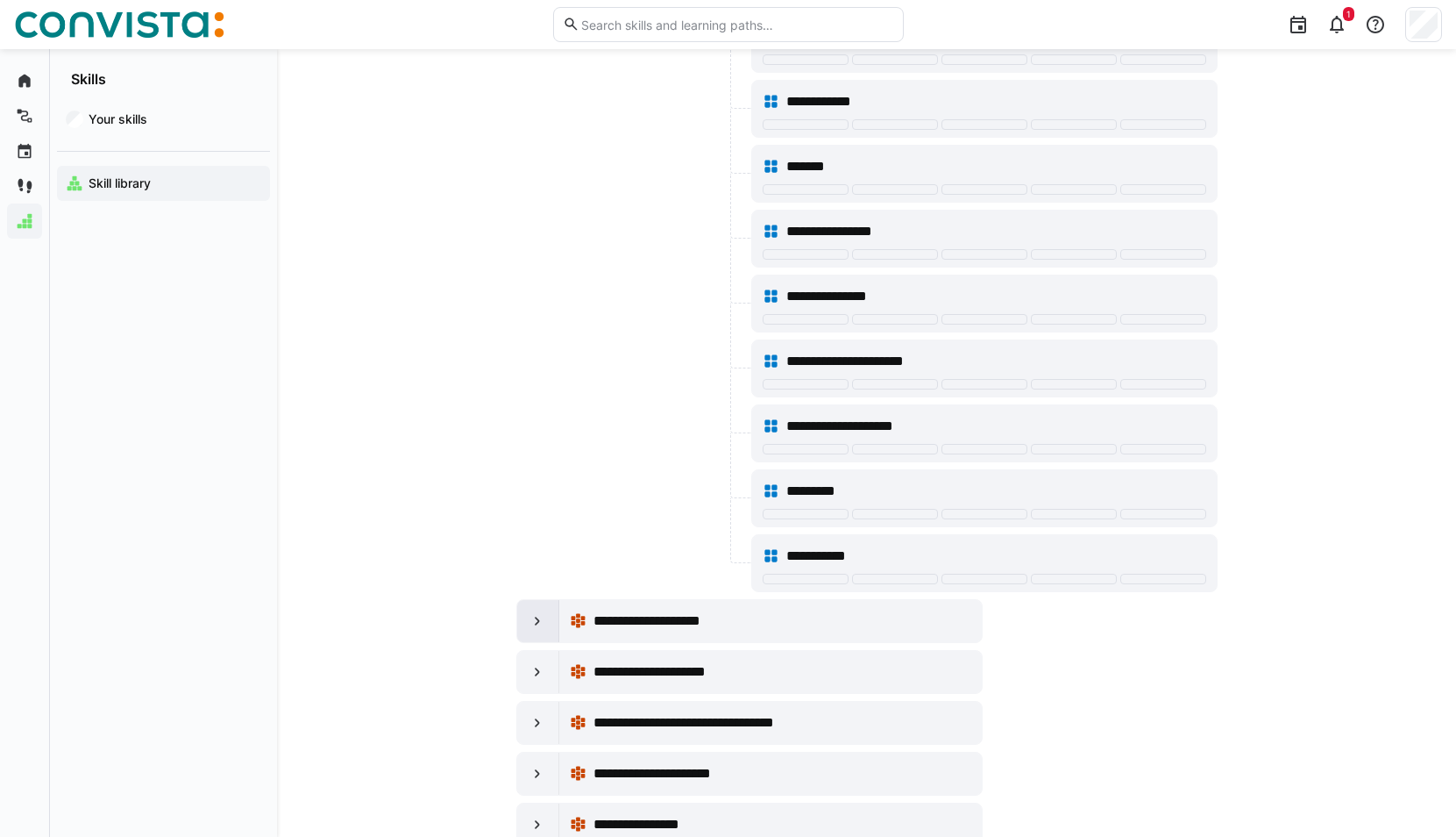
click at [533, 622] on eds-icon at bounding box center [537, 621] width 17 height 17
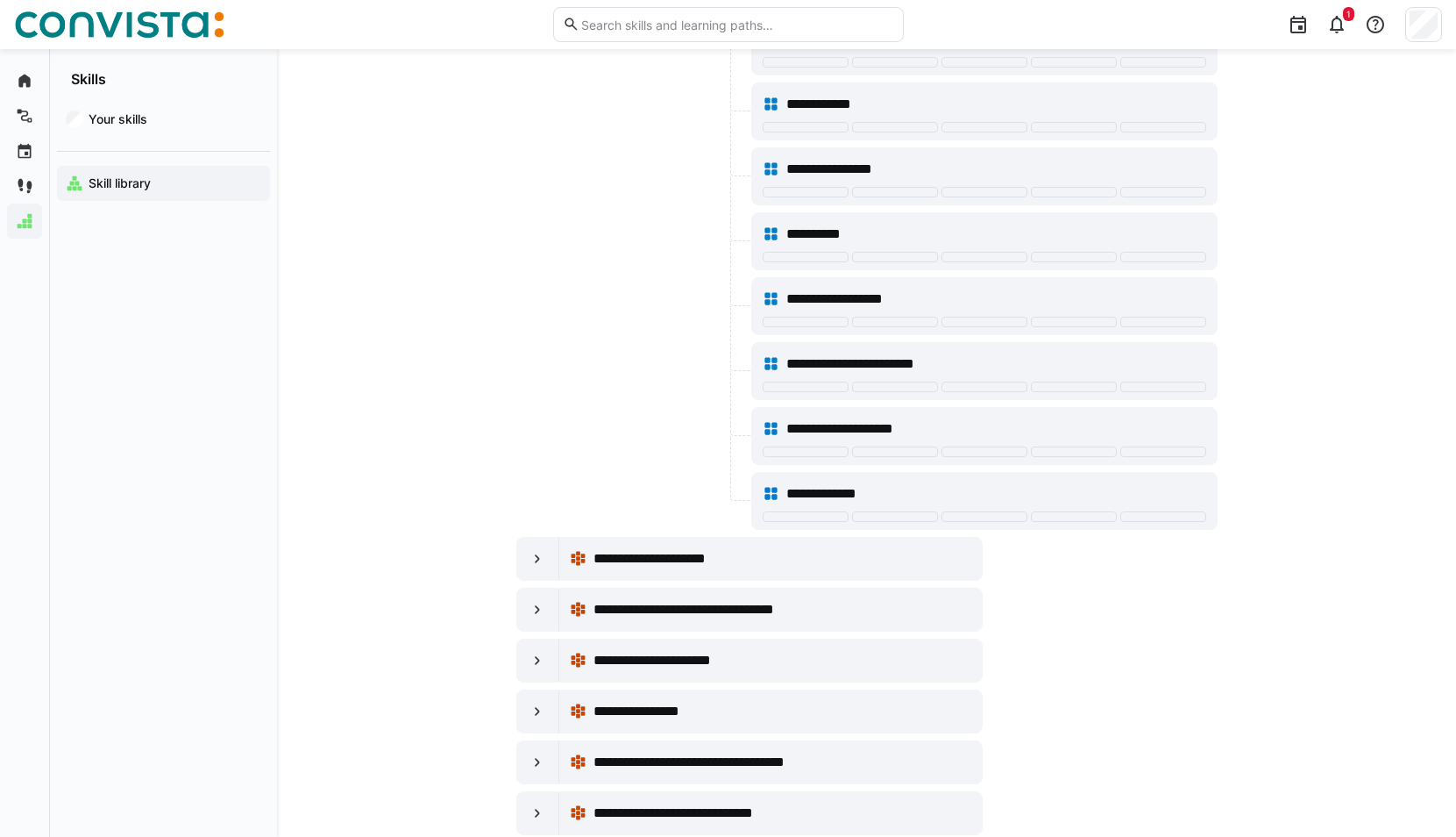
scroll to position [8945, 0]
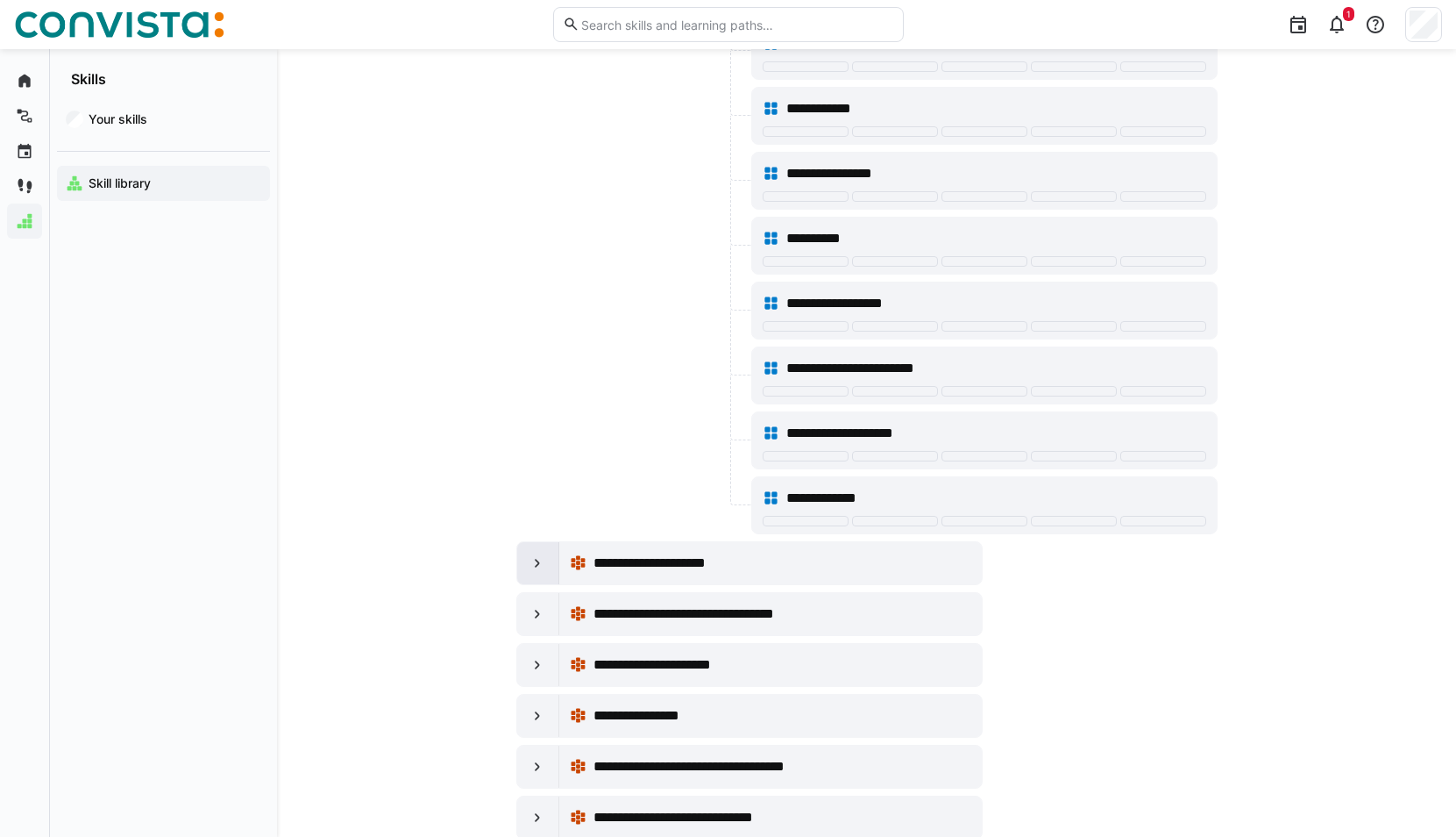
click at [544, 575] on div at bounding box center [538, 563] width 42 height 42
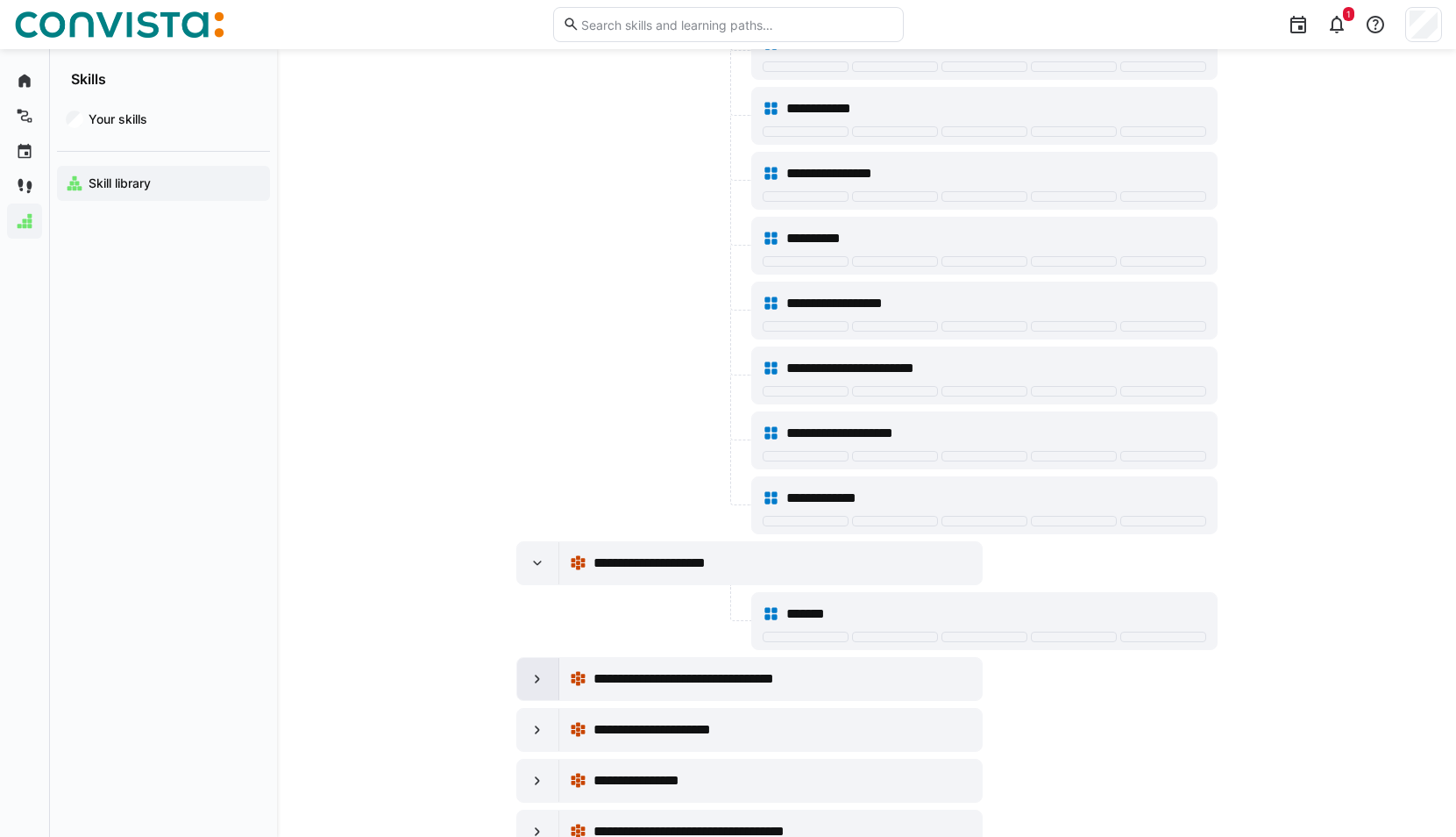
click at [538, 680] on eds-icon at bounding box center [537, 679] width 17 height 17
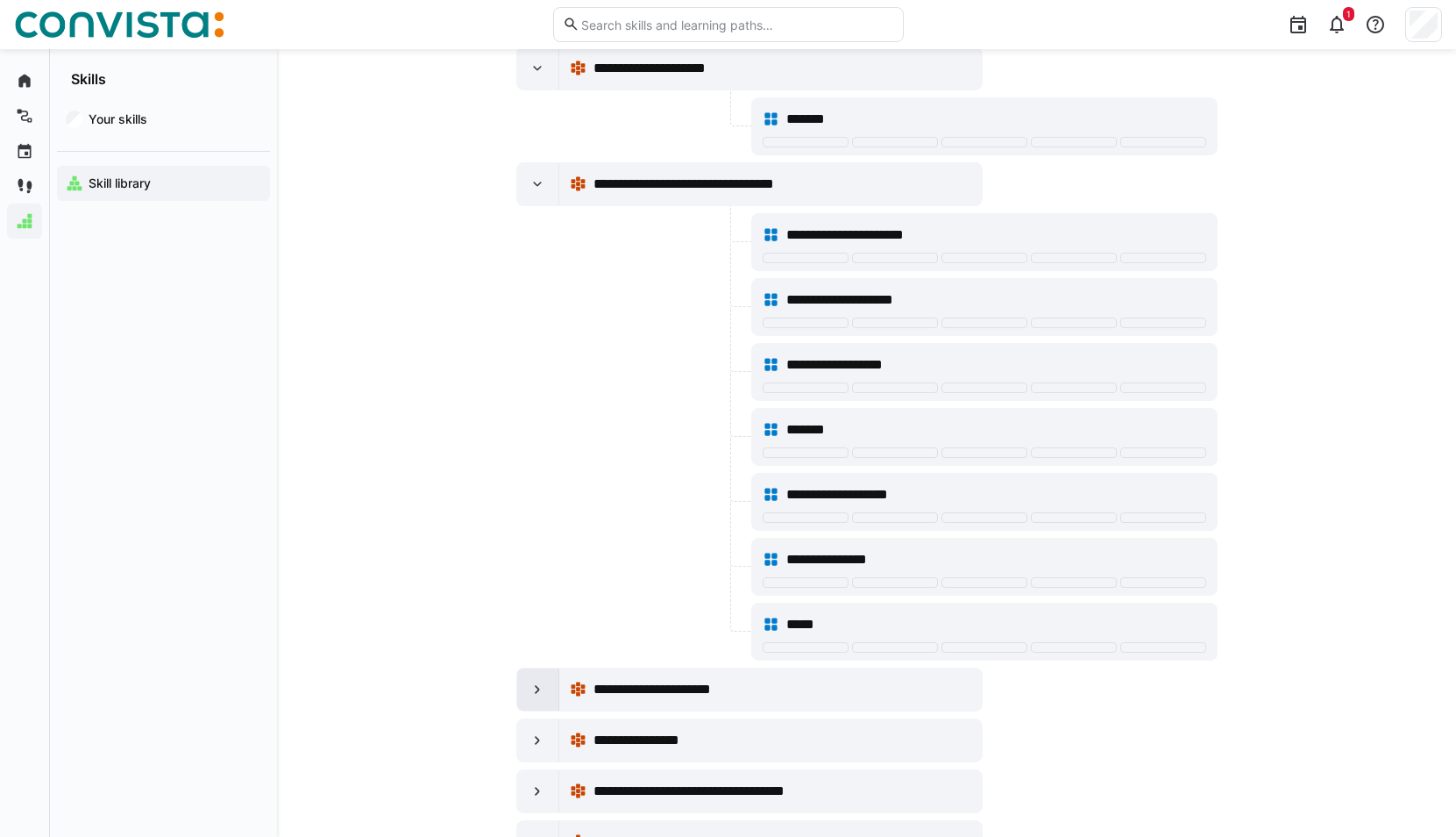
scroll to position [9471, 0]
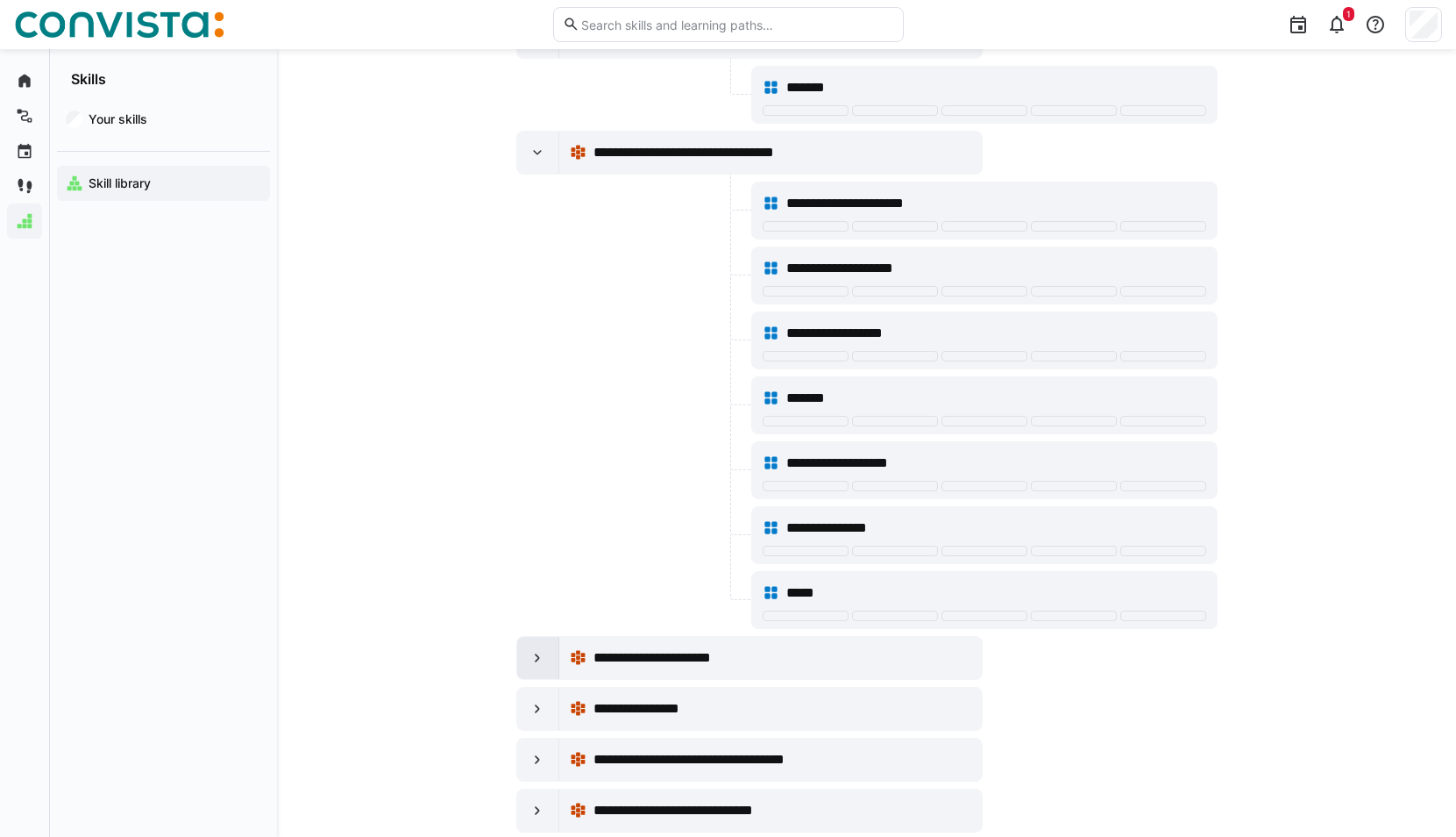
click at [543, 657] on eds-icon at bounding box center [537, 658] width 17 height 17
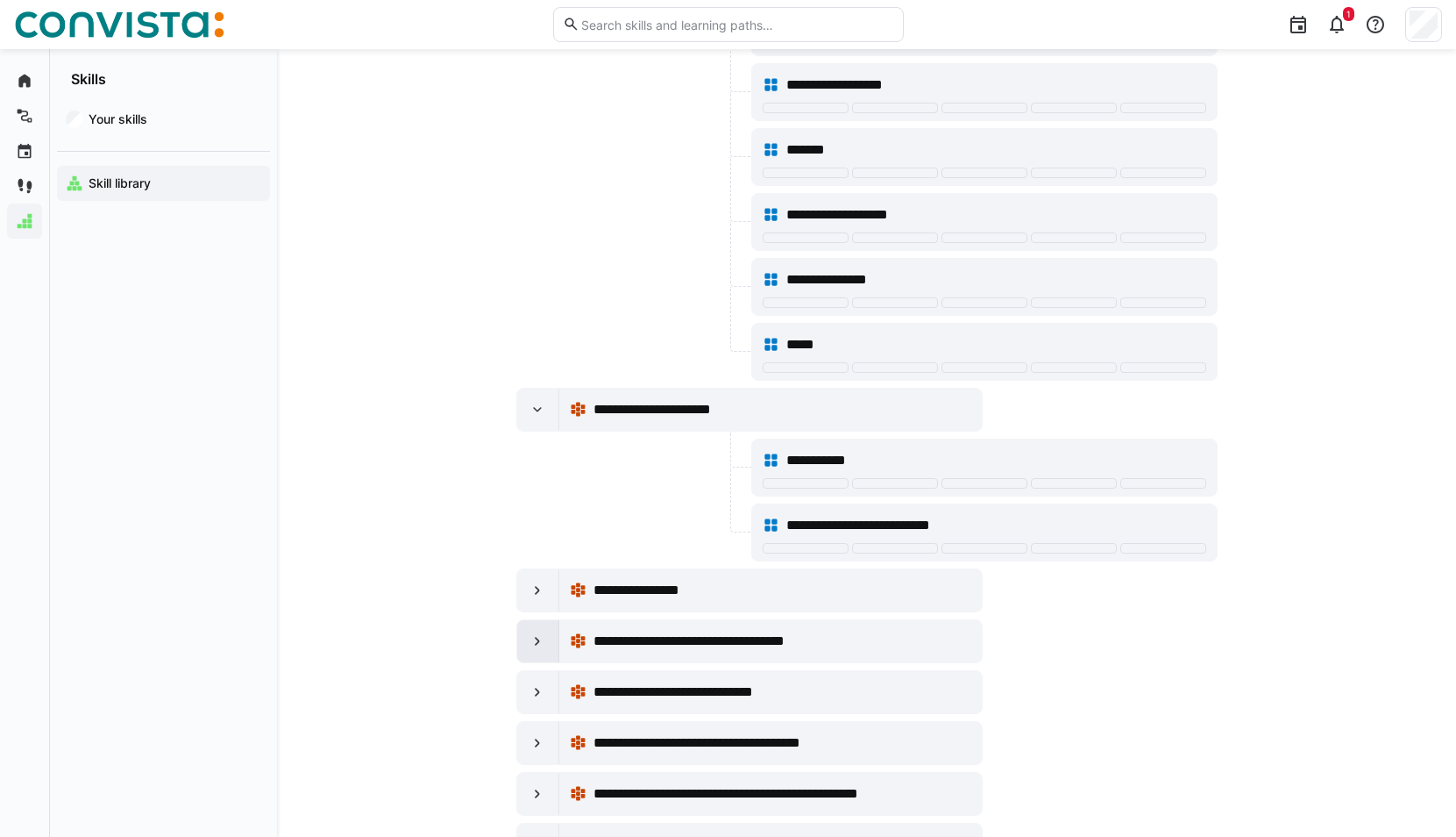
scroll to position [9734, 0]
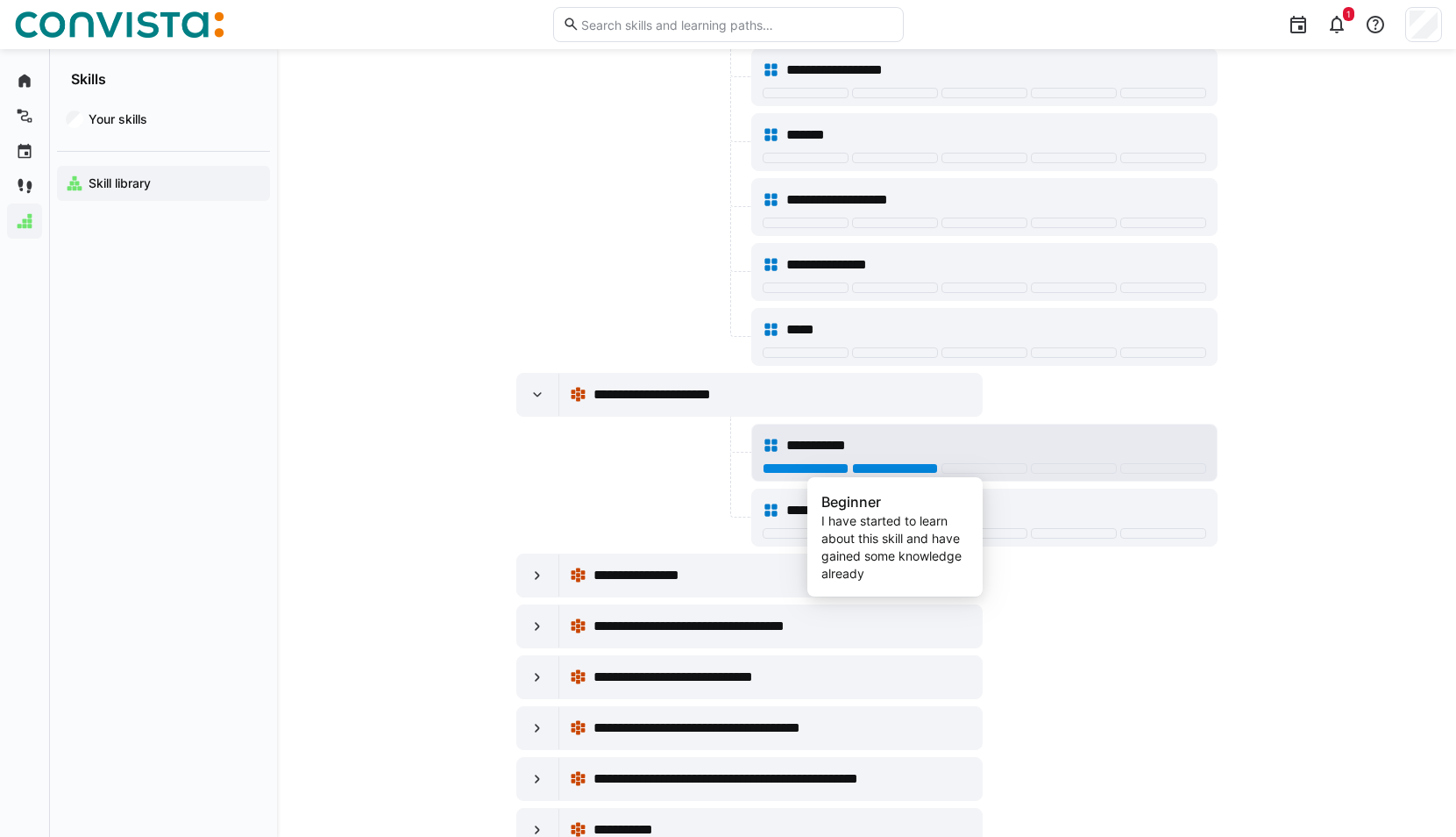
click at [925, 465] on div at bounding box center [894, 468] width 86 height 10
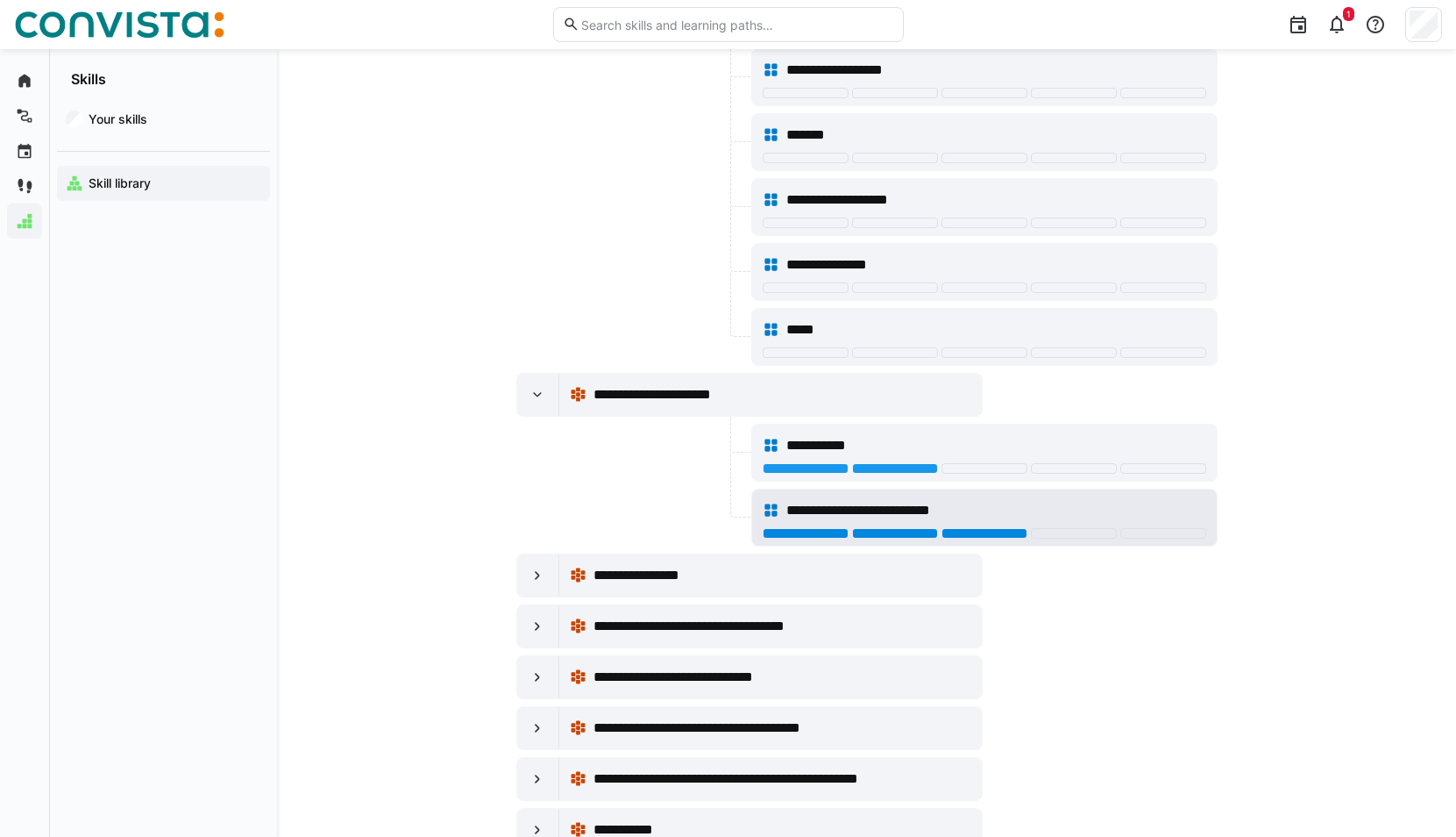
click at [982, 533] on div at bounding box center [984, 532] width 86 height 10
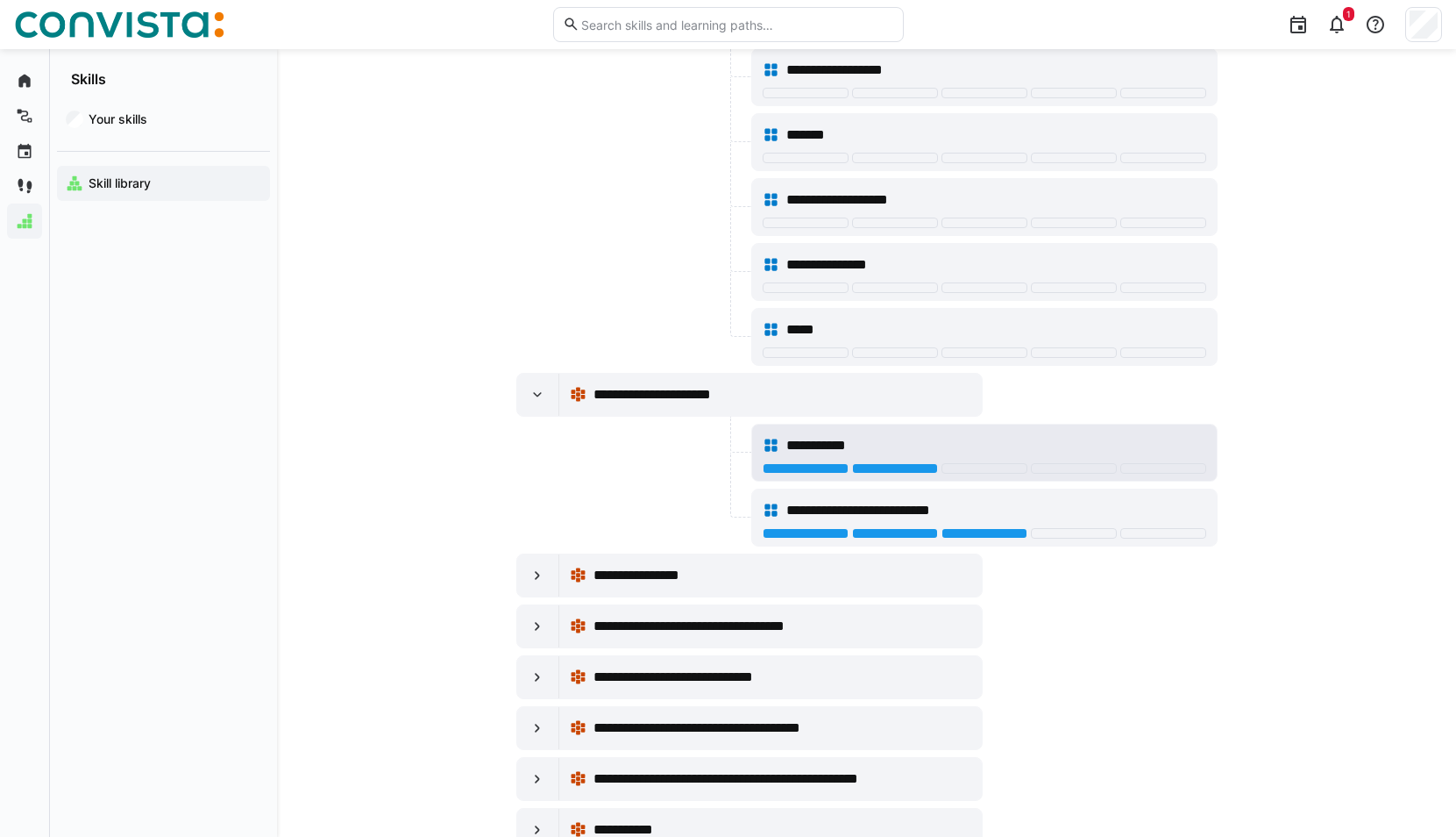
click at [981, 434] on div "**********" at bounding box center [985, 445] width 444 height 35
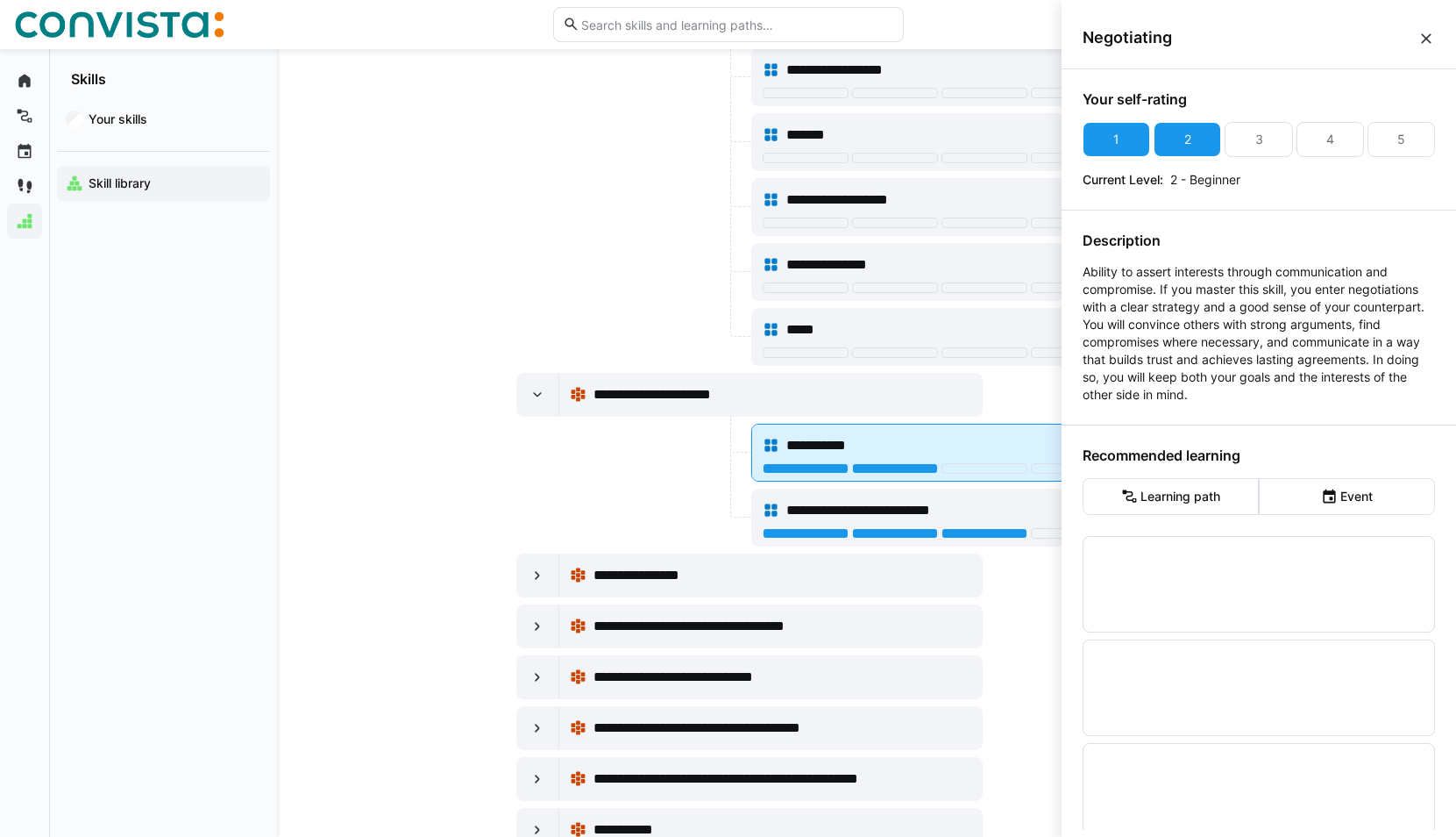
scroll to position [0, 0]
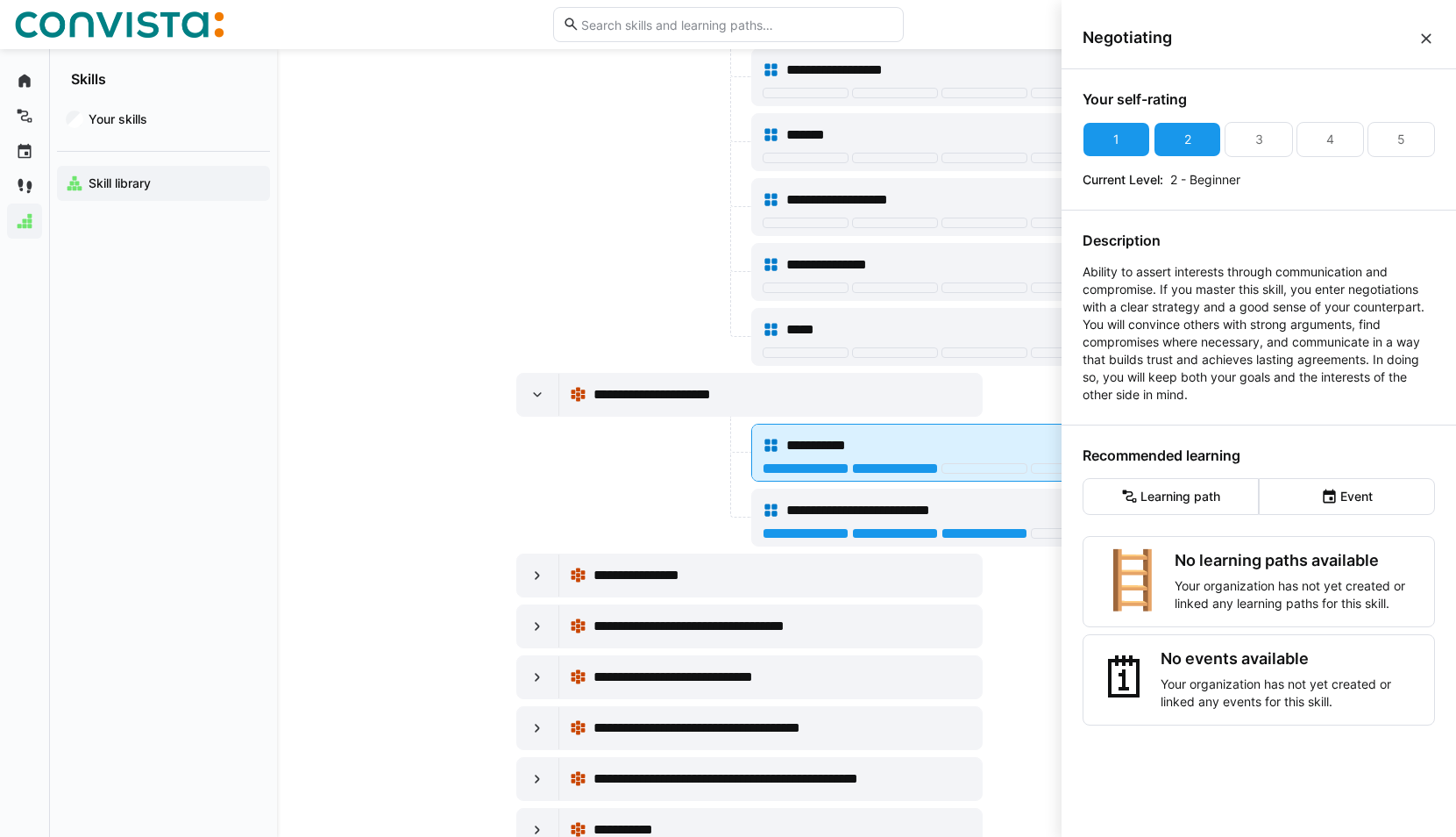
click at [981, 434] on div "**********" at bounding box center [985, 445] width 444 height 35
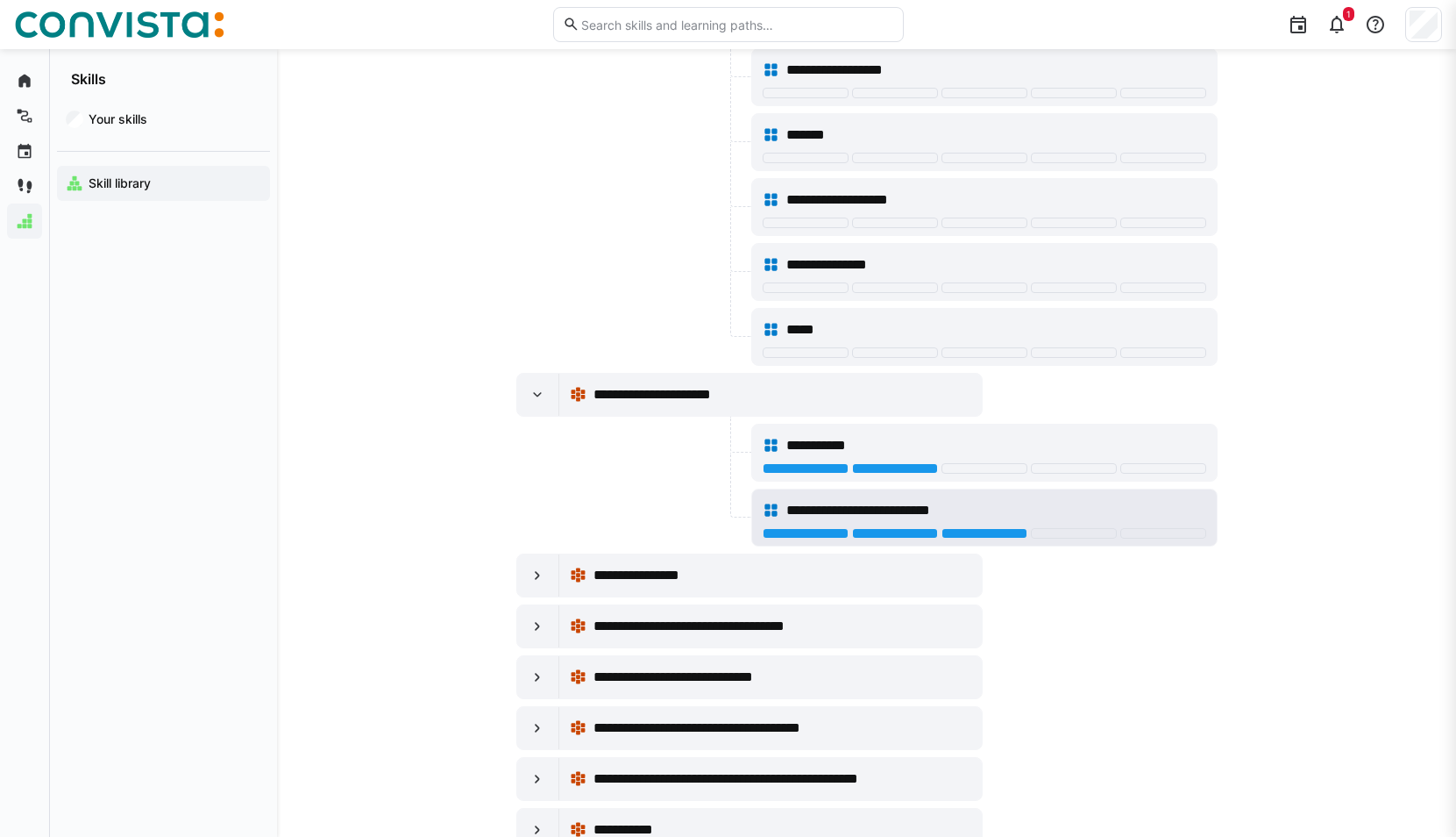
click at [977, 508] on div "**********" at bounding box center [996, 511] width 419 height 21
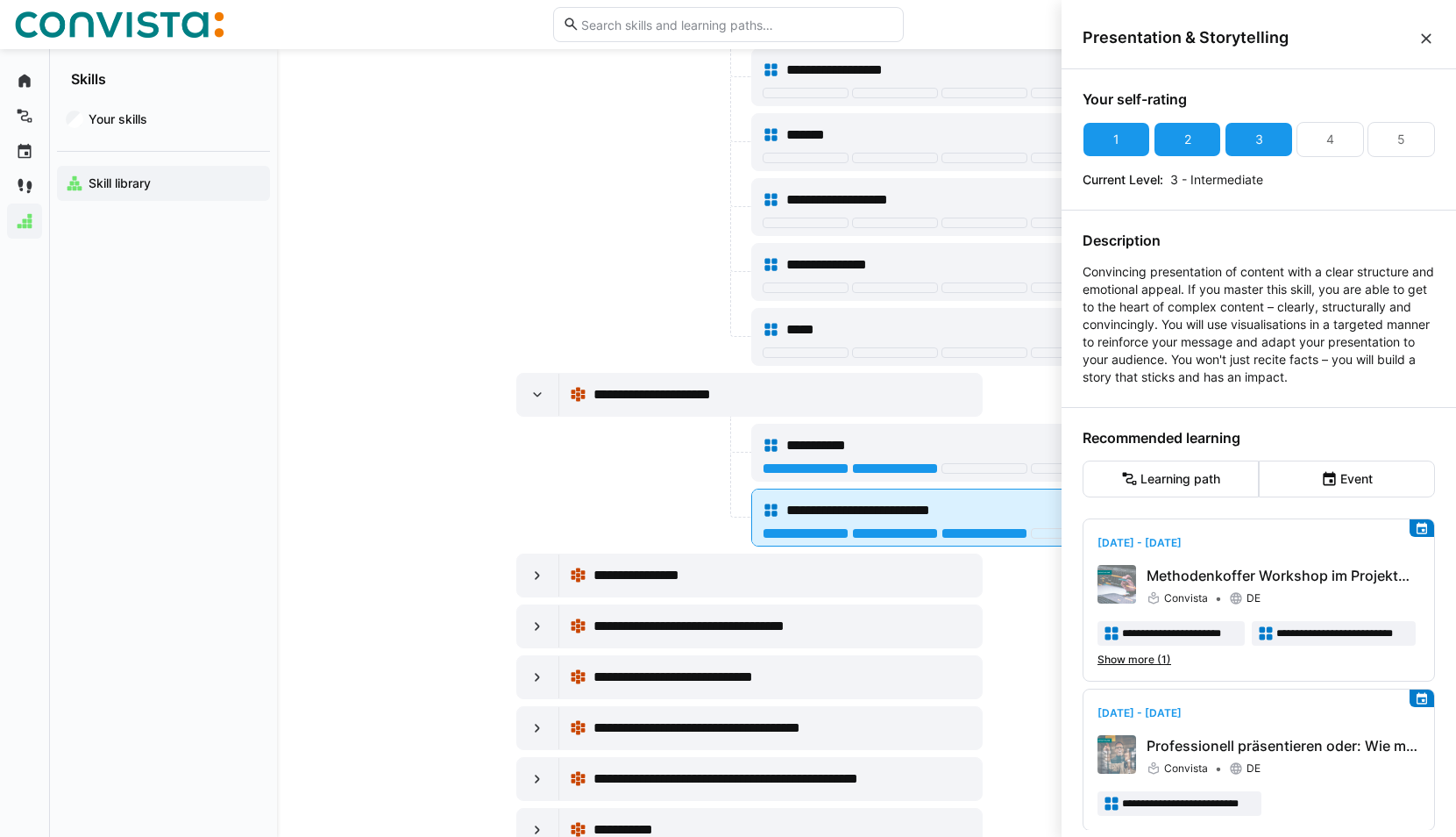
click at [977, 508] on div "**********" at bounding box center [996, 511] width 419 height 21
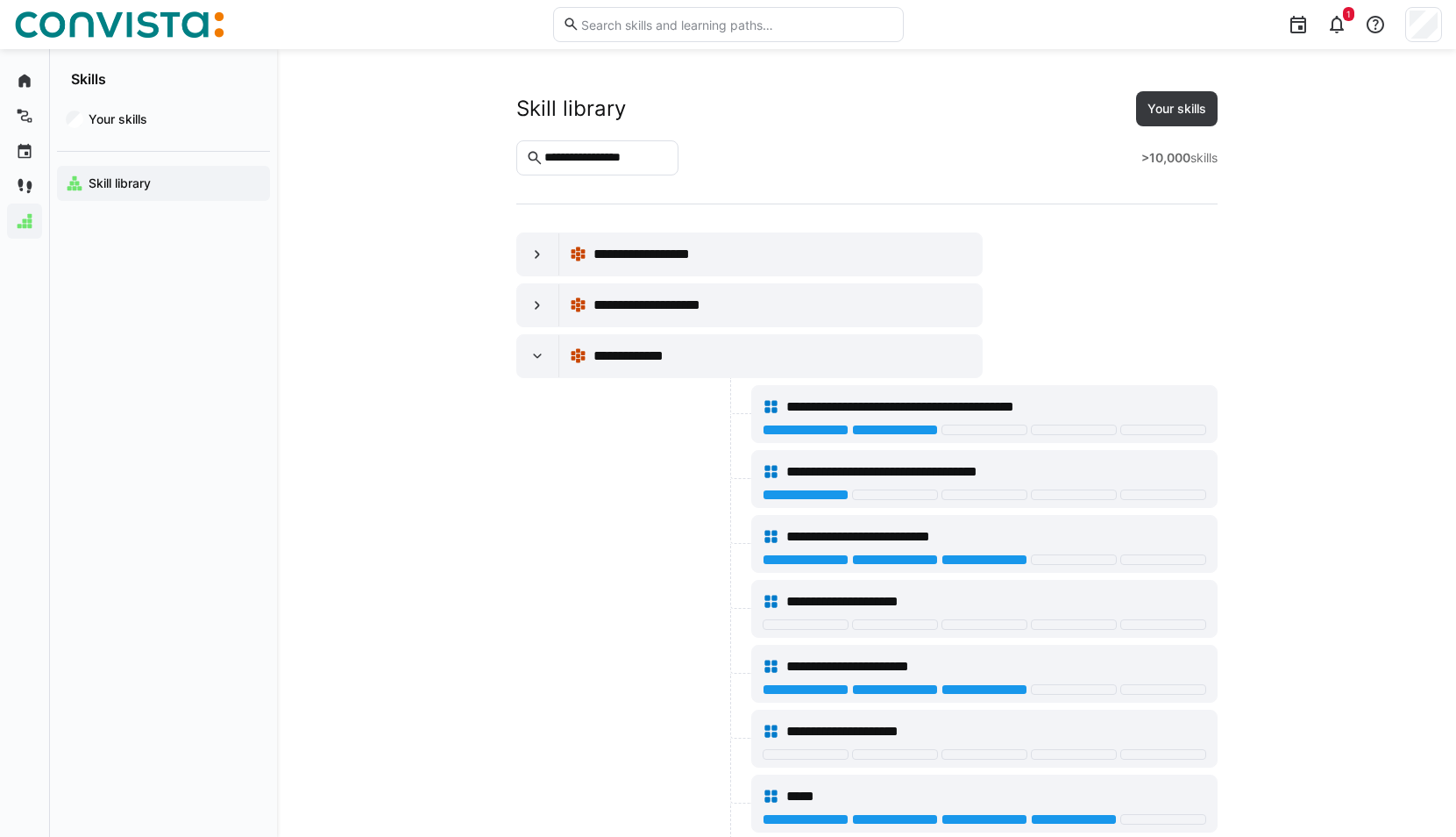
scroll to position [9734, 0]
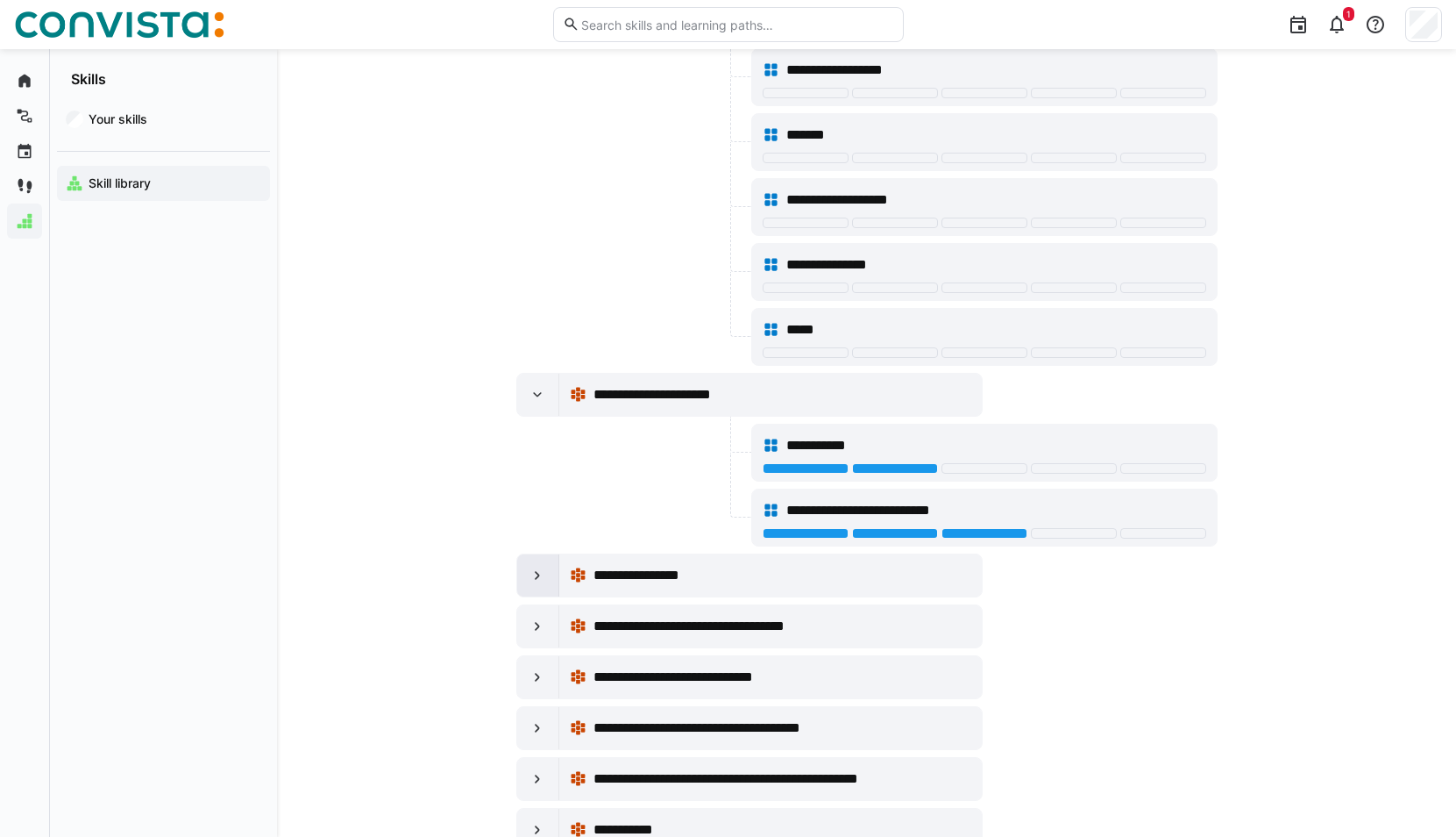
click at [552, 580] on div at bounding box center [538, 575] width 42 height 42
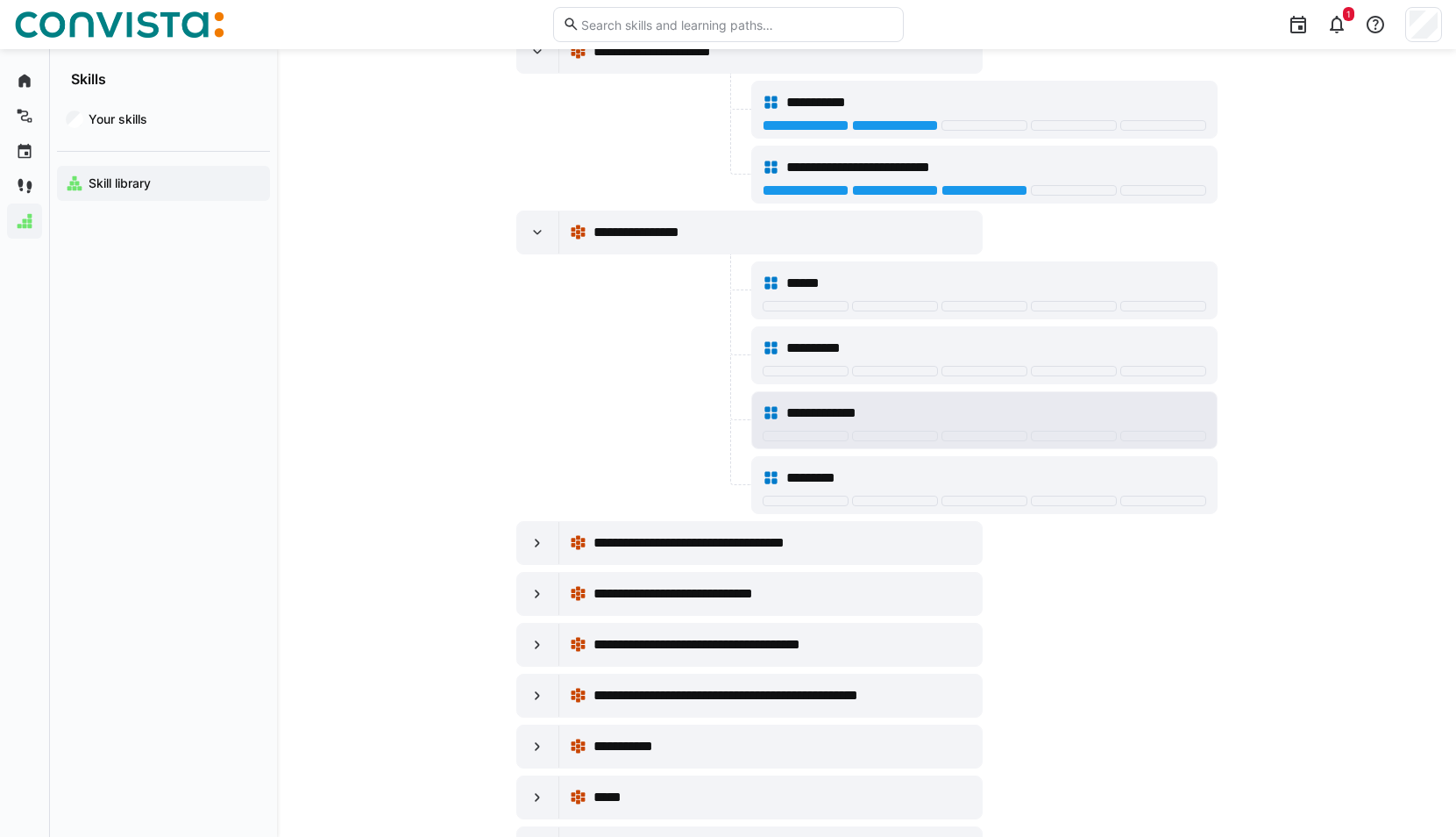
scroll to position [10085, 0]
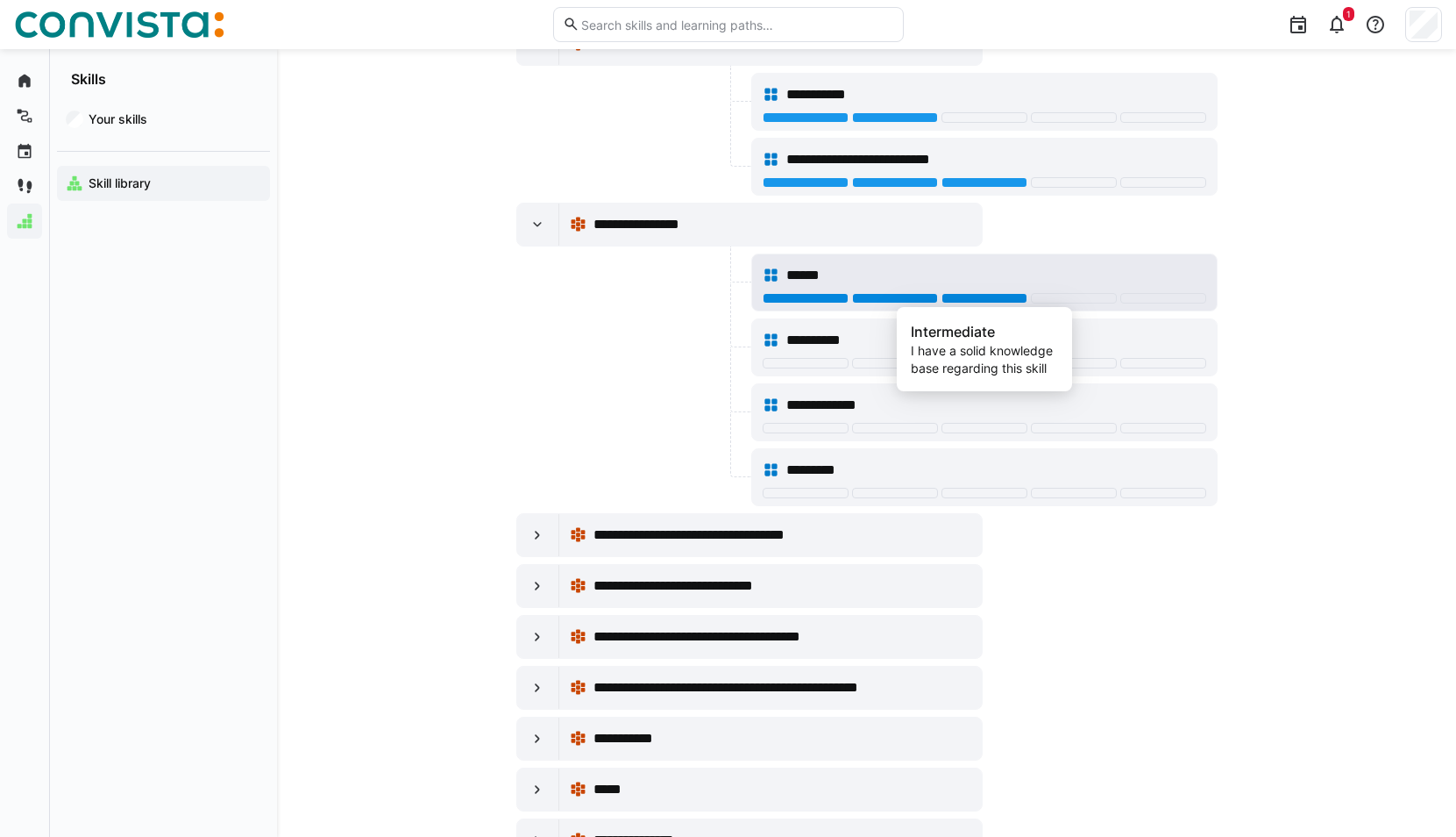
click at [972, 295] on div at bounding box center [984, 298] width 86 height 10
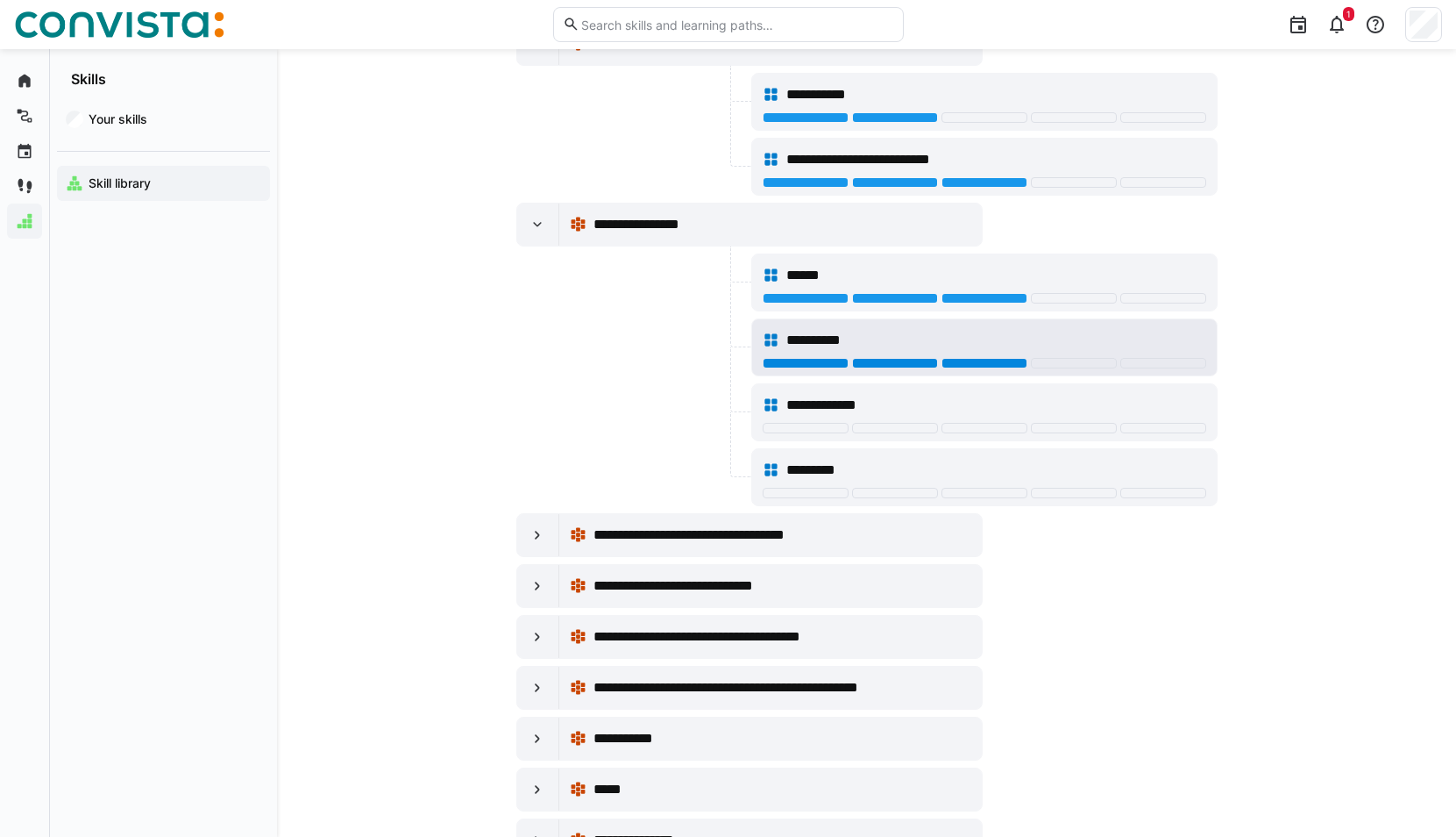
click at [978, 358] on div at bounding box center [984, 363] width 86 height 10
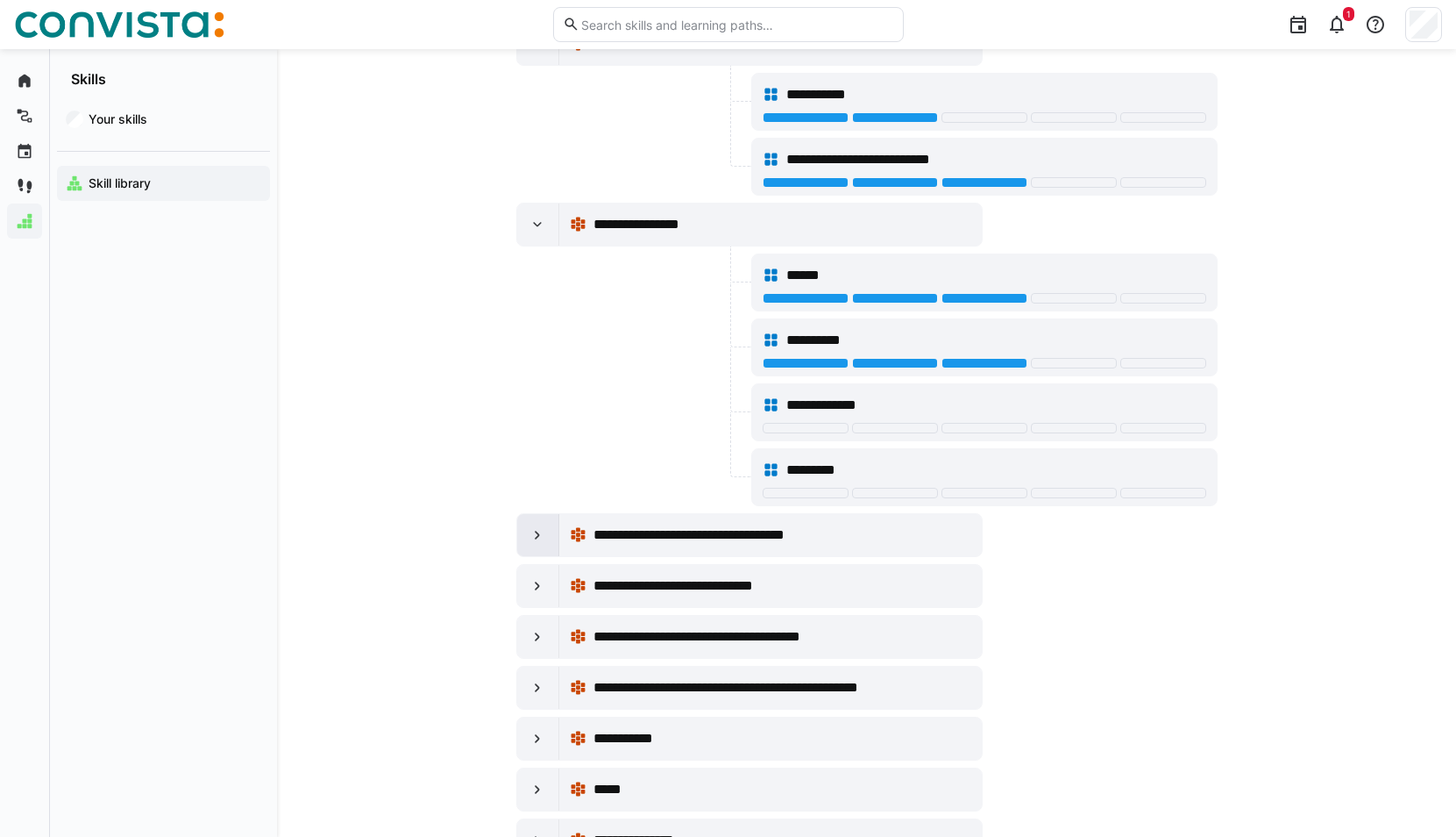
click at [544, 541] on eds-icon at bounding box center [537, 534] width 17 height 17
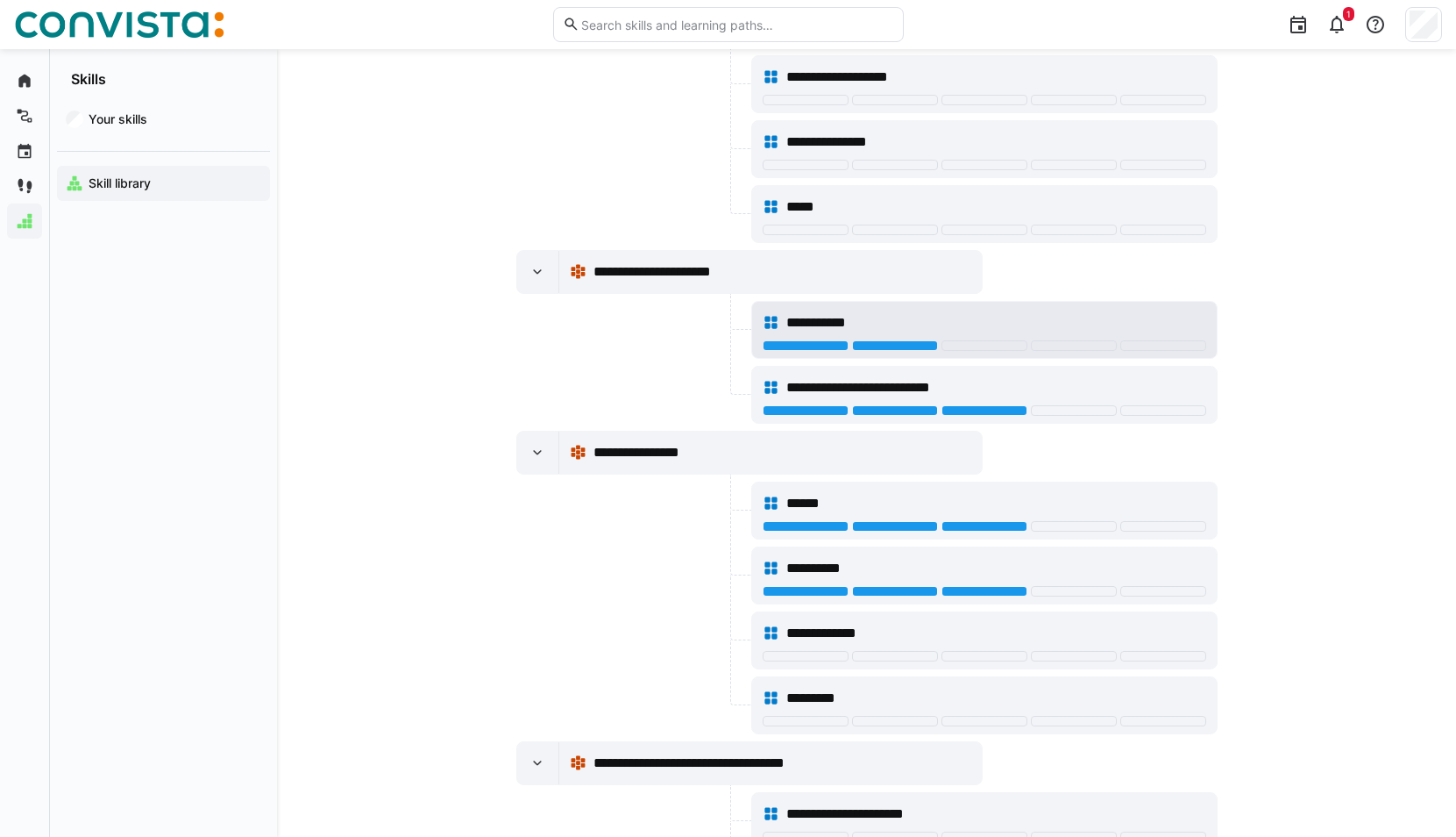
scroll to position [9734, 0]
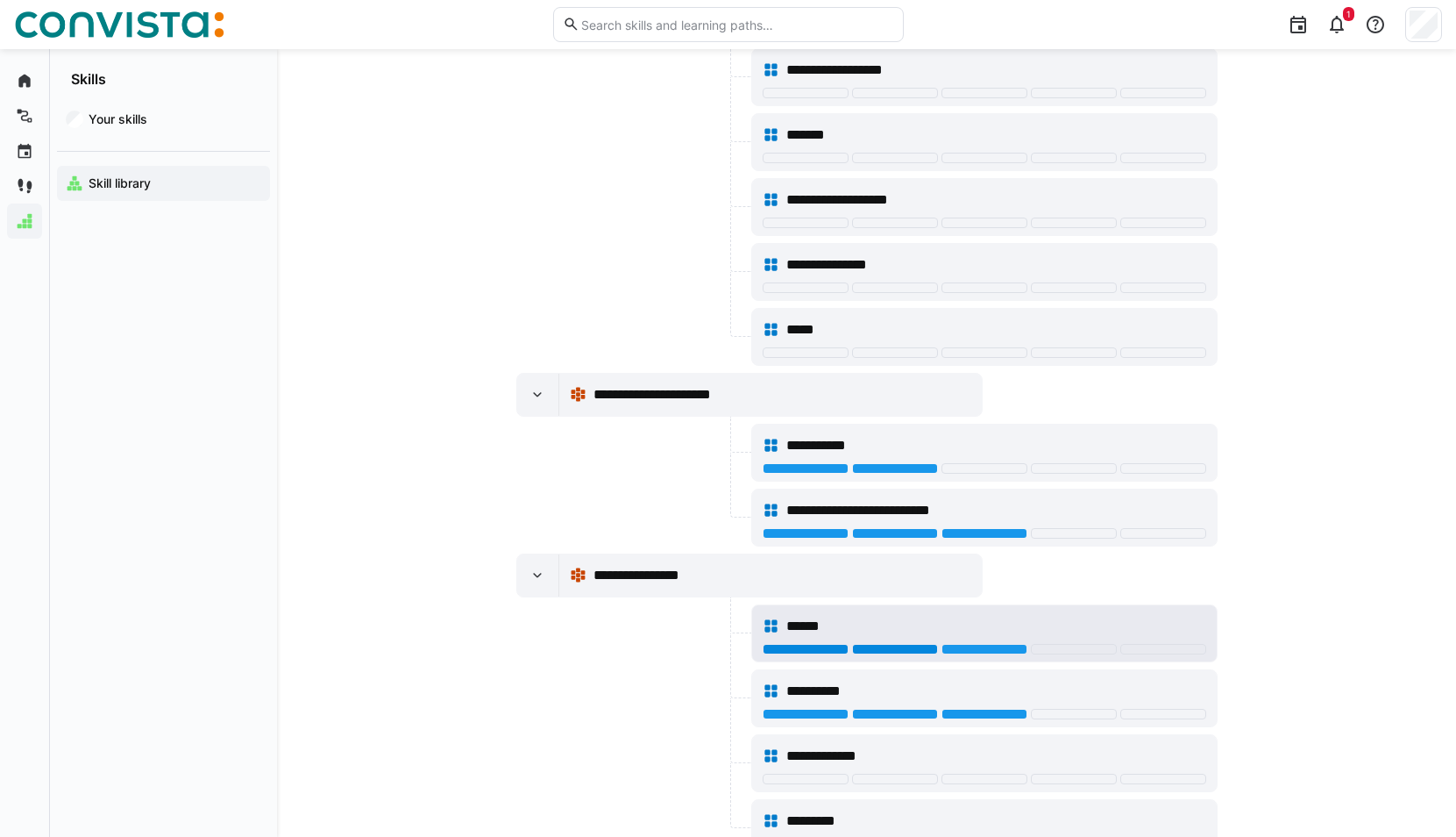
click at [903, 650] on div at bounding box center [894, 648] width 86 height 10
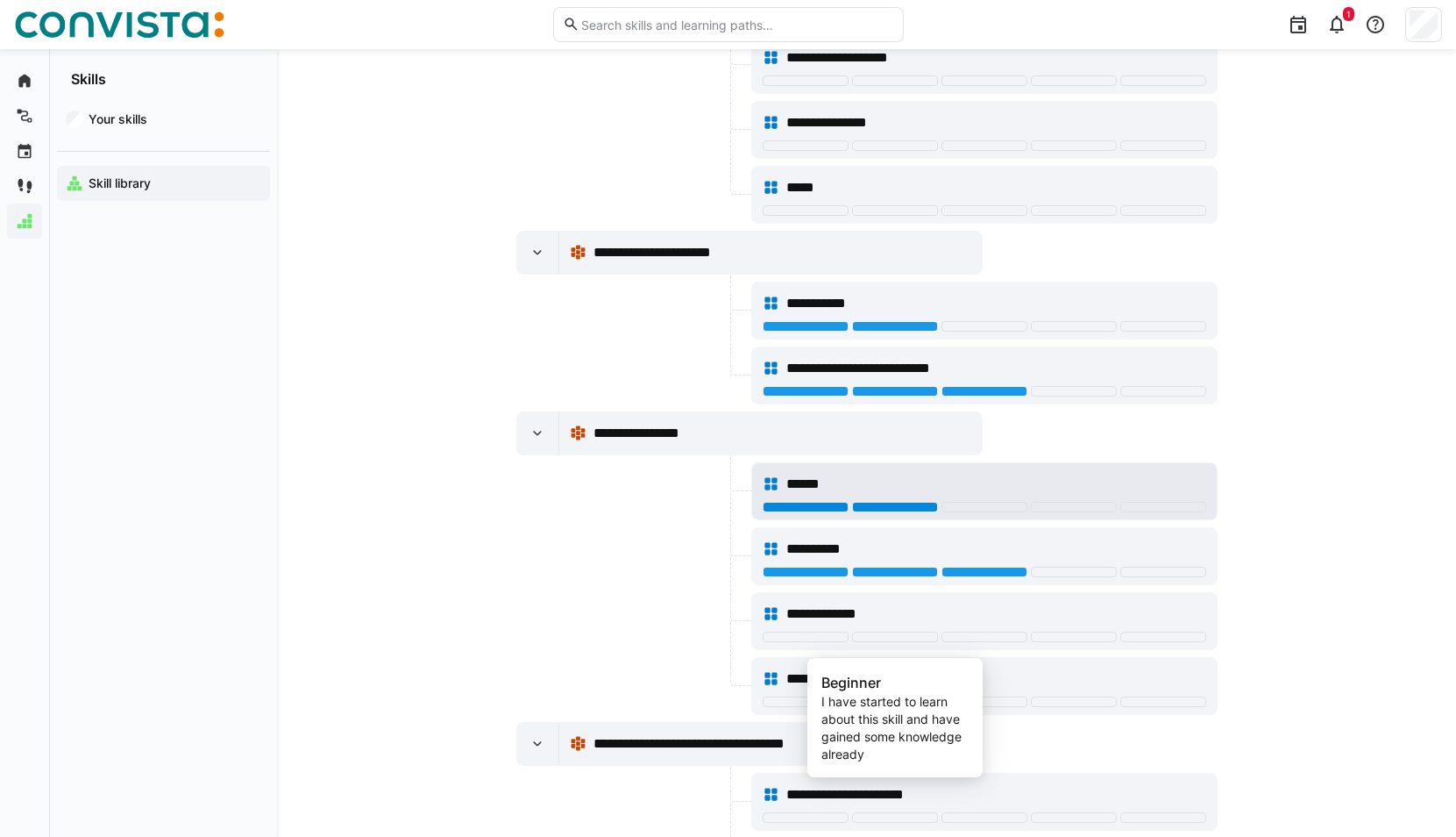
scroll to position [9909, 0]
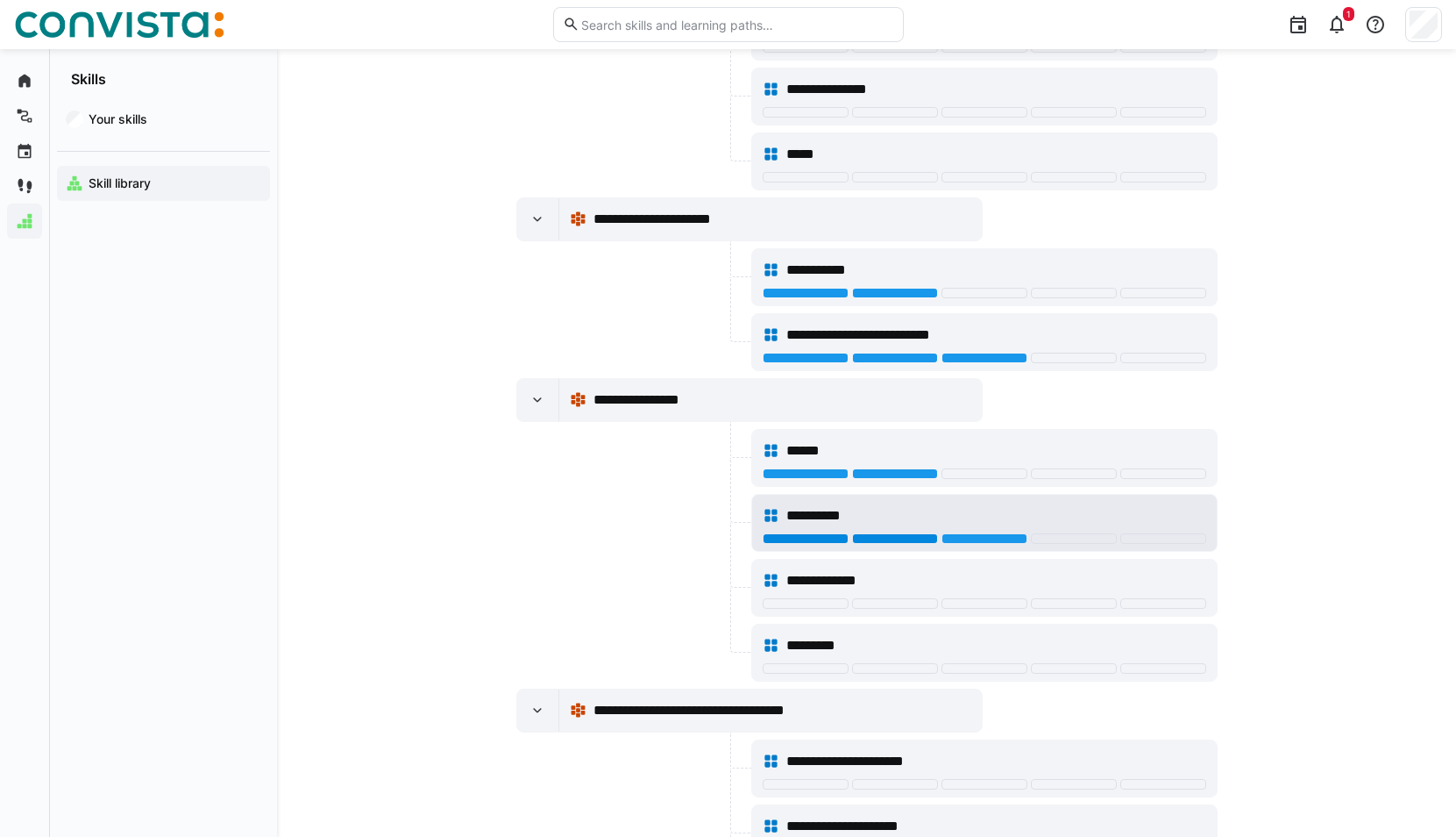
click at [912, 534] on div at bounding box center [894, 538] width 86 height 10
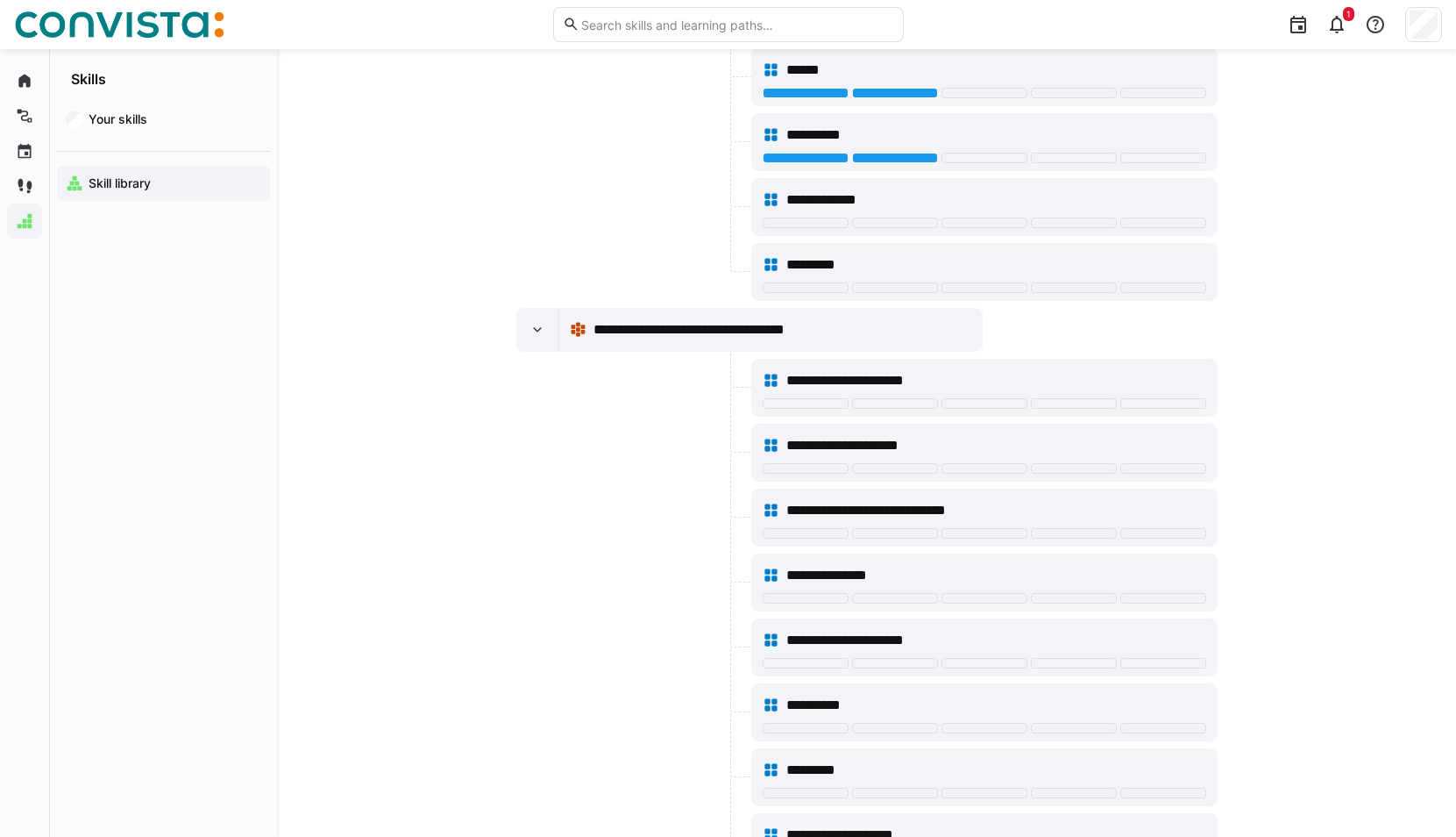
scroll to position [10260, 0]
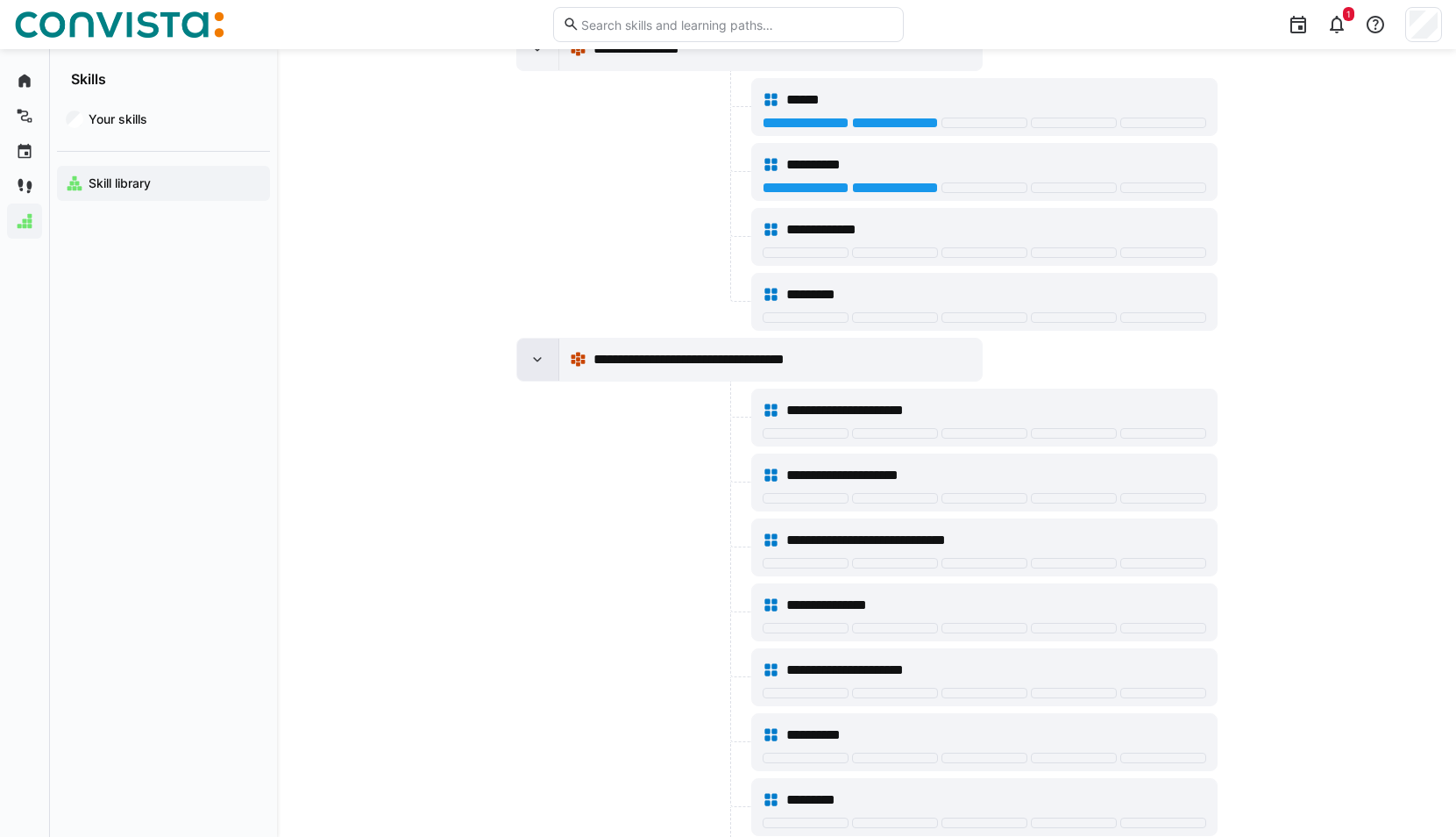
click at [547, 368] on div at bounding box center [538, 360] width 42 height 42
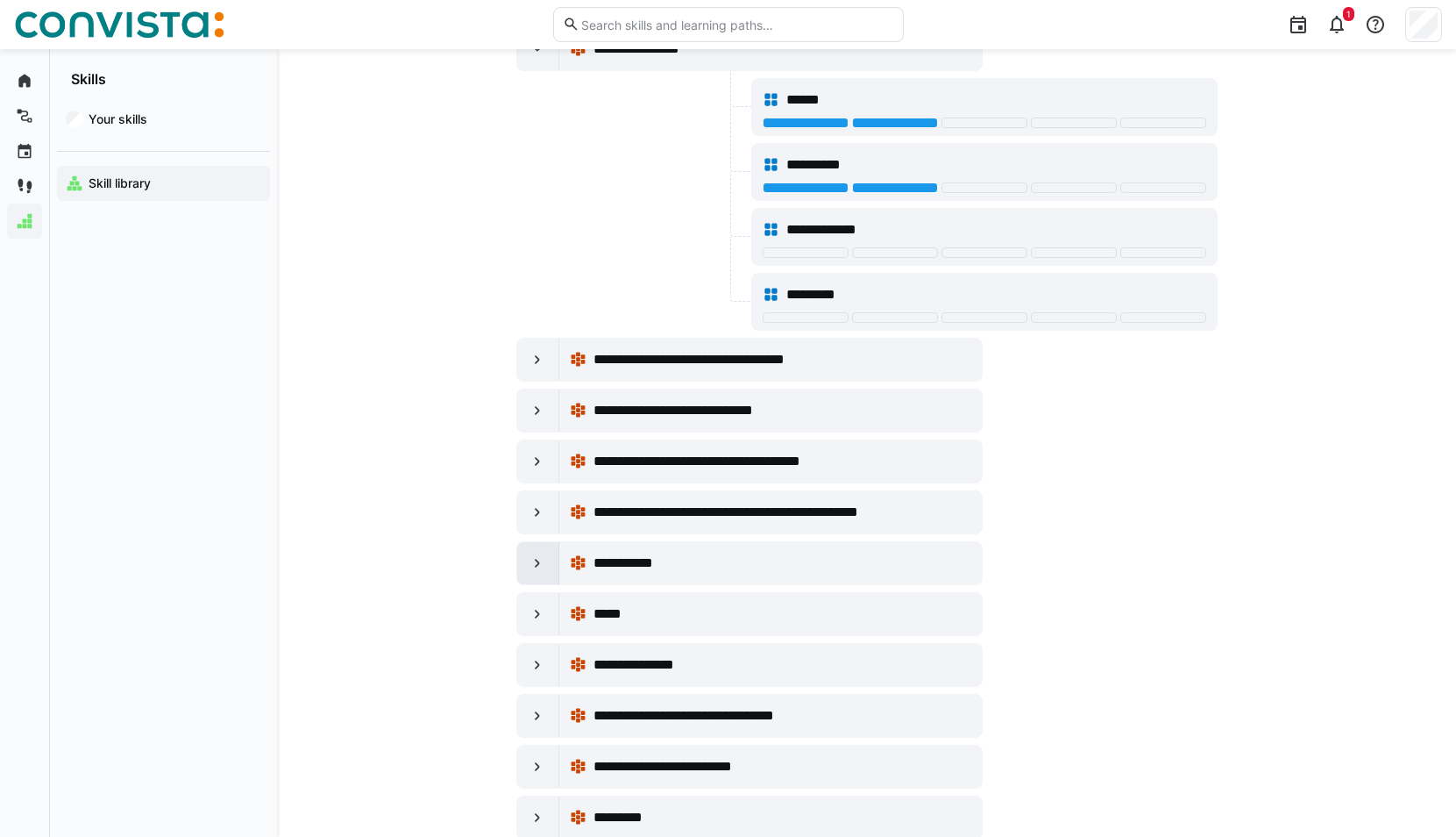
click at [545, 567] on eds-icon at bounding box center [537, 563] width 17 height 17
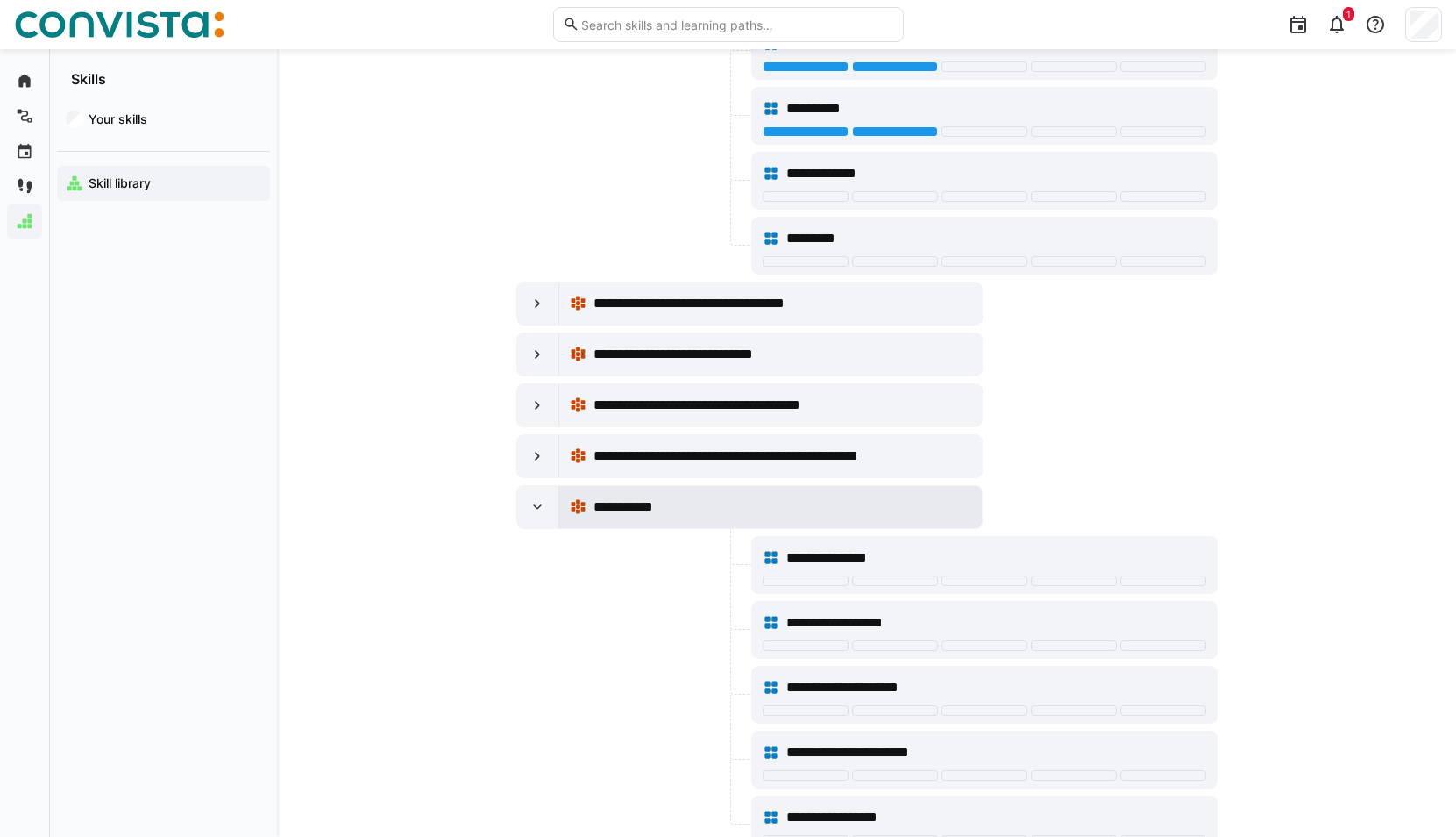
scroll to position [10348, 0]
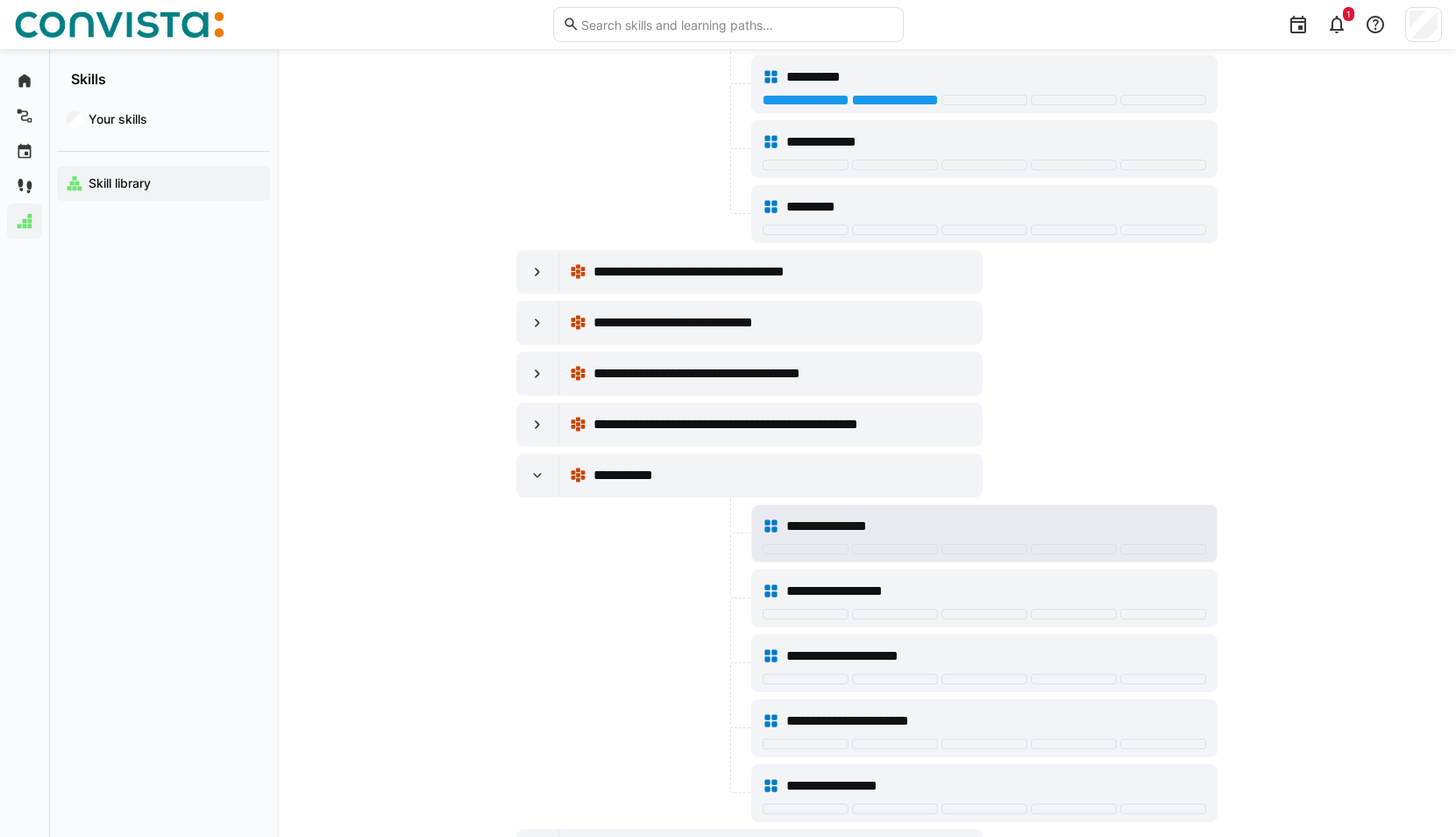
click at [958, 531] on div "**********" at bounding box center [996, 526] width 419 height 21
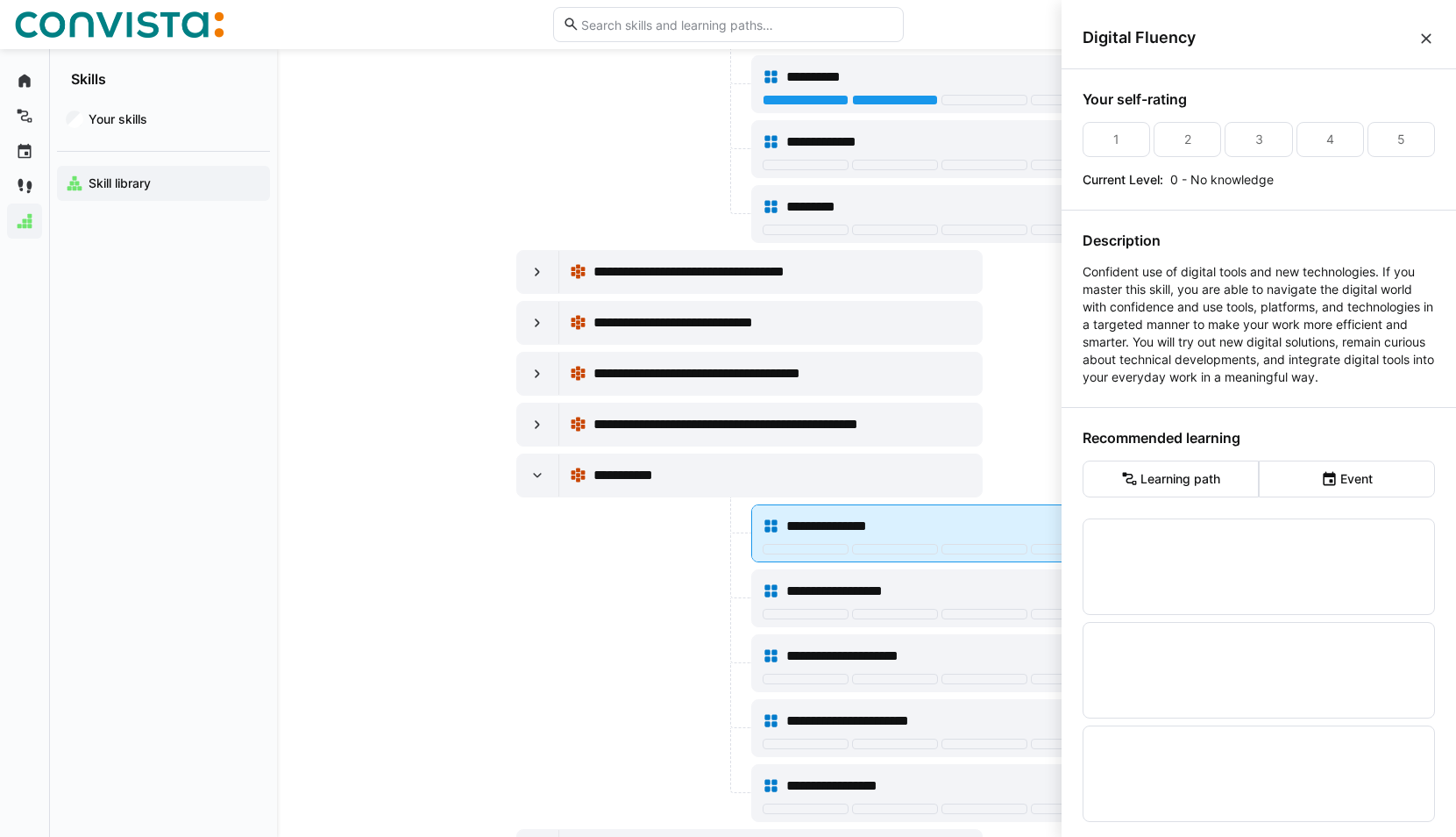
scroll to position [0, 0]
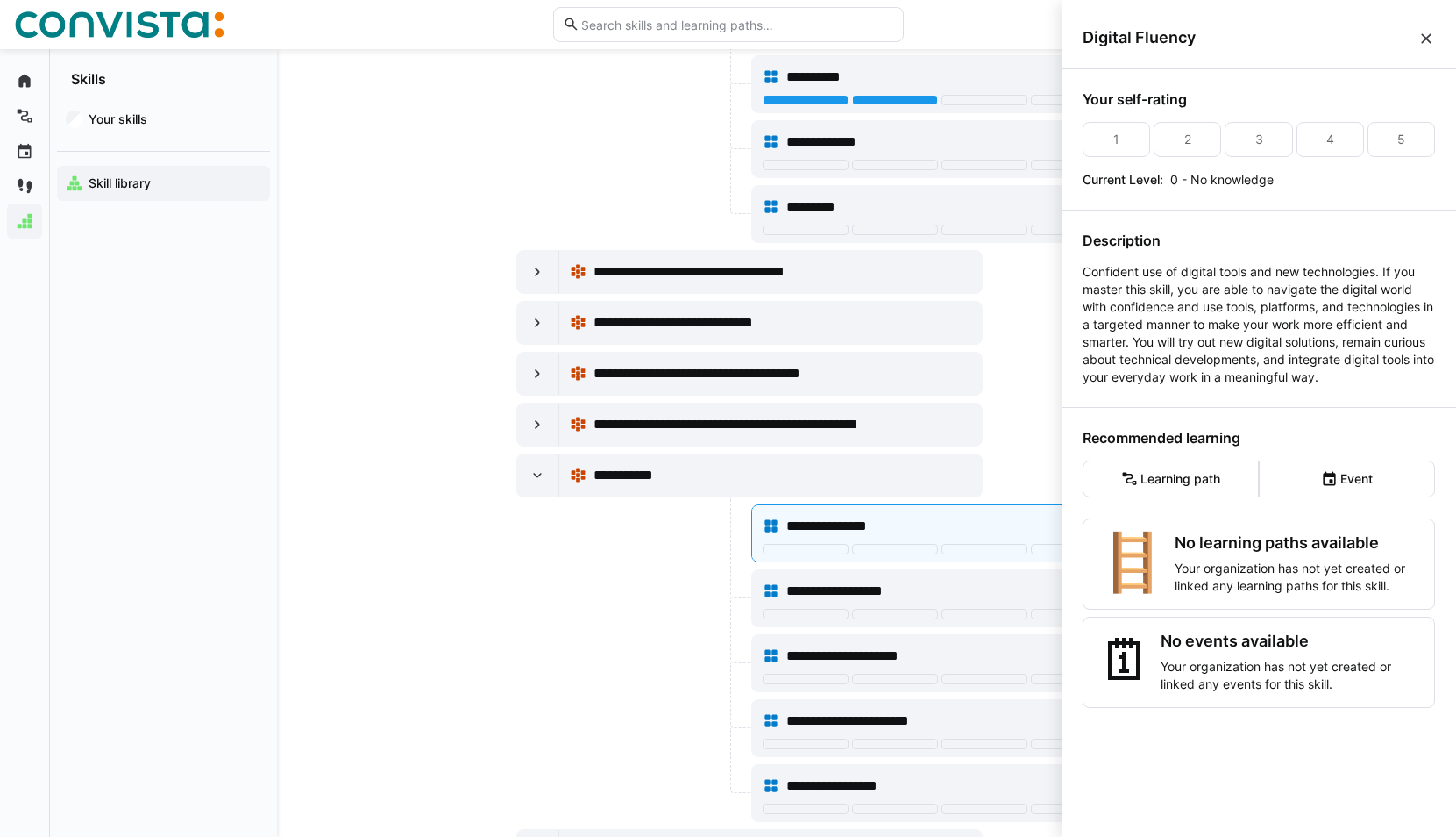
click at [1433, 37] on eds-icon at bounding box center [1426, 38] width 17 height 17
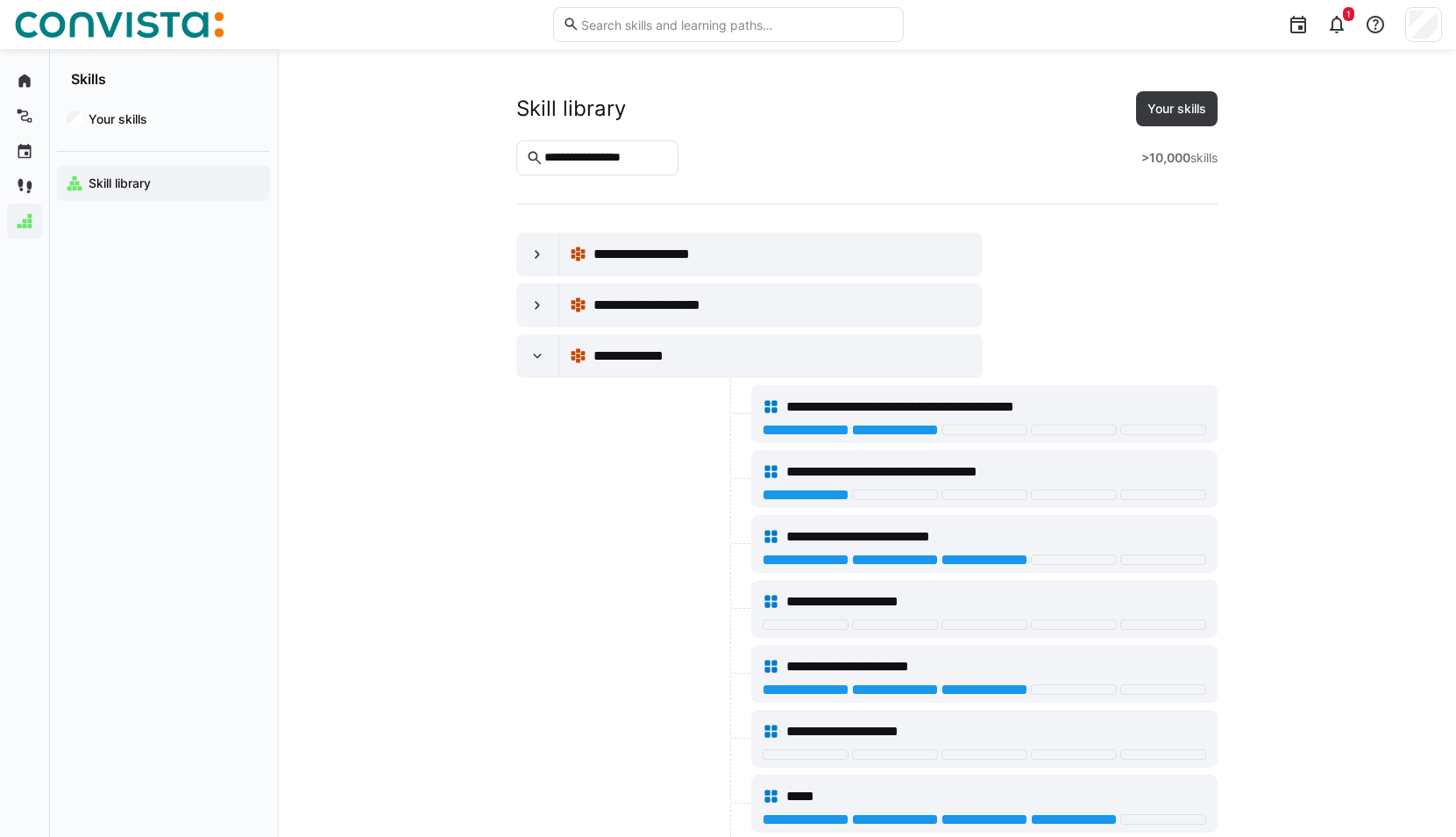
scroll to position [10348, 0]
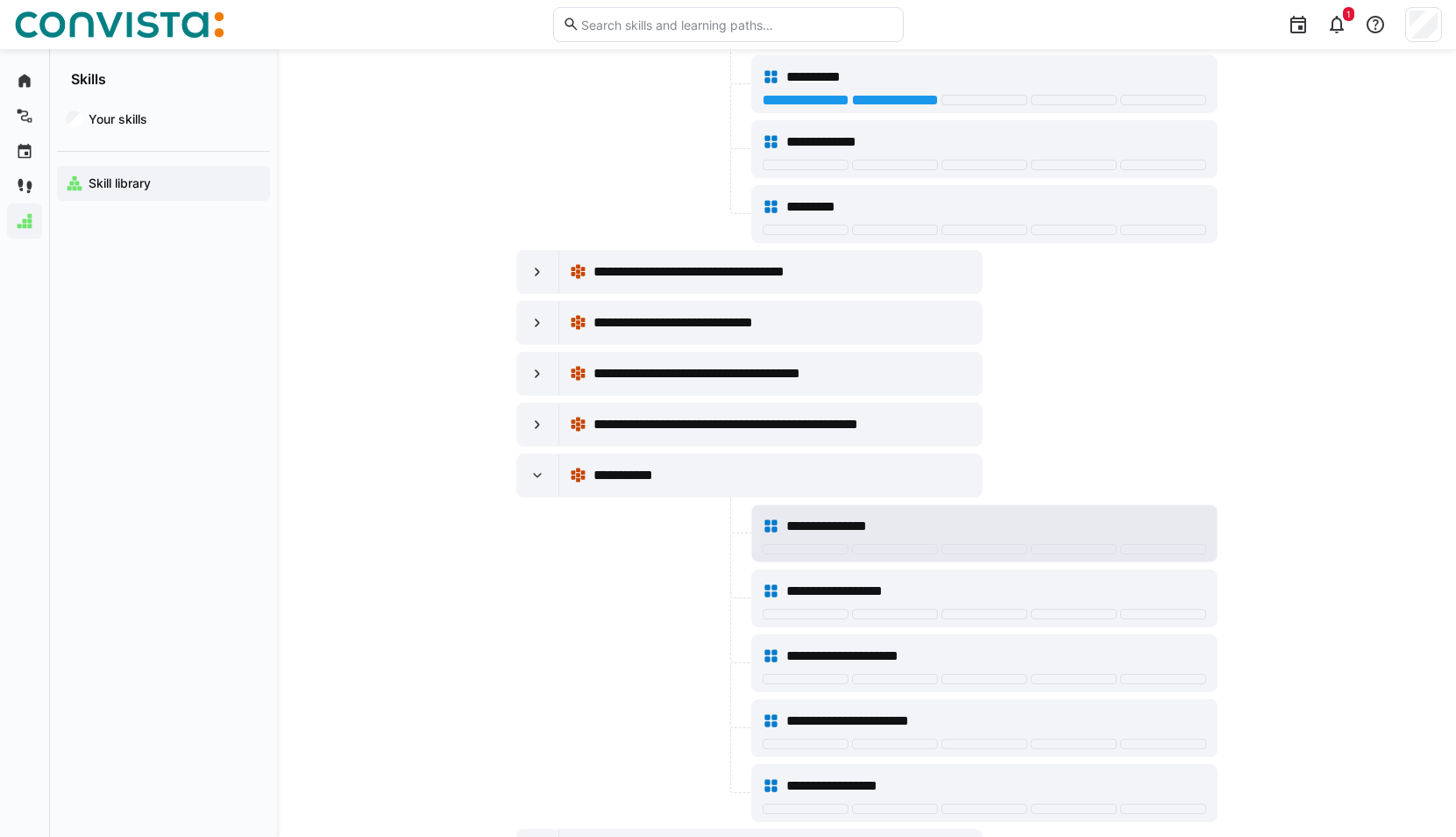
click at [1061, 540] on div "**********" at bounding box center [985, 526] width 444 height 35
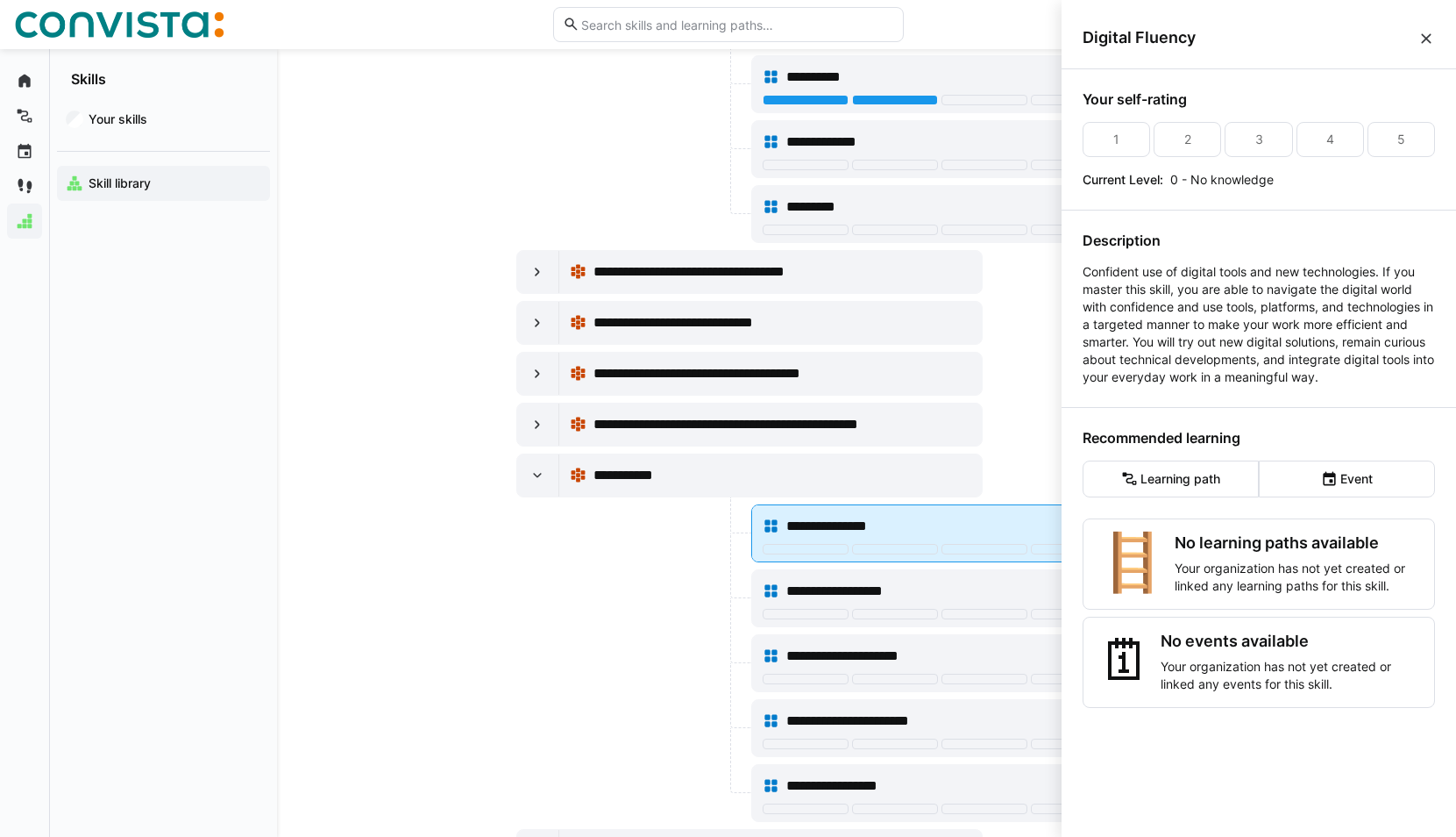
scroll to position [0, 0]
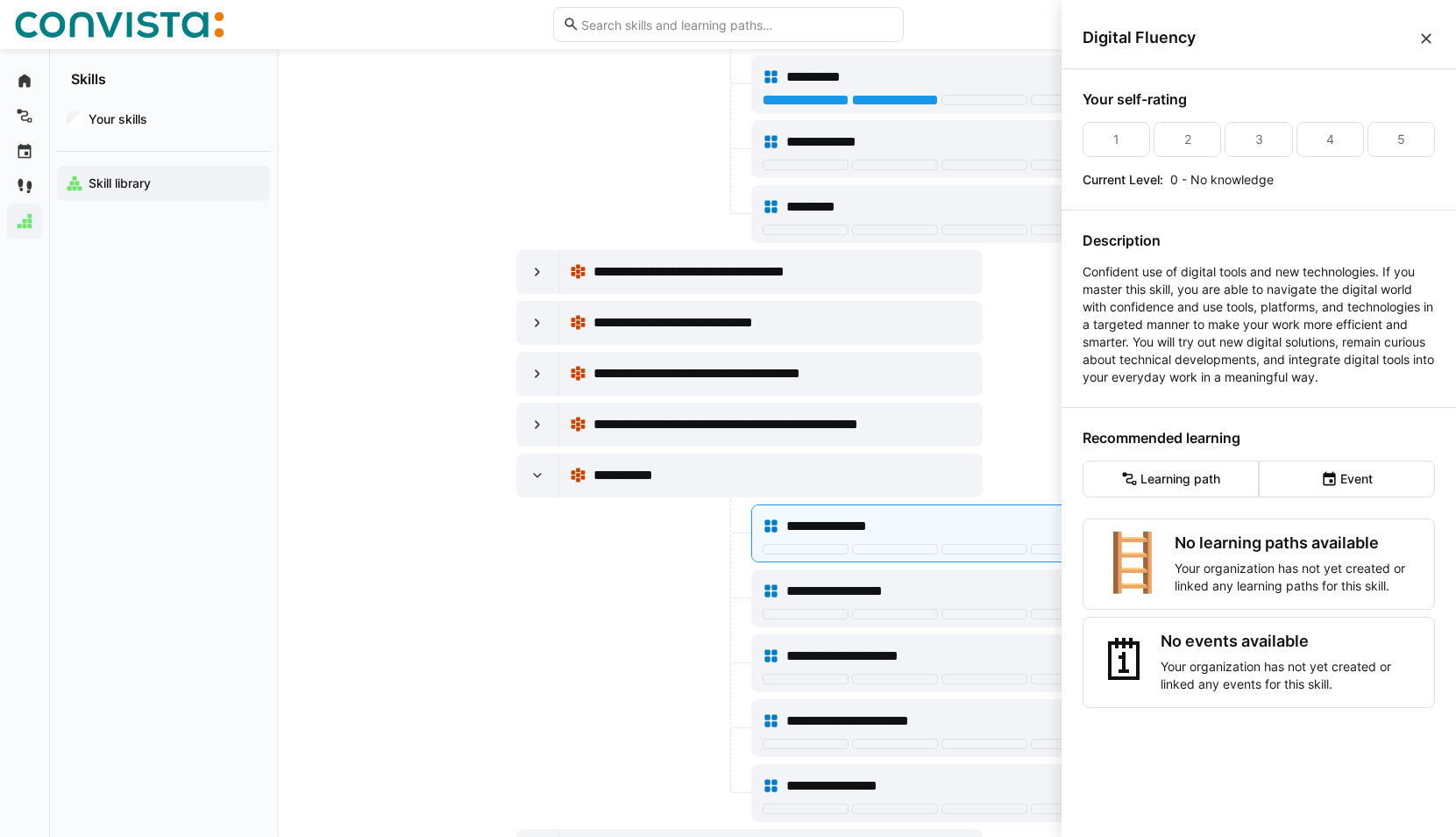
click at [1063, 549] on div "Your self-rating 1 2 3 4 5 Current Level: 0 - No knowledge Description Confiden…" at bounding box center [1259, 449] width 395 height 760
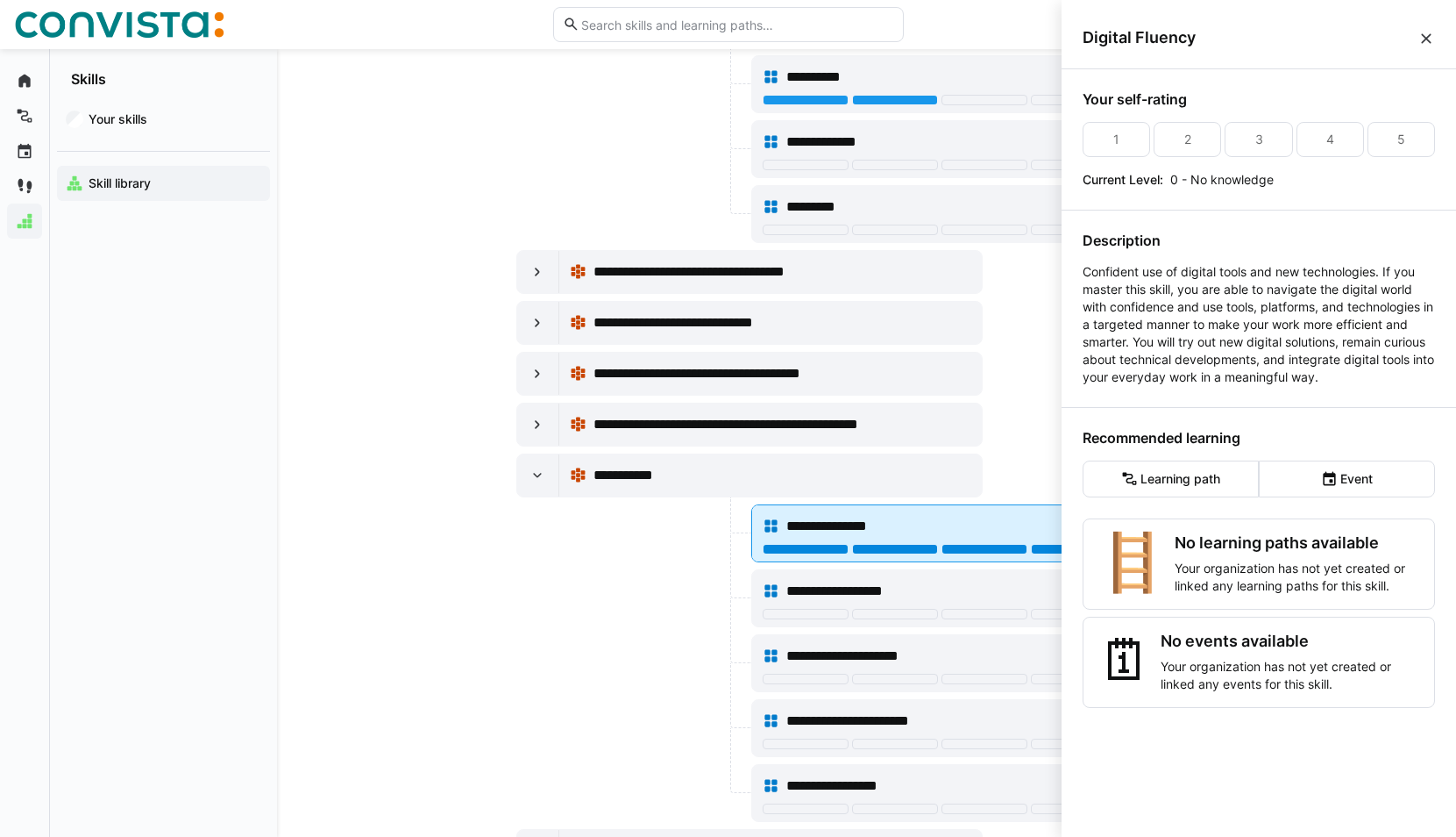
click at [1055, 551] on div at bounding box center [1074, 549] width 86 height 10
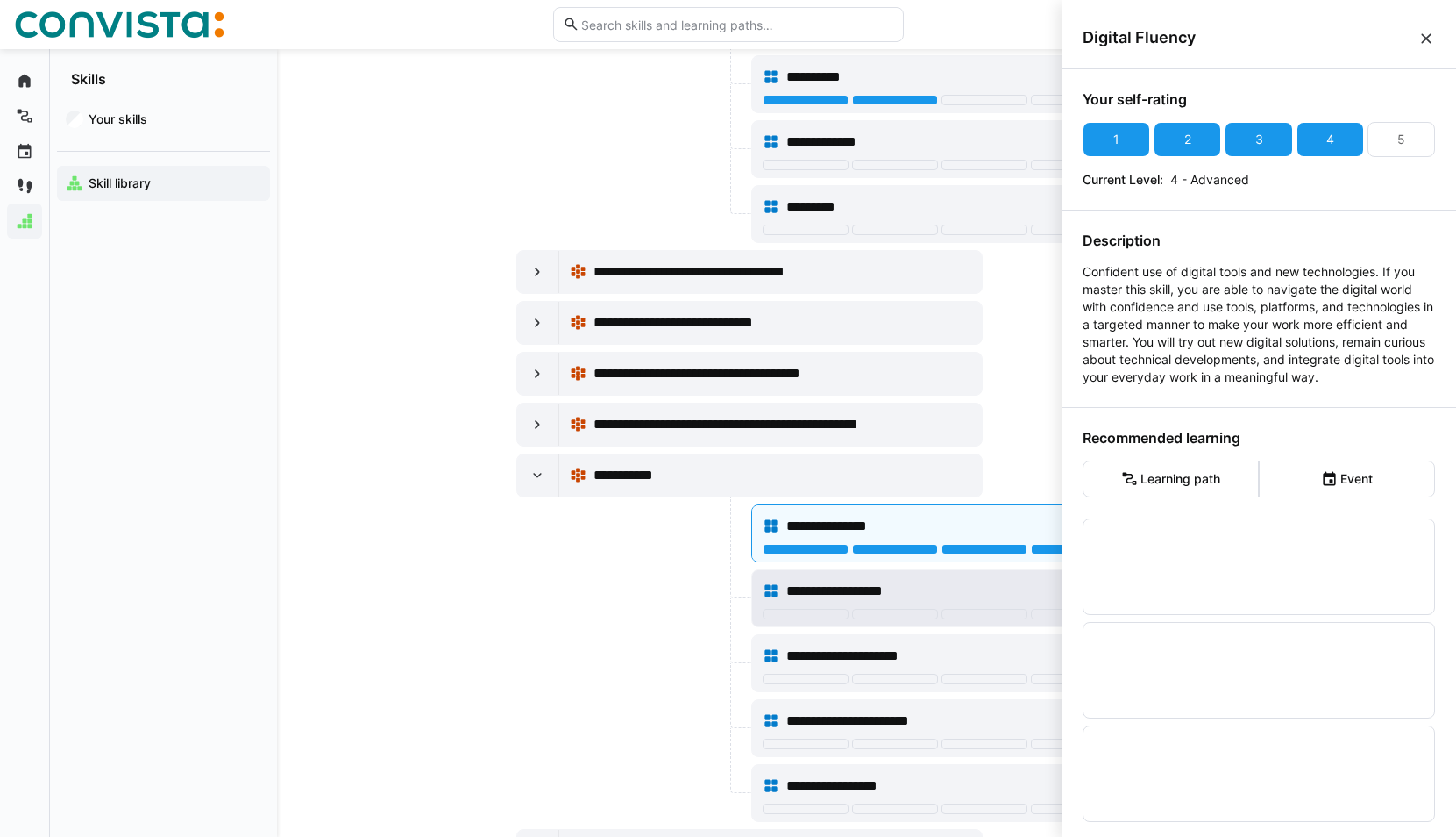
click at [918, 582] on div "**********" at bounding box center [996, 591] width 419 height 21
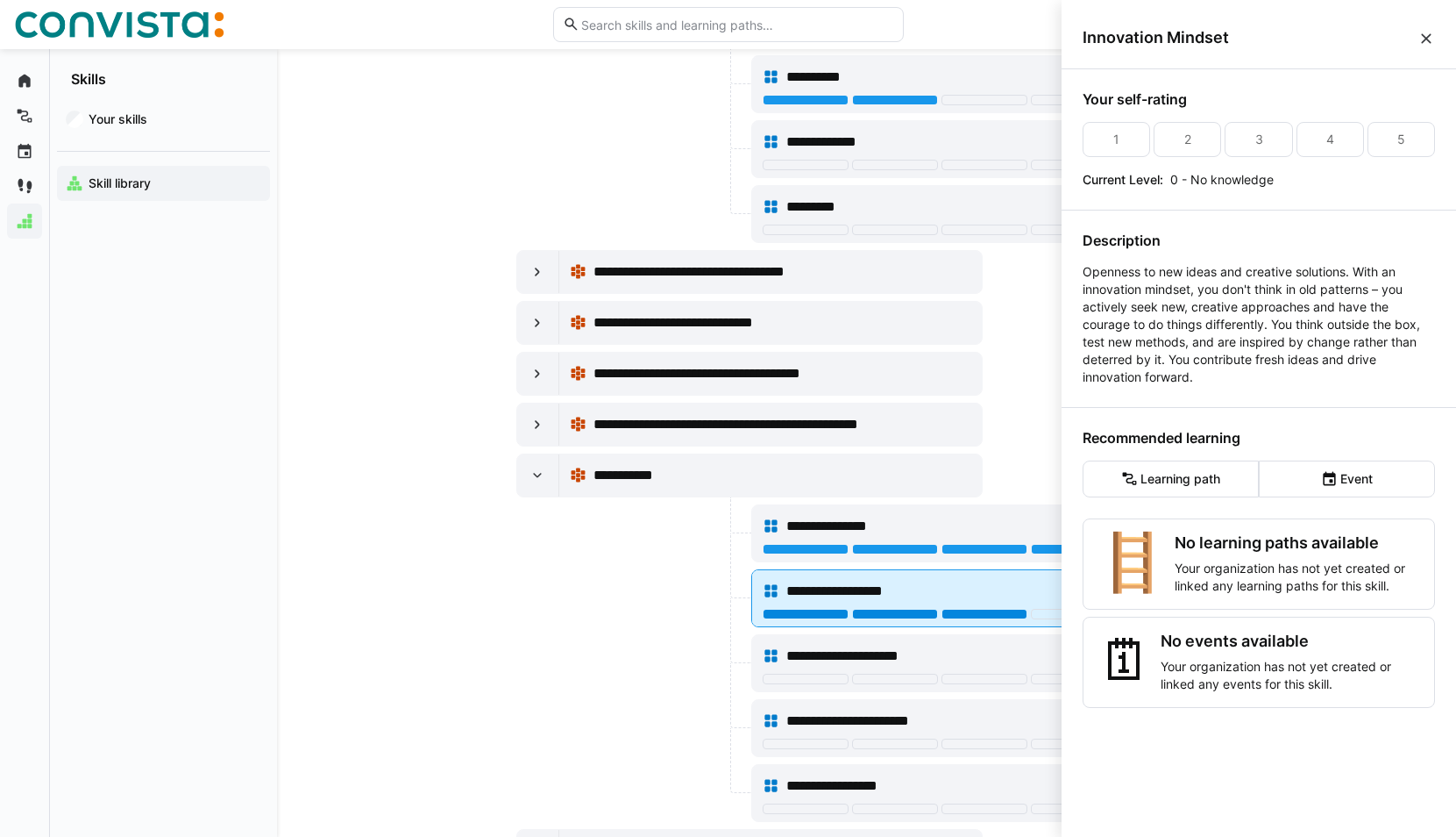
click at [1006, 613] on div at bounding box center [984, 613] width 86 height 10
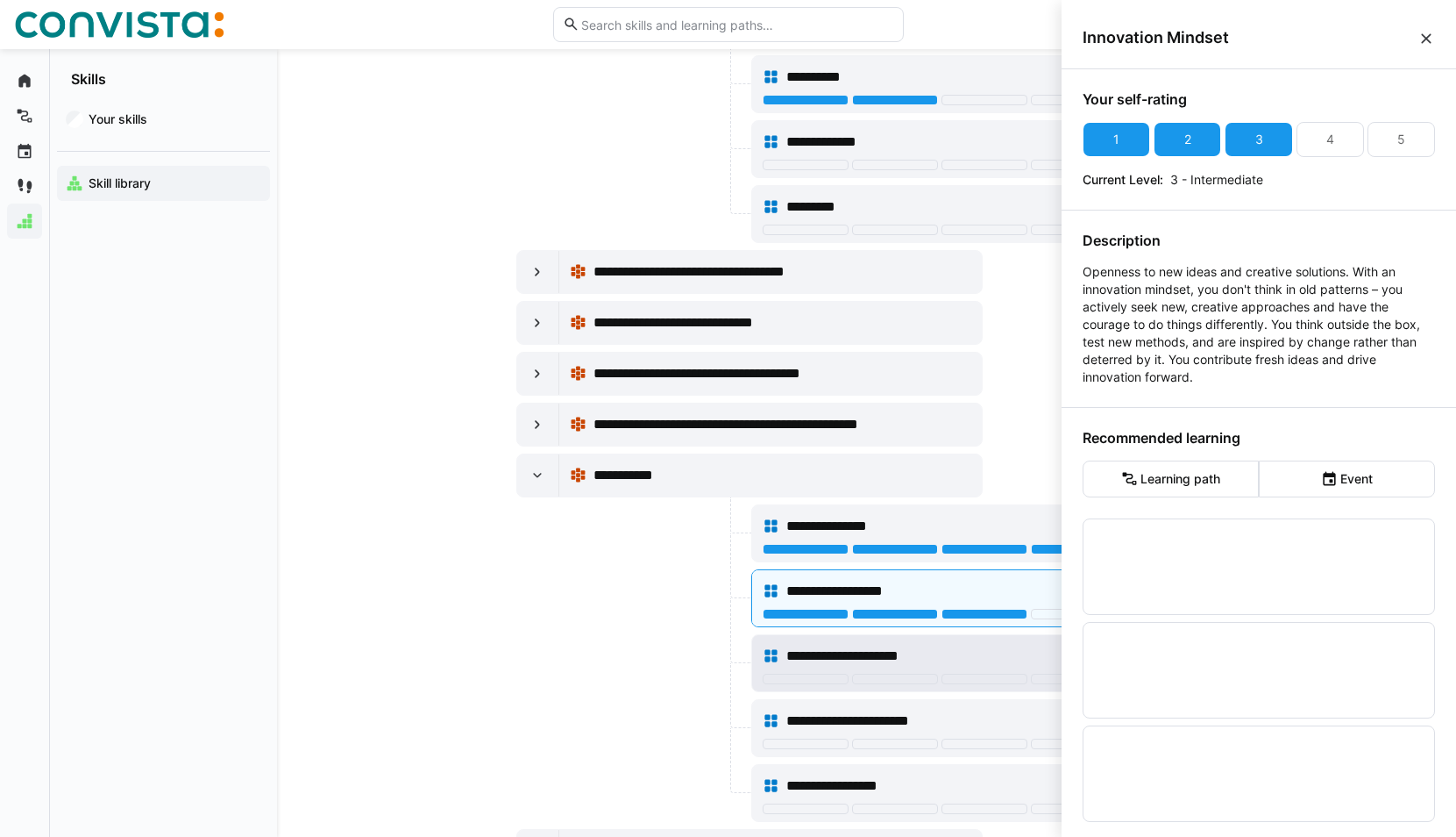
click at [904, 654] on span "**********" at bounding box center [860, 656] width 148 height 21
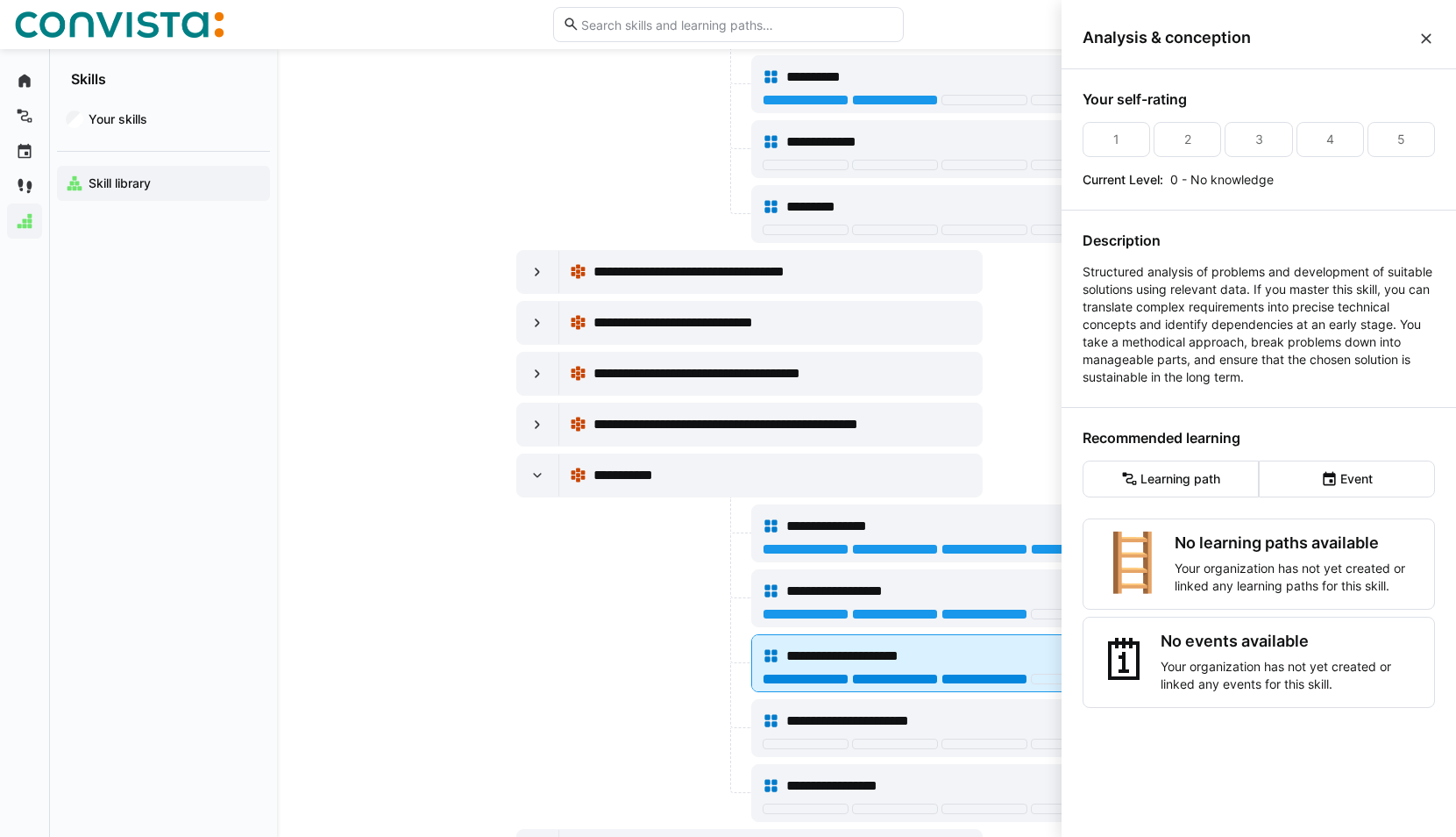
click at [987, 675] on div at bounding box center [984, 679] width 86 height 10
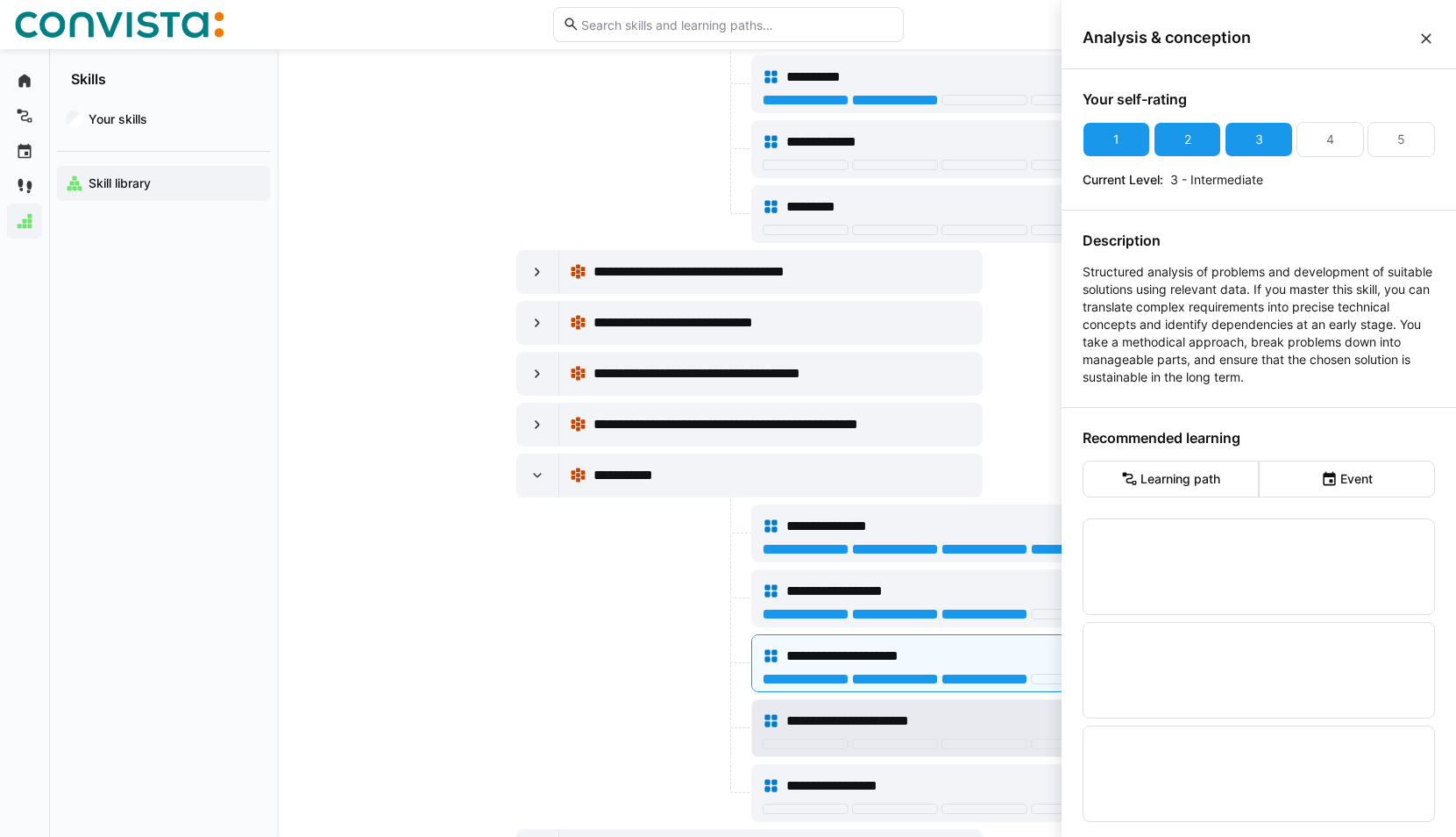
click at [965, 716] on div "**********" at bounding box center [996, 721] width 419 height 21
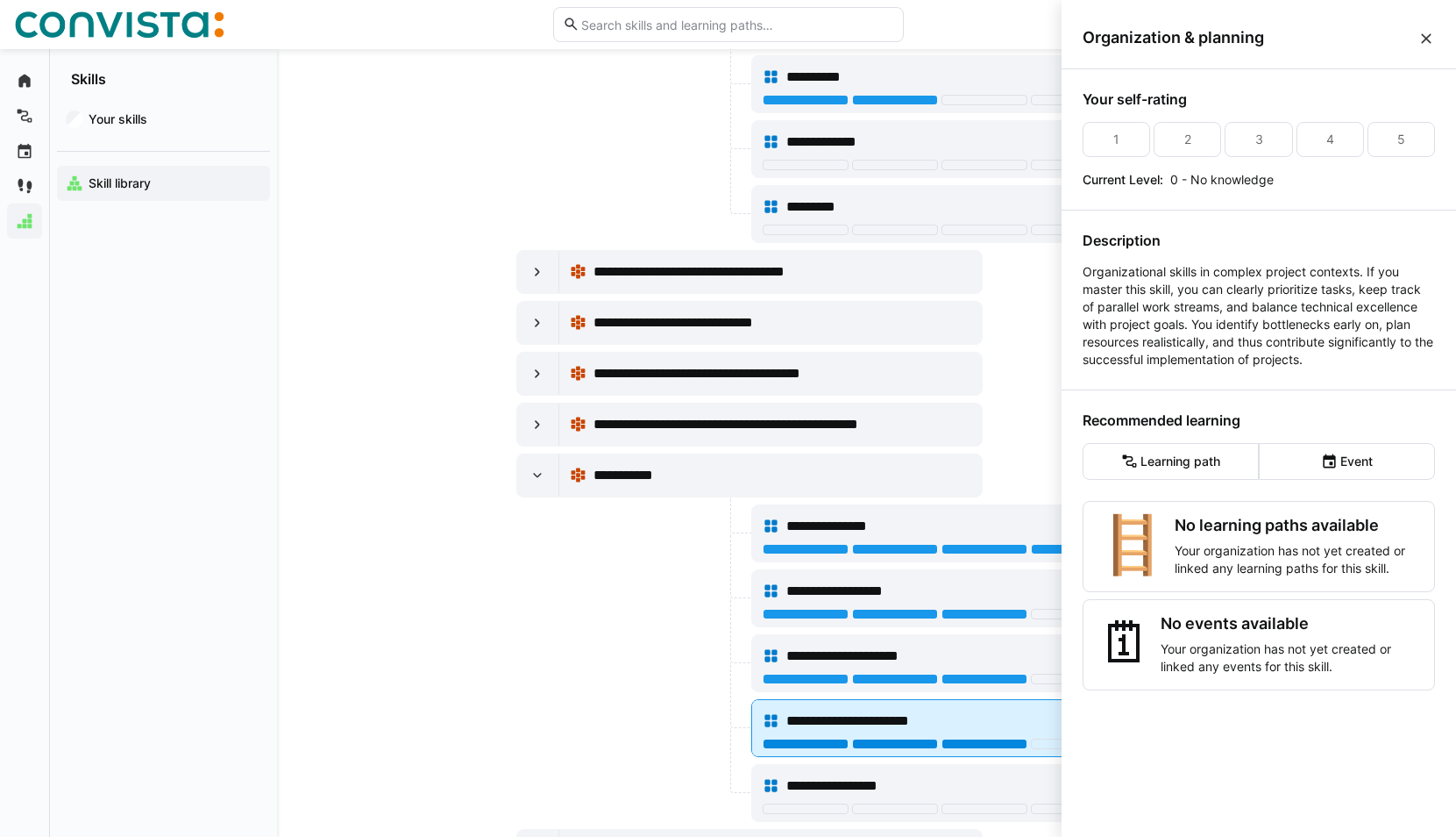
click at [997, 741] on div at bounding box center [984, 743] width 86 height 10
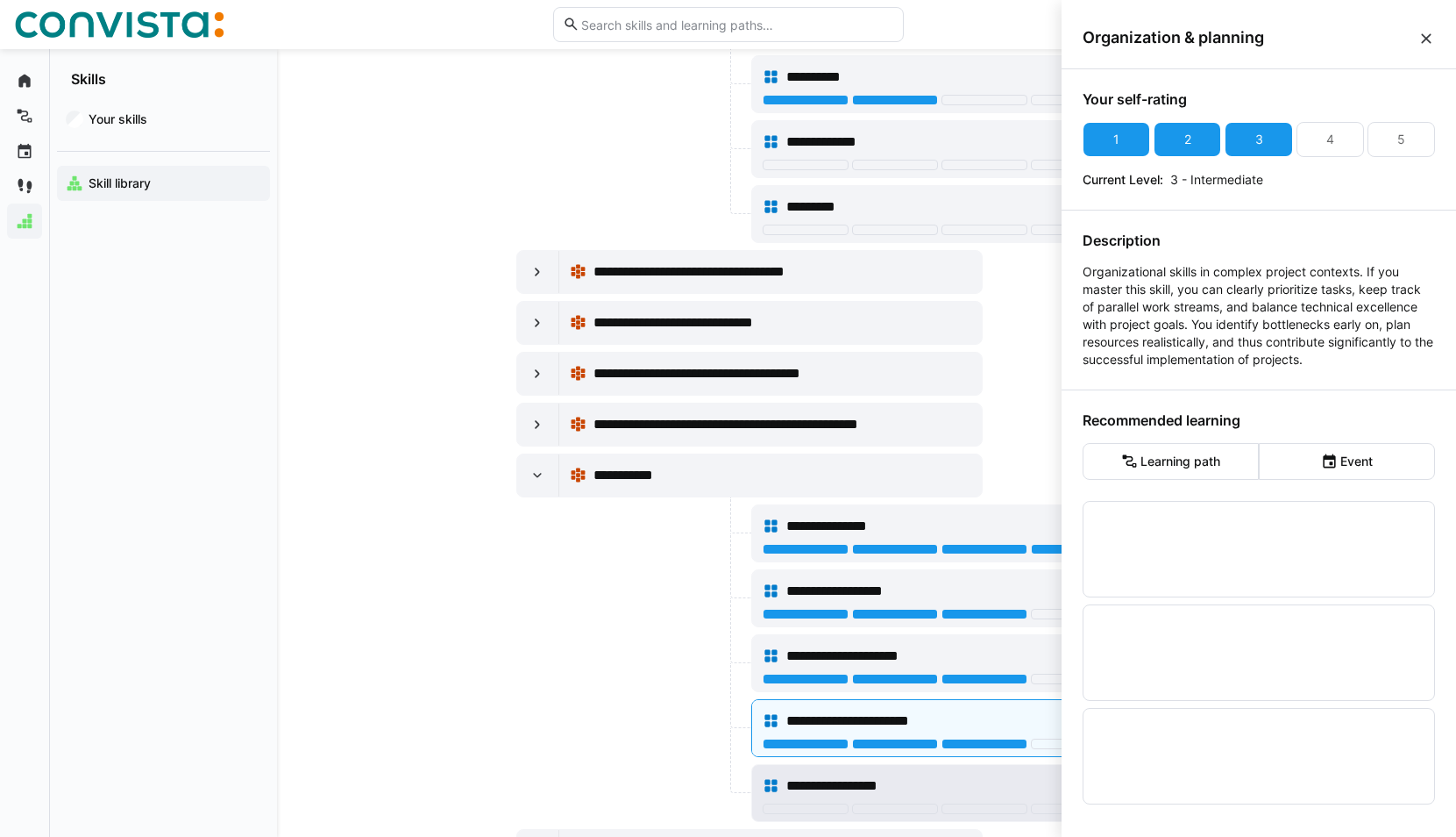
click at [916, 785] on span "**********" at bounding box center [851, 786] width 130 height 21
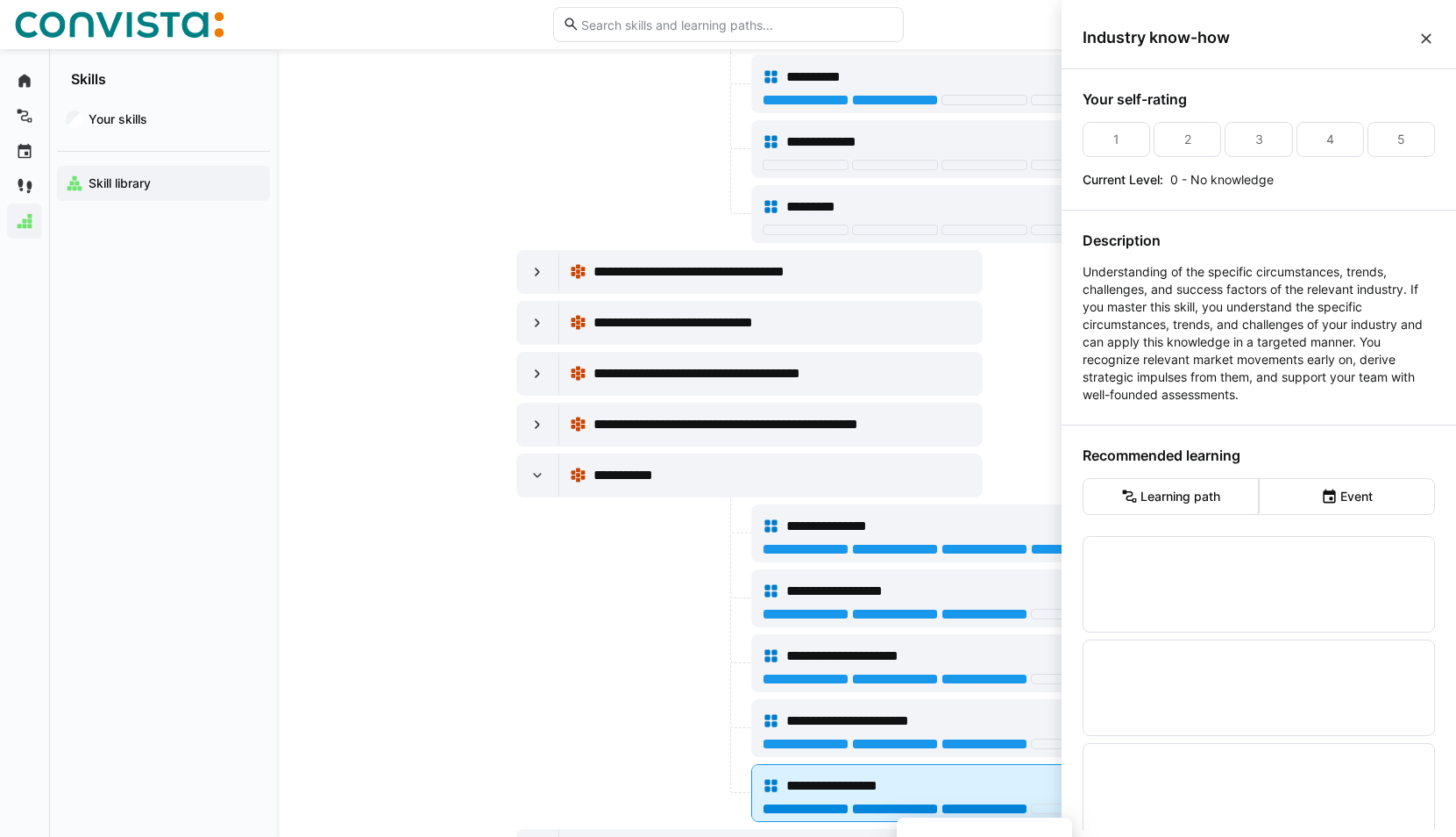
click at [989, 808] on div at bounding box center [984, 808] width 86 height 10
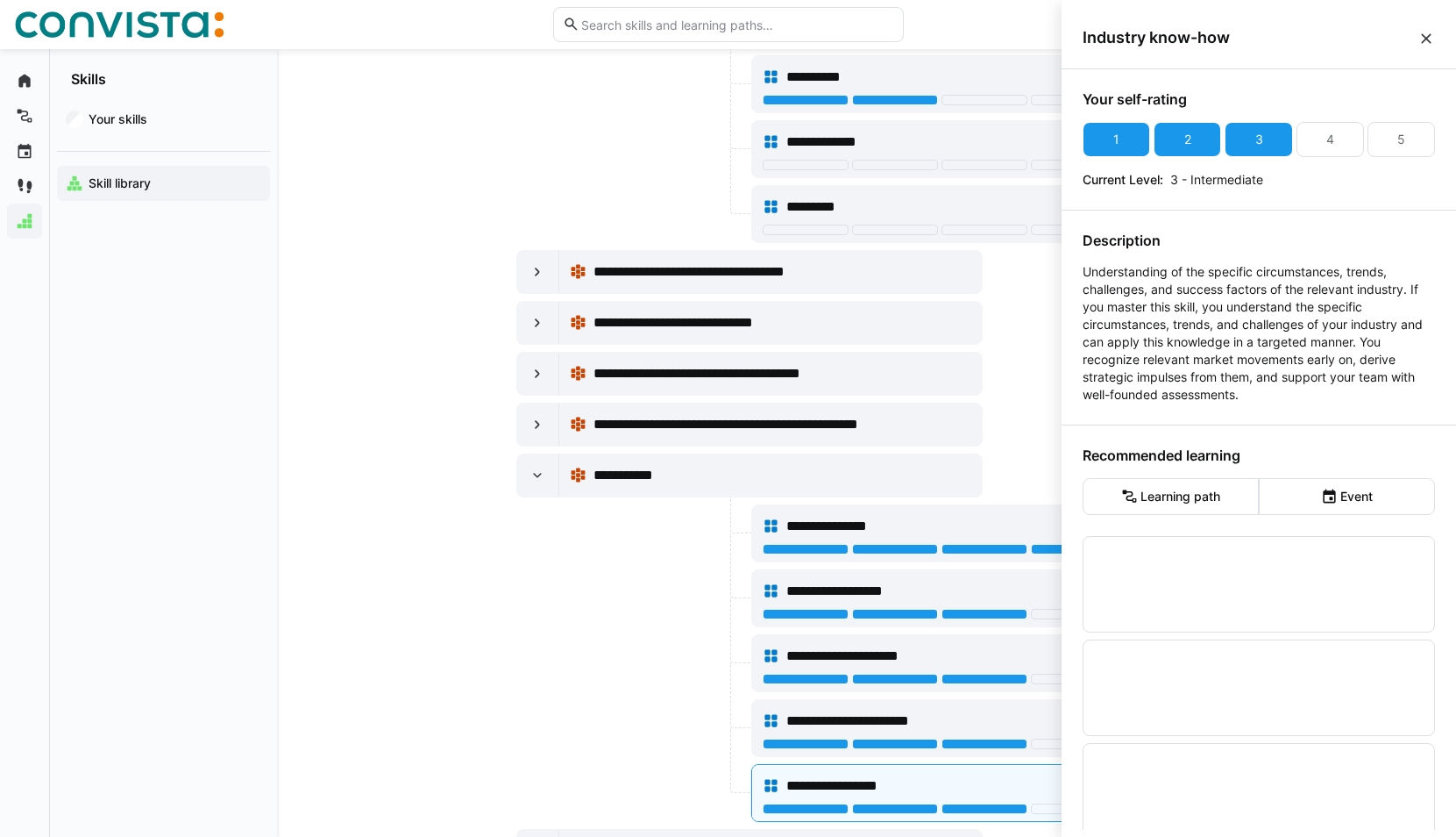
click at [695, 625] on div at bounding box center [632, 598] width 231 height 58
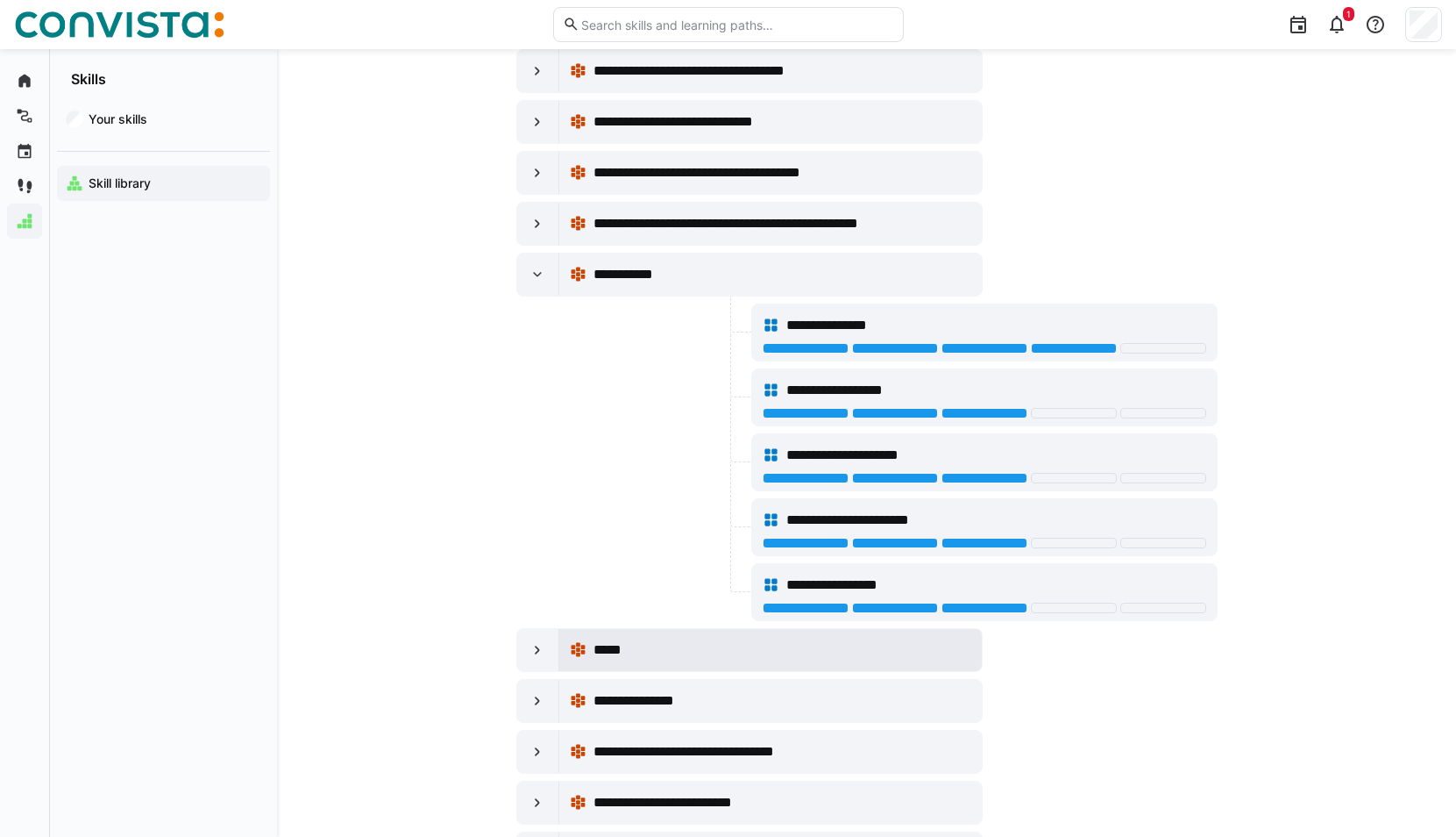
scroll to position [10611, 0]
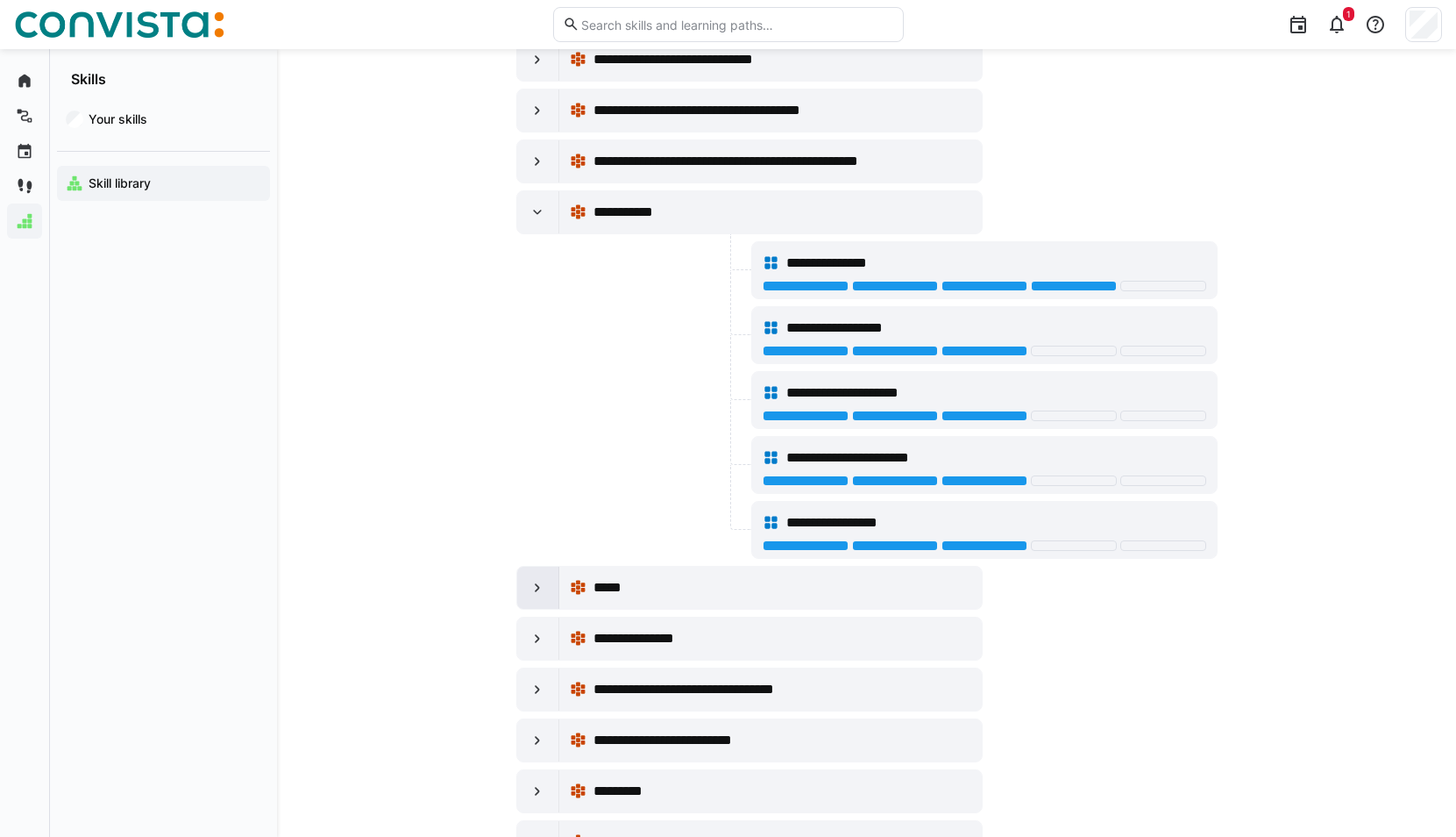
click at [538, 594] on eds-icon at bounding box center [537, 587] width 17 height 17
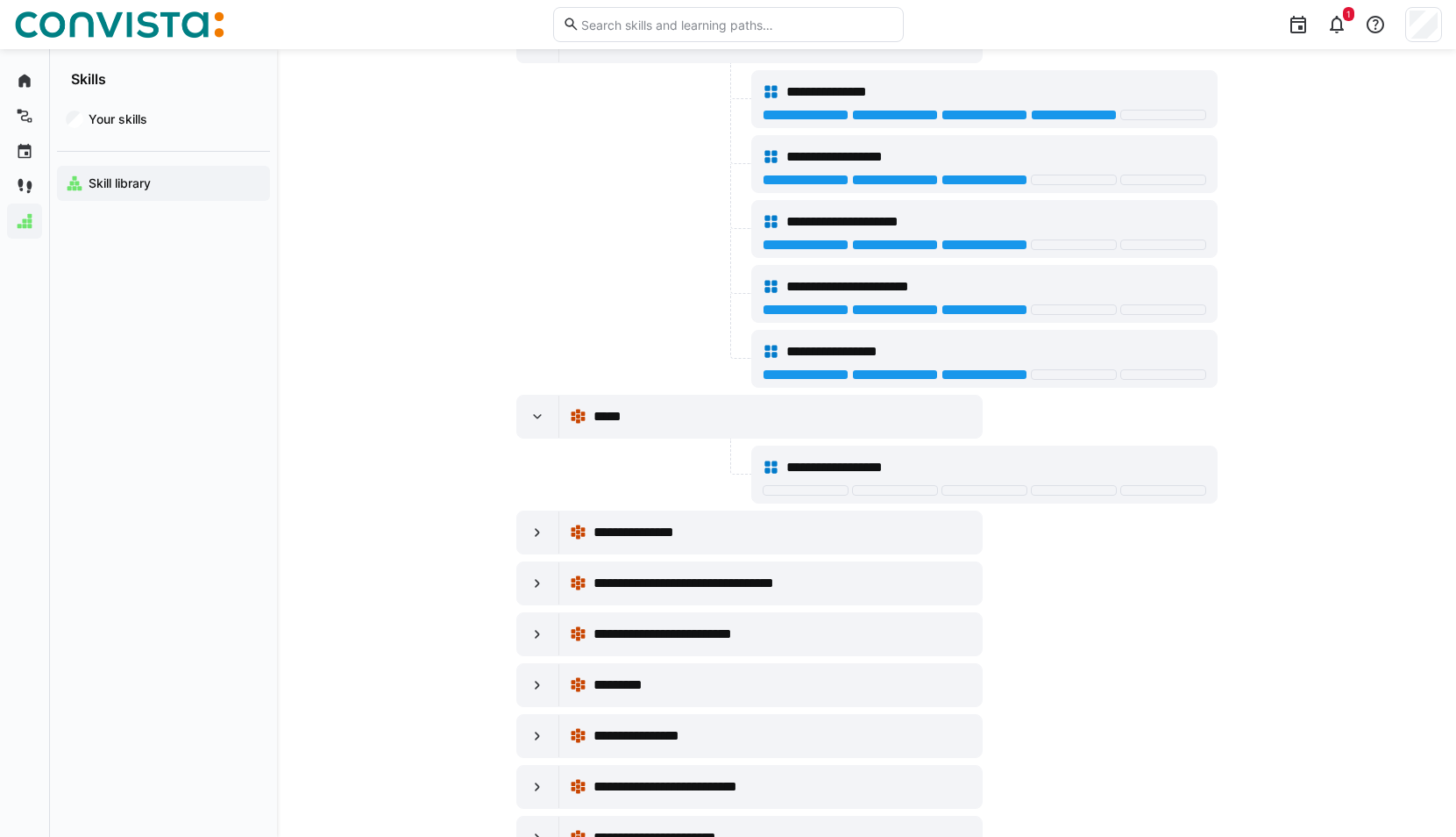
scroll to position [10786, 0]
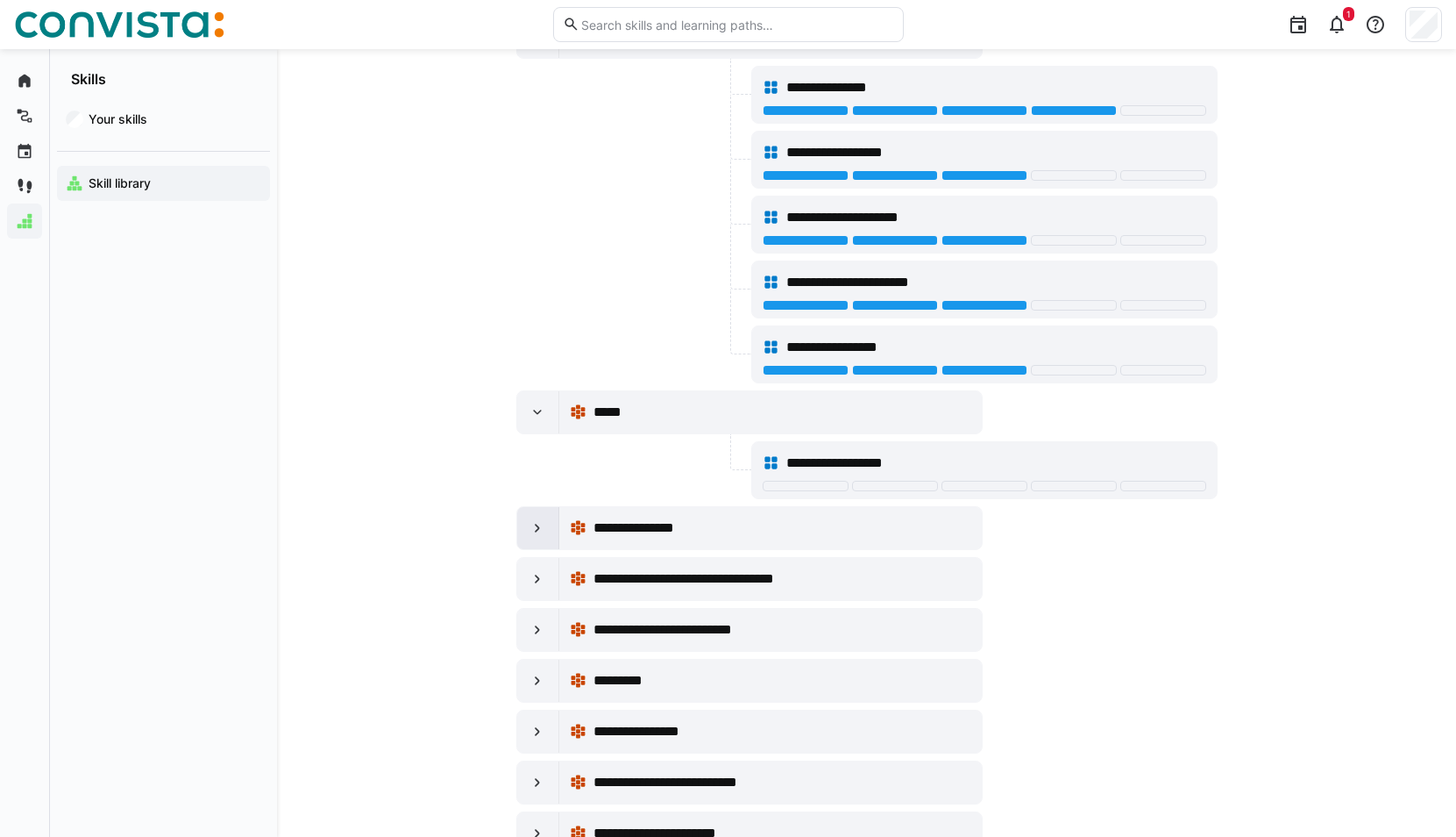
click at [550, 530] on div at bounding box center [538, 528] width 42 height 42
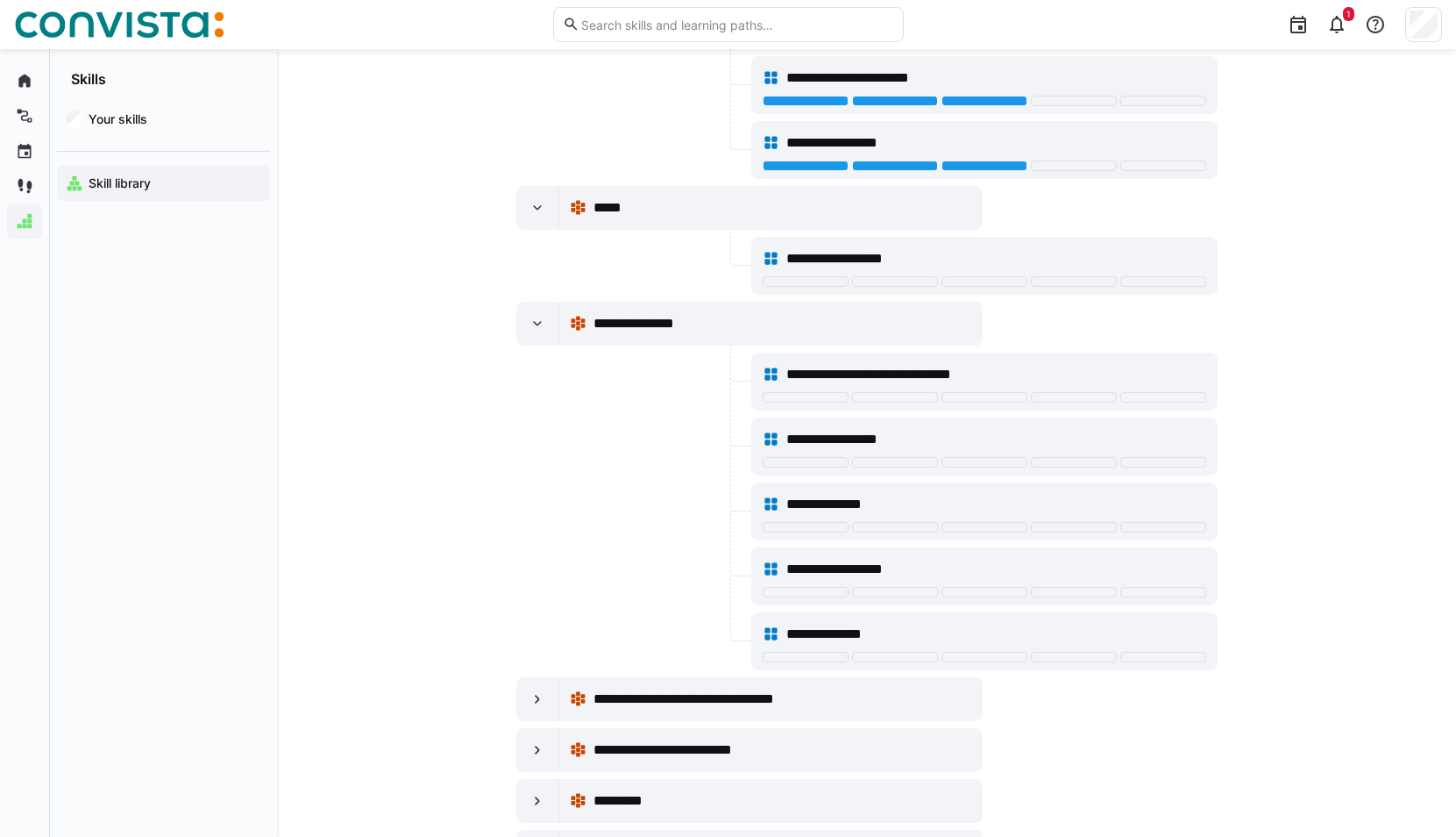
scroll to position [11050, 0]
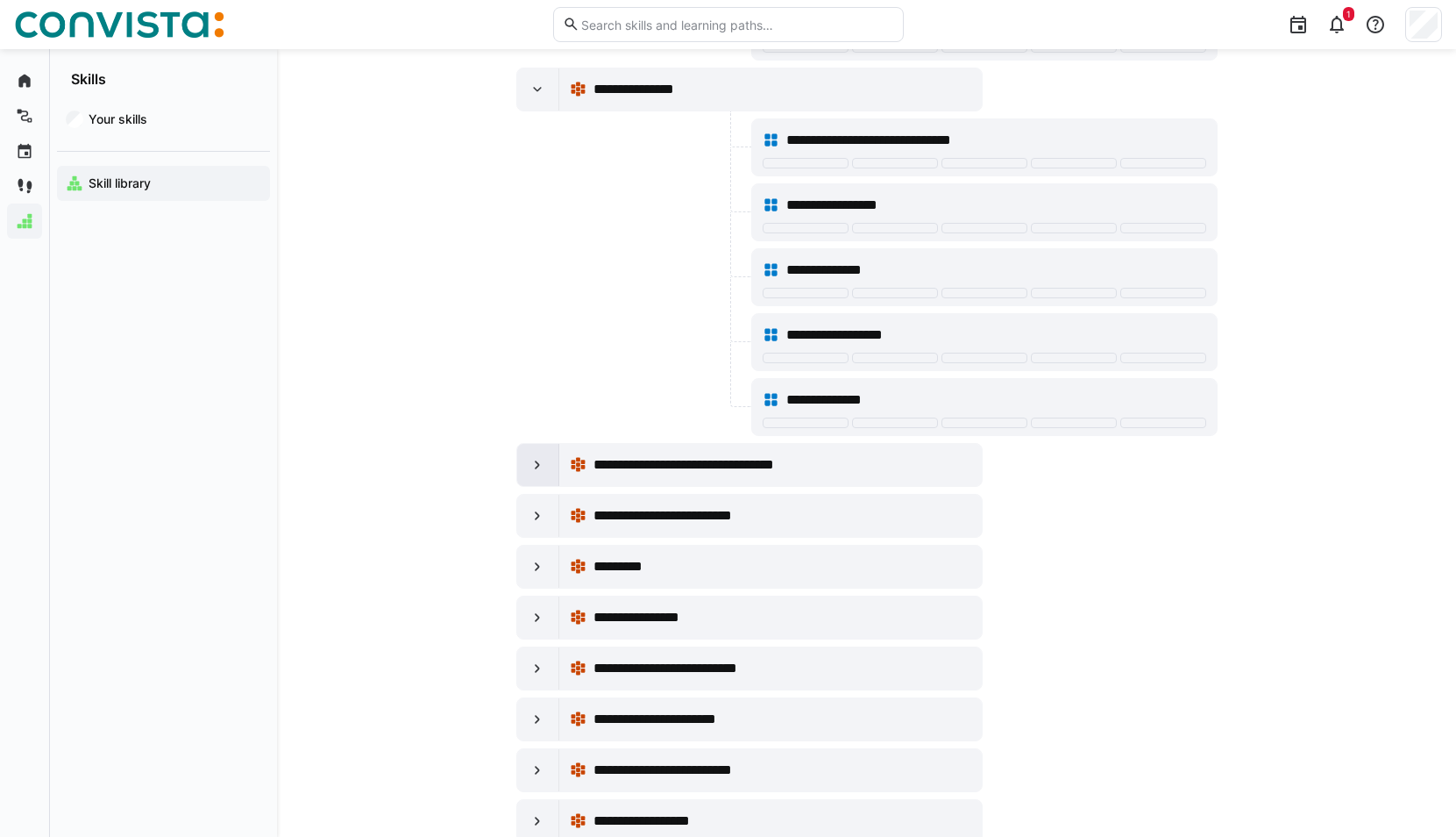
click at [549, 469] on div at bounding box center [538, 465] width 42 height 42
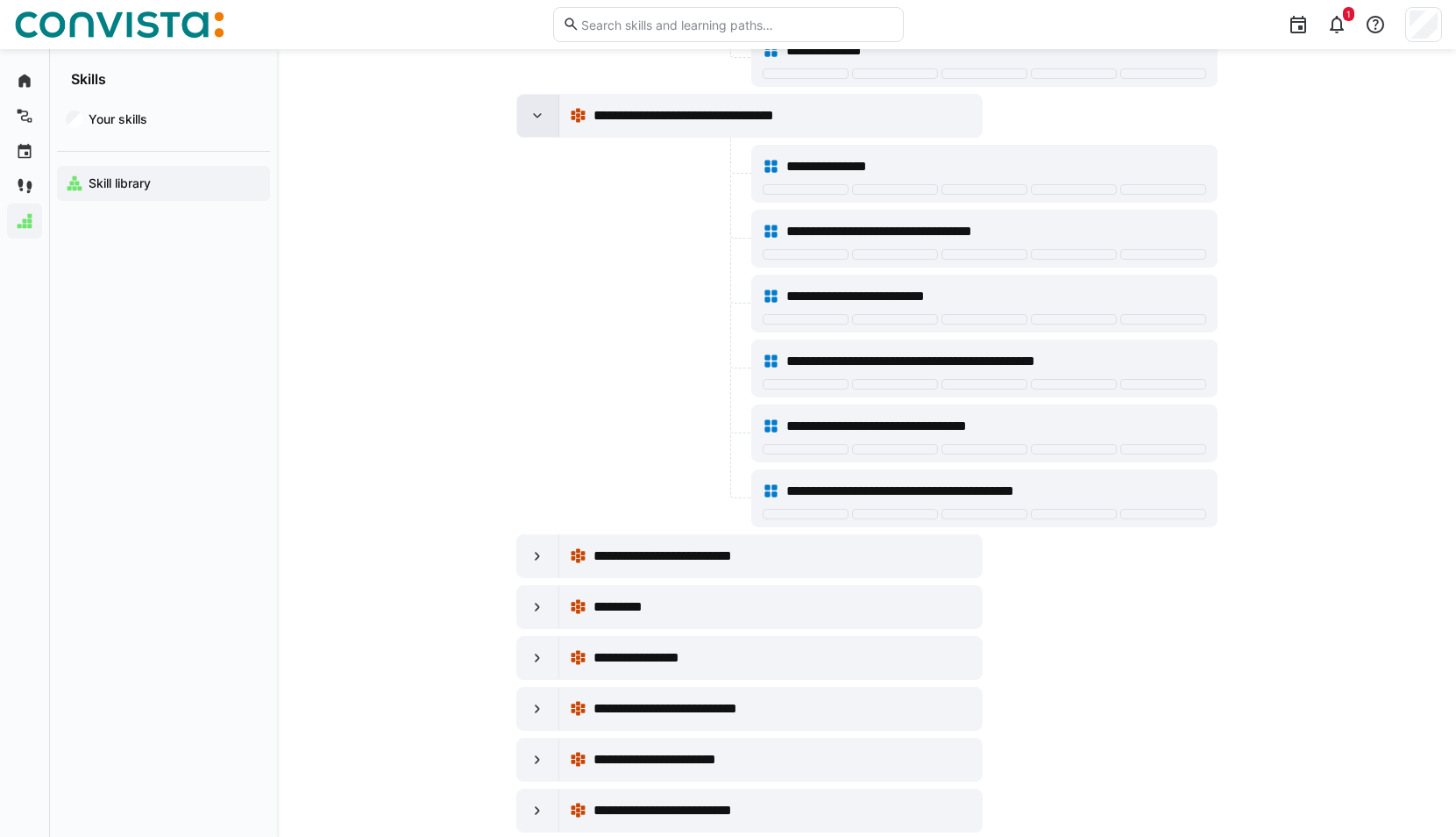
scroll to position [11576, 0]
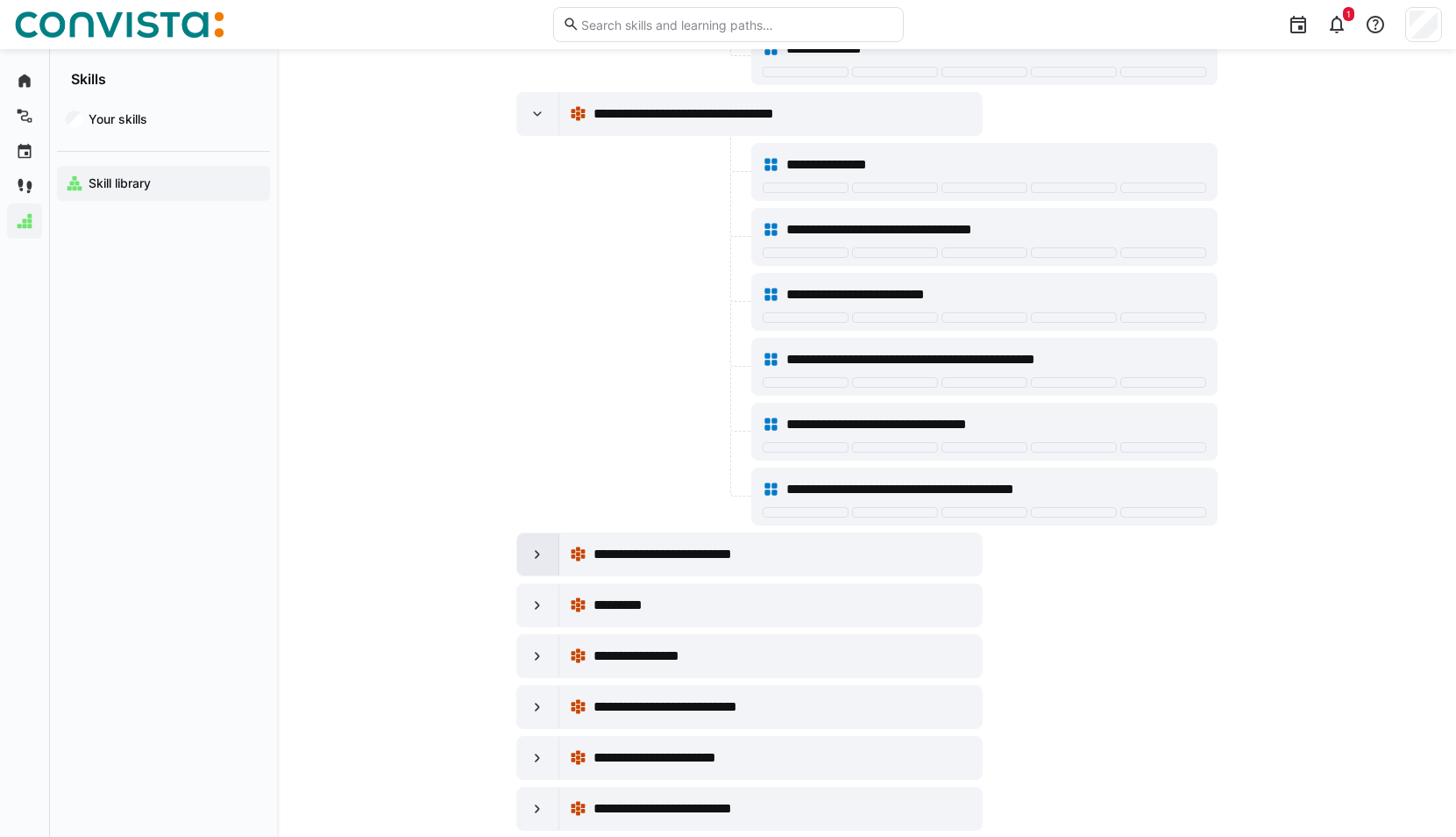
click at [533, 550] on eds-icon at bounding box center [537, 554] width 17 height 17
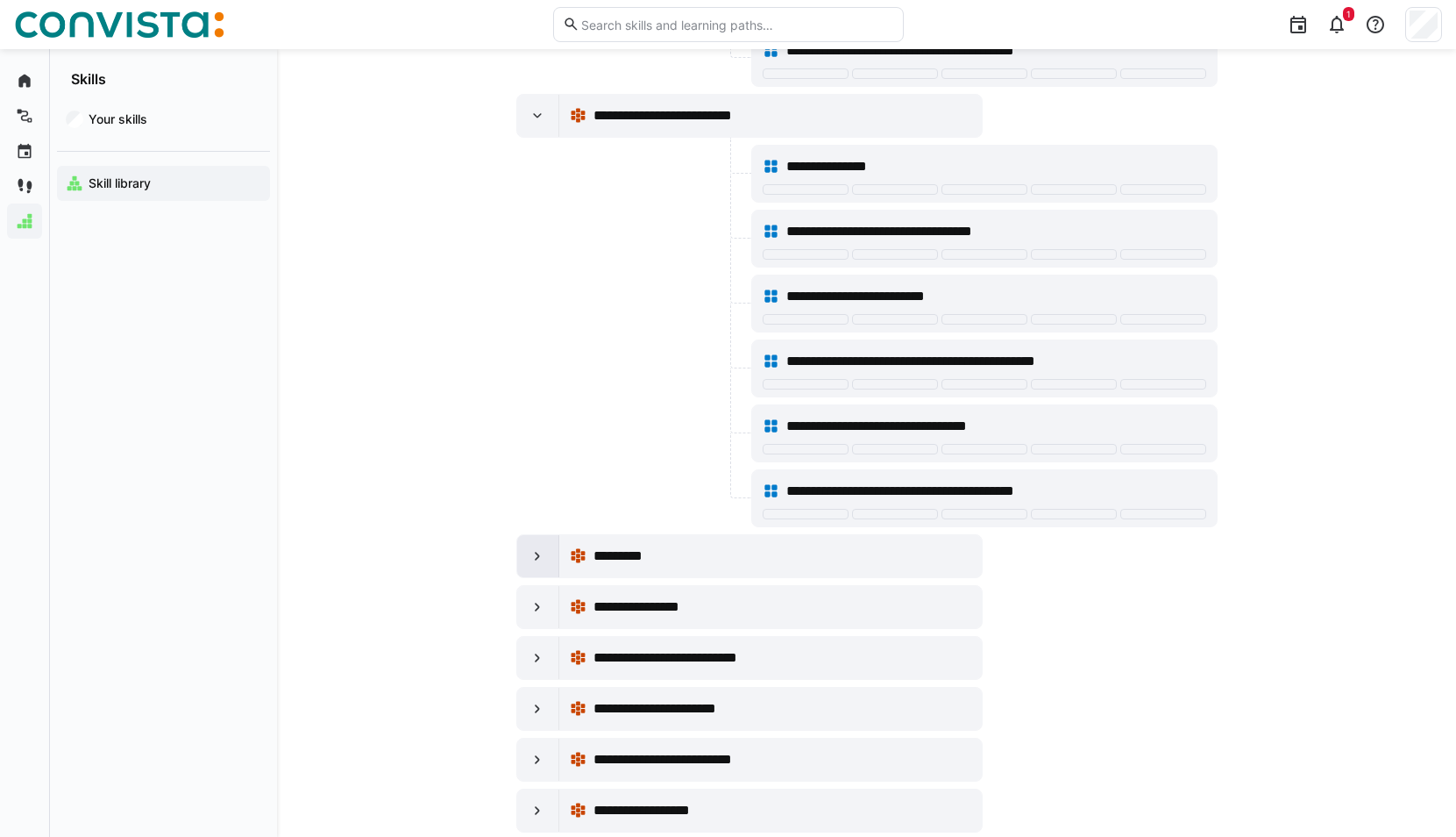
click at [549, 555] on div at bounding box center [538, 556] width 42 height 42
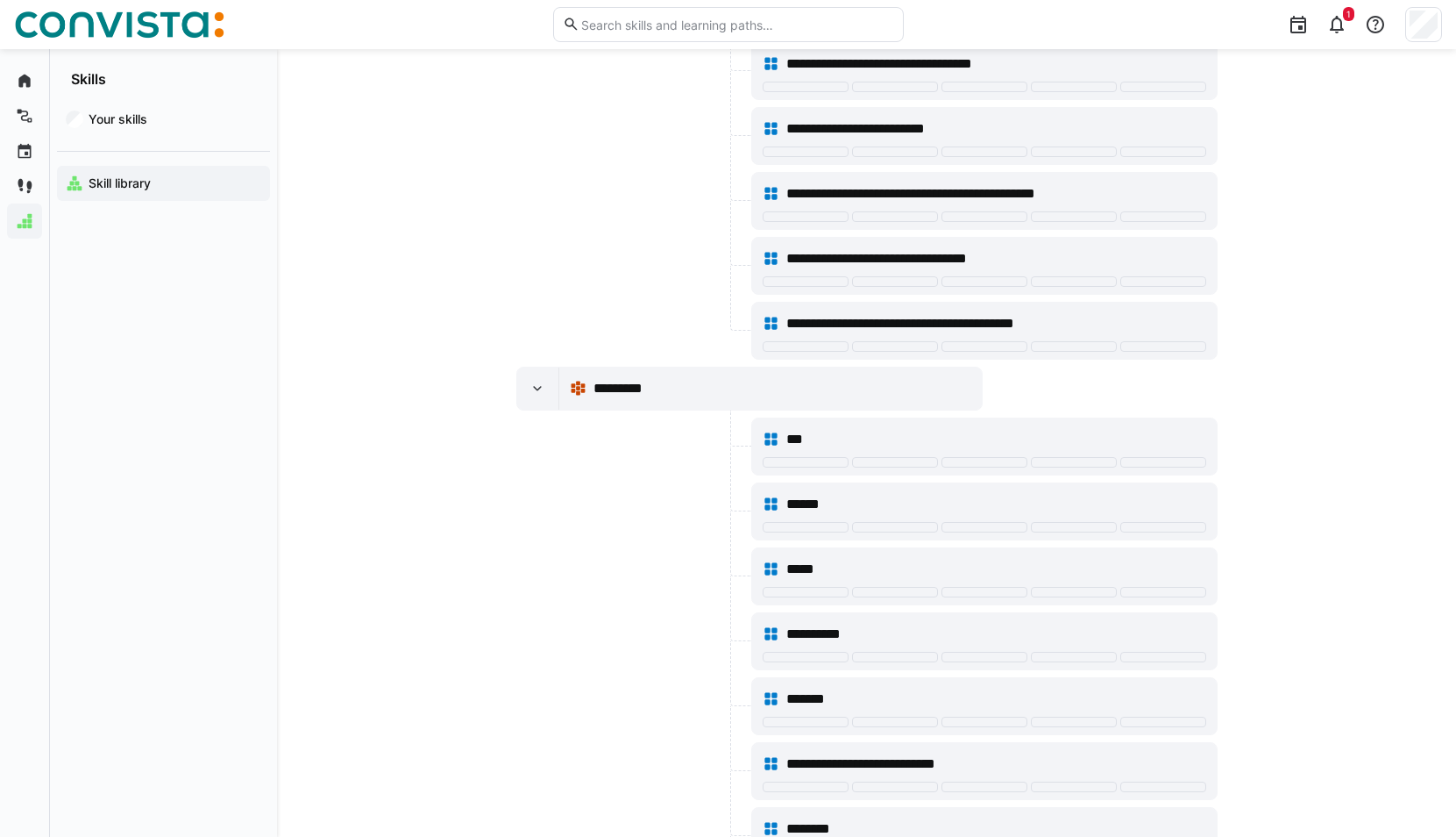
scroll to position [12190, 0]
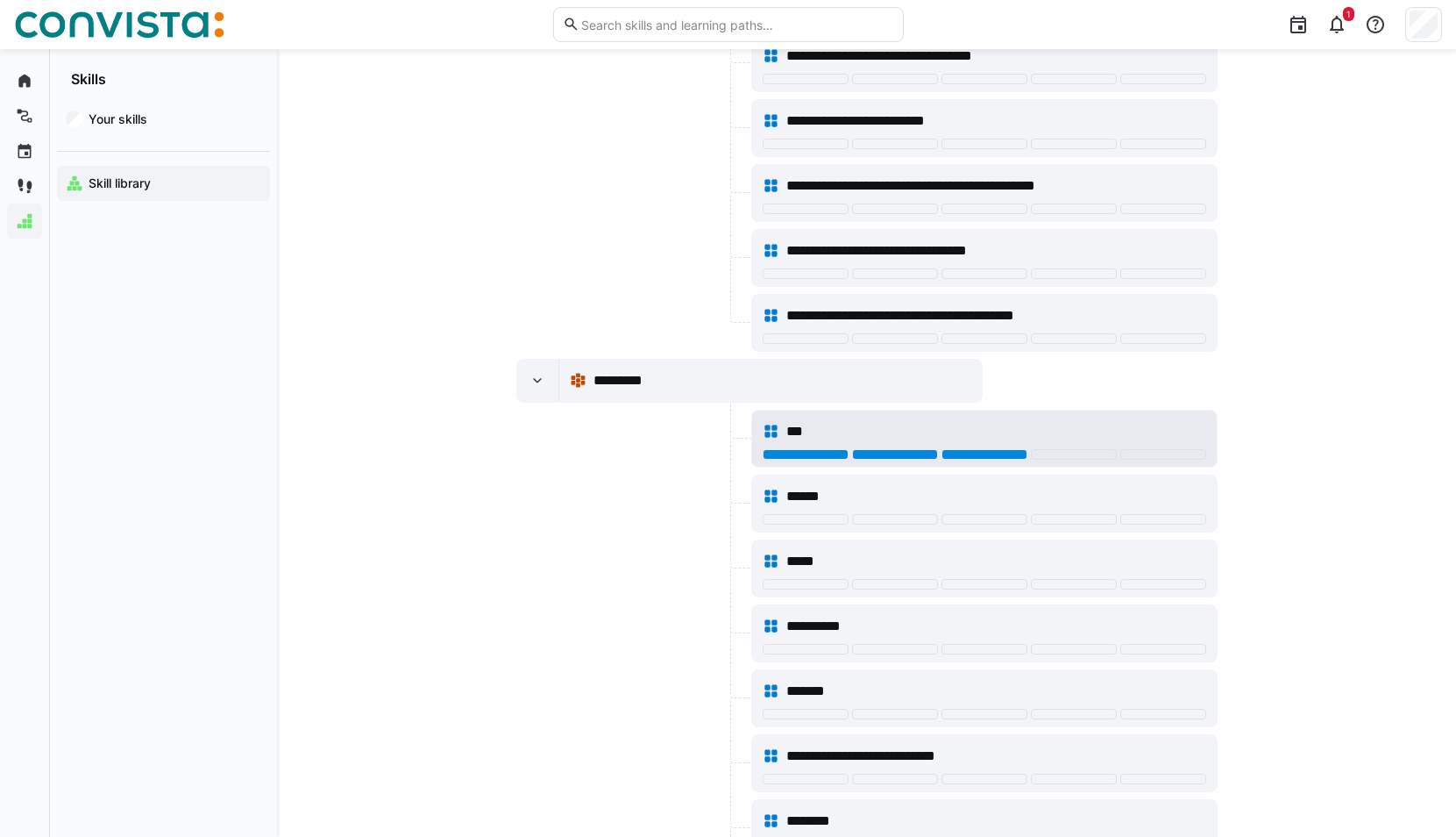
click at [958, 451] on div at bounding box center [984, 454] width 86 height 10
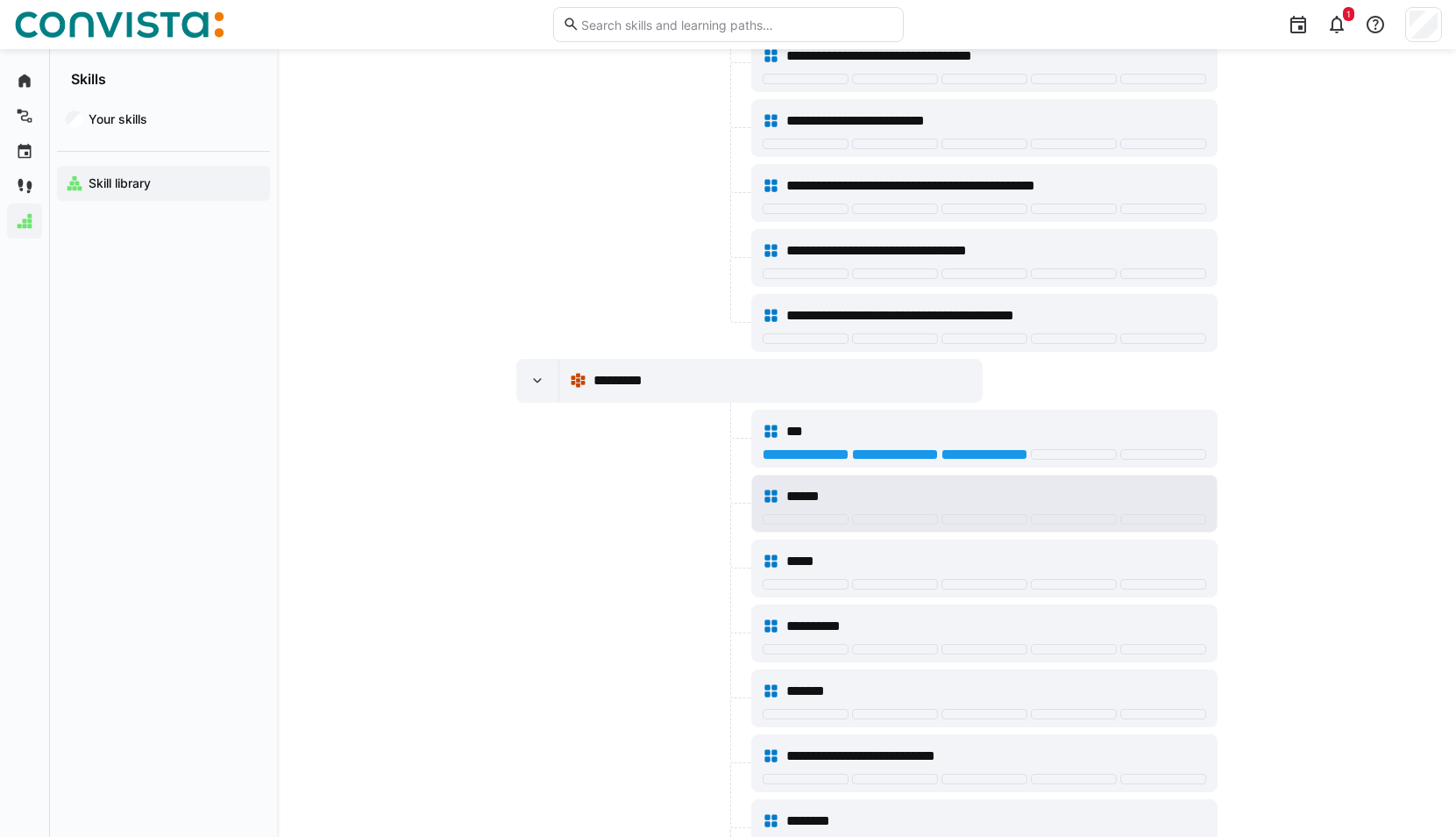
click at [977, 512] on div "******" at bounding box center [985, 496] width 444 height 35
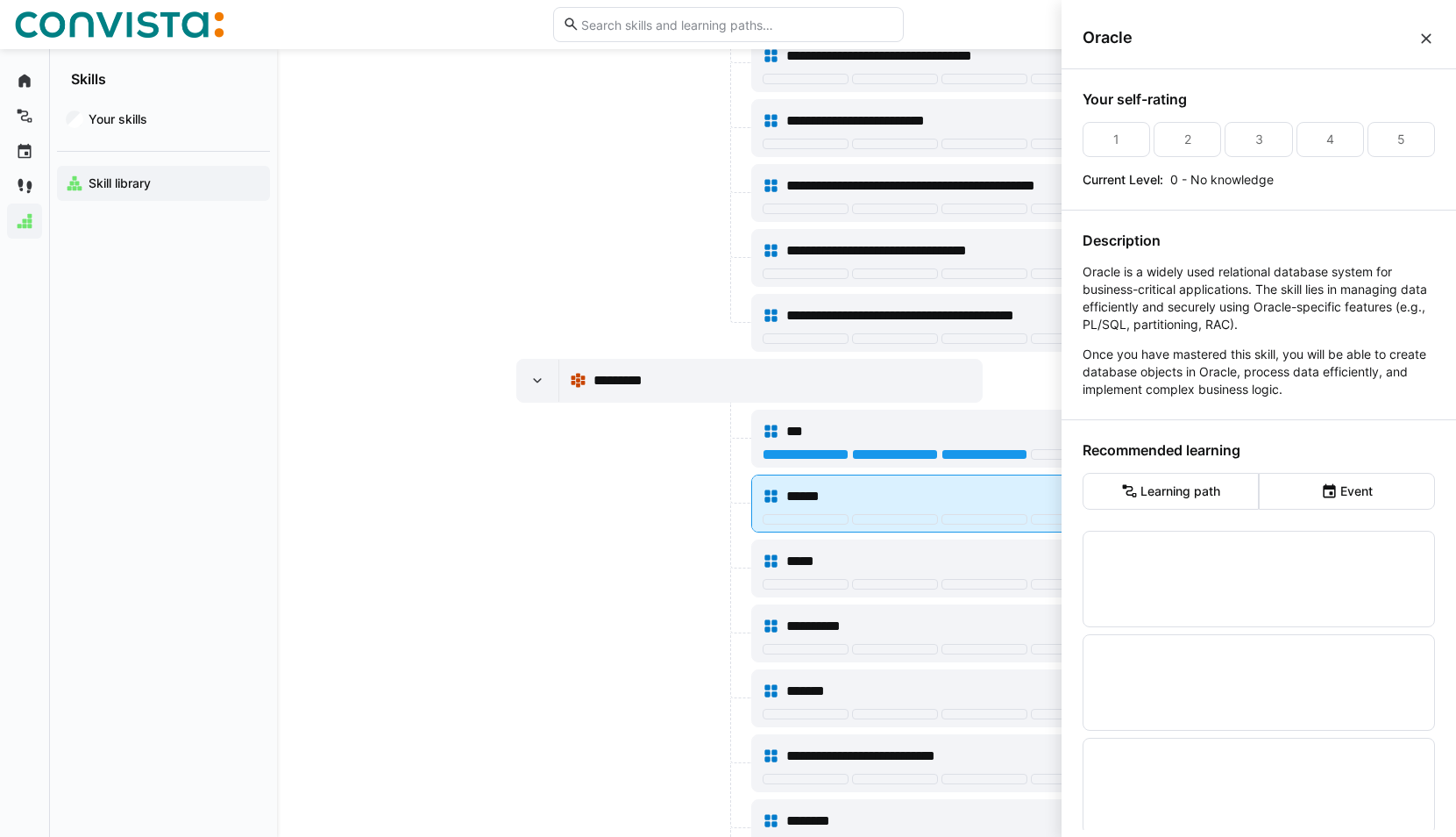
scroll to position [0, 0]
click at [977, 522] on div at bounding box center [984, 519] width 86 height 10
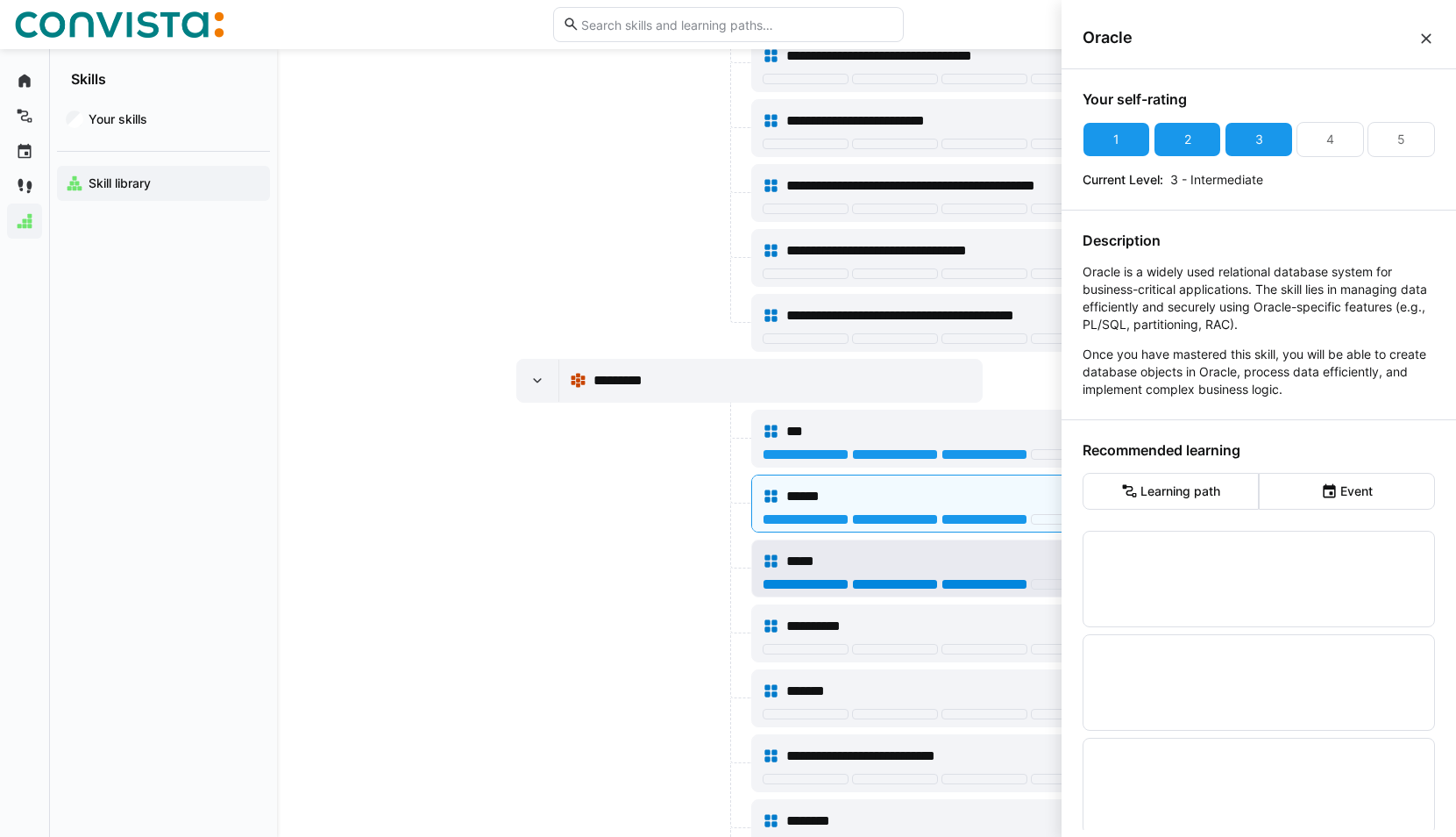
click at [975, 586] on div at bounding box center [984, 584] width 86 height 10
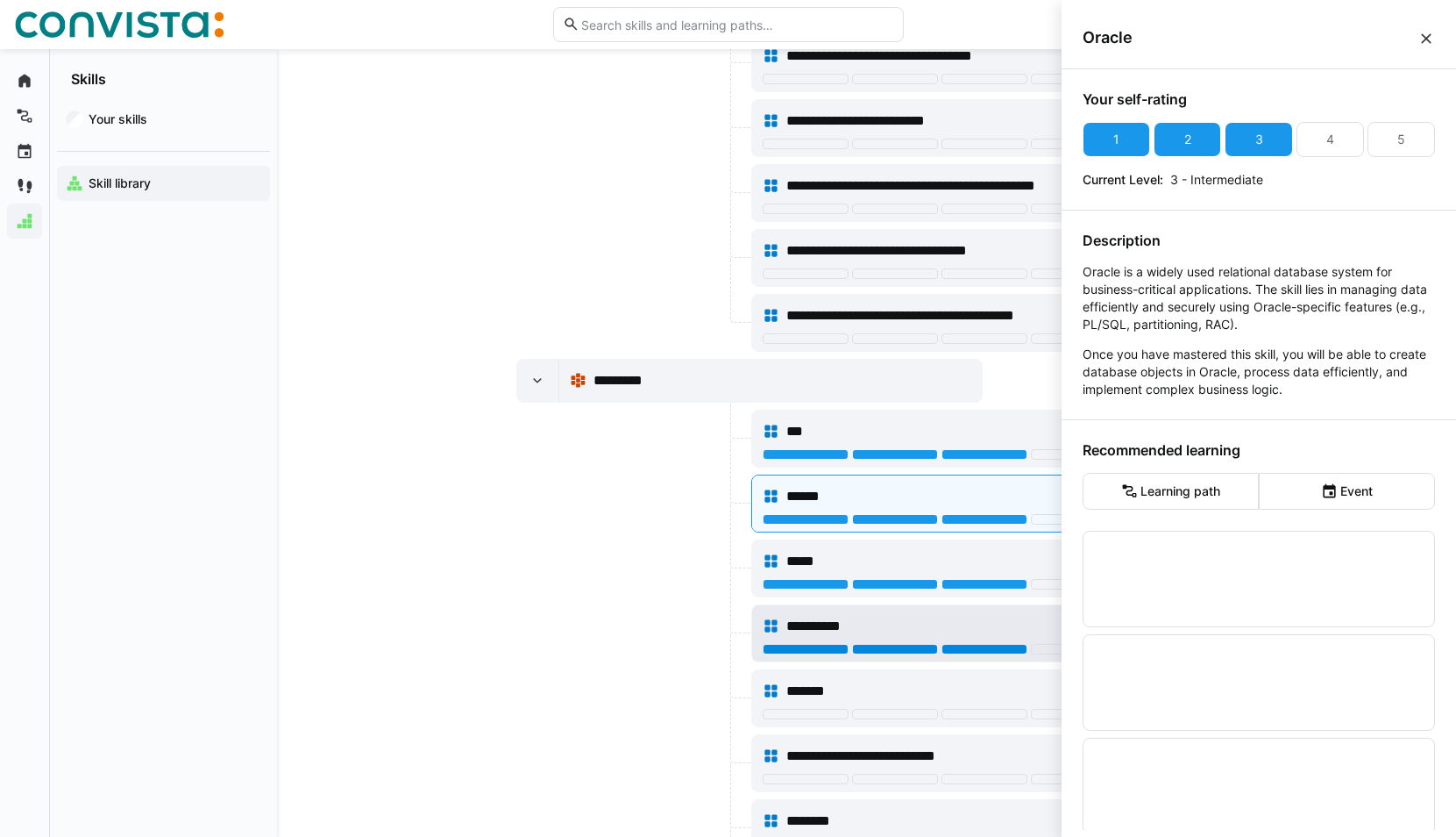
click at [976, 646] on div at bounding box center [984, 648] width 86 height 10
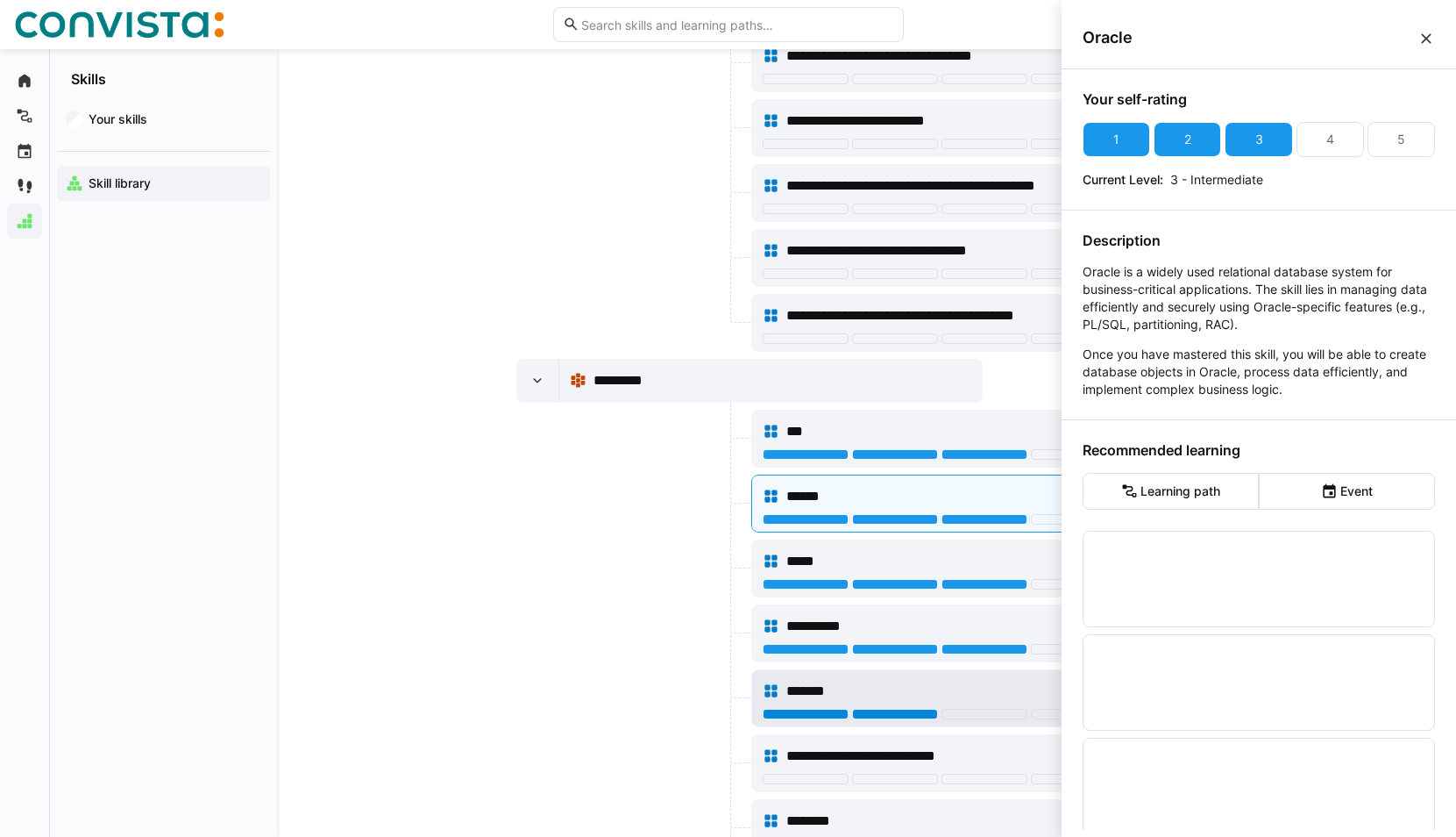
click at [884, 716] on div at bounding box center [894, 714] width 86 height 10
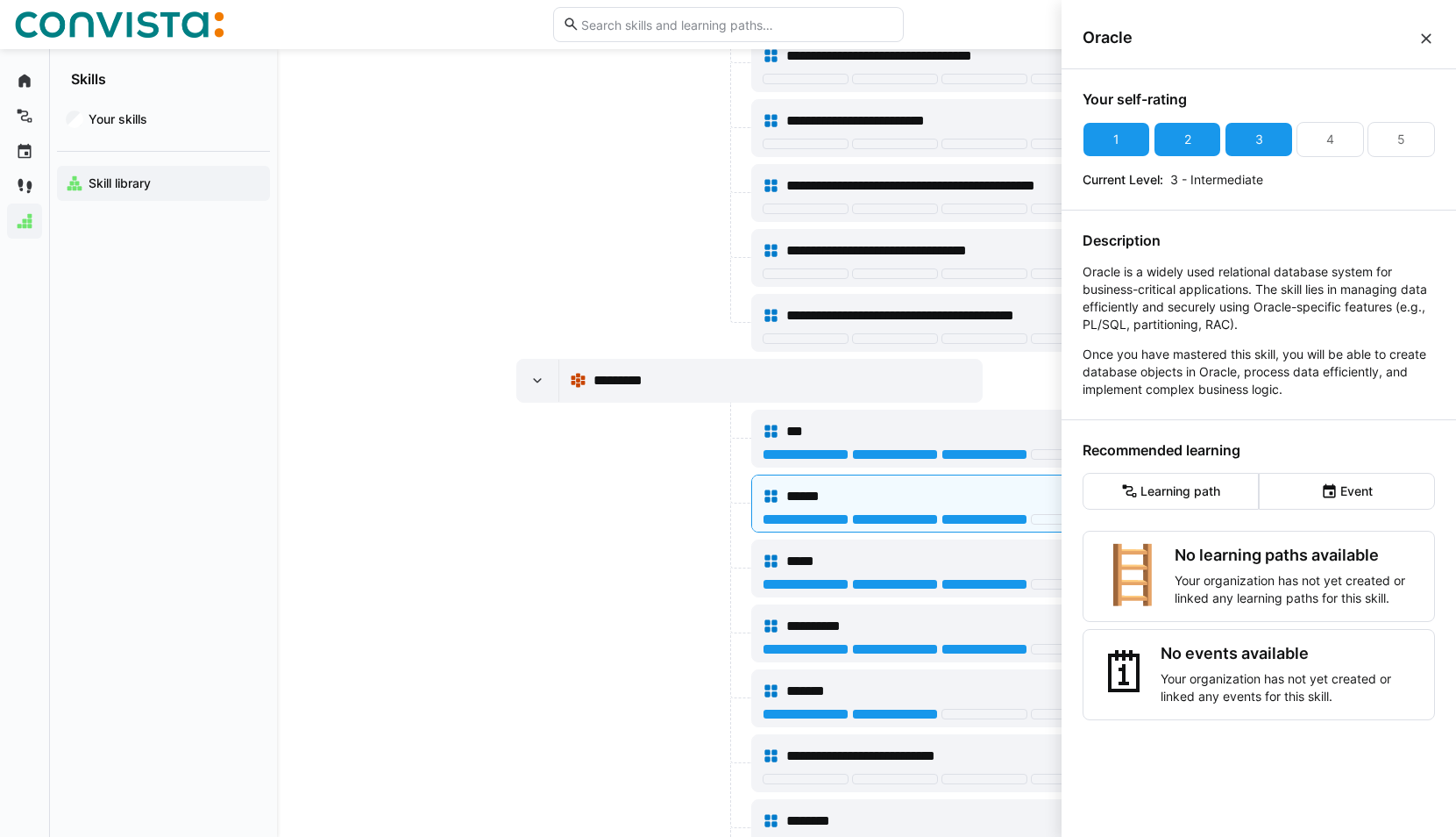
click at [600, 515] on div at bounding box center [632, 503] width 231 height 58
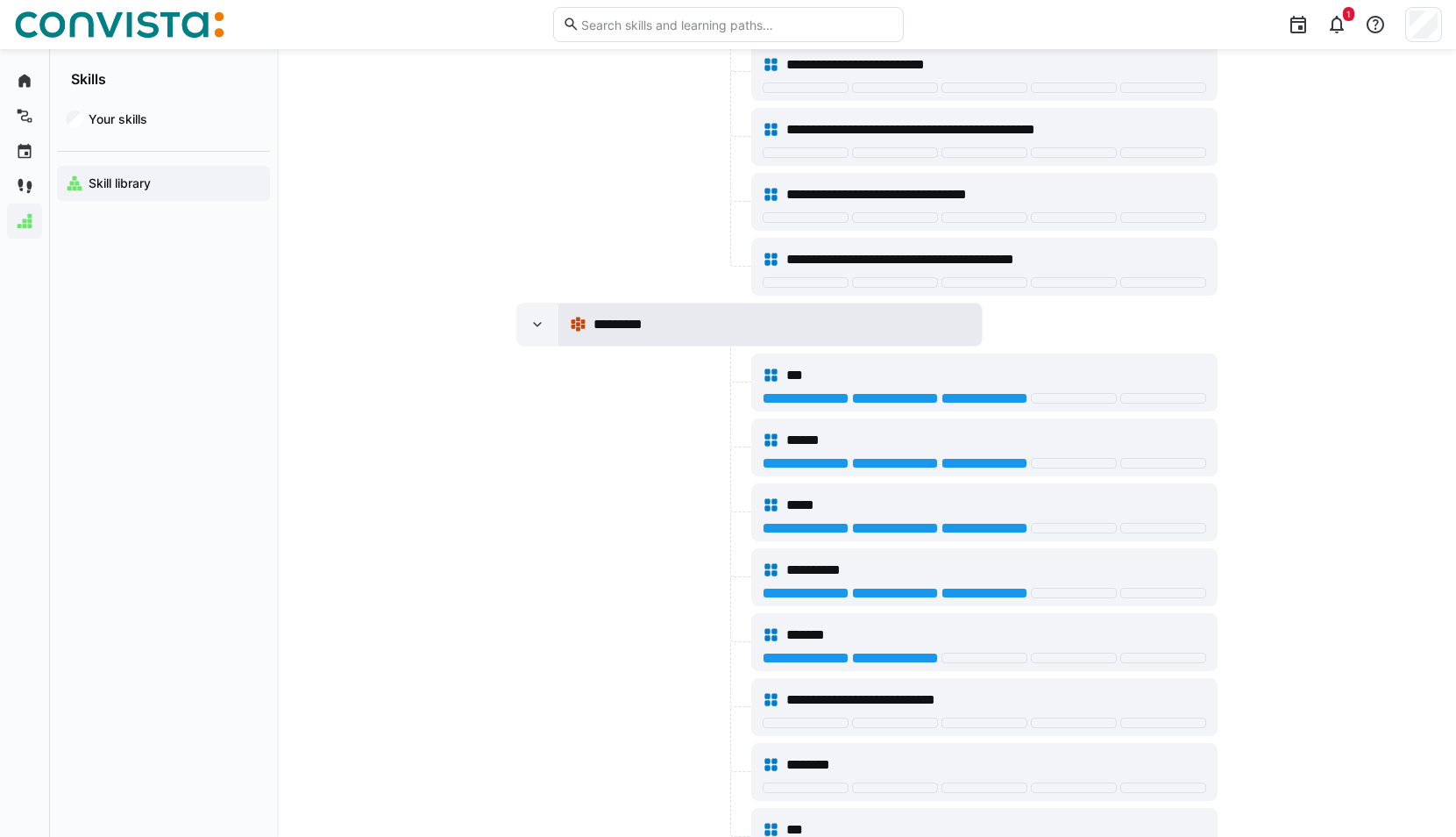
scroll to position [12277, 0]
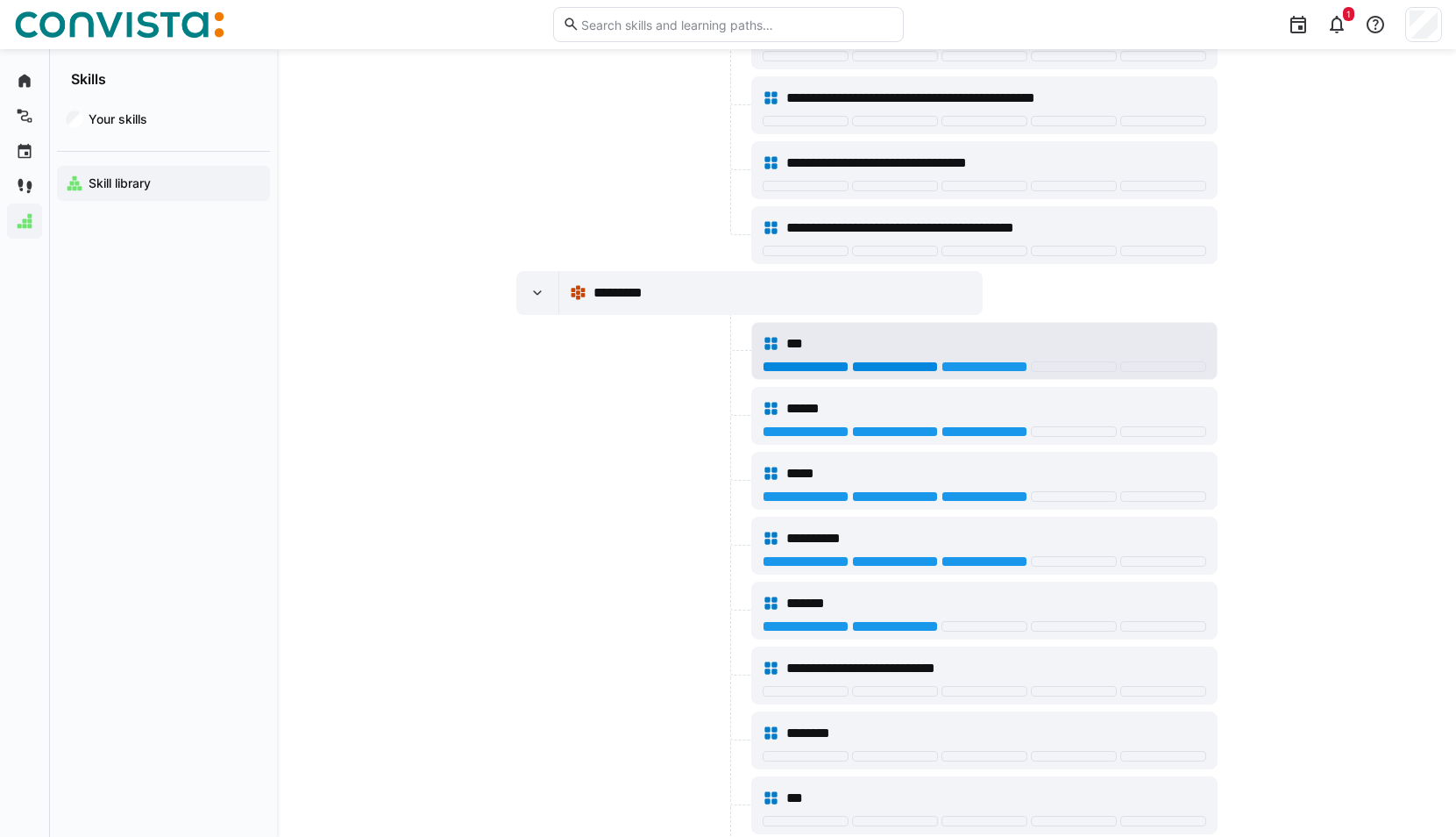
click at [922, 363] on div at bounding box center [894, 366] width 86 height 10
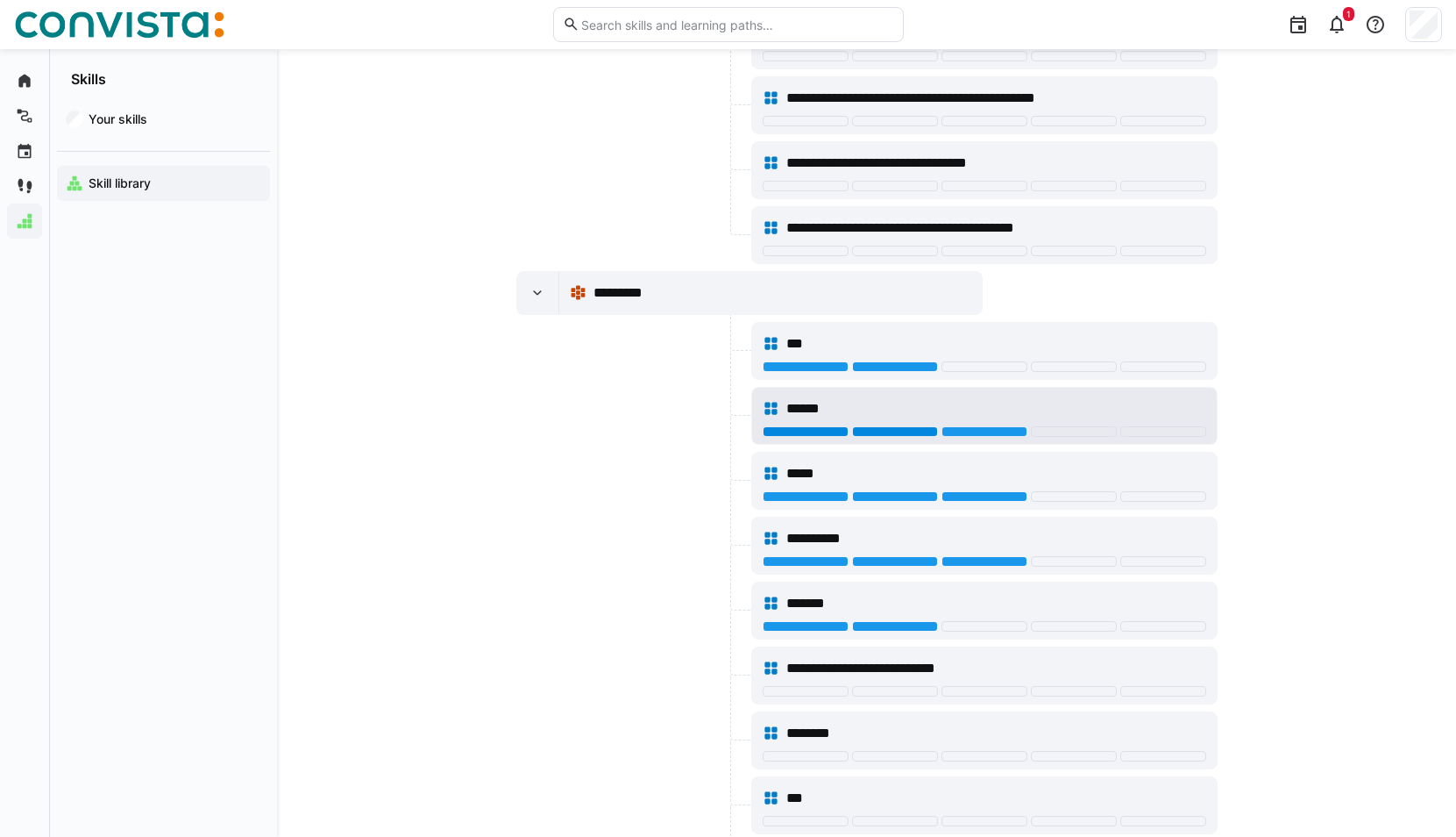
click at [913, 429] on div at bounding box center [894, 431] width 86 height 10
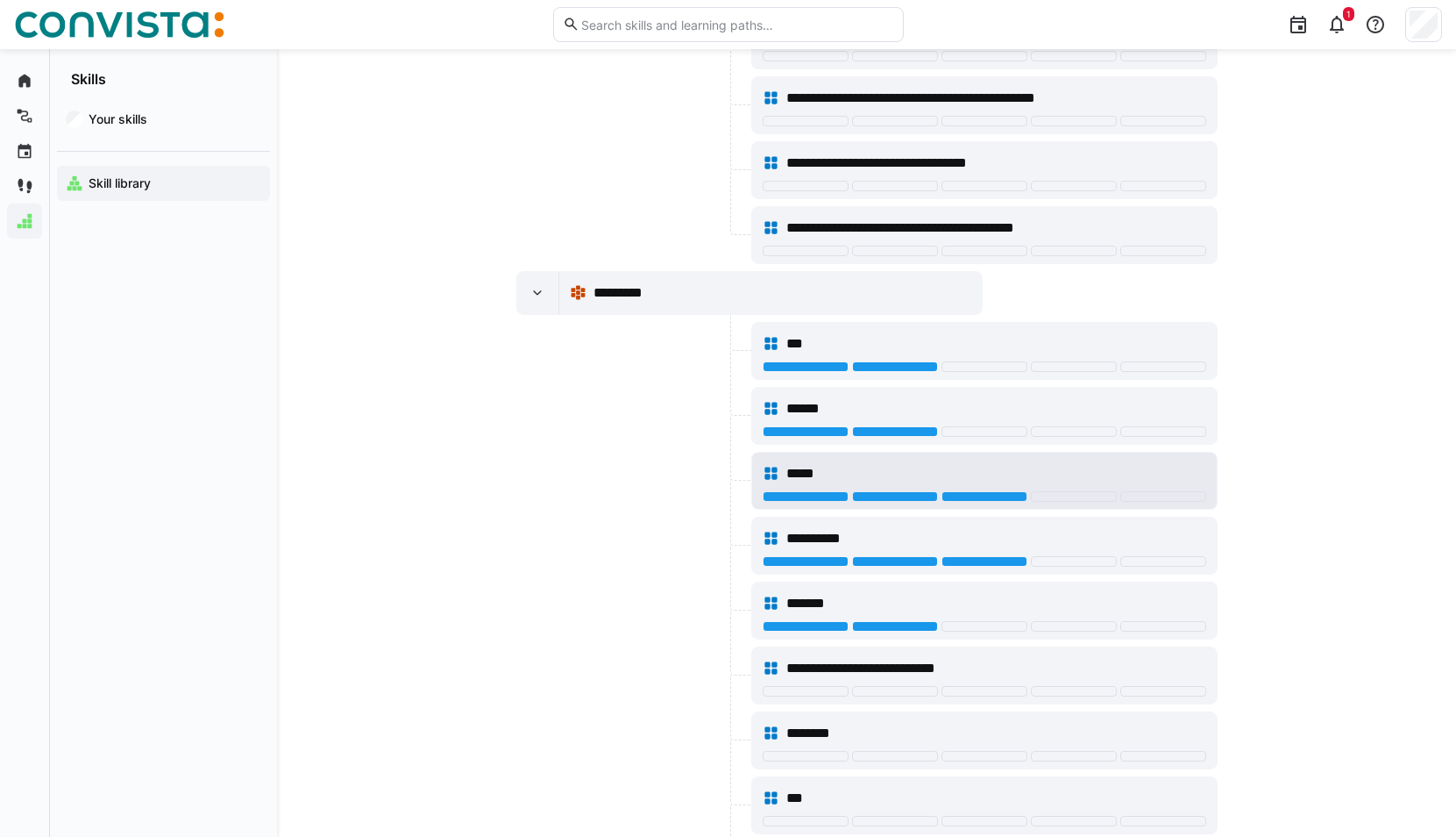
click at [902, 494] on div at bounding box center [894, 495] width 86 height 10
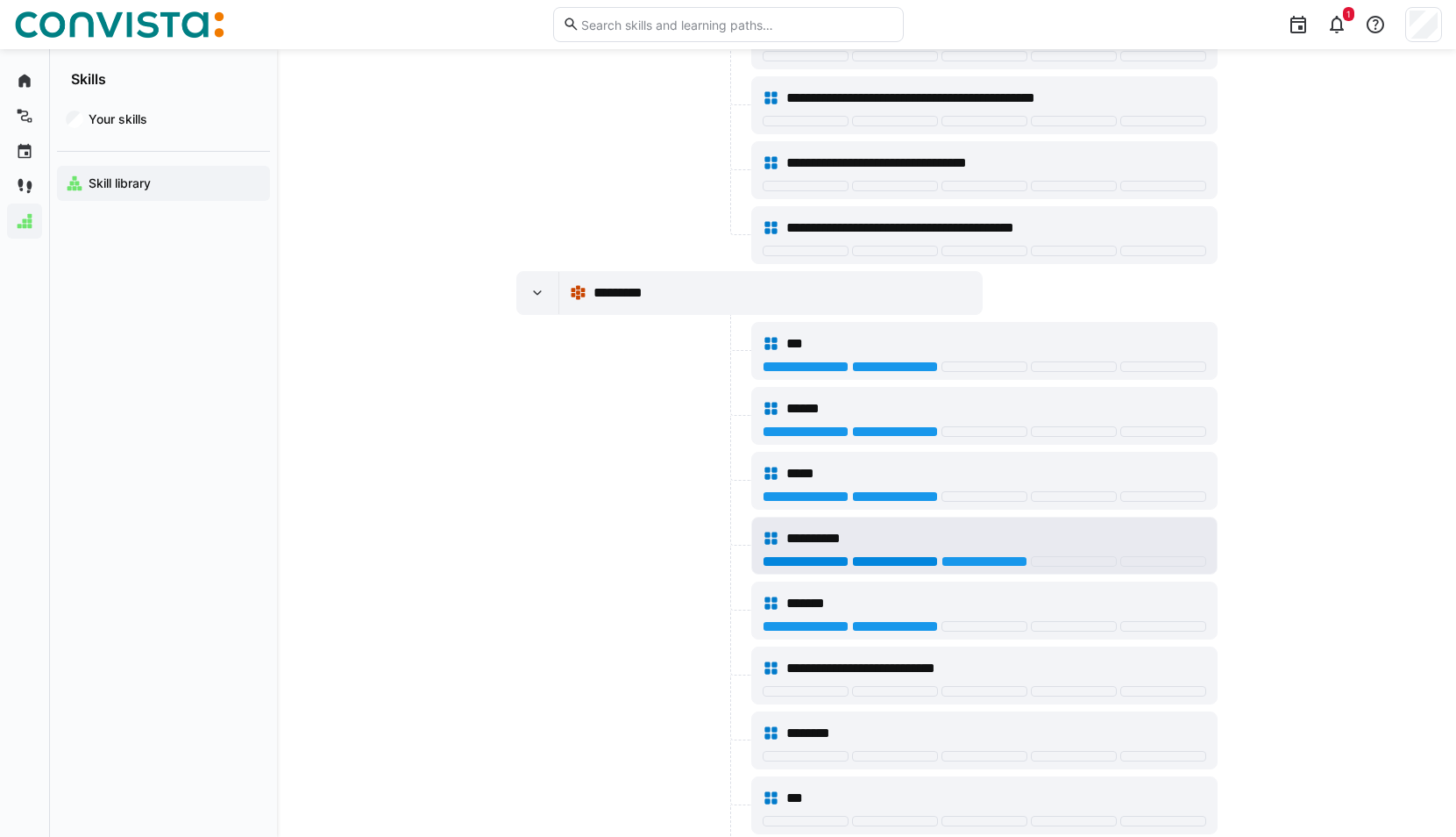
click at [900, 557] on div at bounding box center [894, 561] width 86 height 10
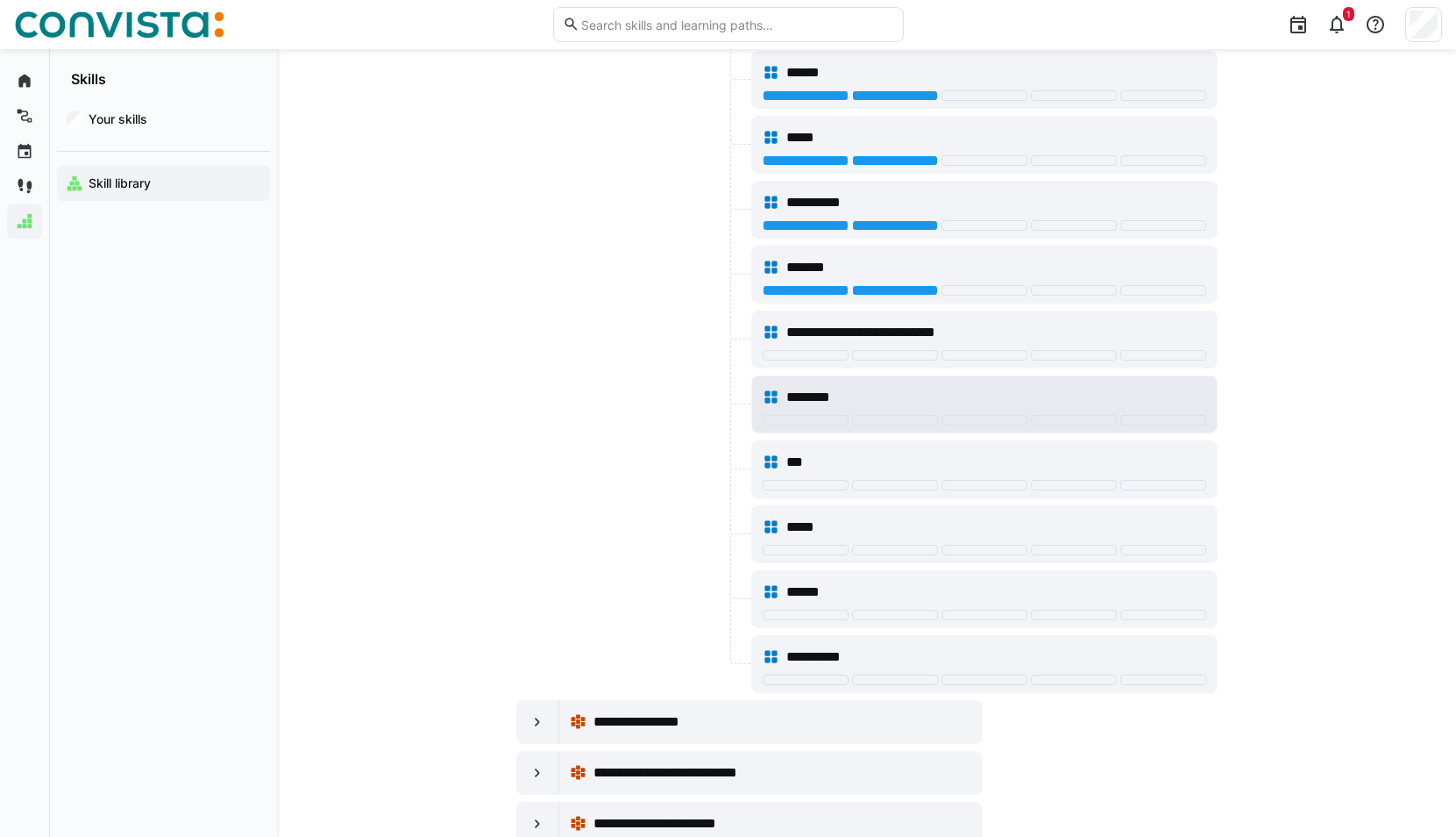
scroll to position [12628, 0]
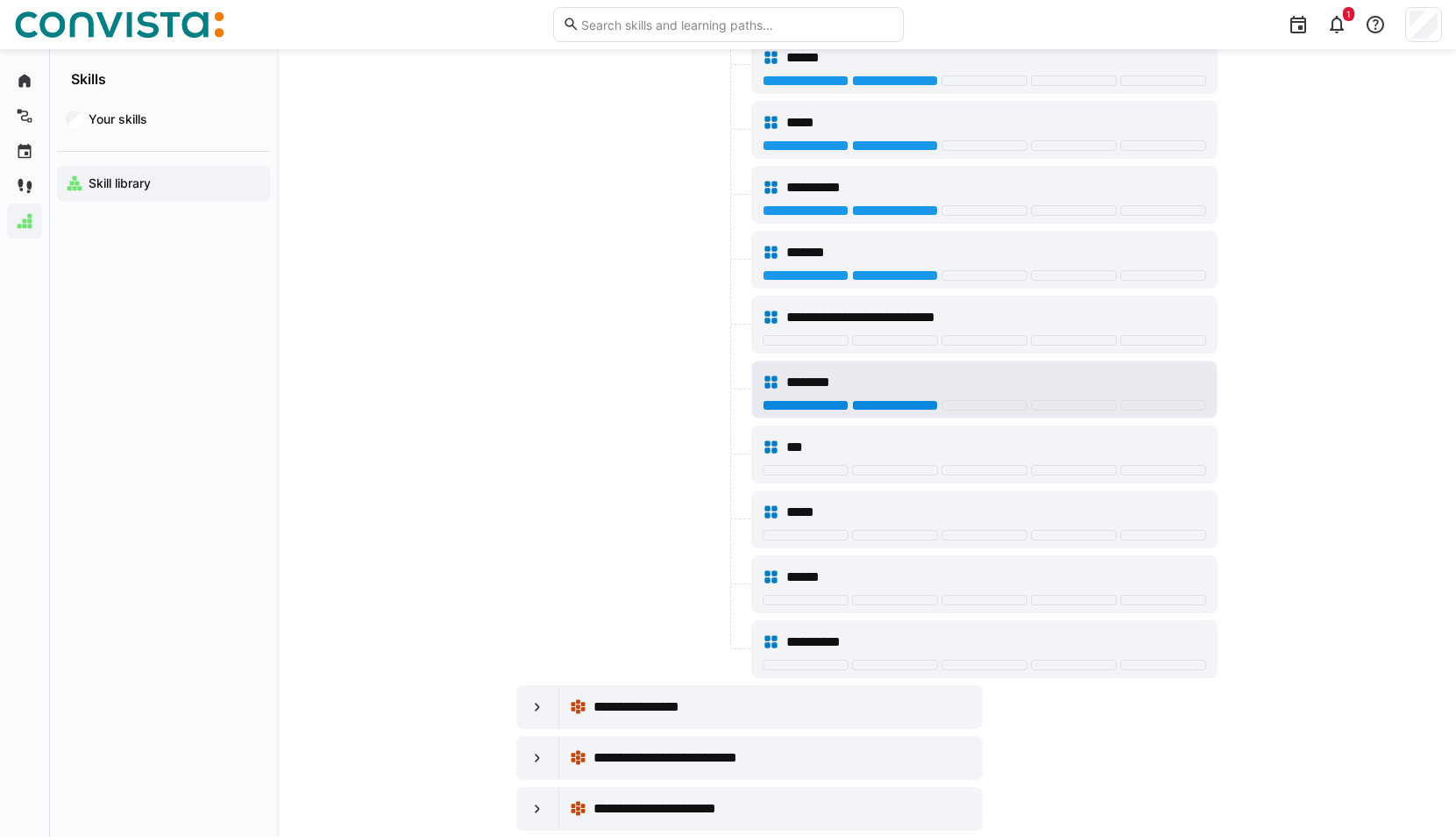
click at [894, 405] on div at bounding box center [894, 404] width 86 height 10
click at [826, 405] on div at bounding box center [805, 404] width 86 height 10
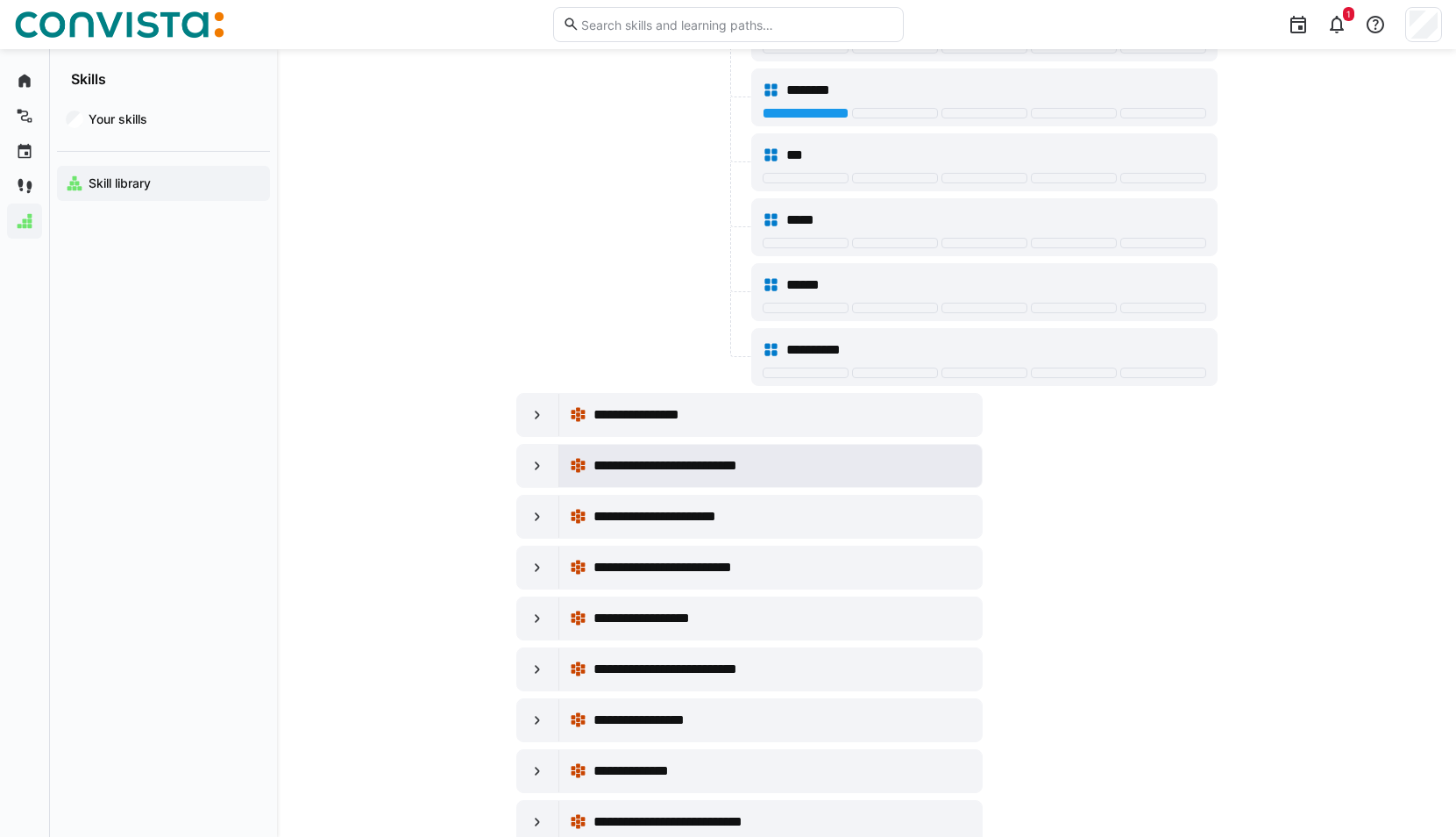
scroll to position [12979, 0]
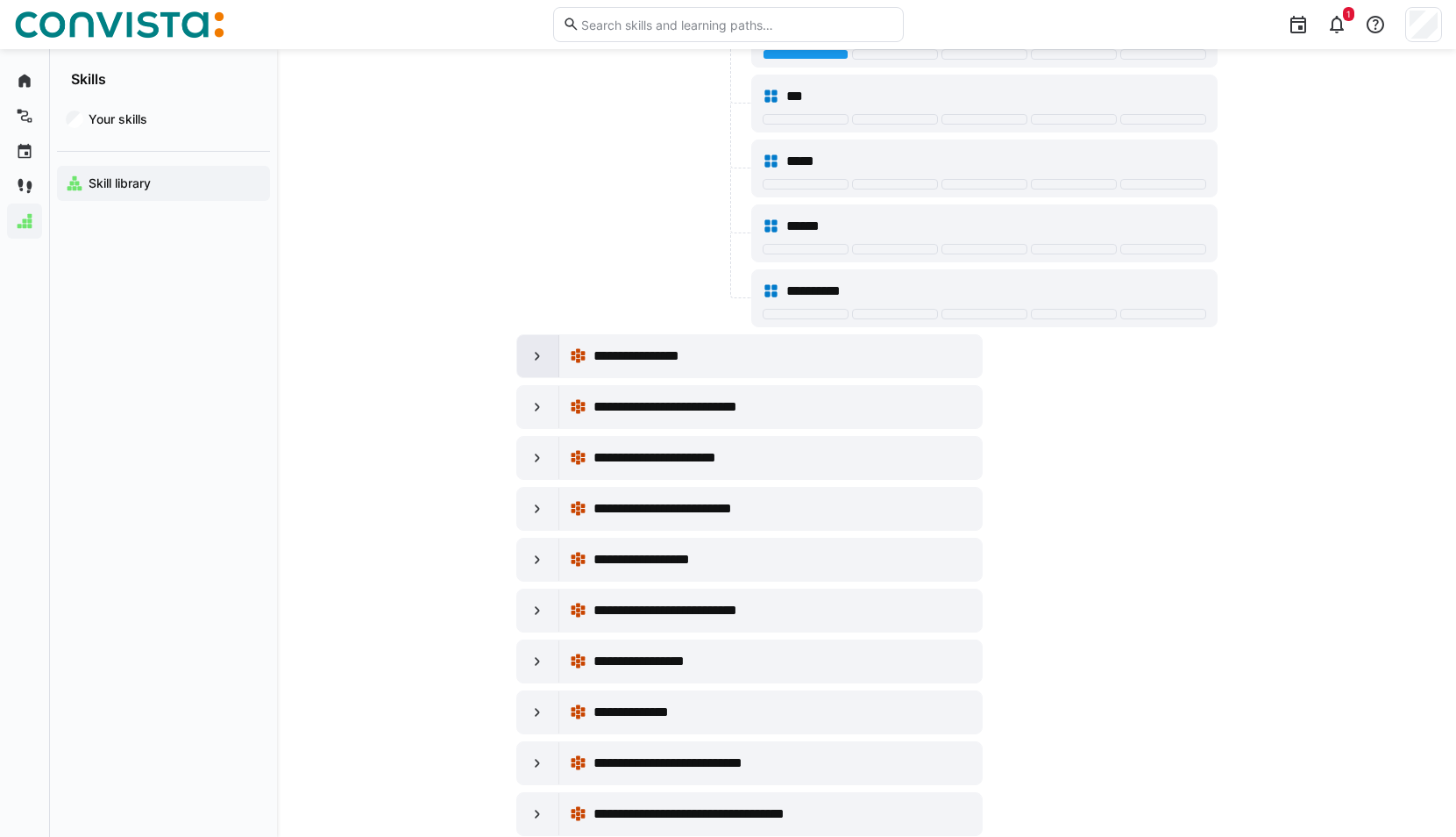
click at [545, 352] on eds-icon at bounding box center [537, 356] width 17 height 17
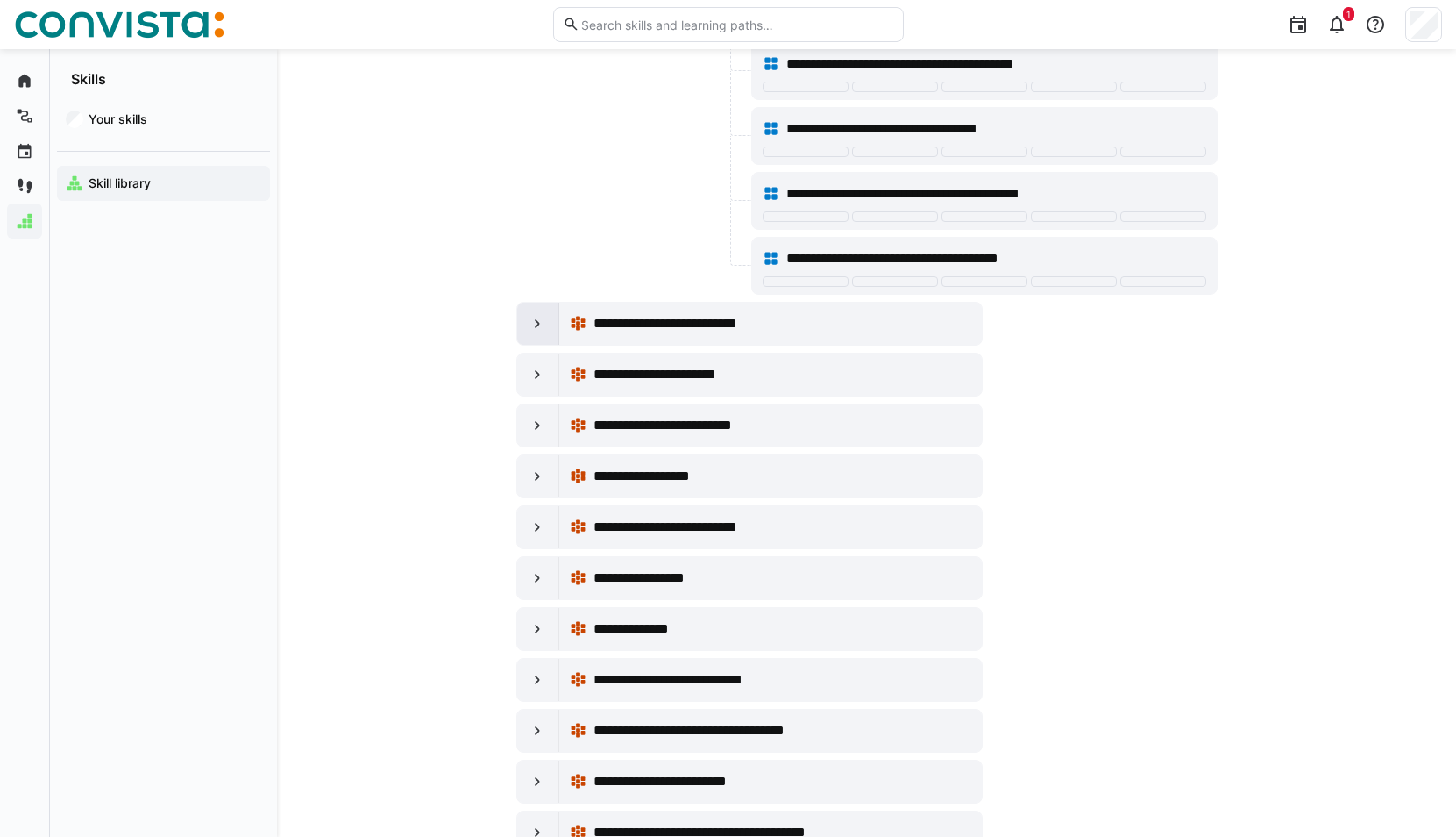
scroll to position [13418, 0]
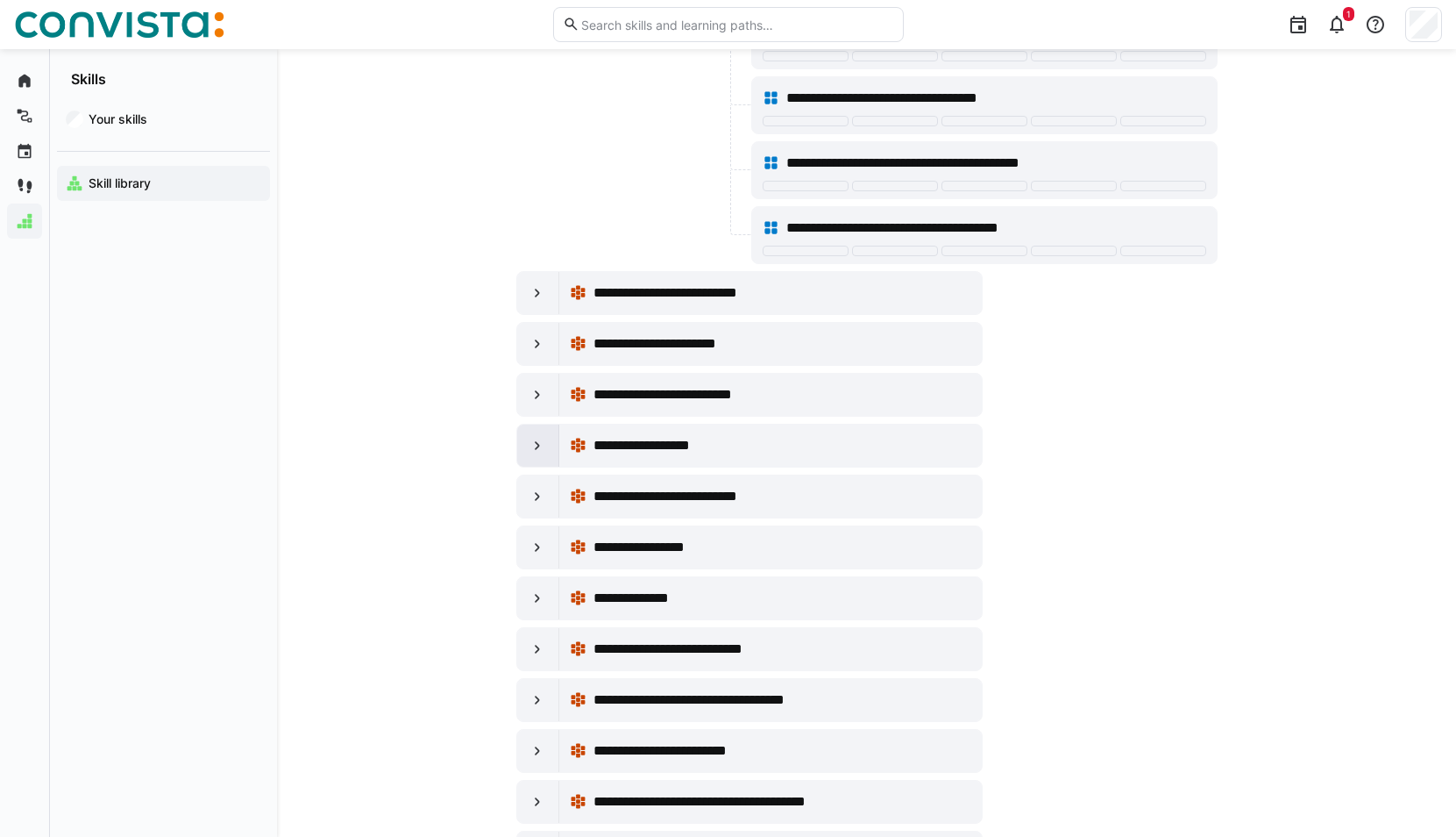
click at [531, 443] on eds-icon at bounding box center [537, 445] width 17 height 17
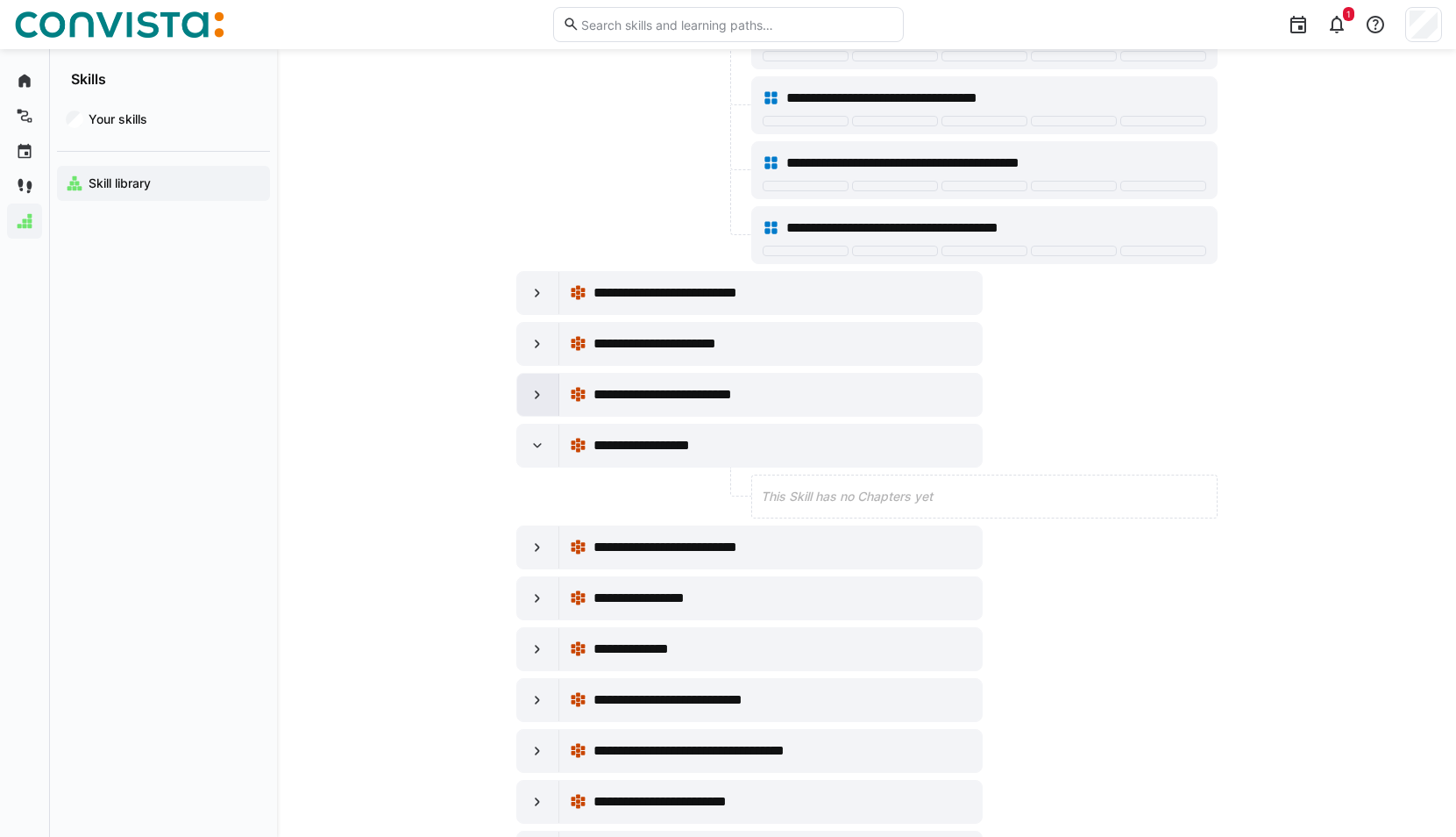
click at [520, 388] on div at bounding box center [538, 395] width 42 height 42
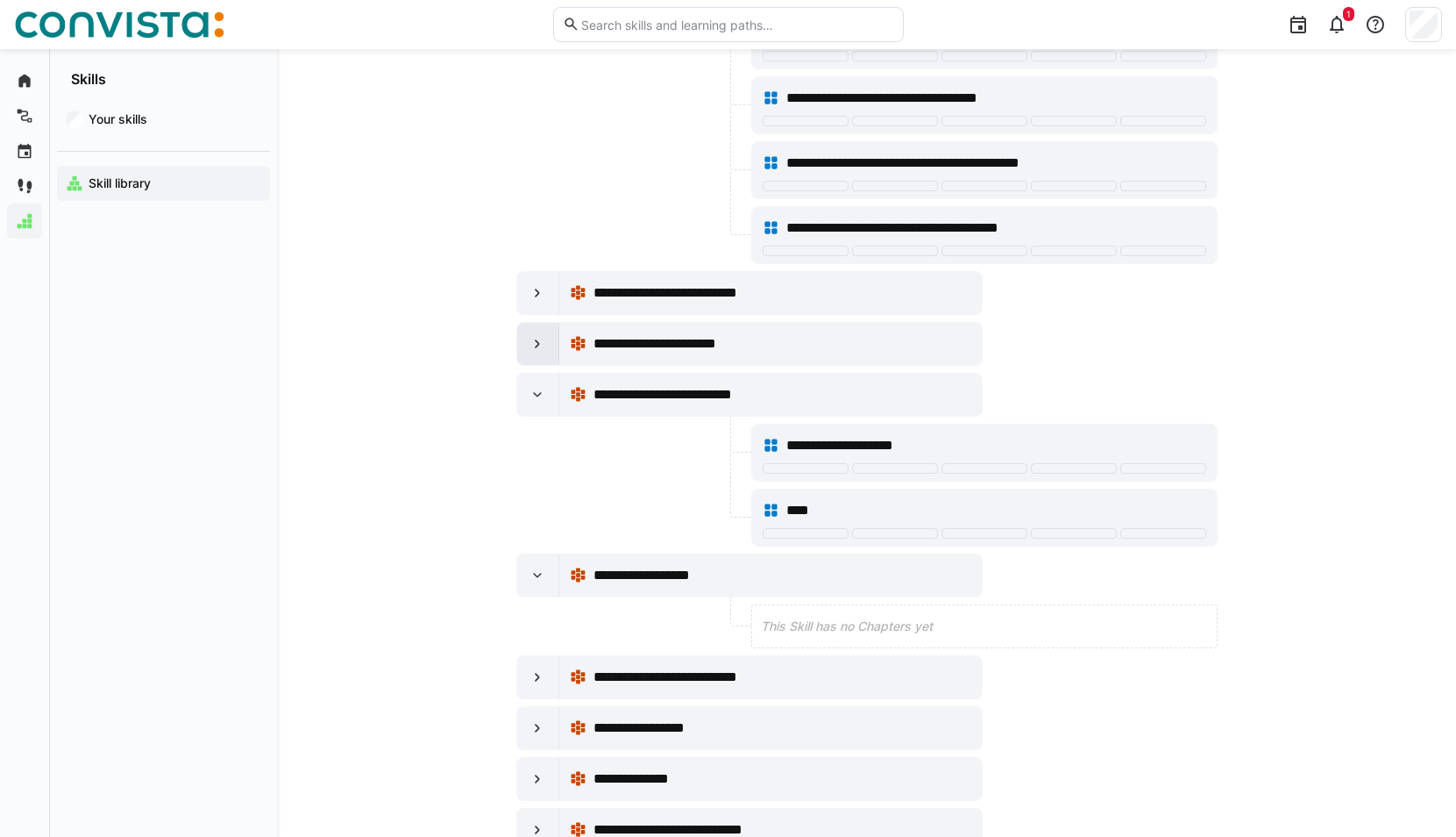
click at [547, 352] on div at bounding box center [538, 344] width 42 height 42
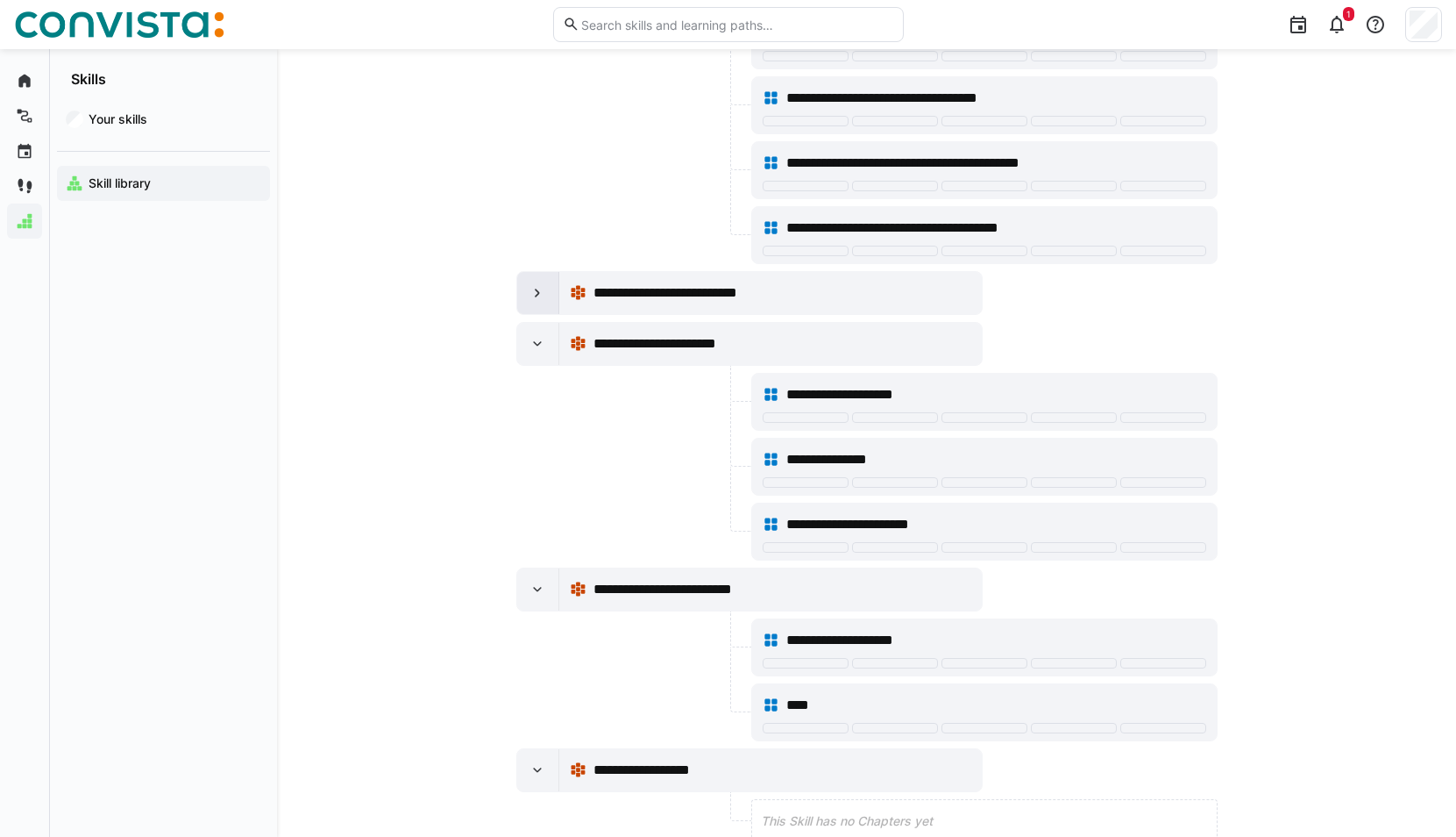
click at [537, 280] on div at bounding box center [538, 292] width 42 height 42
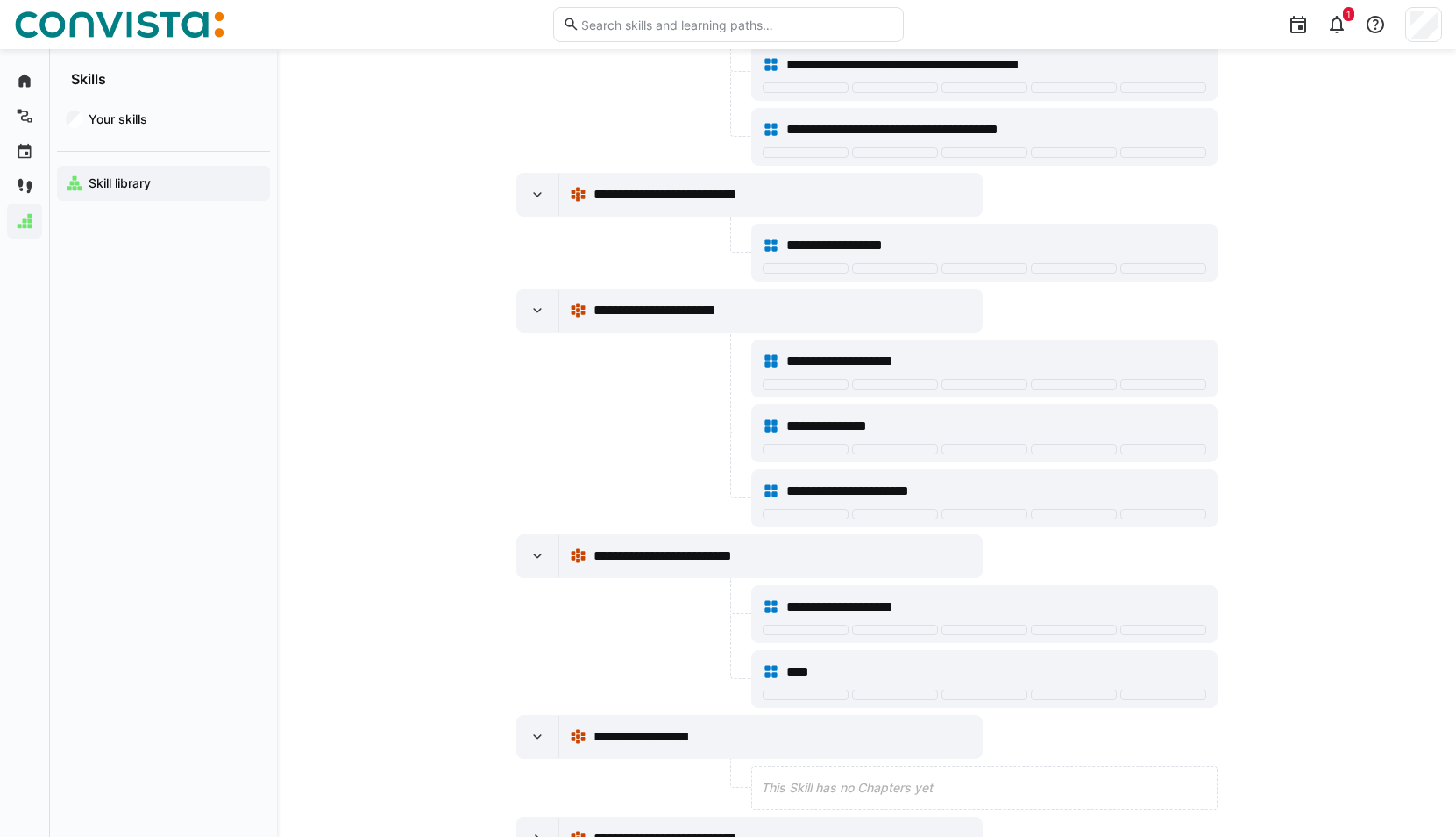
scroll to position [13680, 0]
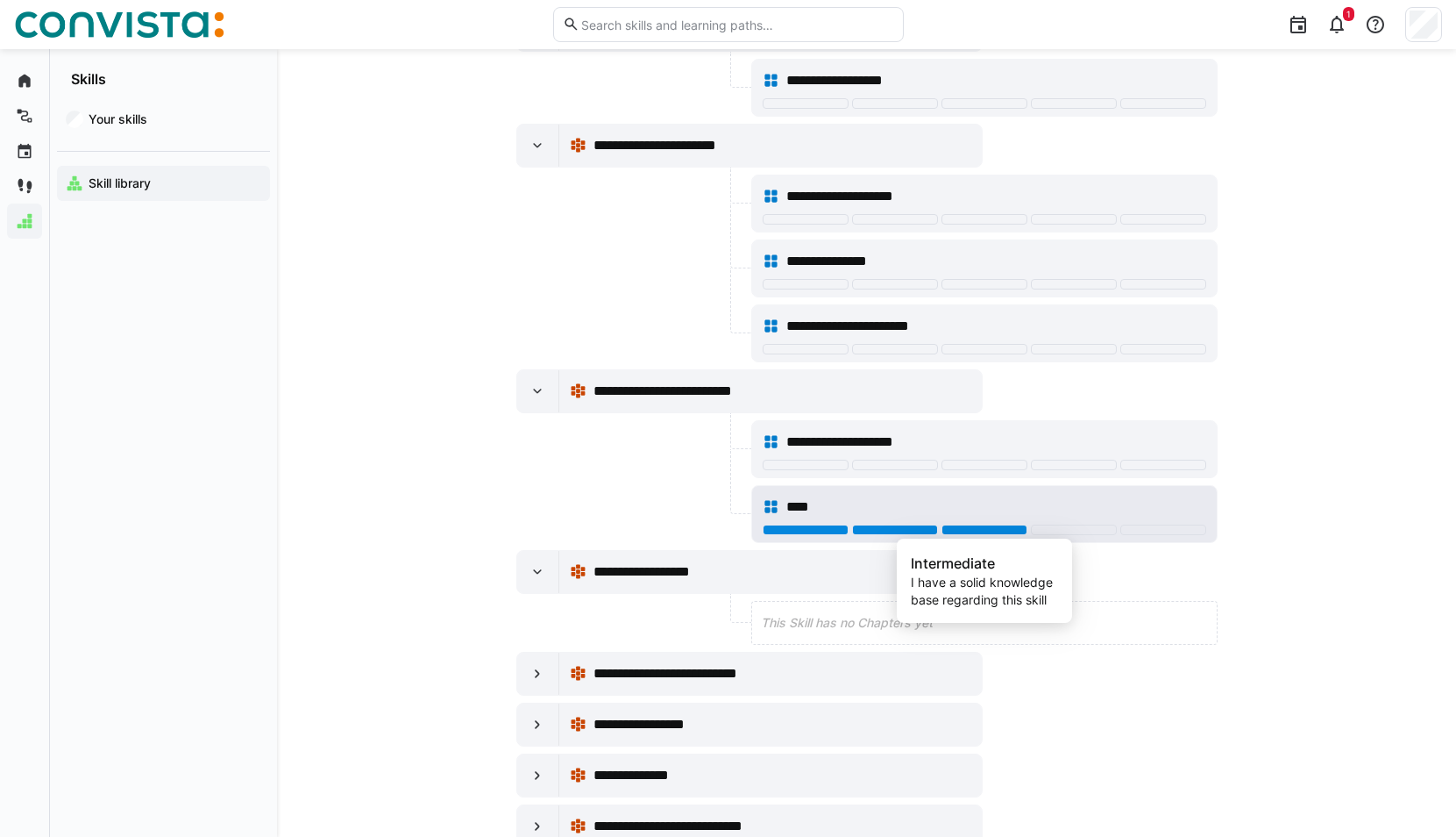
click at [952, 526] on div at bounding box center [984, 530] width 86 height 10
click at [903, 530] on div at bounding box center [894, 530] width 86 height 10
click at [892, 506] on div "****" at bounding box center [996, 507] width 419 height 21
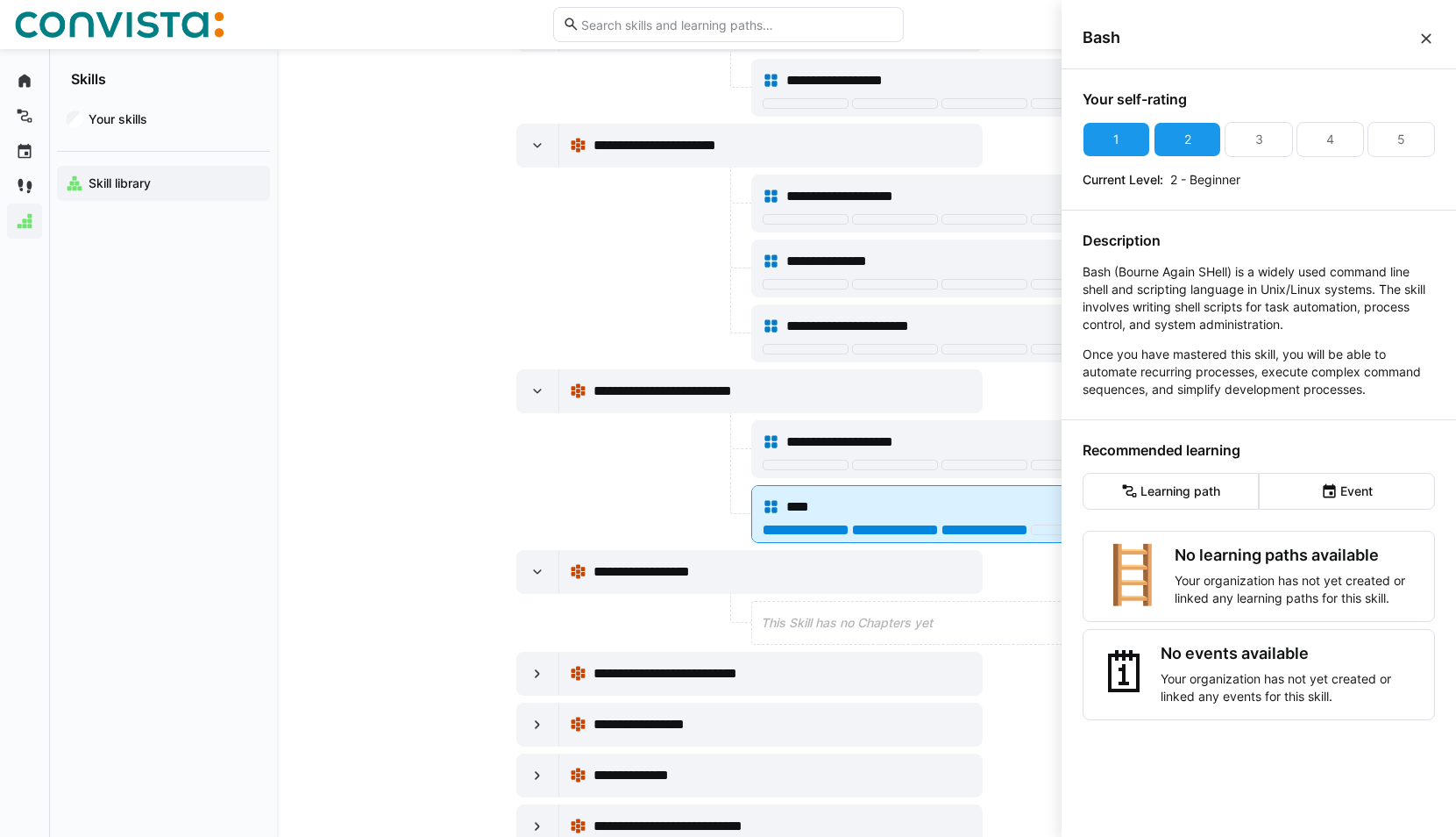
click at [968, 530] on div at bounding box center [984, 530] width 86 height 10
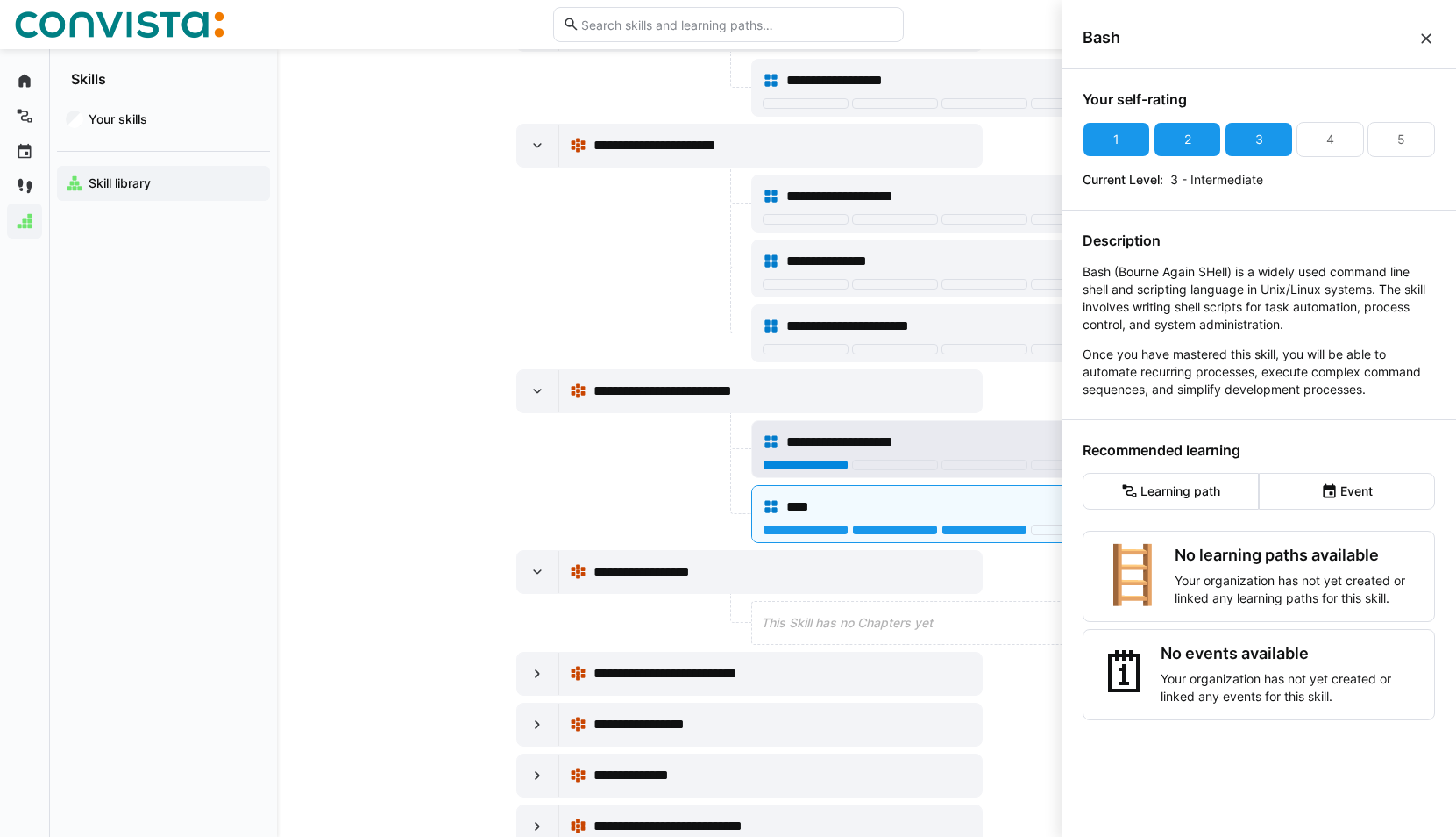
click at [801, 465] on div at bounding box center [805, 464] width 86 height 10
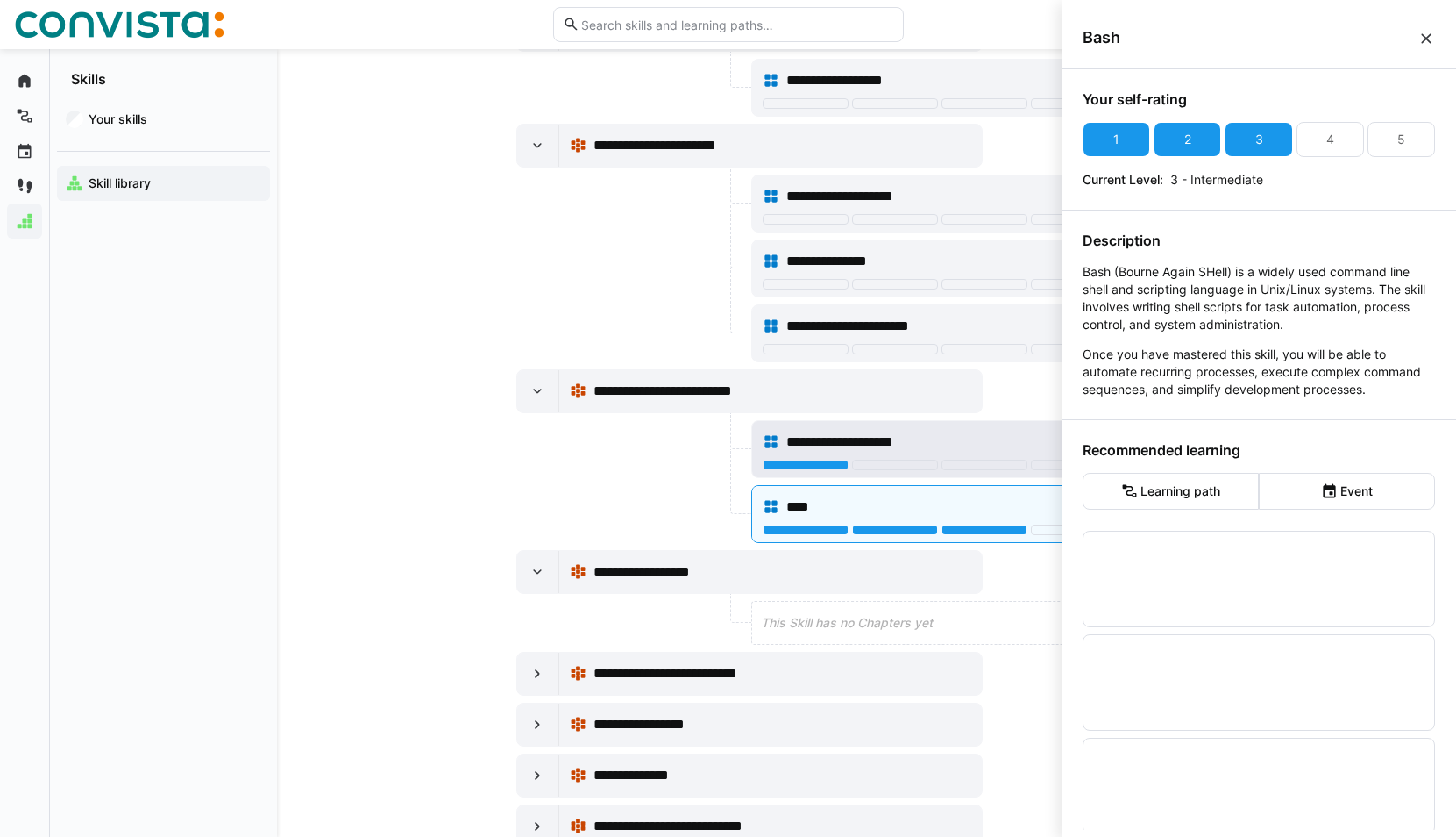
click at [831, 442] on span "**********" at bounding box center [855, 442] width 138 height 21
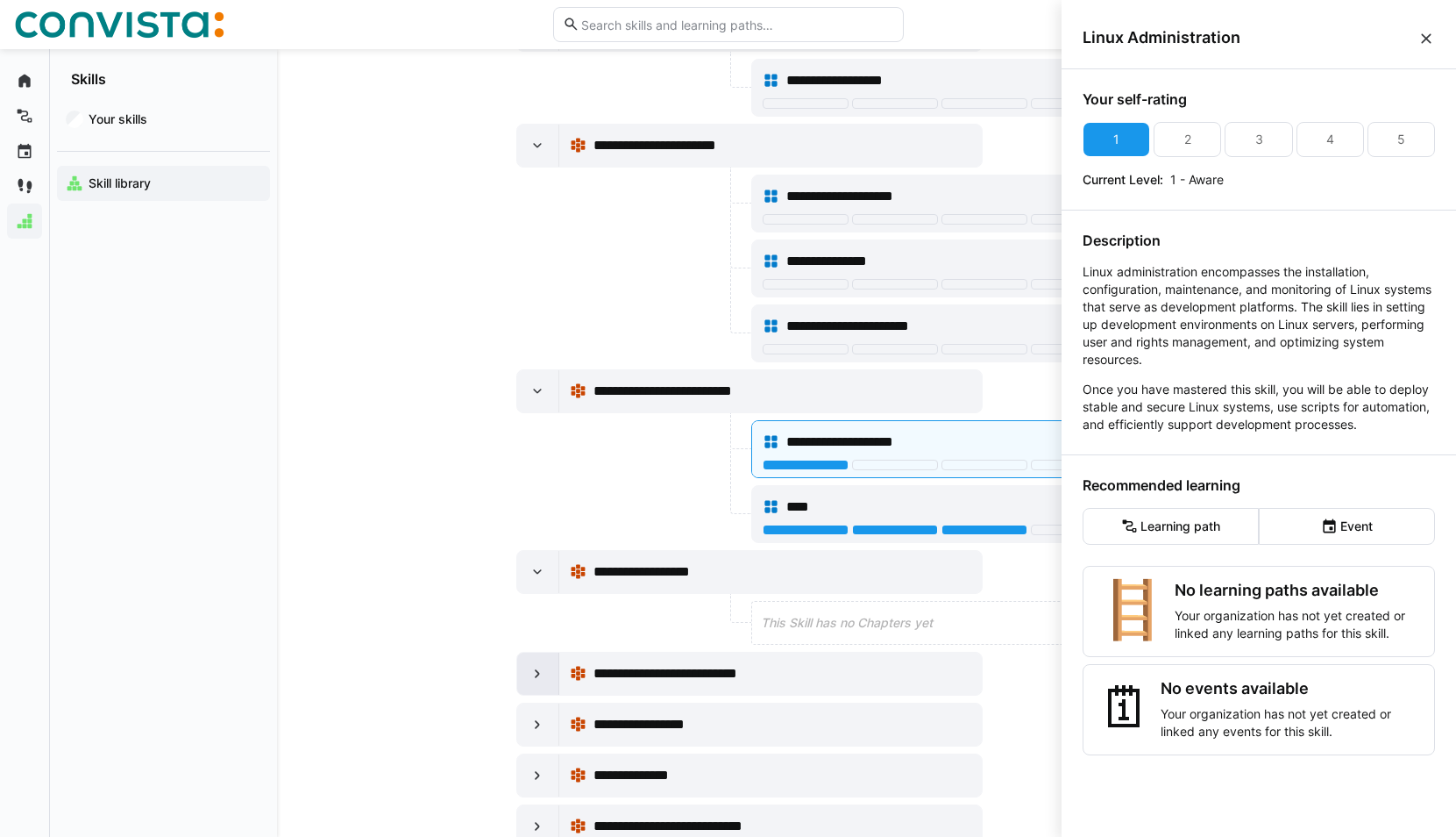
click at [525, 684] on div at bounding box center [538, 674] width 42 height 42
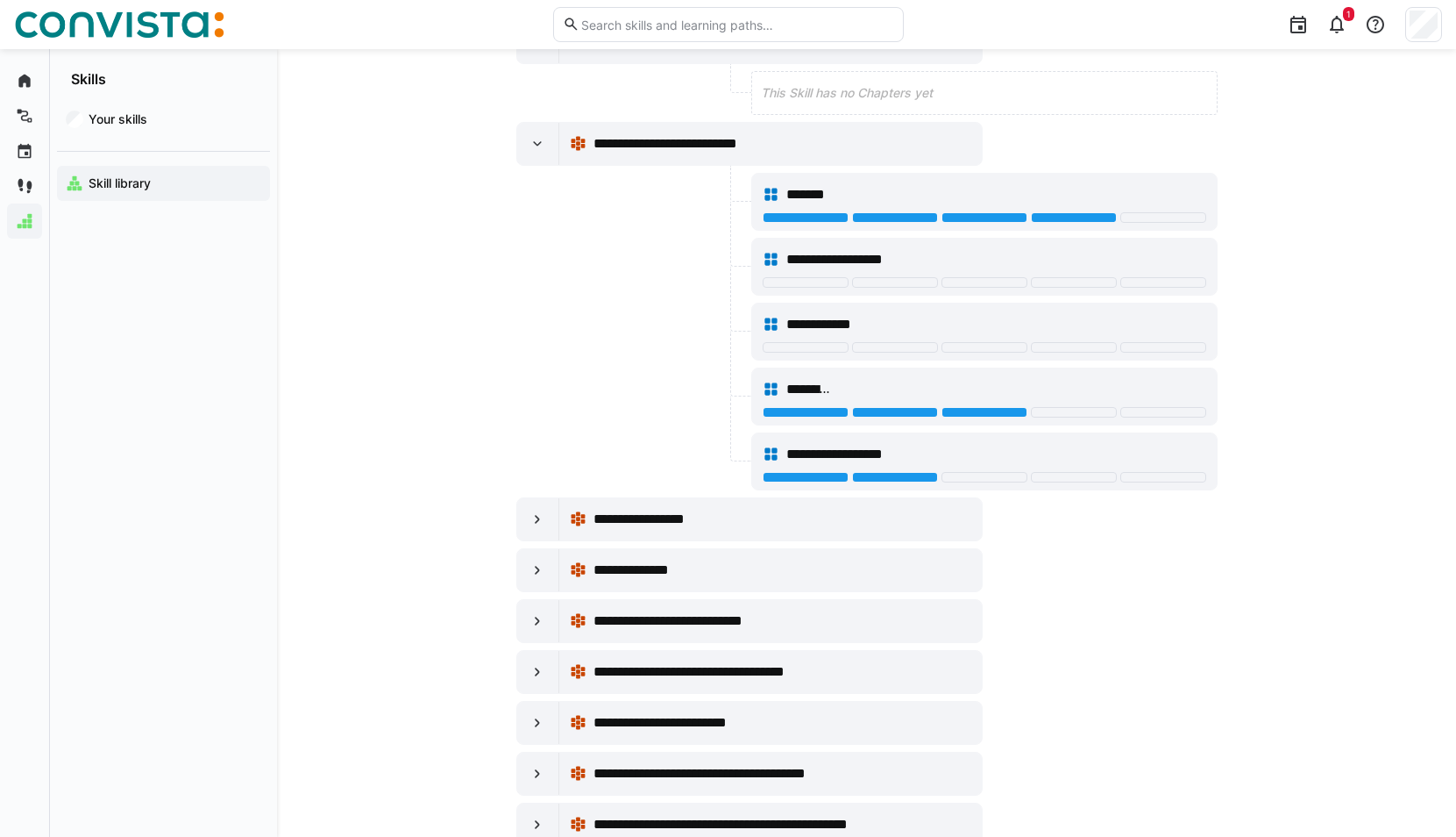
scroll to position [14294, 0]
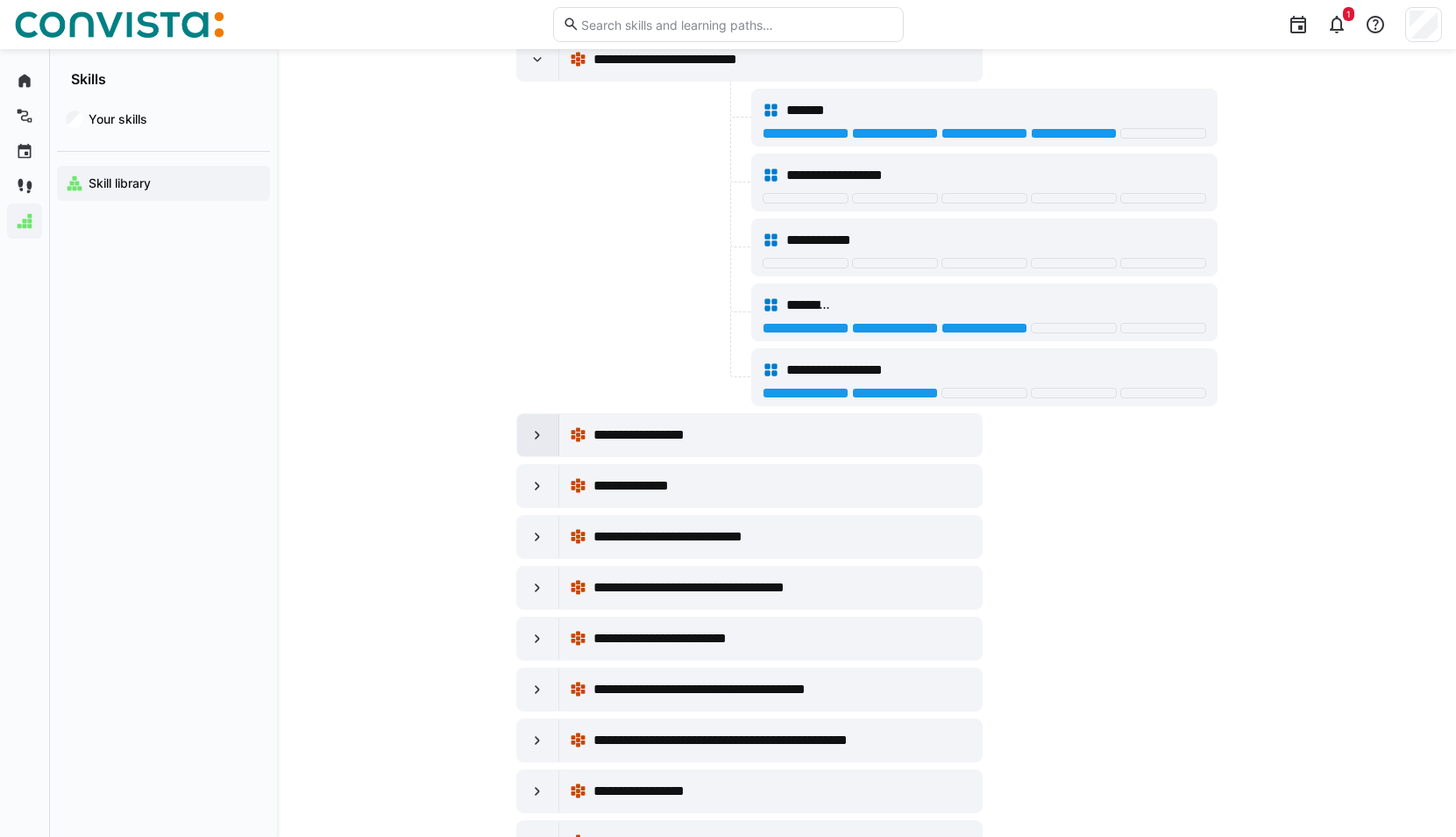
click at [546, 432] on div at bounding box center [538, 435] width 42 height 42
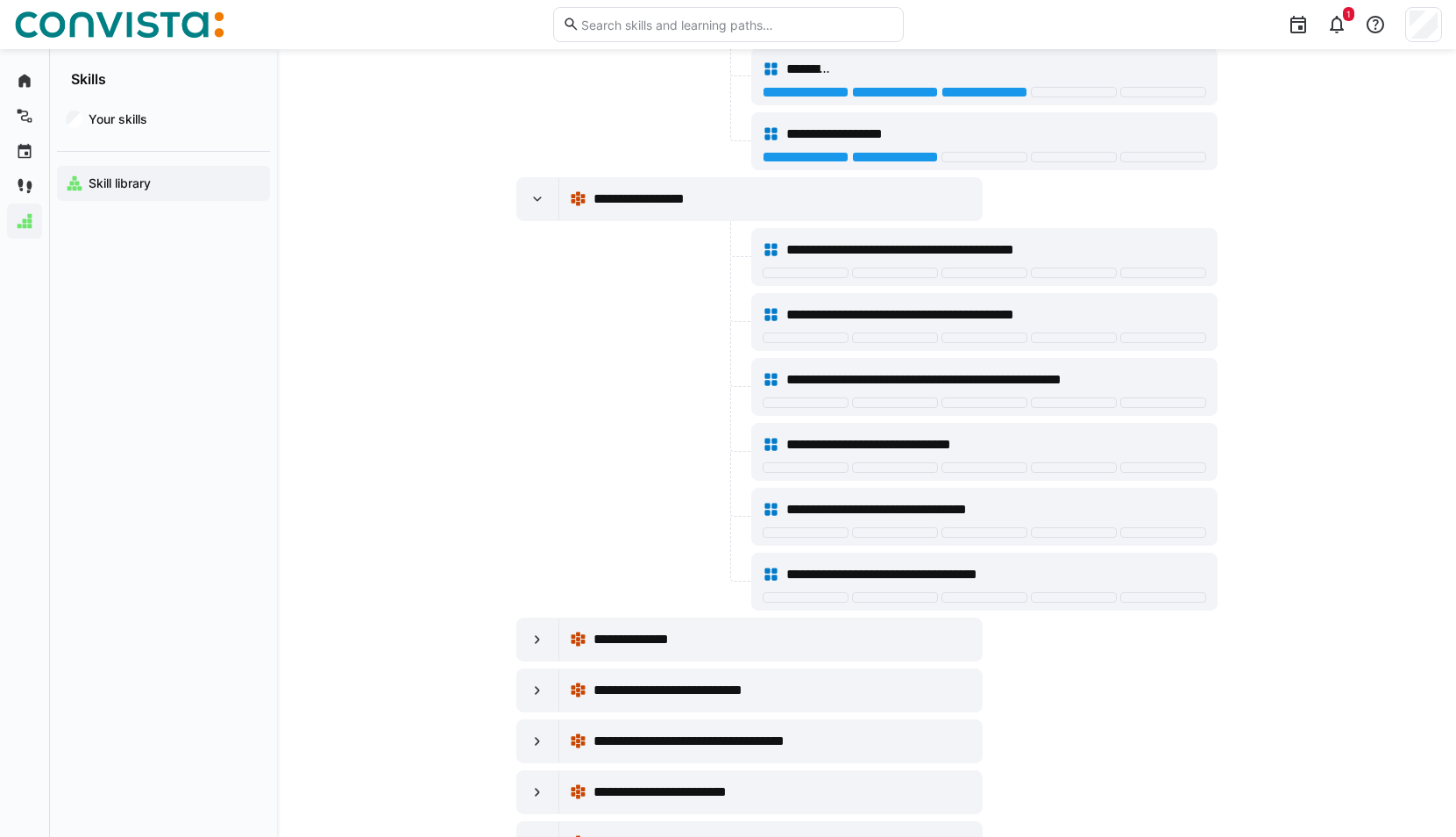
scroll to position [14645, 0]
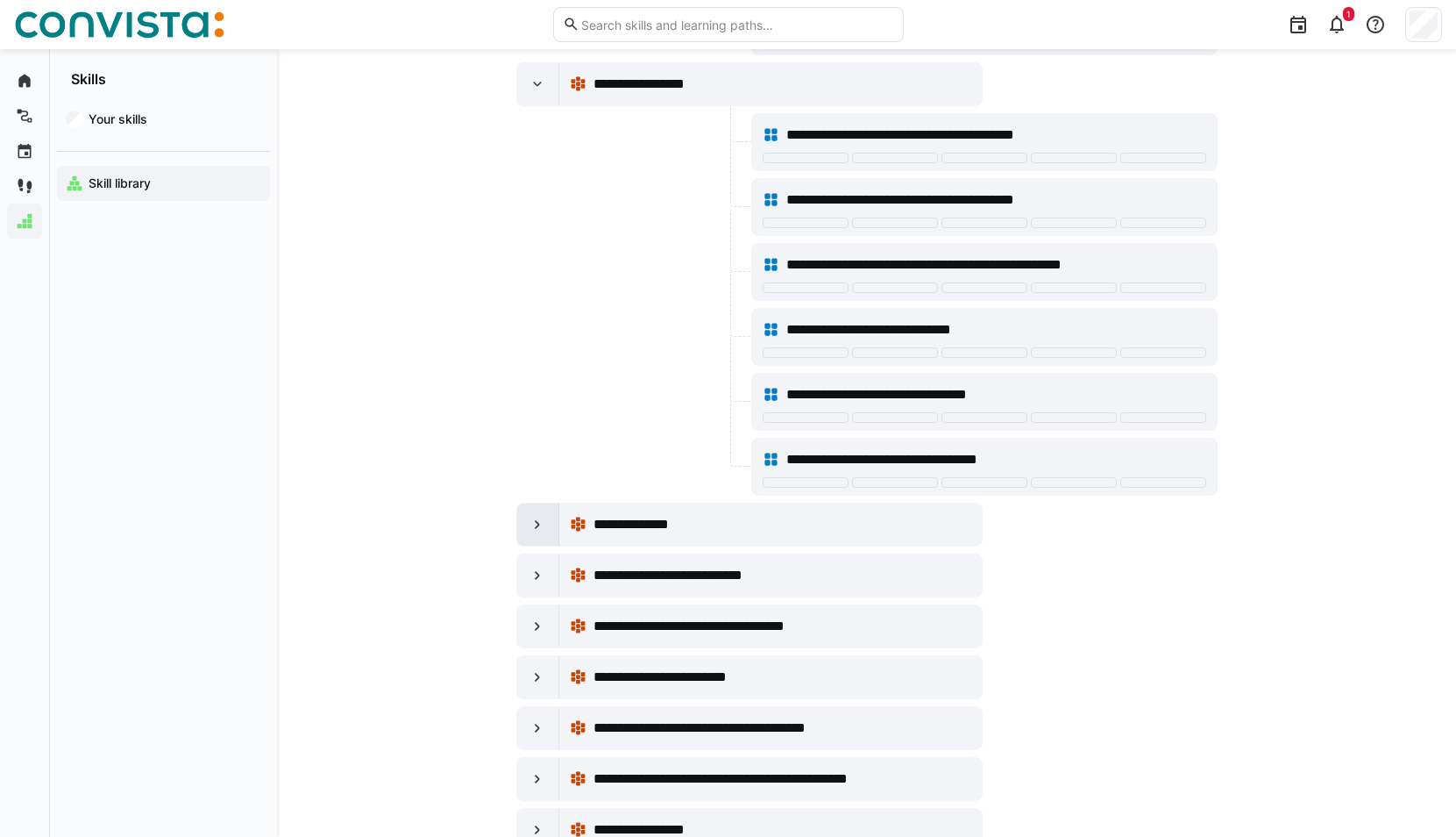
click at [544, 514] on div at bounding box center [538, 524] width 42 height 42
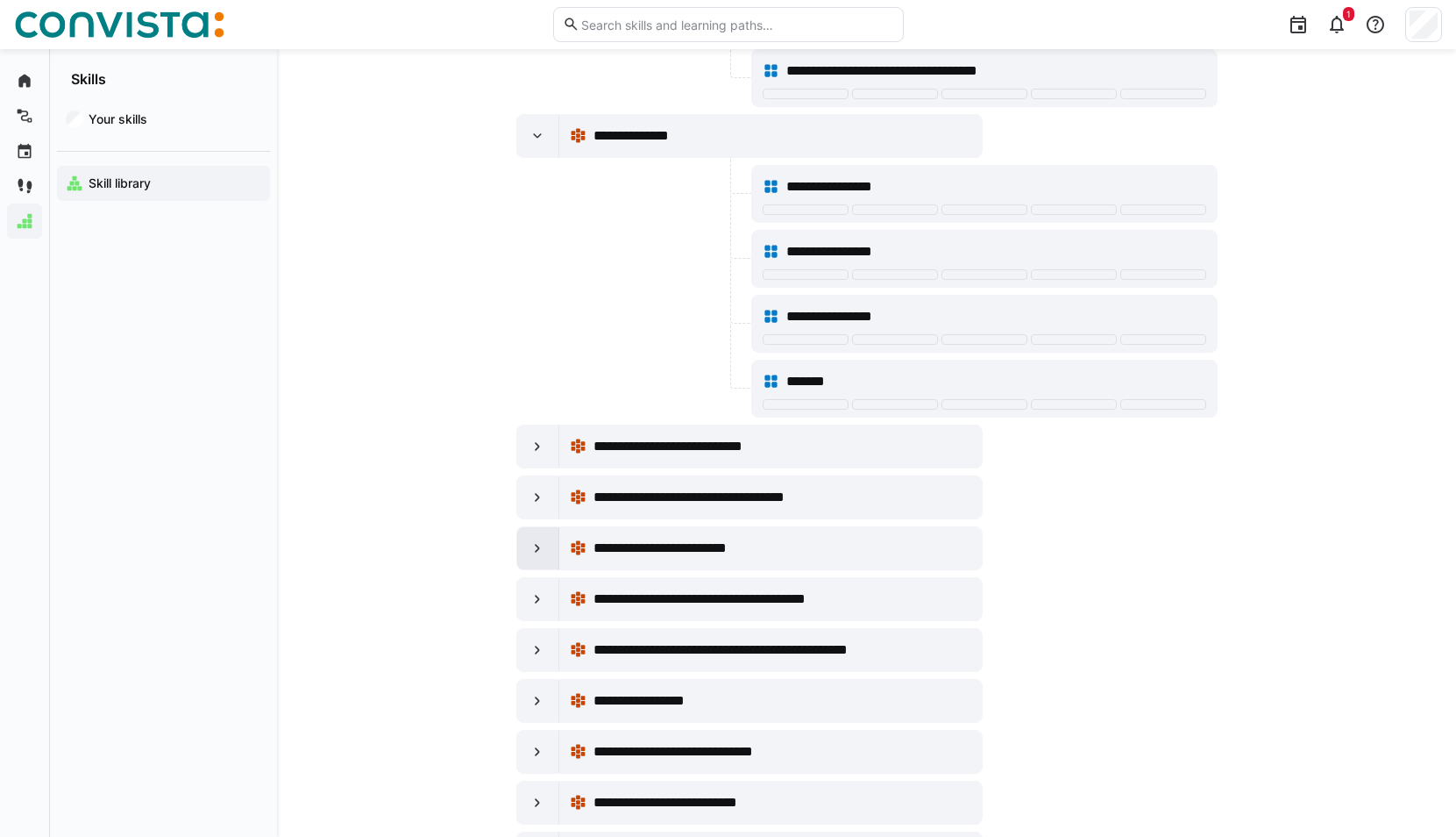
scroll to position [15083, 0]
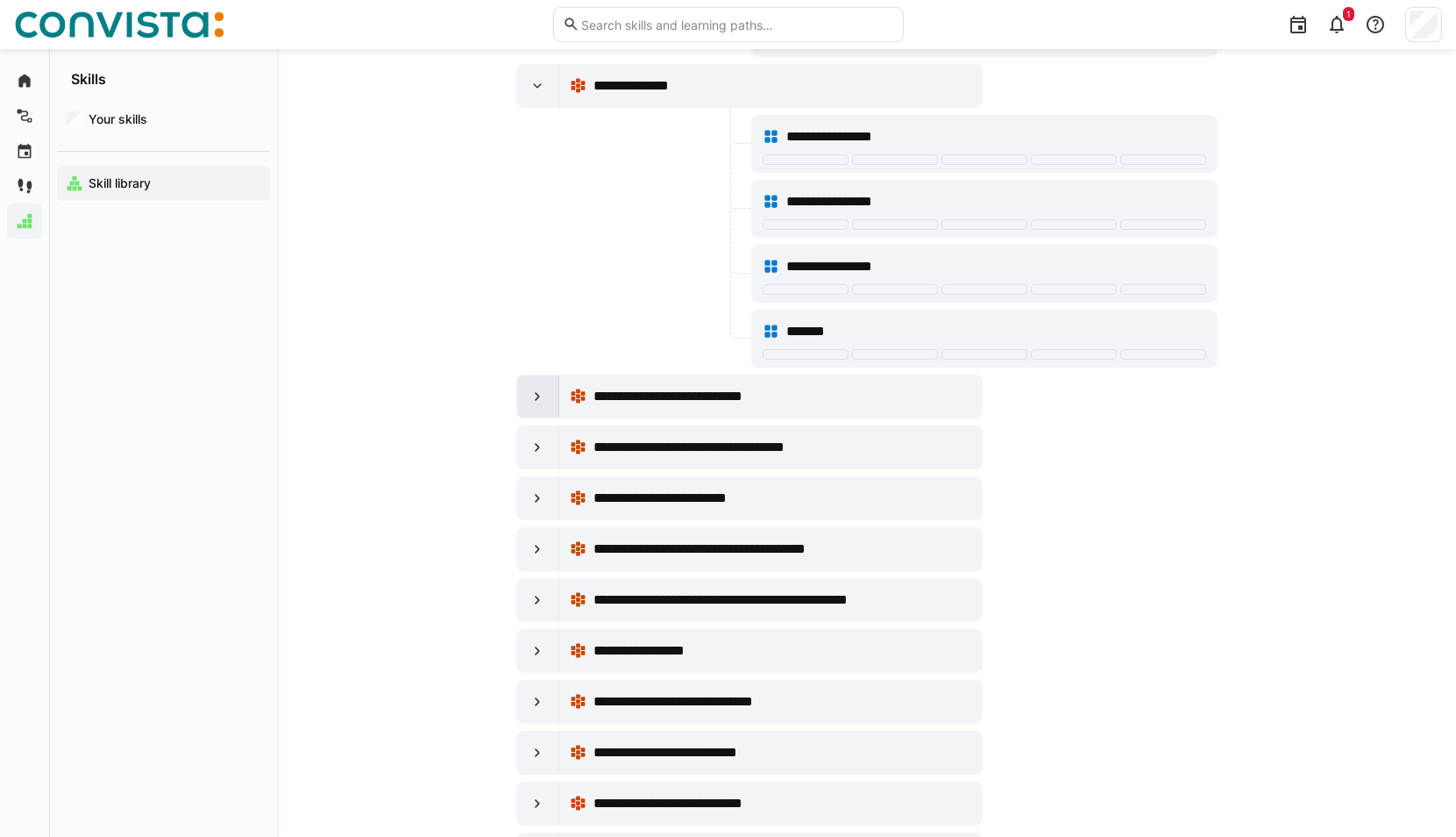
click at [552, 403] on div at bounding box center [538, 397] width 42 height 42
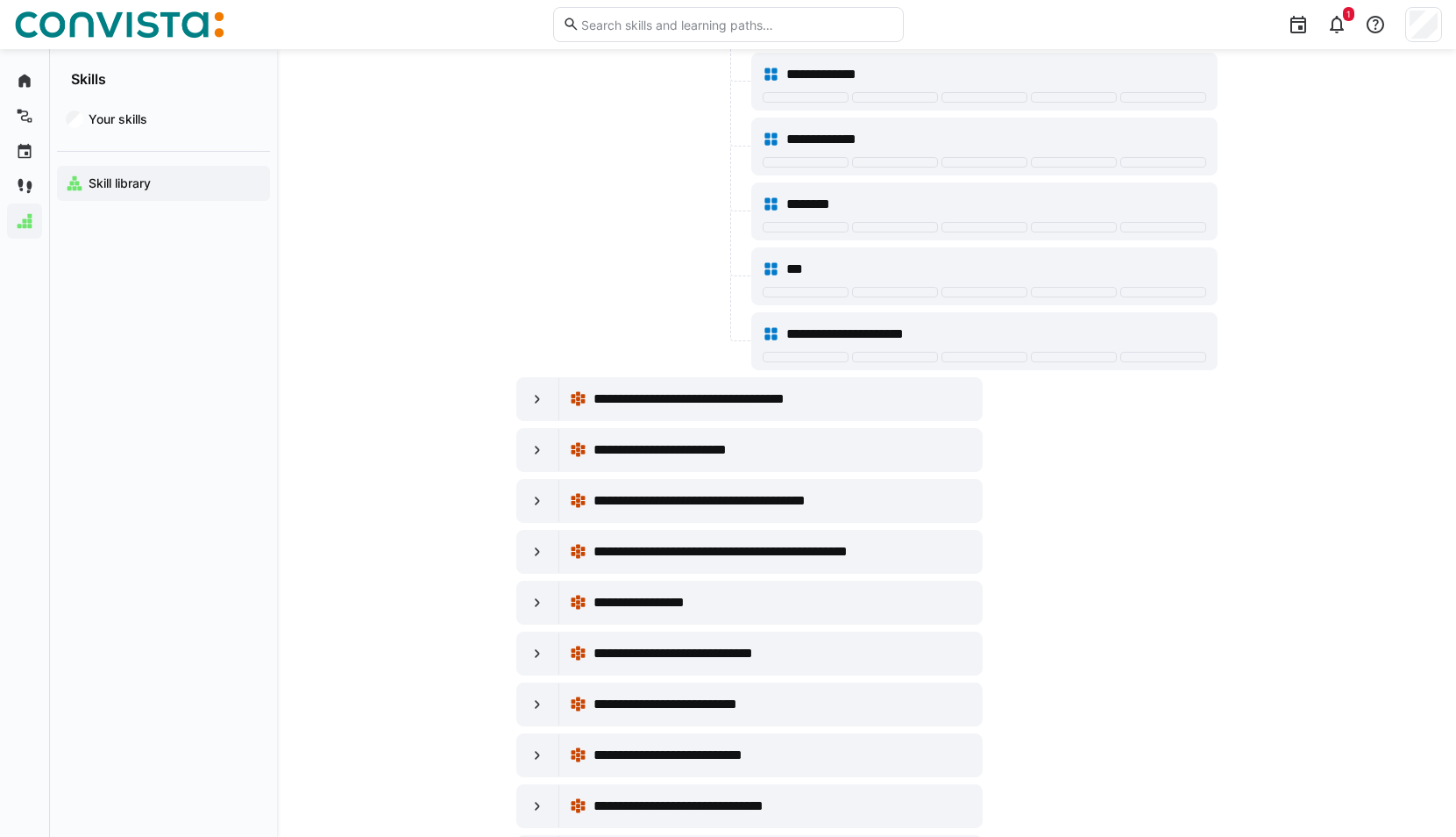
scroll to position [16048, 0]
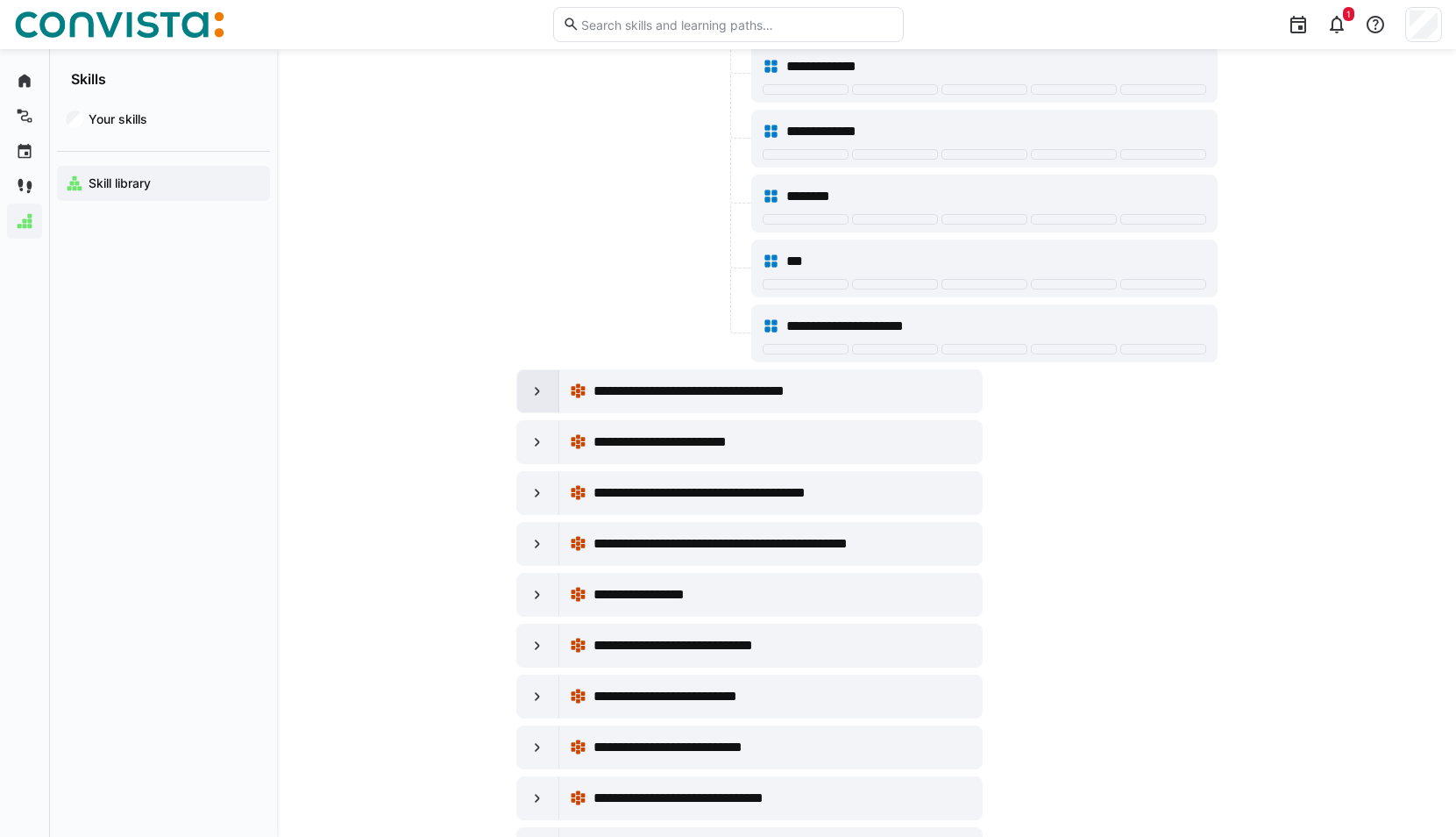
click at [540, 405] on div at bounding box center [538, 391] width 42 height 42
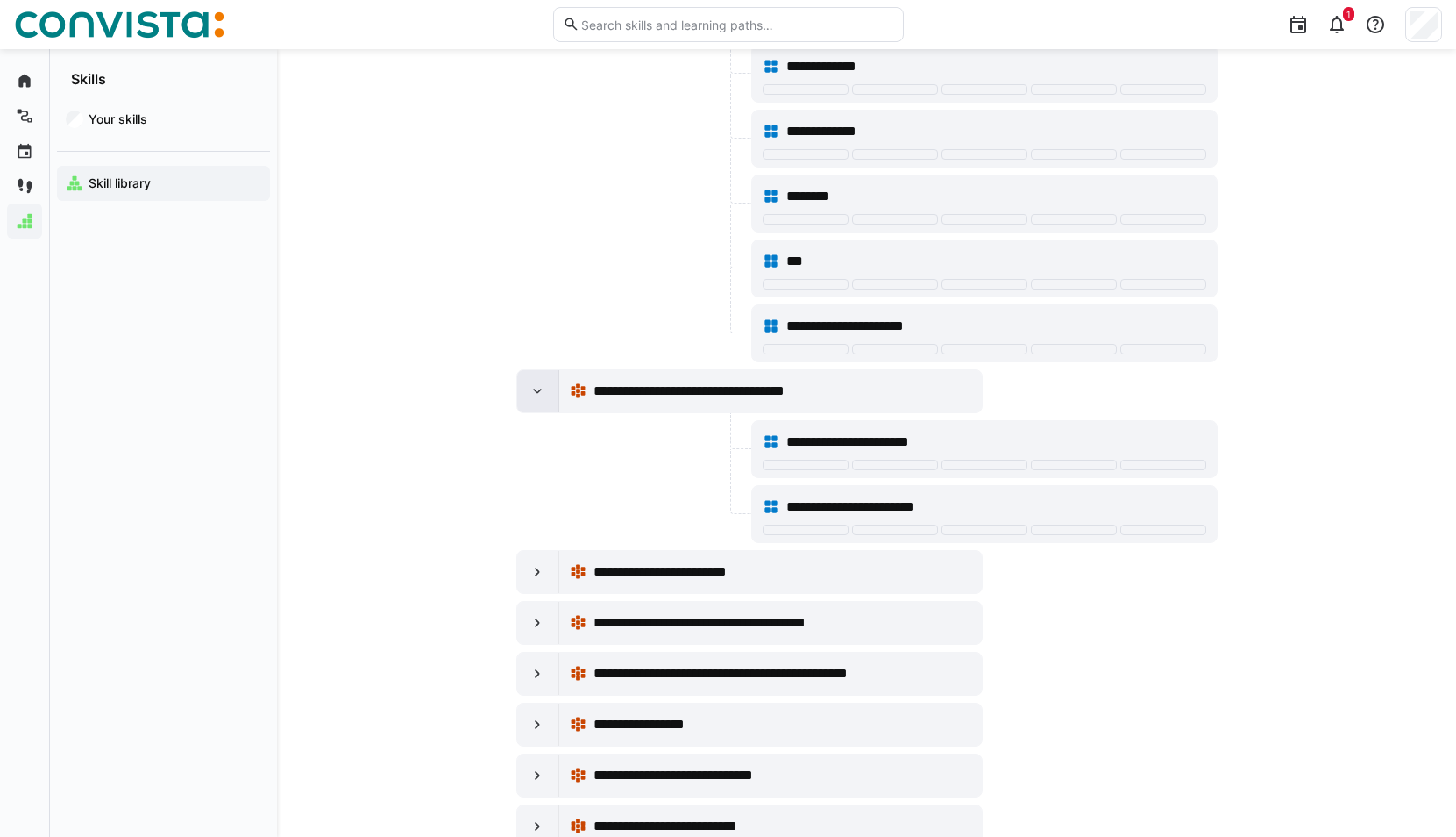
scroll to position [16136, 0]
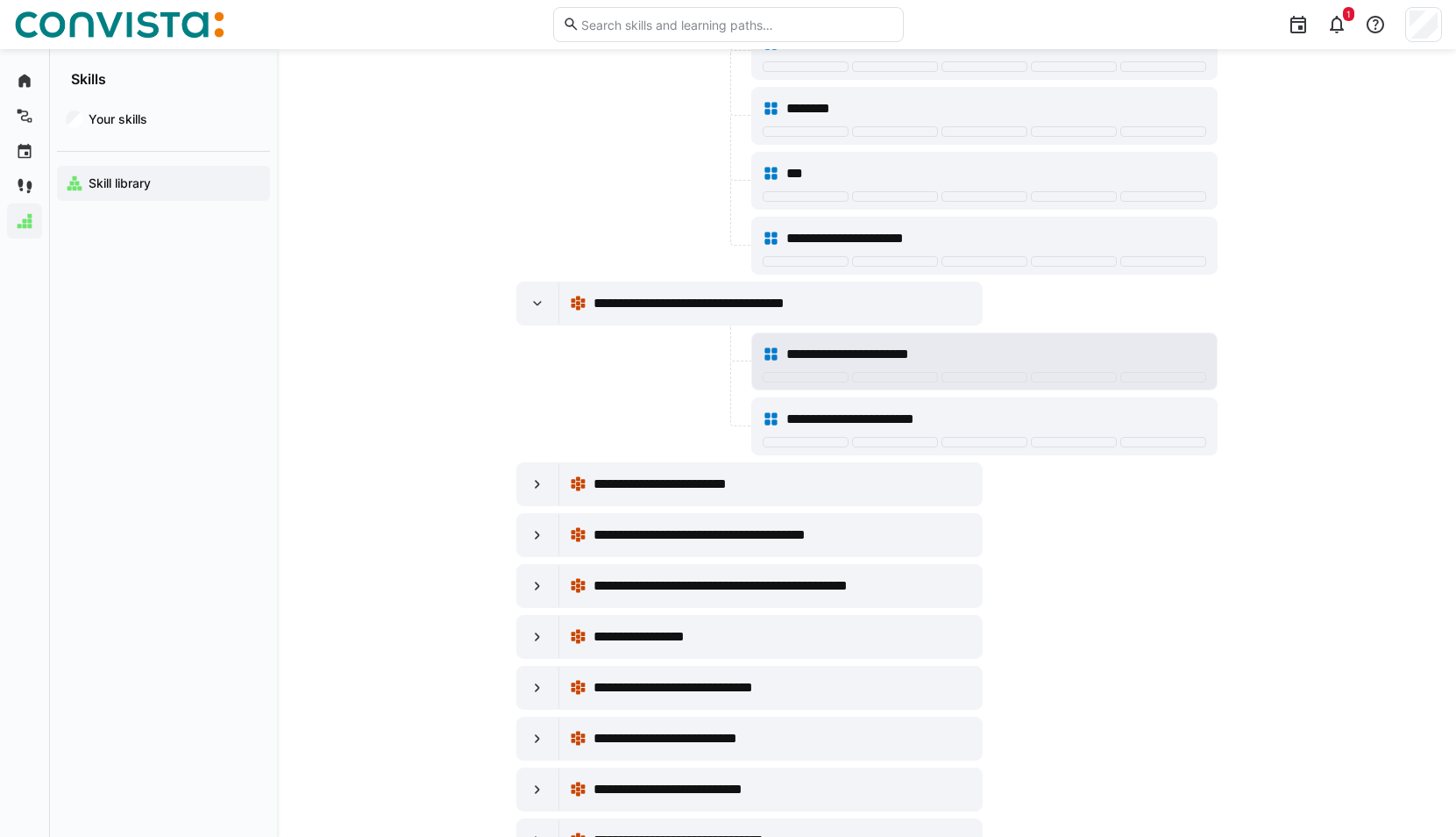
click at [991, 353] on div "**********" at bounding box center [996, 354] width 419 height 21
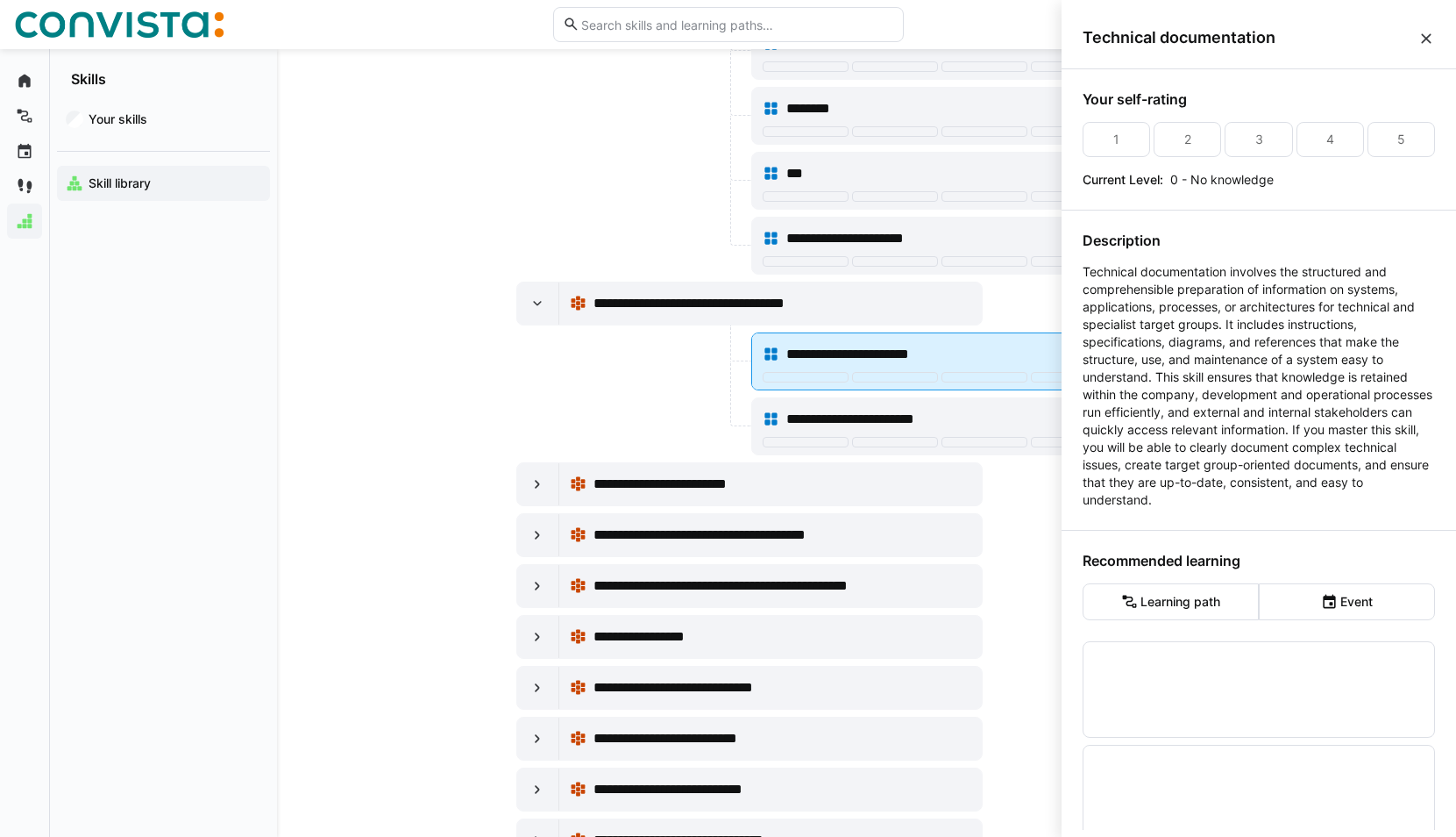
scroll to position [0, 0]
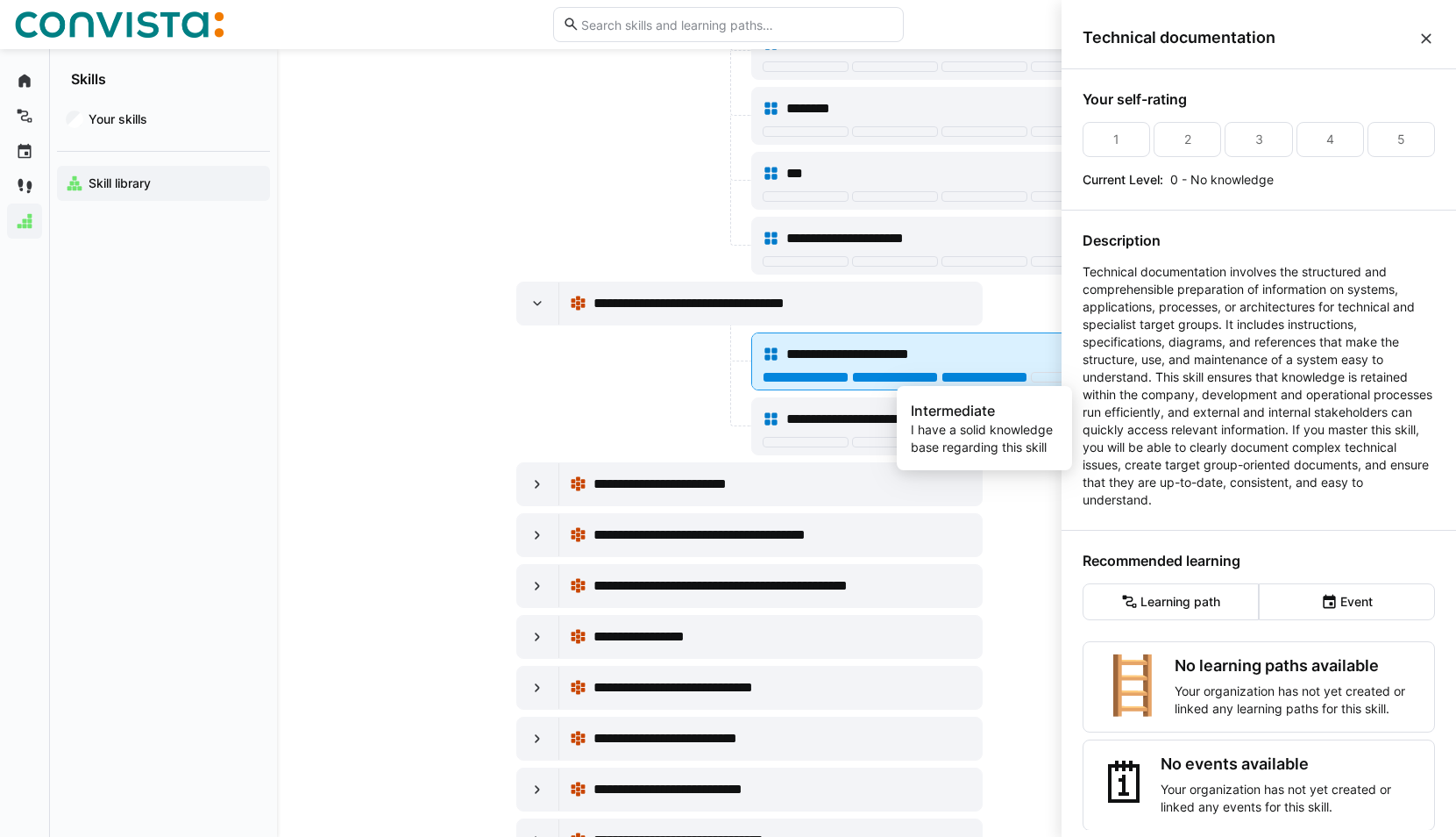
click at [988, 376] on div at bounding box center [984, 377] width 86 height 10
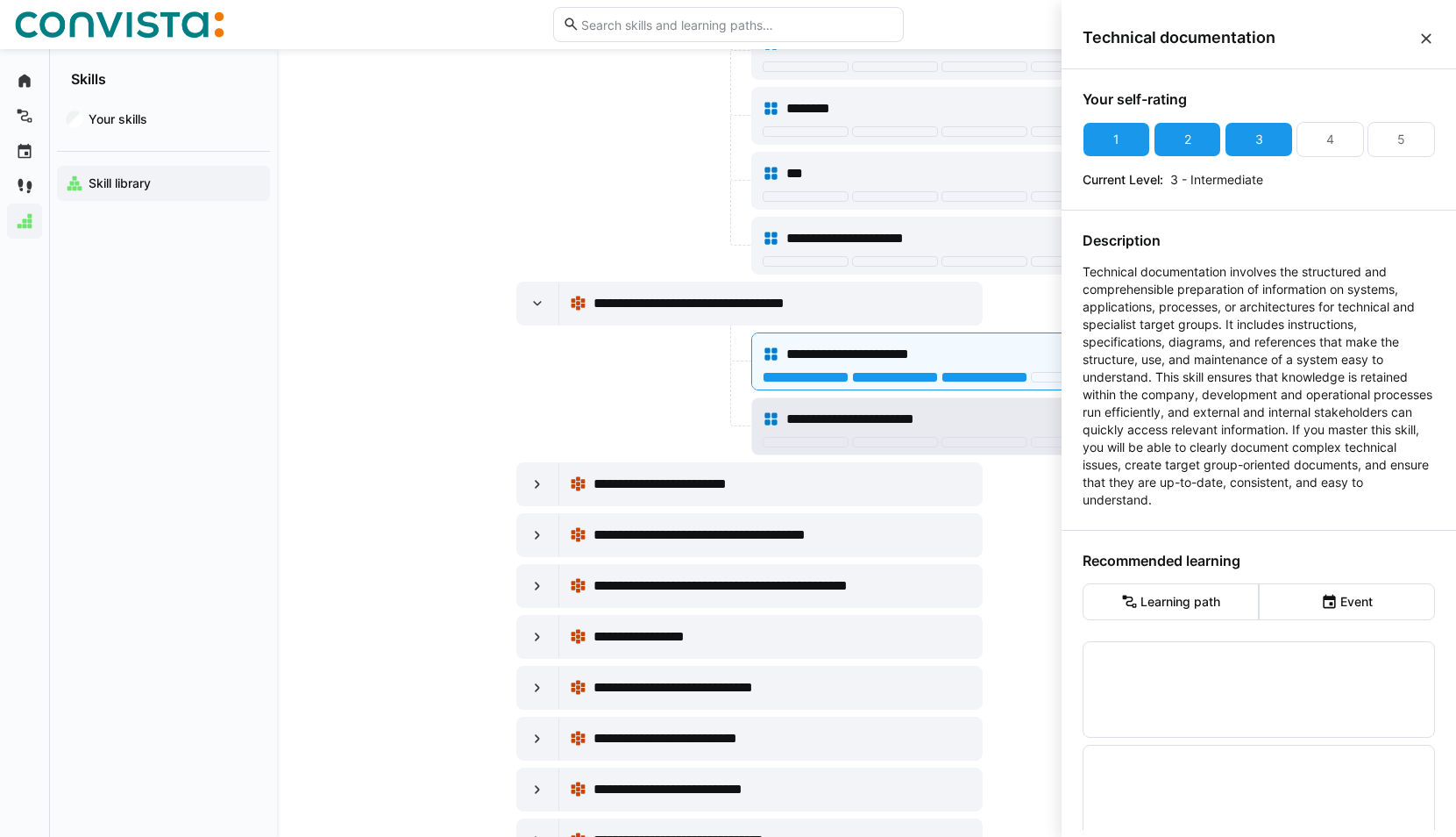
click at [906, 420] on span "**********" at bounding box center [875, 419] width 179 height 21
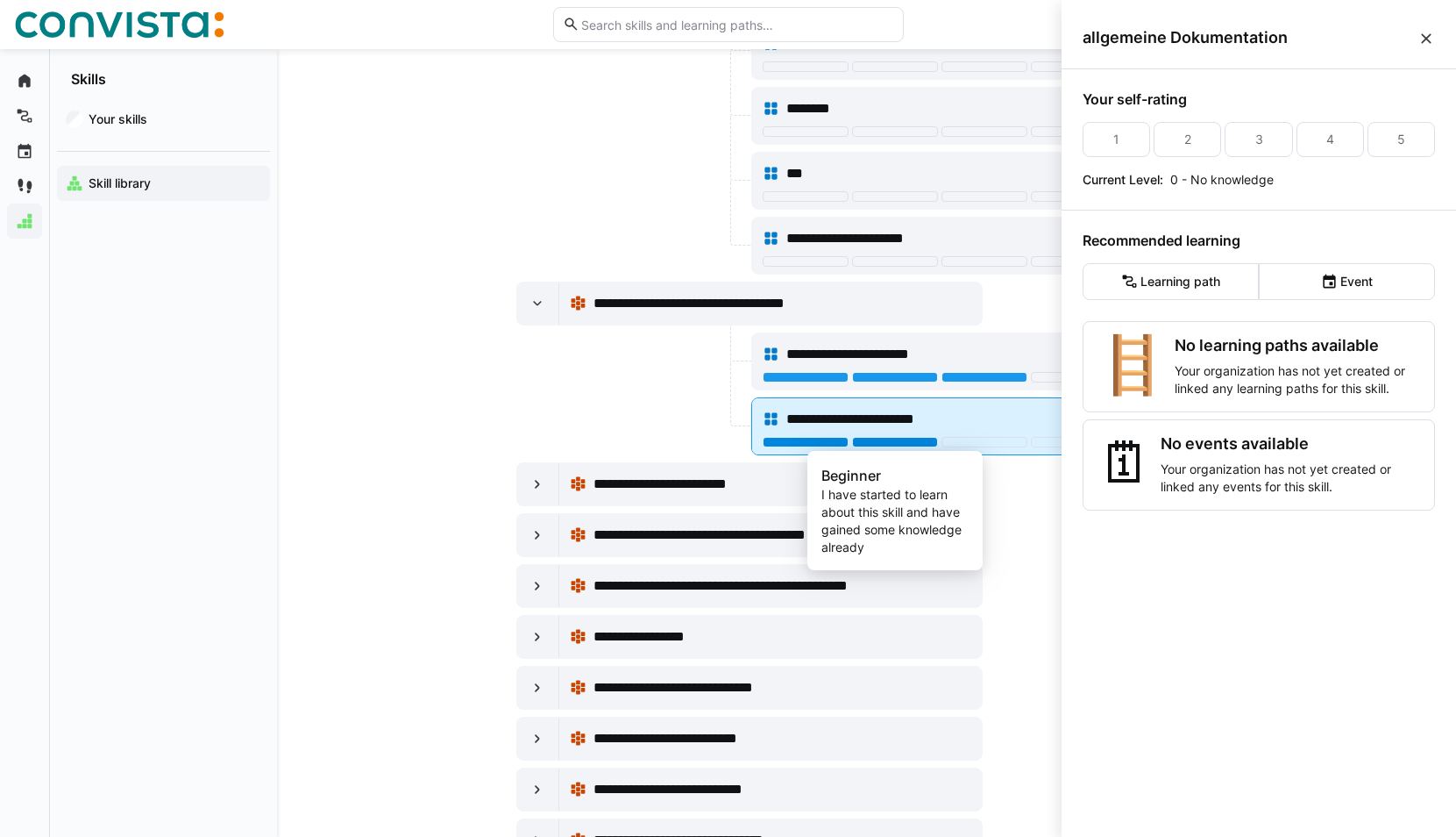
click at [912, 442] on div at bounding box center [894, 441] width 86 height 10
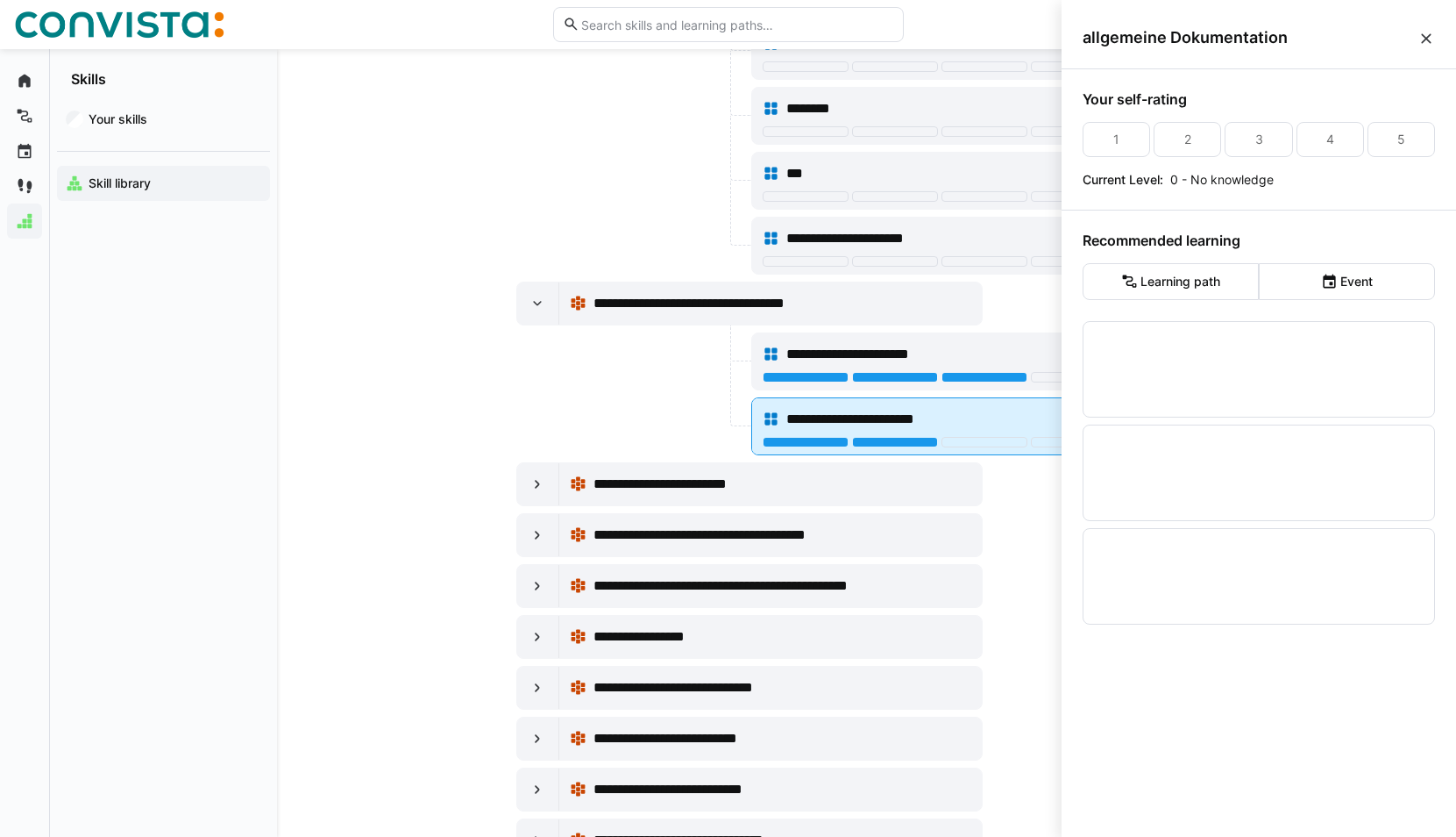
click at [925, 412] on span "**********" at bounding box center [875, 419] width 179 height 21
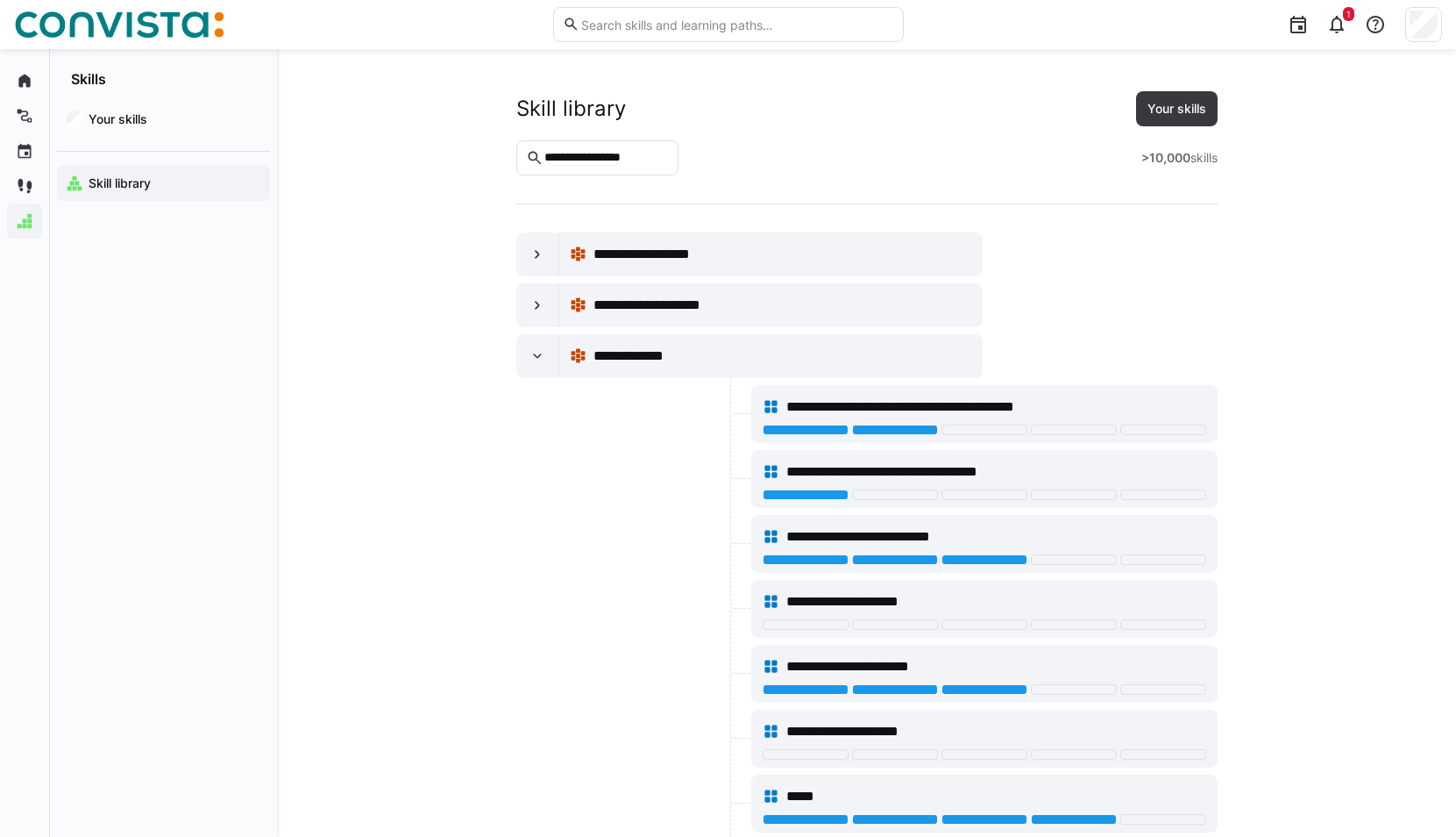
scroll to position [16136, 0]
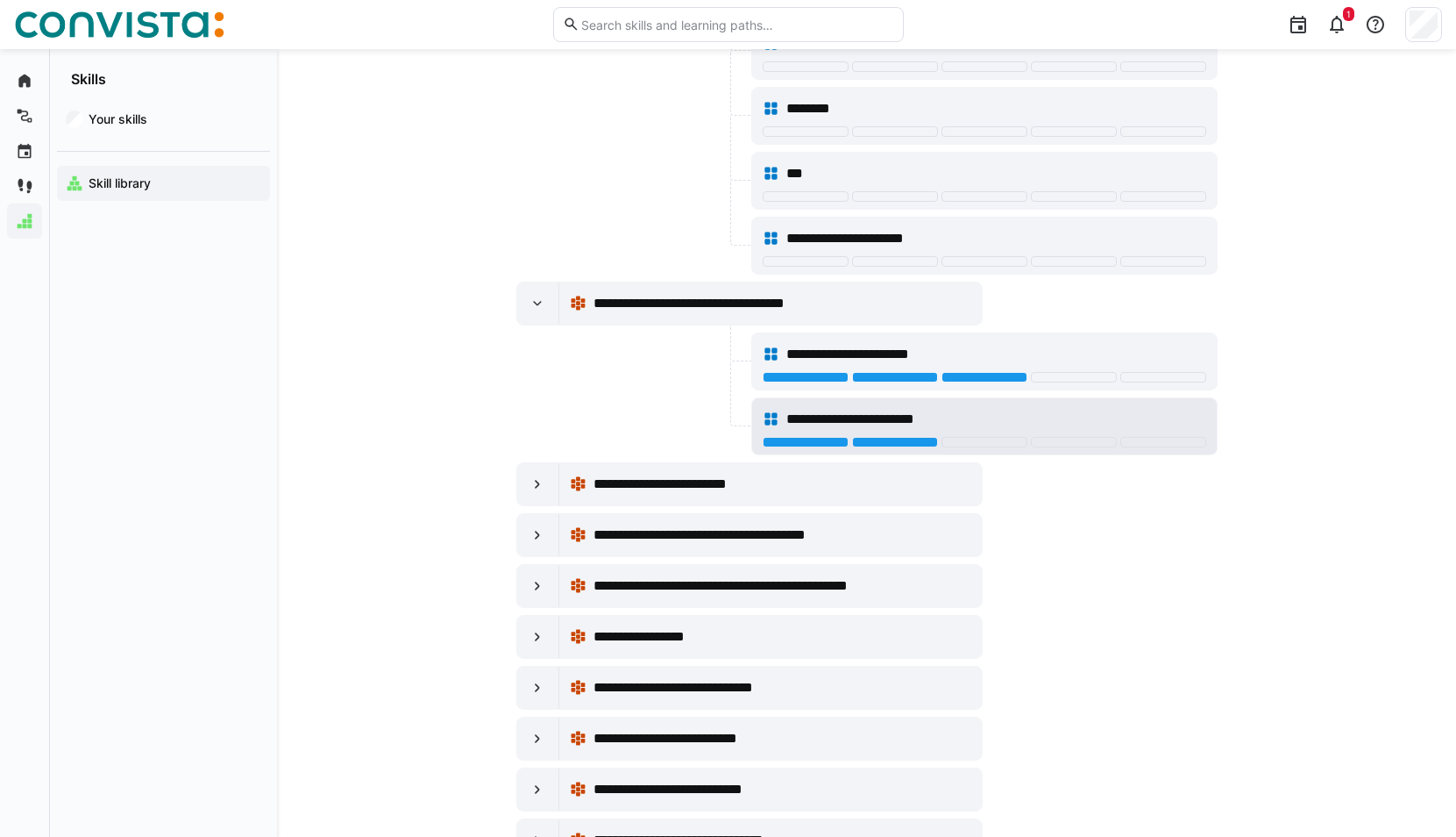
click at [925, 412] on span "**********" at bounding box center [875, 419] width 179 height 21
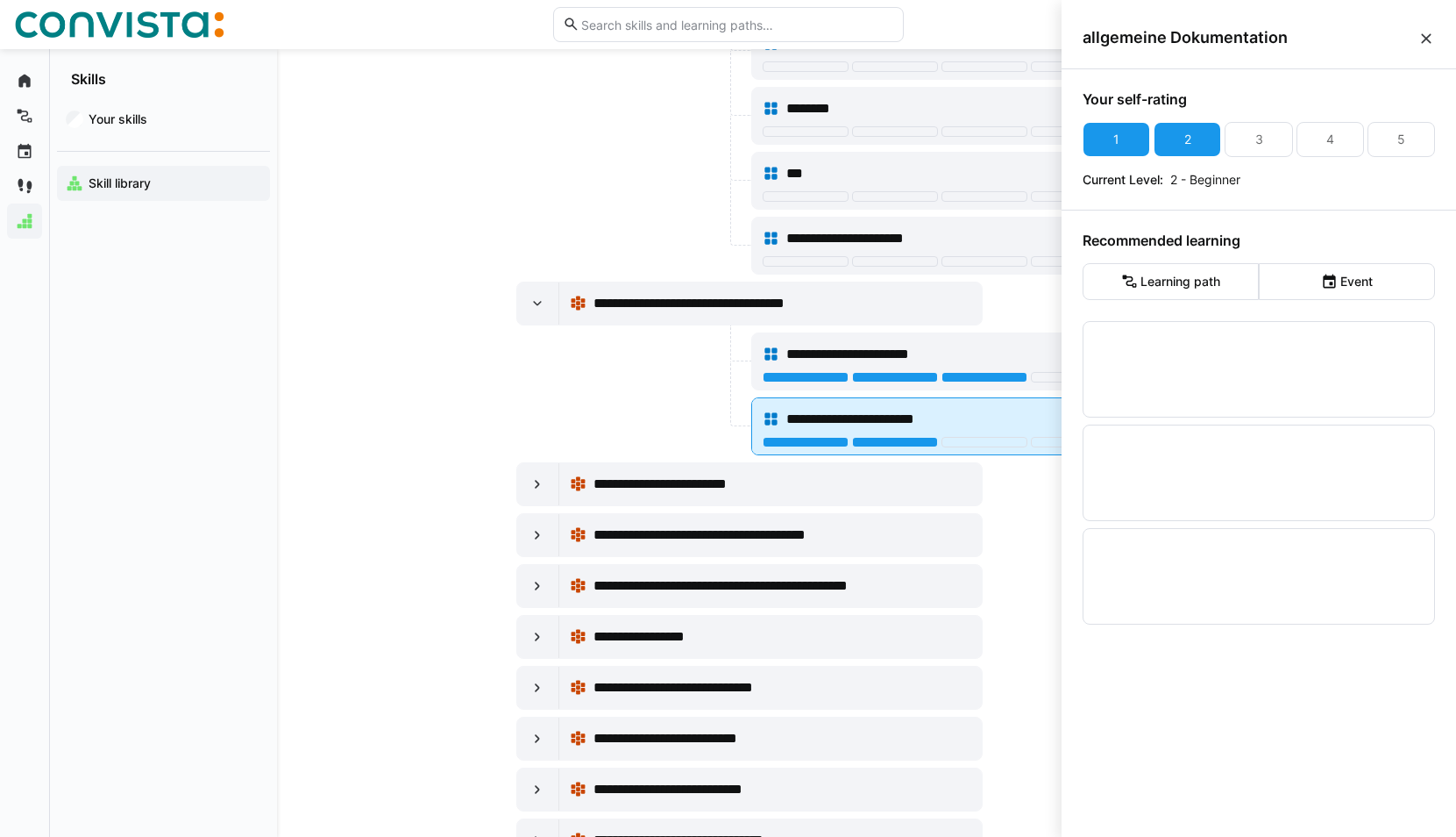
scroll to position [0, 0]
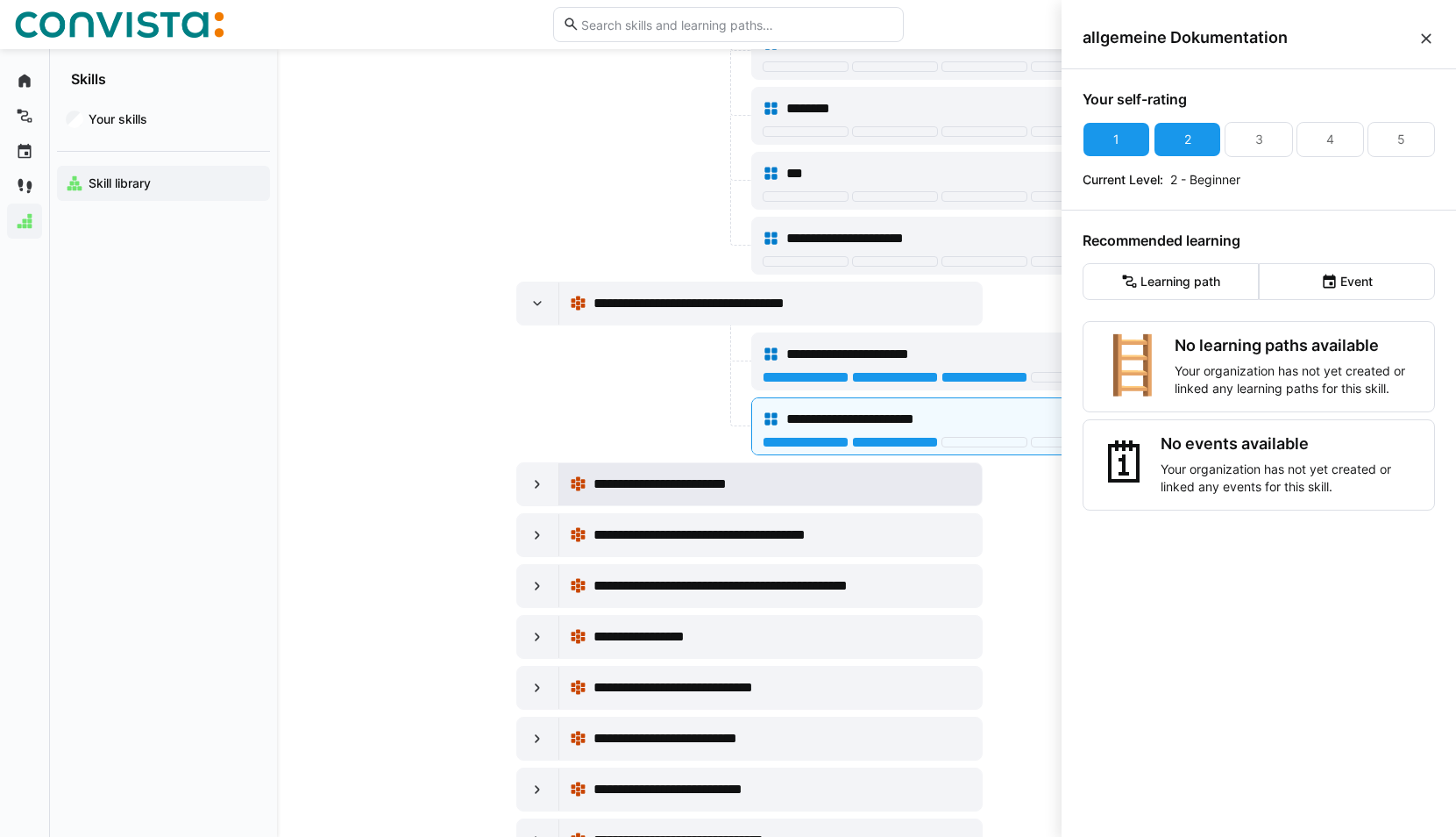
click at [672, 485] on span "**********" at bounding box center [683, 484] width 179 height 21
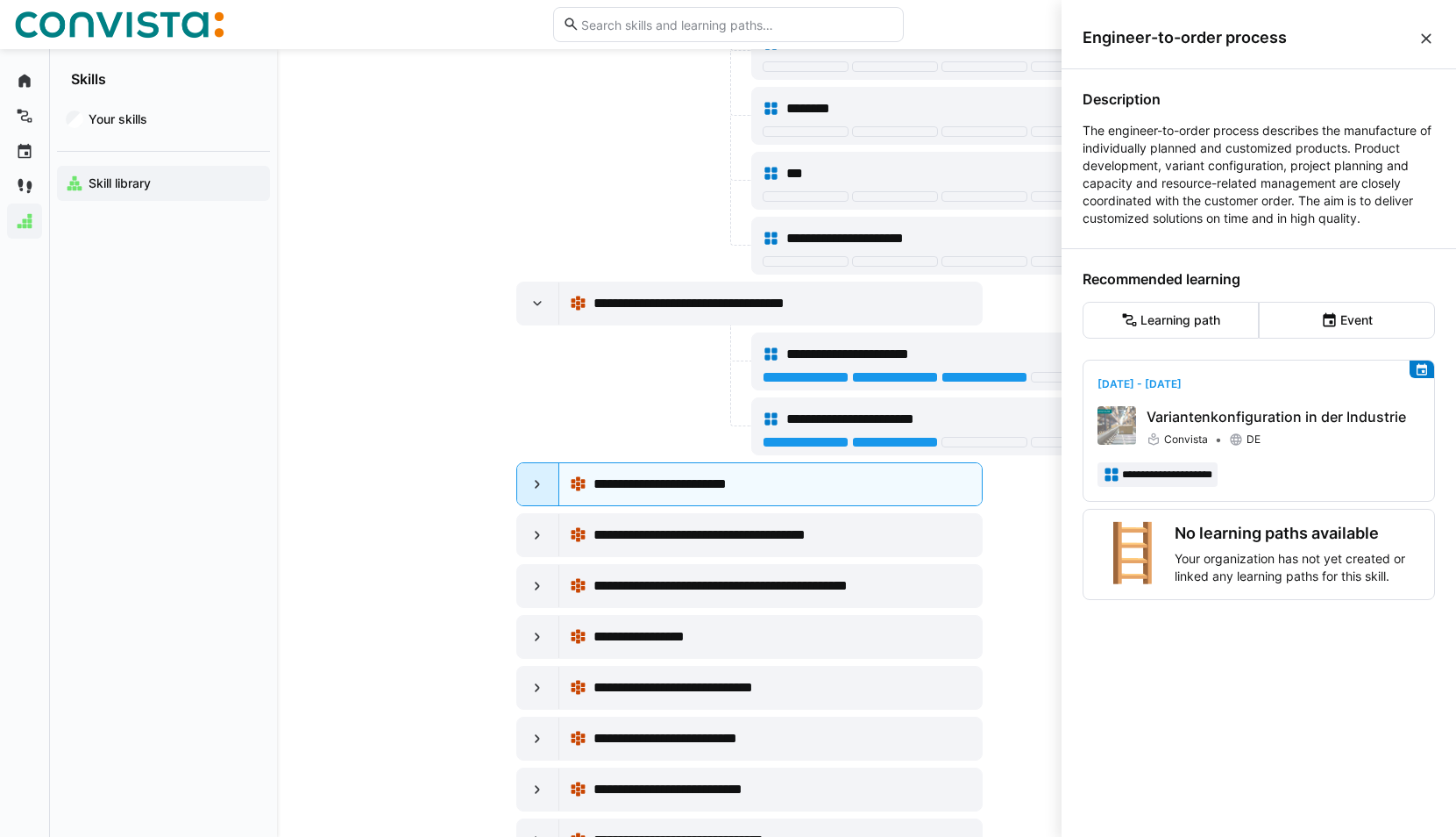
click at [549, 497] on div at bounding box center [538, 484] width 42 height 42
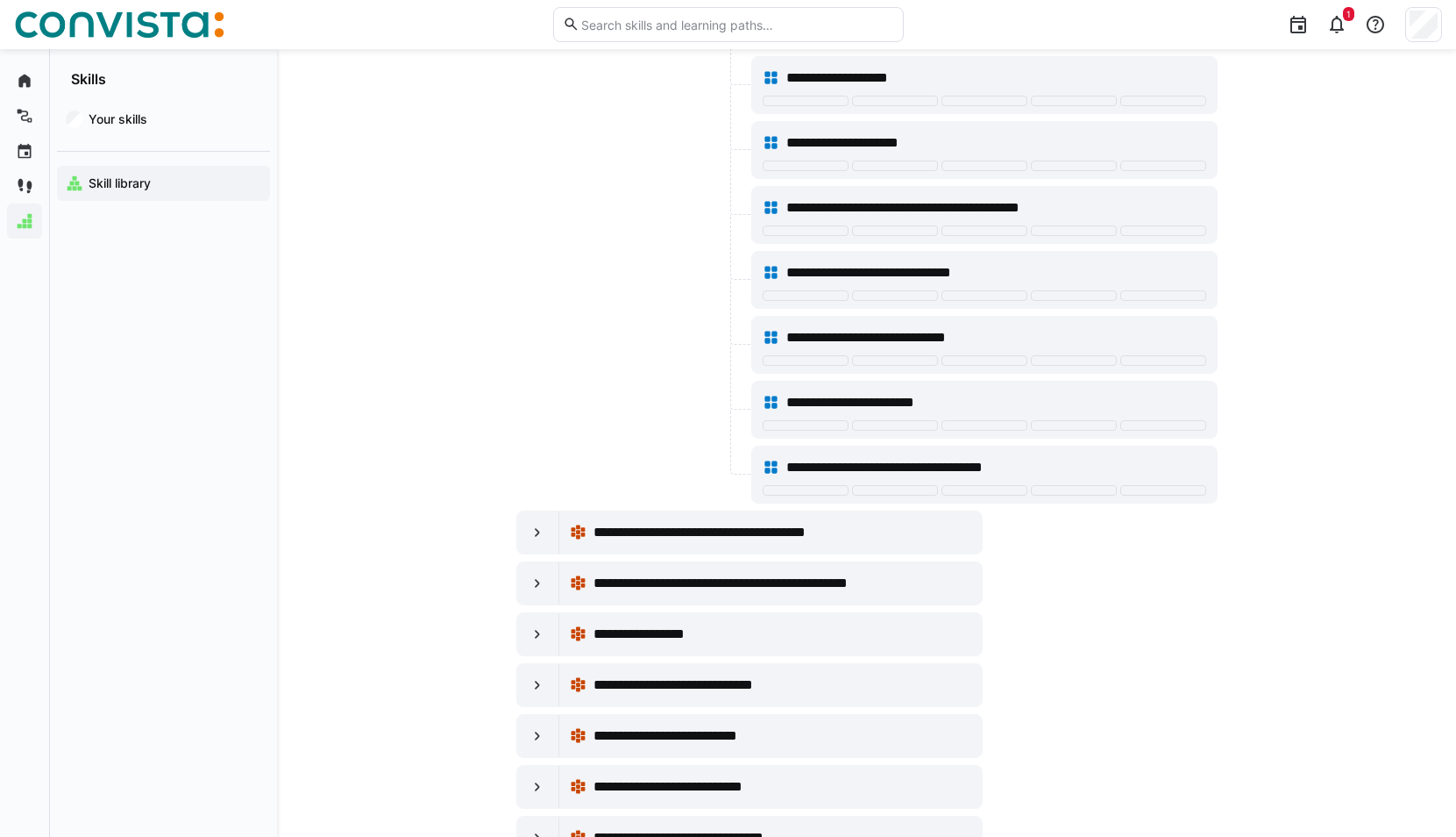
scroll to position [16662, 0]
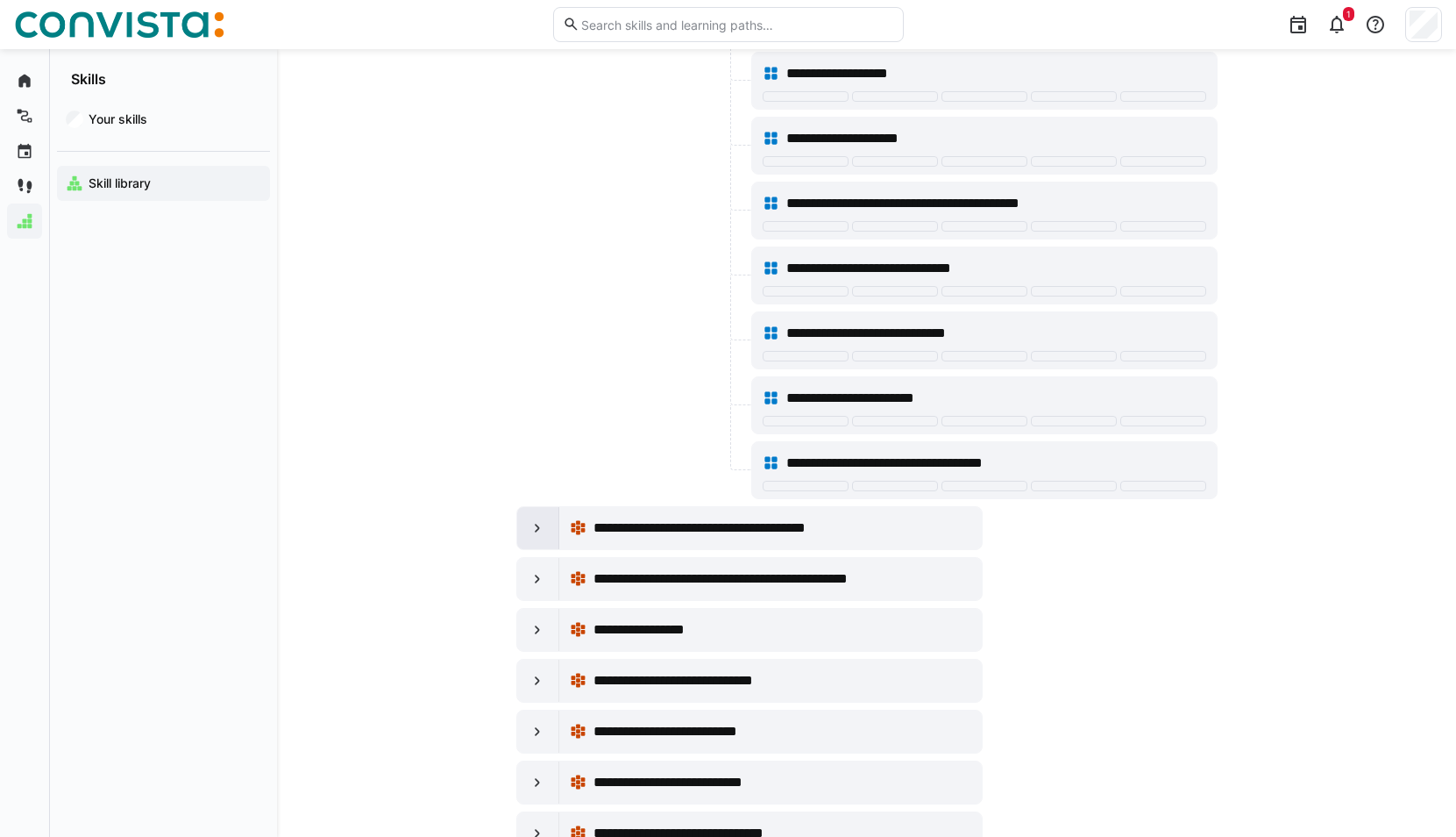
click at [549, 536] on div at bounding box center [538, 528] width 42 height 42
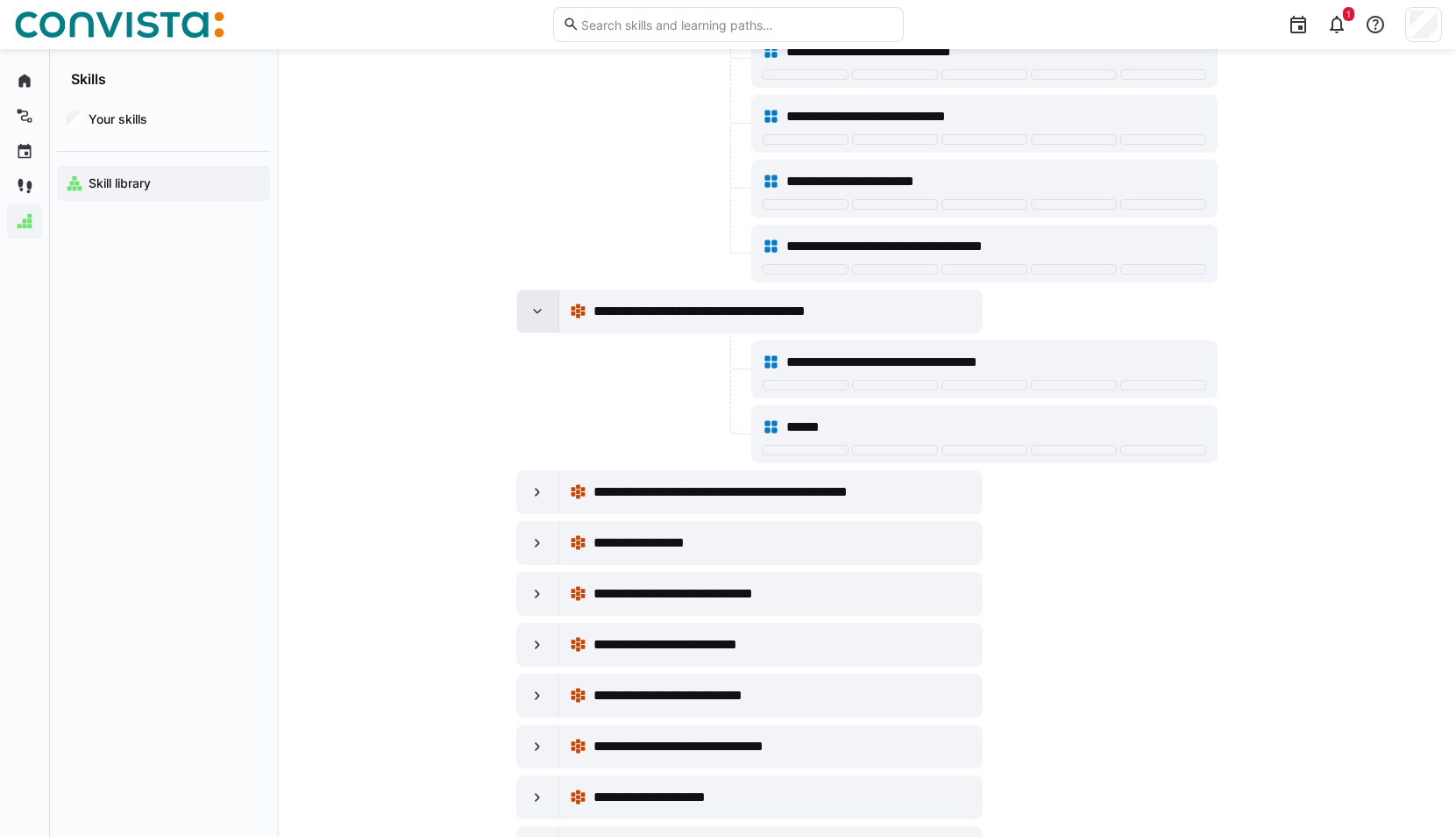
scroll to position [16925, 0]
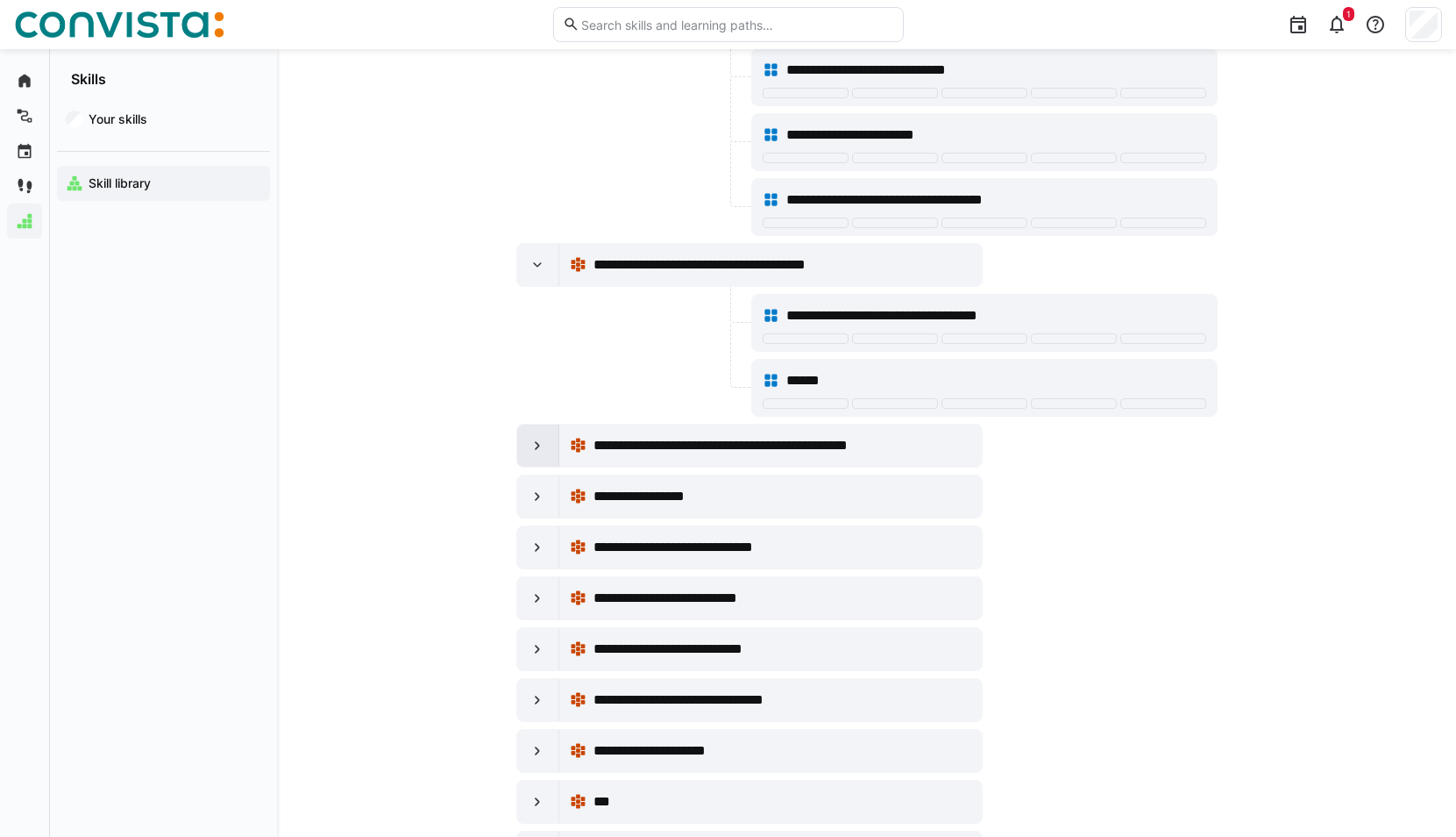
click at [533, 452] on eds-icon at bounding box center [537, 445] width 17 height 17
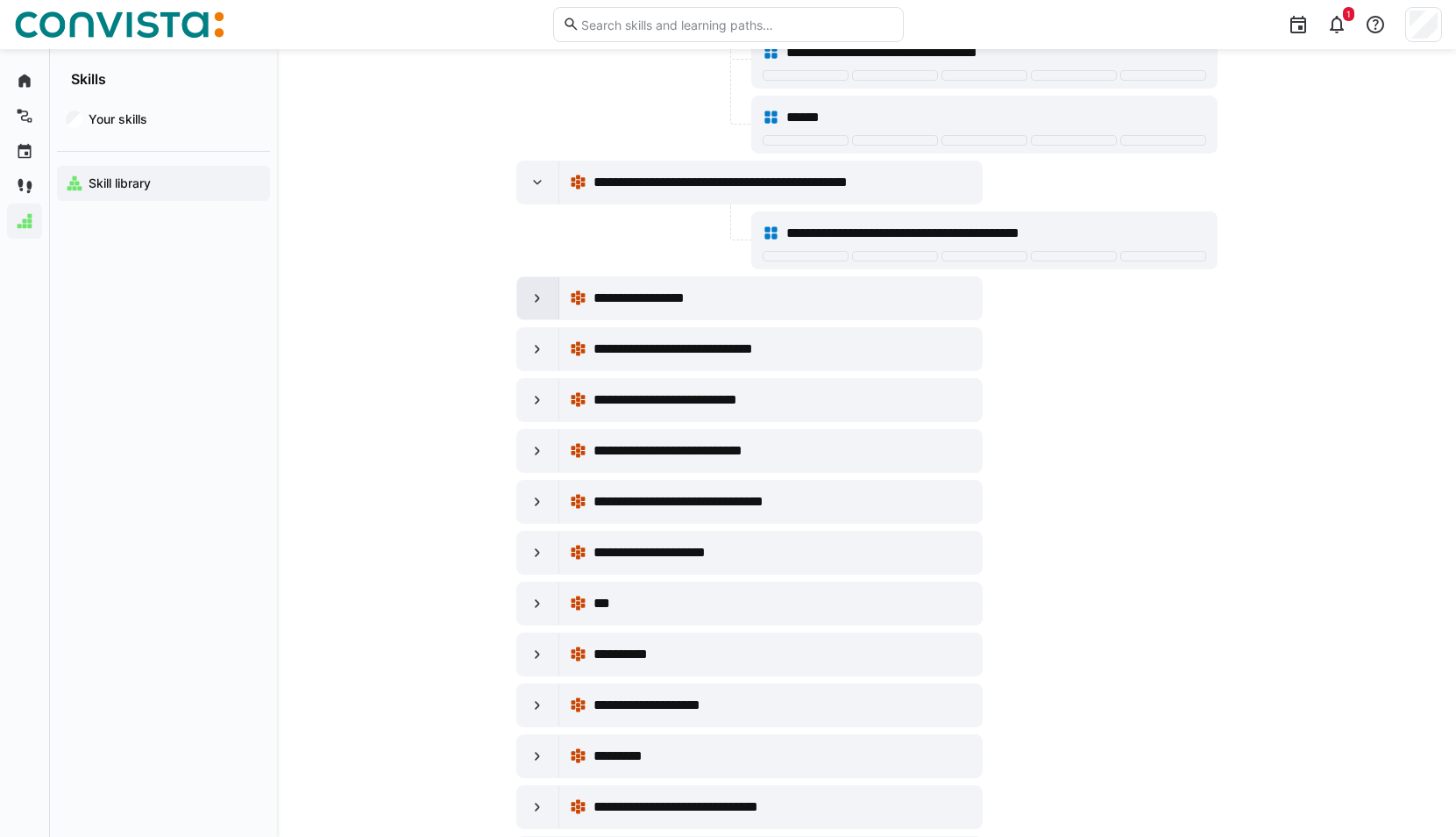
click at [537, 298] on eds-icon at bounding box center [537, 298] width 17 height 17
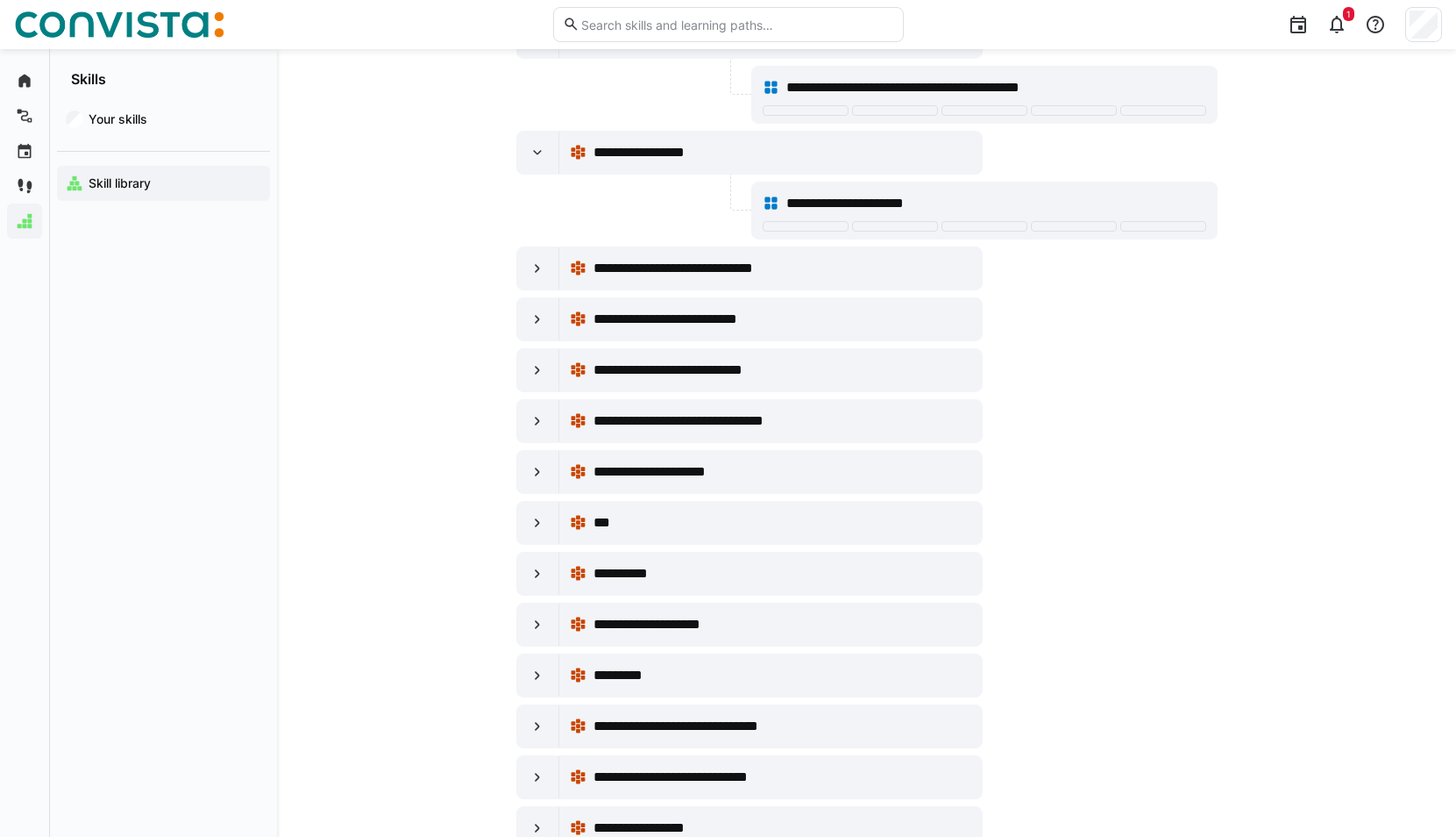
scroll to position [17363, 0]
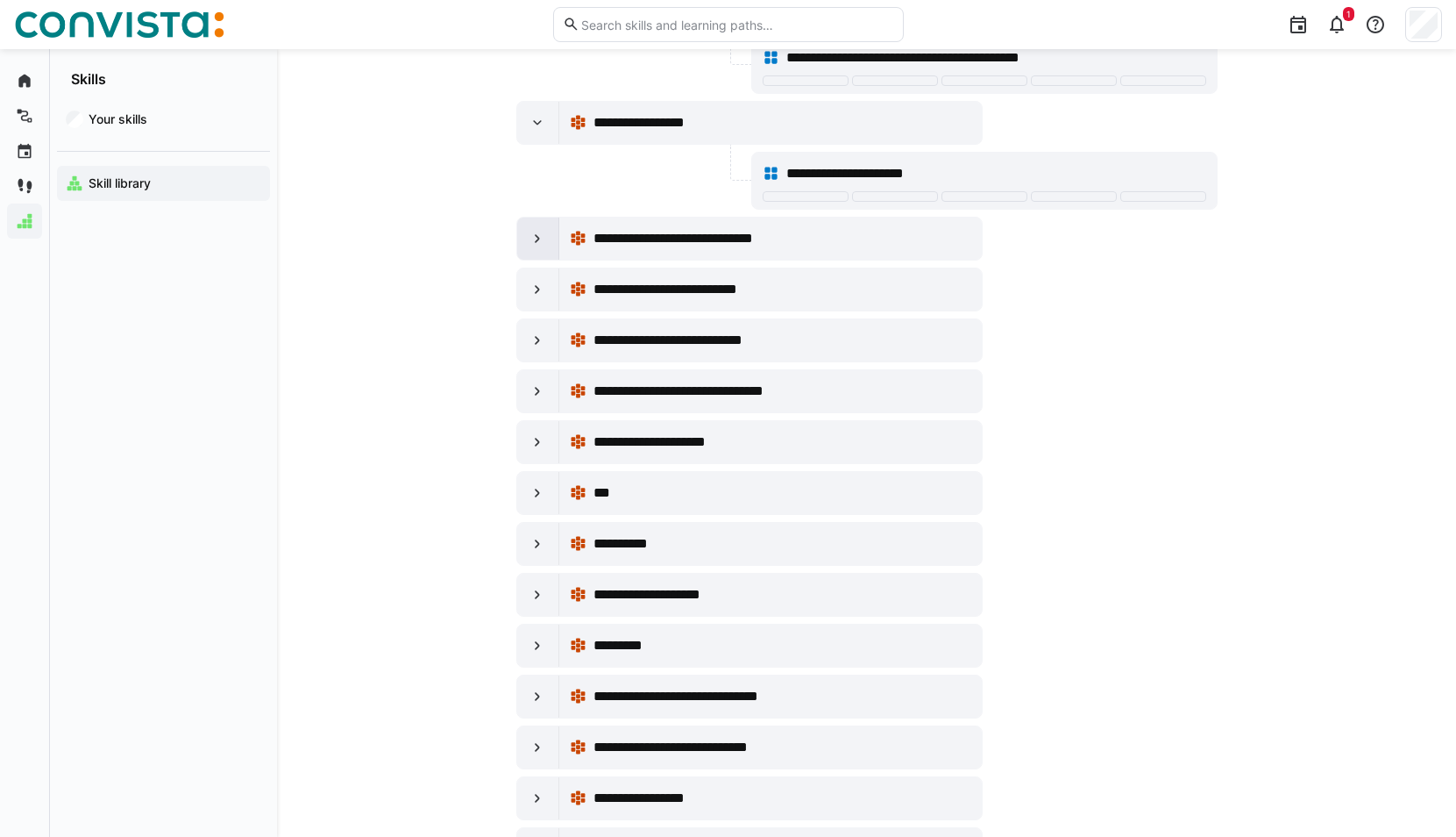
click at [550, 258] on div at bounding box center [538, 238] width 42 height 42
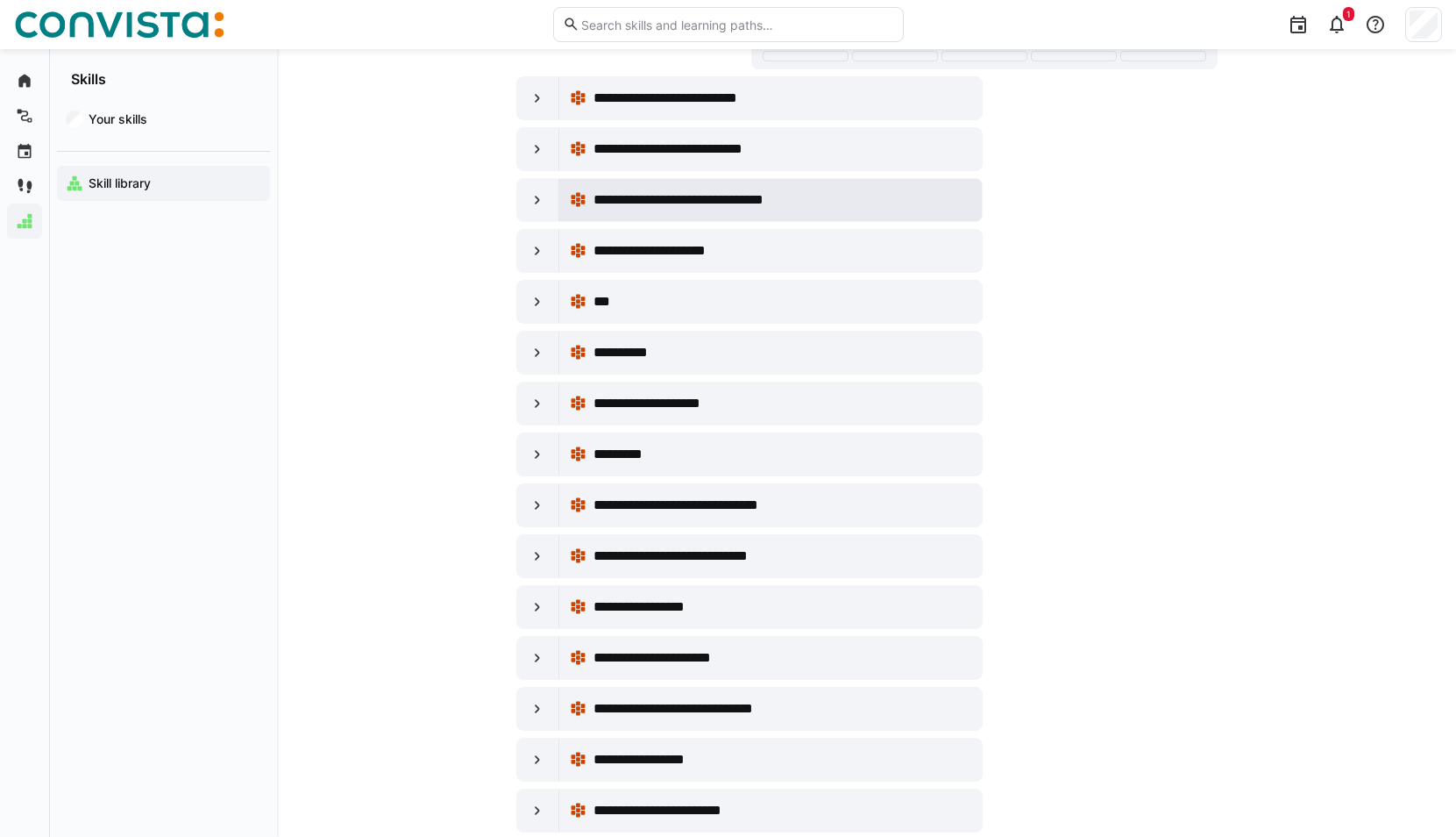
scroll to position [18679, 0]
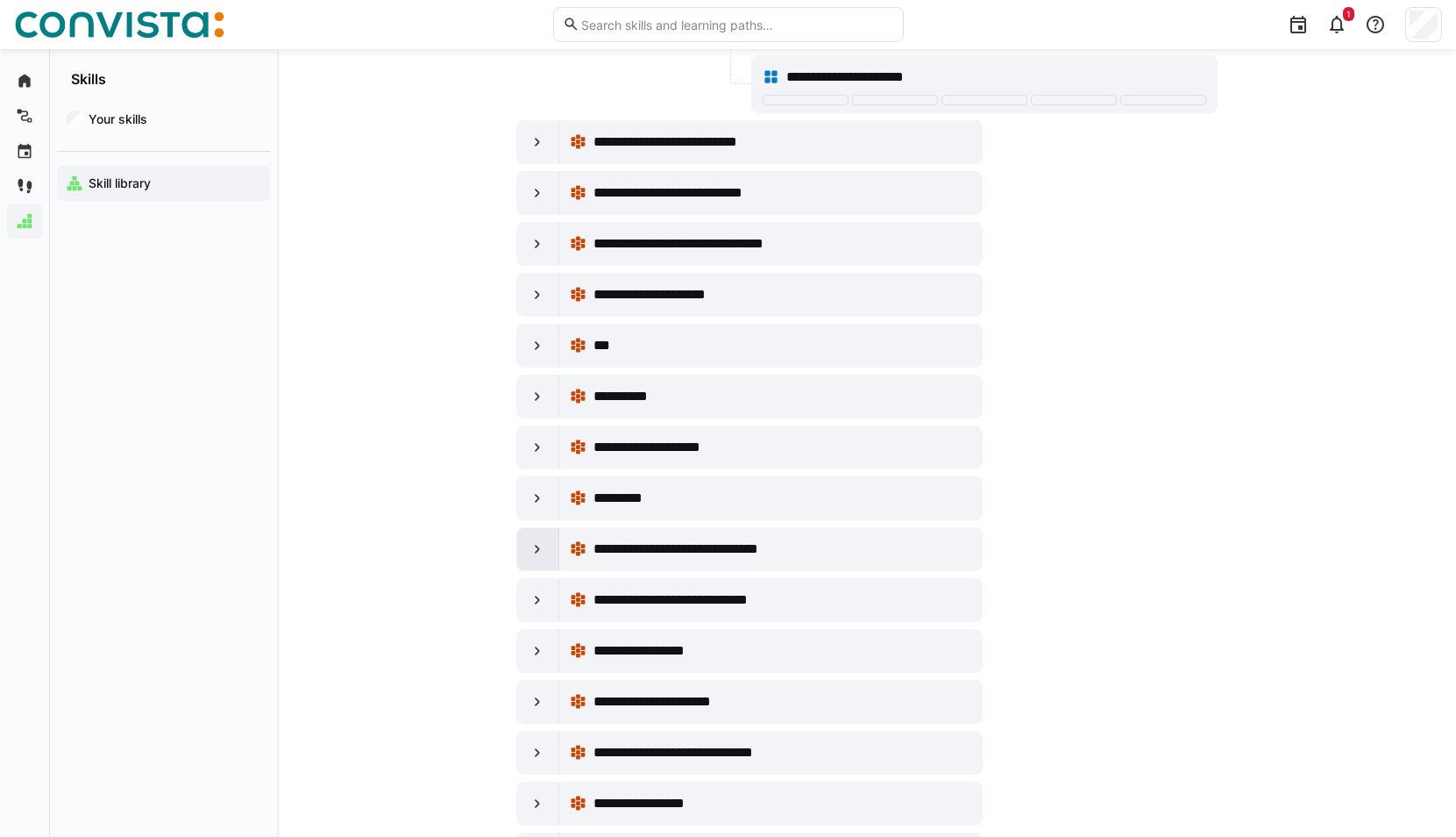
click at [536, 557] on eds-icon at bounding box center [537, 549] width 17 height 17
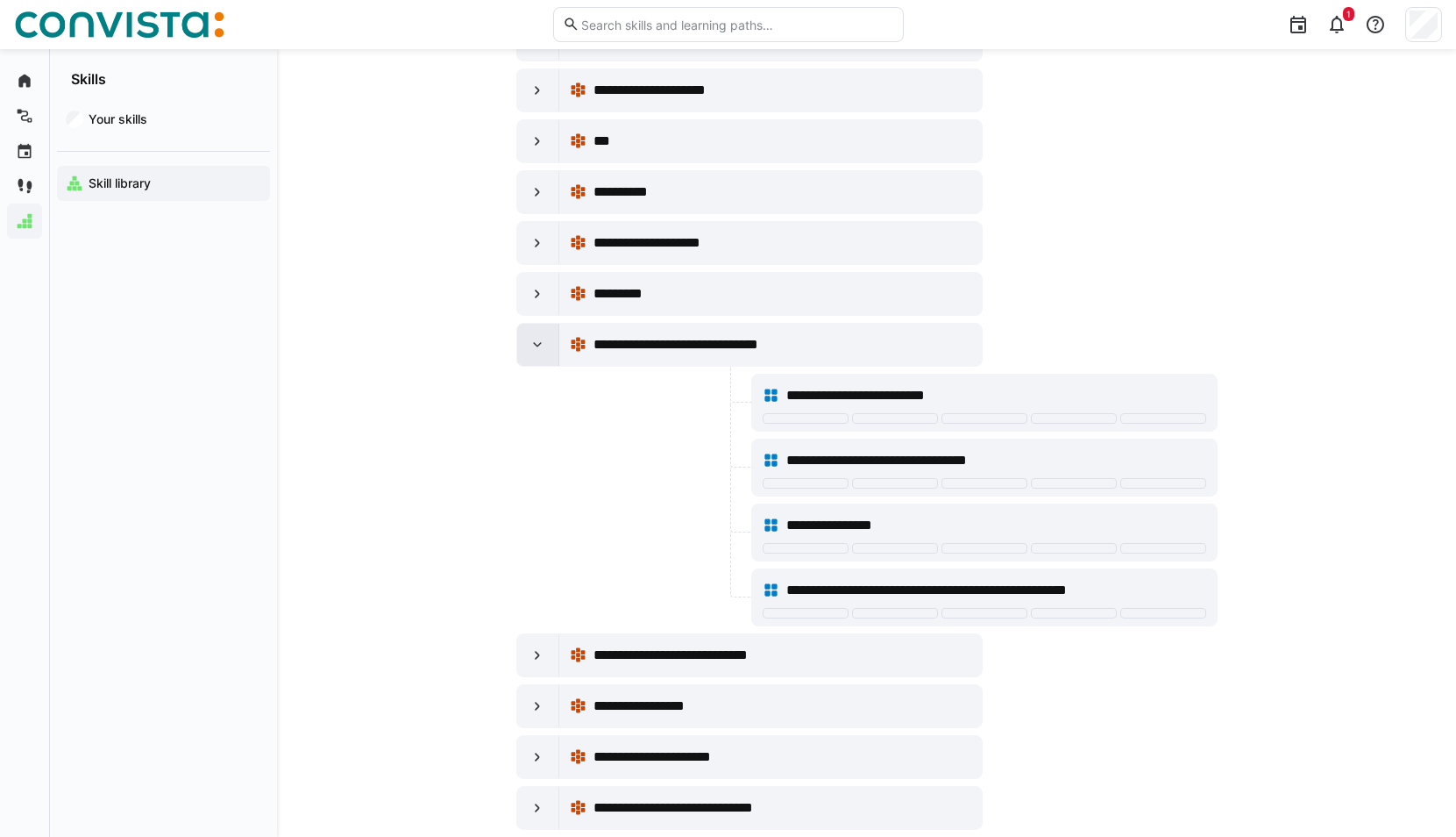
scroll to position [18943, 0]
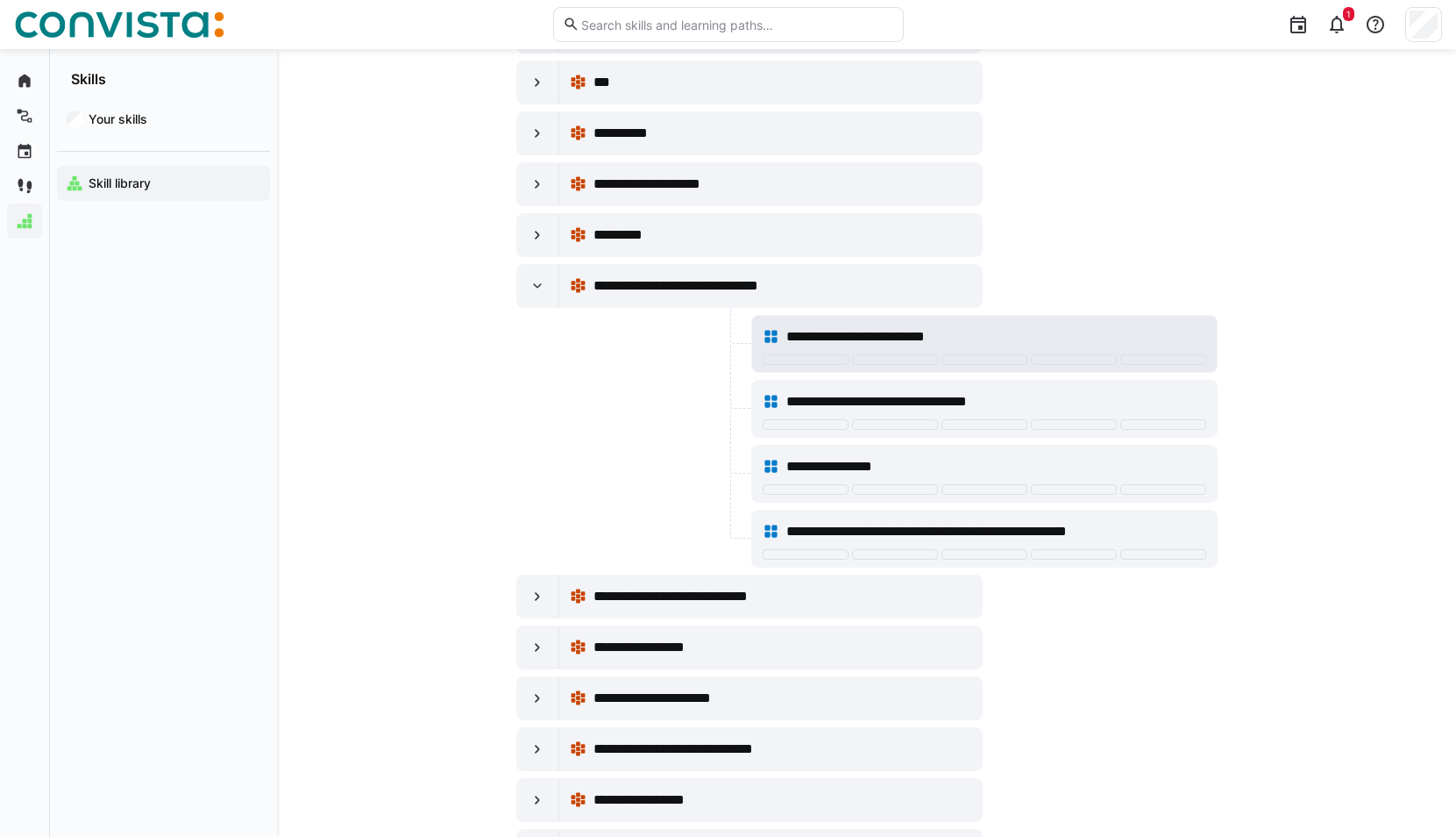
click at [849, 328] on span "**********" at bounding box center [875, 337] width 178 height 21
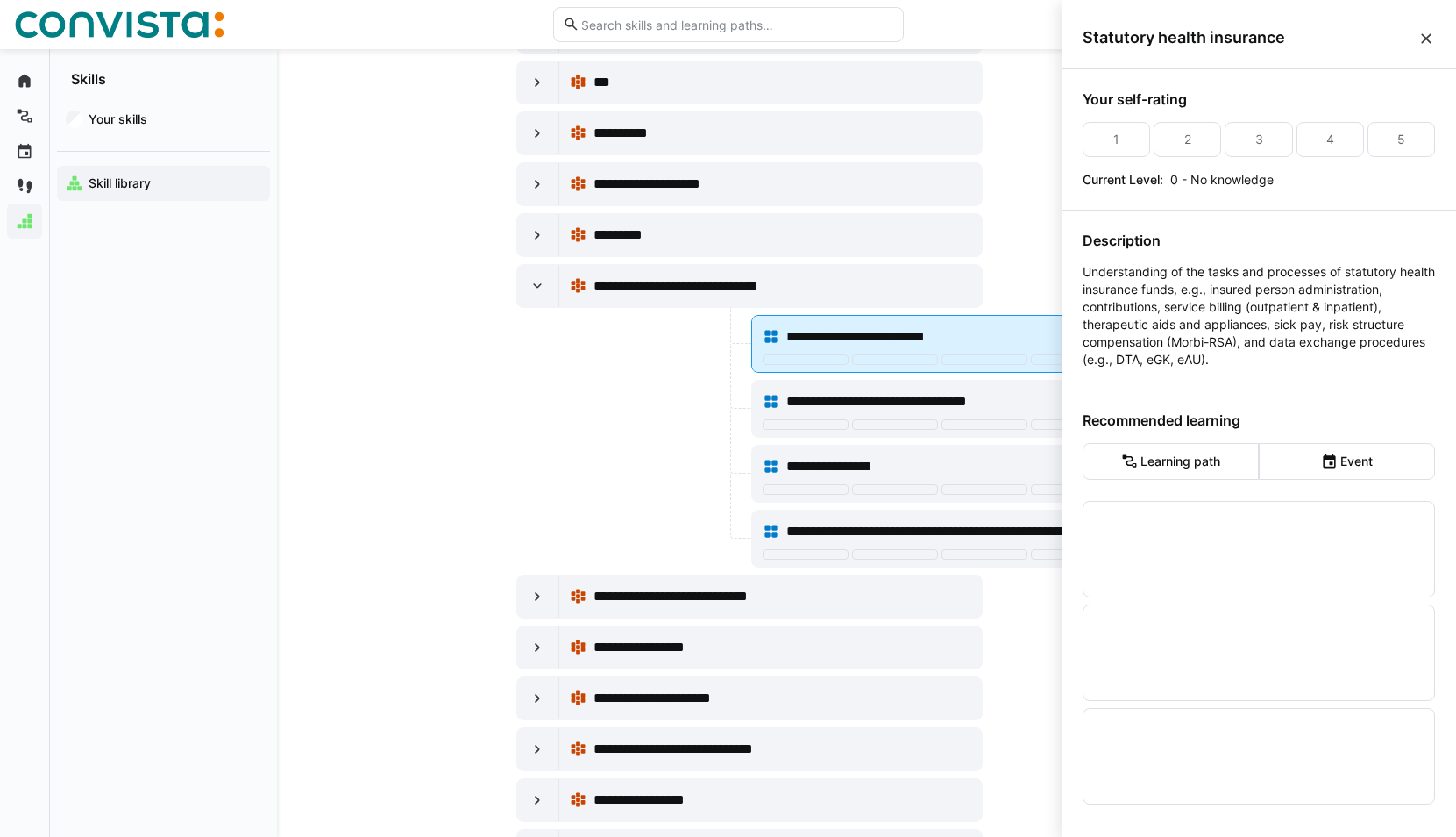
scroll to position [0, 0]
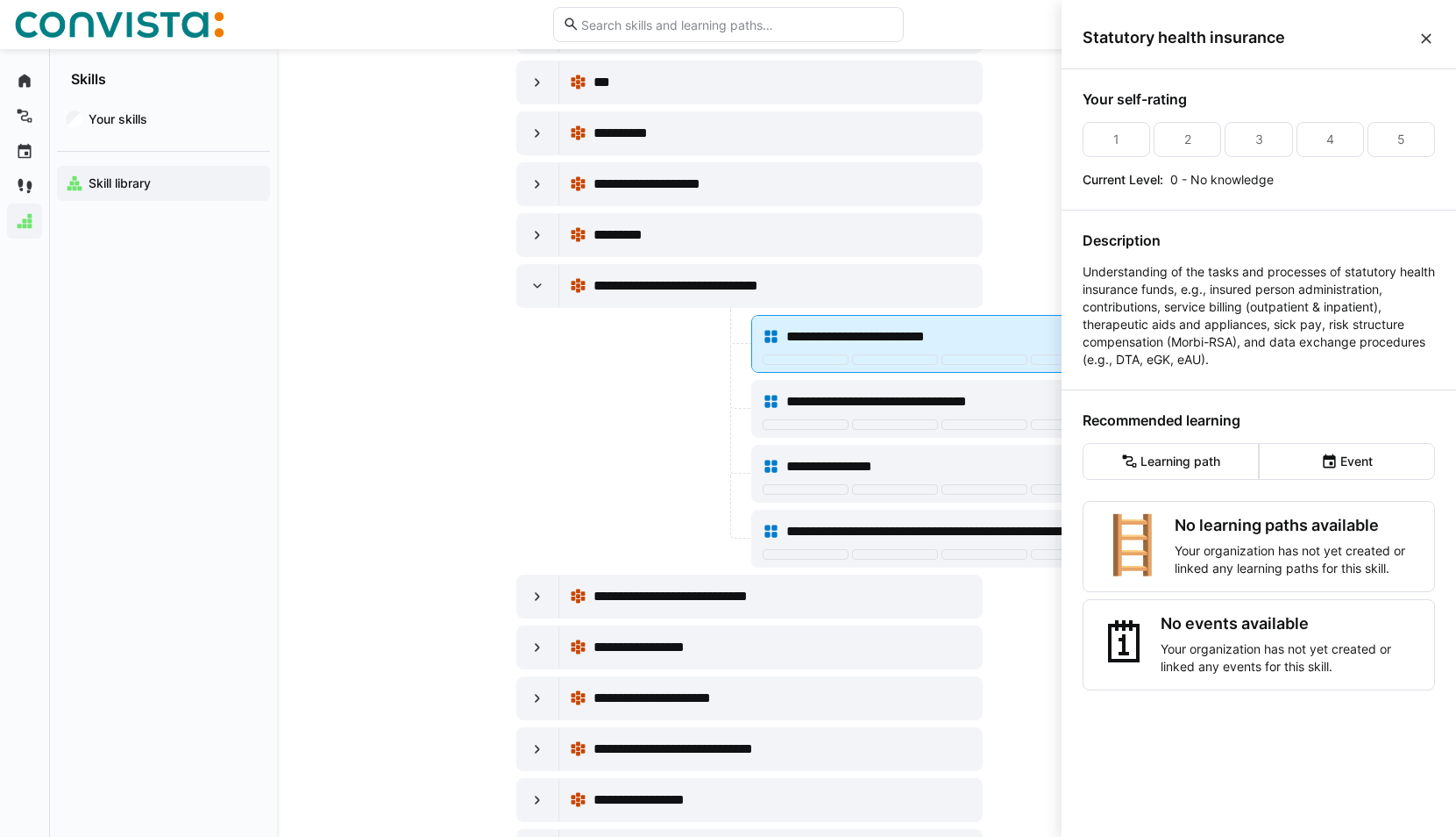
click at [849, 328] on span "**********" at bounding box center [875, 337] width 178 height 21
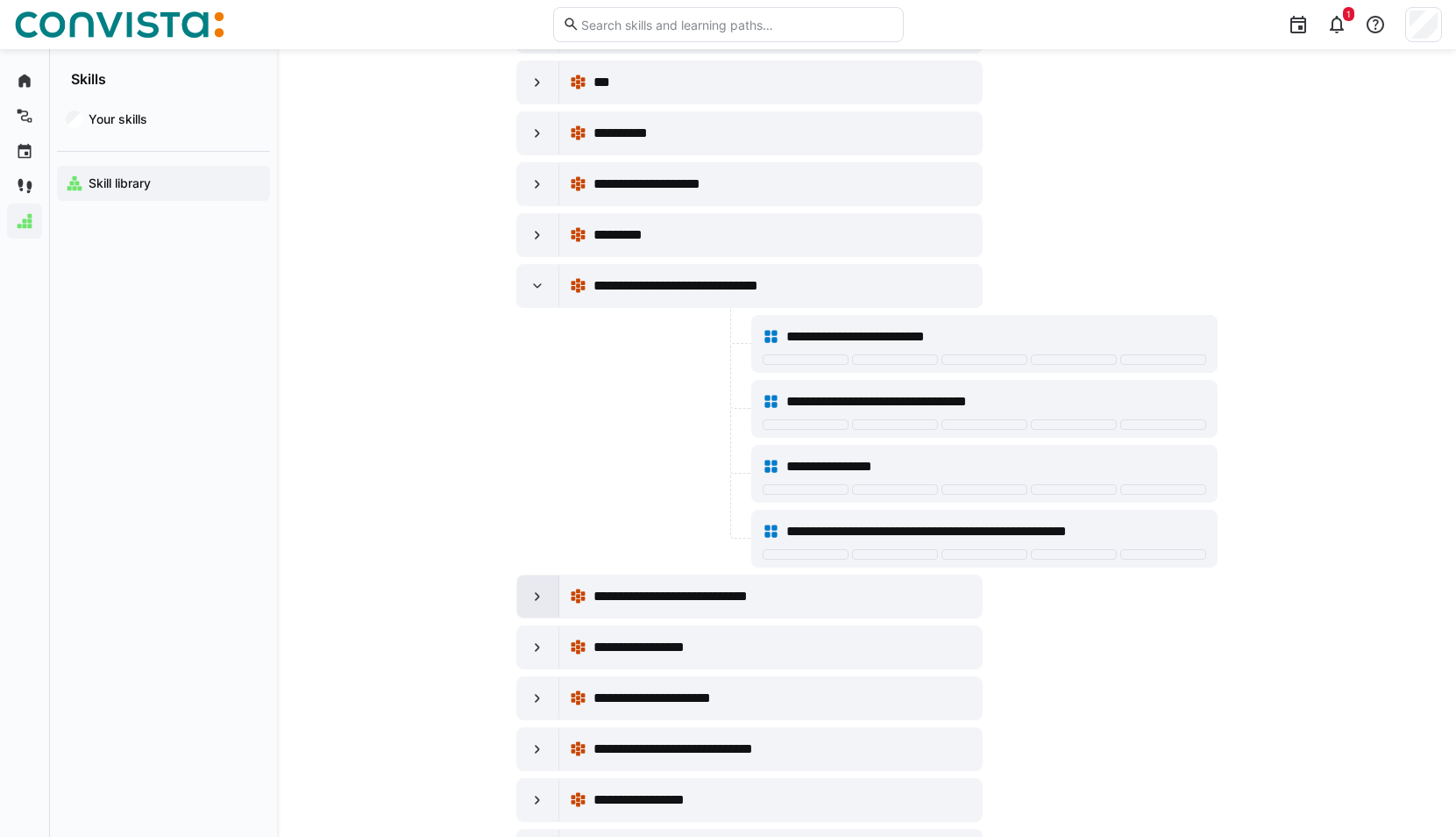
click at [525, 597] on div at bounding box center [538, 596] width 42 height 42
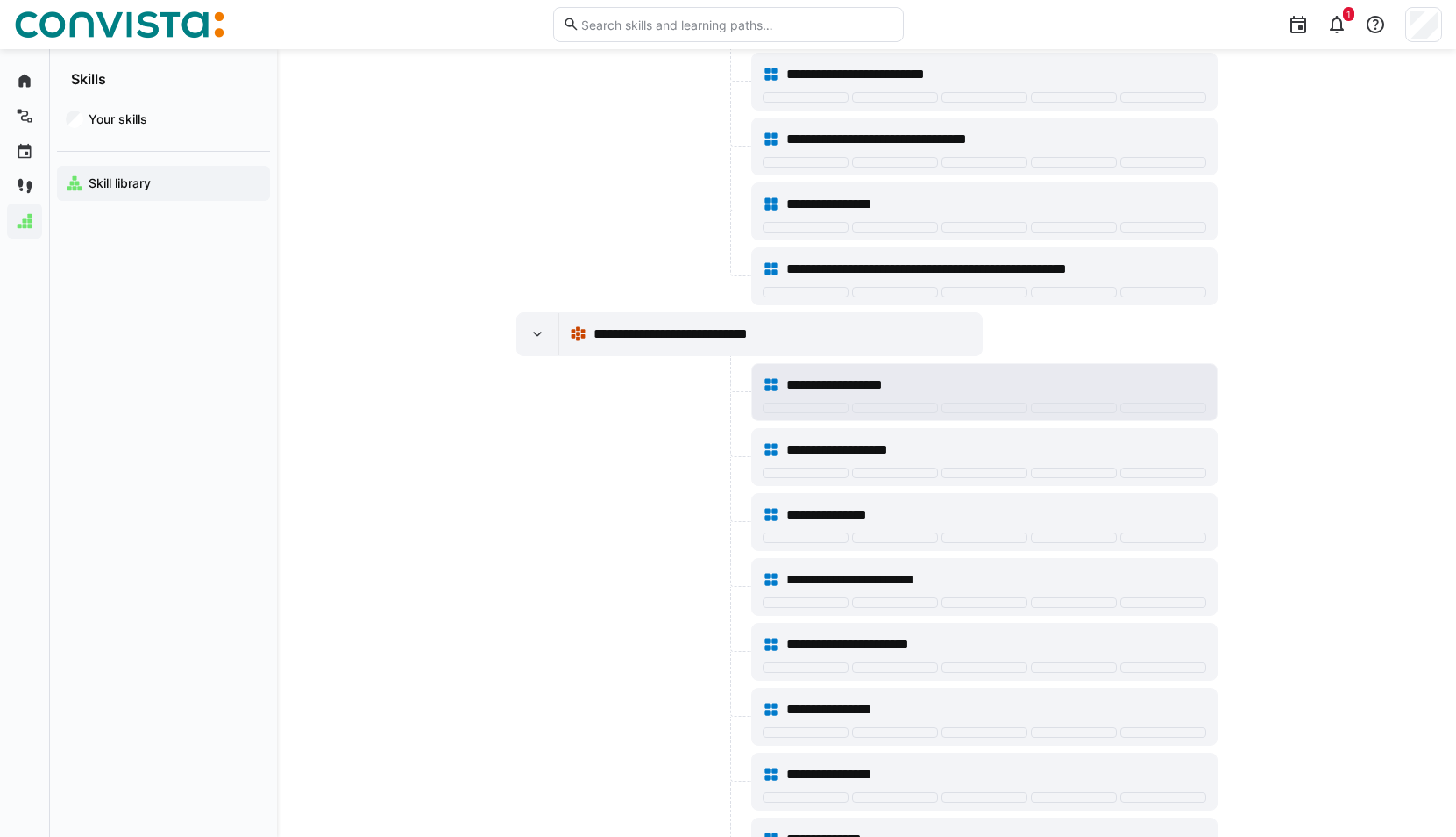
scroll to position [19205, 0]
click at [855, 386] on span "**********" at bounding box center [850, 384] width 128 height 21
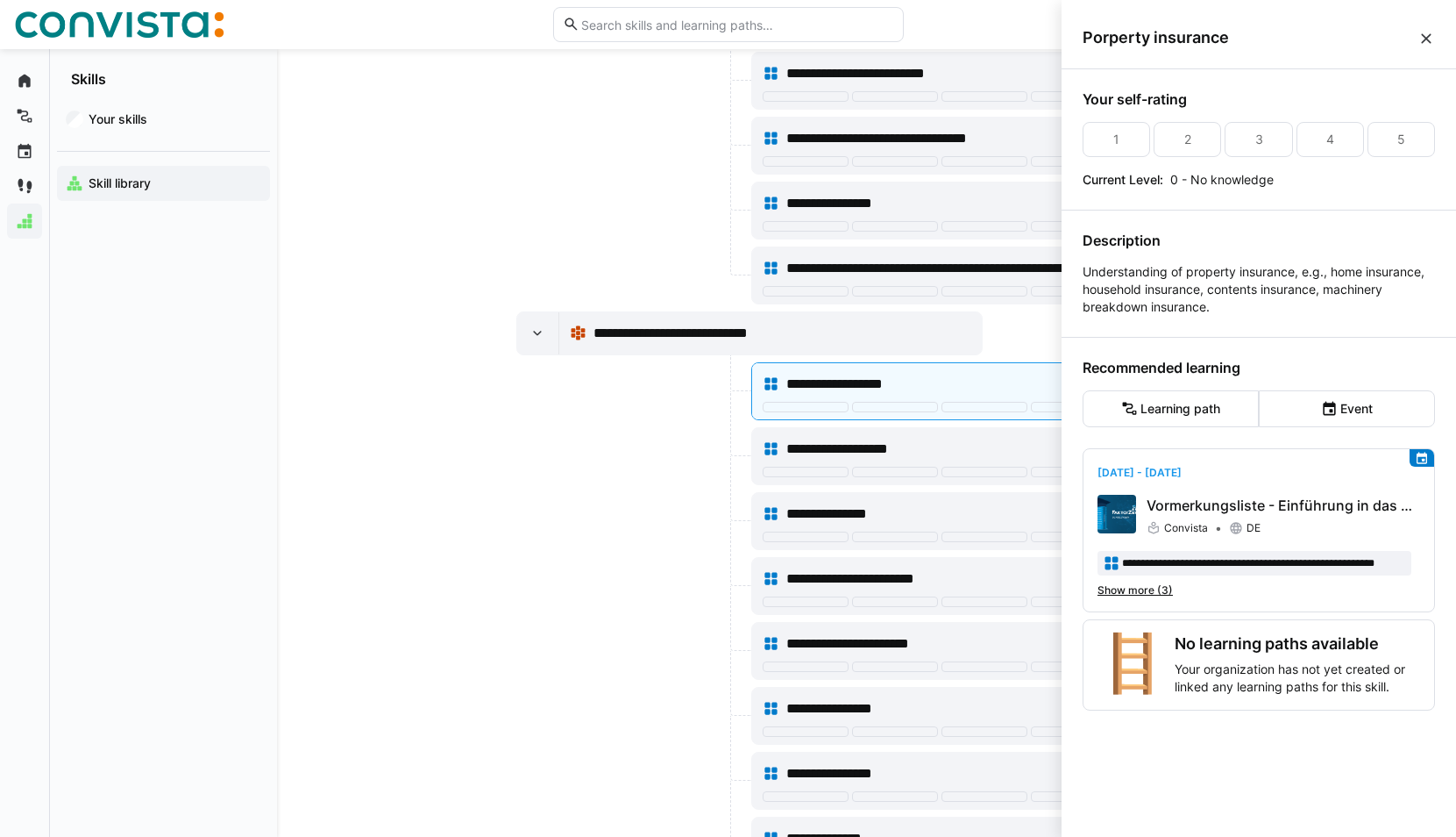
click at [691, 474] on div at bounding box center [632, 456] width 231 height 58
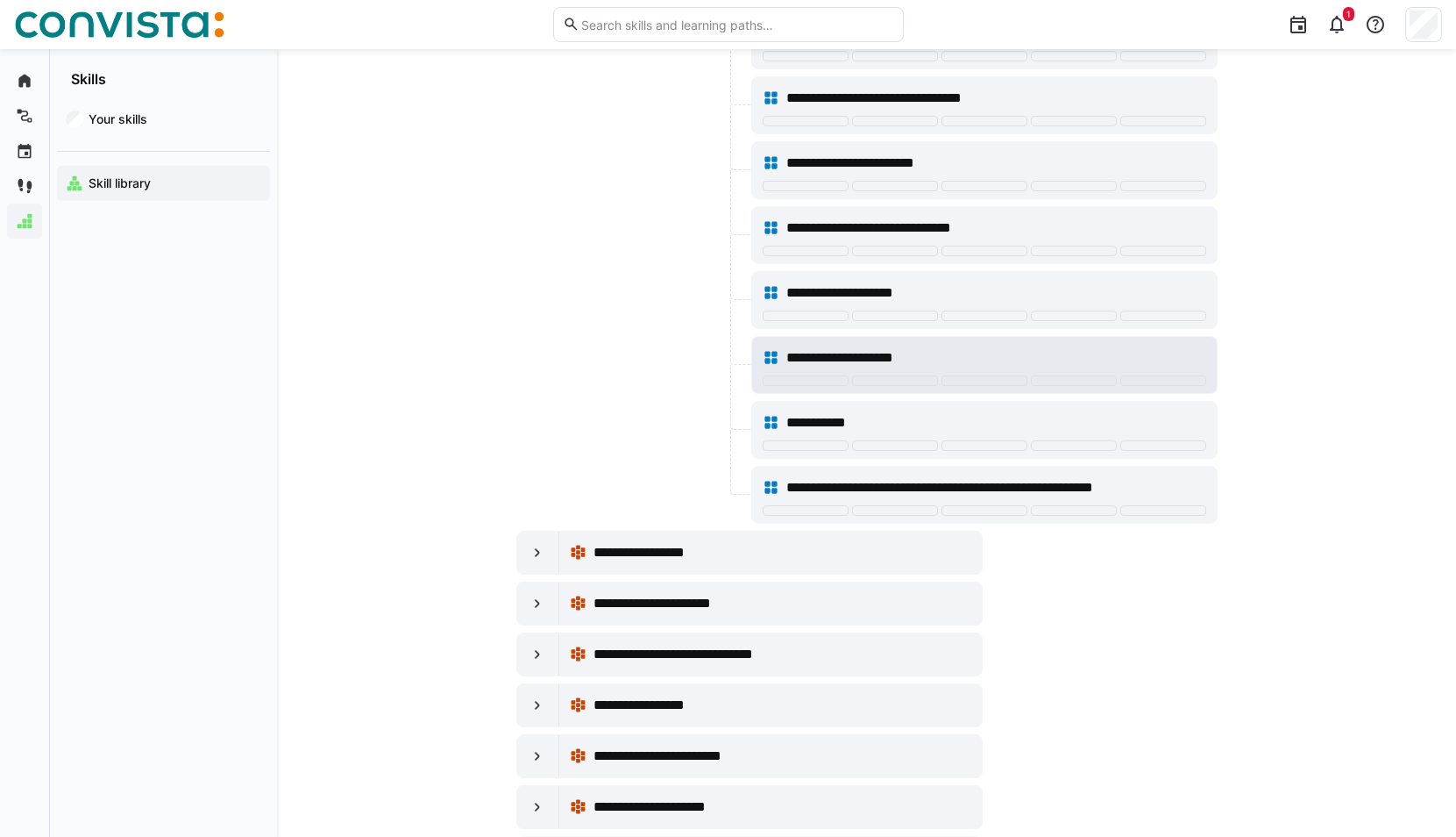
scroll to position [20082, 0]
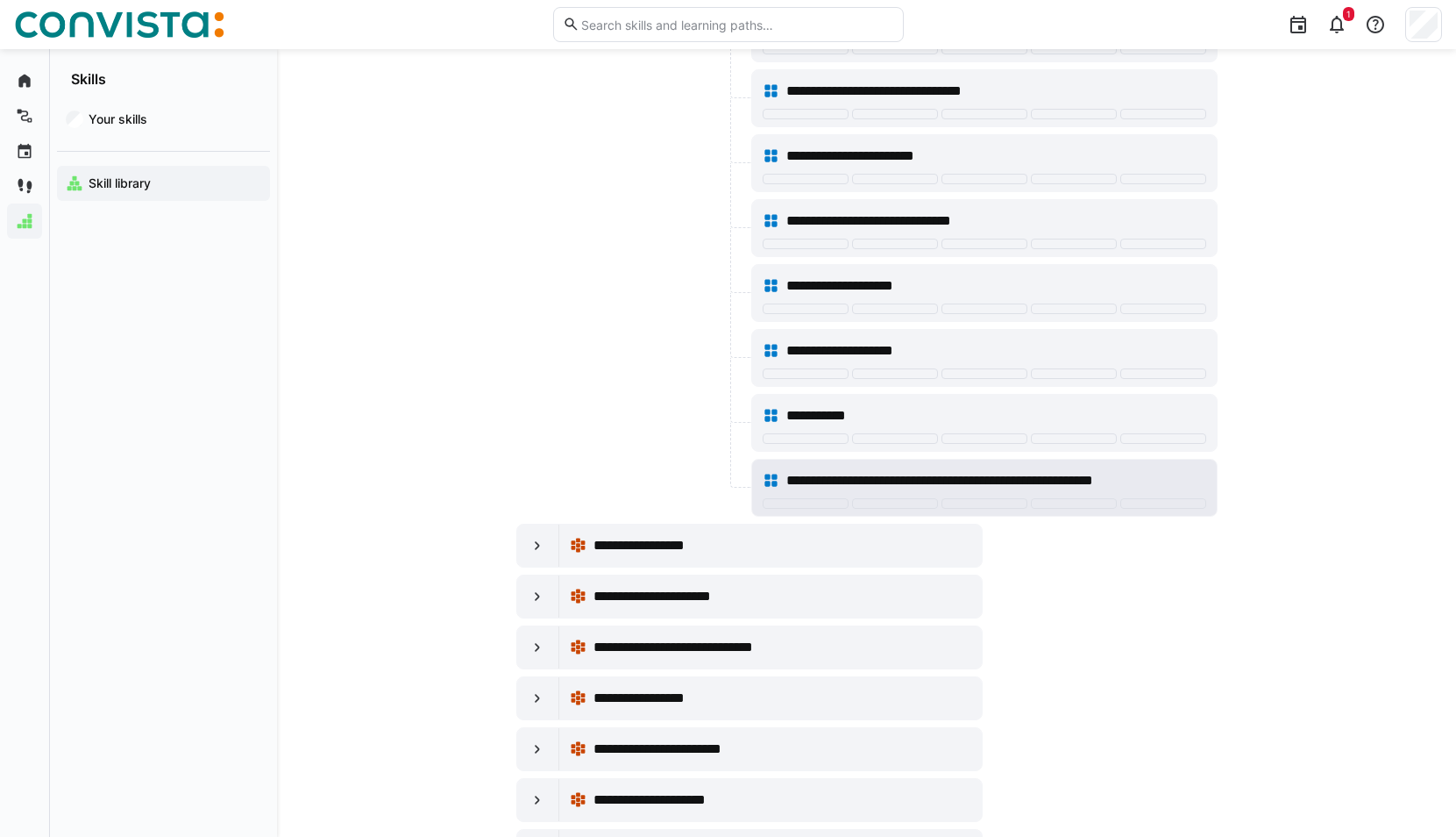
click at [965, 489] on span "**********" at bounding box center [991, 480] width 410 height 21
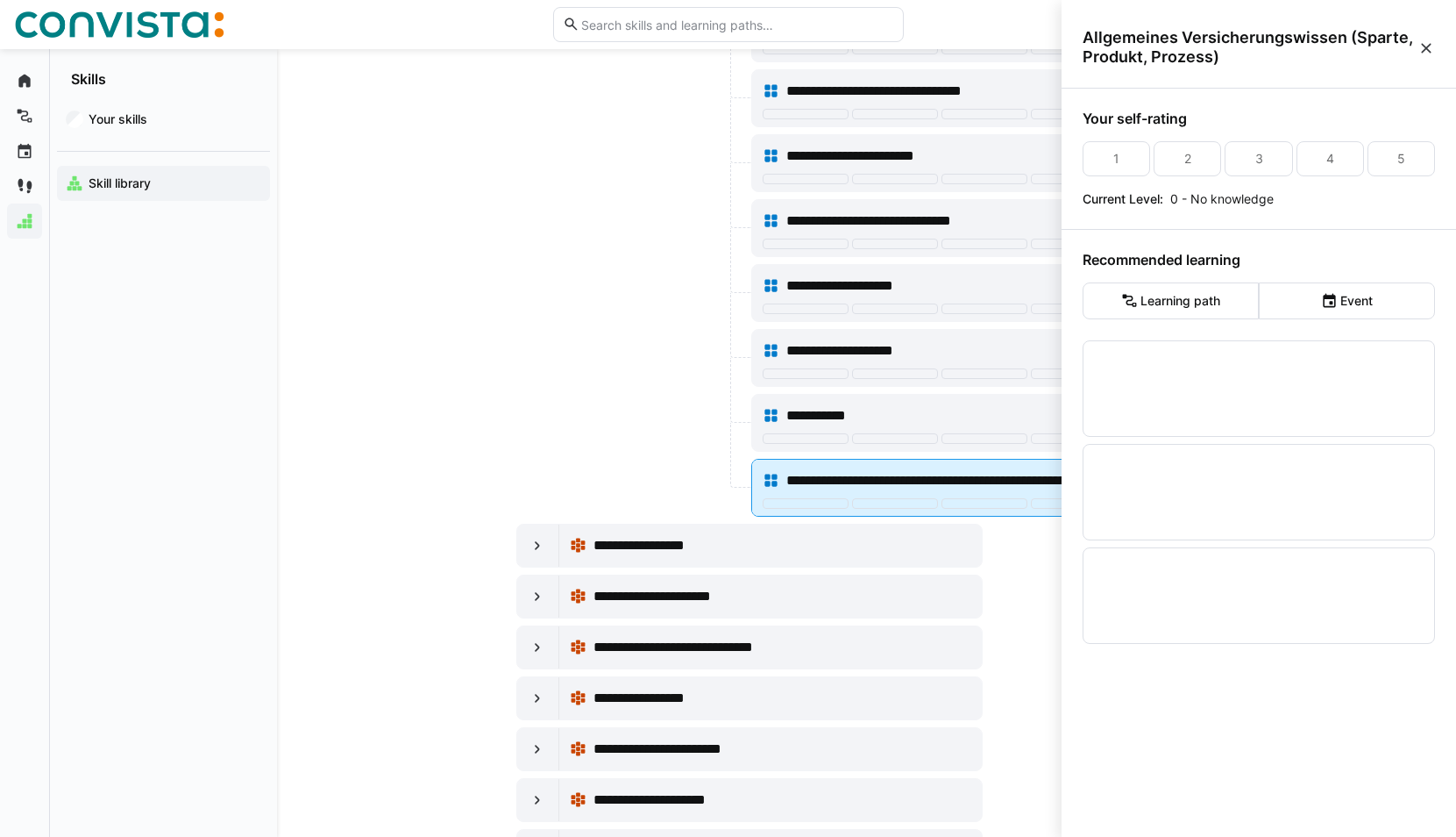
scroll to position [0, 0]
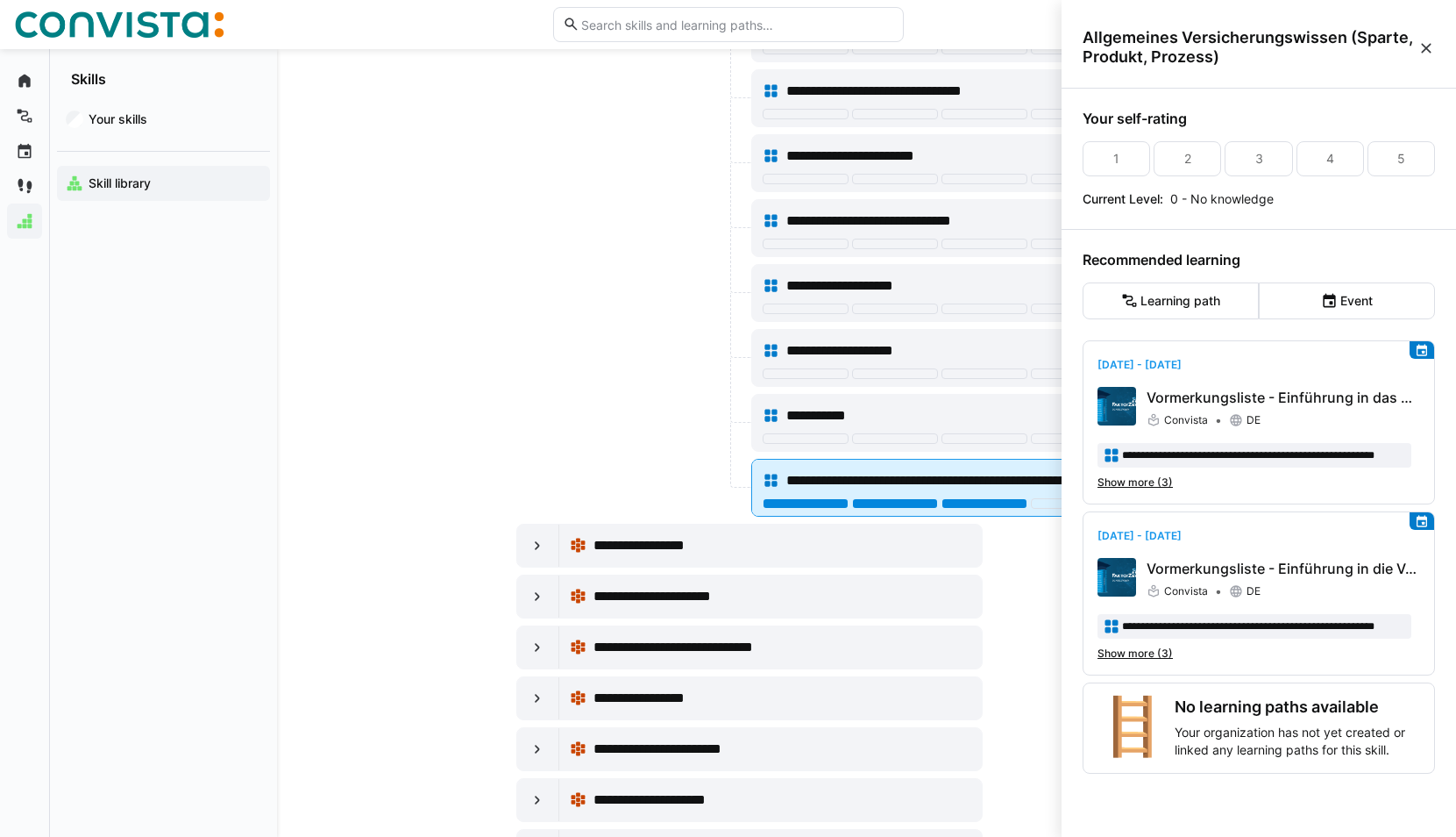
click at [975, 500] on div at bounding box center [984, 503] width 86 height 10
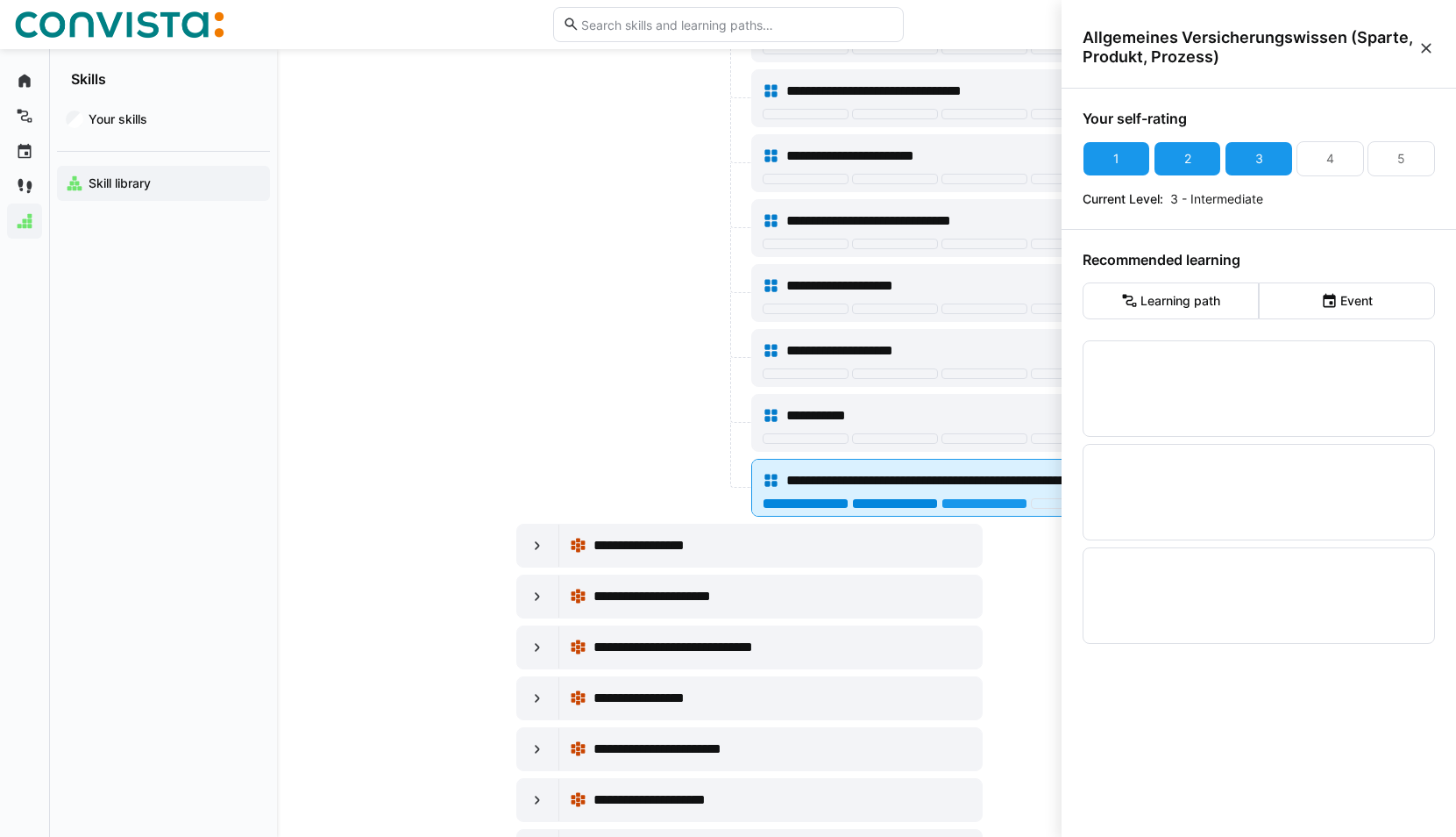
click at [923, 501] on div at bounding box center [894, 503] width 86 height 10
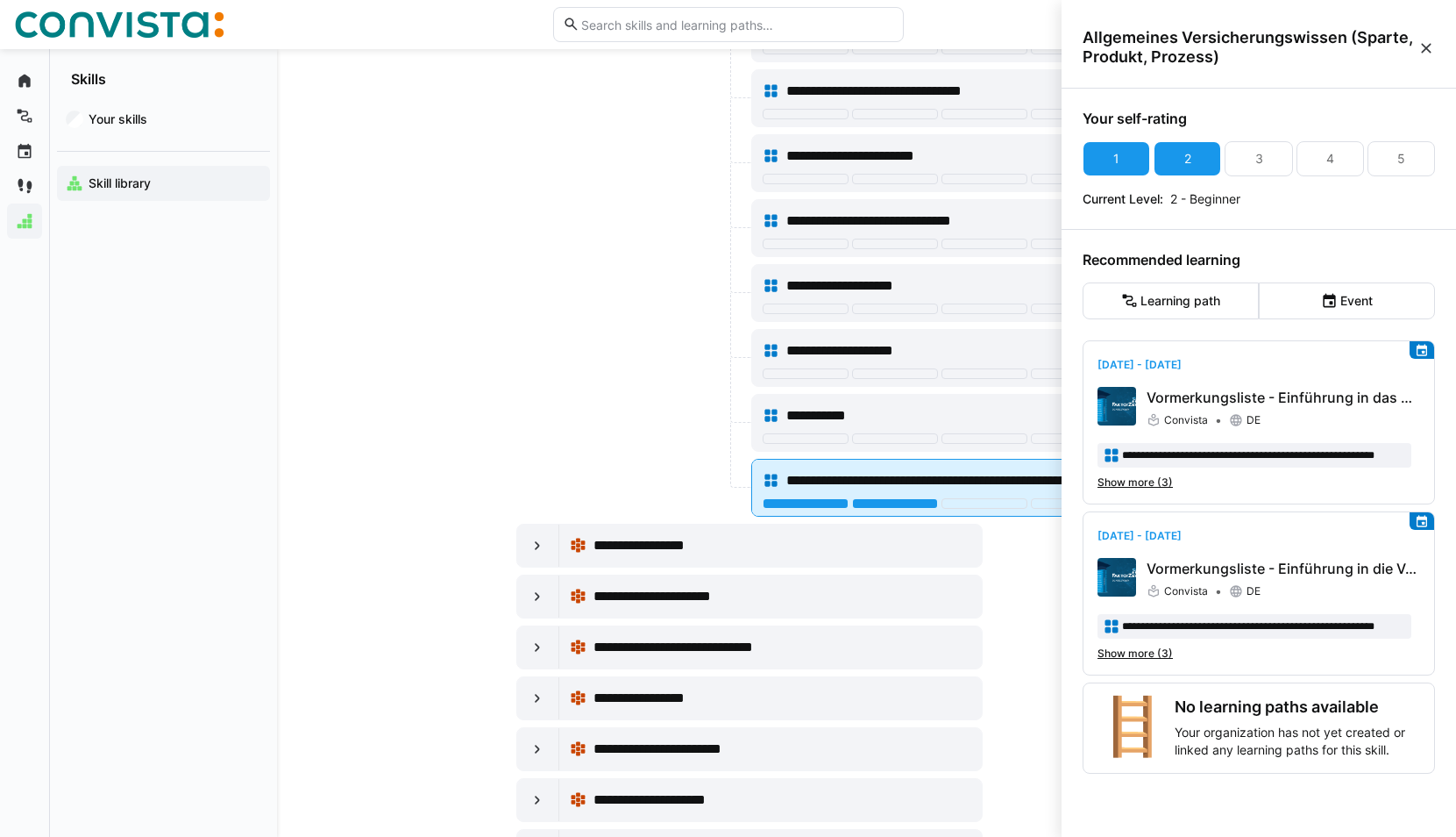
click at [981, 481] on span "**********" at bounding box center [991, 480] width 410 height 21
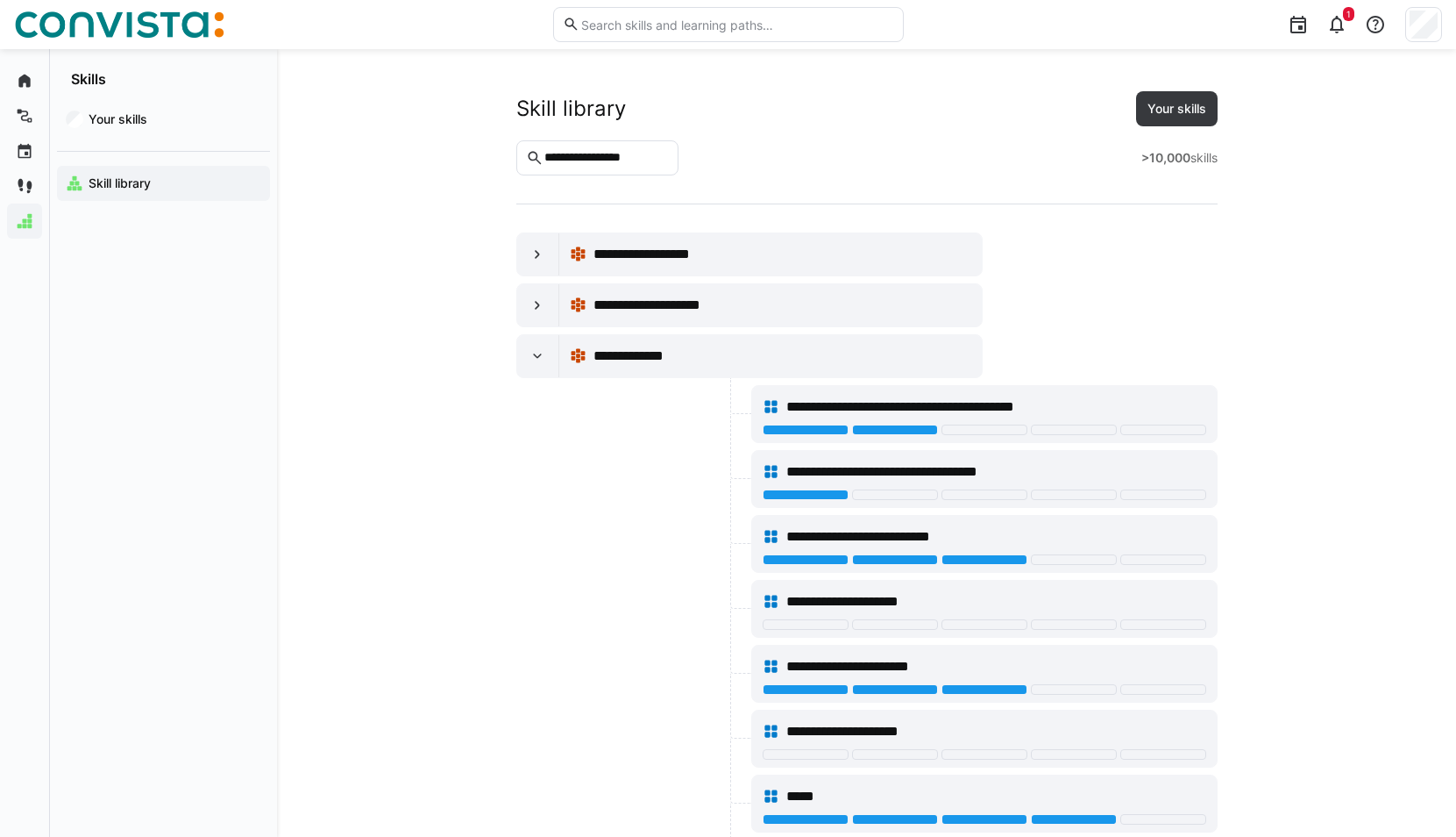
scroll to position [20082, 0]
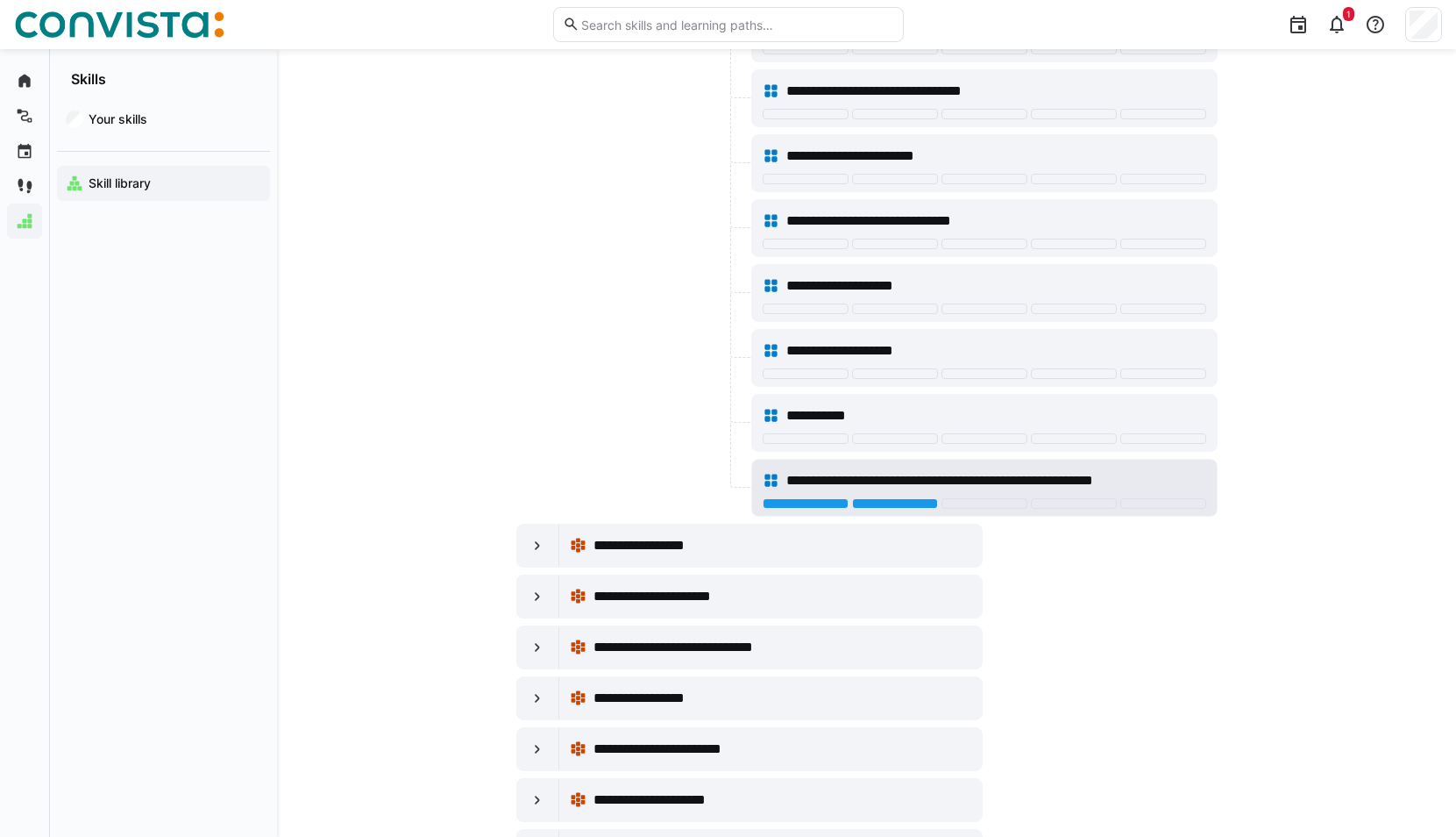
click at [981, 481] on span "**********" at bounding box center [991, 480] width 410 height 21
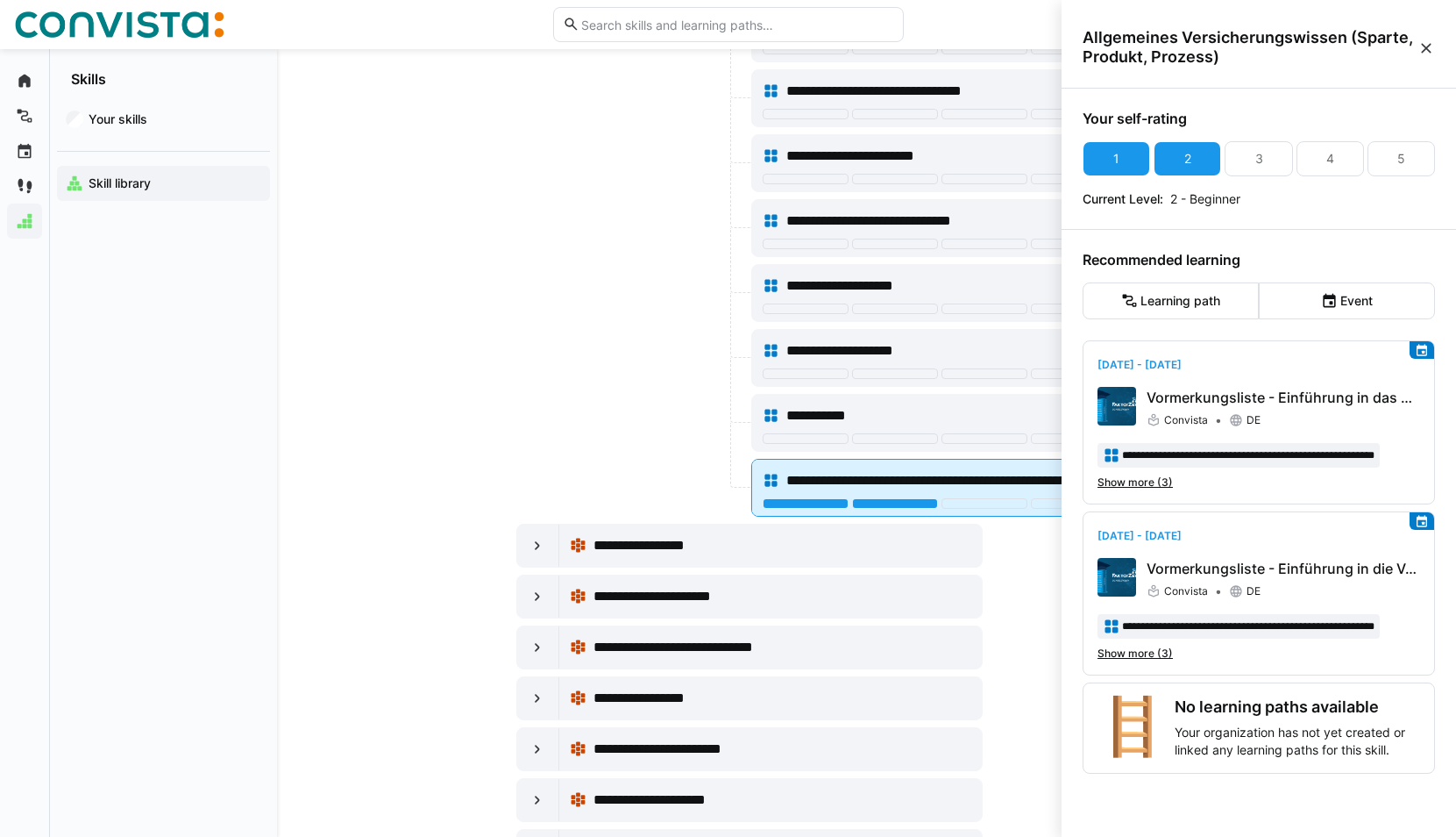
scroll to position [0, 0]
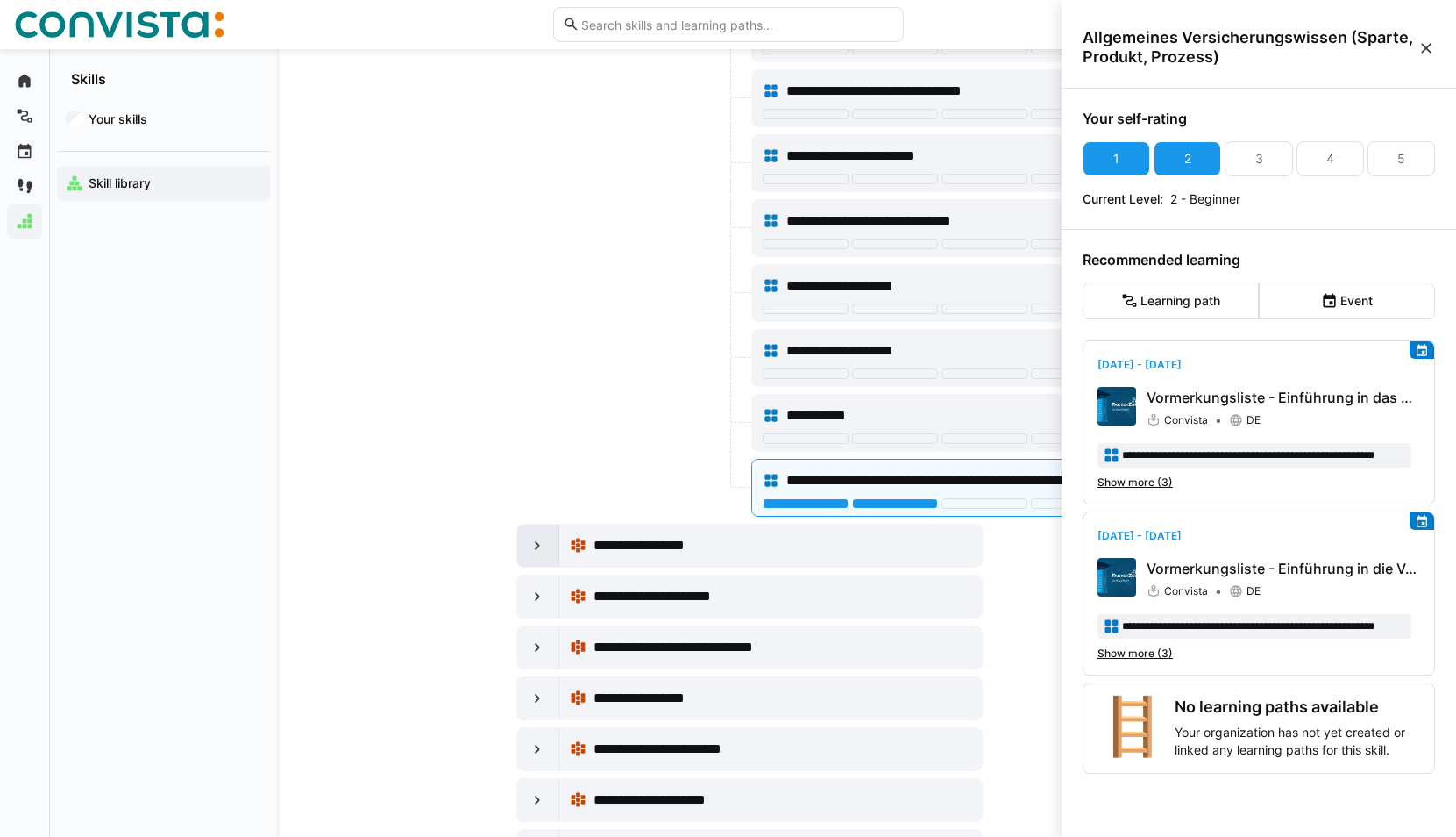
click at [547, 547] on div at bounding box center [538, 546] width 42 height 42
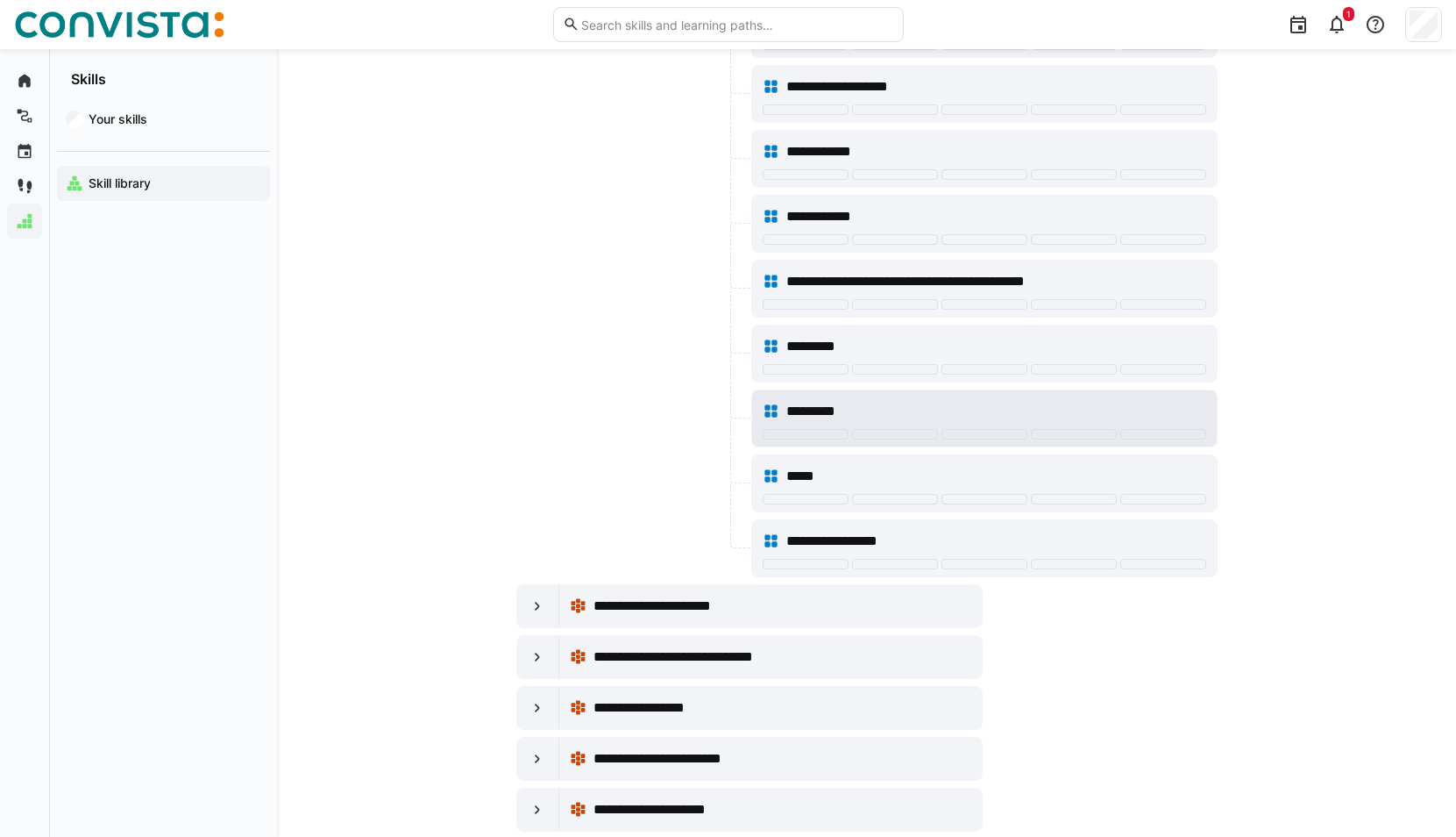
scroll to position [21398, 0]
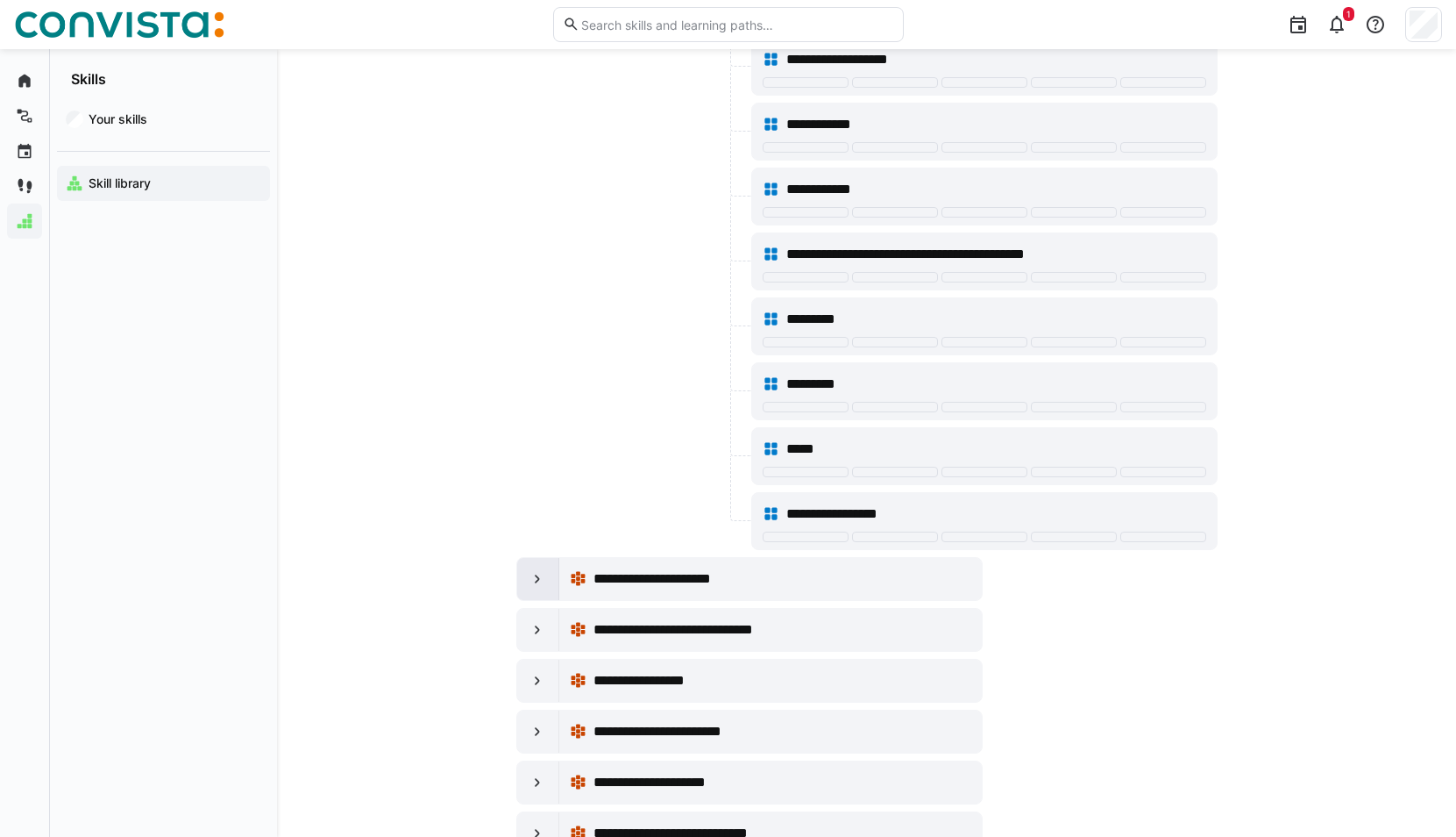
click at [530, 583] on eds-icon at bounding box center [537, 579] width 17 height 17
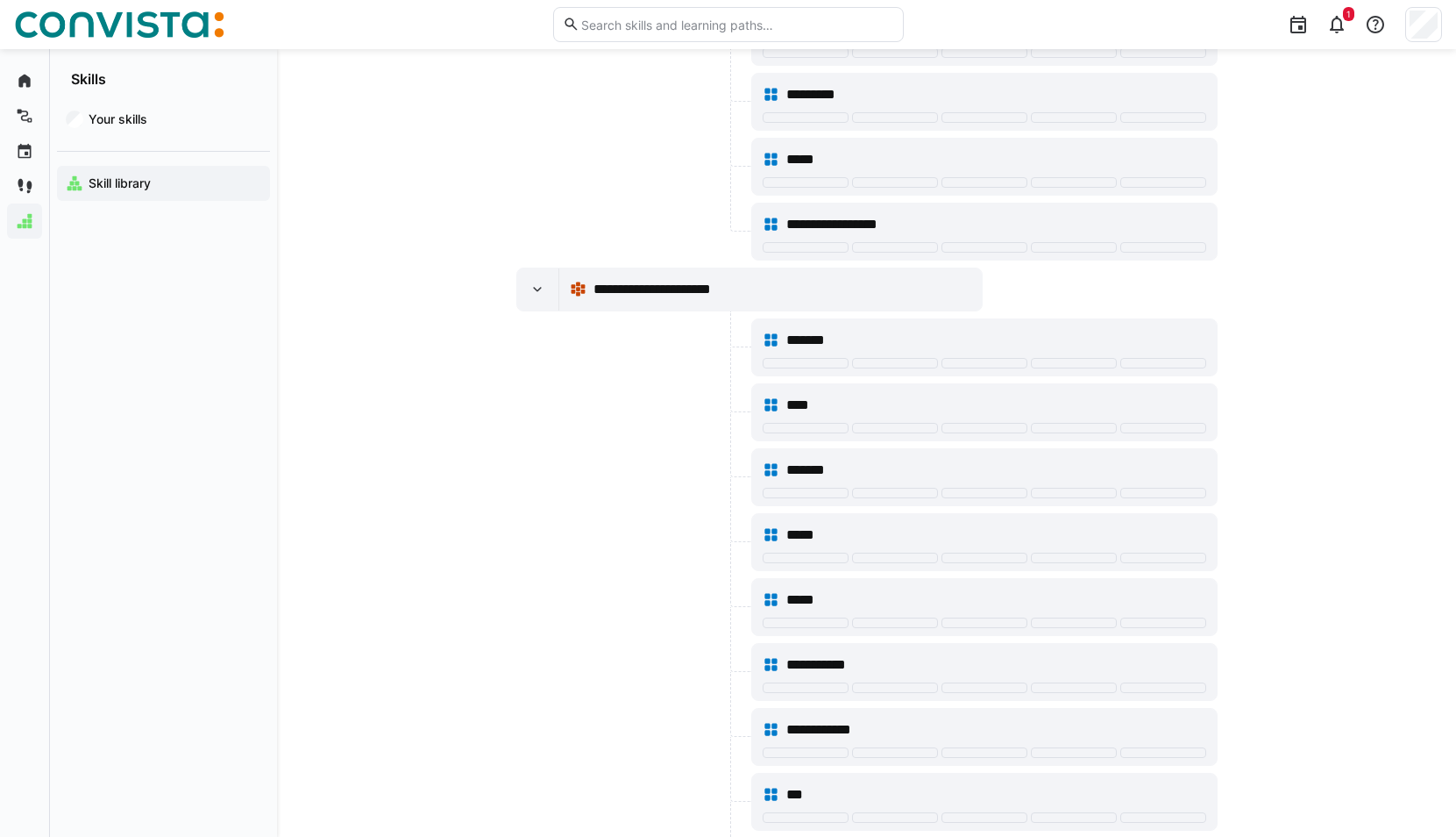
scroll to position [21749, 0]
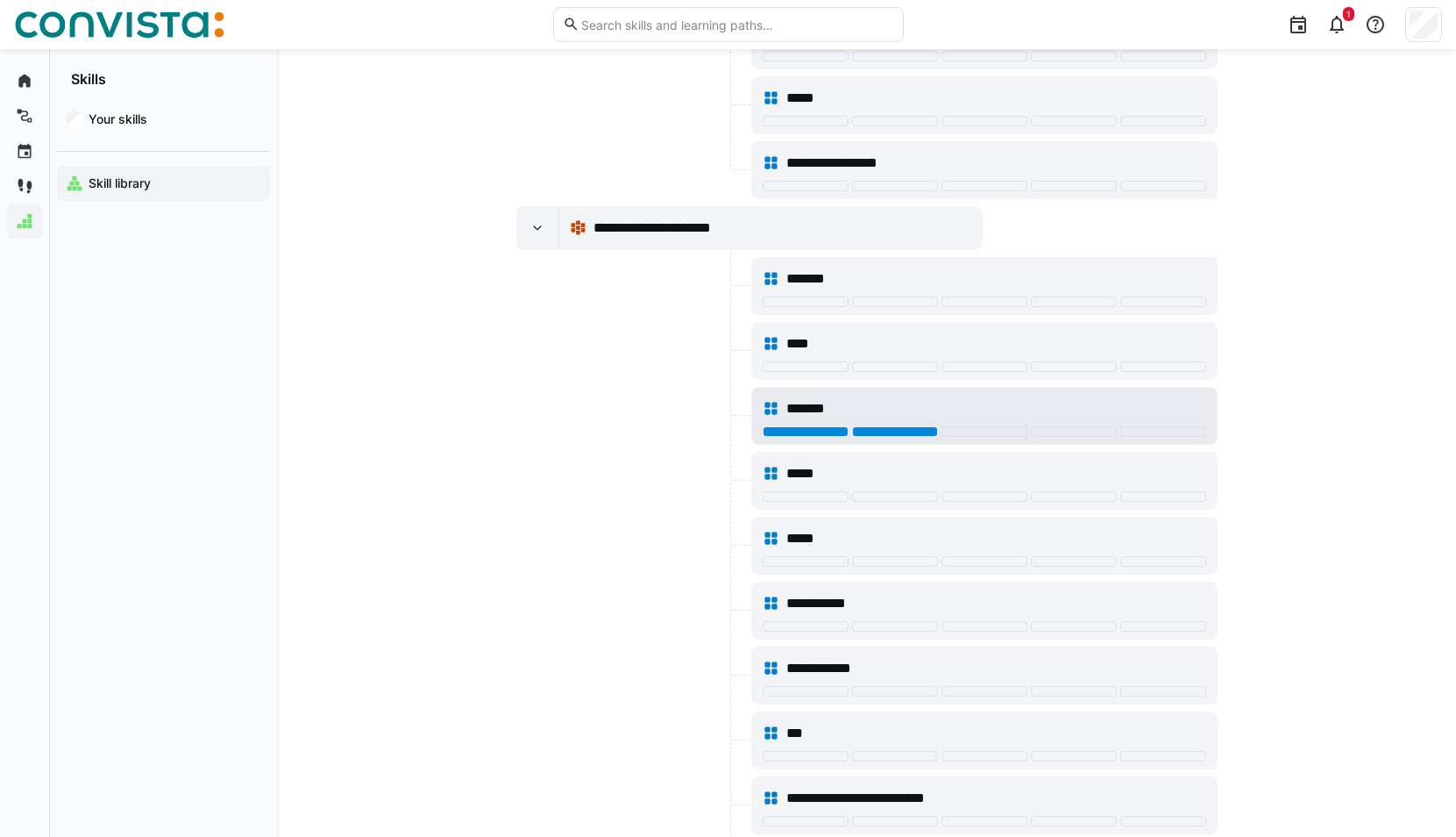
click at [898, 434] on div at bounding box center [894, 431] width 86 height 10
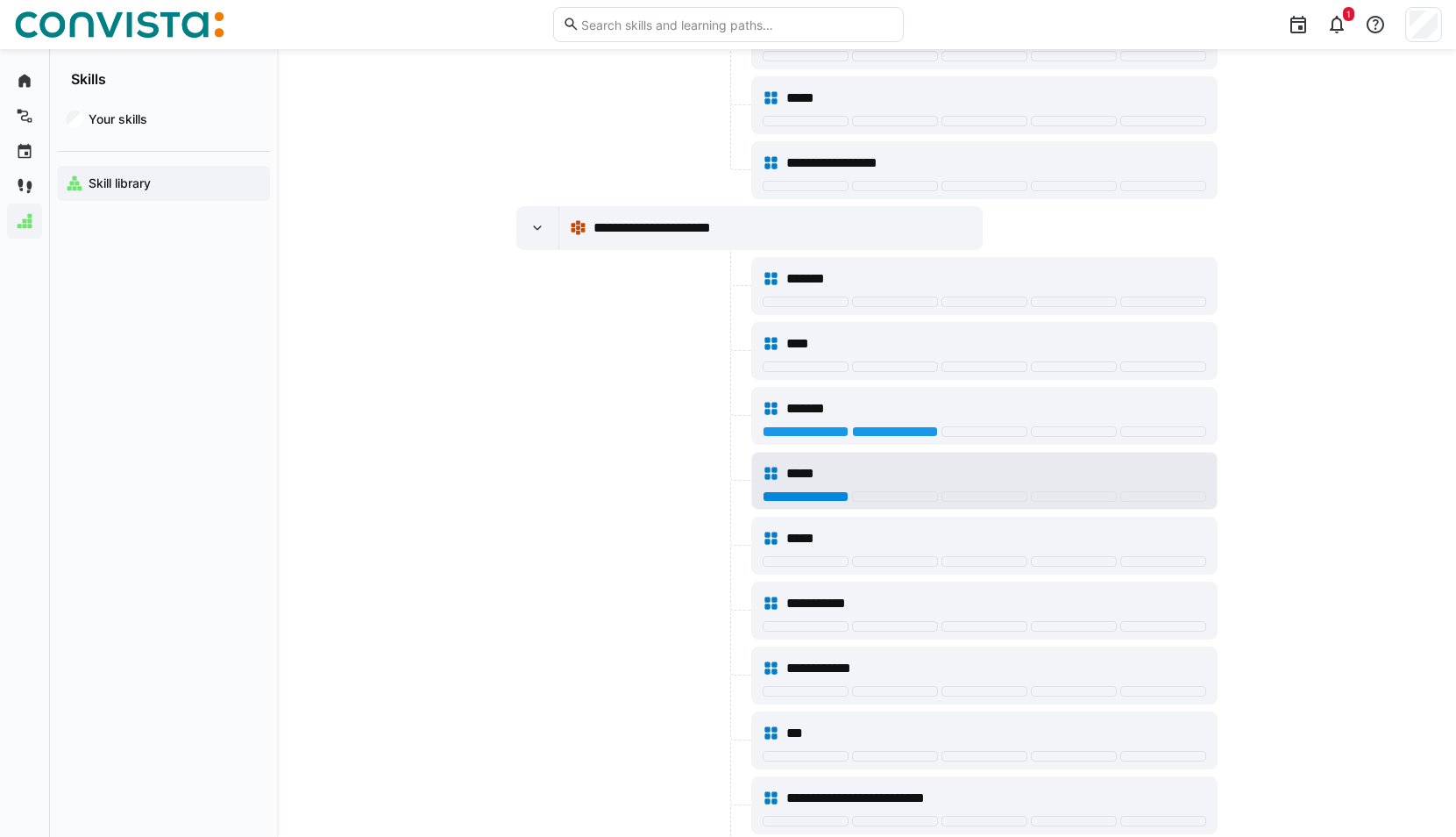
click at [829, 498] on div at bounding box center [805, 495] width 86 height 10
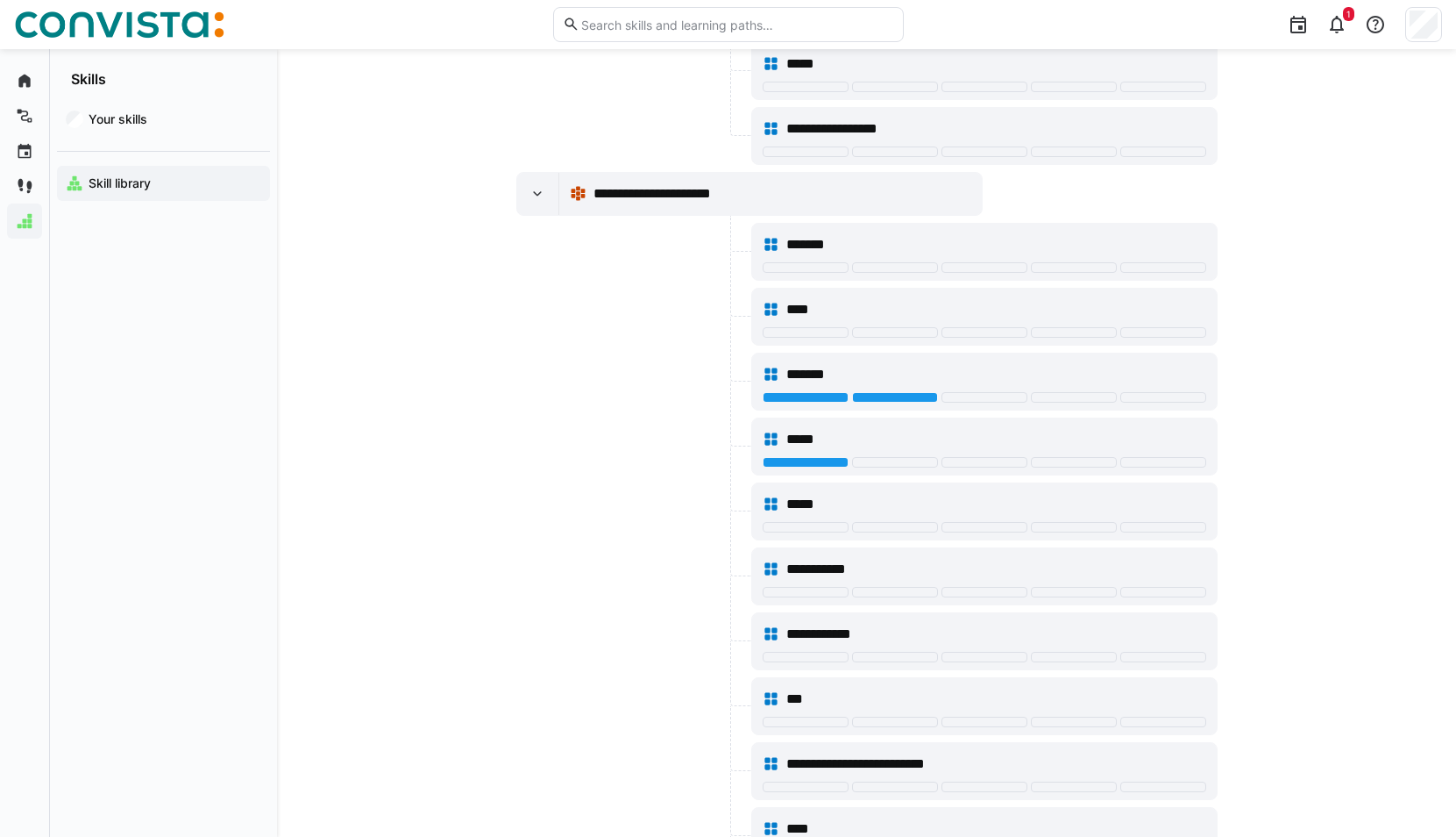
scroll to position [21923, 0]
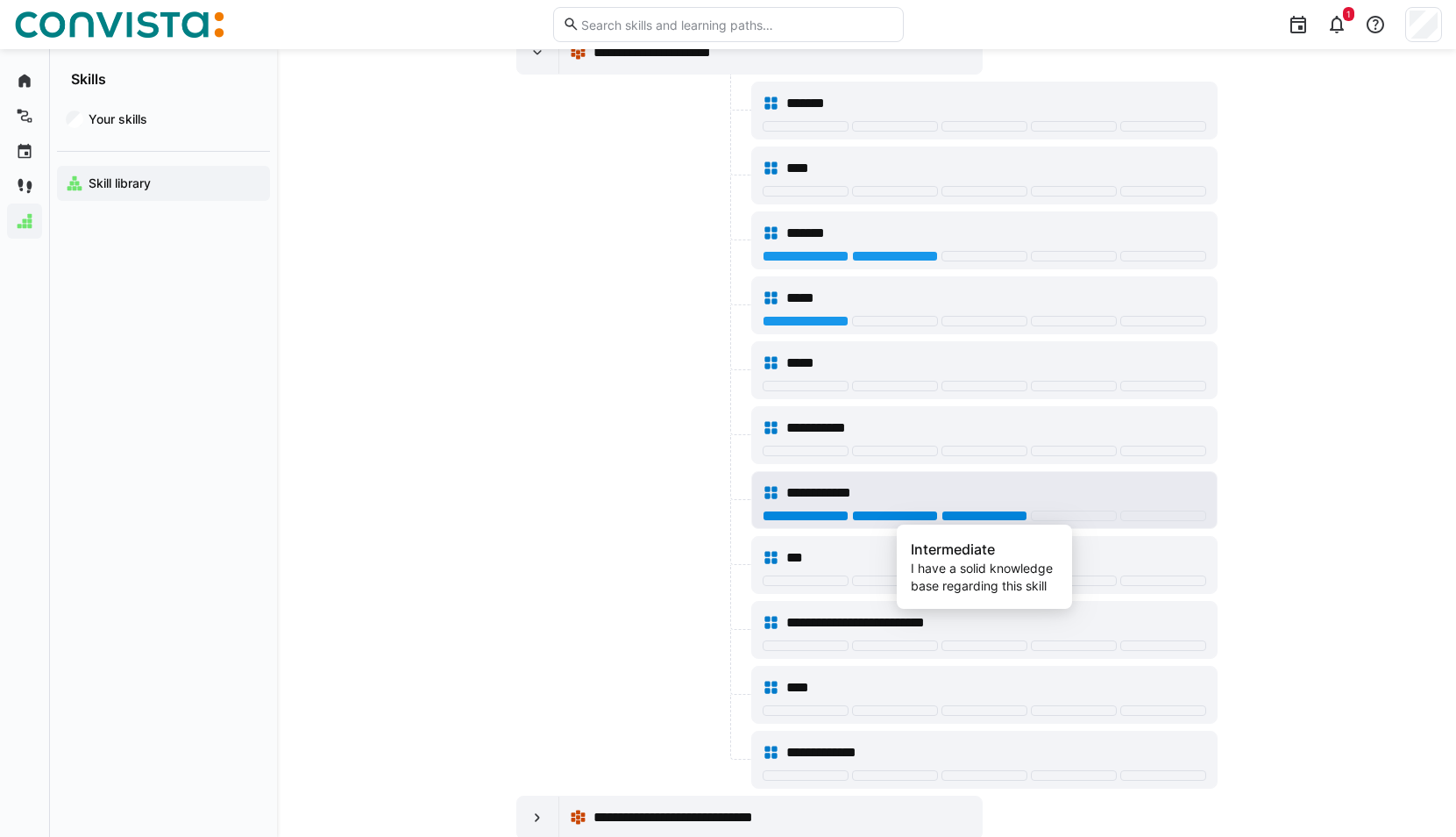
click at [949, 512] on div at bounding box center [984, 515] width 86 height 10
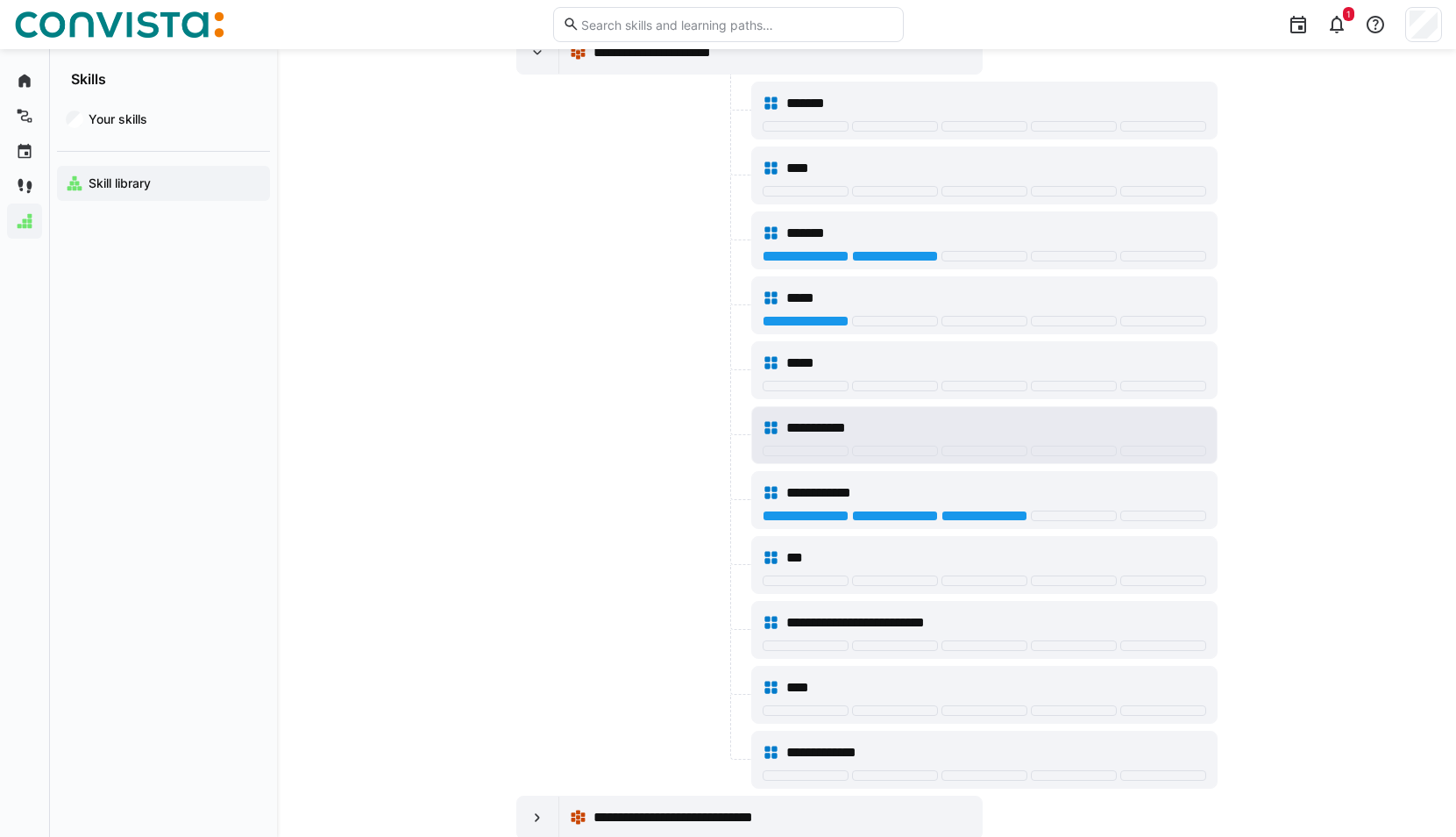
click at [924, 414] on div "**********" at bounding box center [985, 427] width 444 height 35
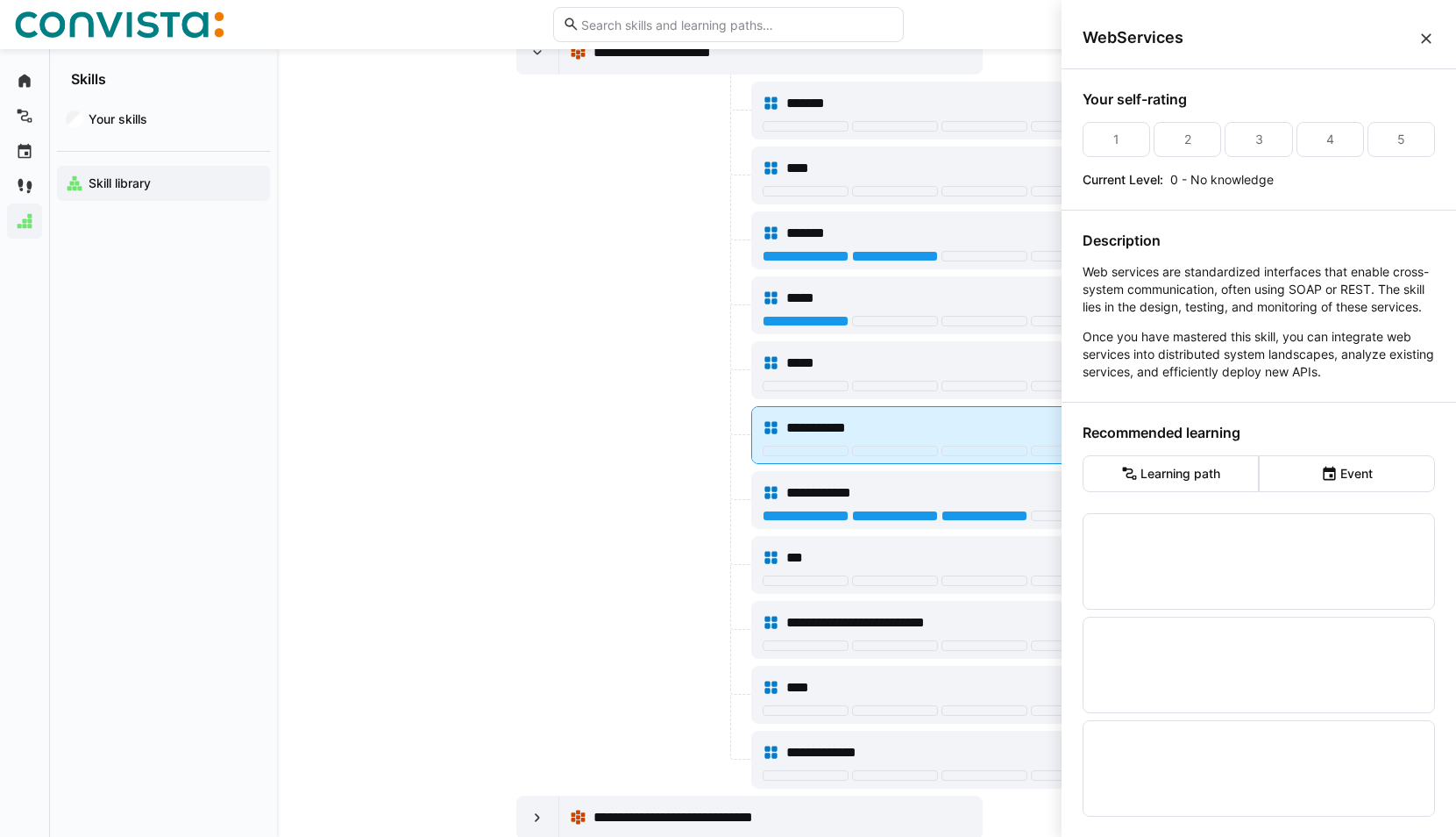
scroll to position [0, 0]
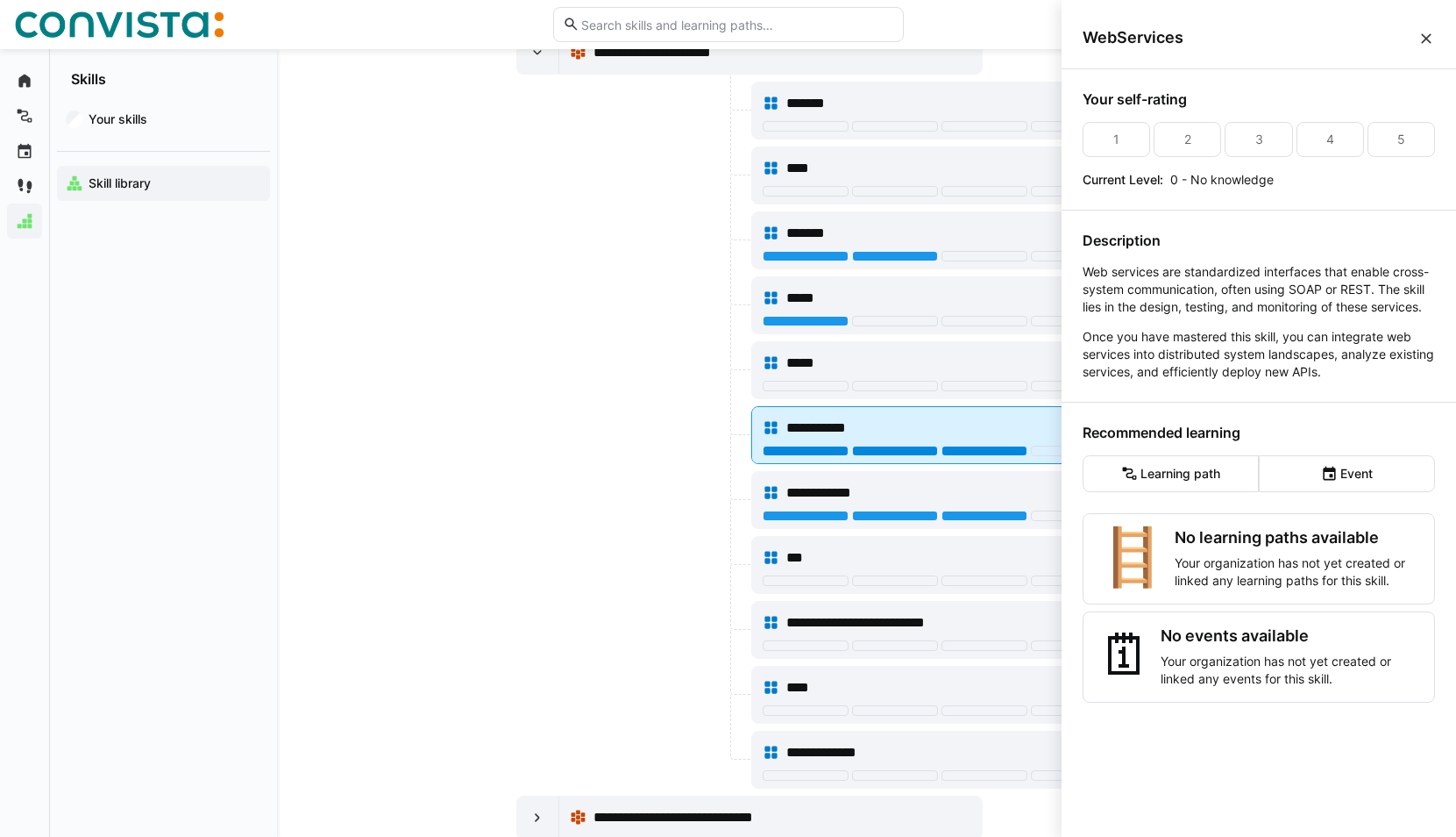
click at [997, 448] on div at bounding box center [984, 450] width 86 height 10
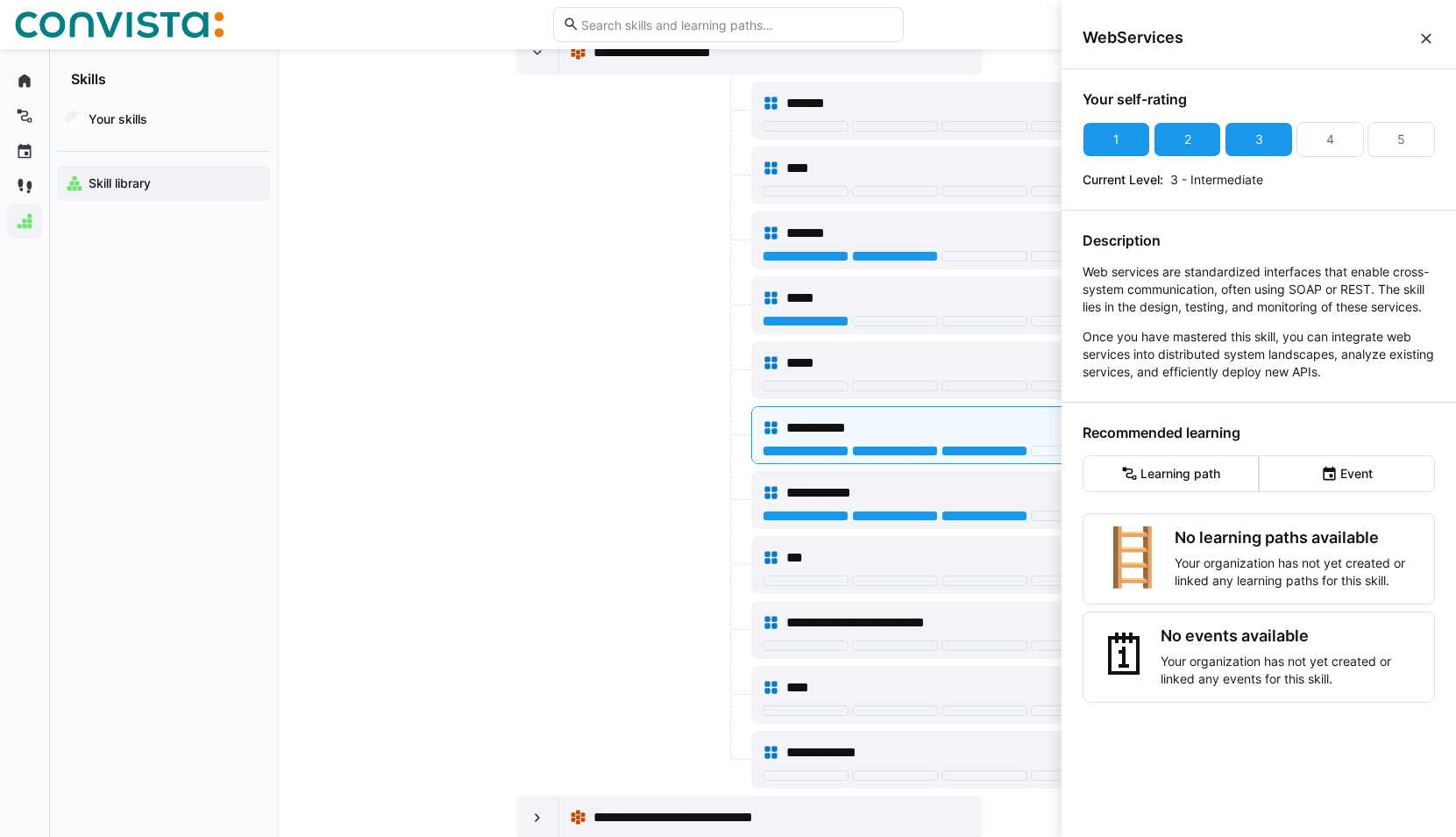
click at [623, 520] on div at bounding box center [632, 499] width 231 height 58
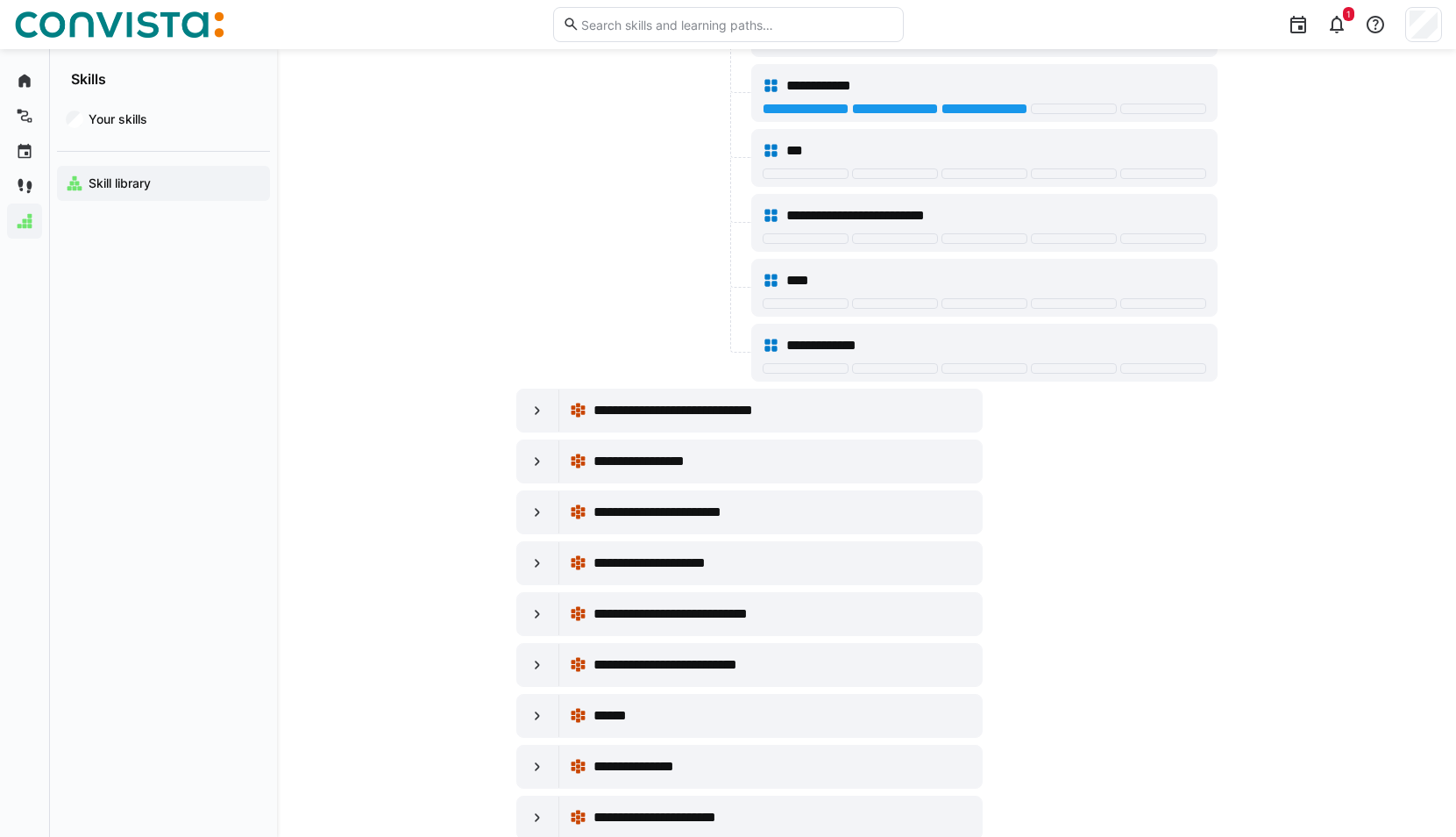
scroll to position [22363, 0]
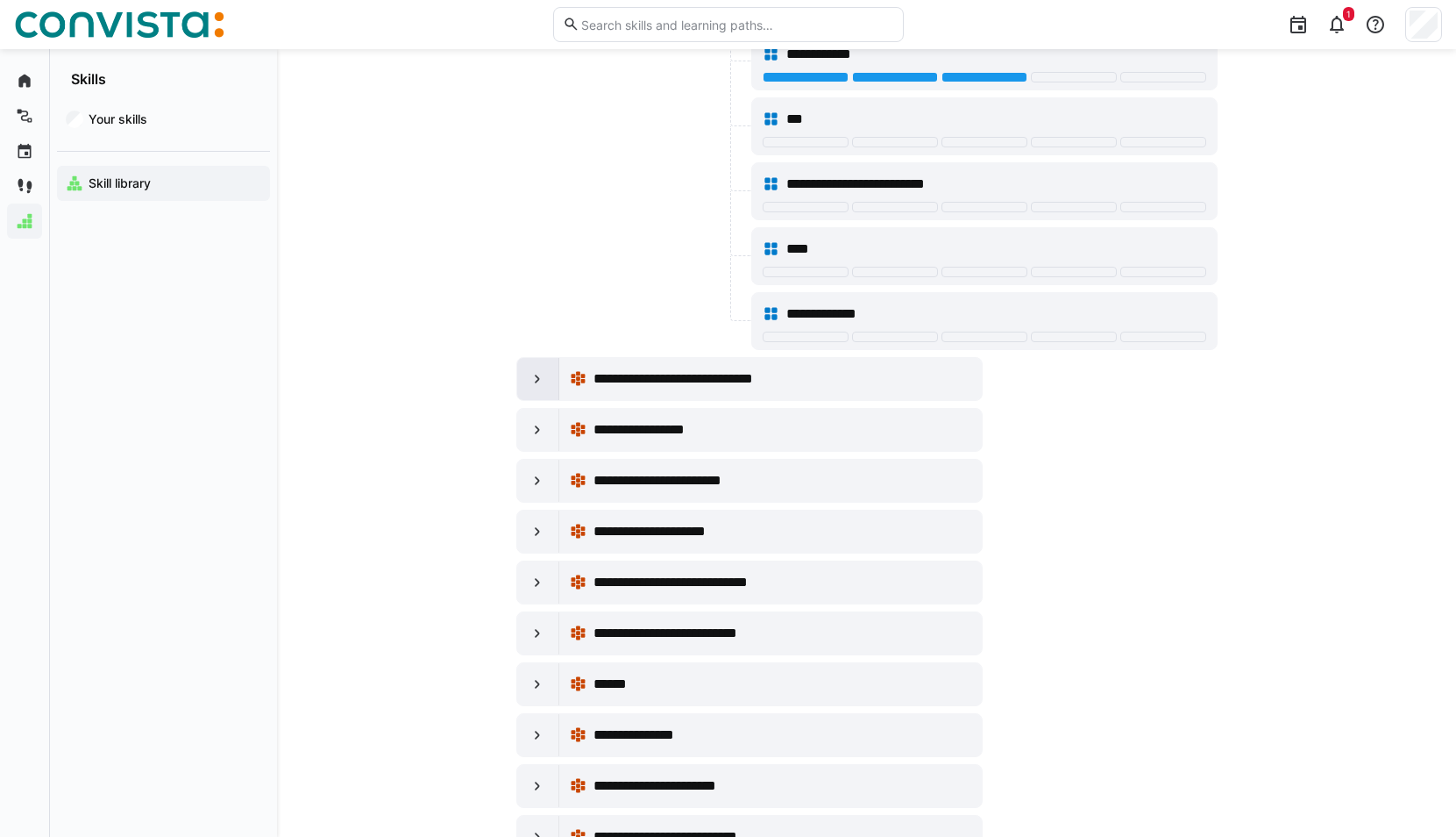
click at [541, 380] on eds-icon at bounding box center [537, 379] width 17 height 17
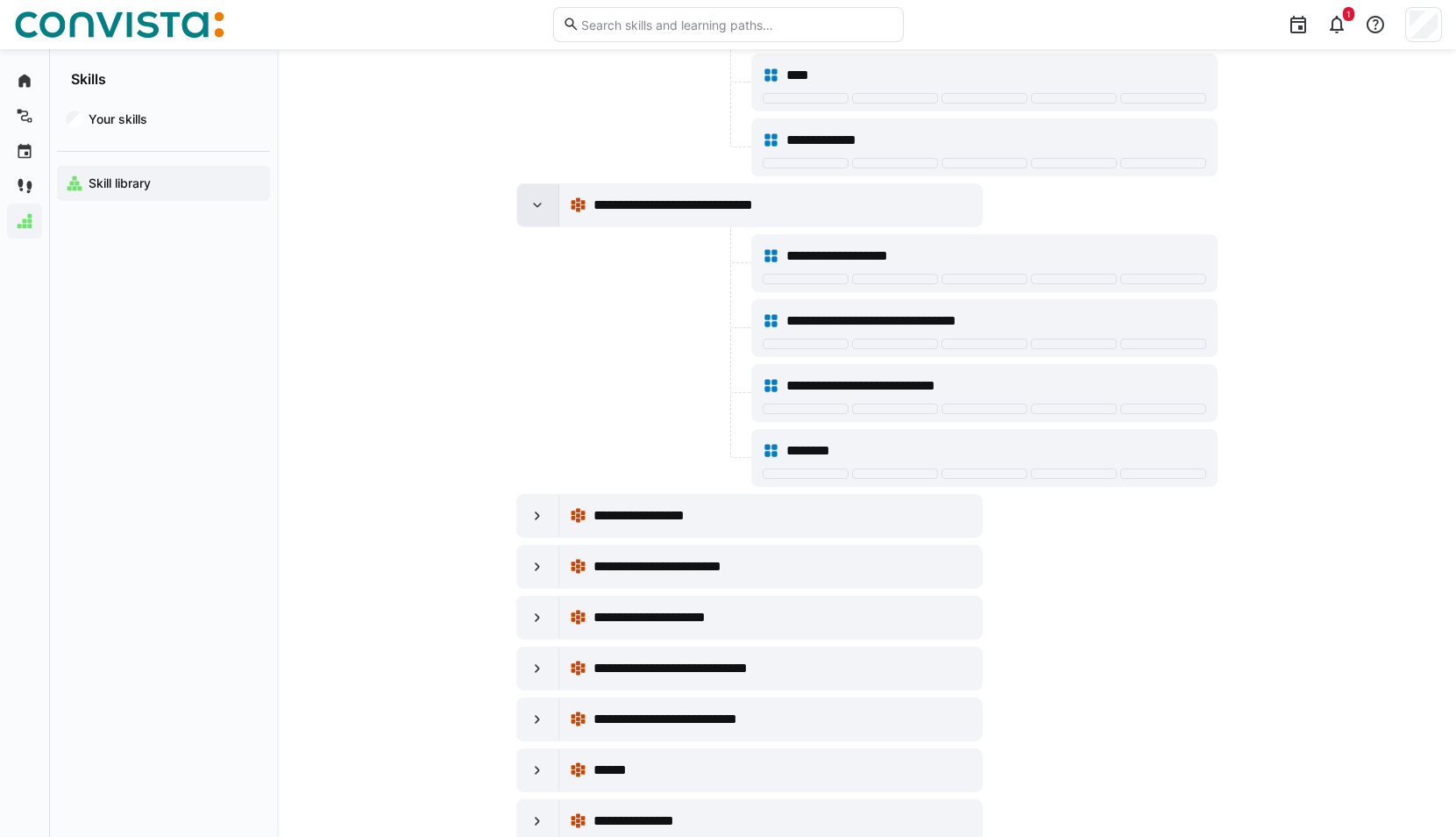
scroll to position [22537, 0]
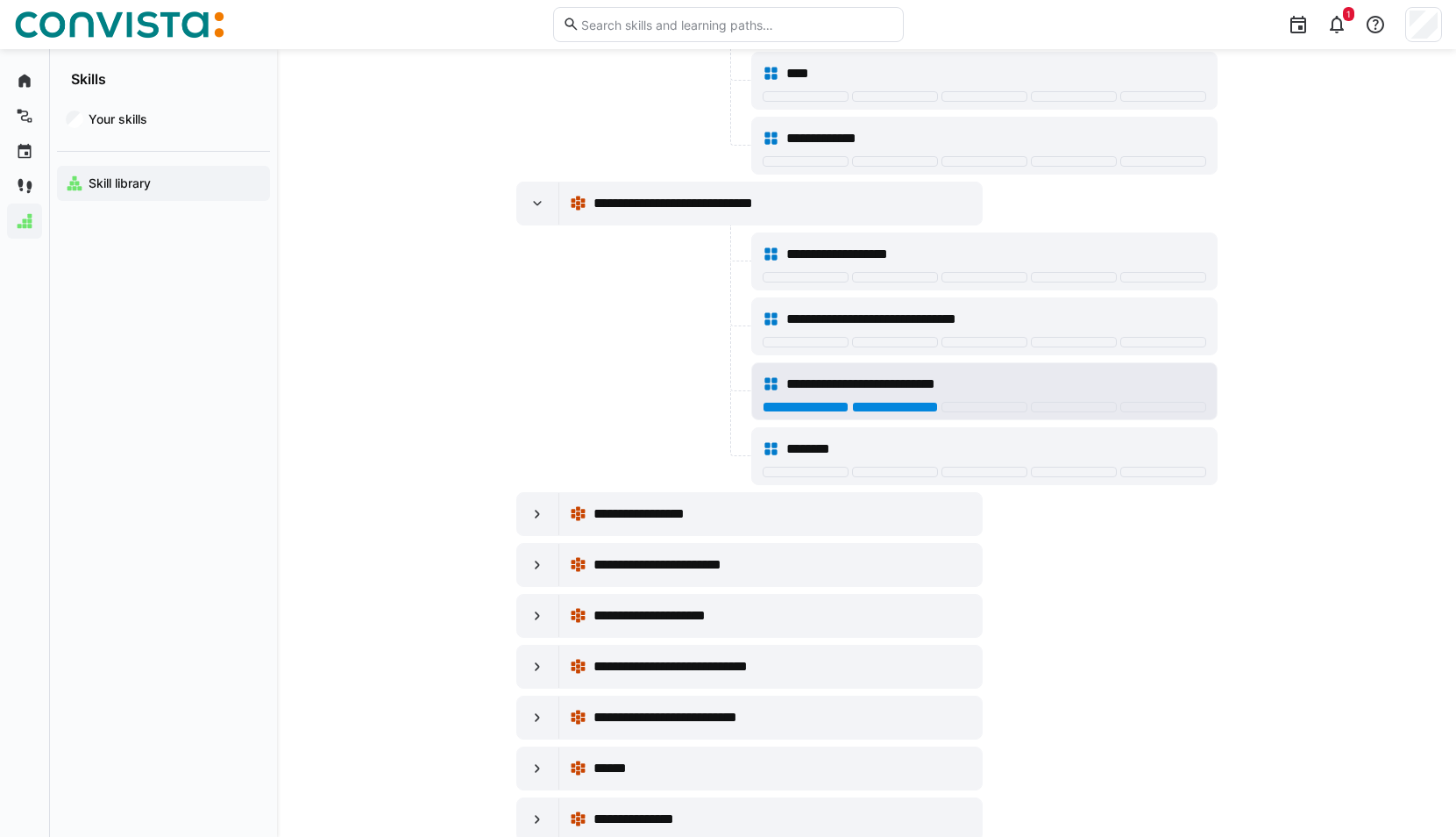
click at [912, 407] on div at bounding box center [894, 406] width 86 height 10
click at [920, 381] on span "**********" at bounding box center [869, 384] width 165 height 21
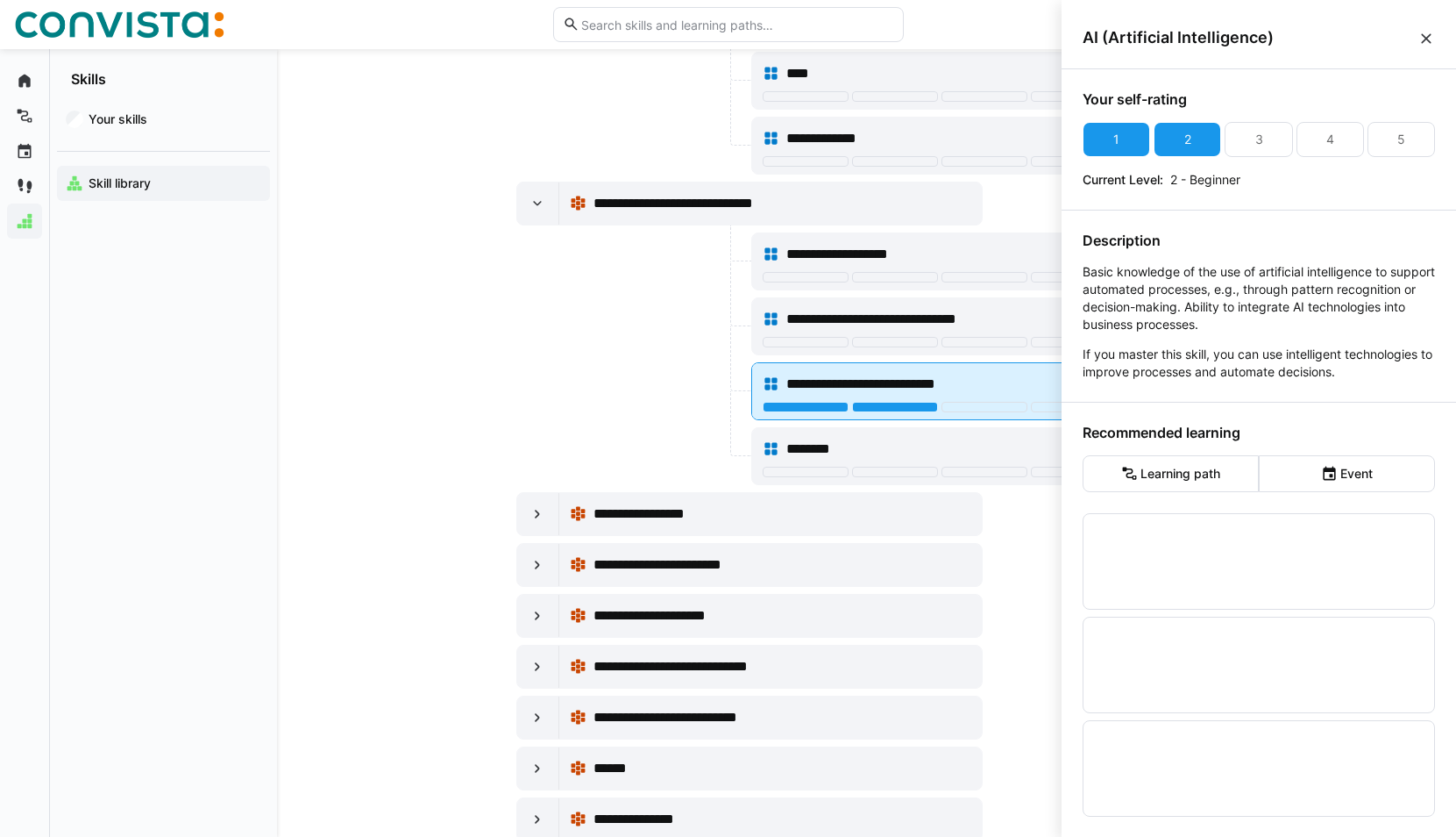
scroll to position [0, 0]
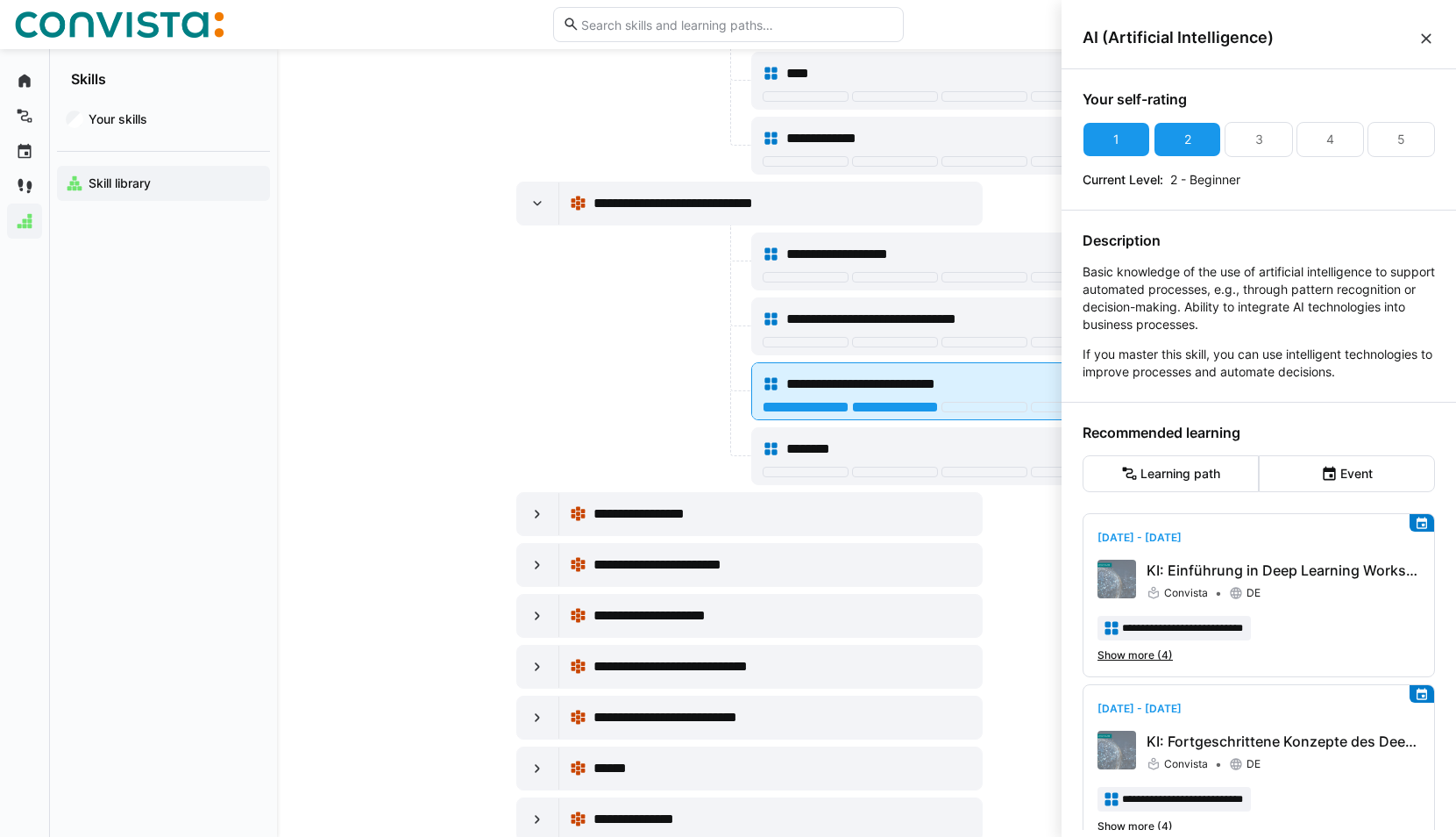
click at [920, 381] on span "**********" at bounding box center [869, 384] width 165 height 21
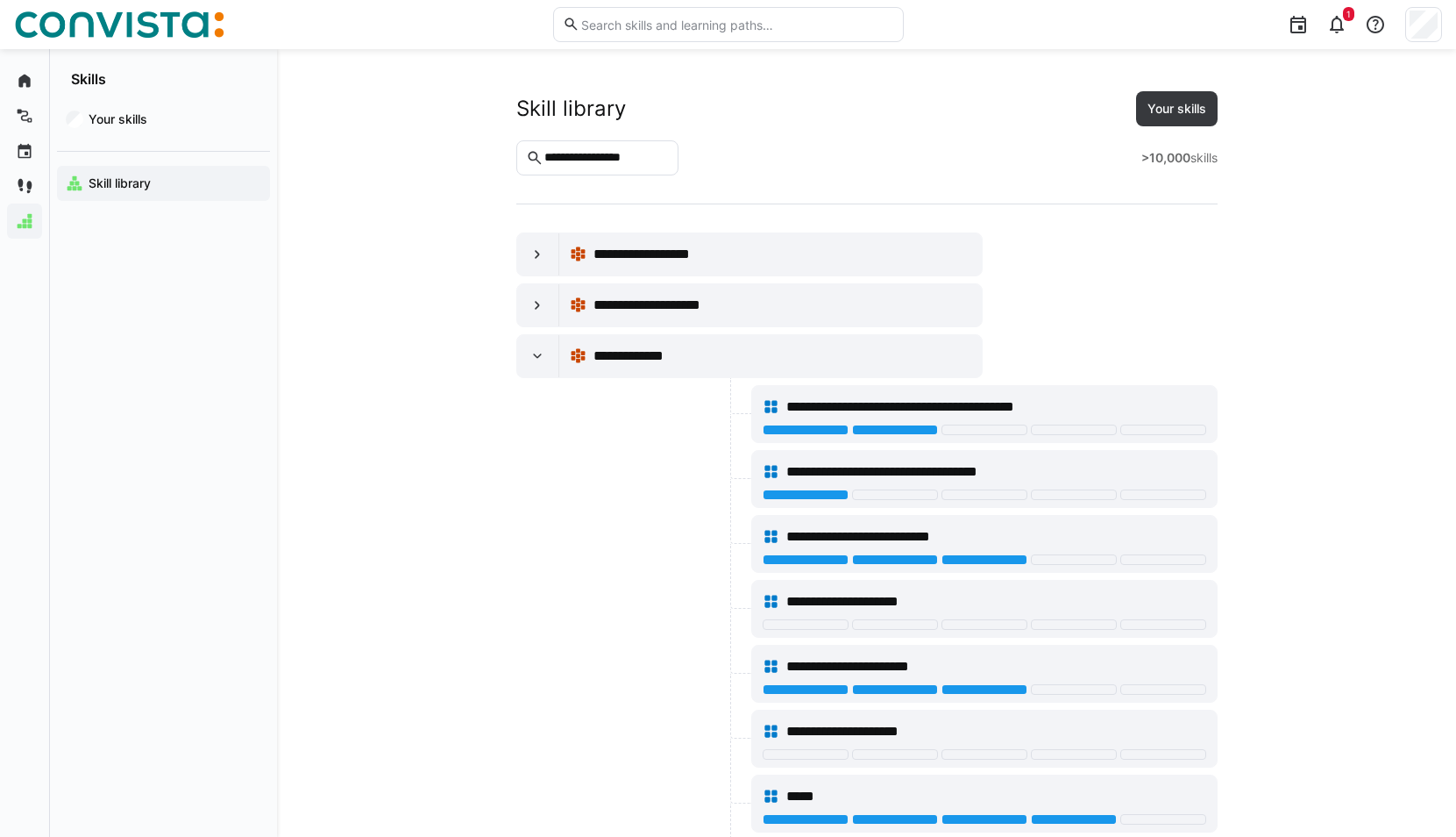
scroll to position [22537, 0]
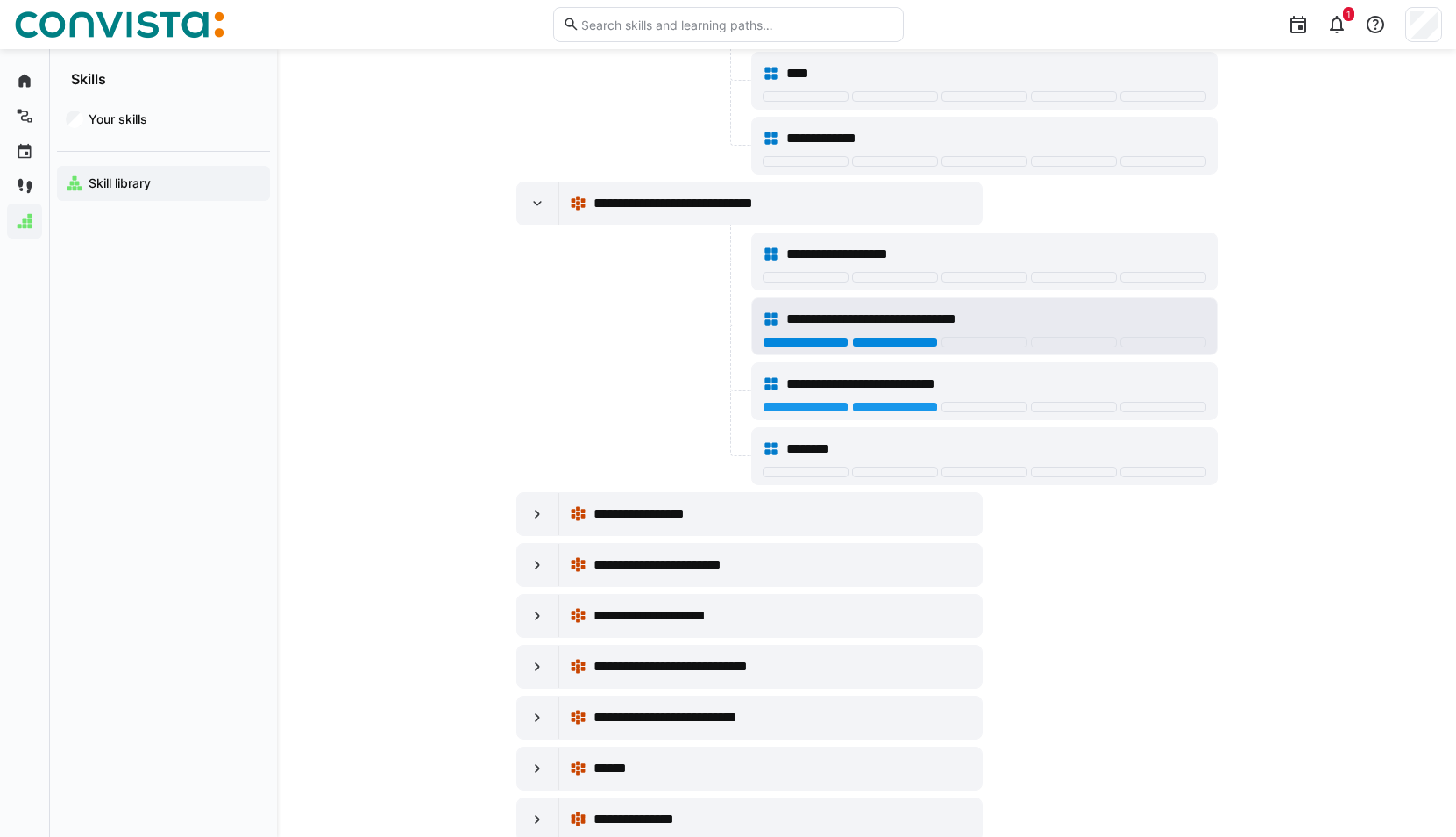
click at [919, 340] on div at bounding box center [894, 342] width 86 height 10
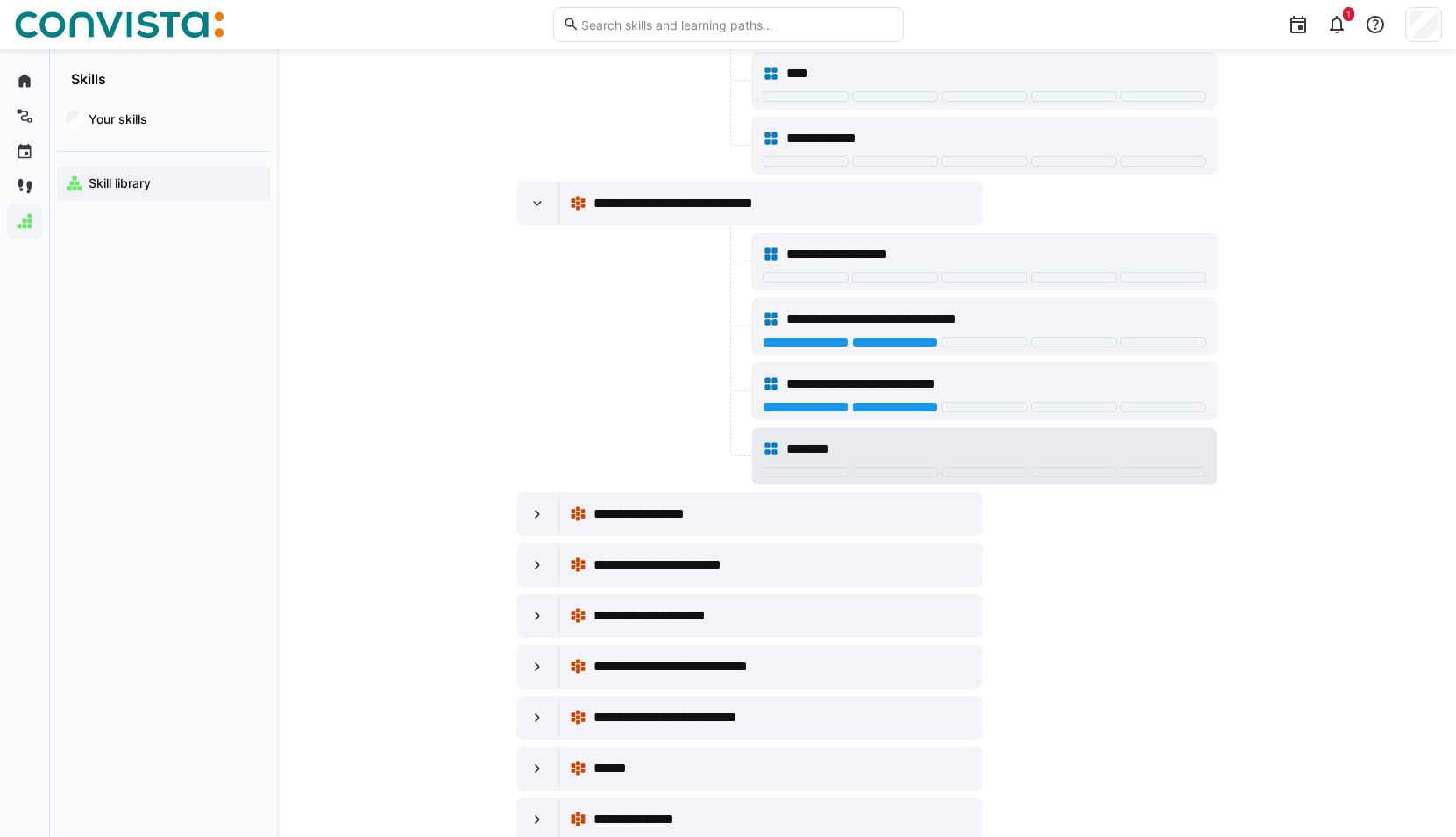
click at [862, 466] on div "********" at bounding box center [985, 449] width 444 height 35
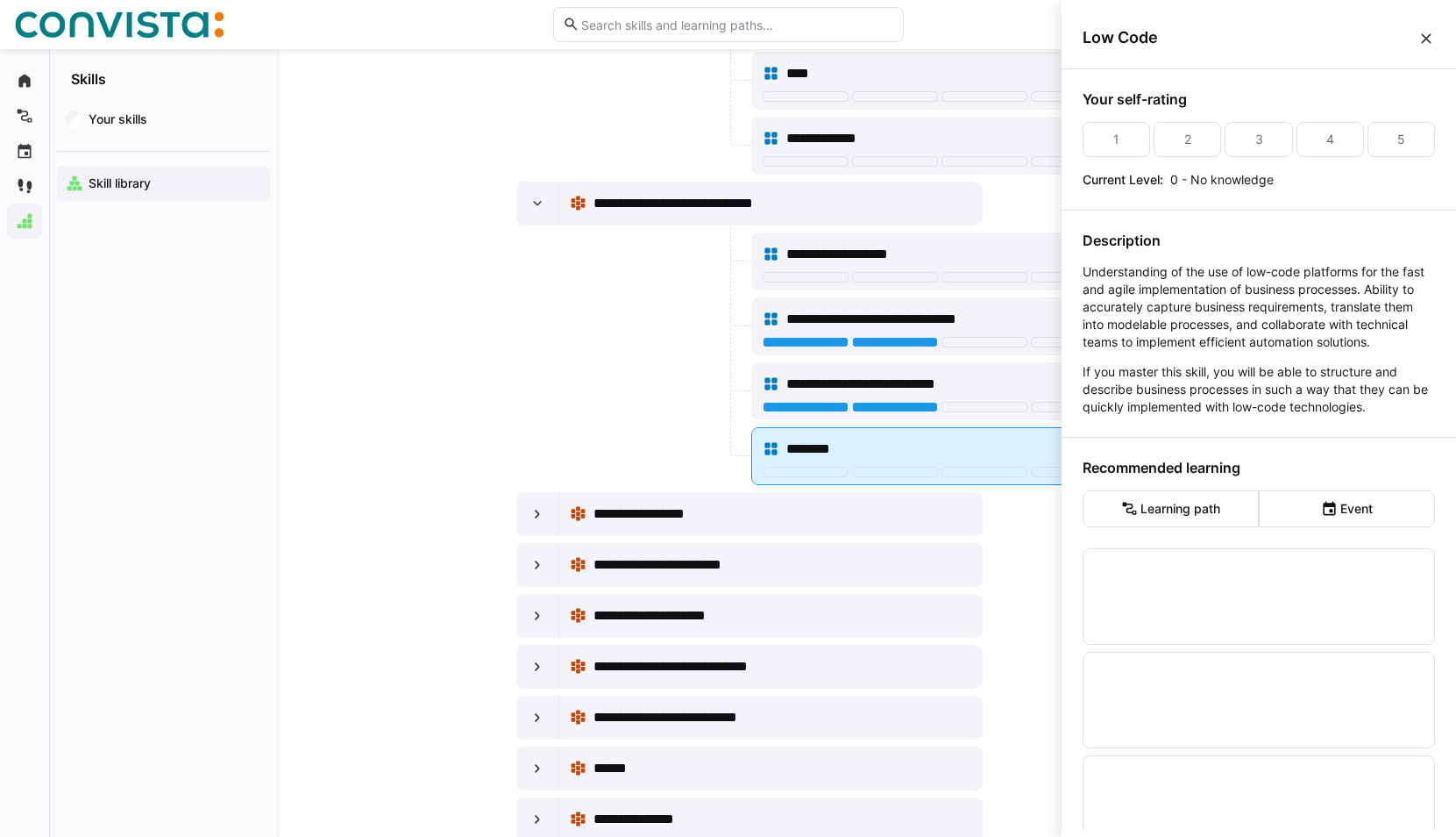
scroll to position [0, 0]
click at [865, 468] on div at bounding box center [894, 472] width 86 height 10
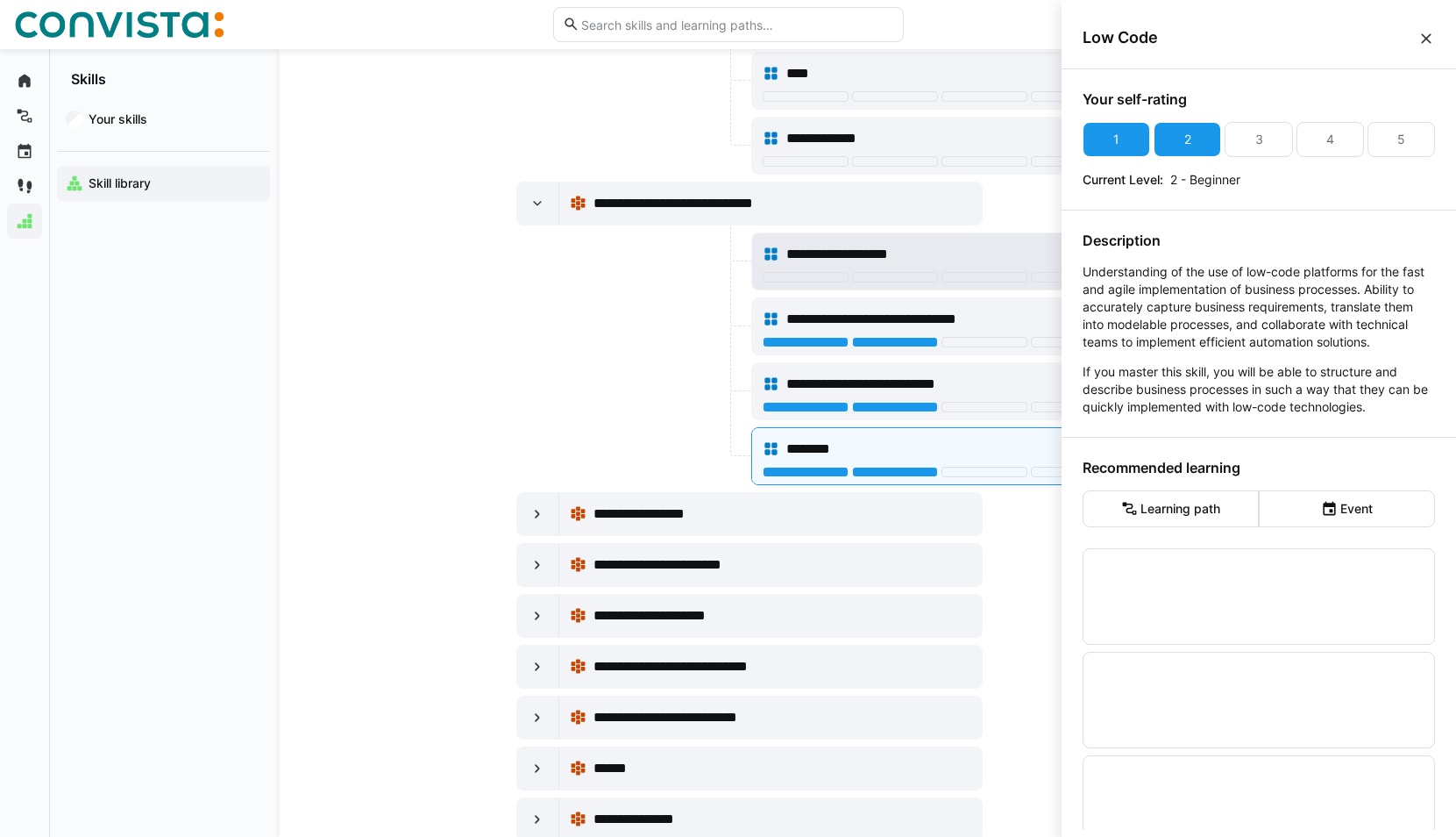
click at [901, 255] on span "**********" at bounding box center [858, 254] width 144 height 21
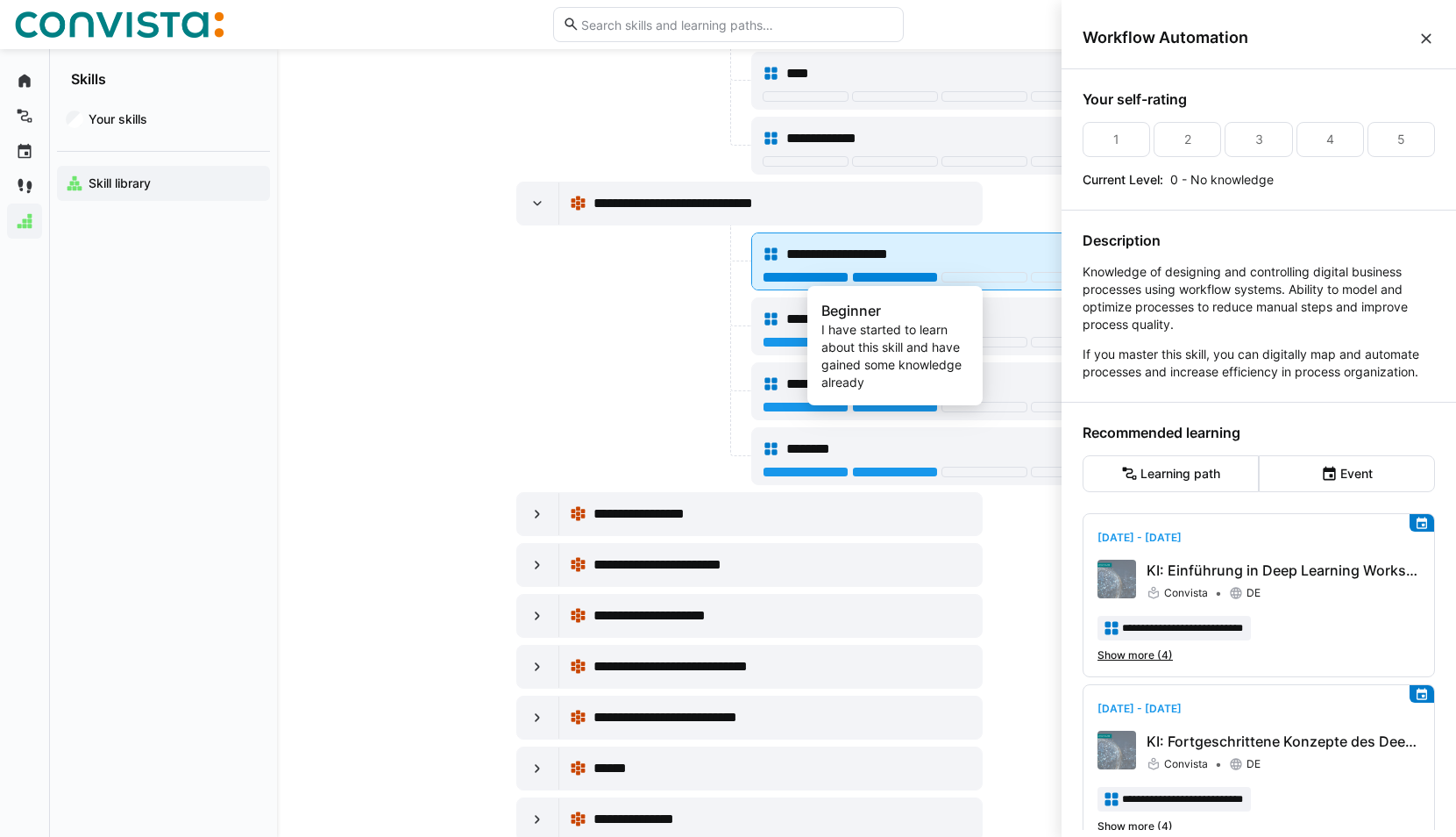
click at [907, 276] on div at bounding box center [894, 276] width 86 height 10
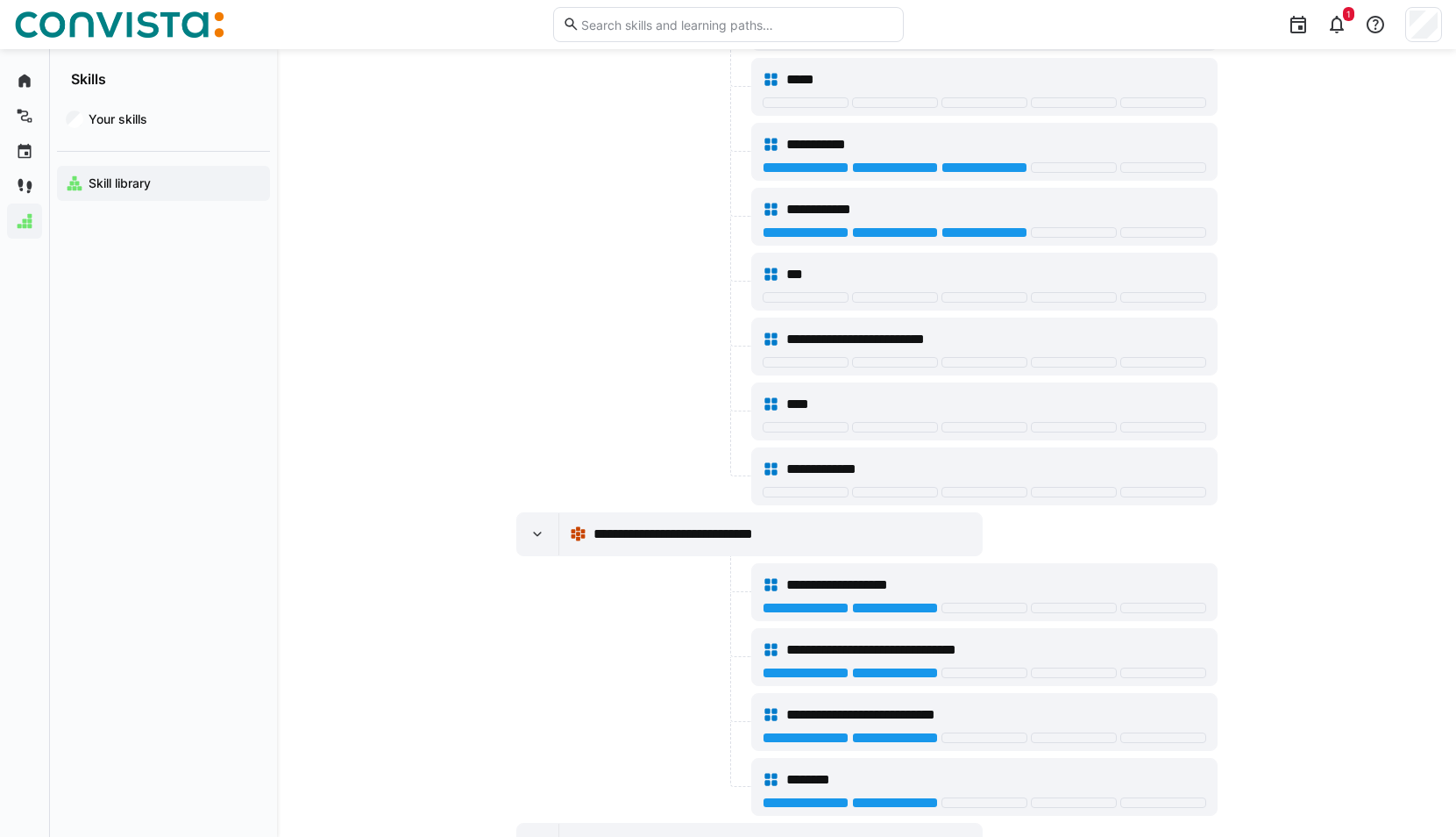
scroll to position [22363, 0]
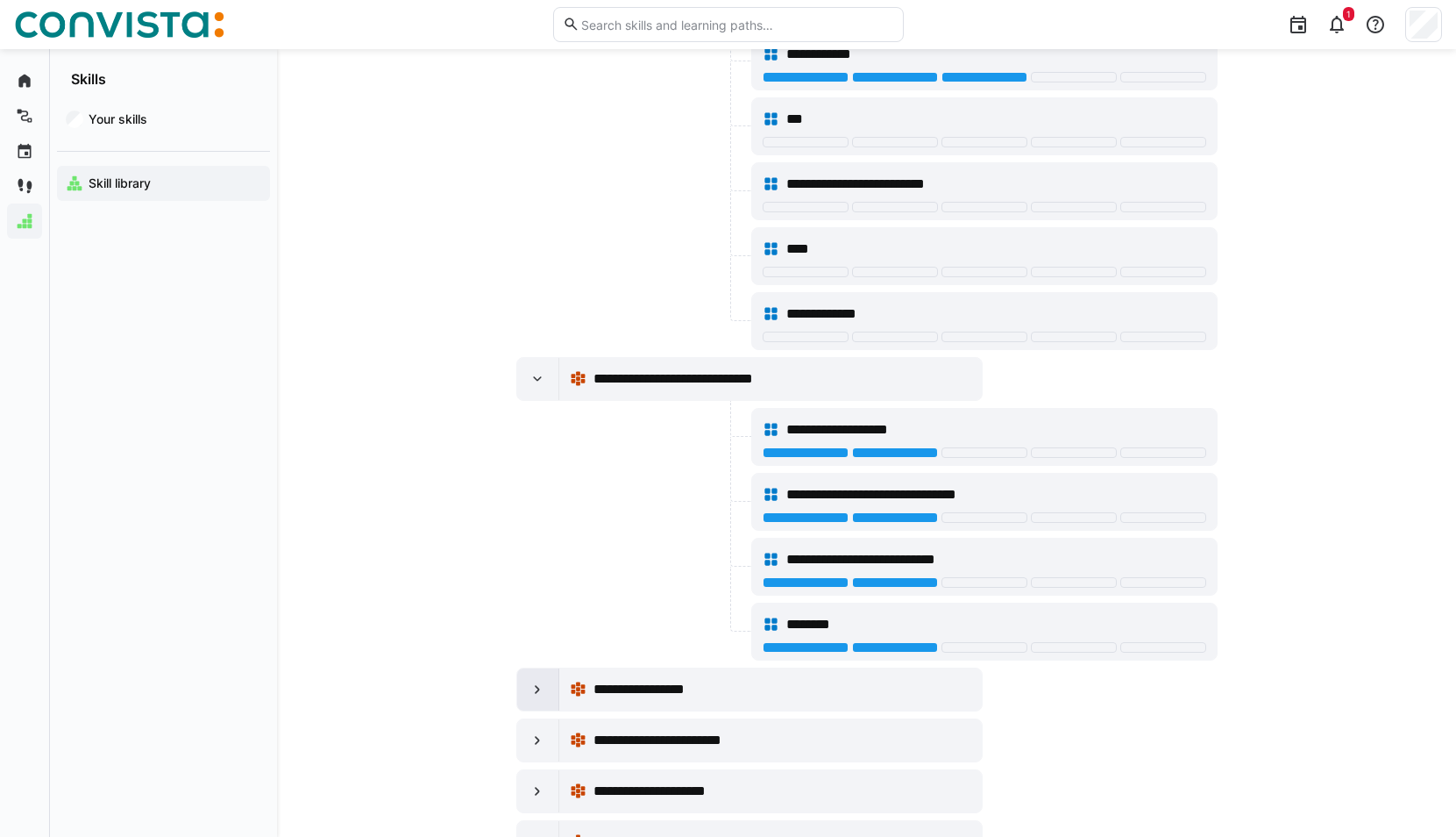
click at [542, 699] on div at bounding box center [538, 689] width 42 height 42
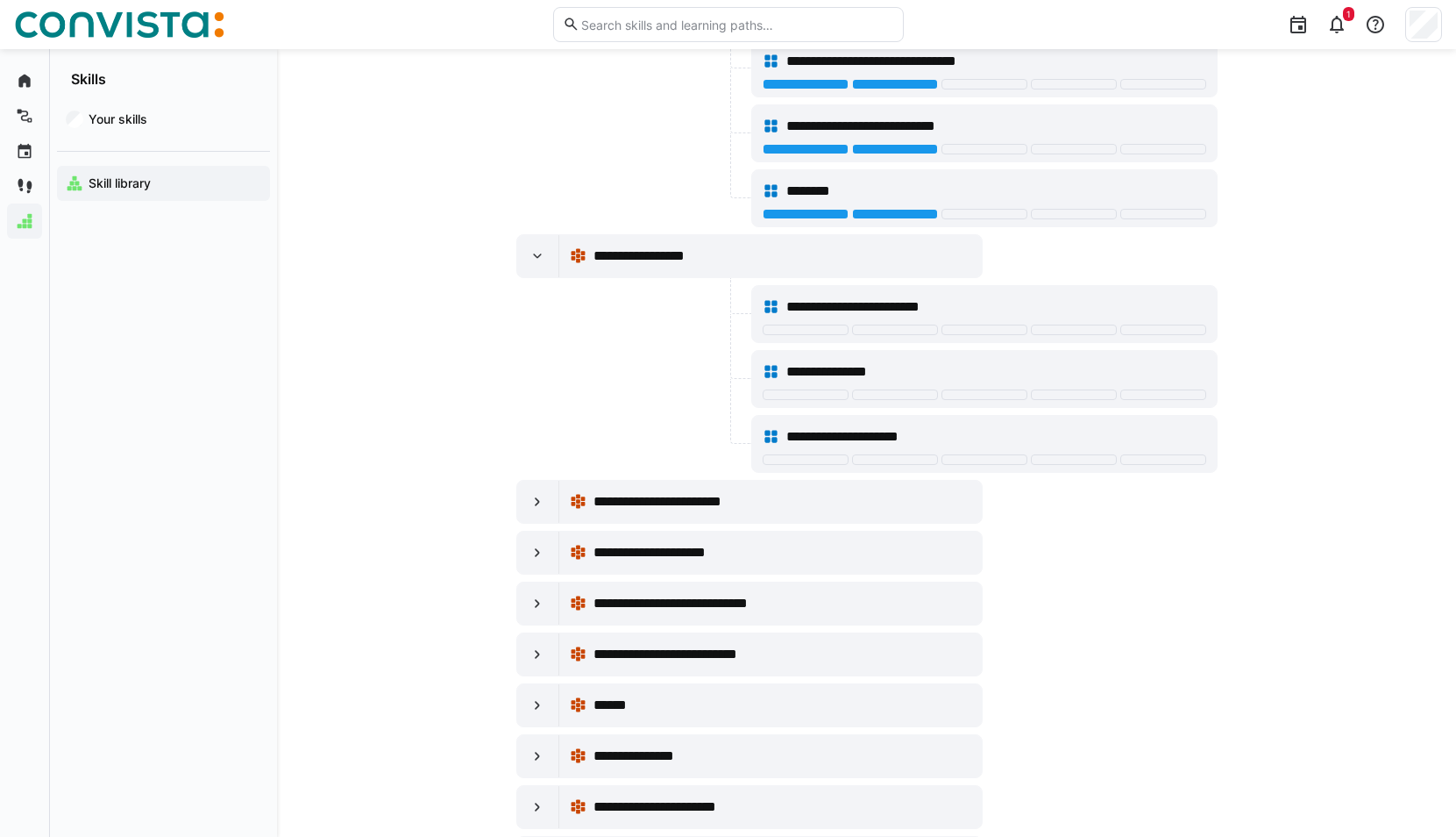
scroll to position [22801, 0]
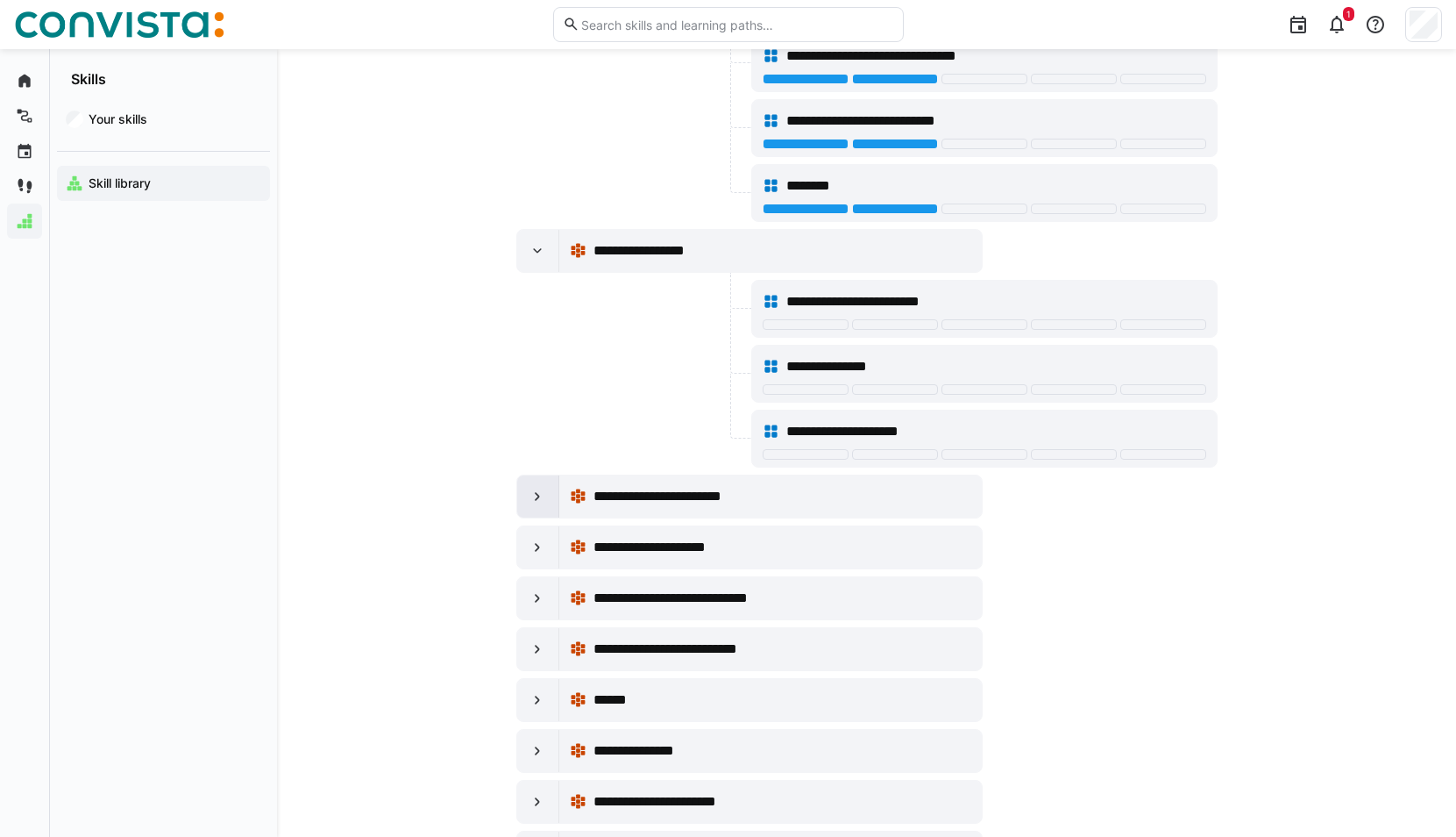
click at [549, 493] on div at bounding box center [538, 496] width 42 height 42
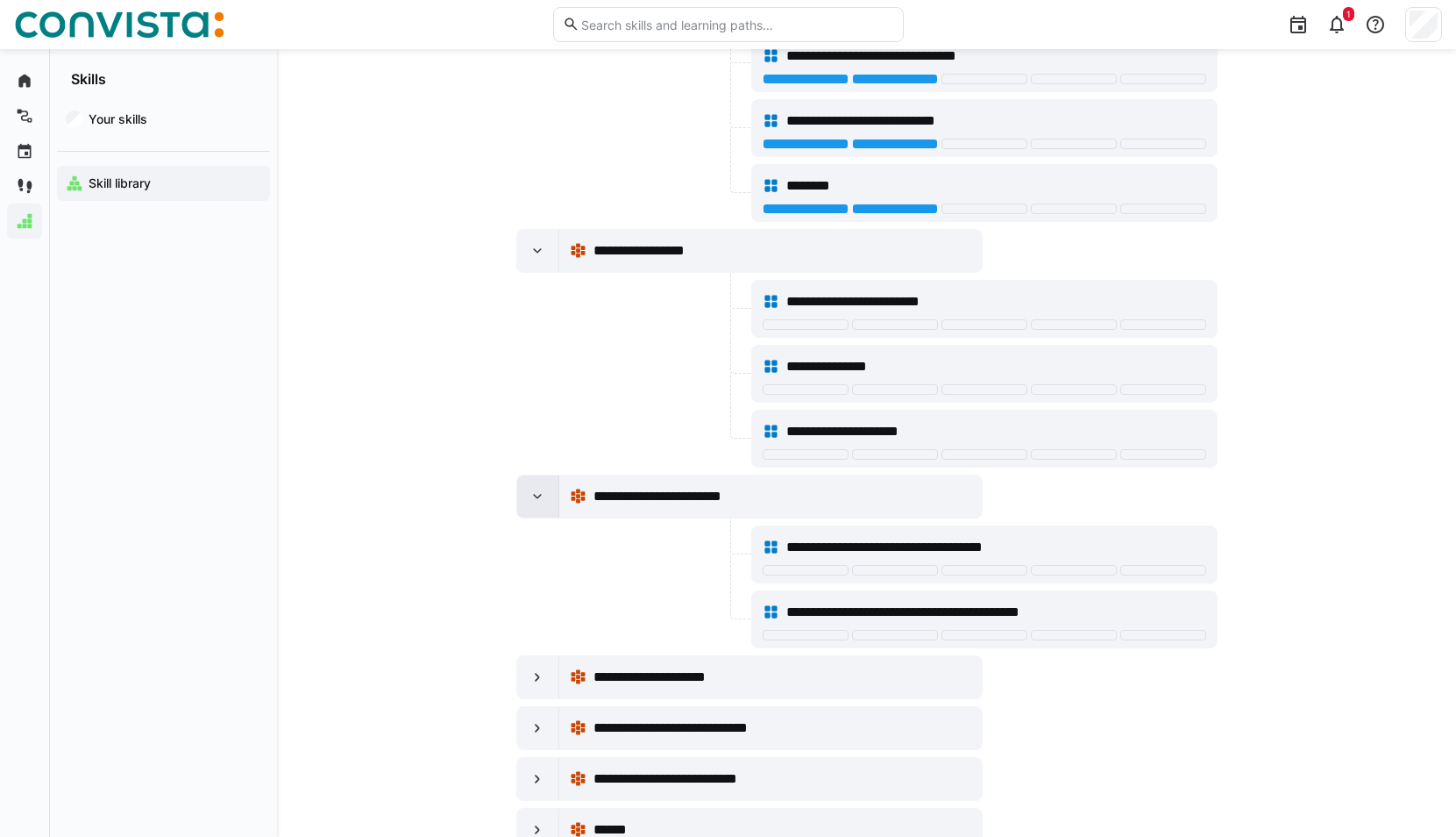
scroll to position [22976, 0]
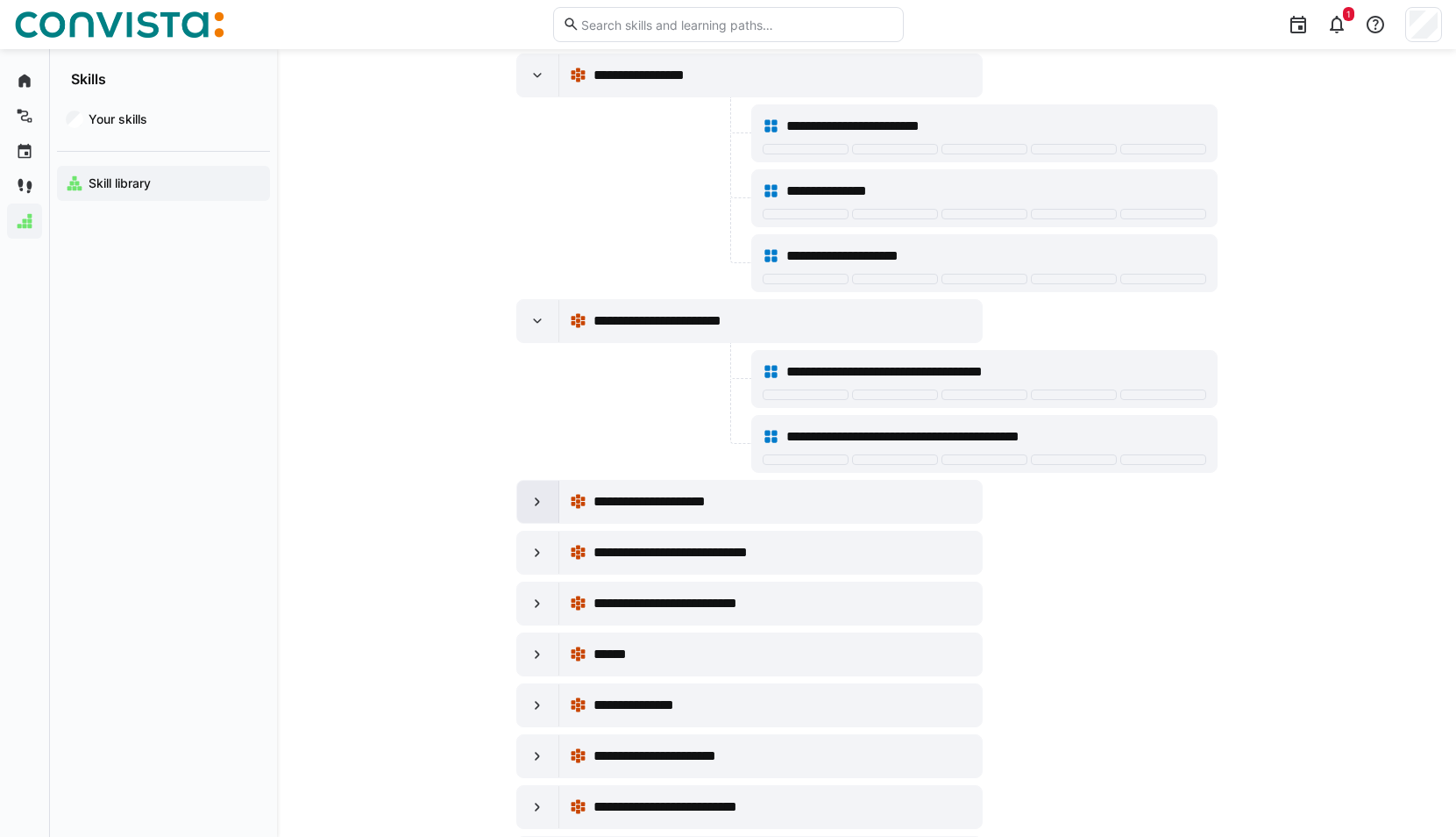
click at [542, 510] on eds-icon at bounding box center [537, 501] width 17 height 17
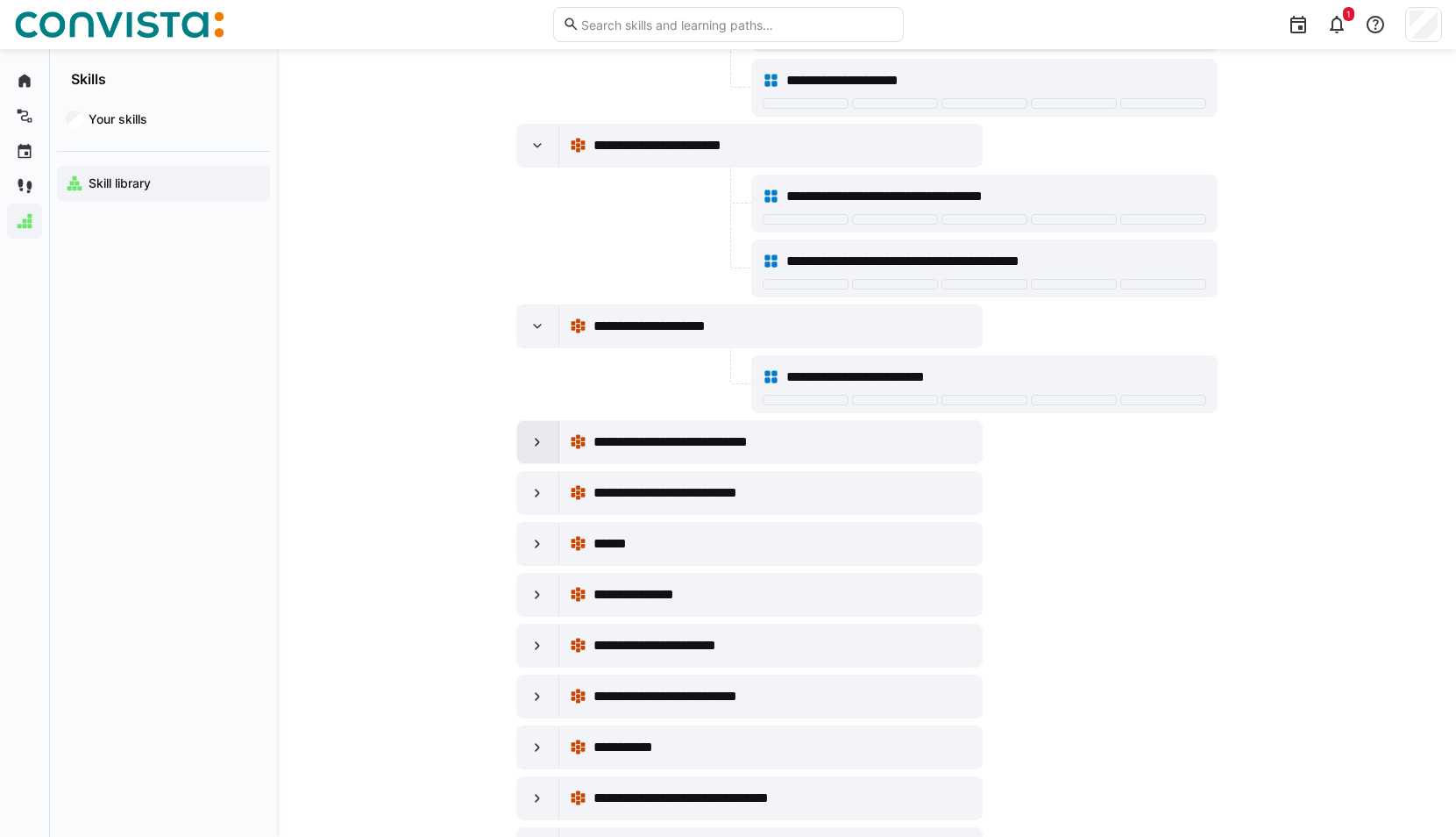
click at [548, 448] on div at bounding box center [538, 442] width 42 height 42
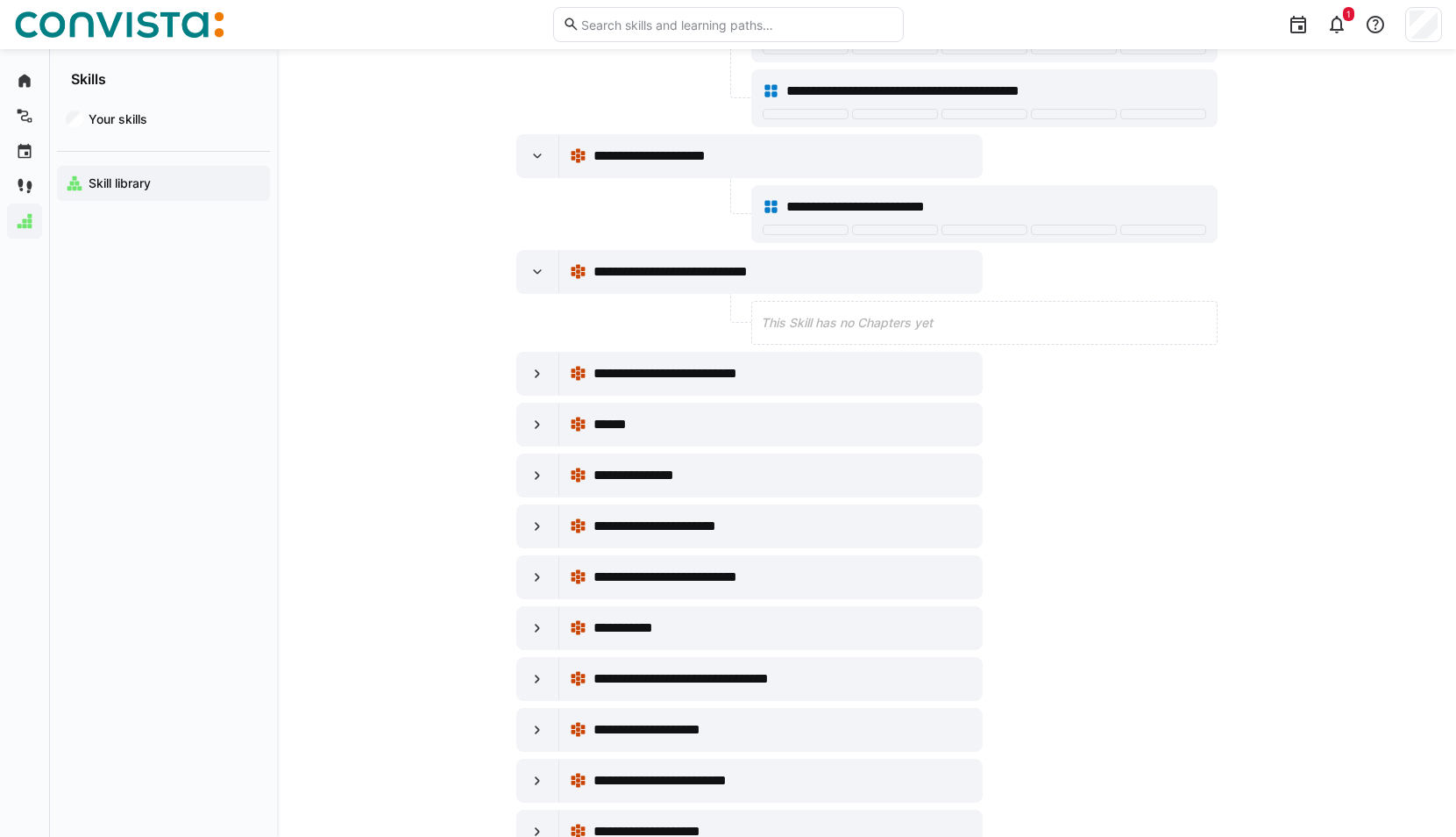
scroll to position [23327, 0]
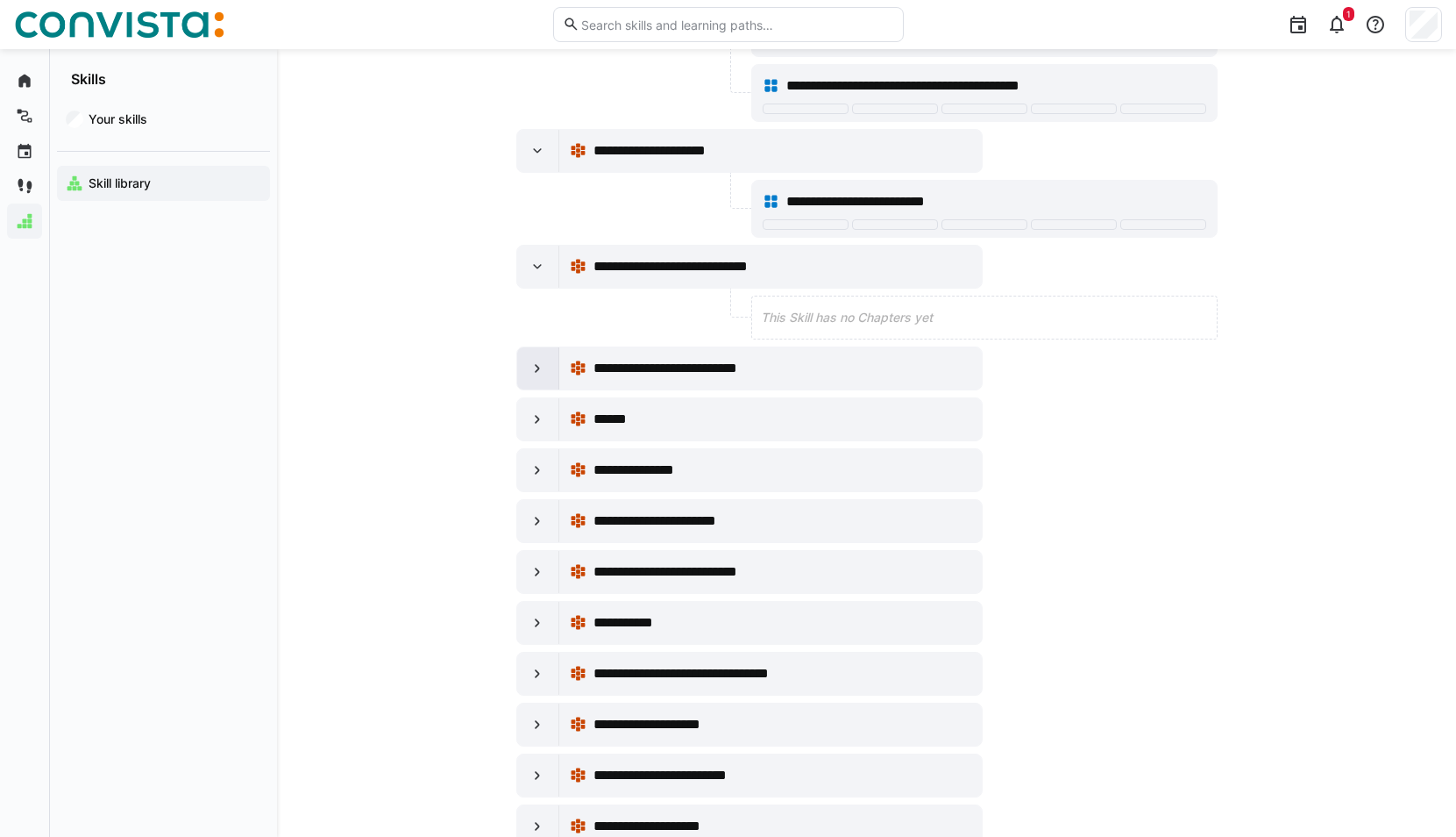
click at [538, 377] on div at bounding box center [538, 368] width 42 height 42
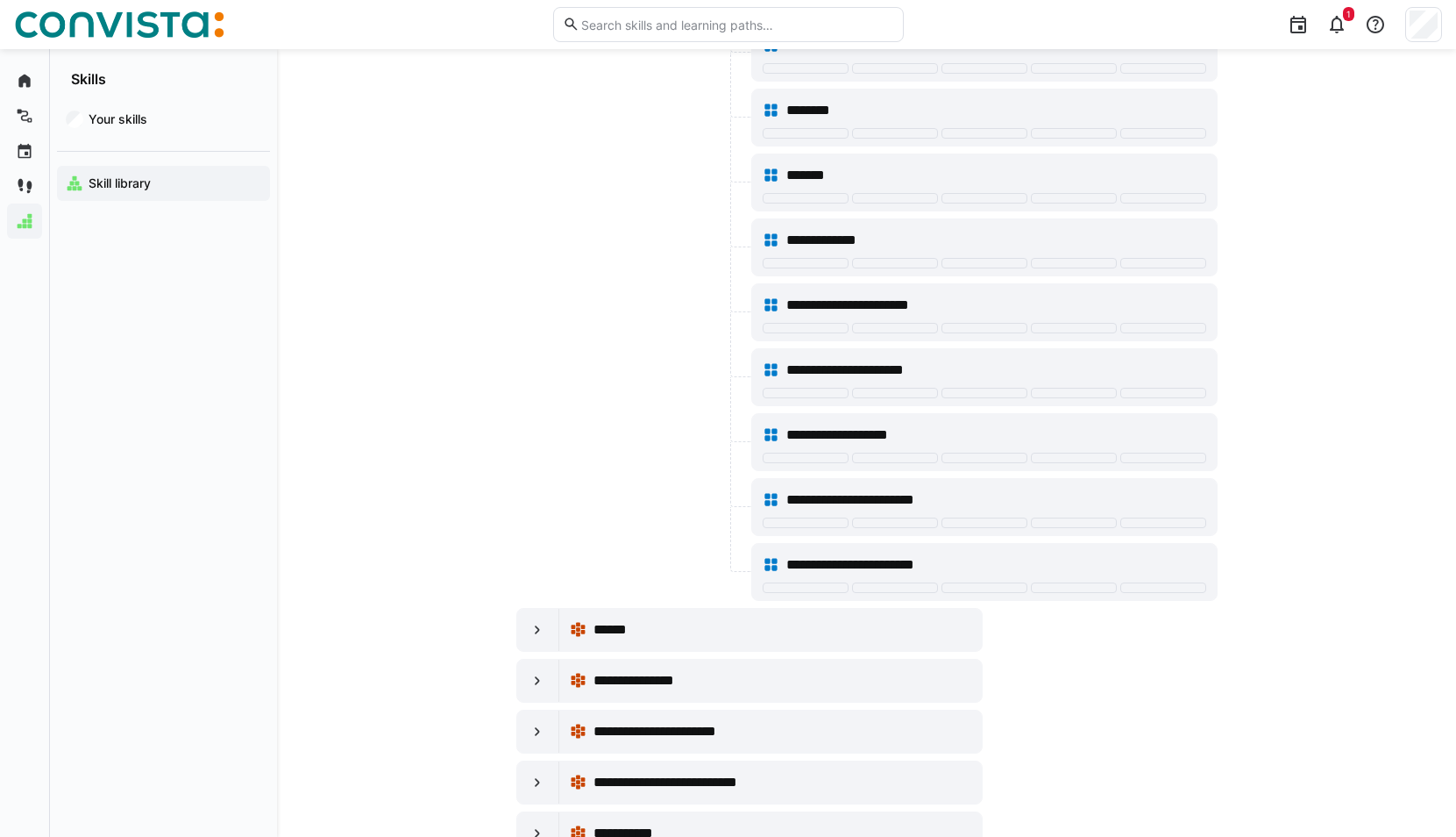
scroll to position [24028, 0]
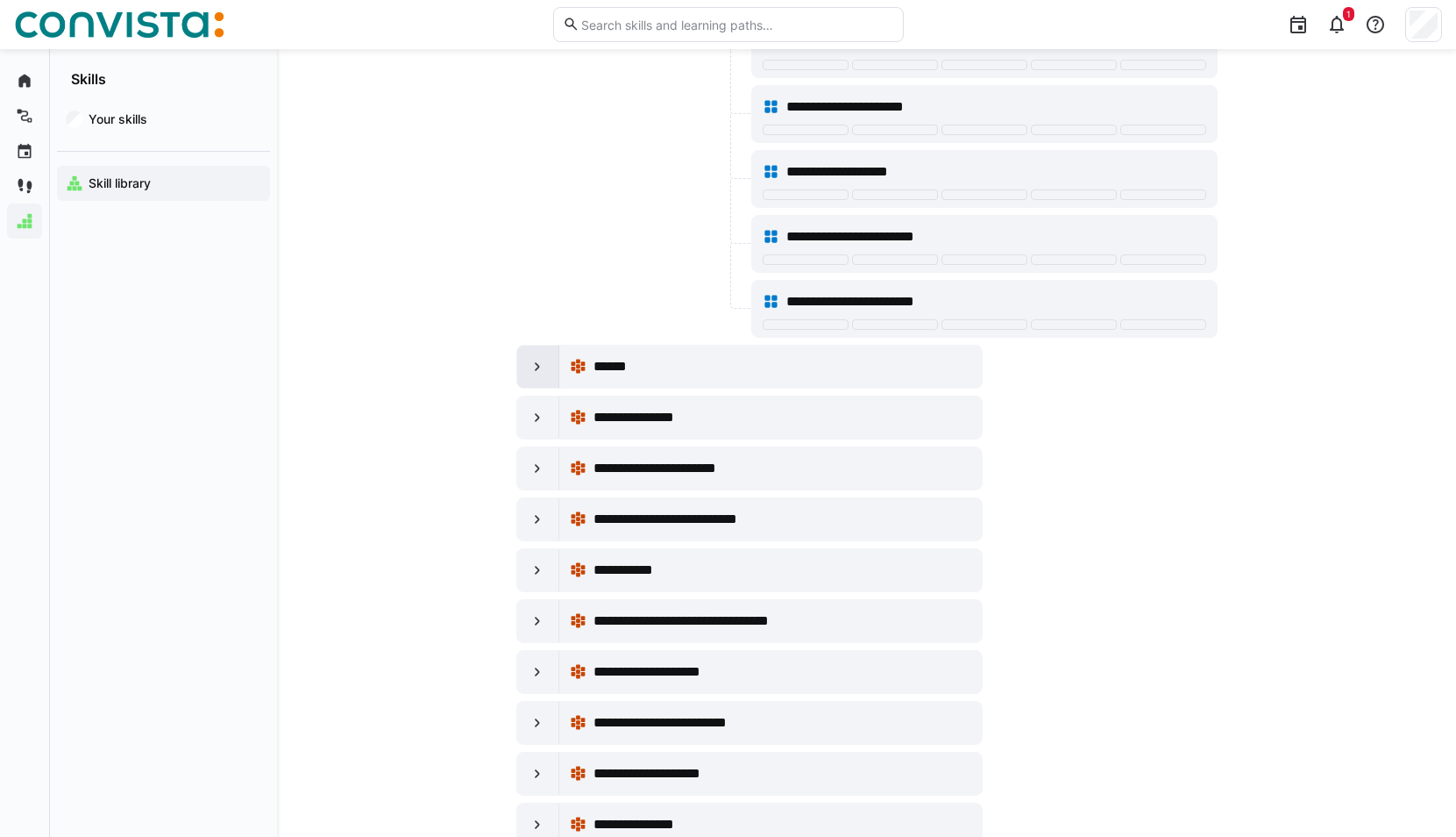
click at [544, 359] on eds-icon at bounding box center [537, 366] width 17 height 17
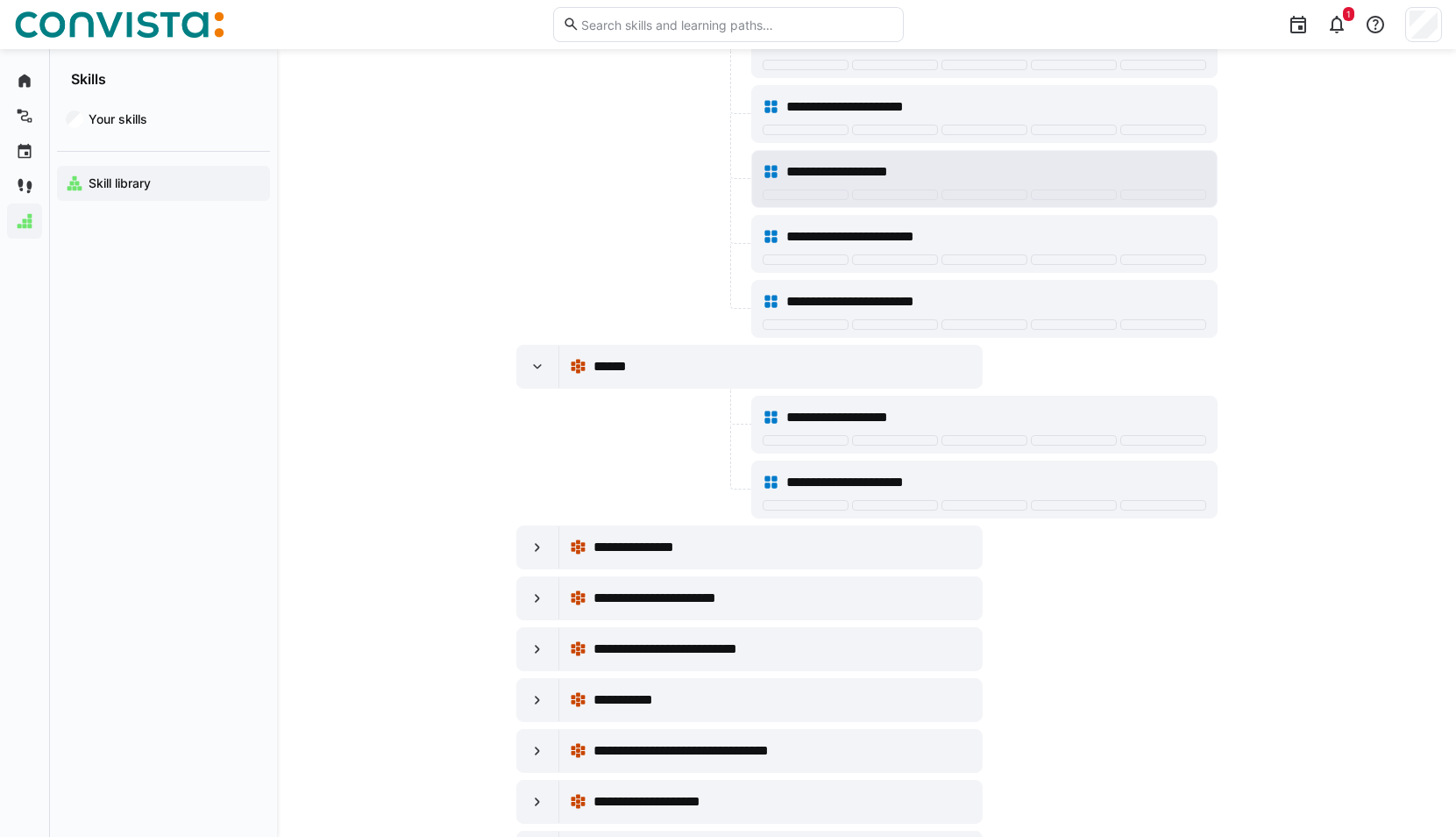
click at [1017, 179] on div "**********" at bounding box center [996, 172] width 419 height 21
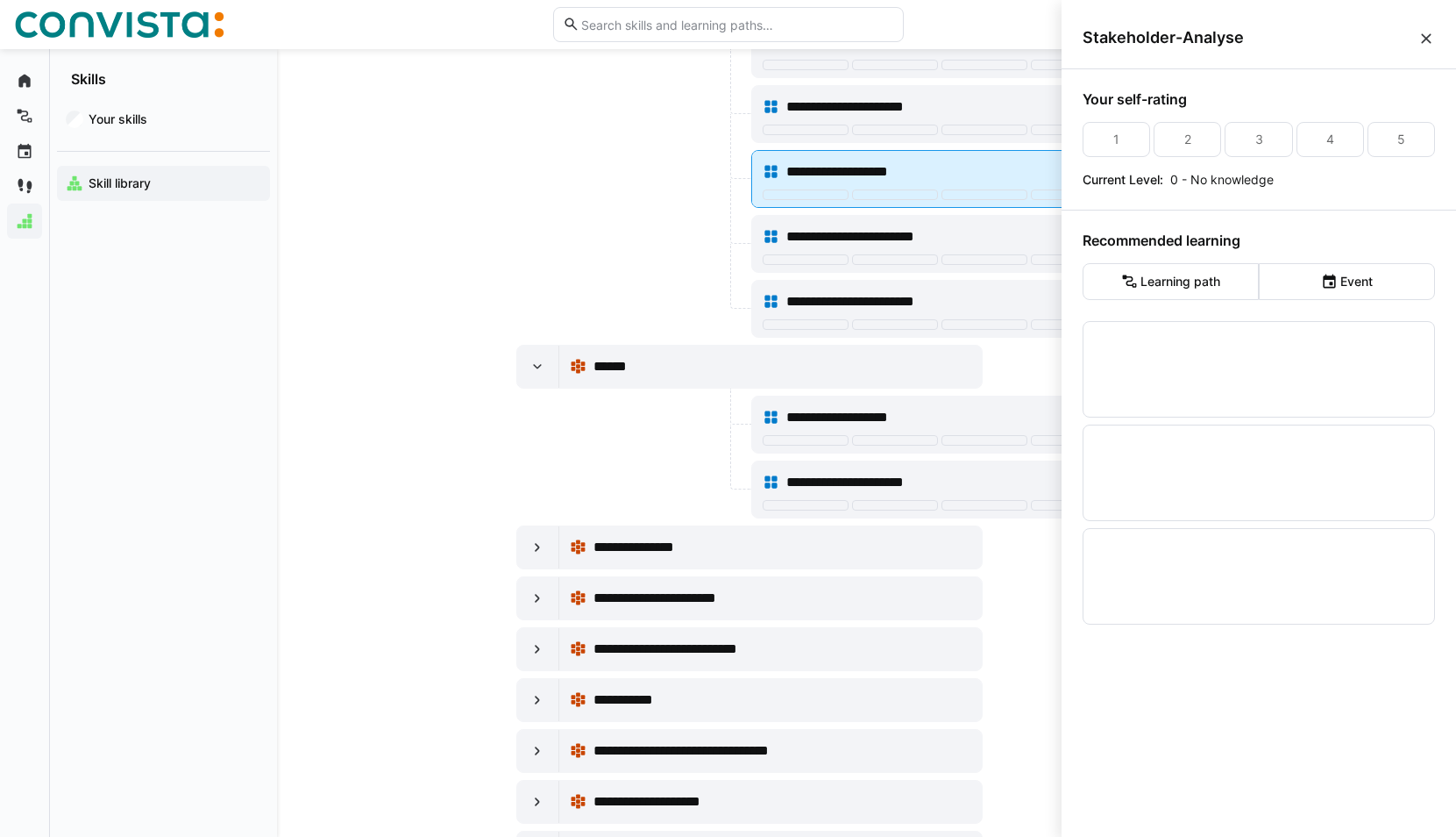
scroll to position [0, 0]
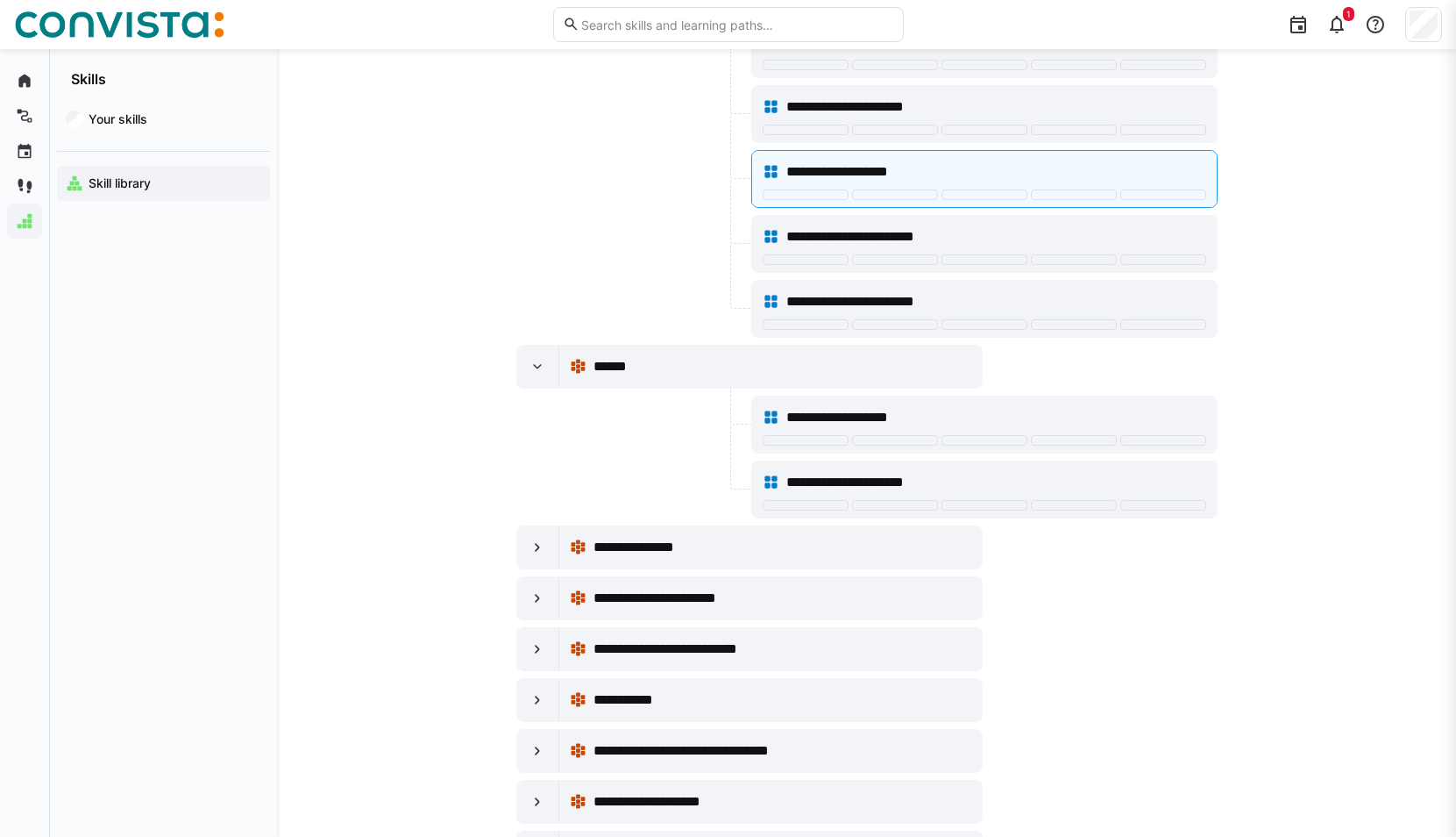
scroll to position [24028, 0]
click at [526, 560] on div at bounding box center [538, 547] width 42 height 42
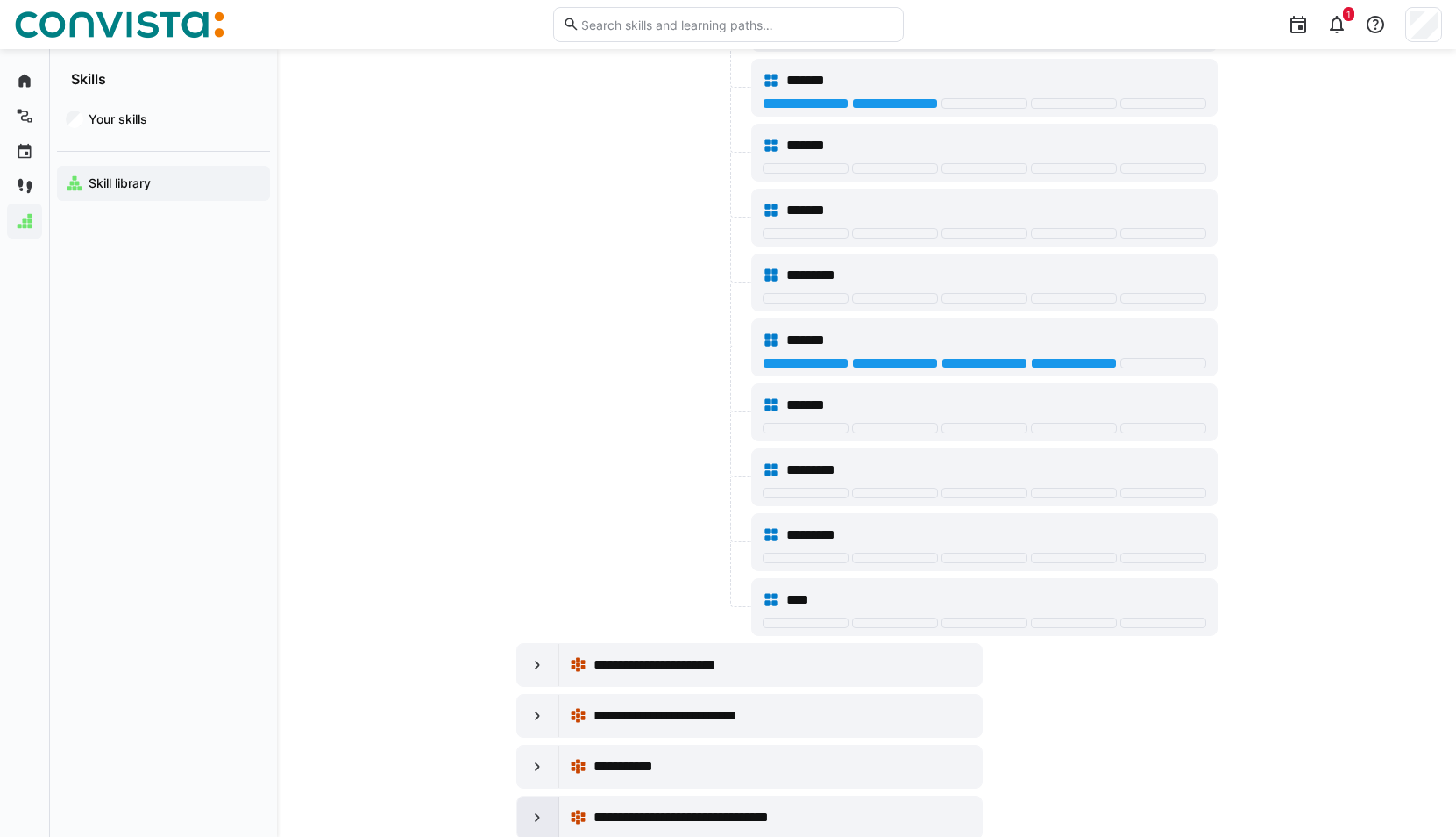
scroll to position [26046, 0]
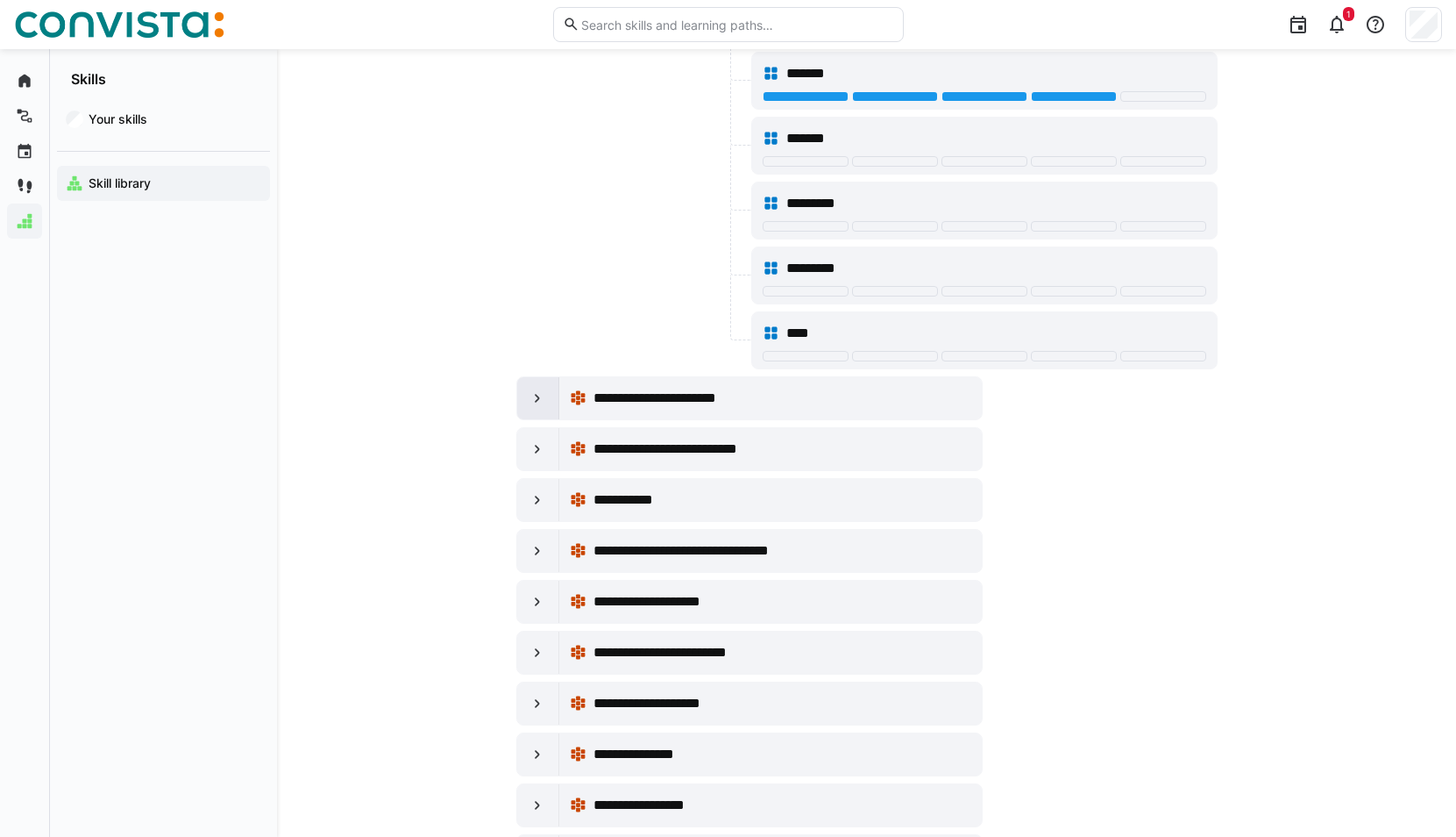
click at [555, 399] on div at bounding box center [538, 398] width 42 height 42
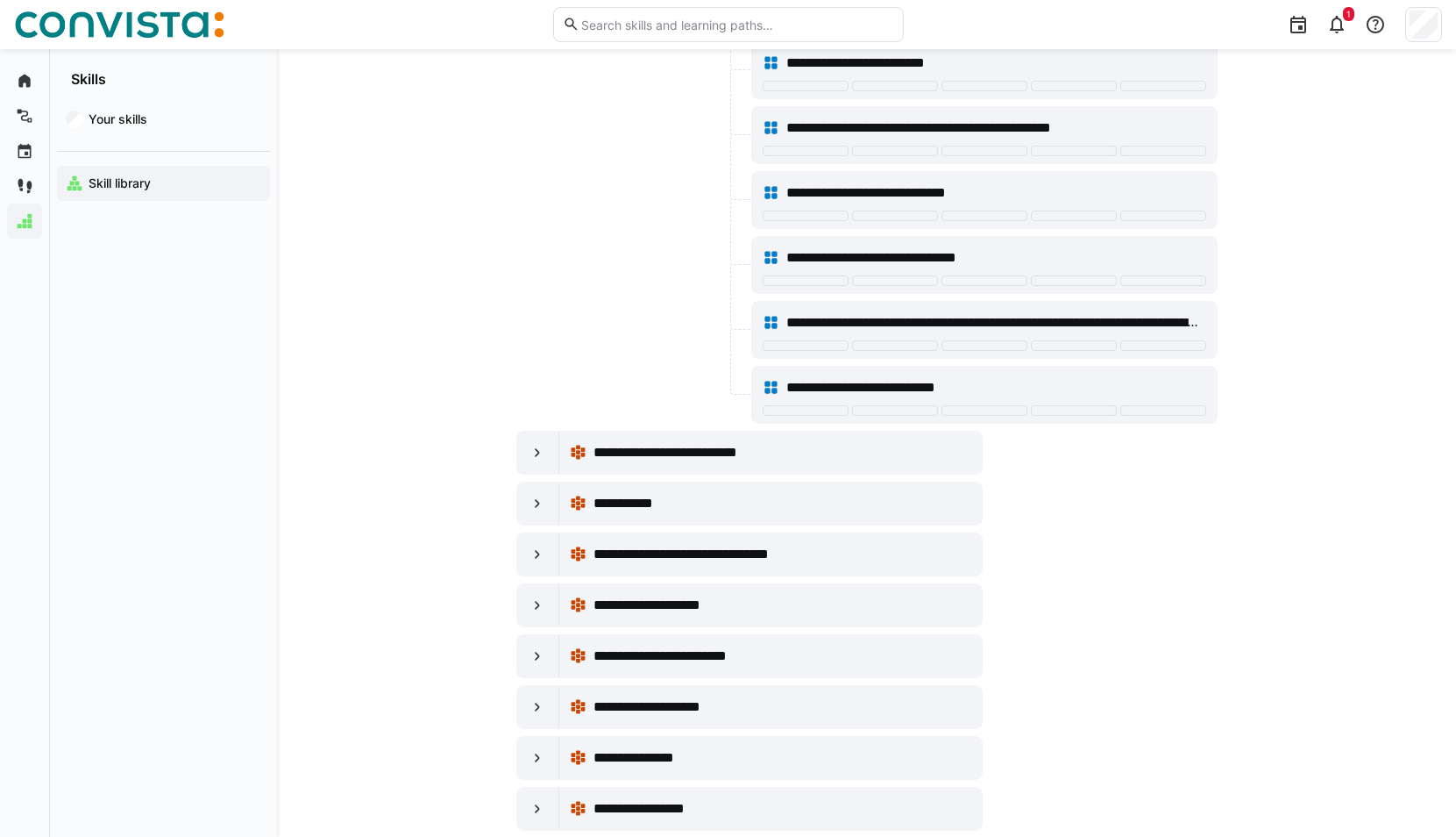
scroll to position [27010, 0]
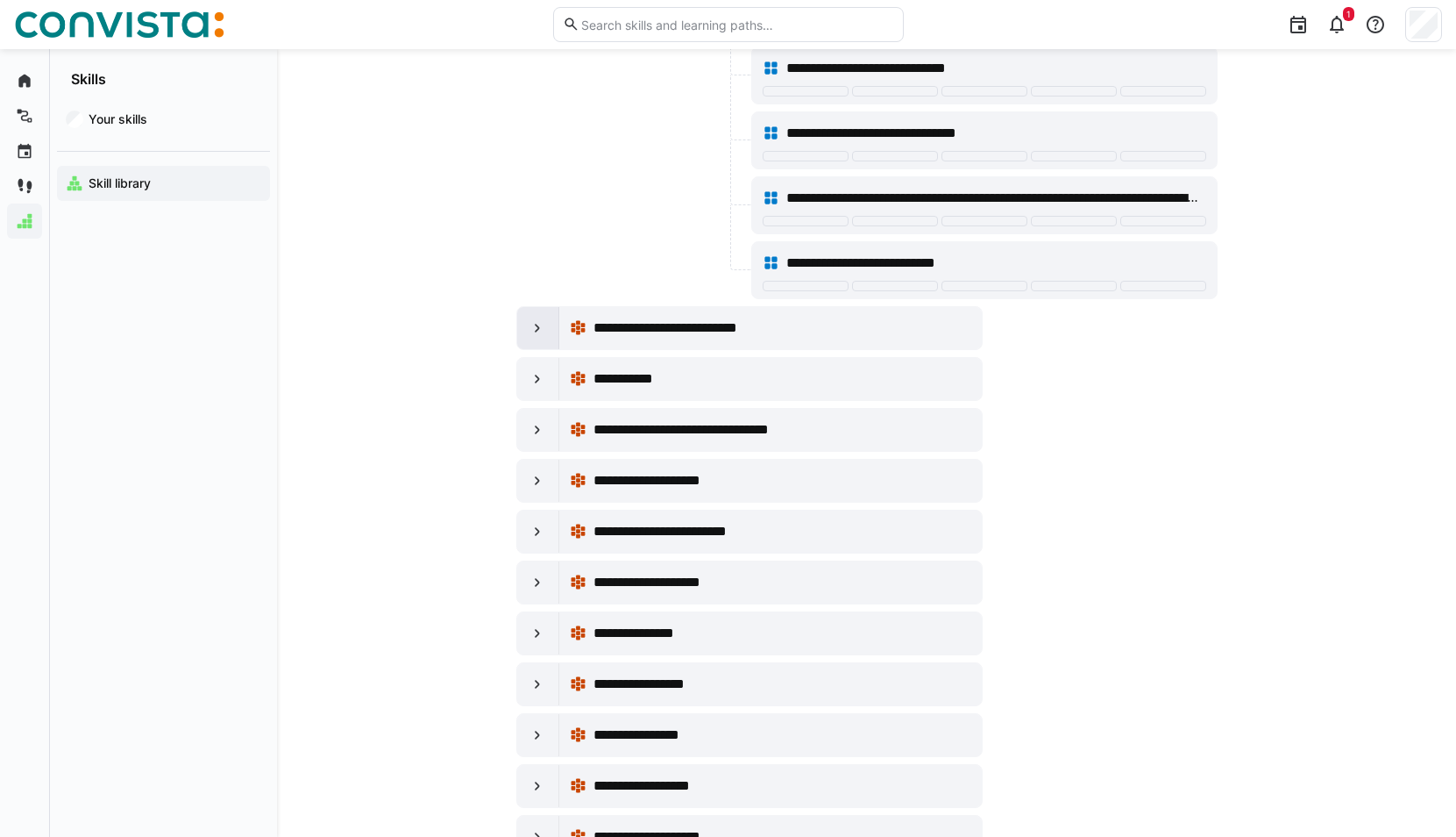
click at [544, 334] on eds-icon at bounding box center [537, 327] width 17 height 17
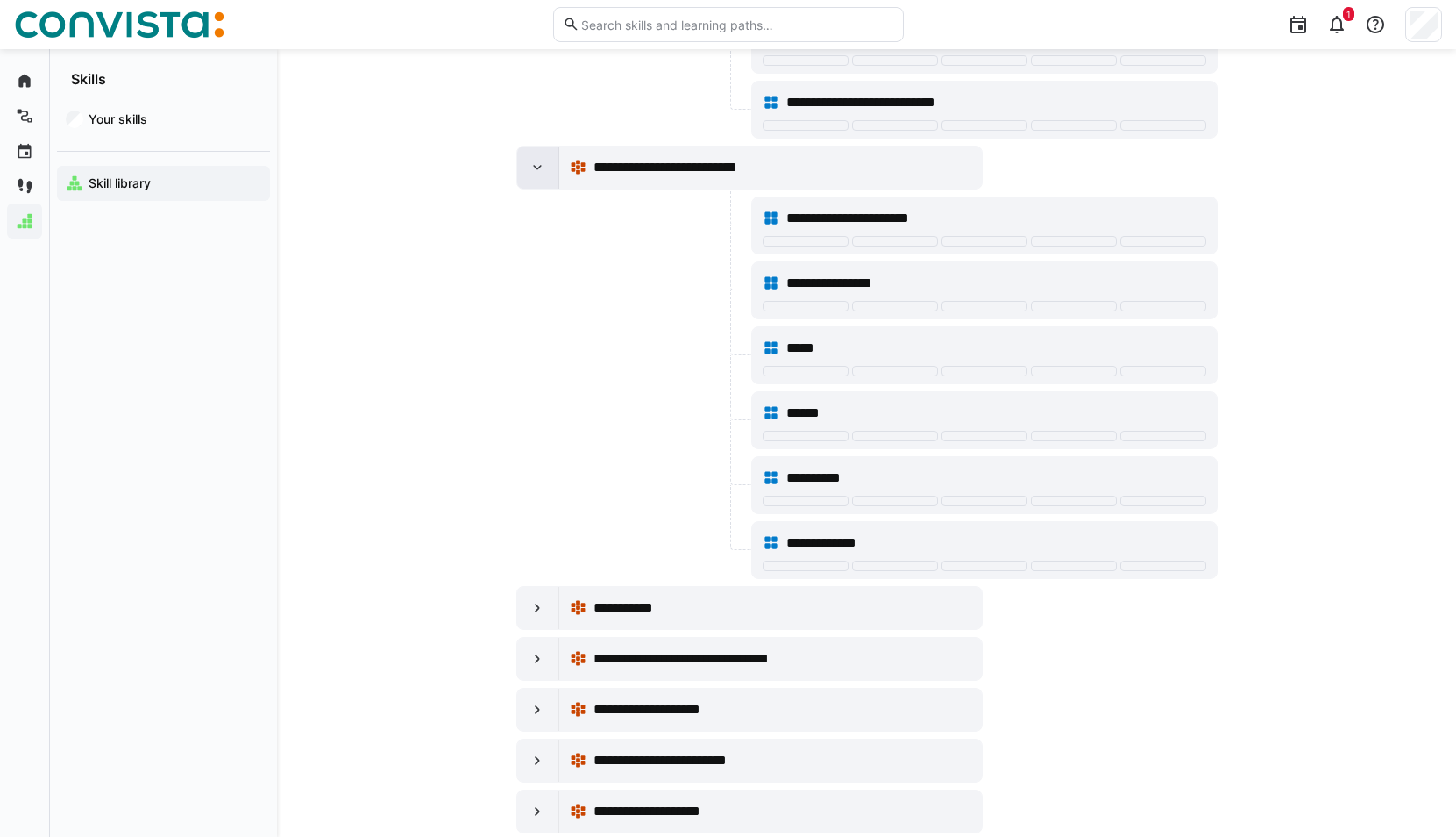
scroll to position [27185, 0]
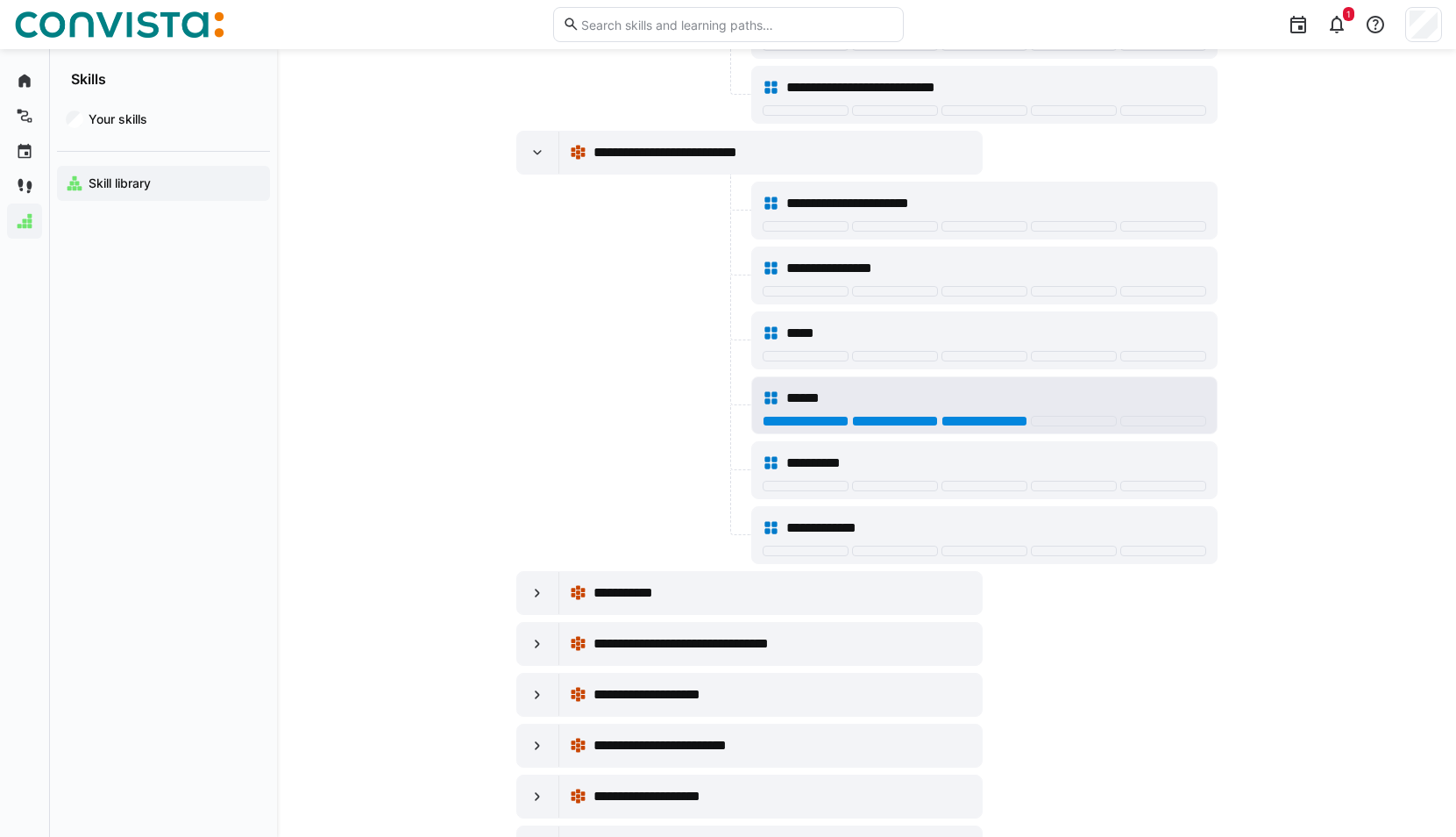
click at [990, 422] on div at bounding box center [984, 420] width 86 height 10
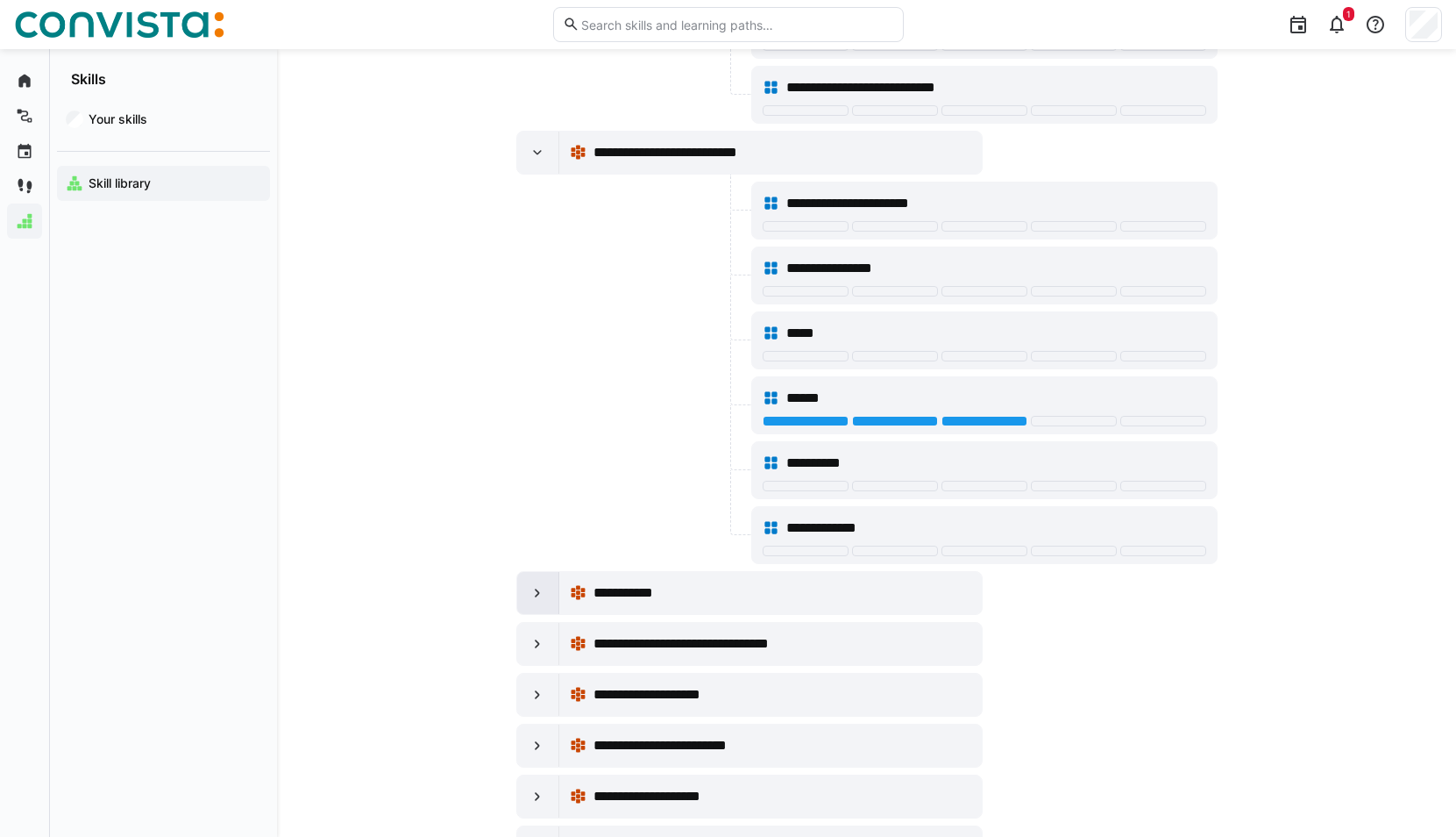
click at [531, 605] on div at bounding box center [538, 593] width 42 height 42
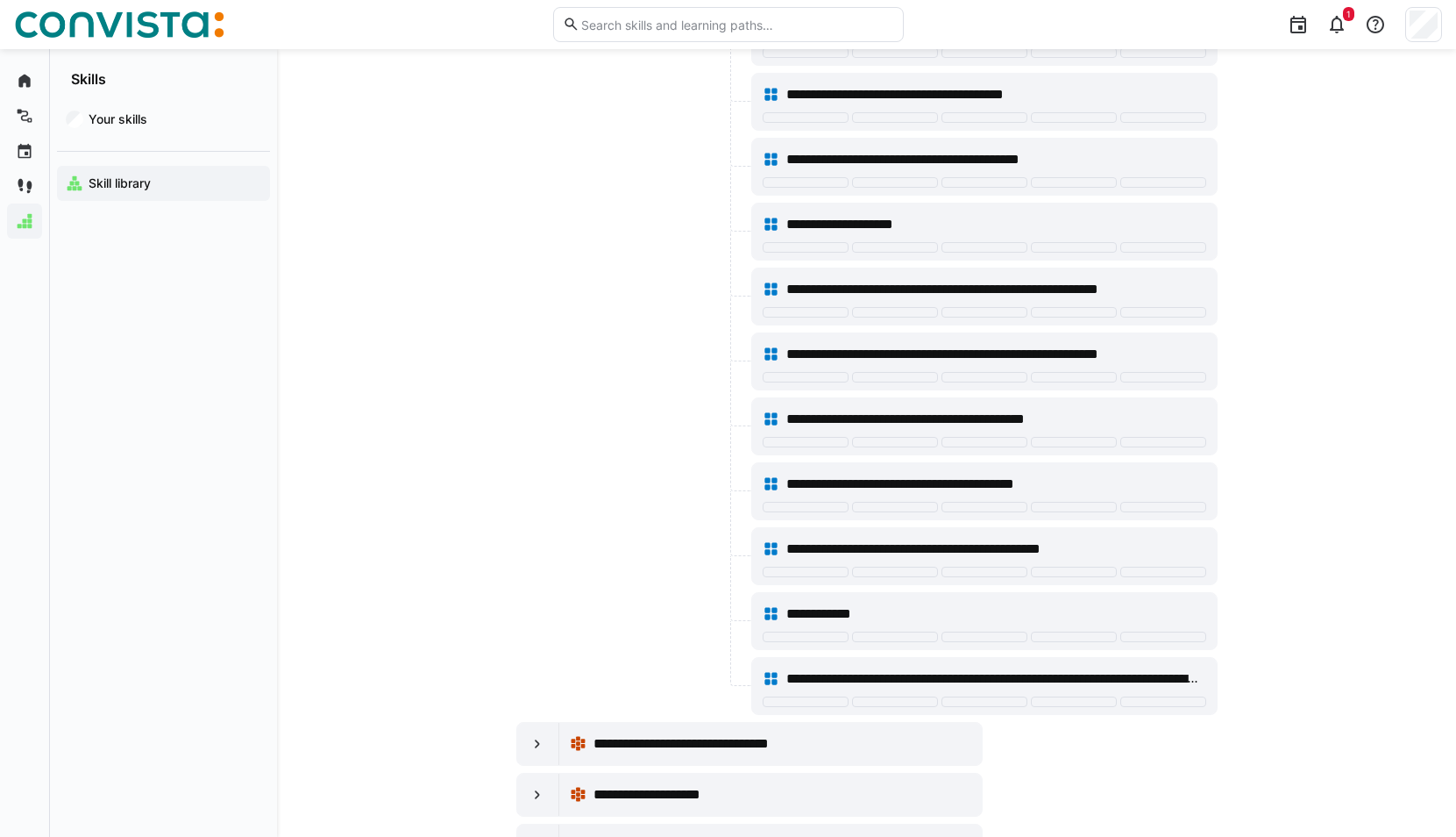
scroll to position [27975, 0]
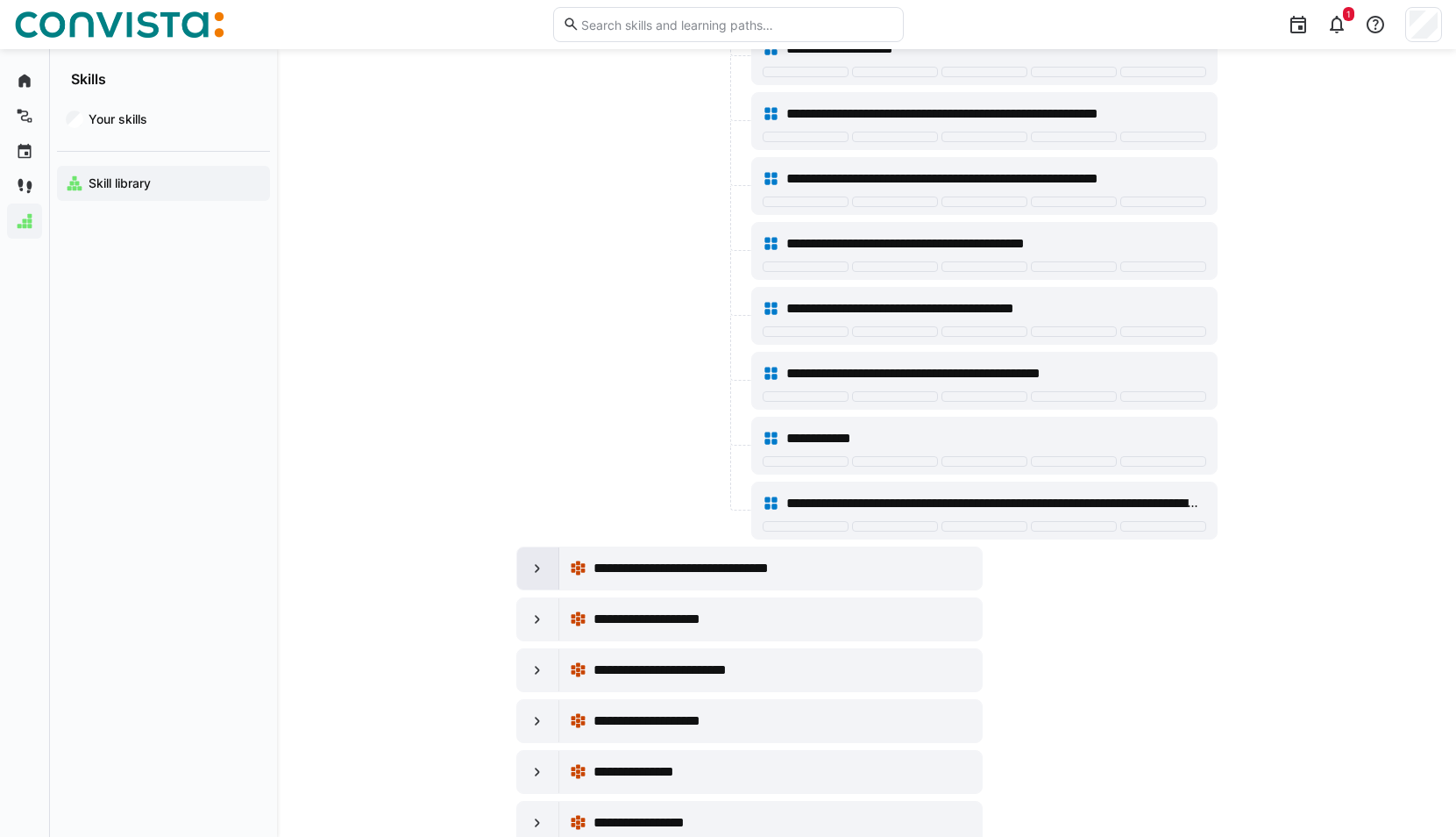
click at [547, 569] on div at bounding box center [538, 568] width 42 height 42
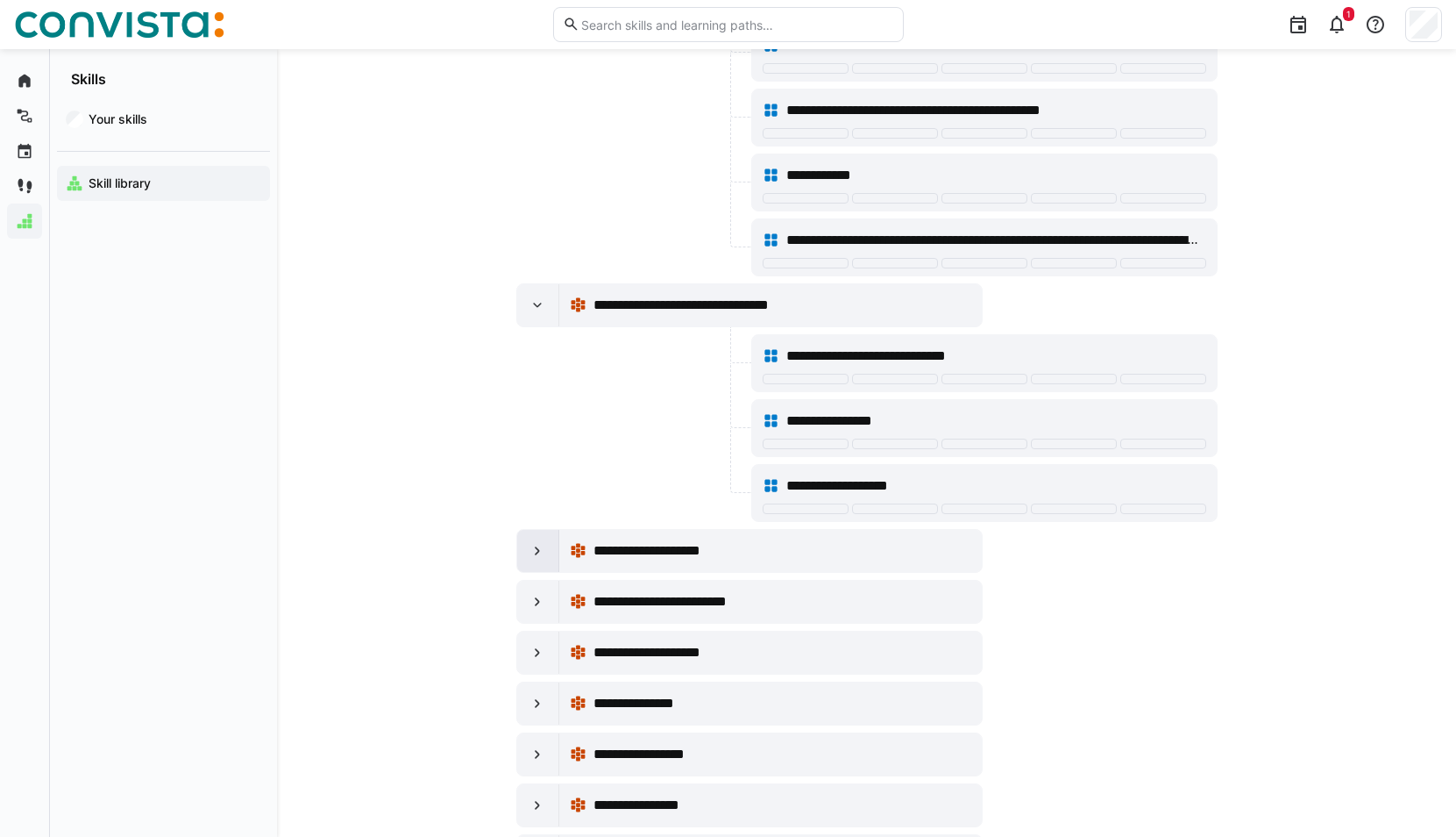
click at [548, 556] on div at bounding box center [538, 550] width 42 height 42
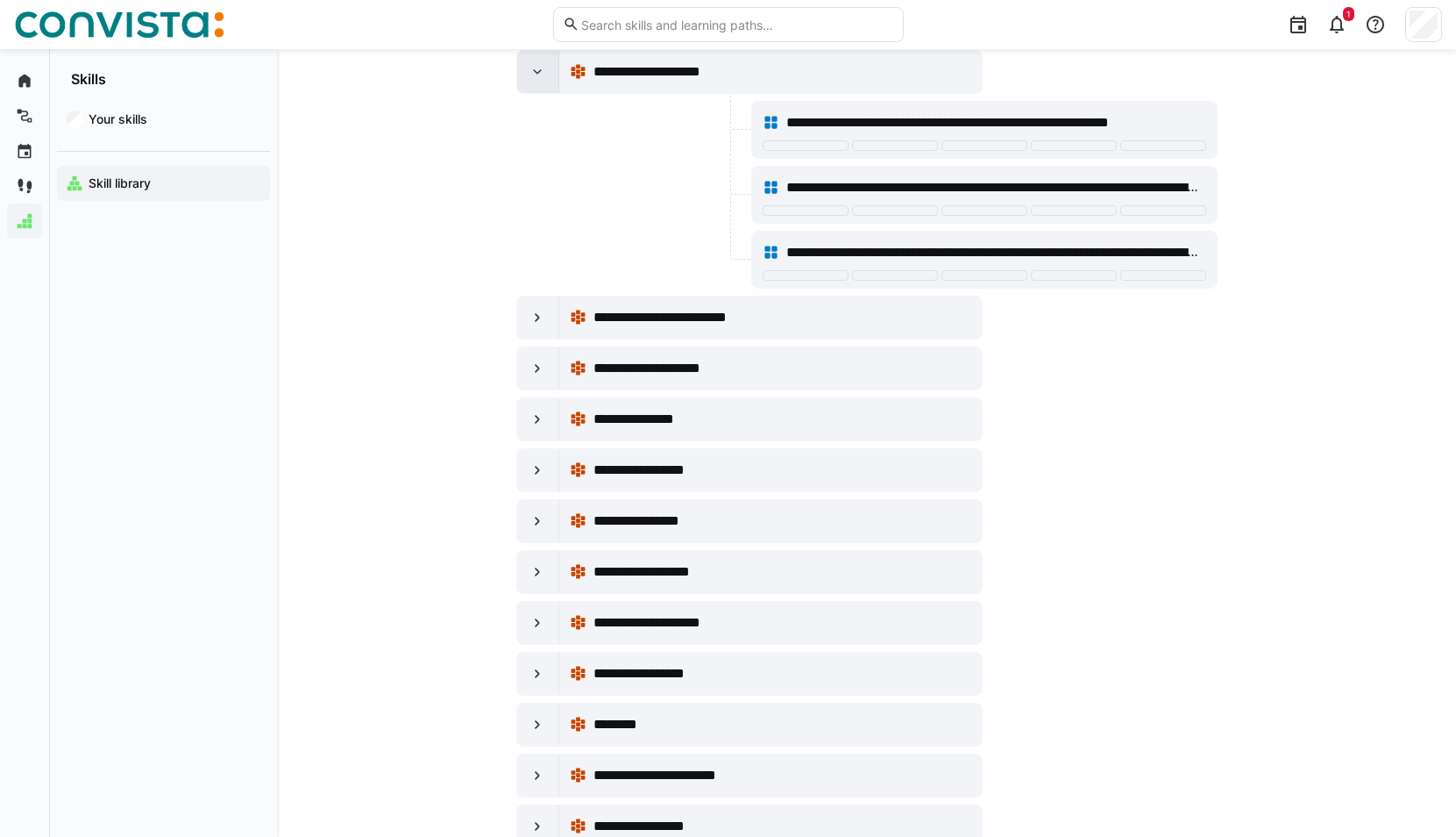
scroll to position [28764, 0]
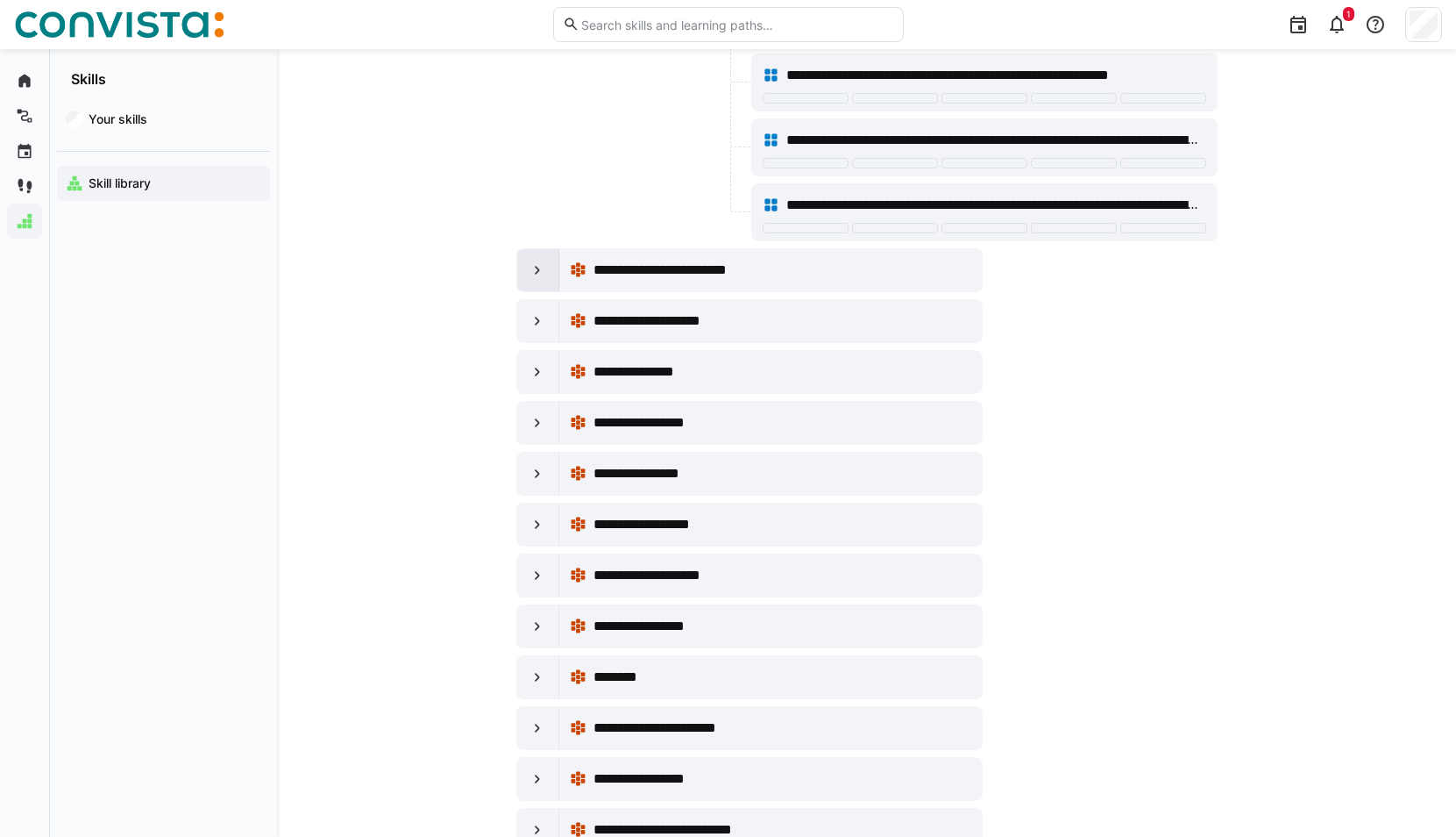
click at [527, 270] on div at bounding box center [538, 270] width 42 height 42
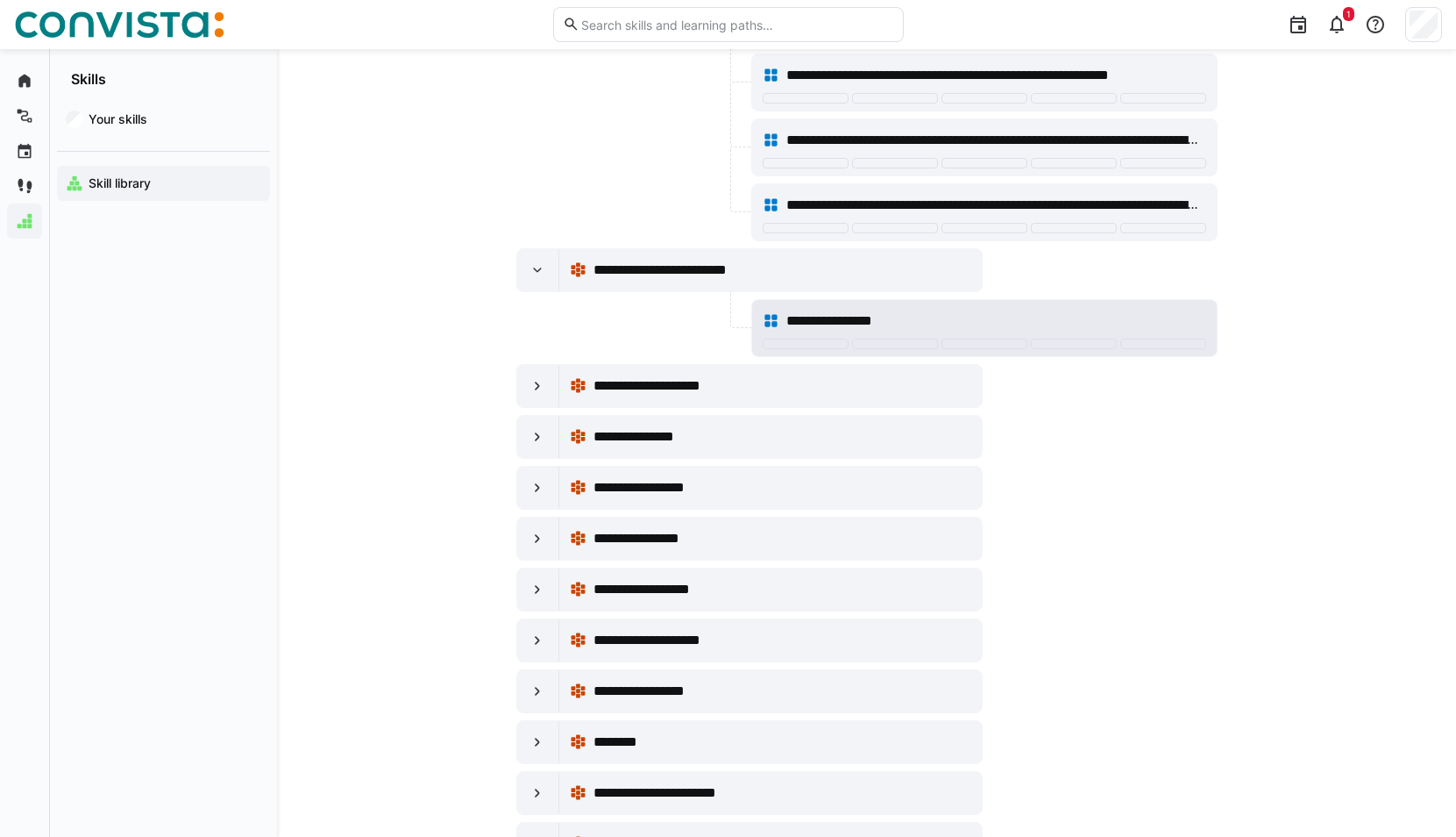
click at [884, 317] on span "**********" at bounding box center [841, 321] width 110 height 21
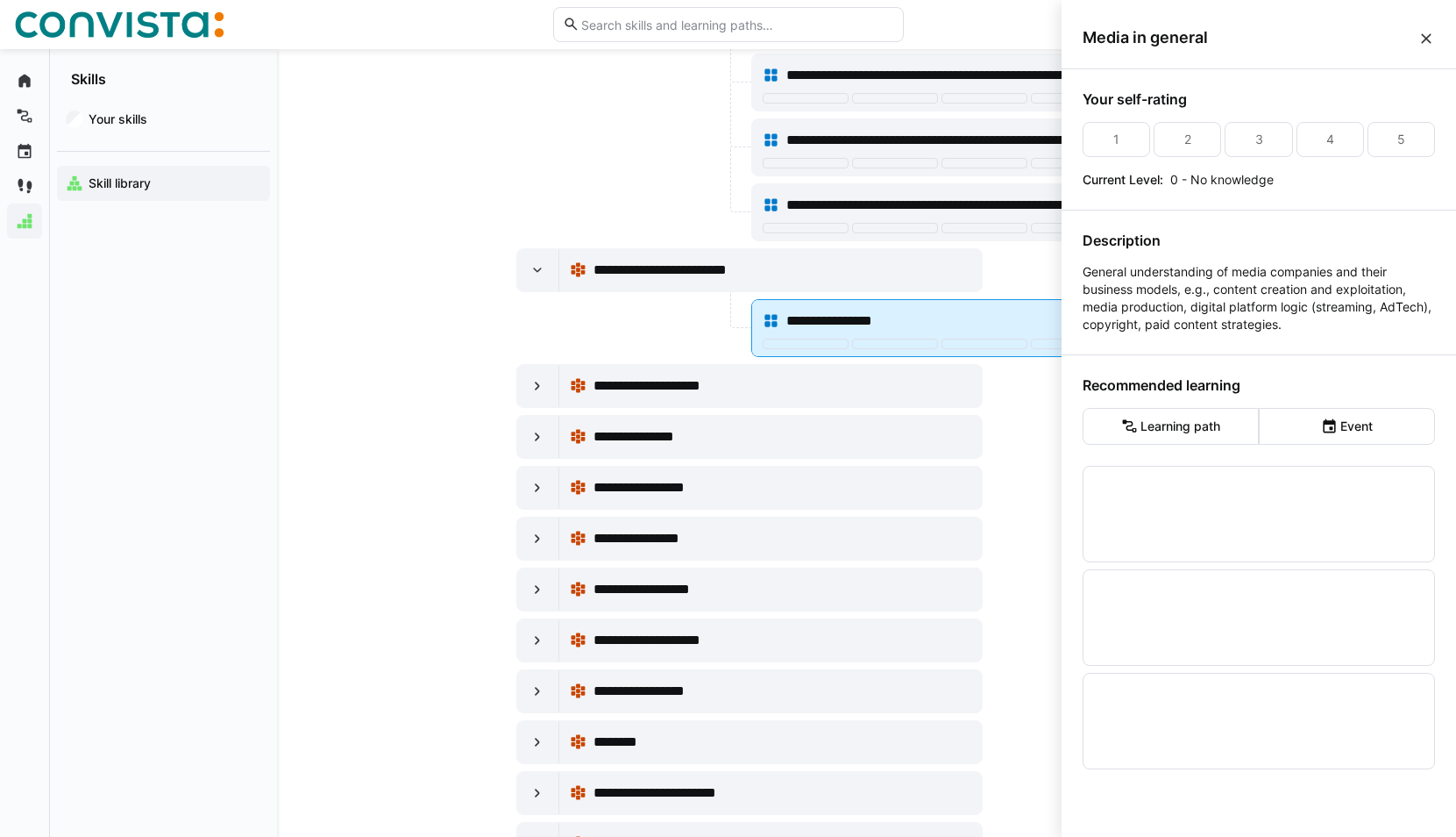
scroll to position [0, 0]
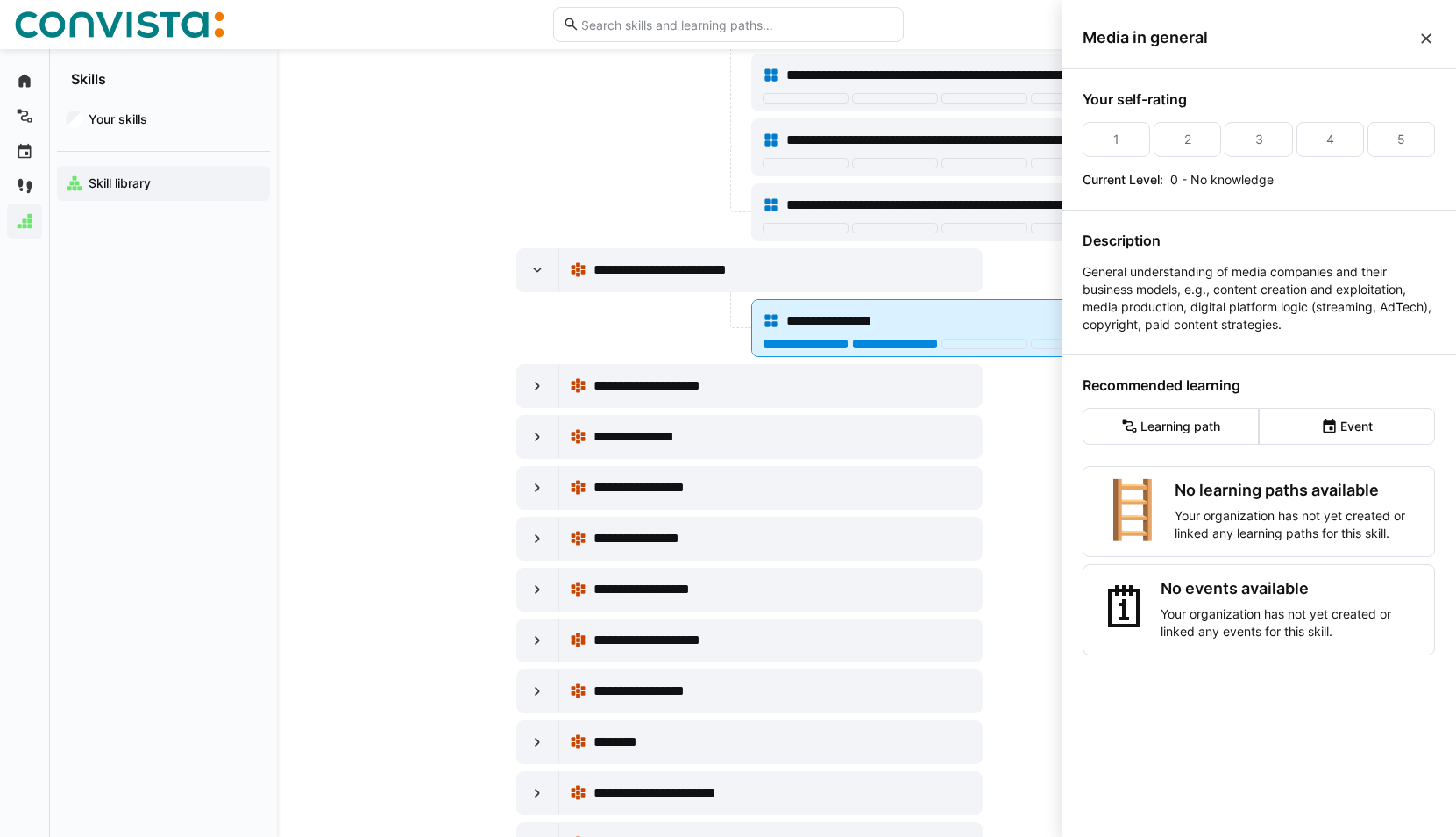
click at [917, 341] on div at bounding box center [894, 344] width 86 height 10
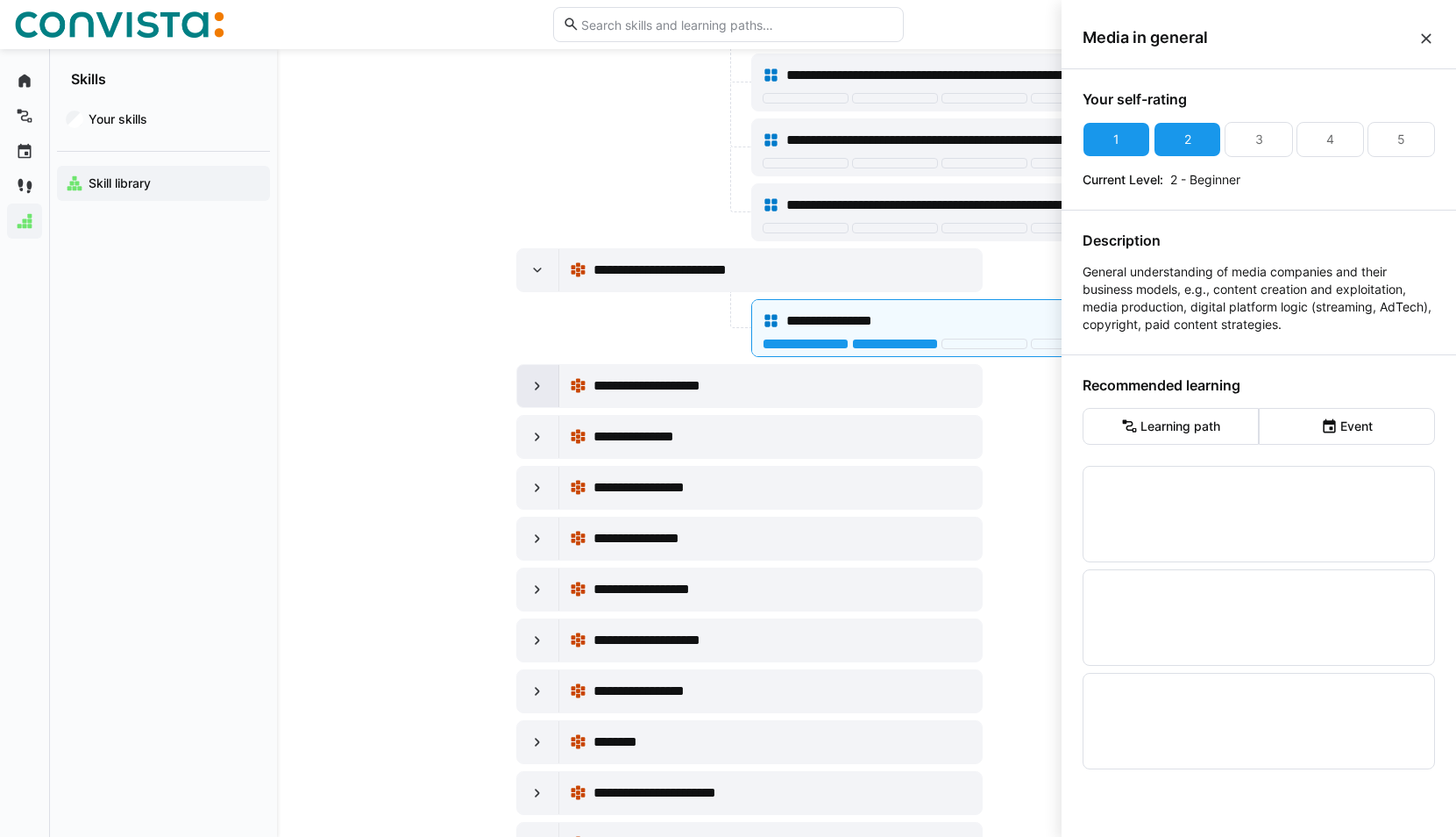
click at [537, 391] on eds-icon at bounding box center [537, 385] width 17 height 17
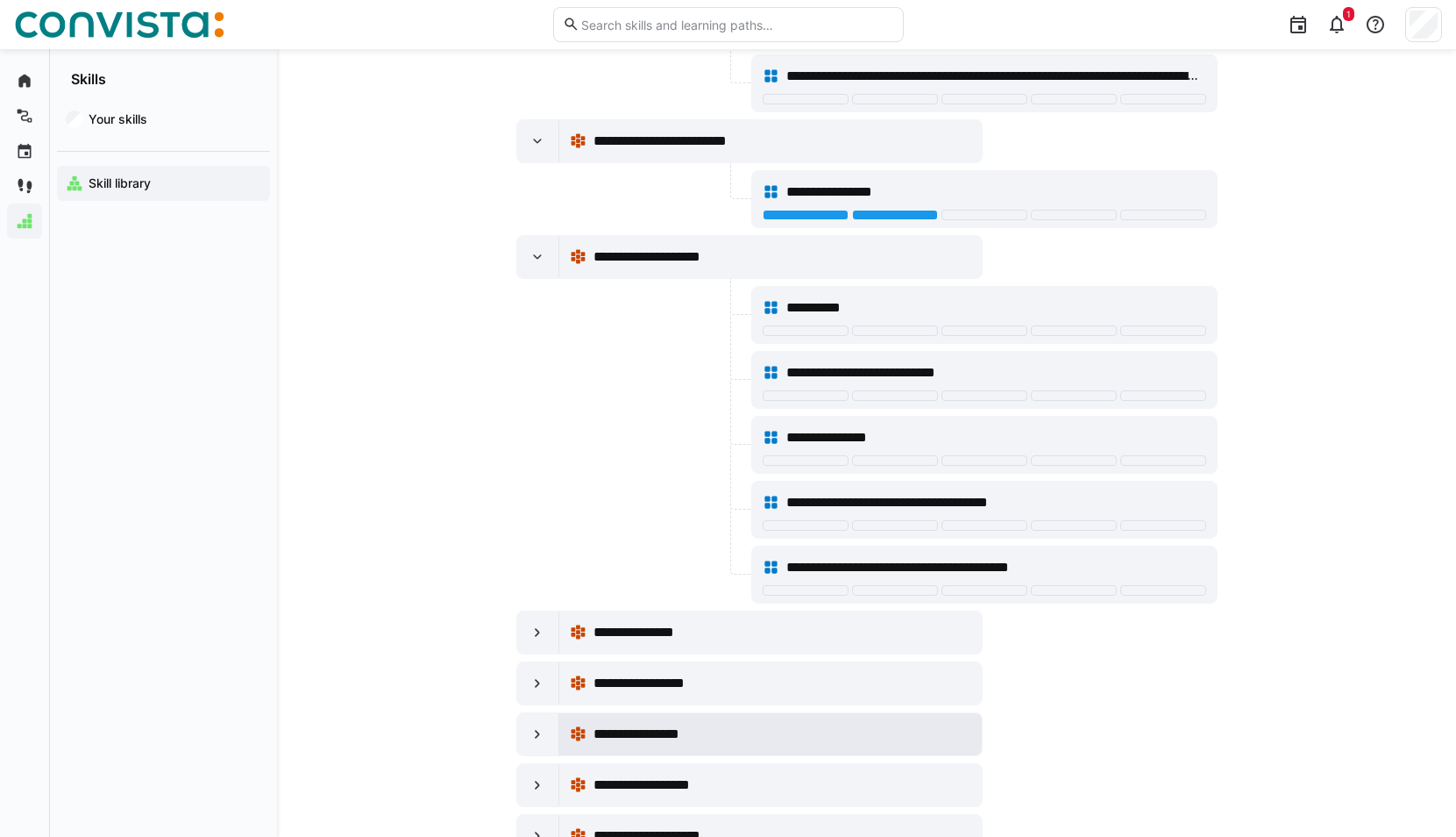
scroll to position [29027, 0]
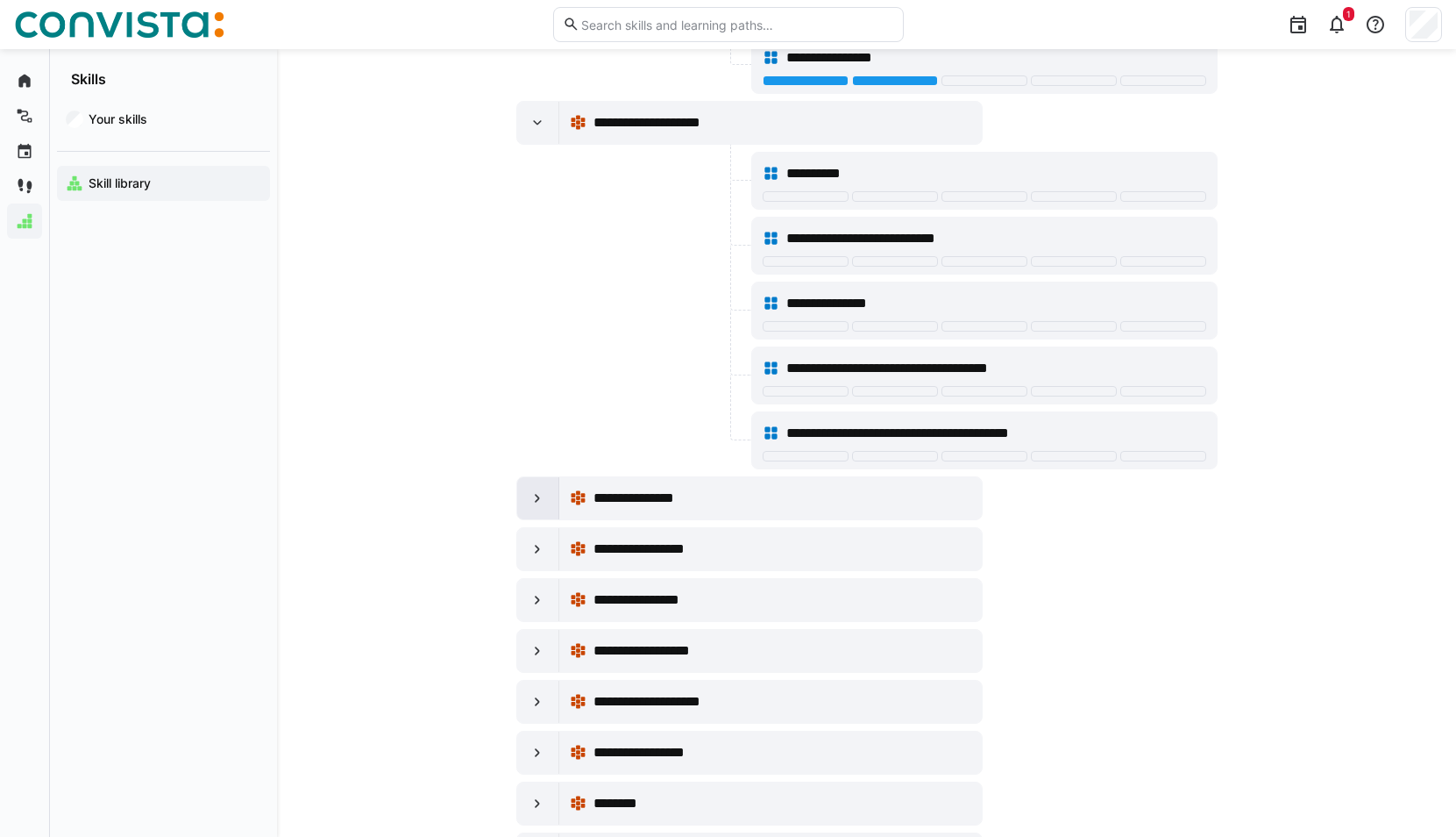
click at [553, 501] on div at bounding box center [538, 498] width 42 height 42
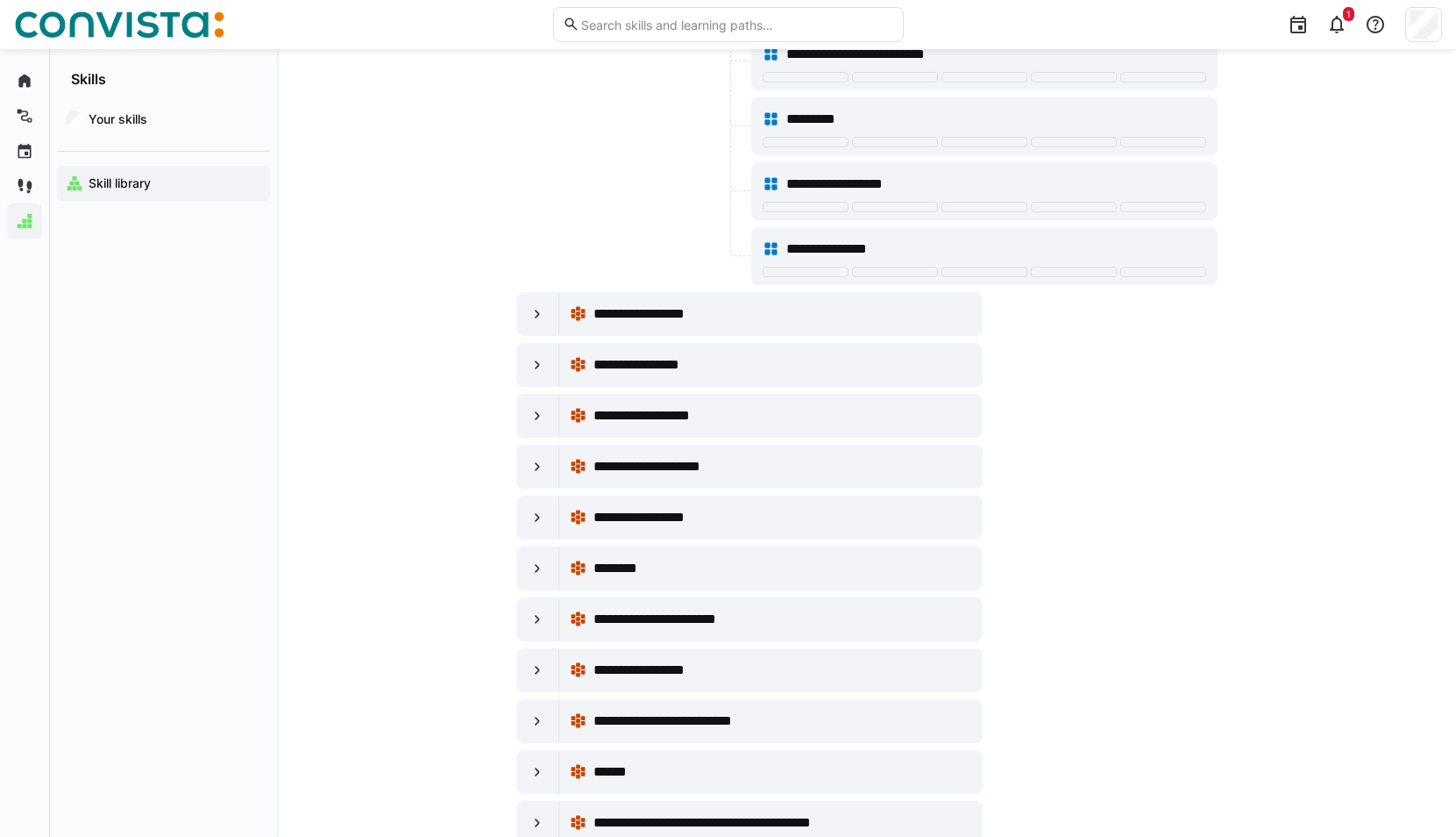
scroll to position [30781, 0]
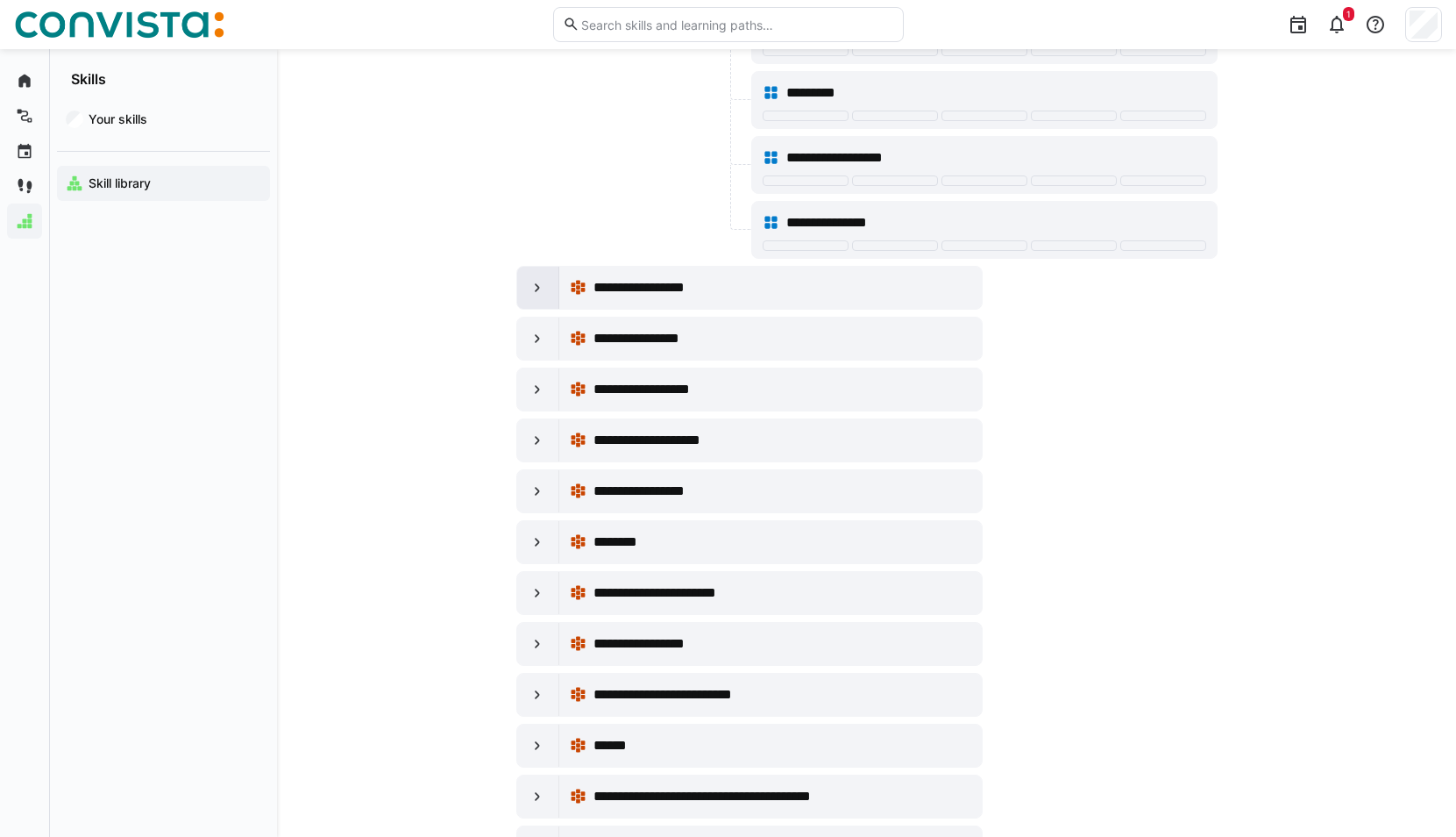
click at [543, 289] on eds-icon at bounding box center [537, 288] width 17 height 17
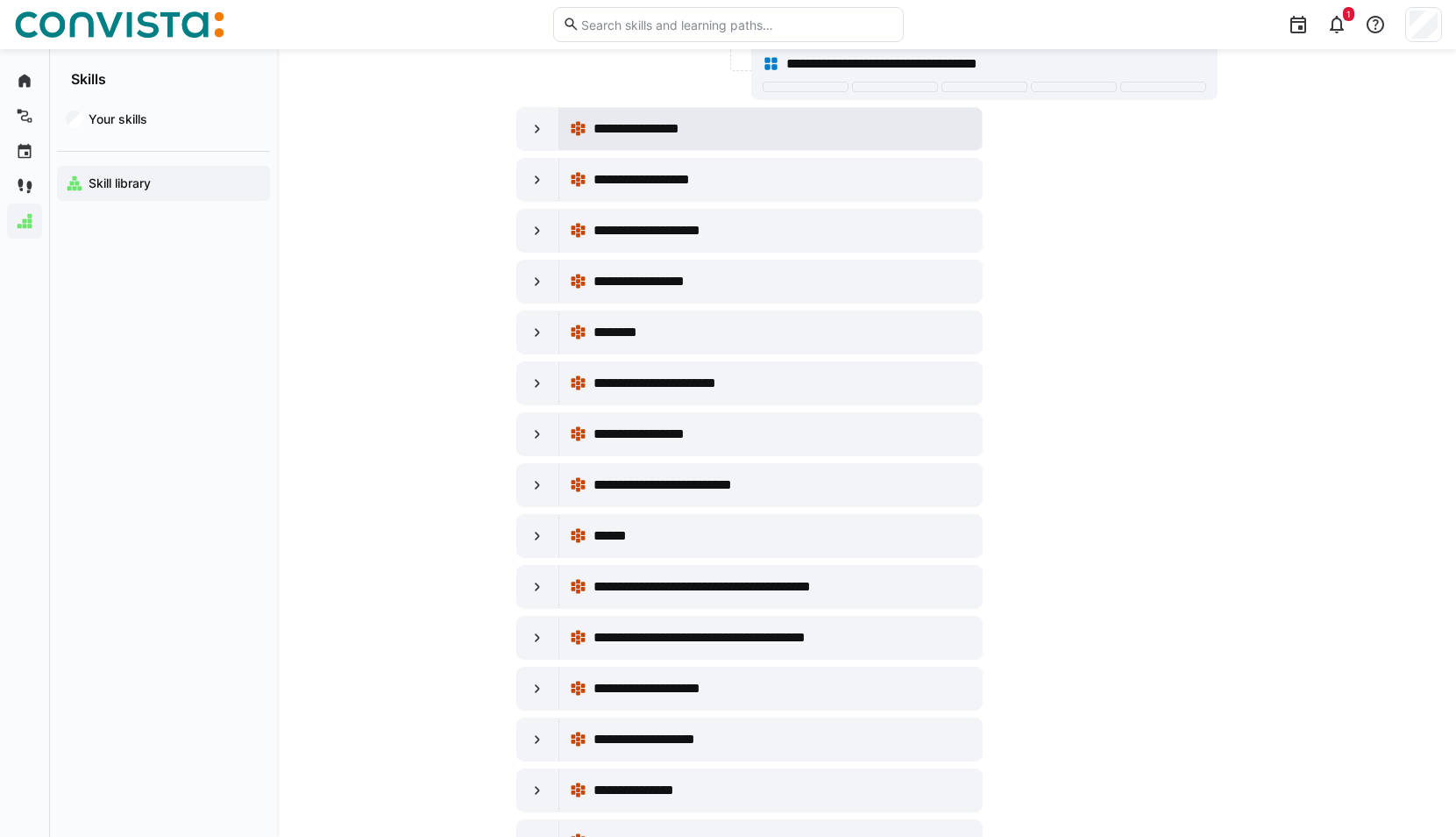
scroll to position [30957, 0]
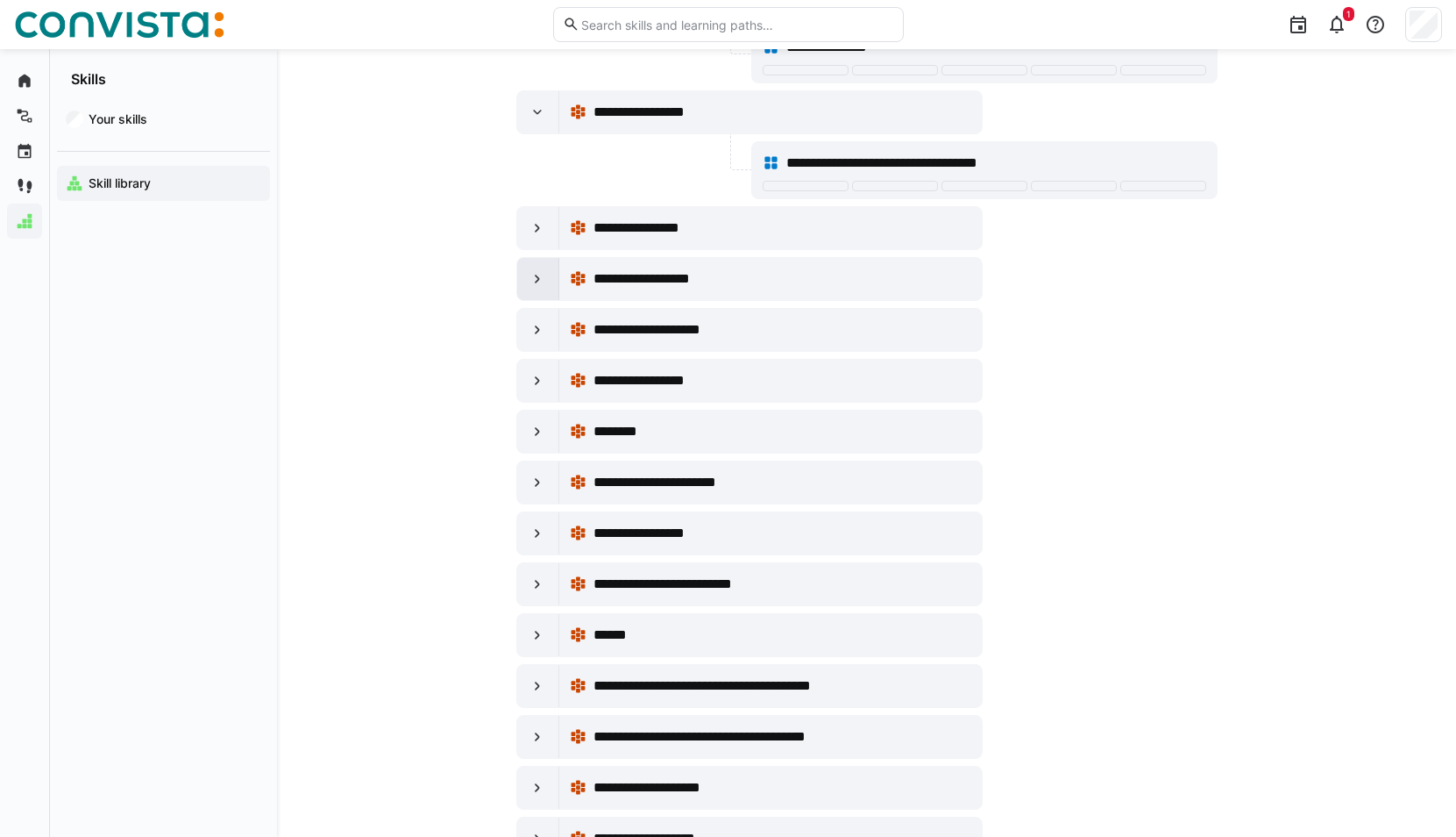
click at [548, 280] on div at bounding box center [538, 279] width 42 height 42
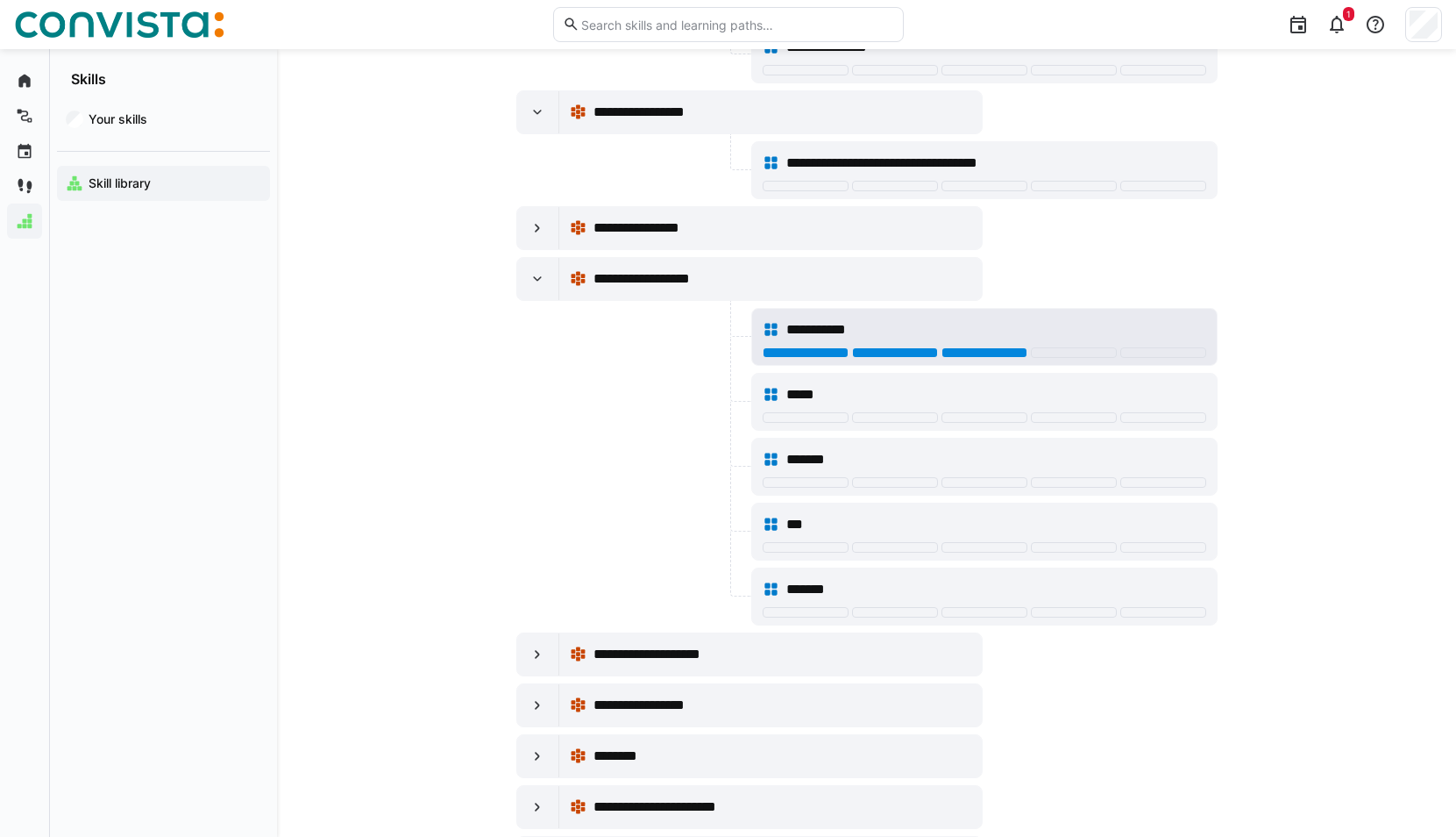
click at [966, 352] on div at bounding box center [984, 352] width 86 height 10
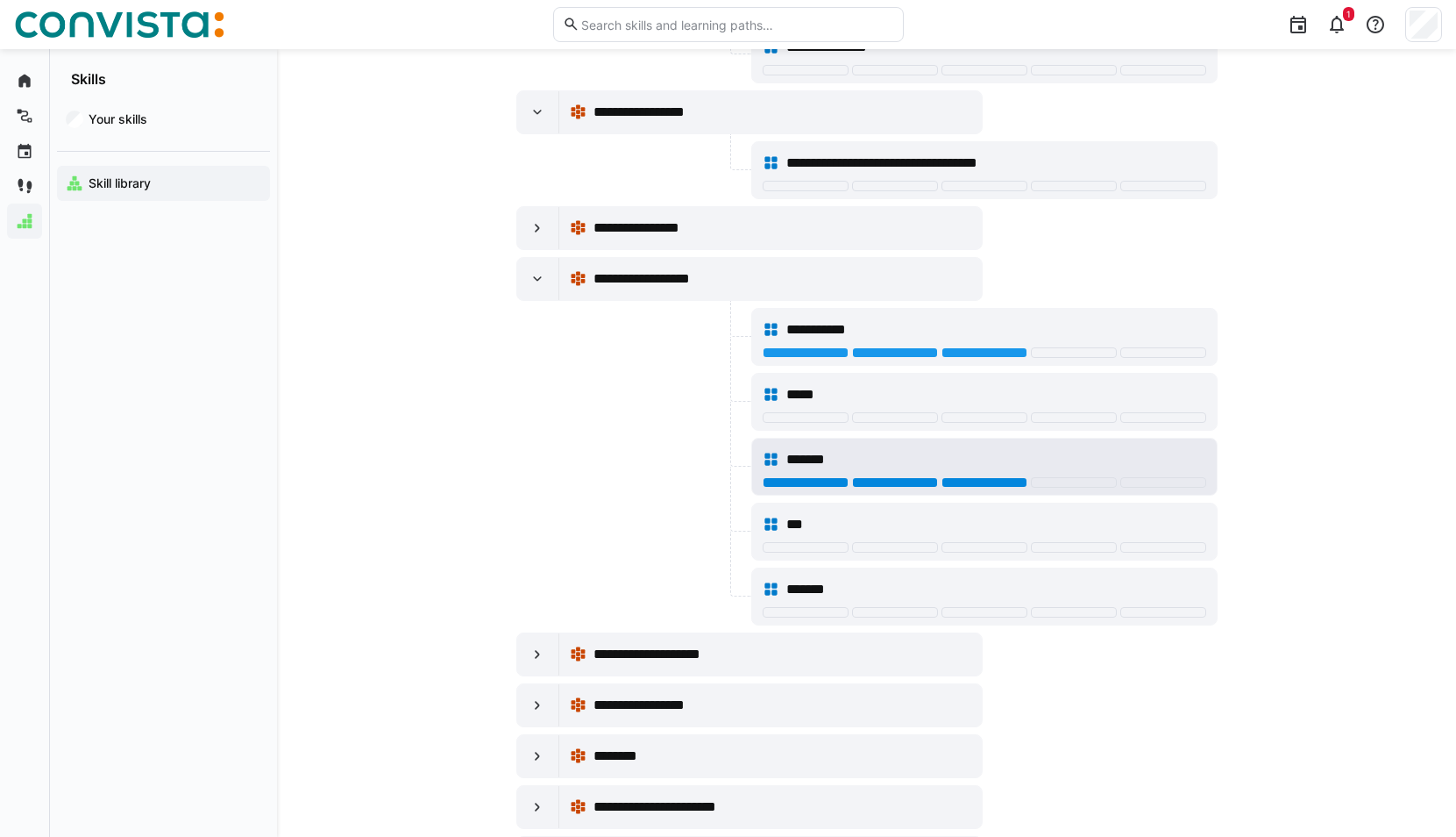
click at [969, 479] on div at bounding box center [984, 482] width 86 height 10
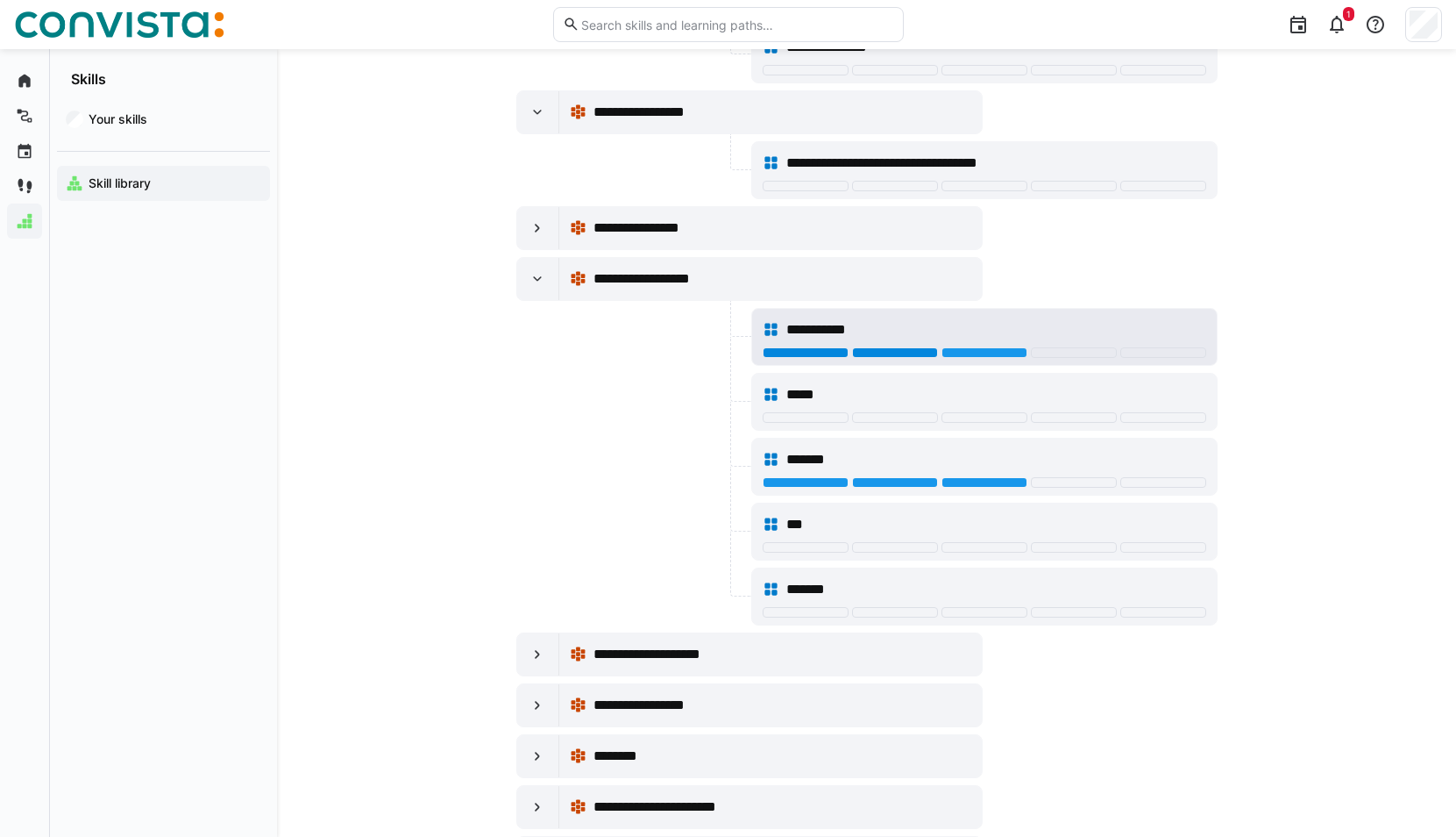
click at [900, 353] on div at bounding box center [894, 352] width 86 height 10
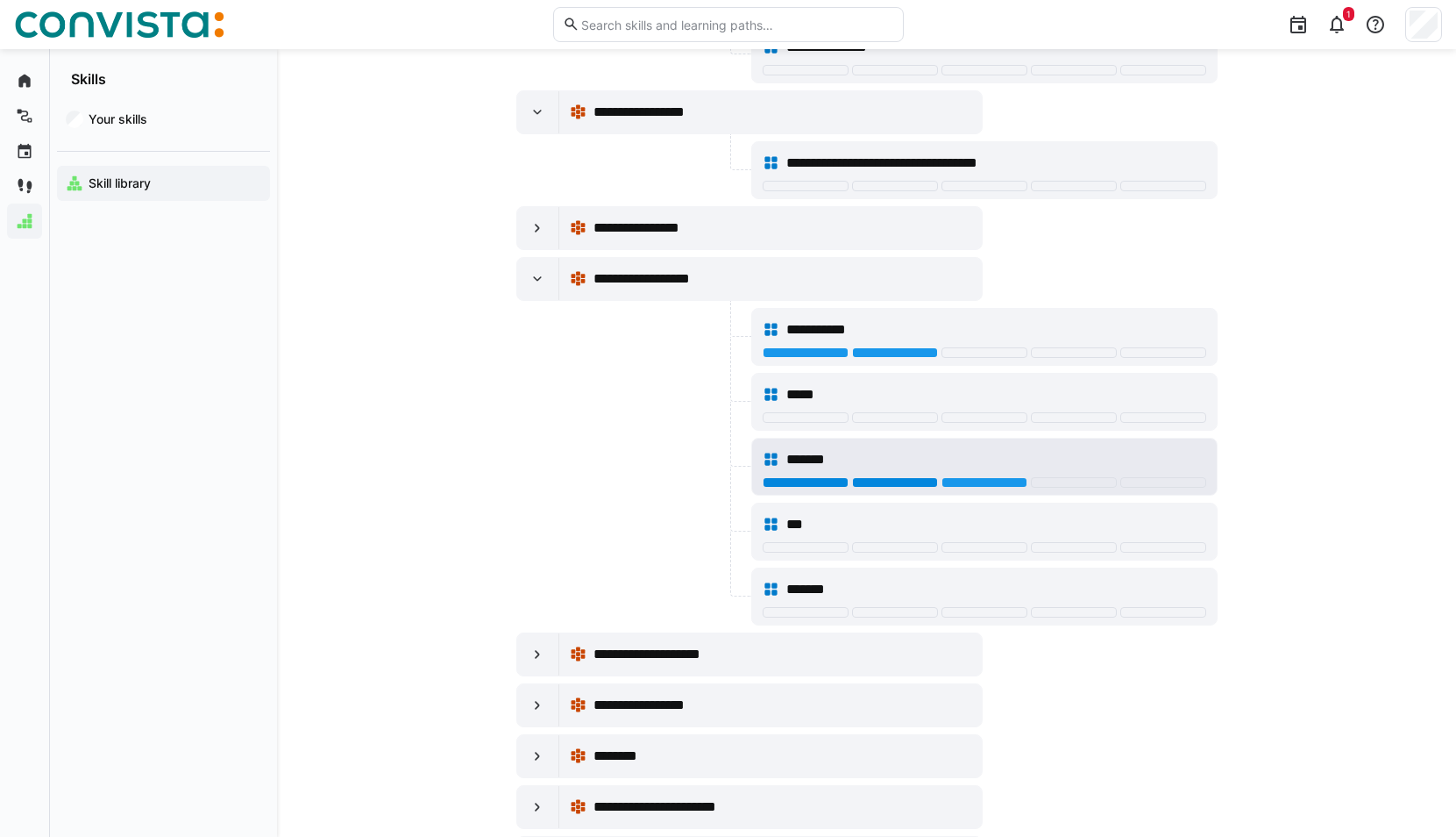
click at [912, 480] on div at bounding box center [894, 482] width 86 height 10
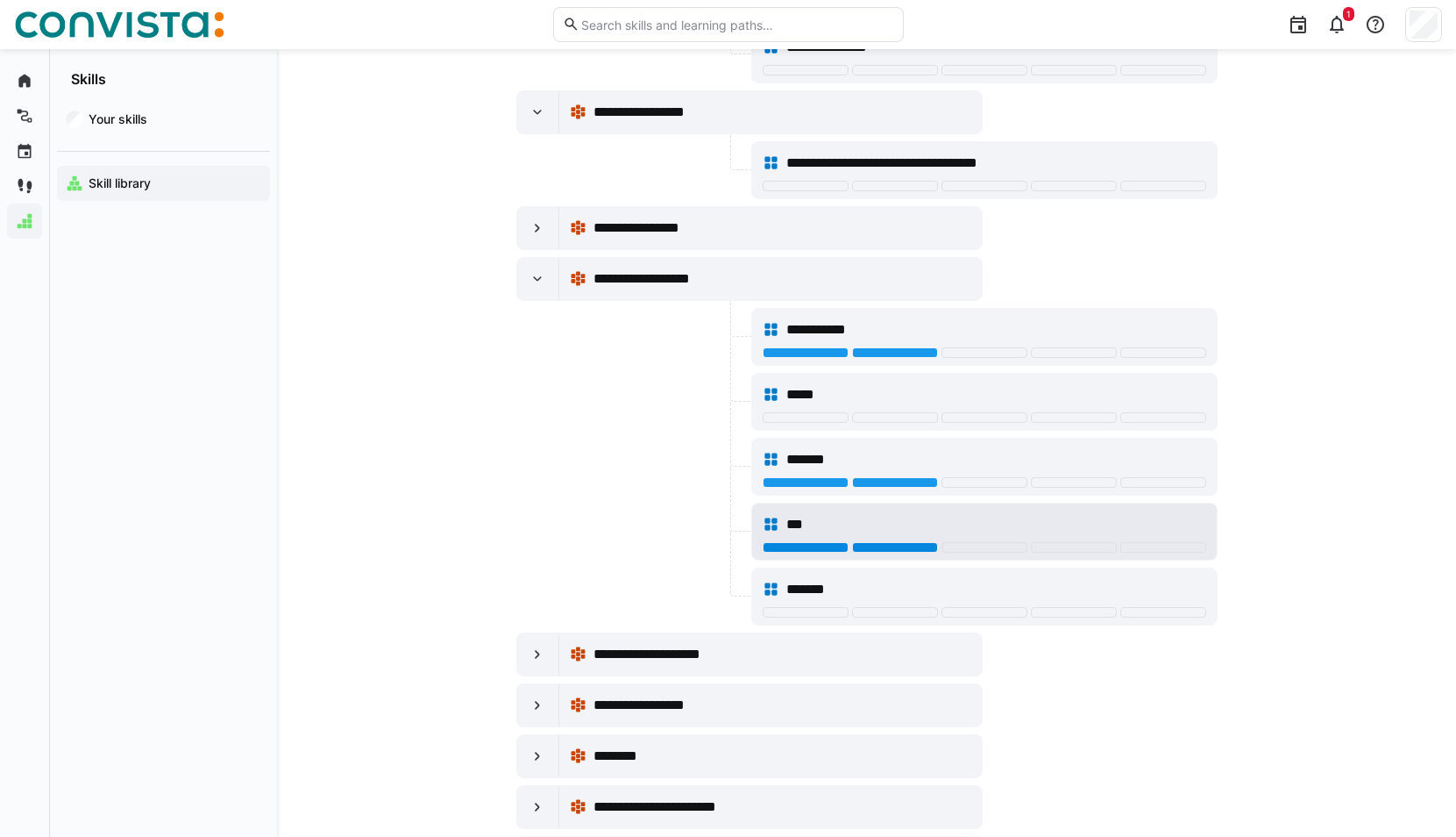
click at [921, 551] on div at bounding box center [894, 547] width 86 height 10
click at [890, 537] on div "***" at bounding box center [985, 524] width 444 height 35
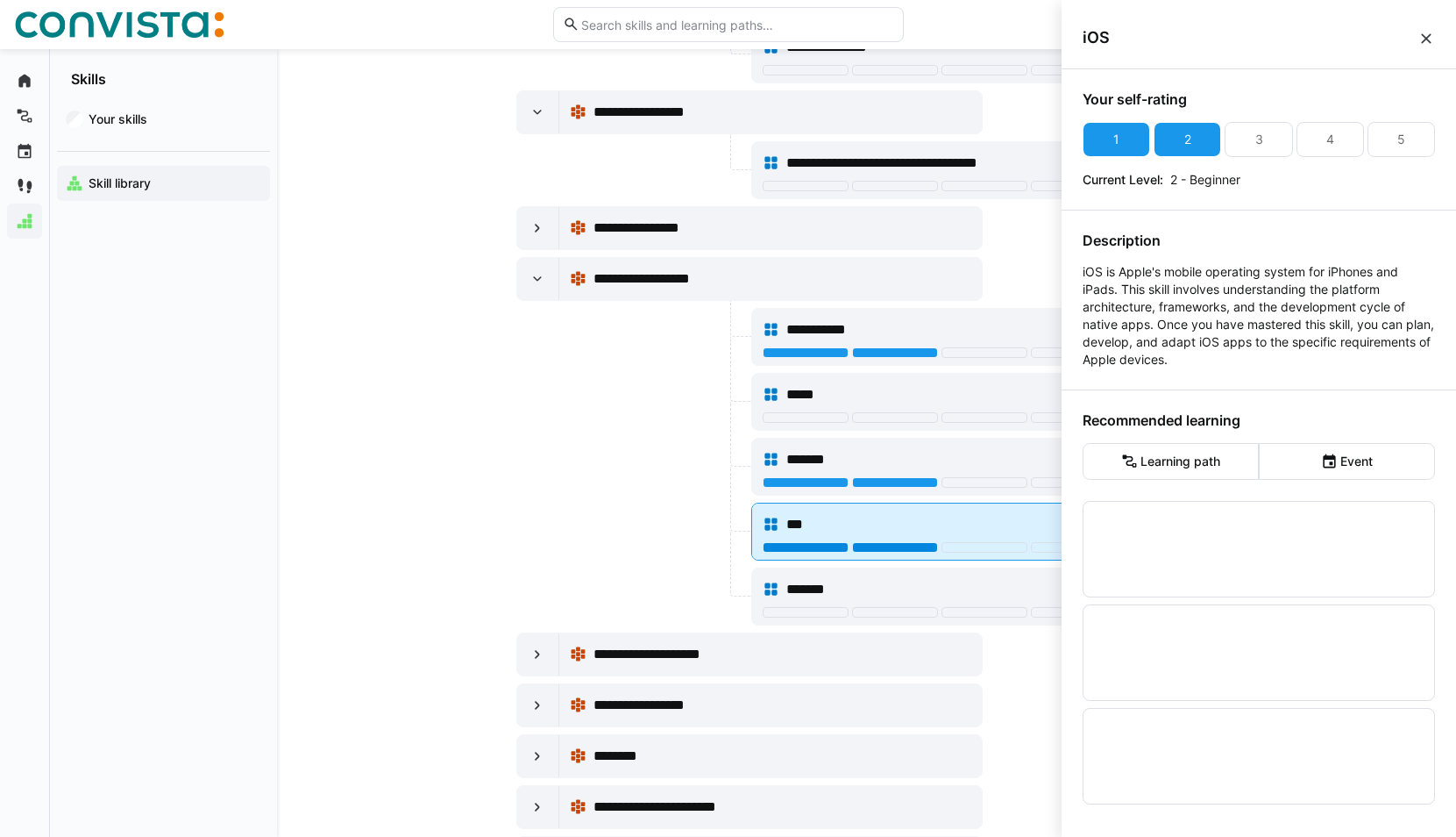
click at [893, 549] on div at bounding box center [894, 547] width 86 height 10
click at [883, 549] on div at bounding box center [894, 547] width 86 height 10
click at [902, 549] on div at bounding box center [894, 547] width 86 height 10
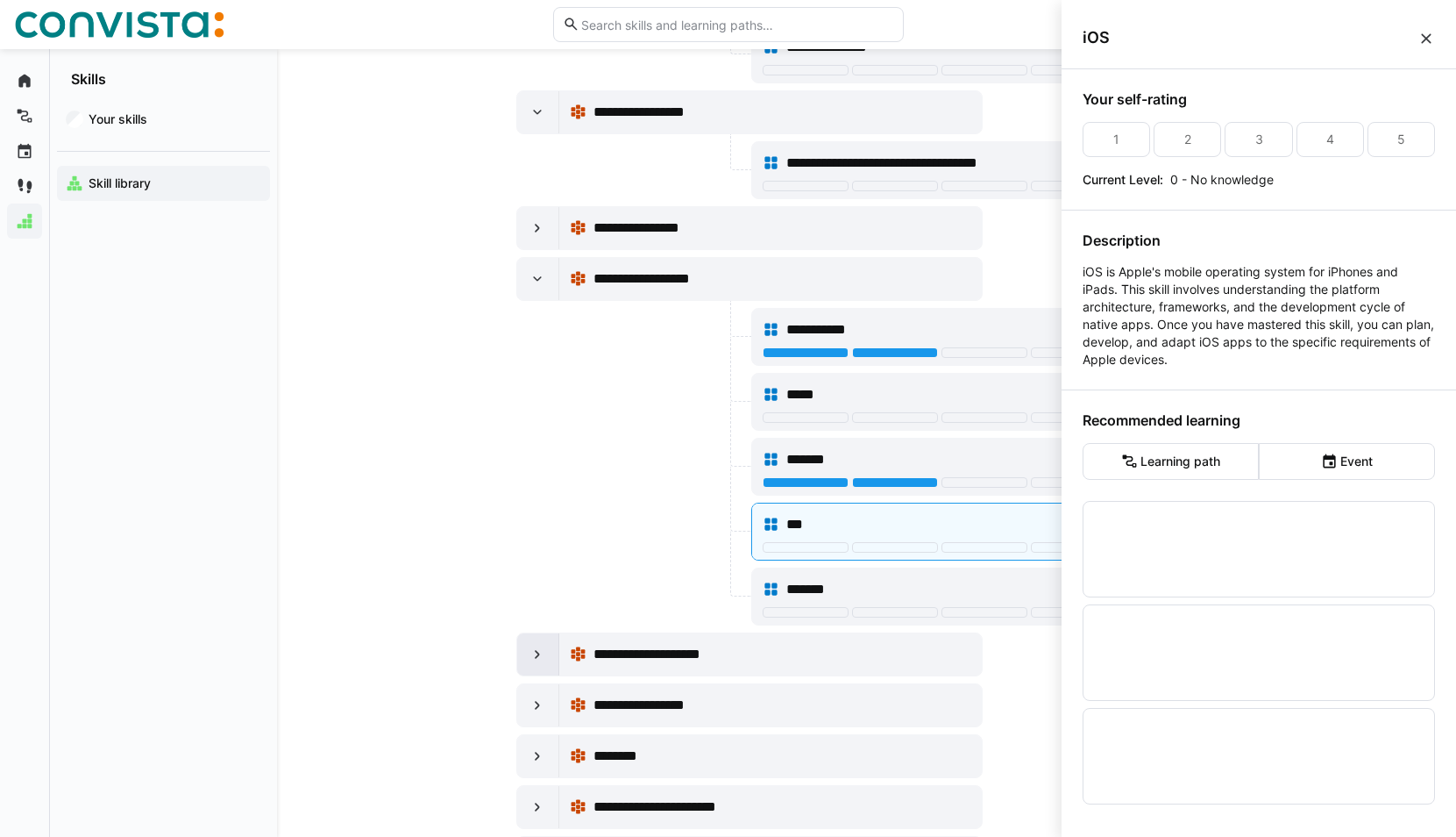
click at [536, 649] on eds-icon at bounding box center [537, 654] width 17 height 17
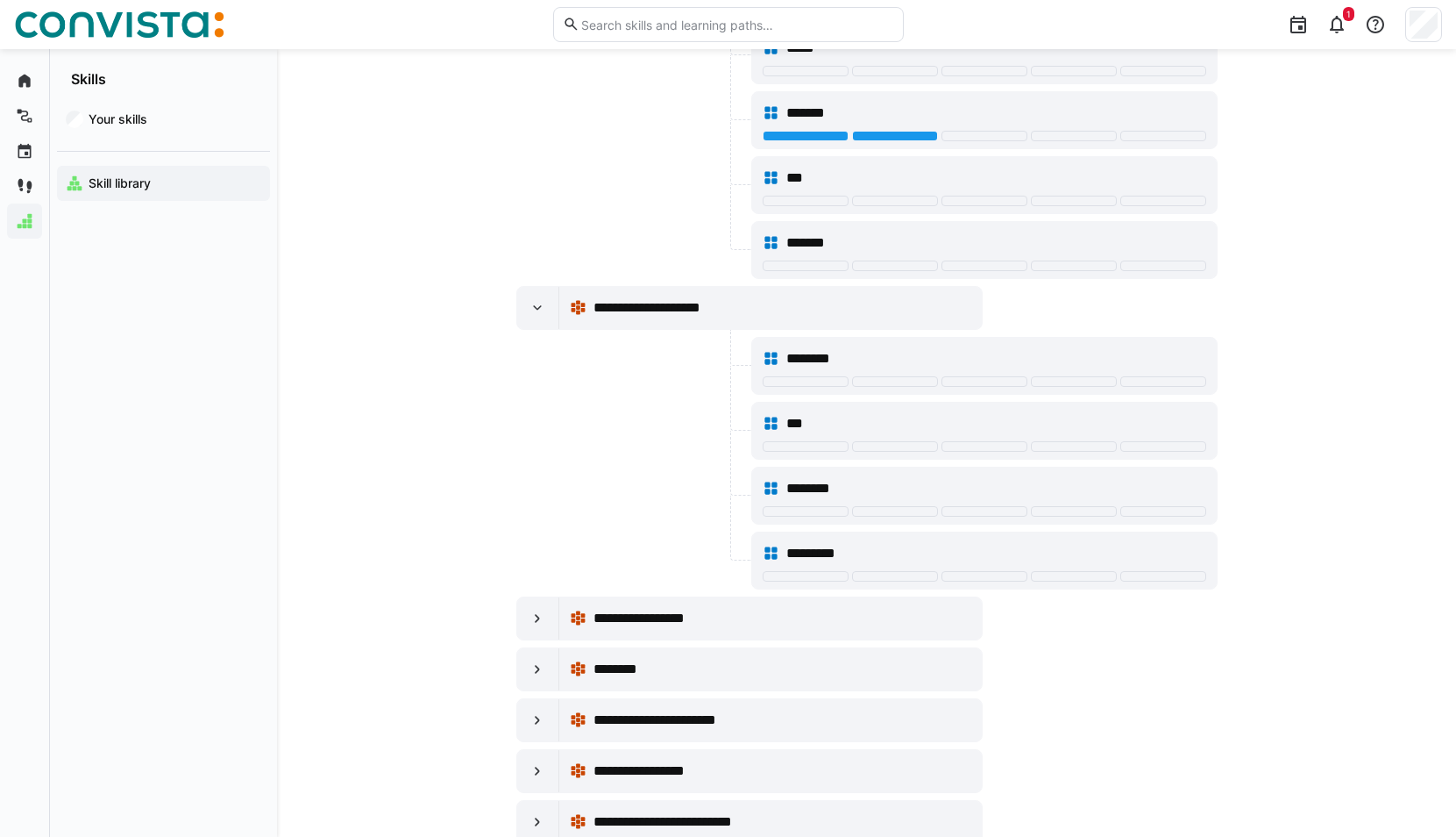
scroll to position [31307, 0]
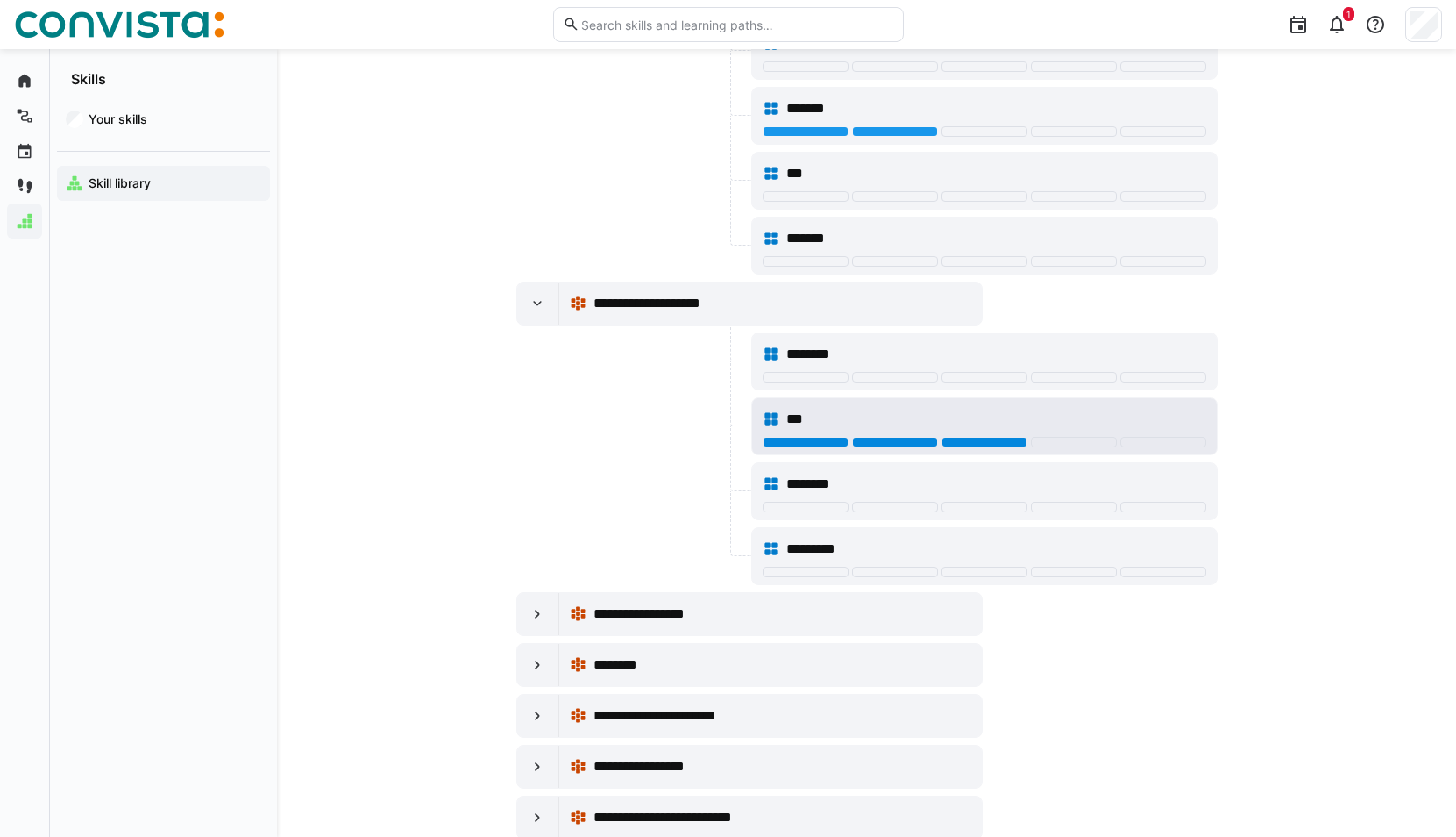
click at [1007, 438] on div at bounding box center [984, 441] width 86 height 10
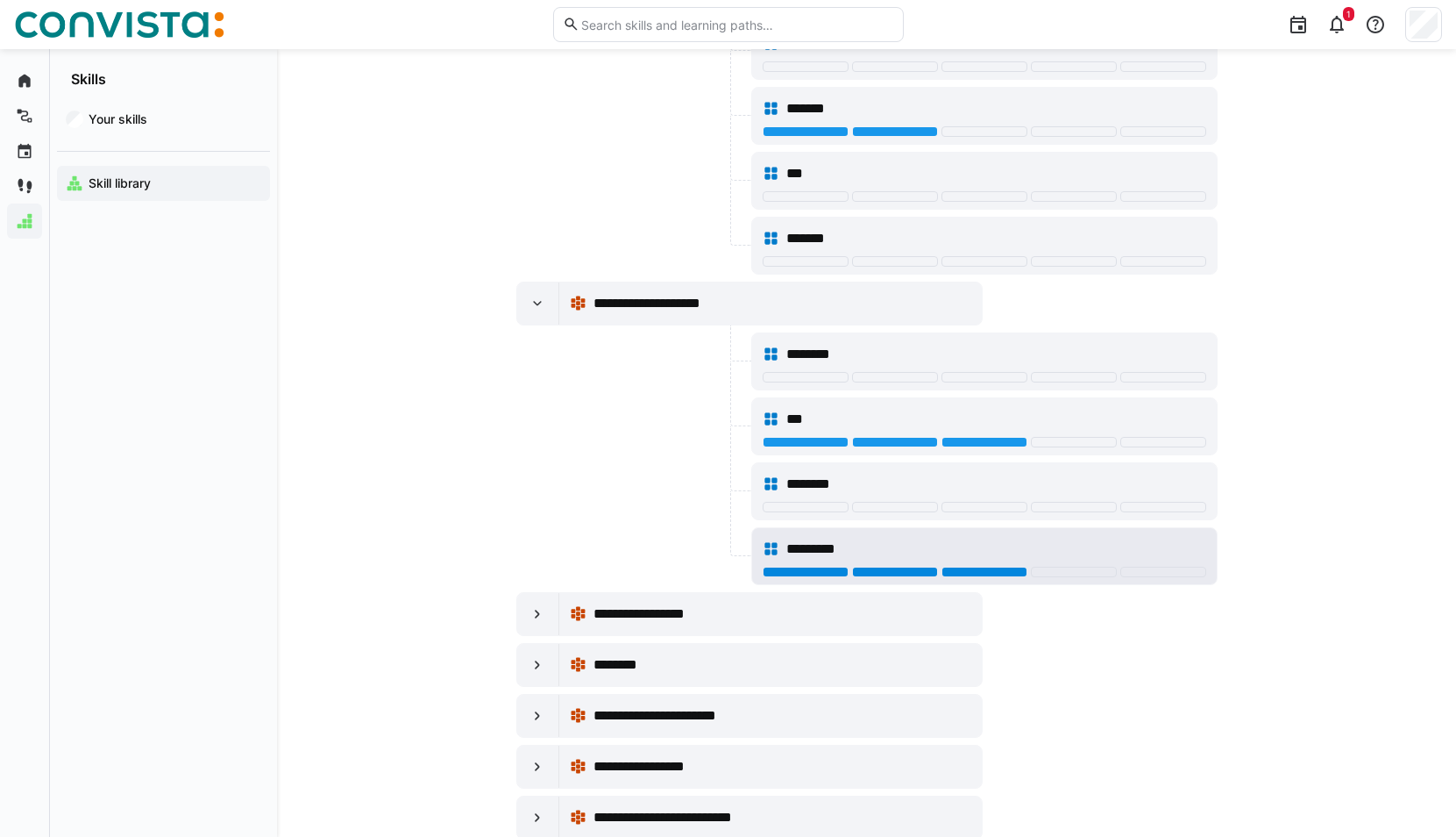
click at [969, 574] on div at bounding box center [984, 571] width 86 height 10
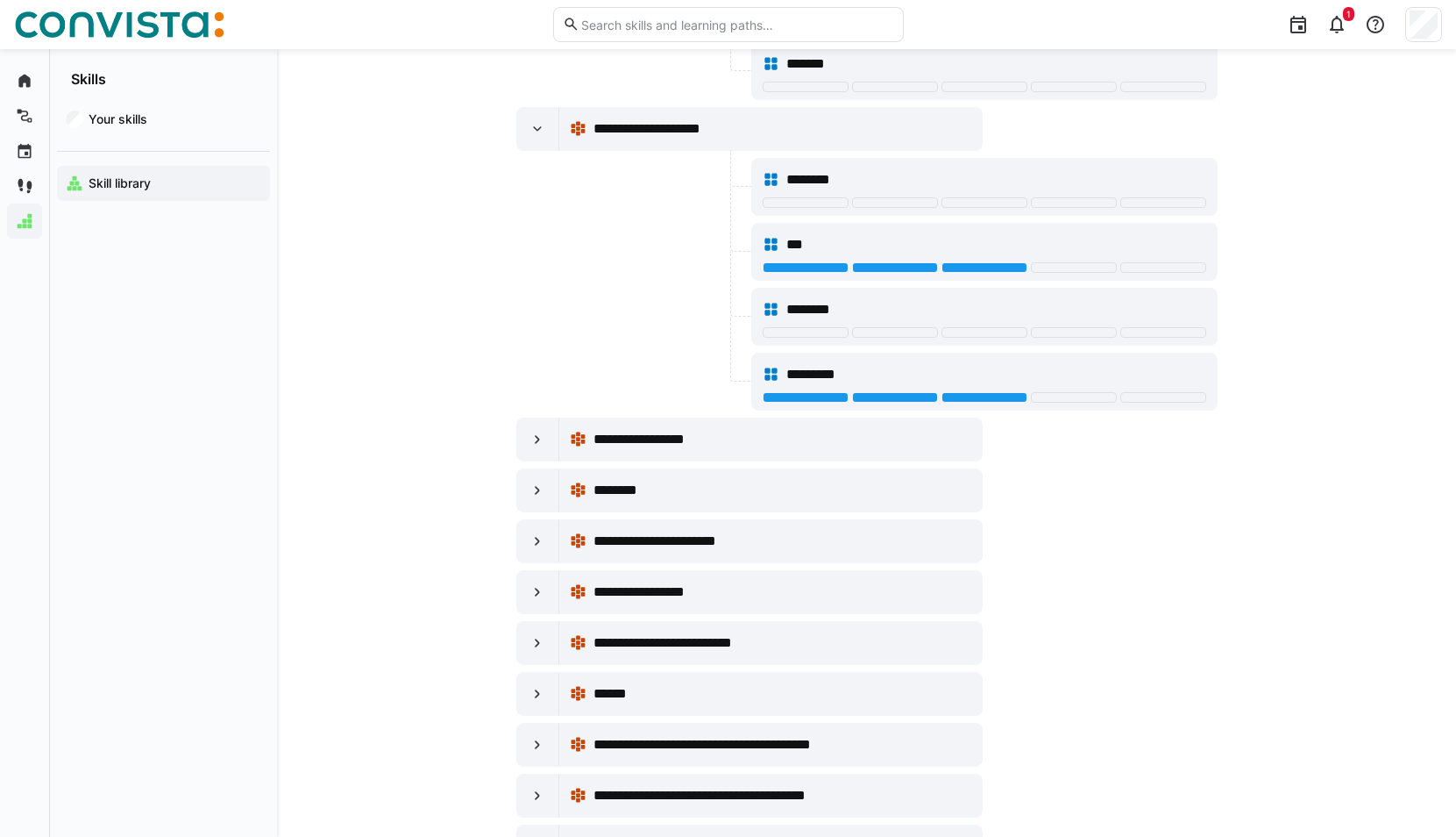
scroll to position [31482, 0]
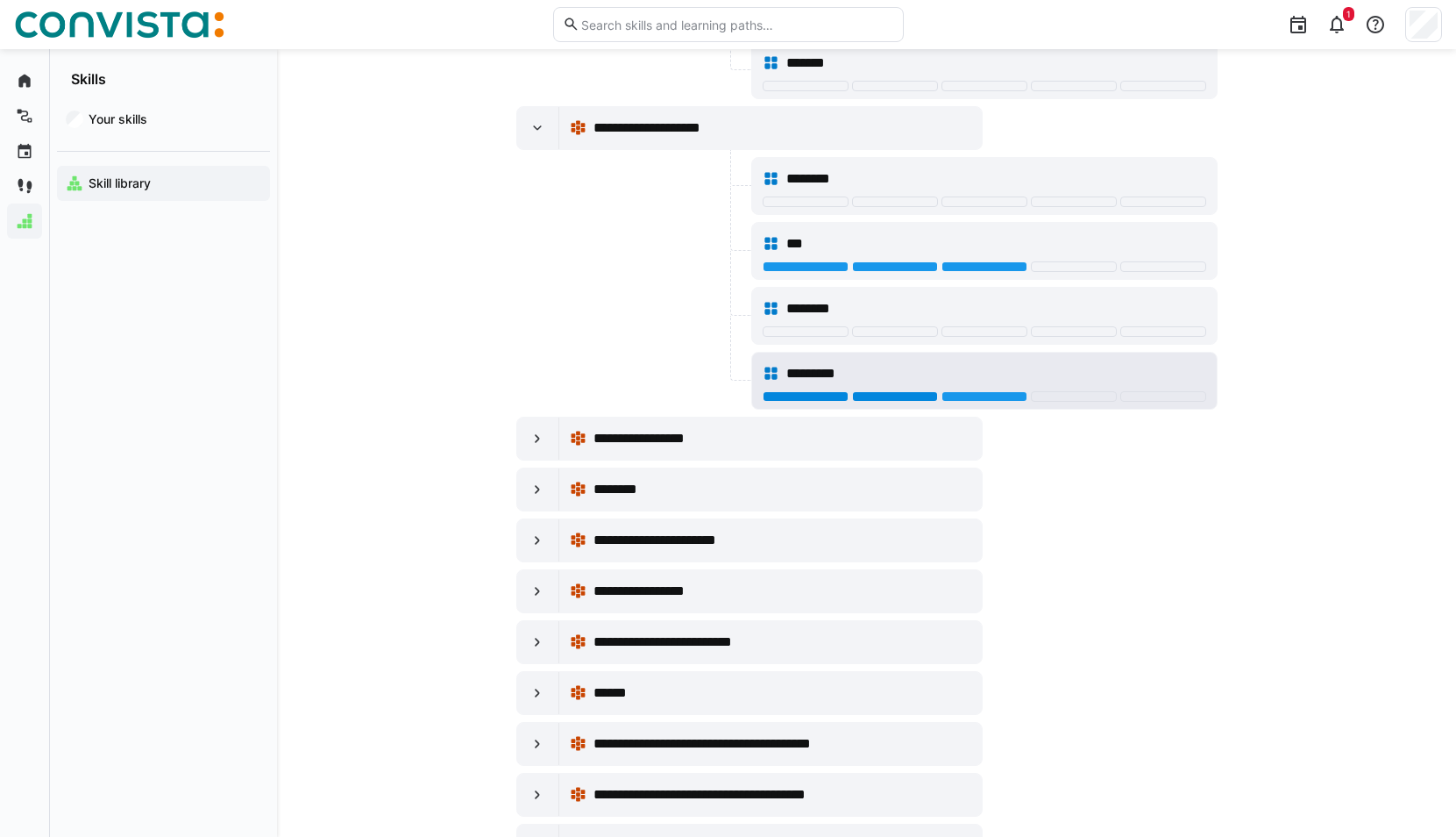
click at [914, 399] on div at bounding box center [894, 396] width 86 height 10
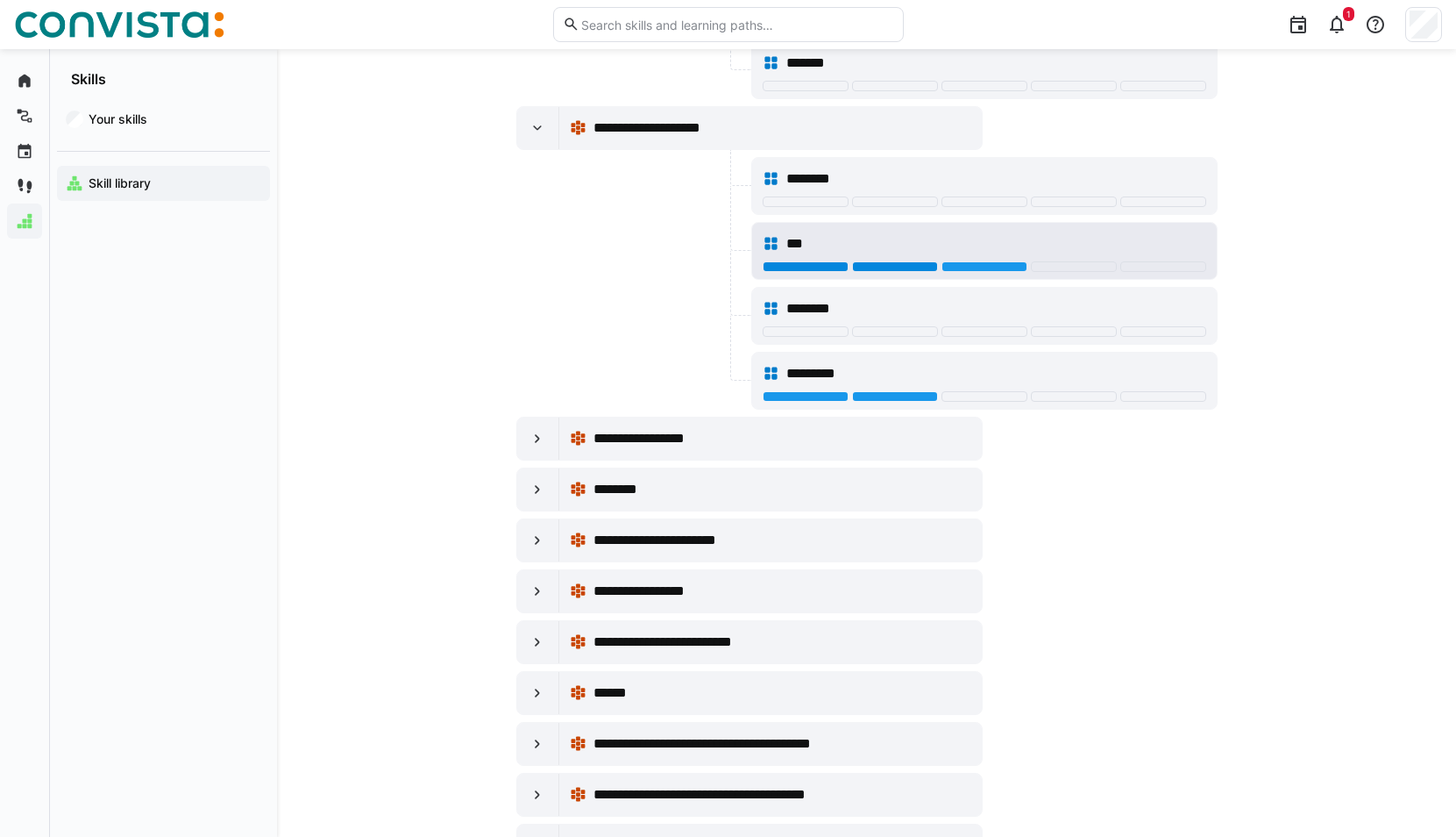
click at [899, 270] on div at bounding box center [894, 266] width 86 height 10
click at [960, 264] on div at bounding box center [984, 266] width 86 height 10
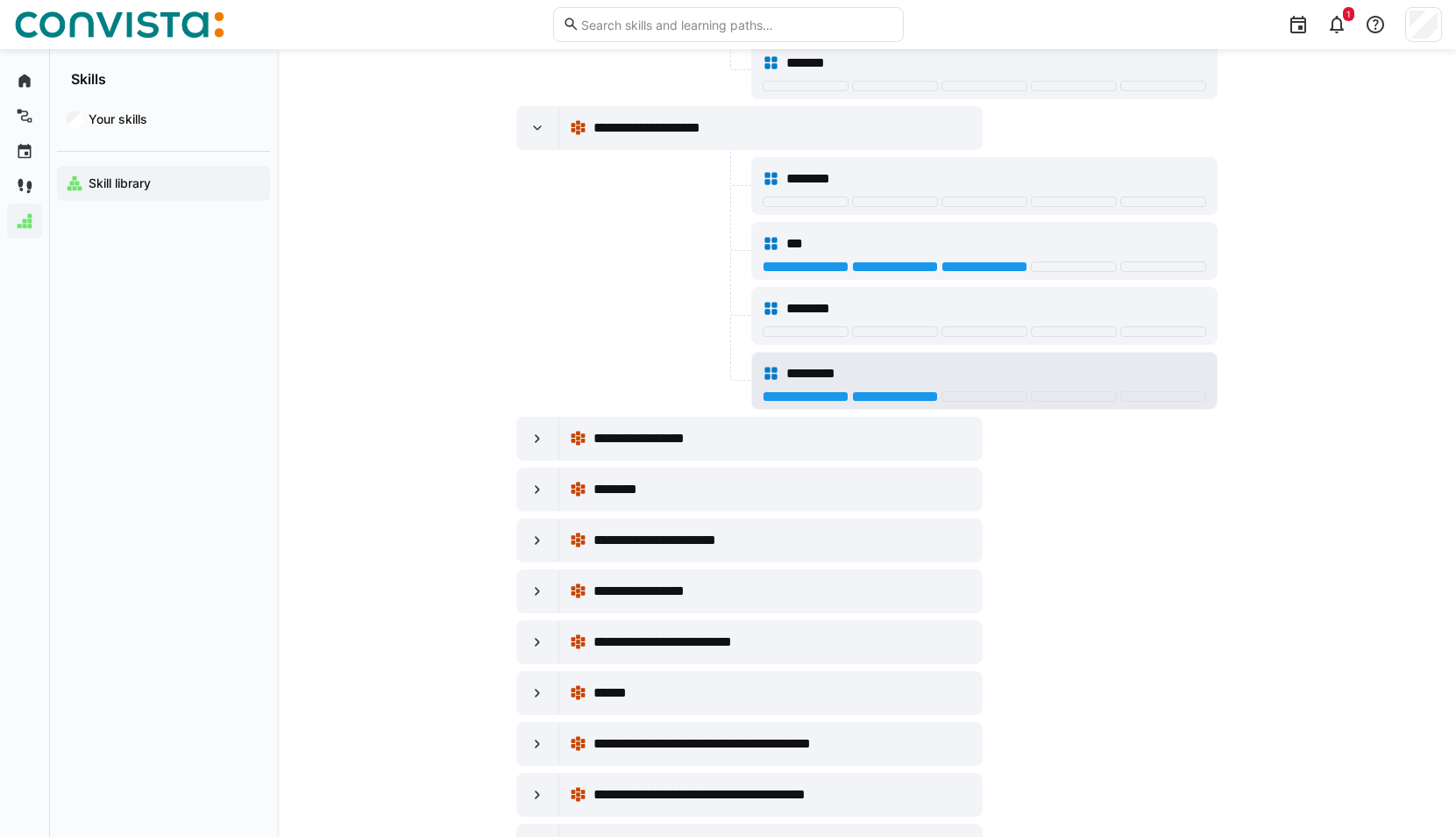
click at [968, 364] on div "*********" at bounding box center [996, 374] width 419 height 21
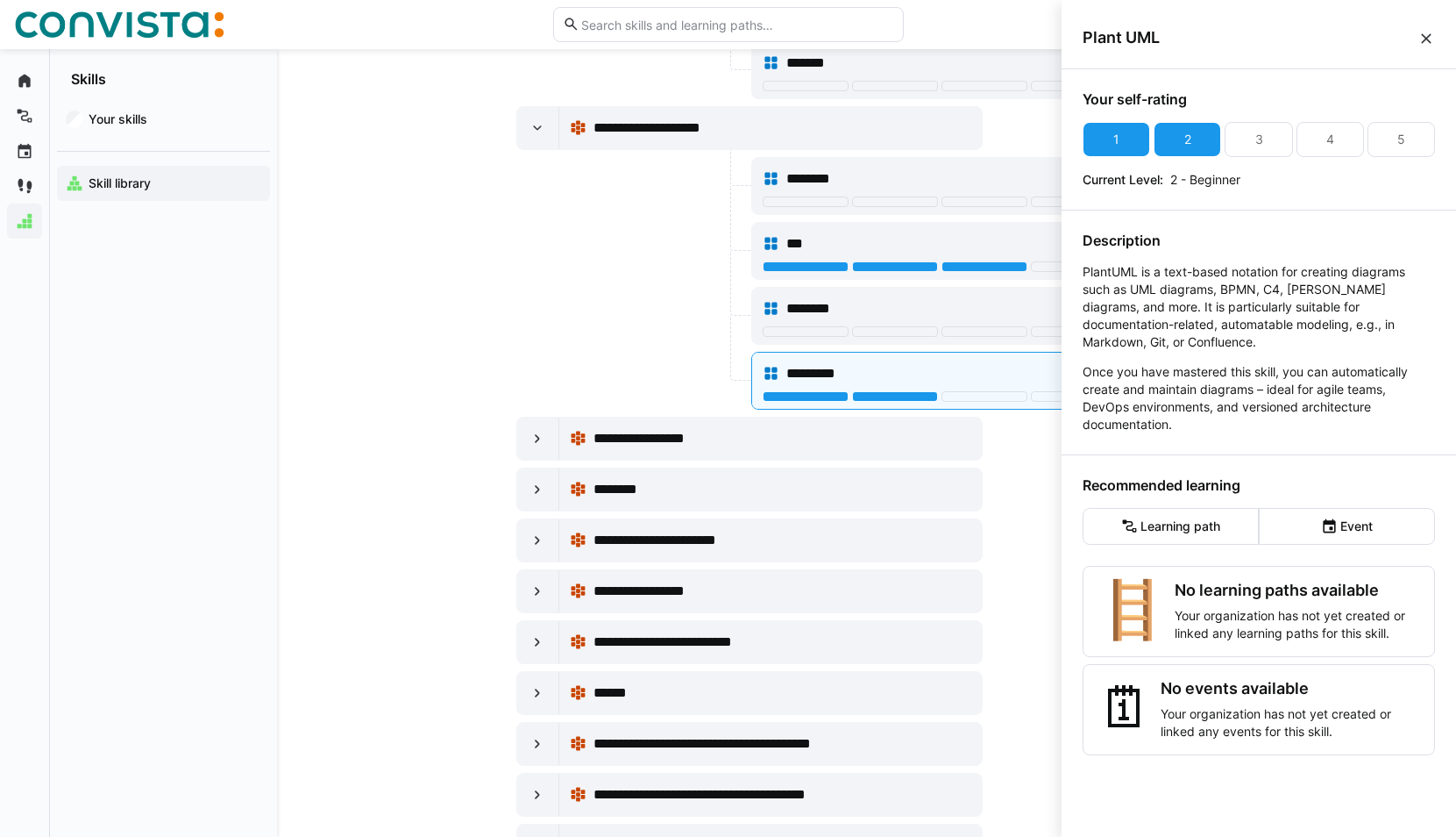
click at [1432, 36] on eds-icon at bounding box center [1426, 38] width 17 height 17
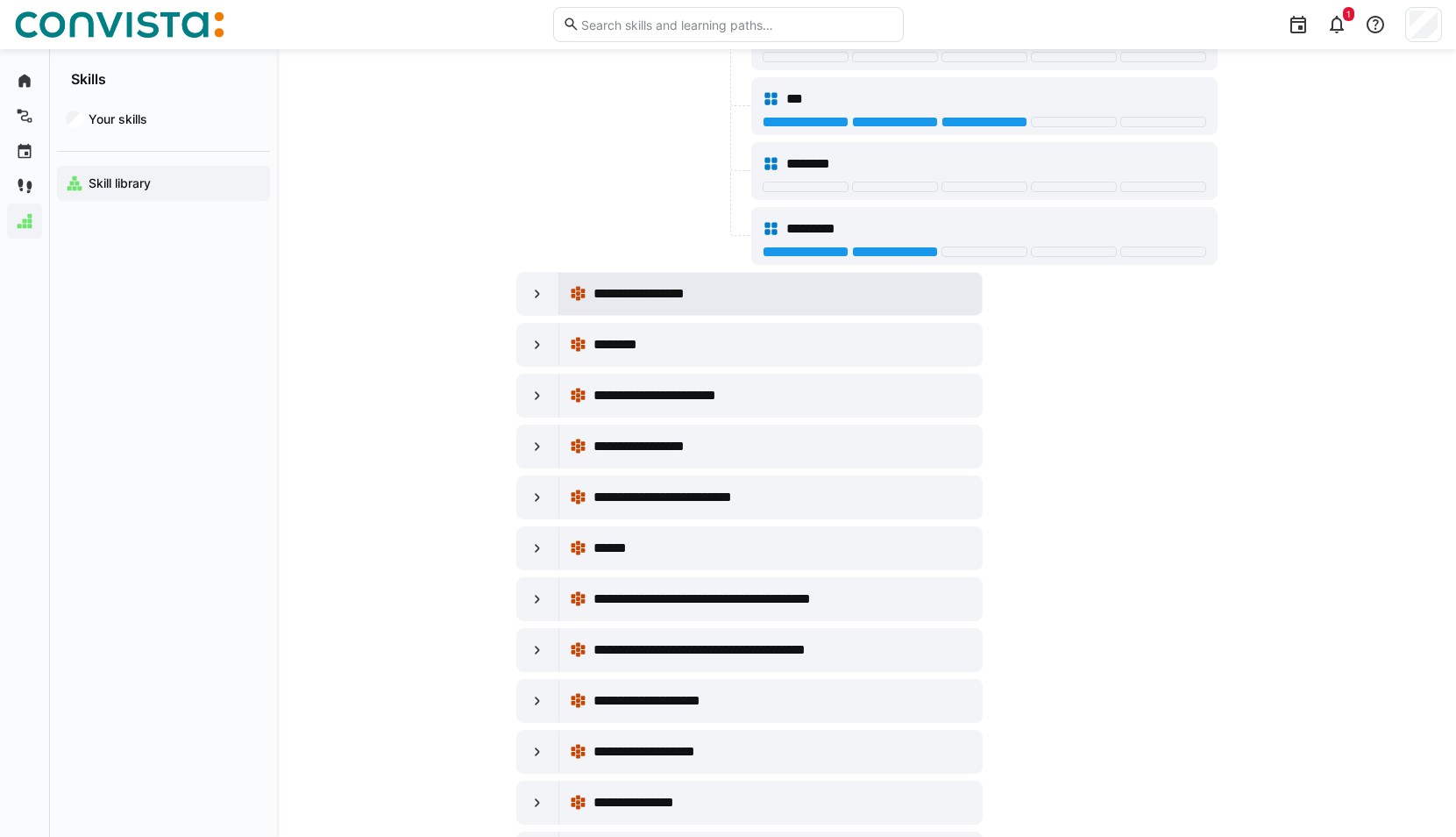
scroll to position [31658, 0]
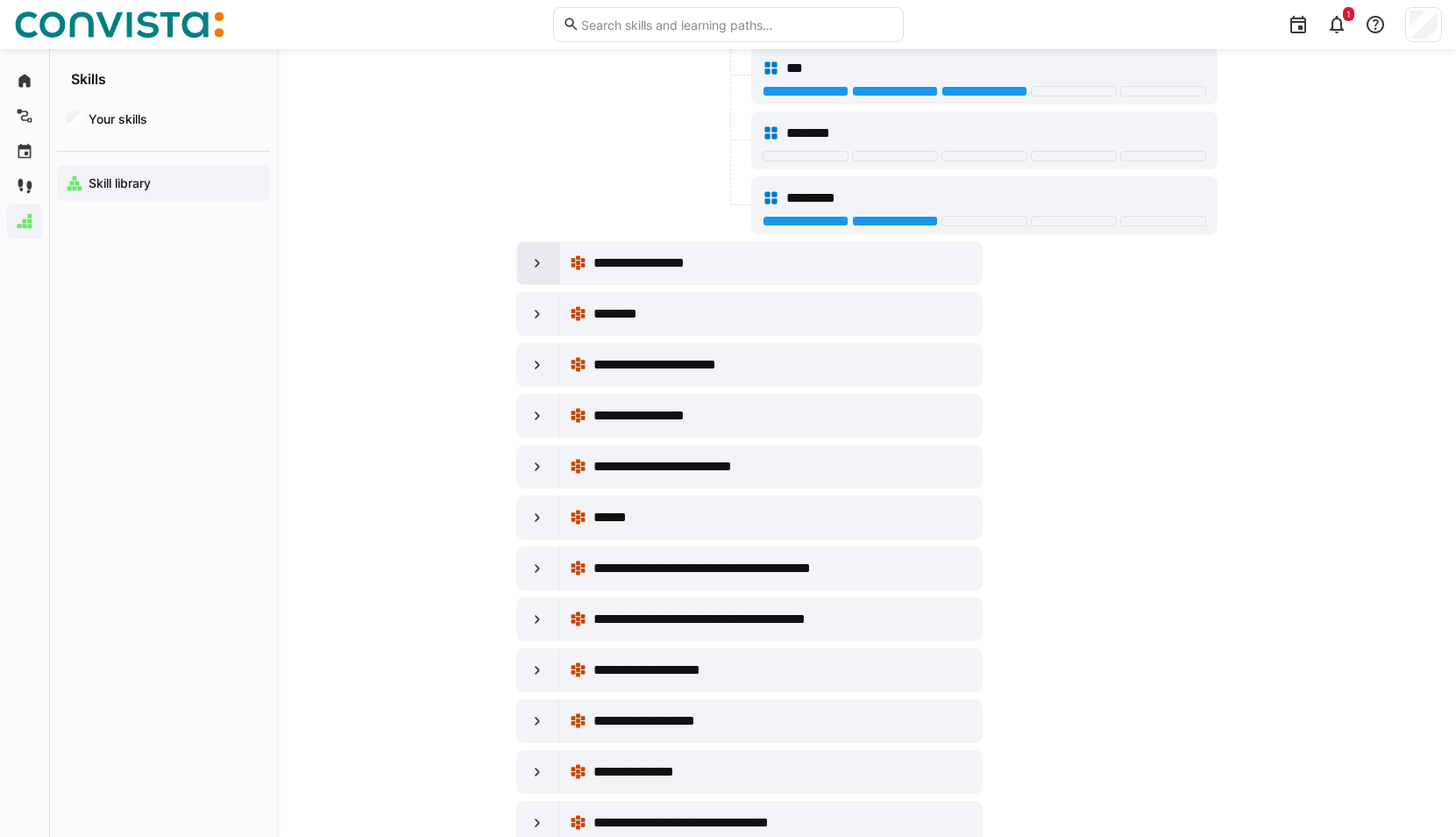
click at [549, 262] on div at bounding box center [538, 263] width 42 height 42
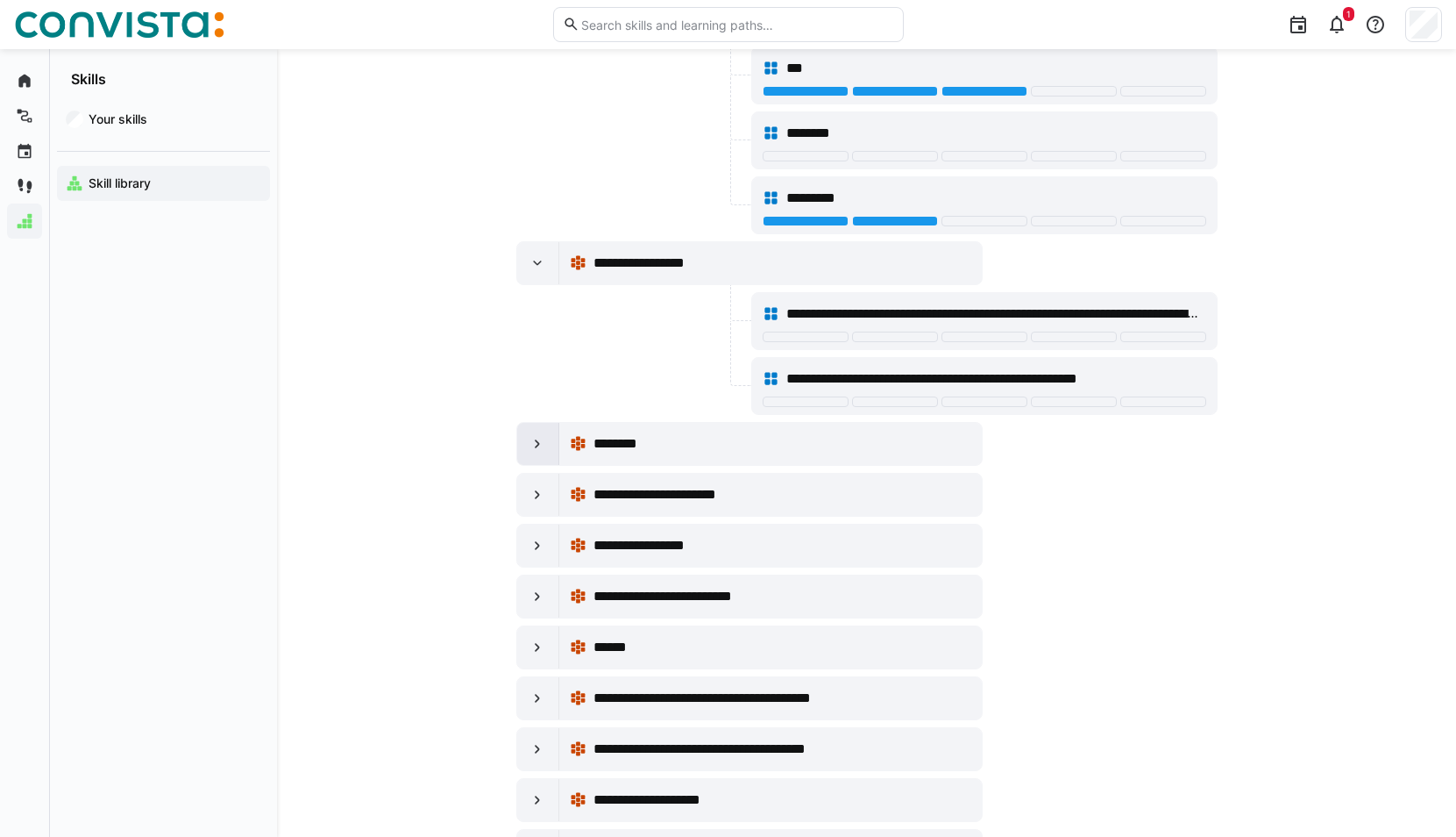
click at [538, 455] on div at bounding box center [538, 443] width 42 height 42
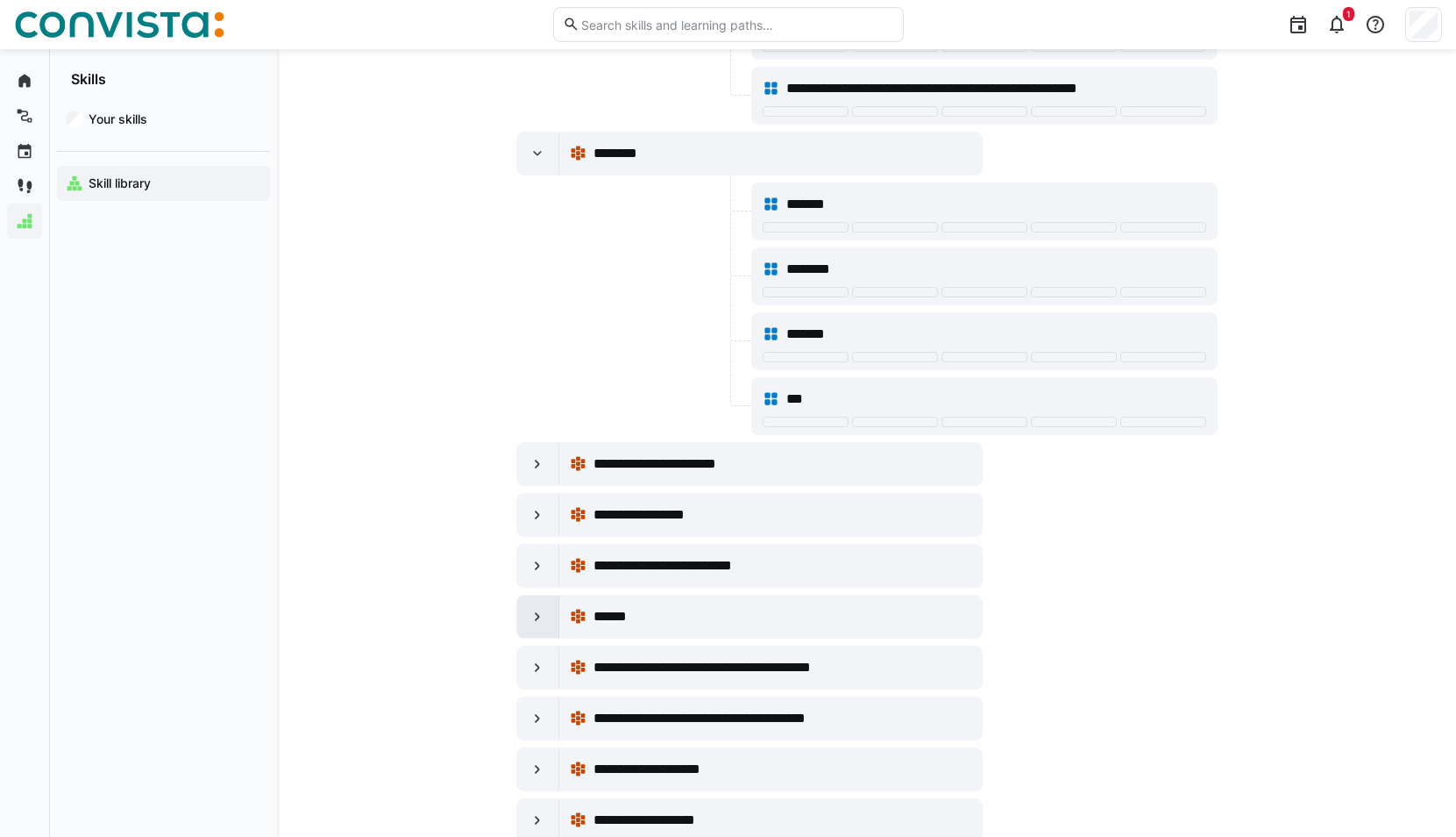
scroll to position [32184, 0]
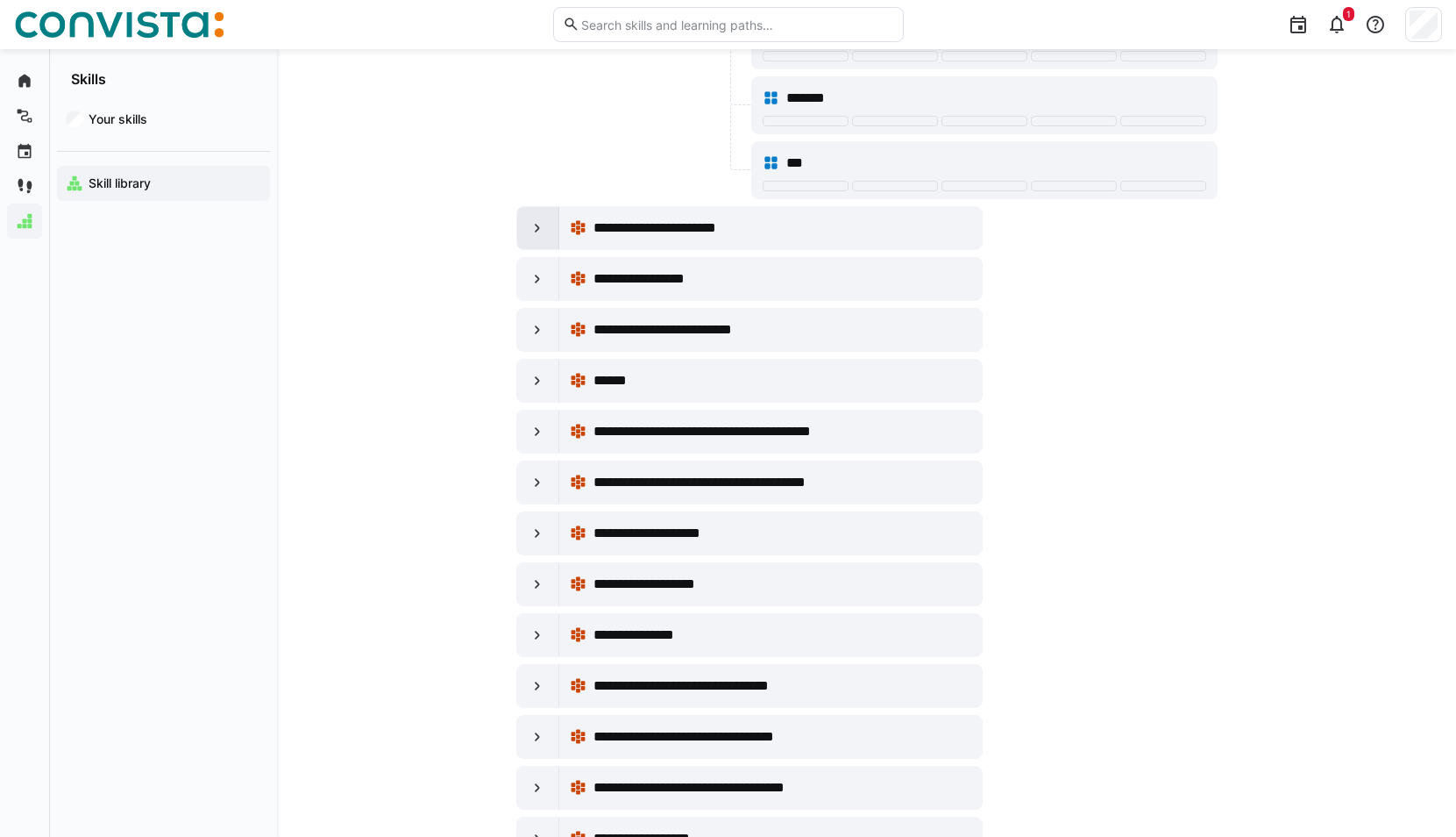
click at [555, 220] on div at bounding box center [538, 228] width 42 height 42
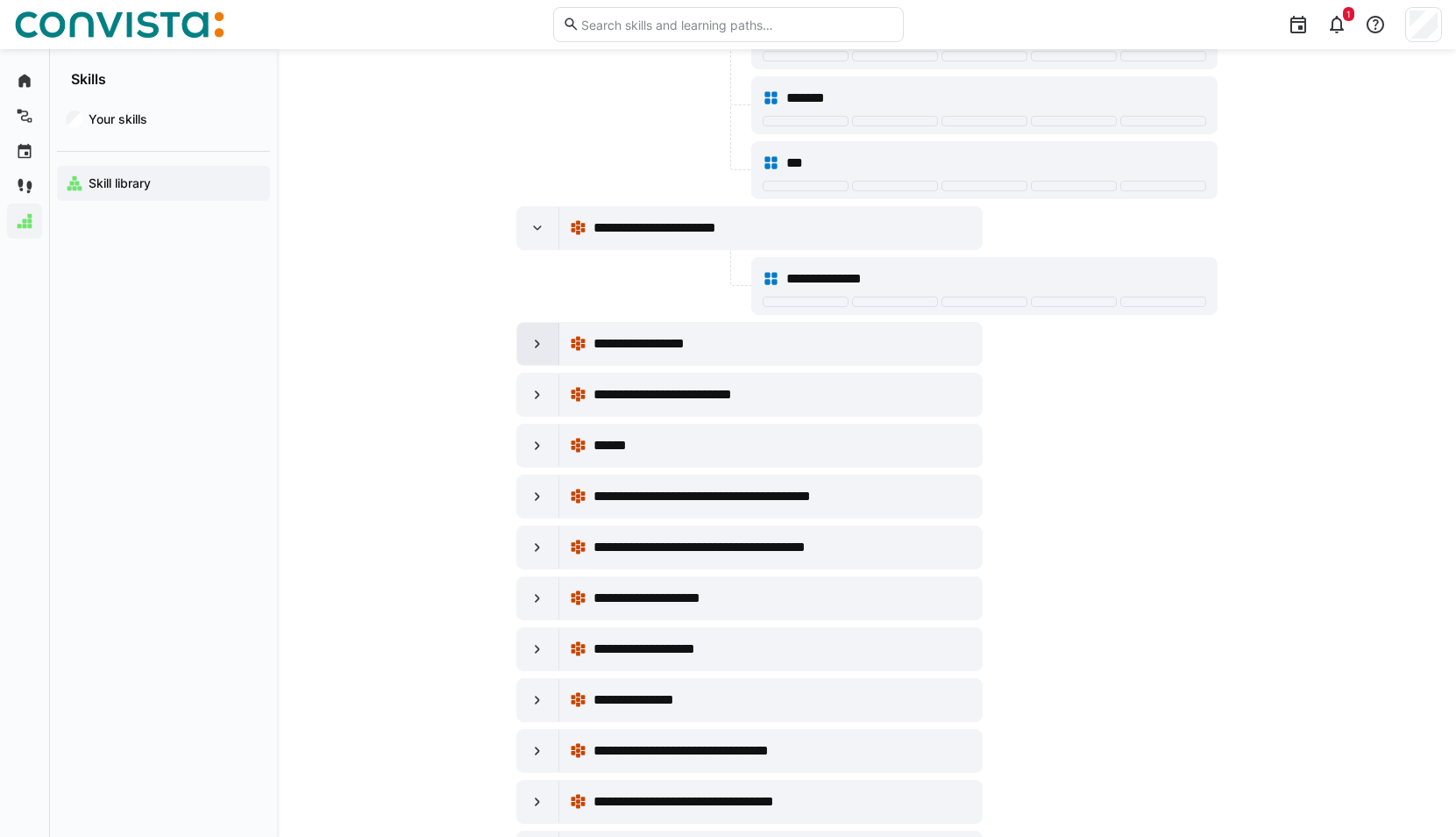
click at [540, 344] on eds-icon at bounding box center [537, 344] width 17 height 17
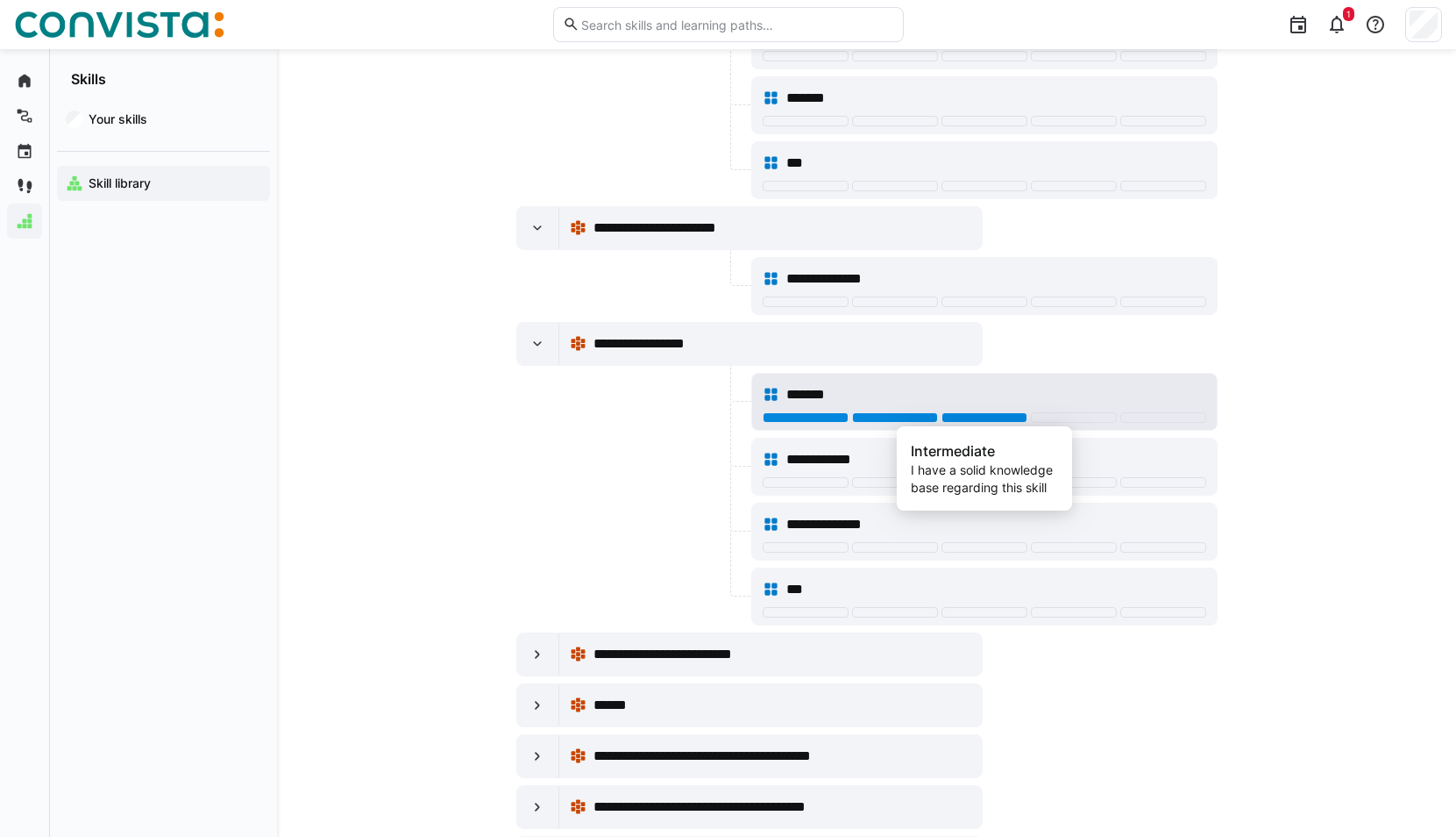
click at [1005, 418] on div at bounding box center [984, 417] width 86 height 10
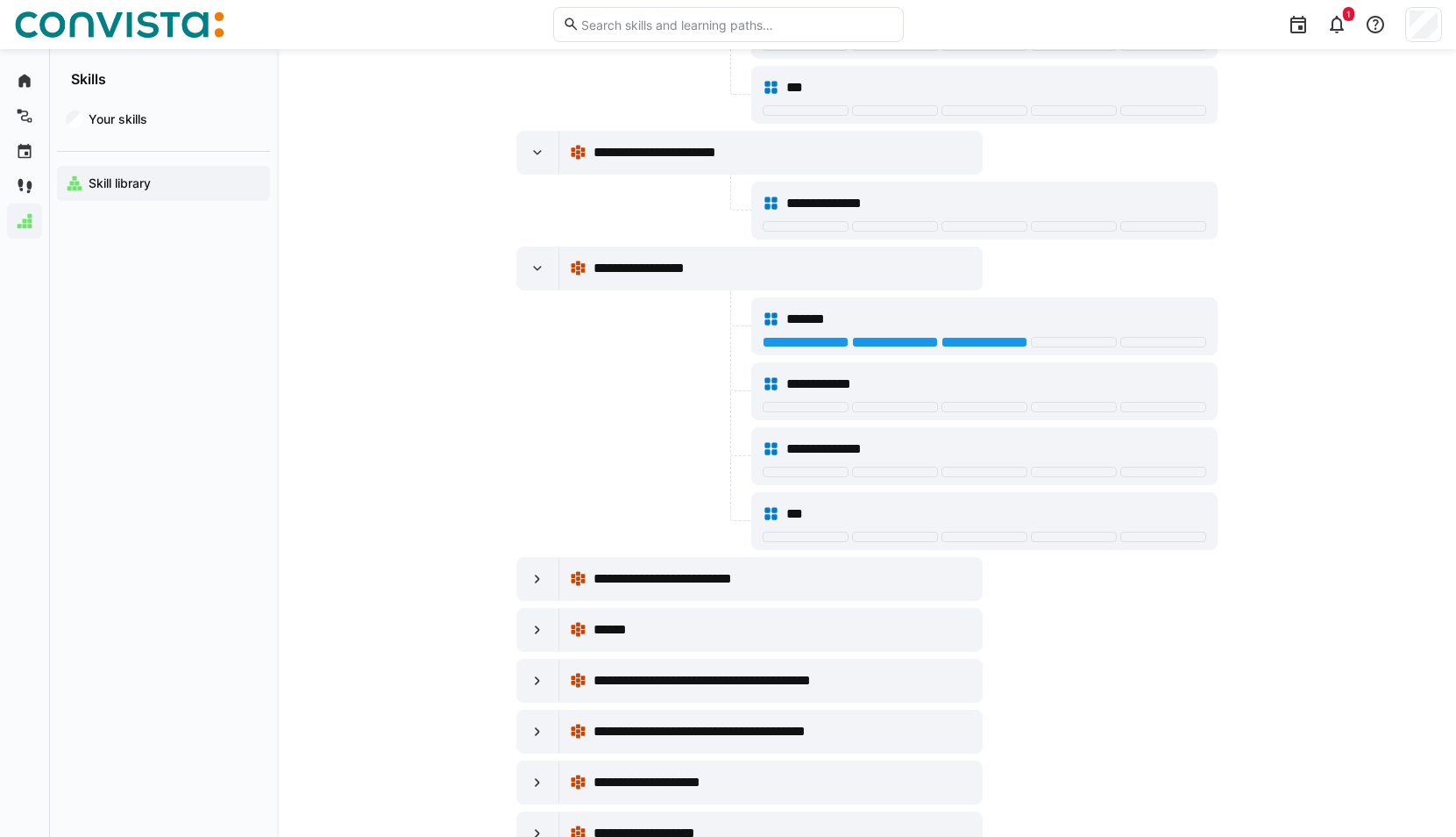
scroll to position [32359, 0]
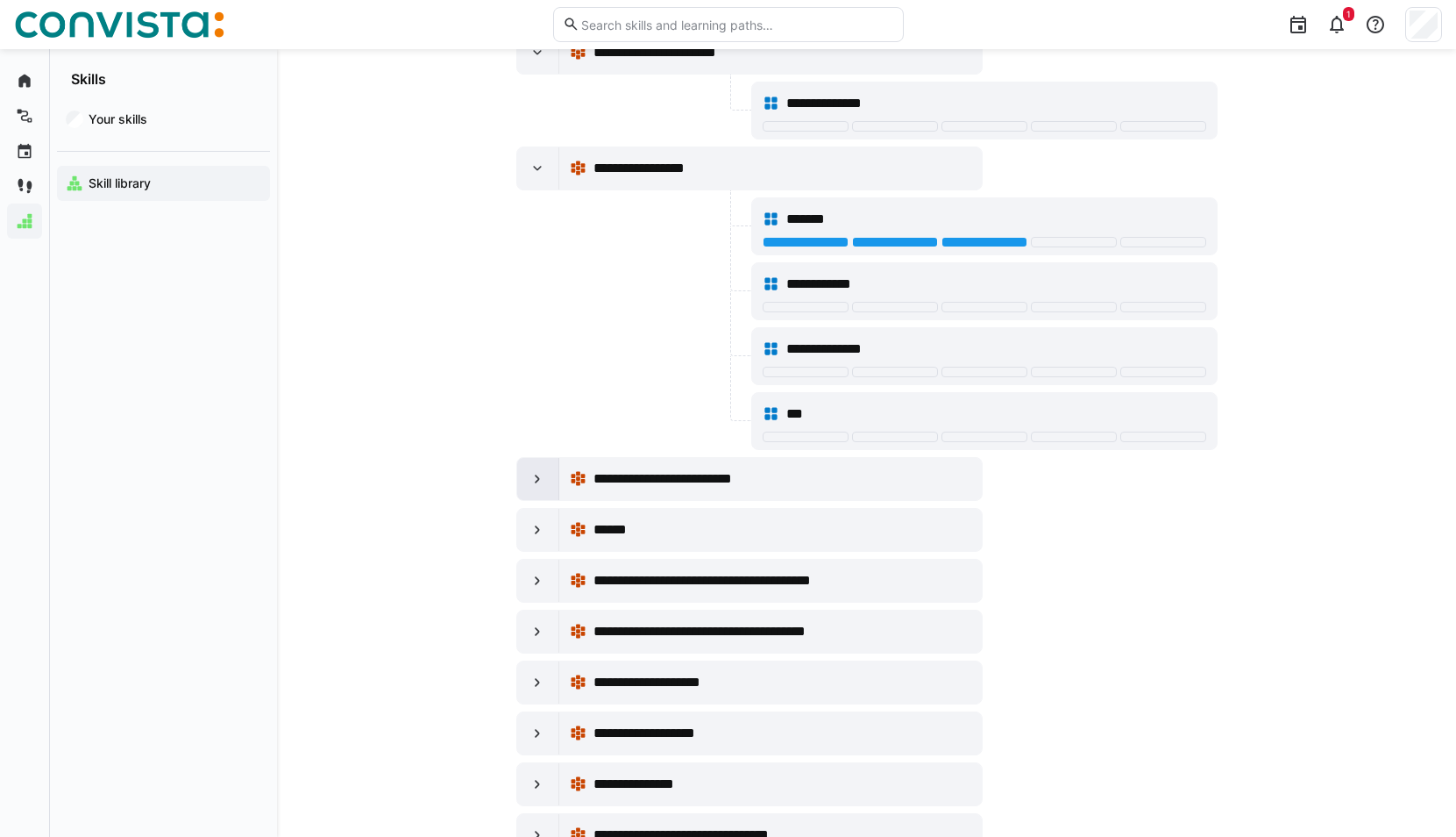
click at [525, 476] on div at bounding box center [538, 478] width 42 height 42
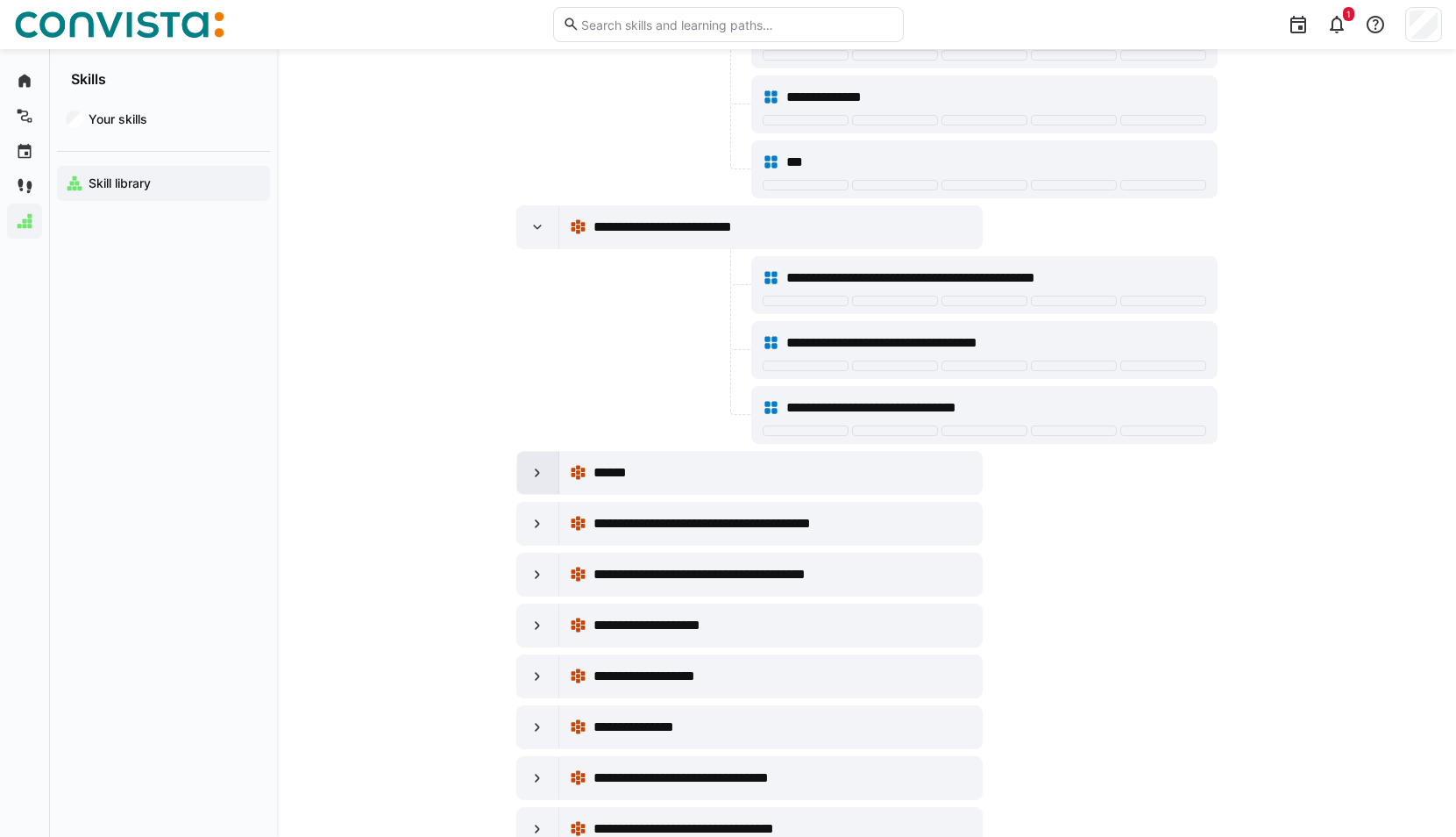
scroll to position [32622, 0]
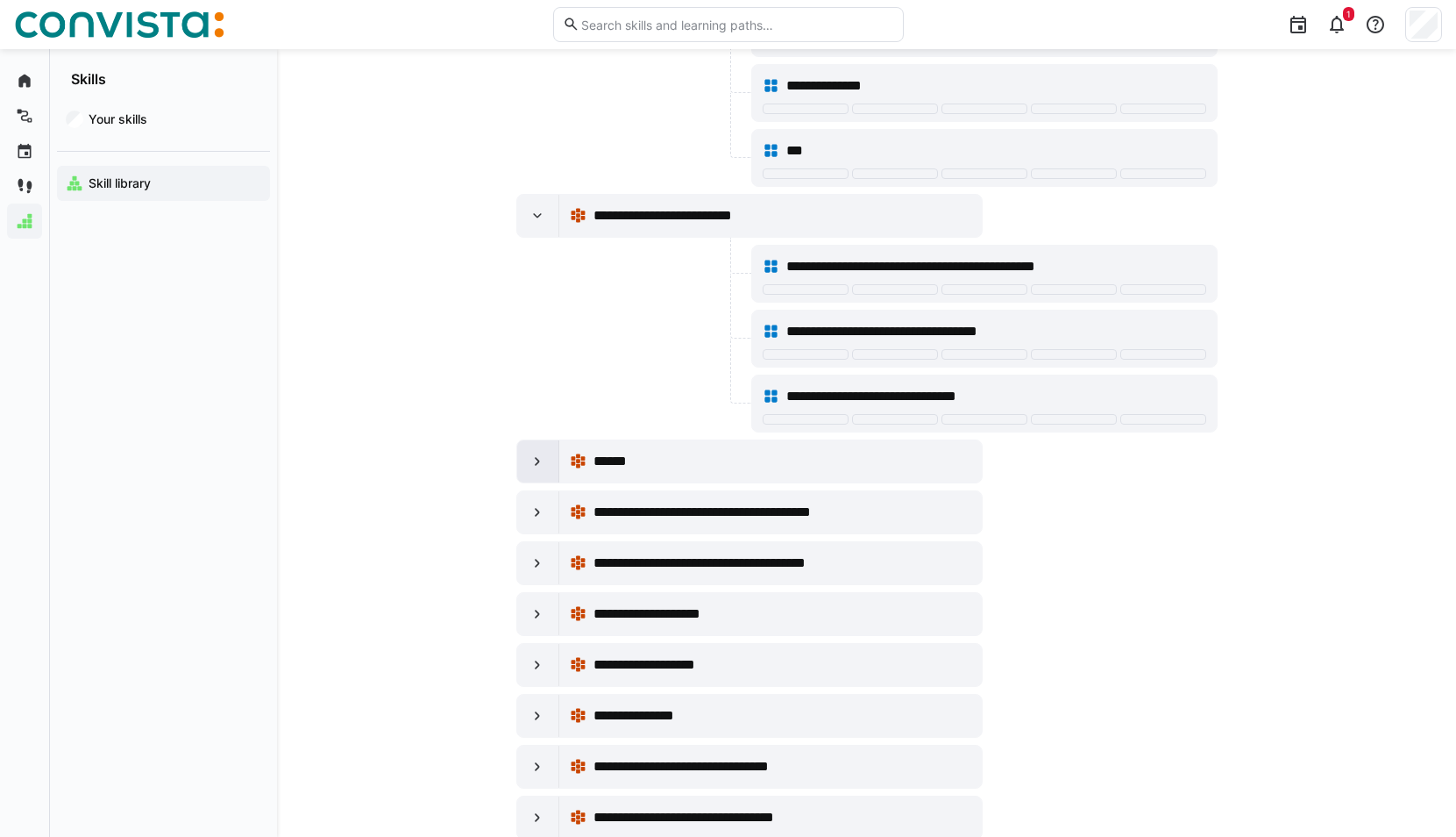
click at [544, 451] on div at bounding box center [538, 461] width 42 height 42
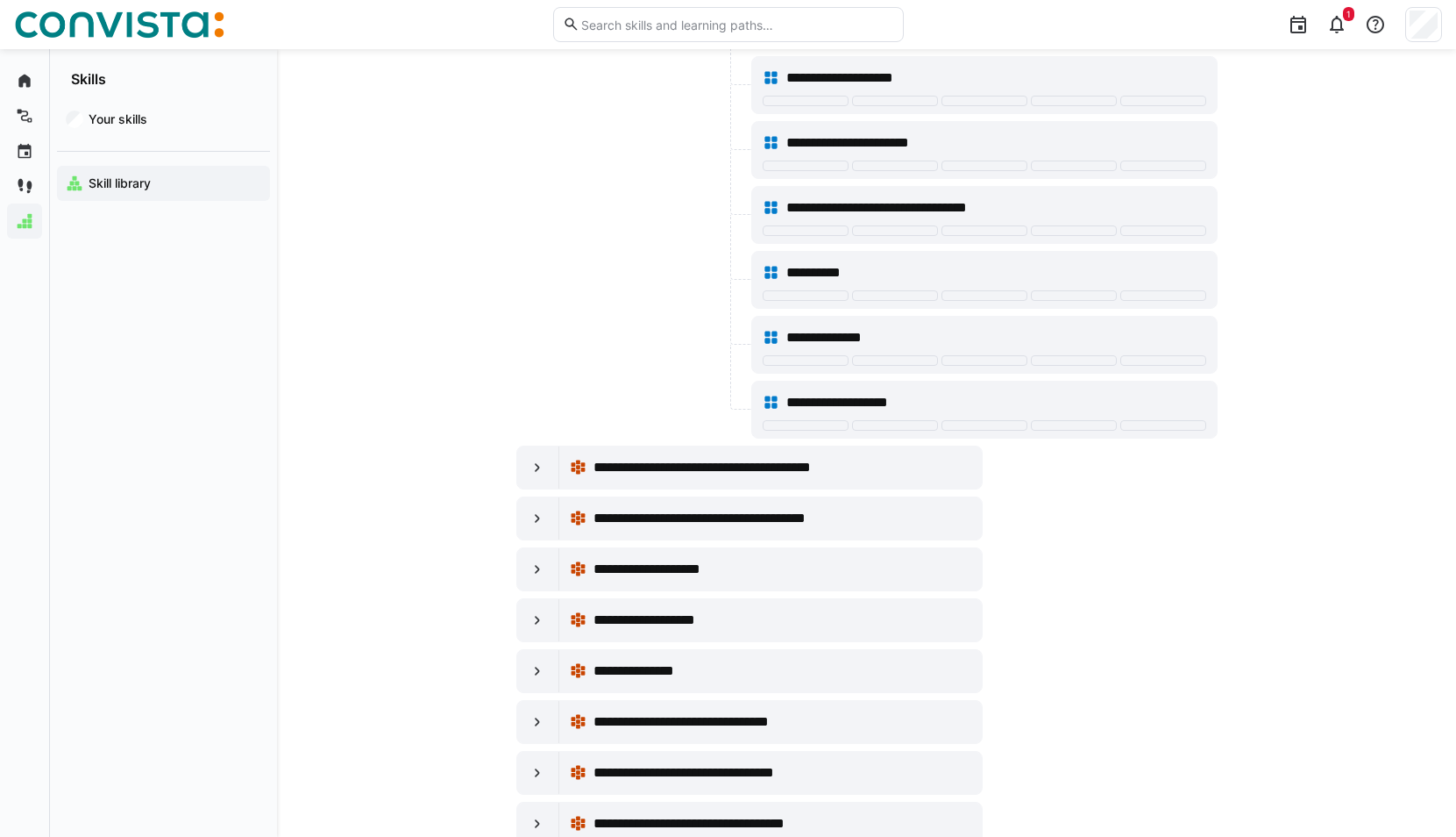
scroll to position [33149, 0]
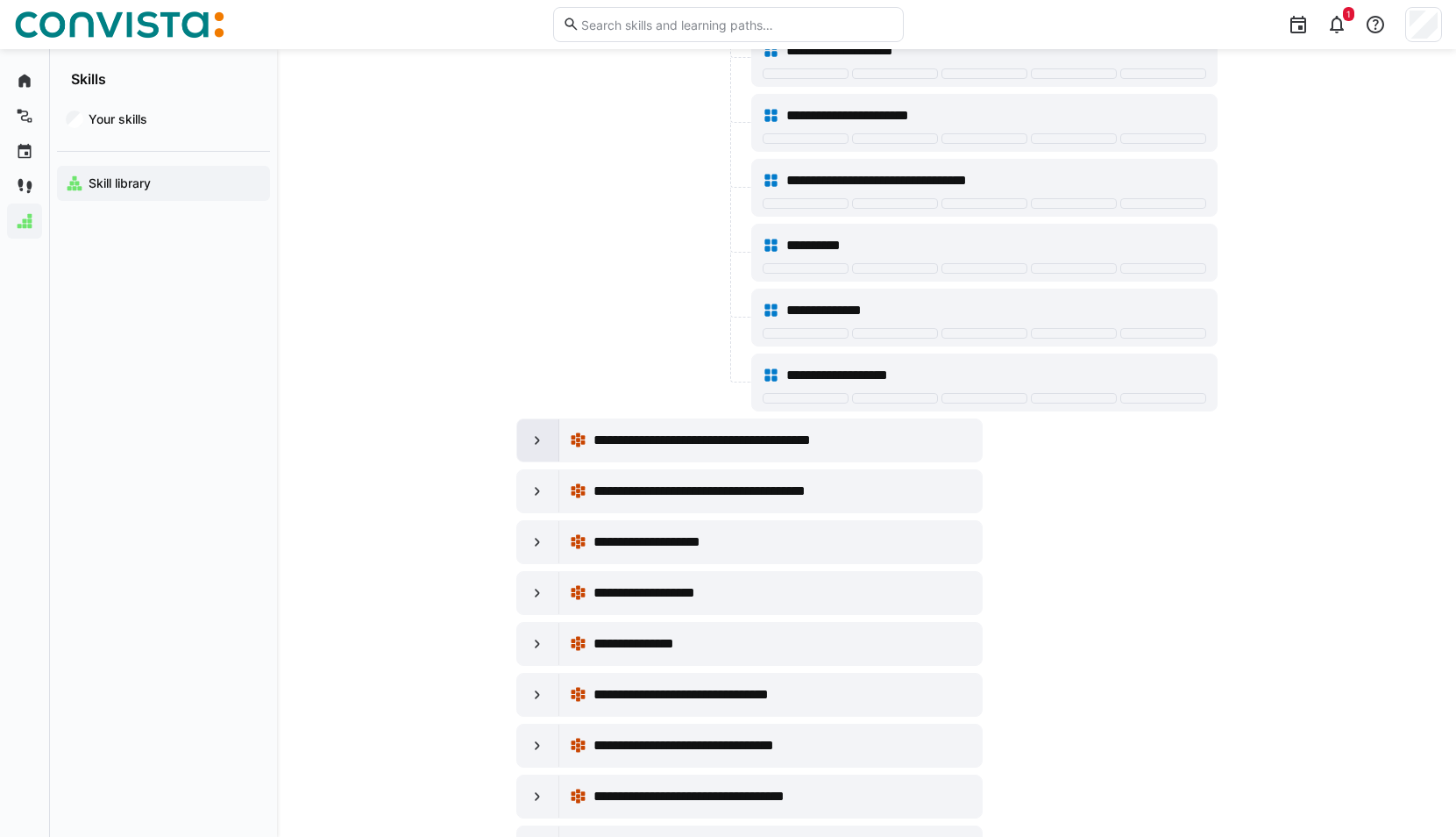
click at [537, 444] on eds-icon at bounding box center [537, 440] width 17 height 17
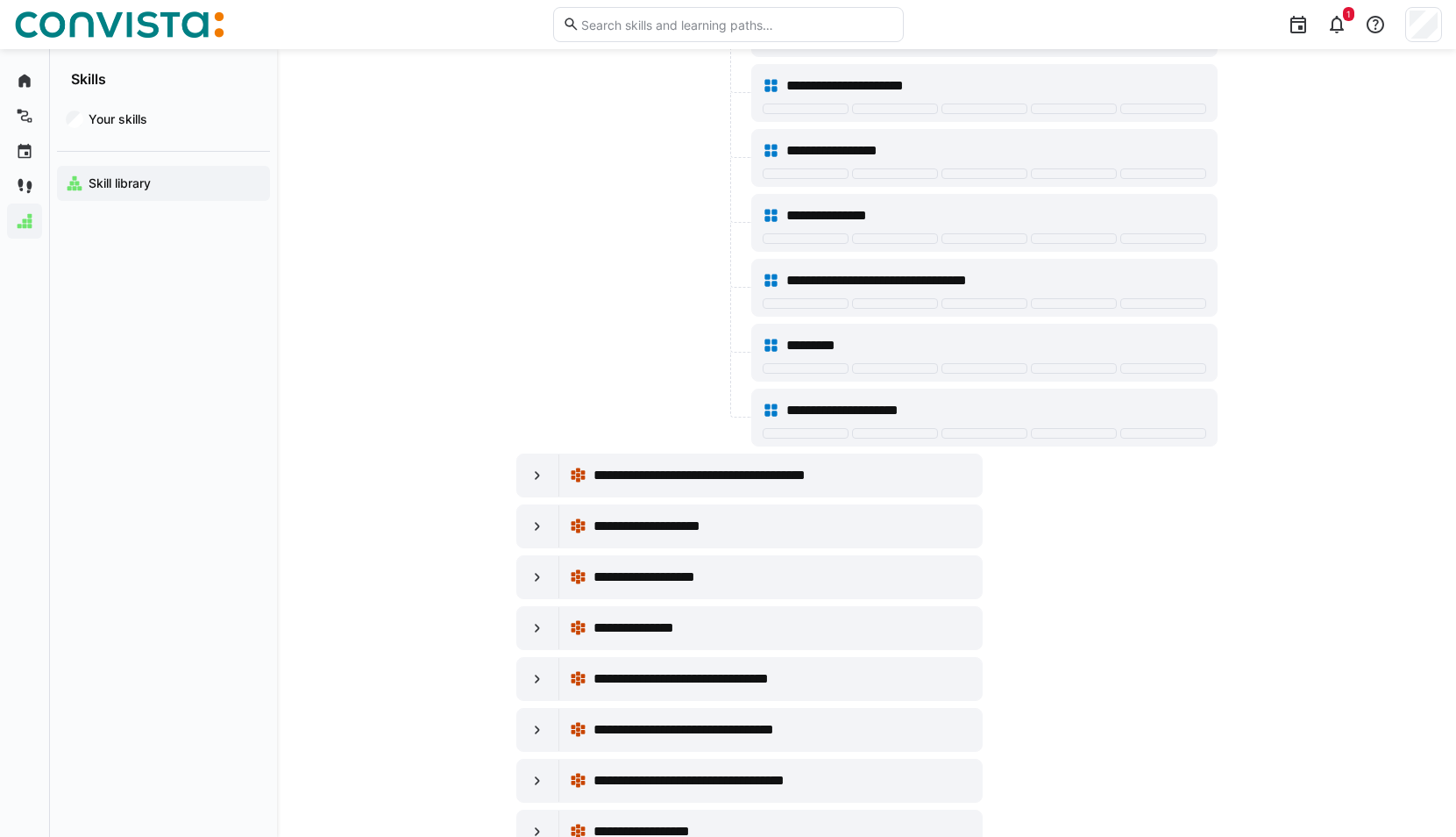
scroll to position [33850, 0]
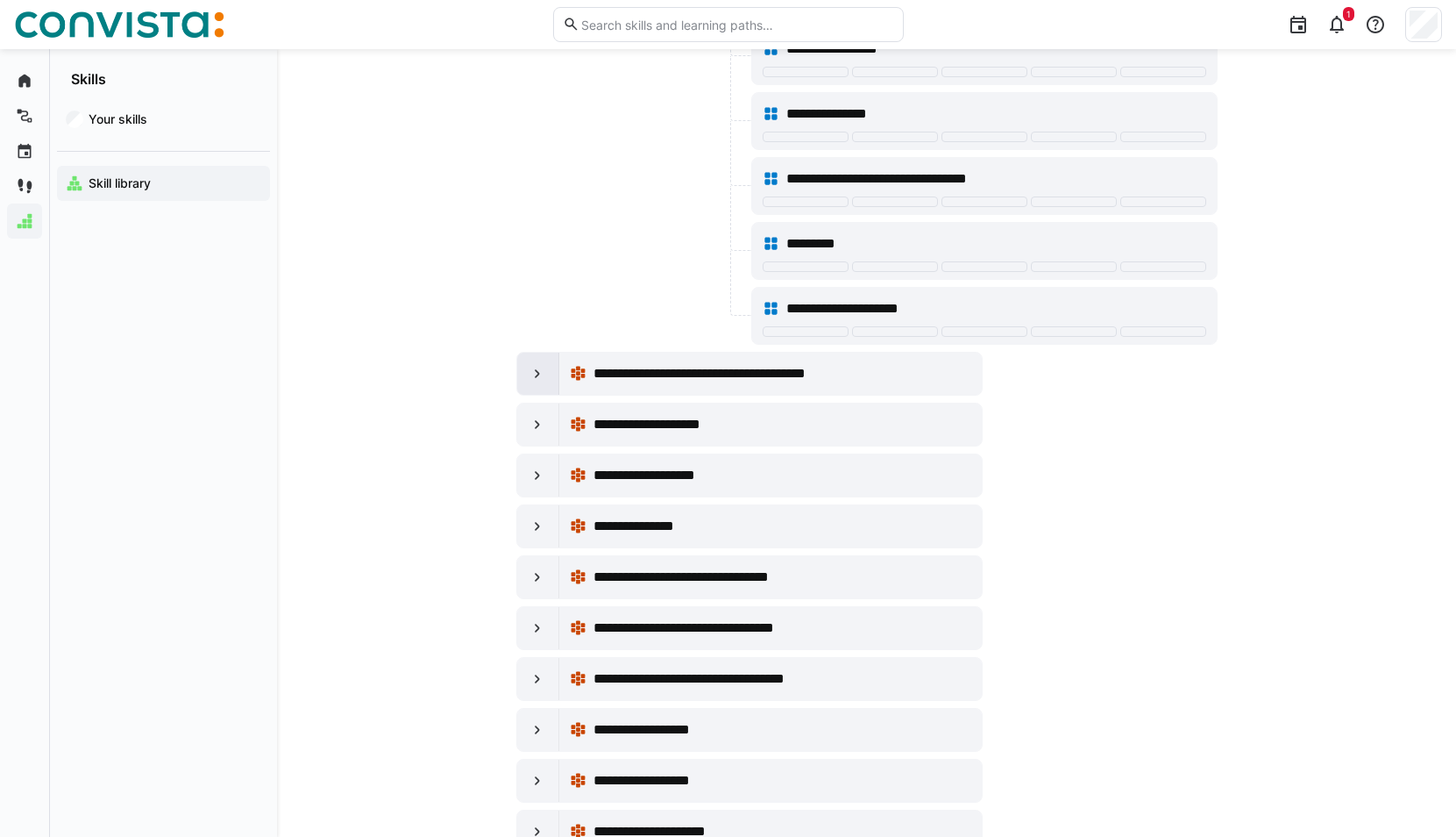
click at [552, 373] on div at bounding box center [538, 373] width 42 height 42
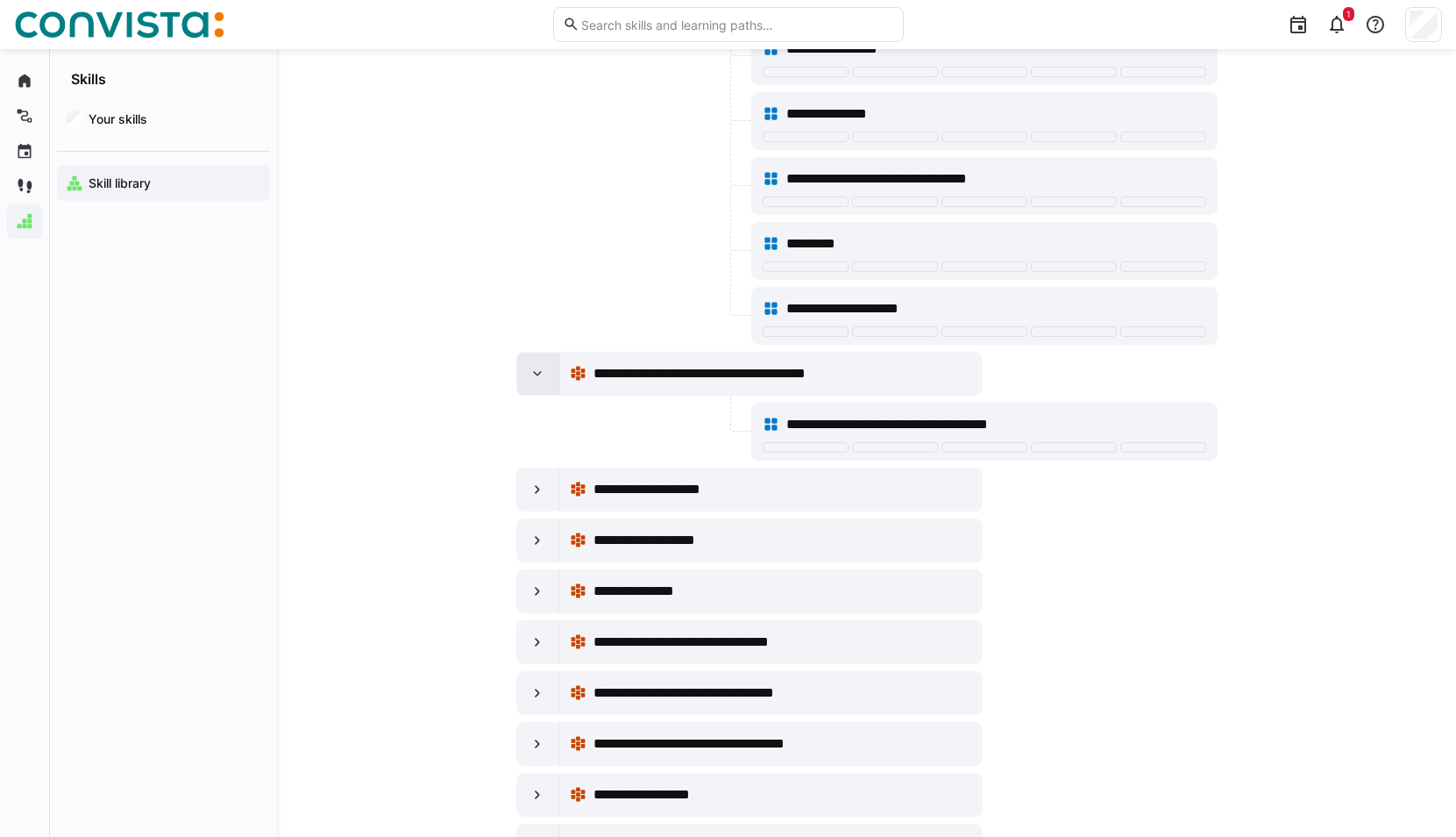
scroll to position [33938, 0]
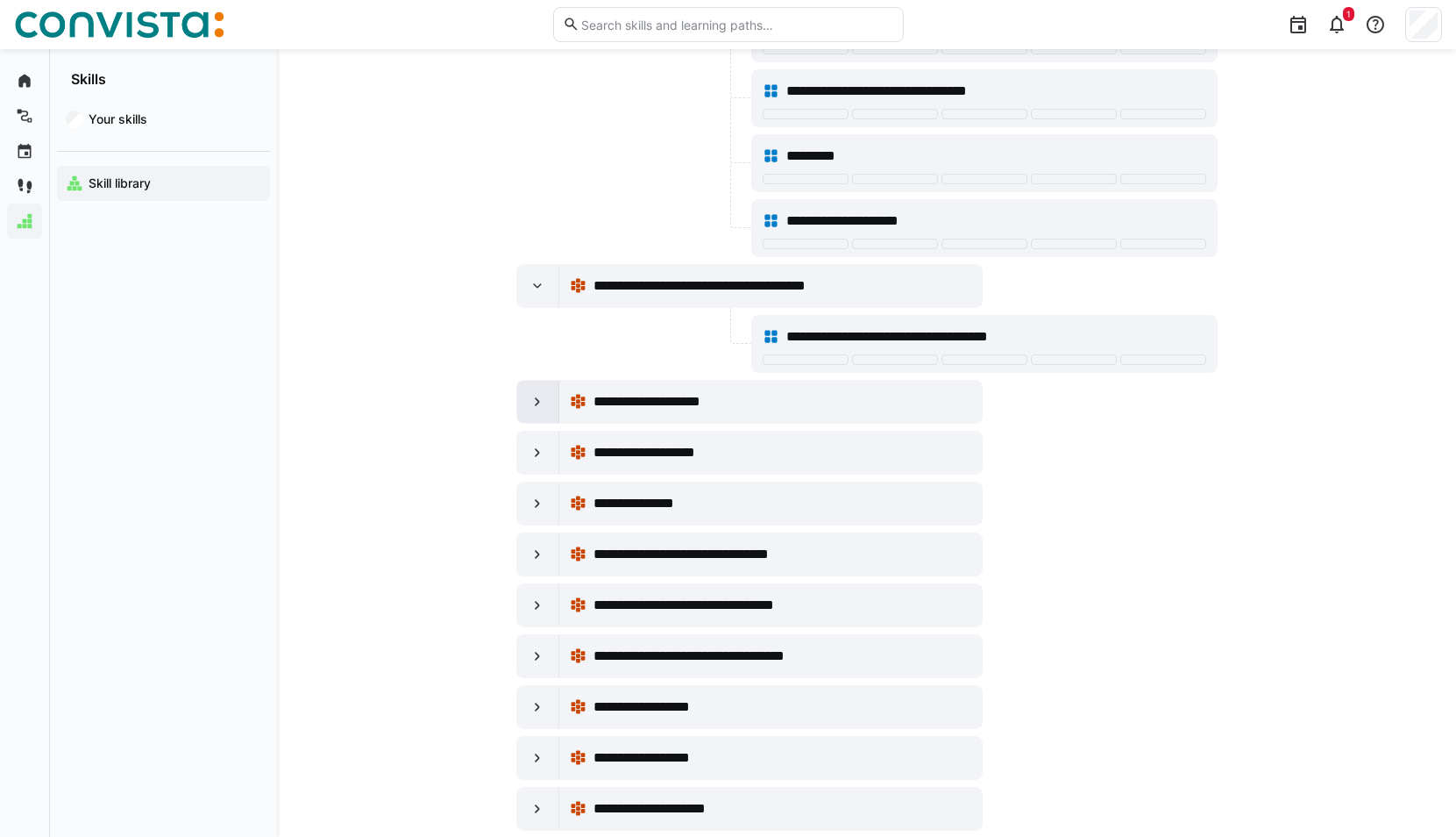
click at [545, 388] on div at bounding box center [538, 401] width 42 height 42
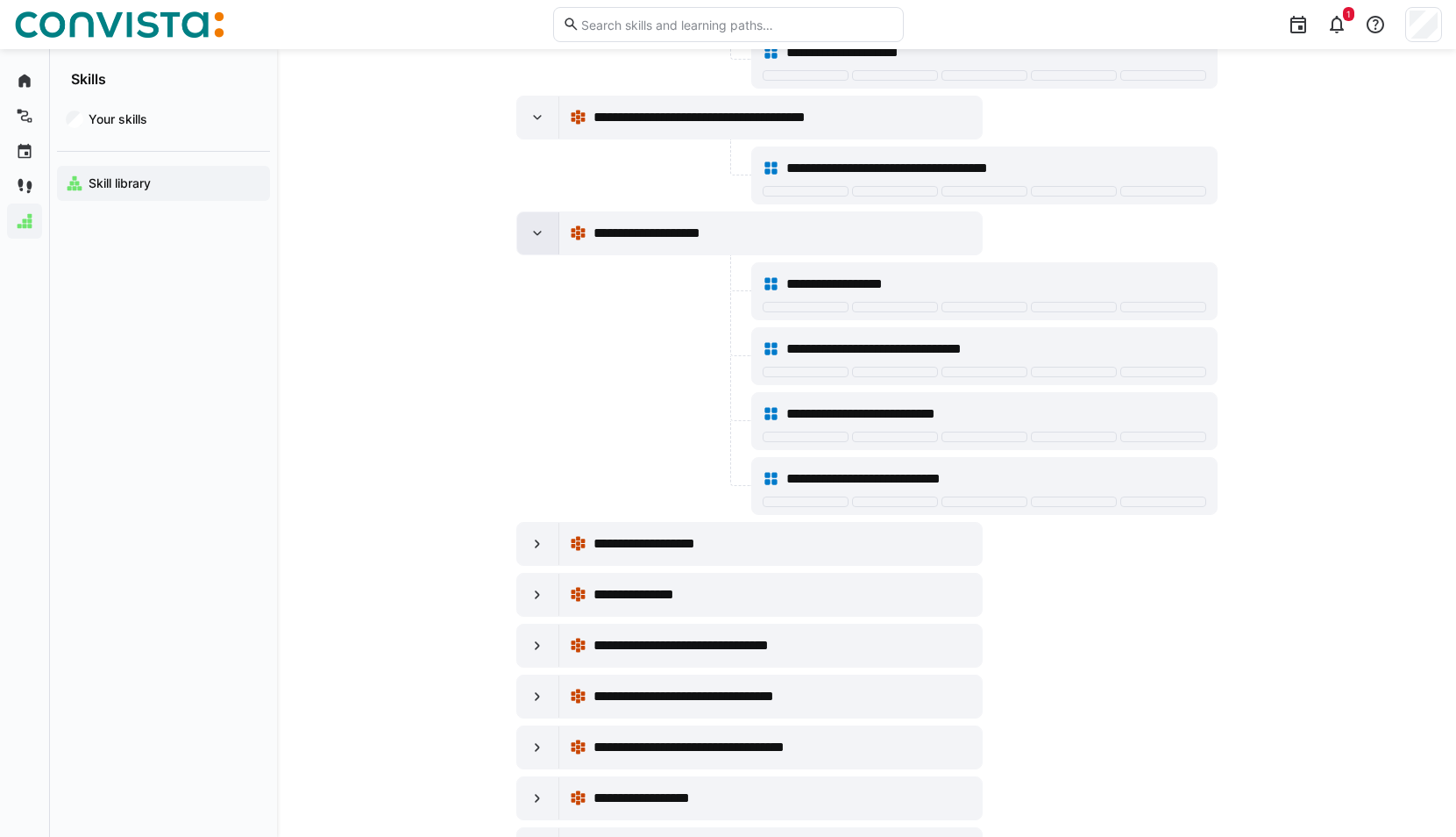
scroll to position [34113, 0]
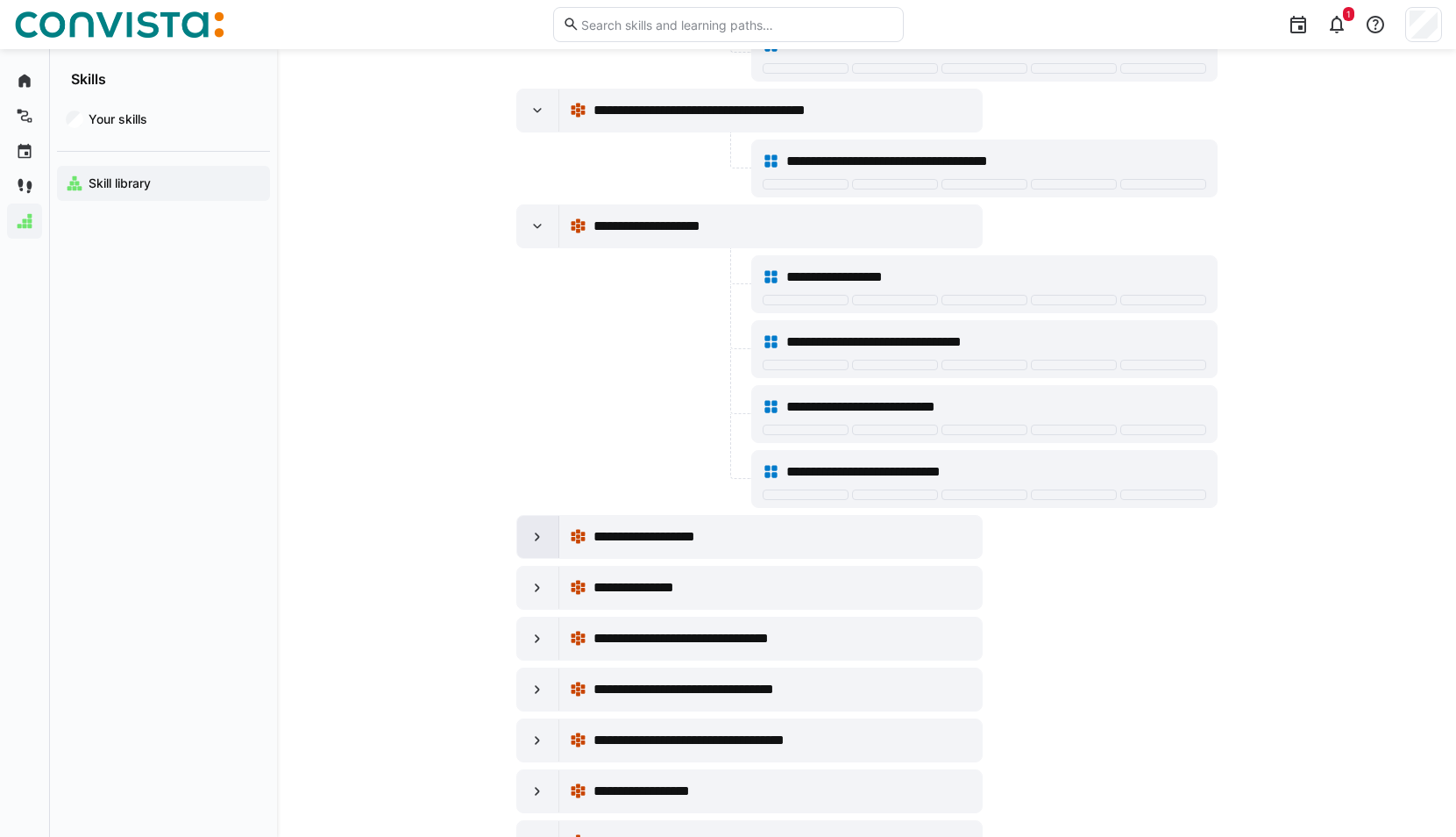
click at [550, 542] on div at bounding box center [538, 536] width 42 height 42
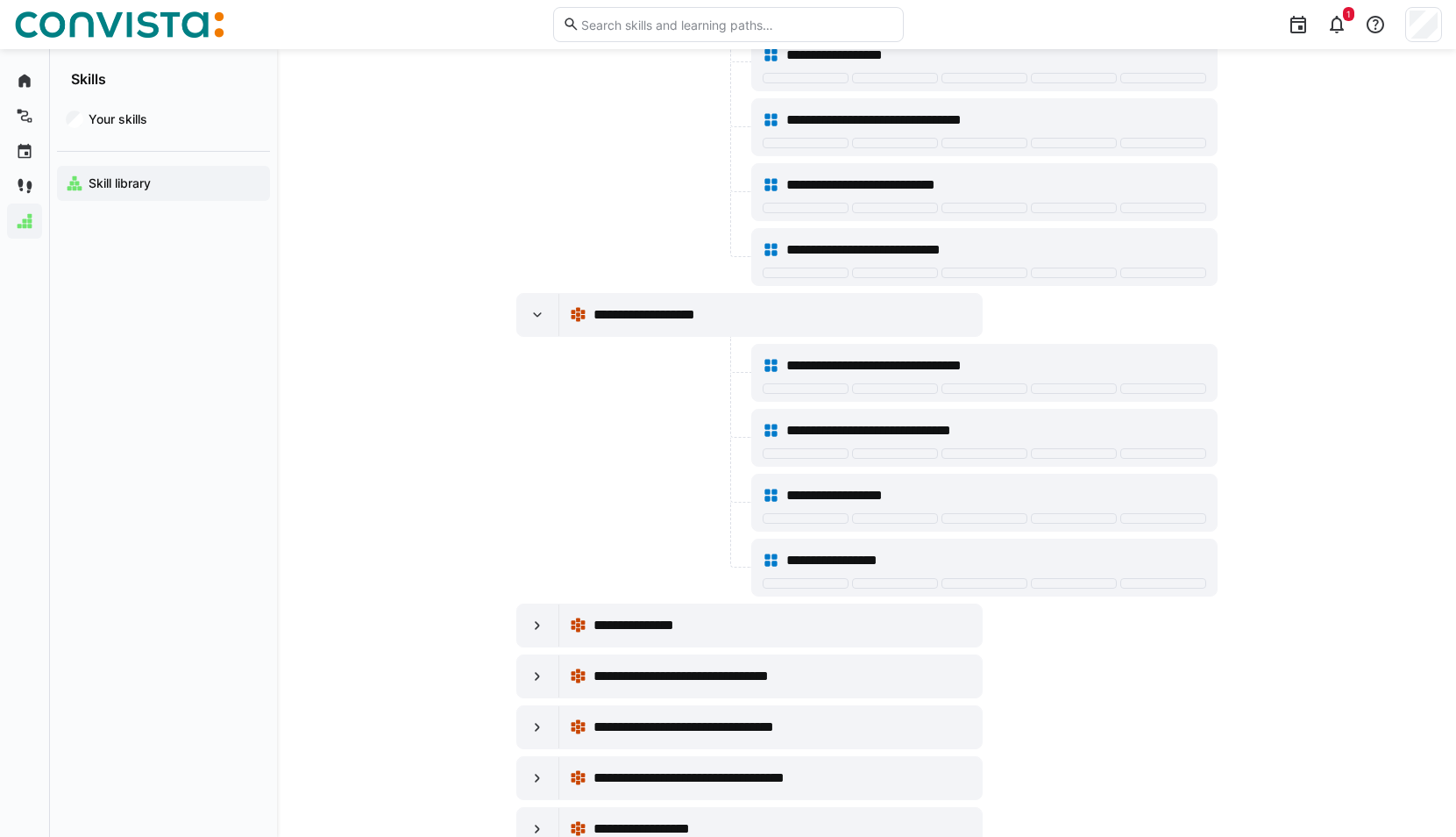
scroll to position [34377, 0]
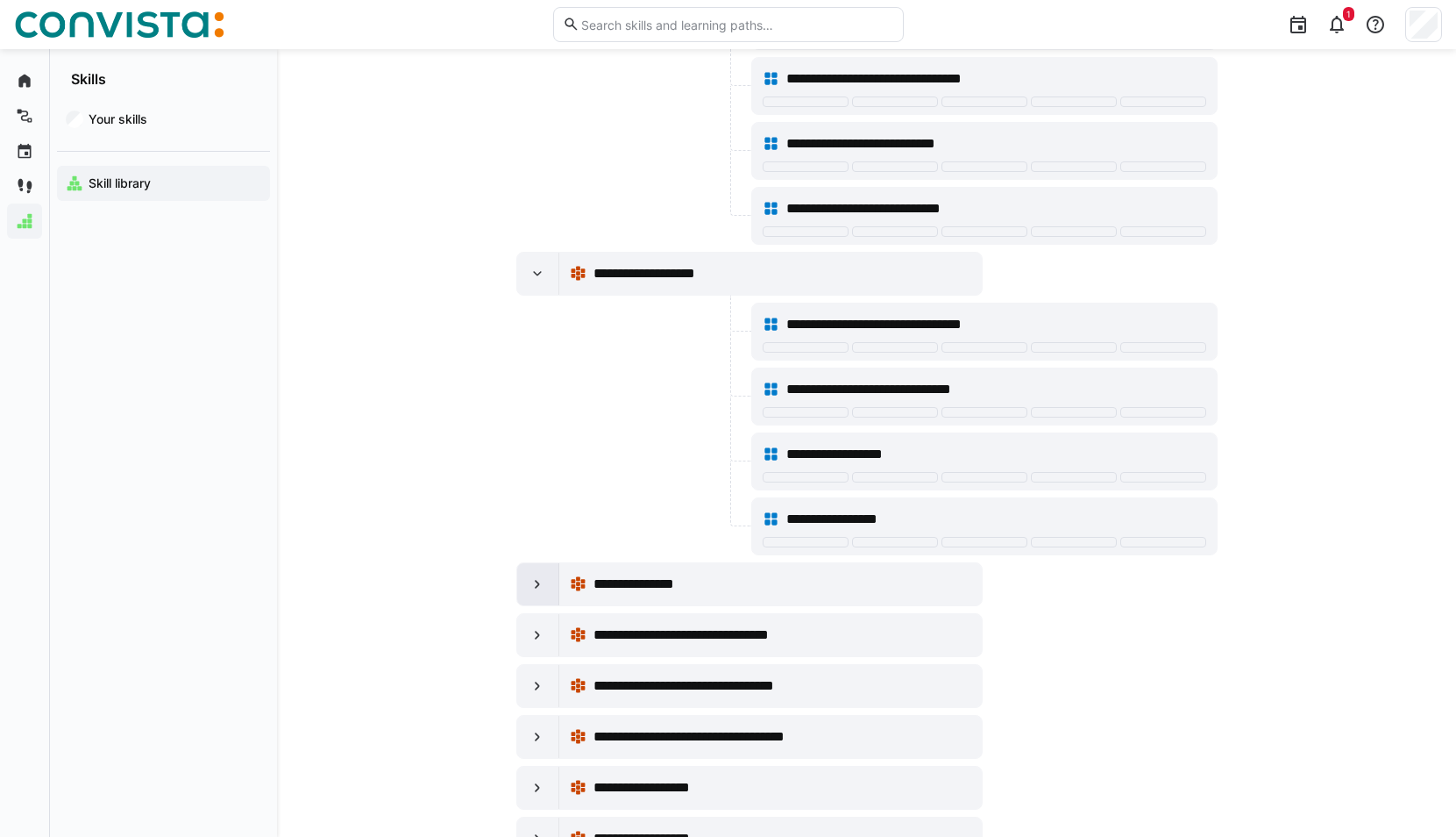
click at [537, 571] on div at bounding box center [538, 584] width 42 height 42
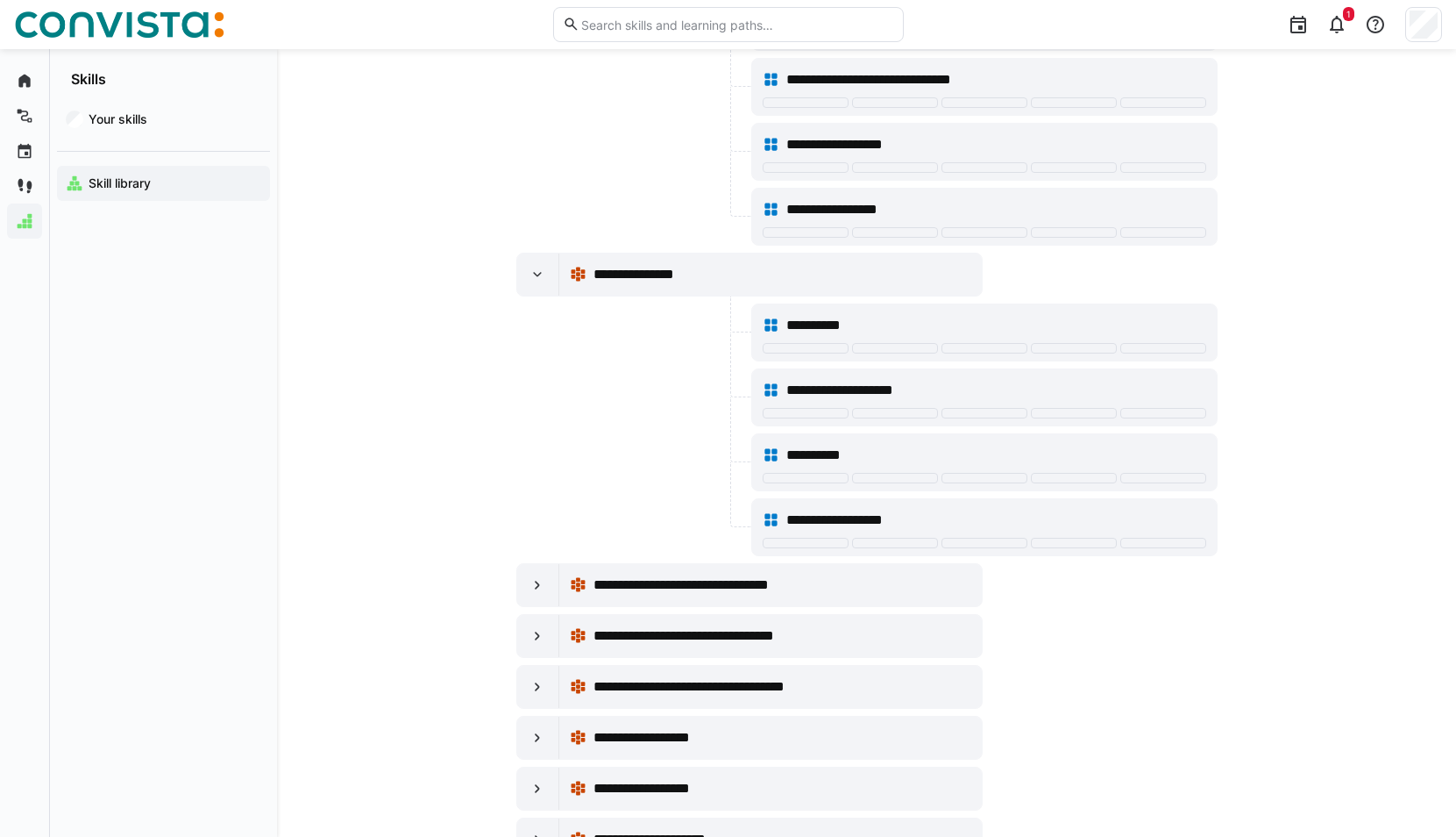
scroll to position [34727, 0]
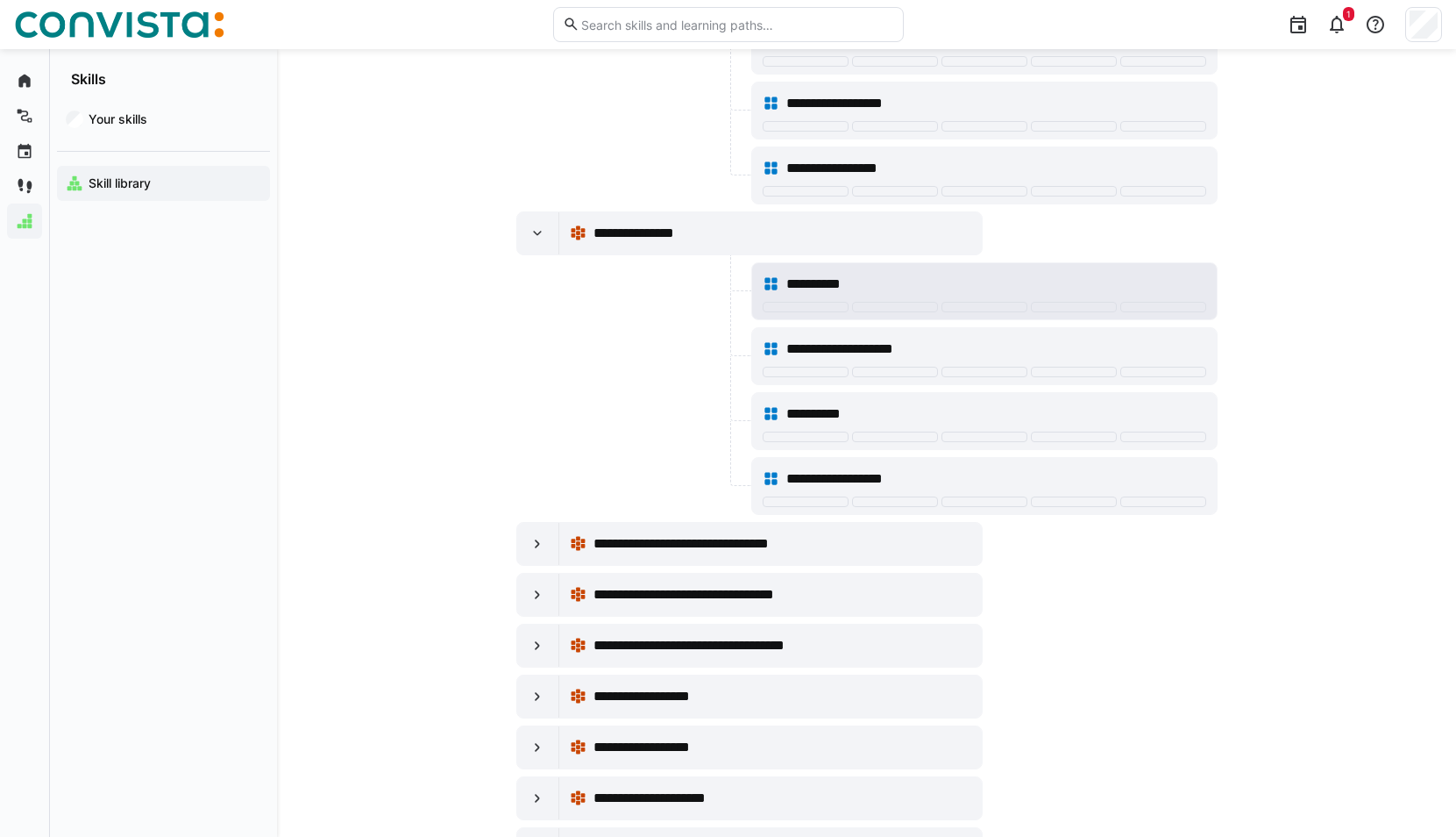
click at [820, 281] on span "**********" at bounding box center [821, 284] width 71 height 21
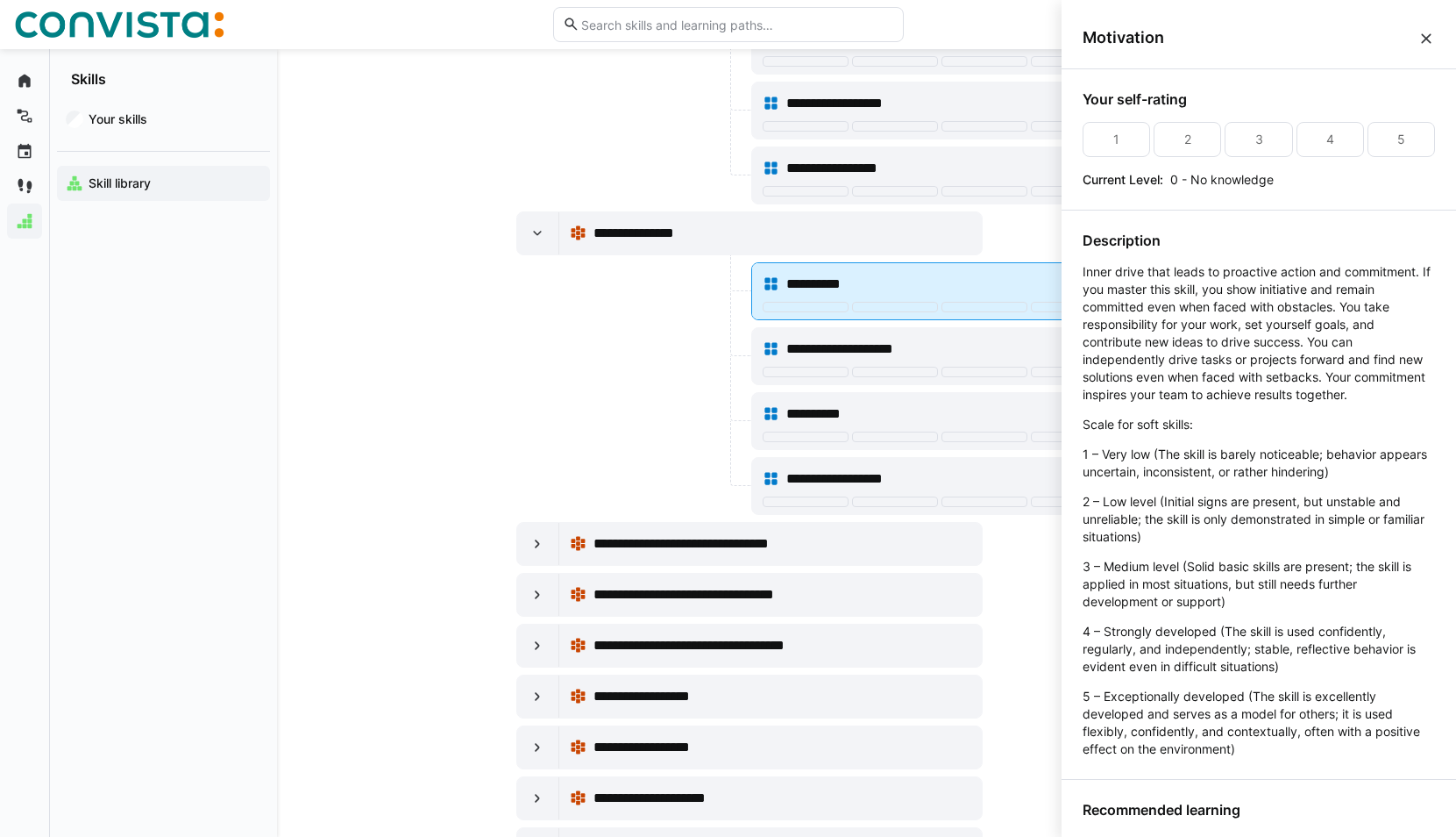
scroll to position [0, 0]
click at [1035, 307] on div at bounding box center [1074, 307] width 86 height 10
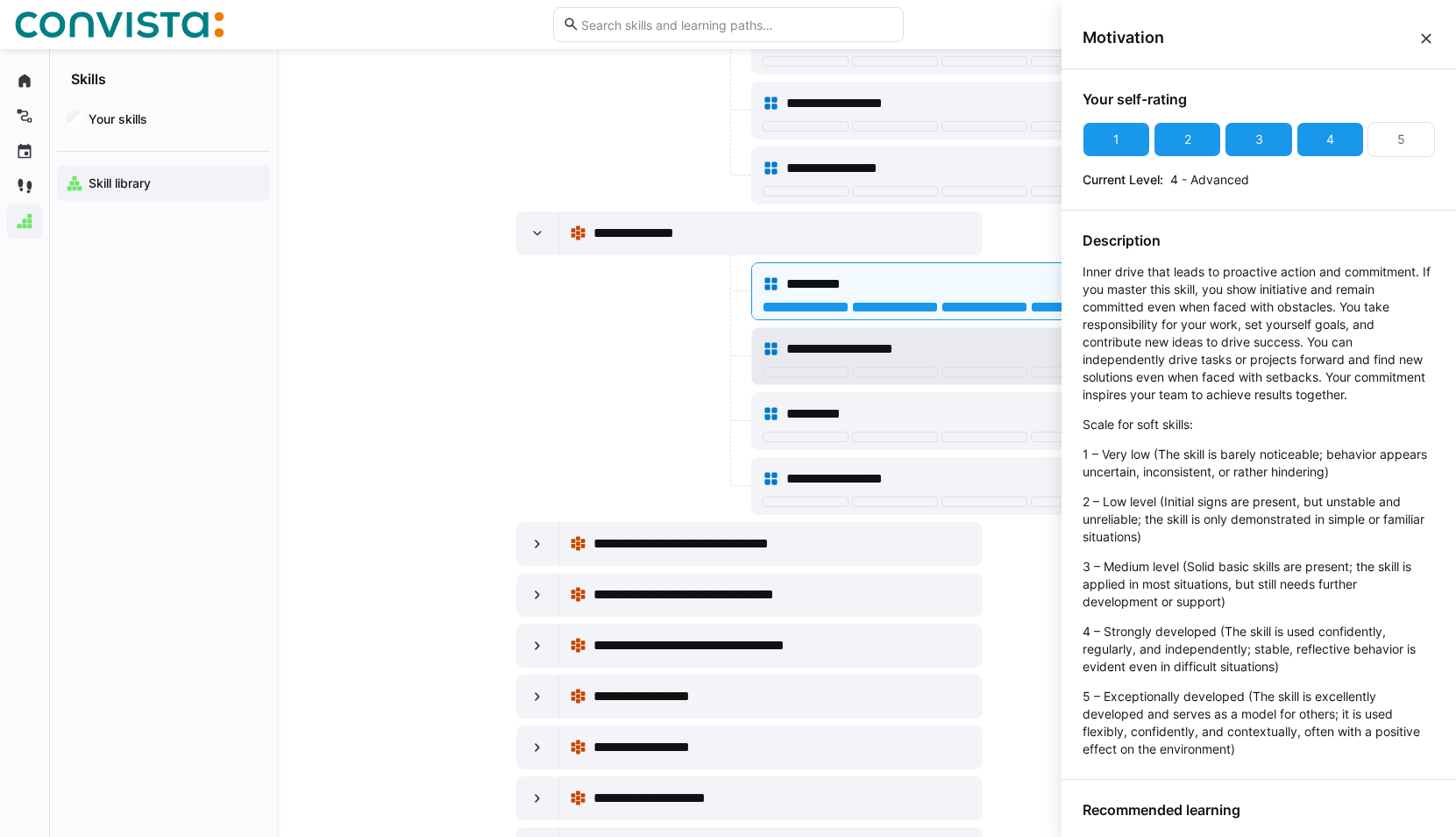
click at [994, 348] on div "**********" at bounding box center [996, 349] width 419 height 21
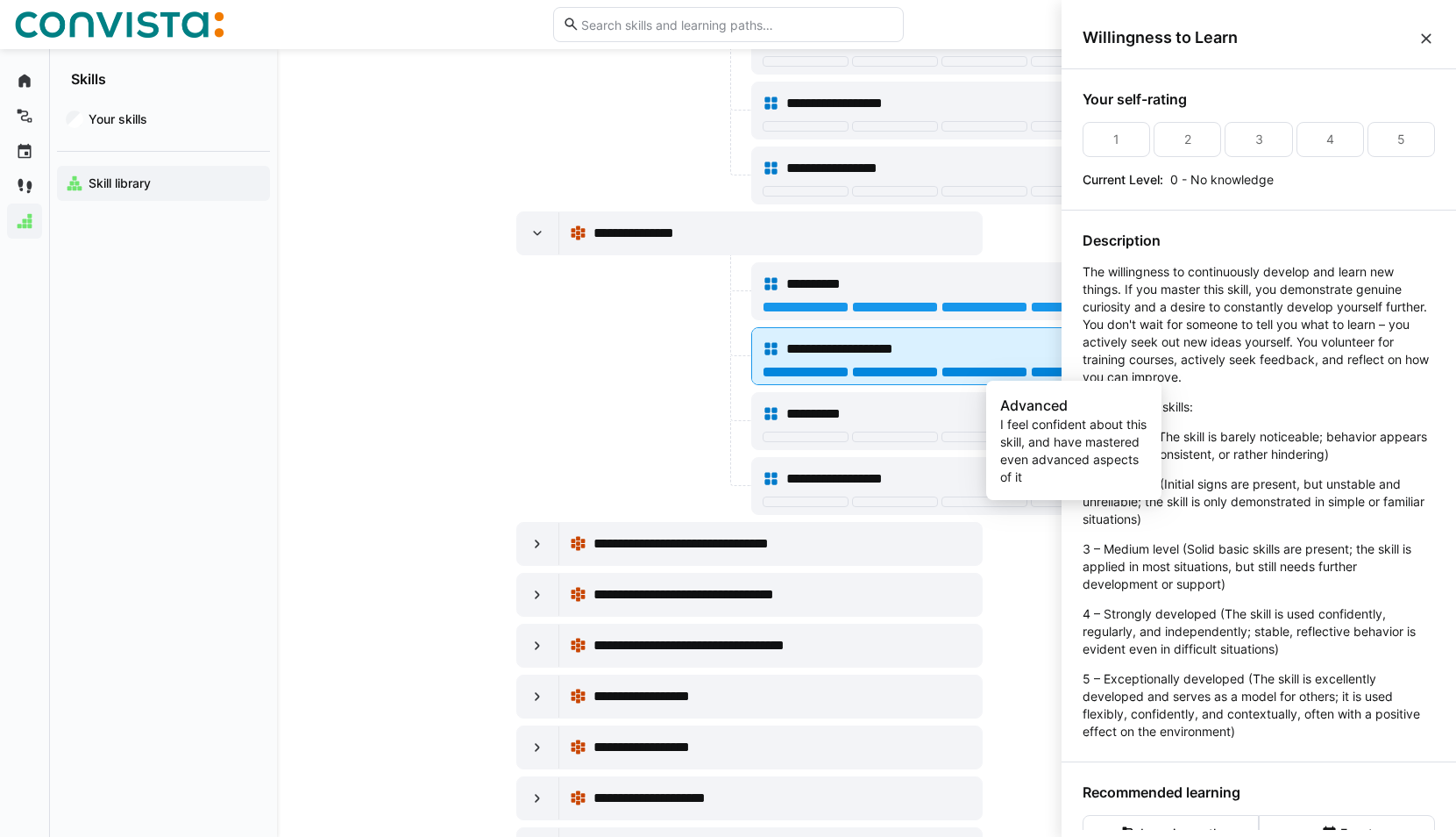
click at [1043, 371] on div at bounding box center [1074, 371] width 86 height 10
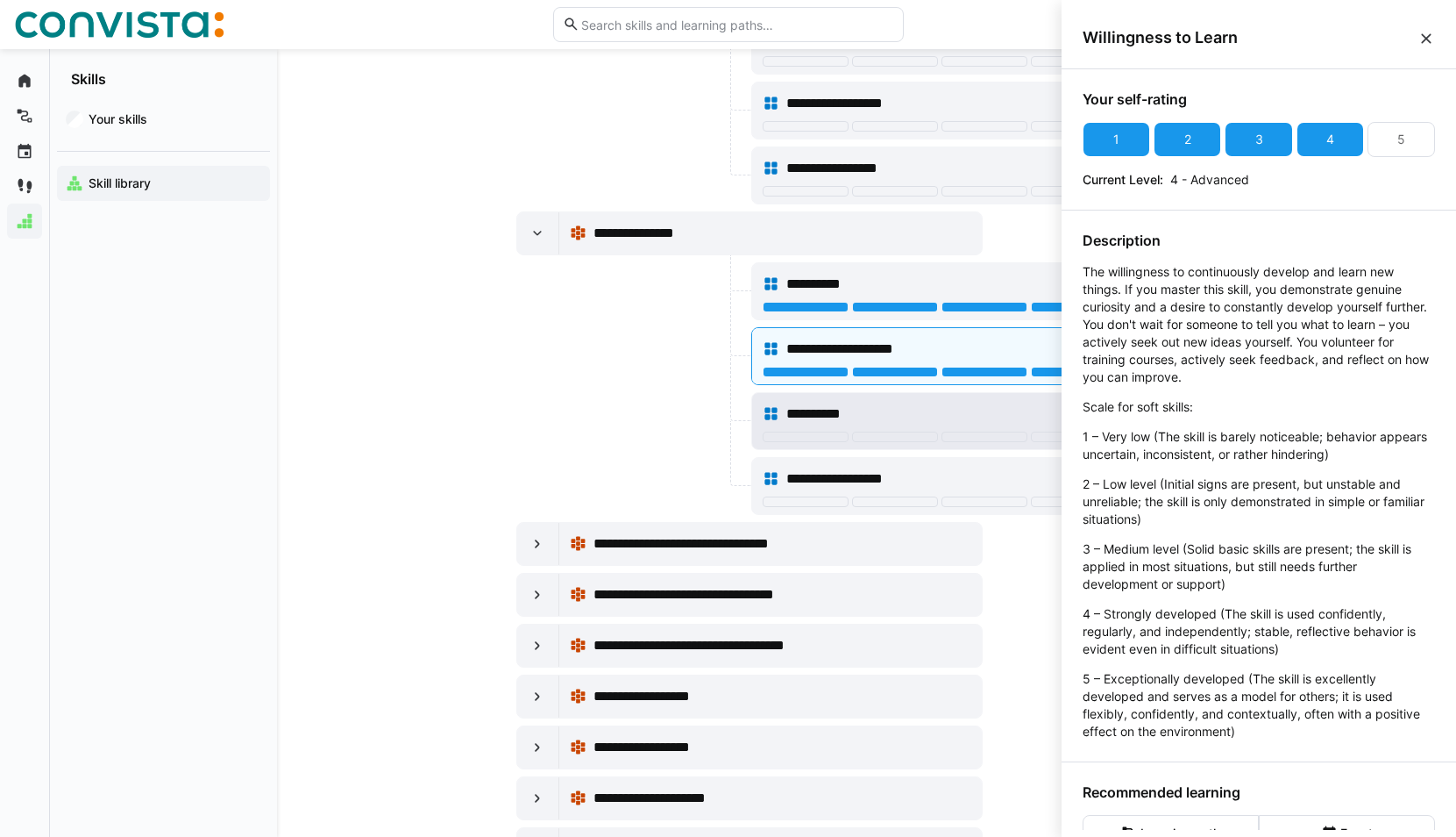
click at [1010, 402] on div "**********" at bounding box center [985, 414] width 444 height 35
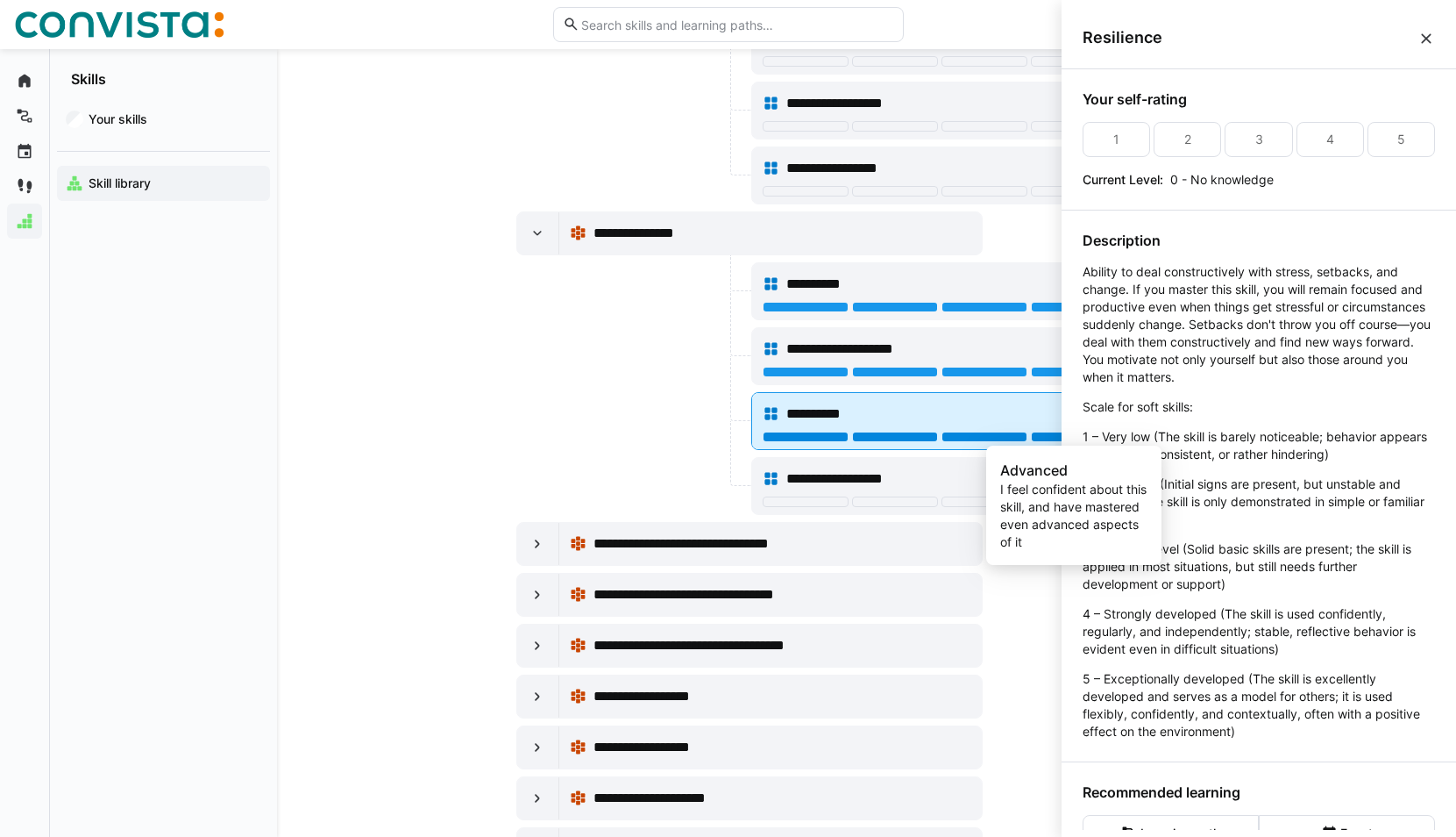
click at [1037, 436] on div at bounding box center [1074, 437] width 86 height 10
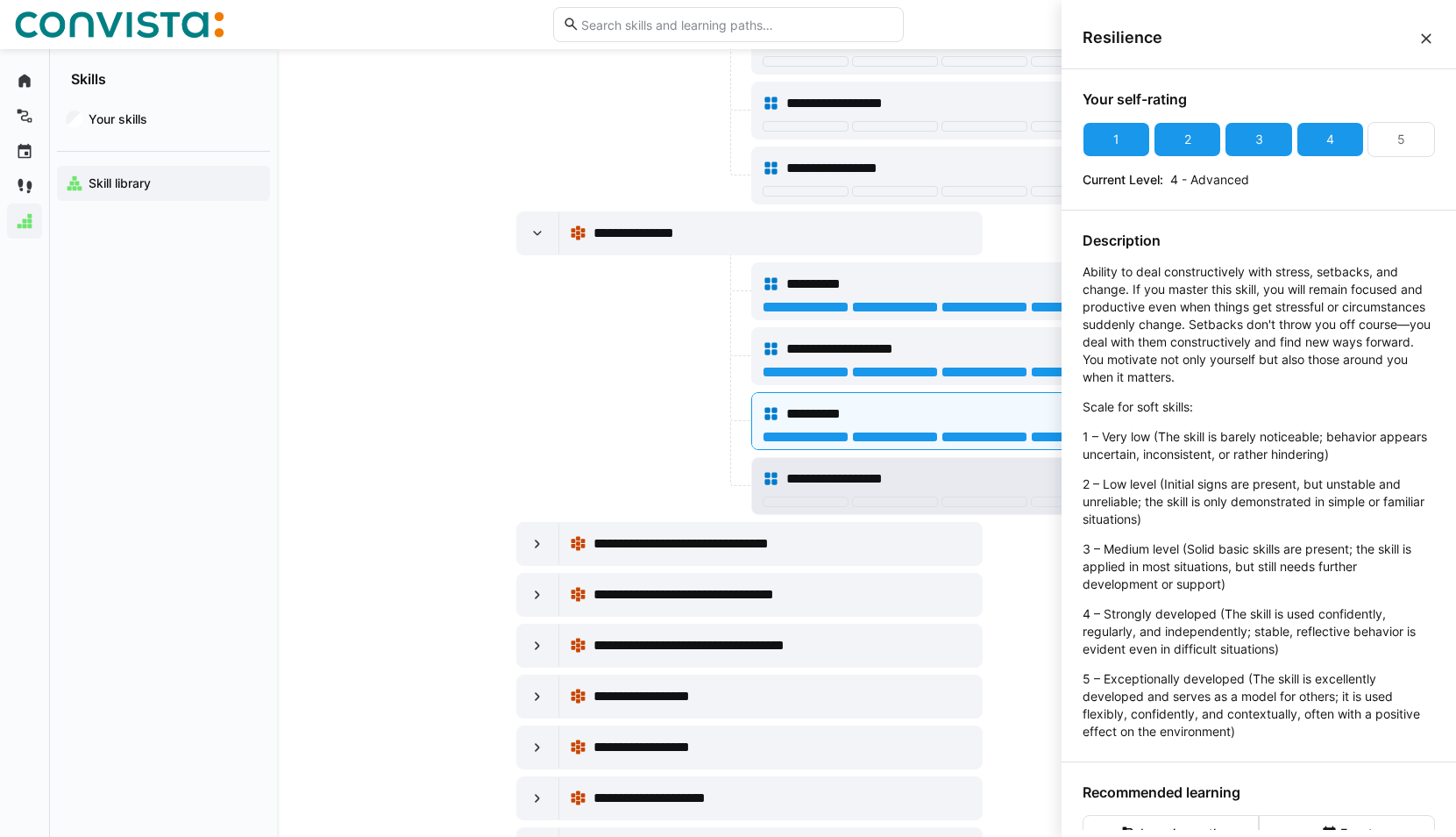
click at [1026, 470] on div "**********" at bounding box center [996, 478] width 419 height 21
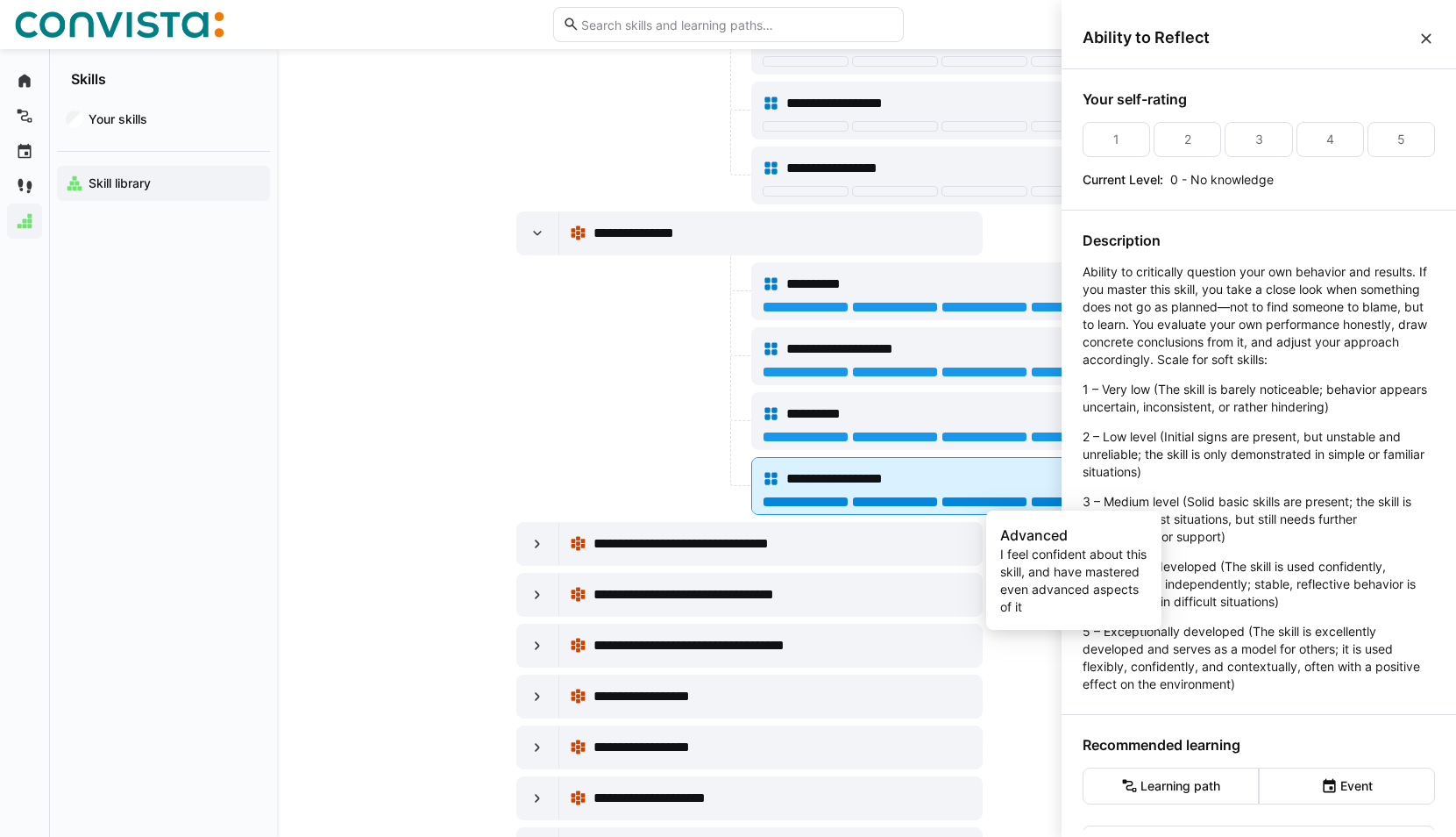
click at [1051, 498] on div at bounding box center [1074, 501] width 86 height 10
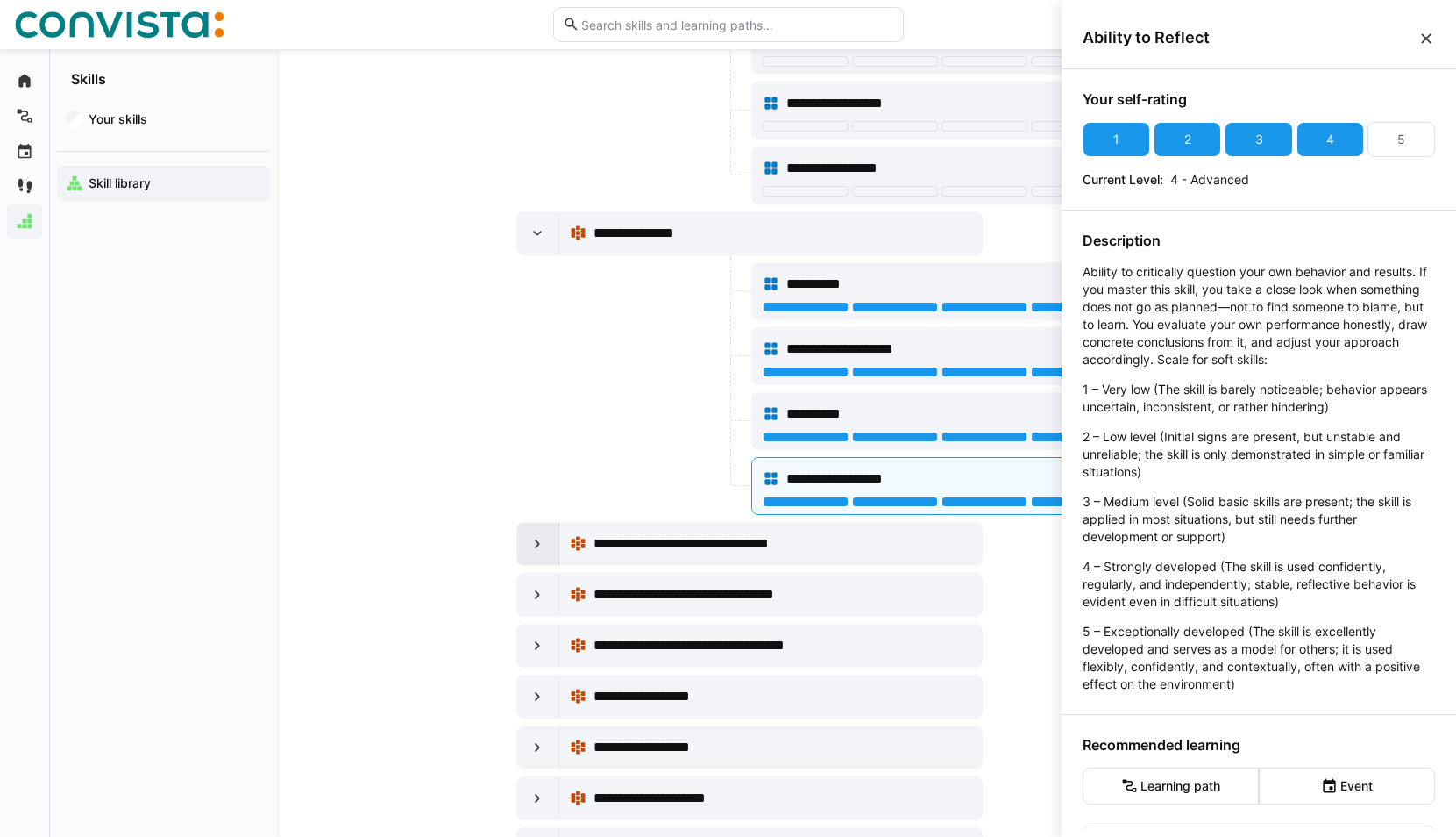
click at [543, 544] on eds-icon at bounding box center [537, 544] width 17 height 17
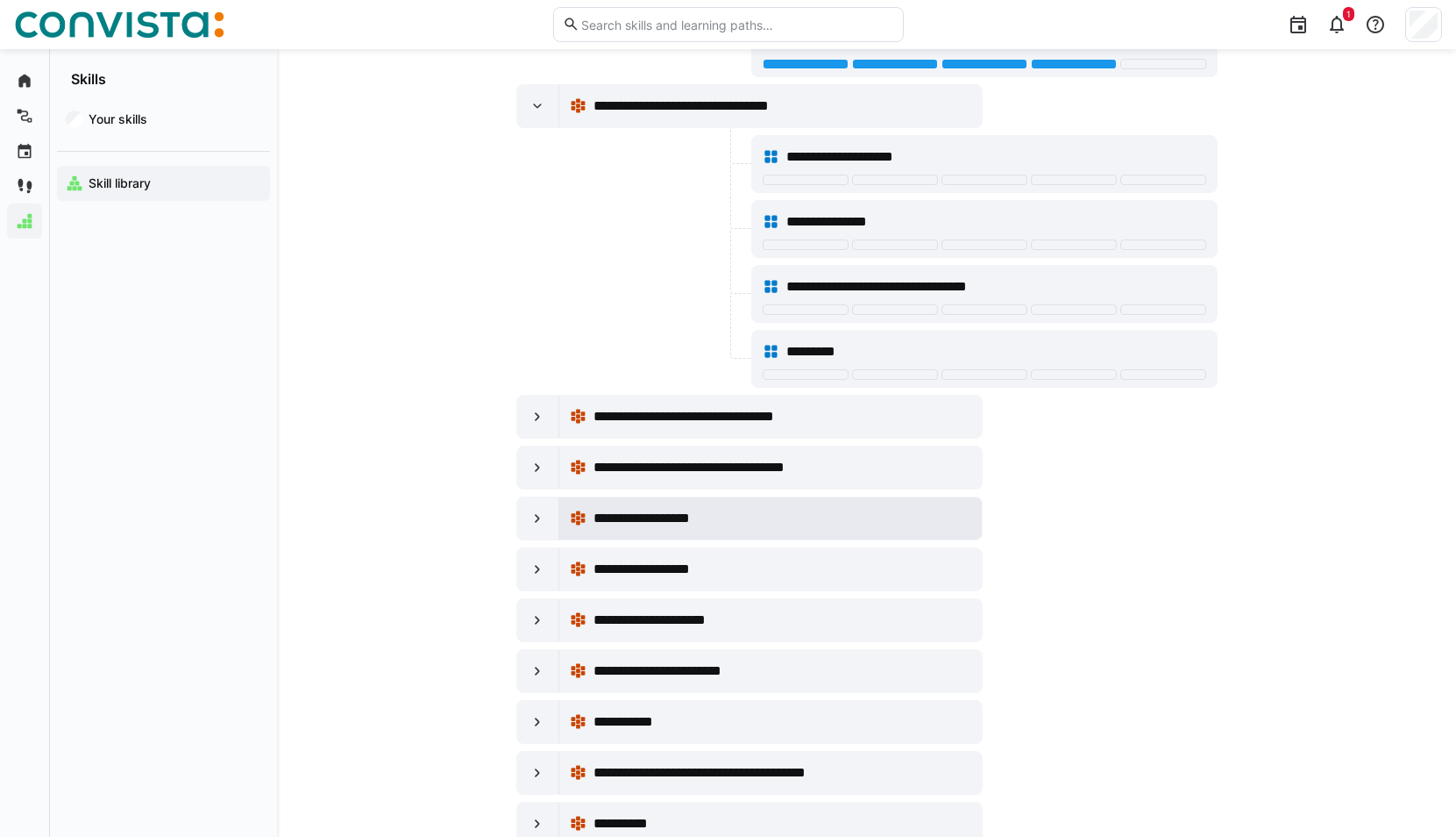
scroll to position [35165, 0]
click at [542, 404] on div at bounding box center [538, 416] width 42 height 42
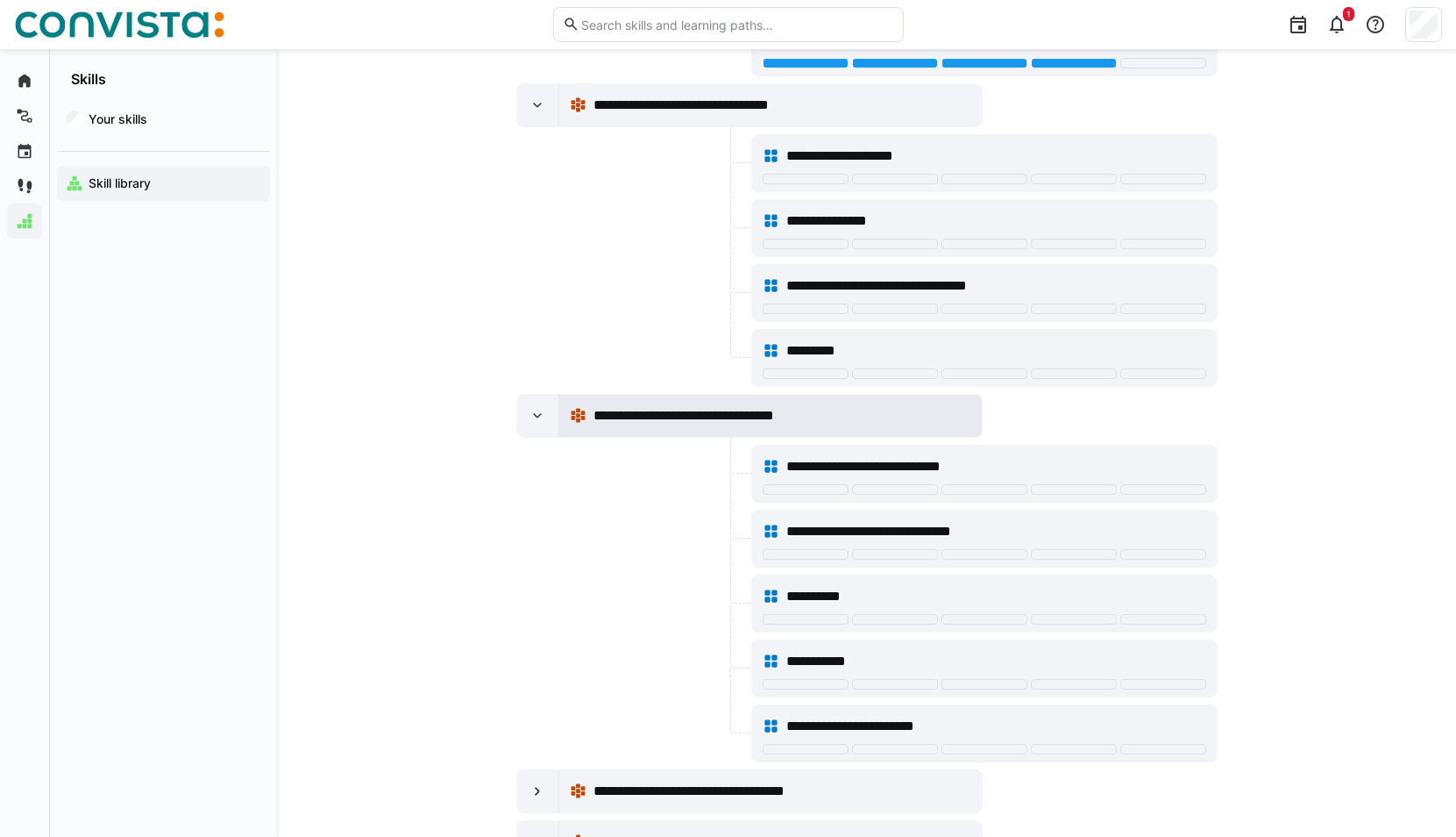
click at [717, 406] on span "**********" at bounding box center [712, 416] width 237 height 21
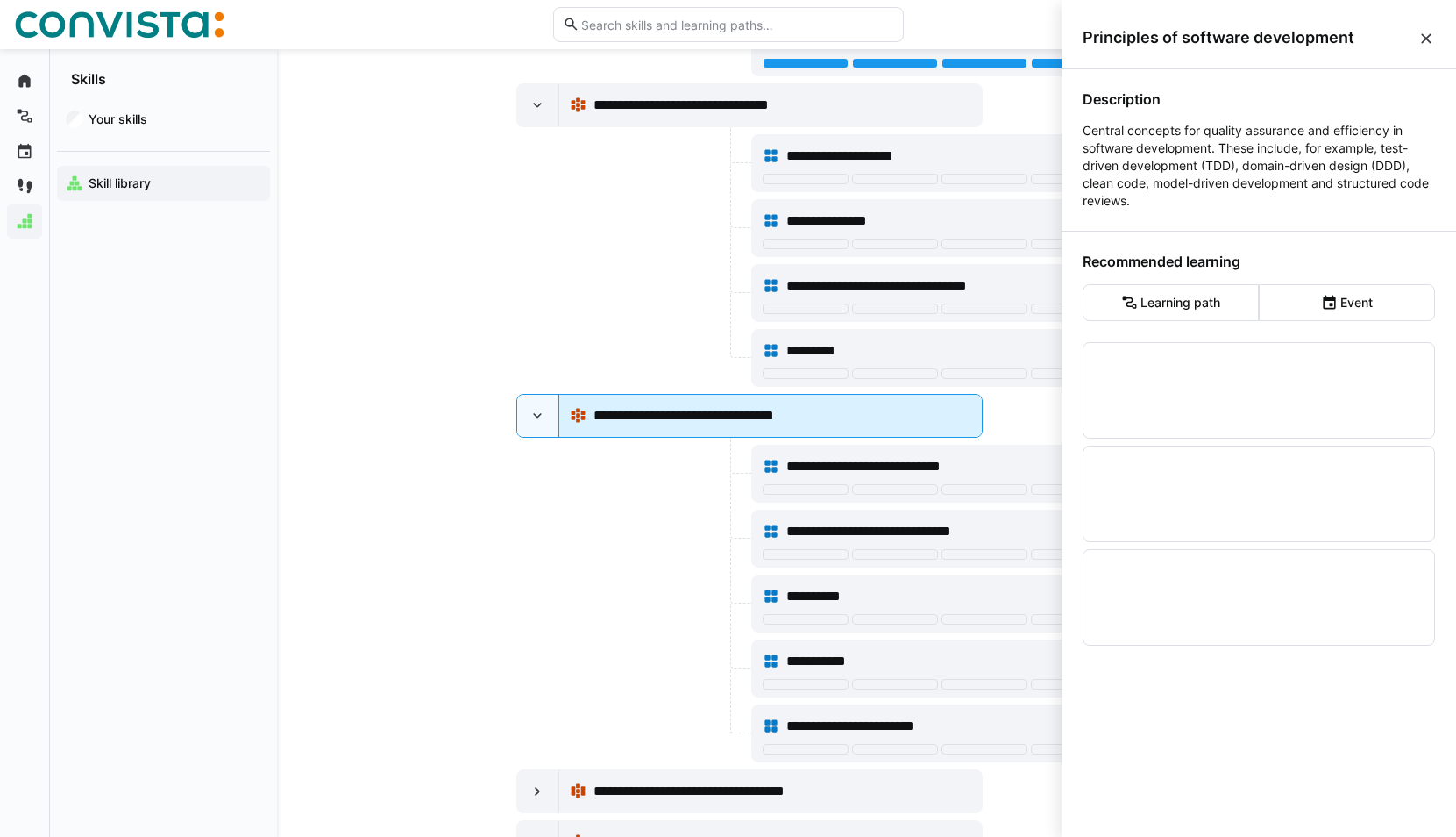
scroll to position [0, 0]
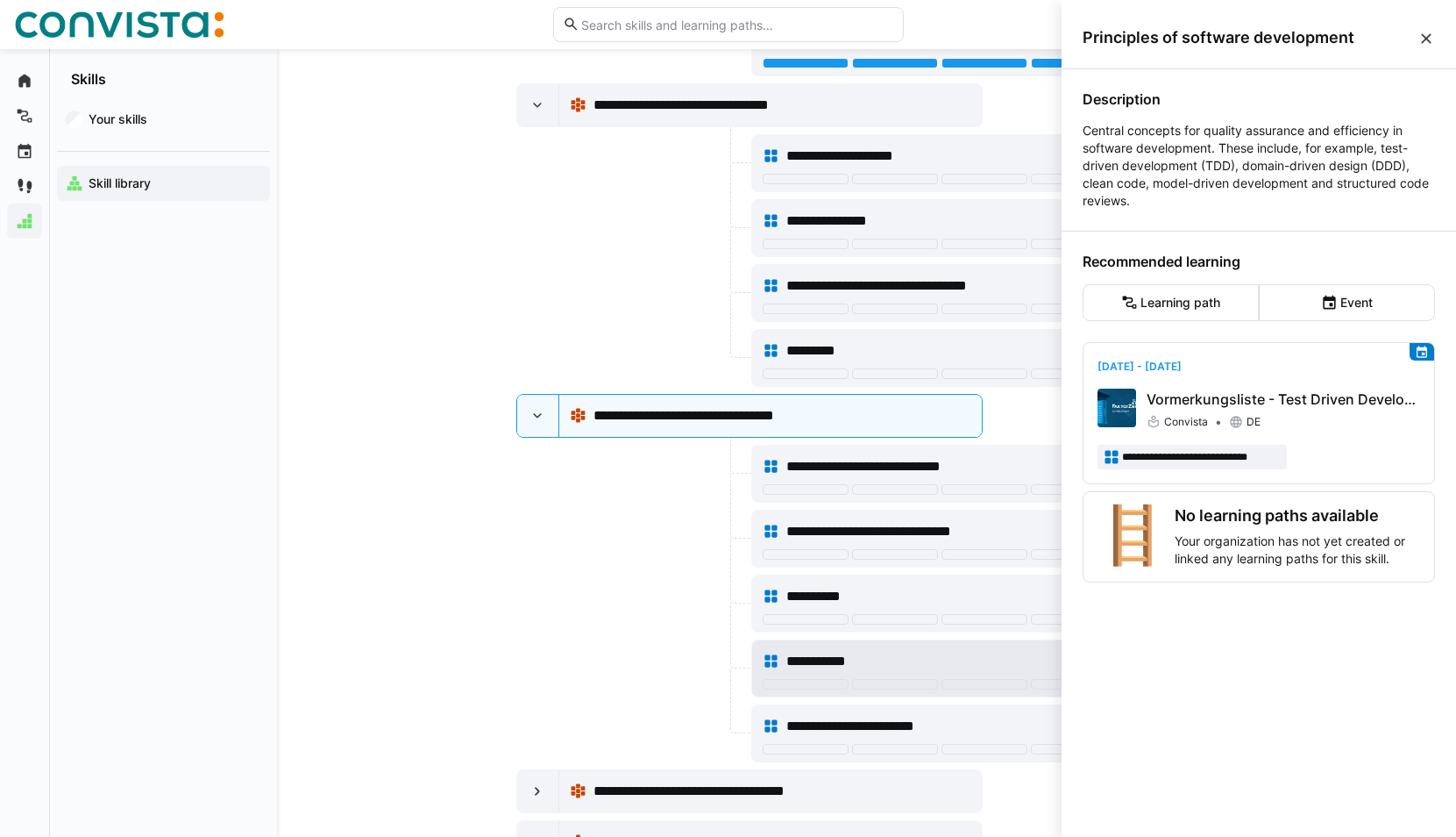
click at [963, 648] on div "**********" at bounding box center [985, 660] width 444 height 35
